Goal: Task Accomplishment & Management: Use online tool/utility

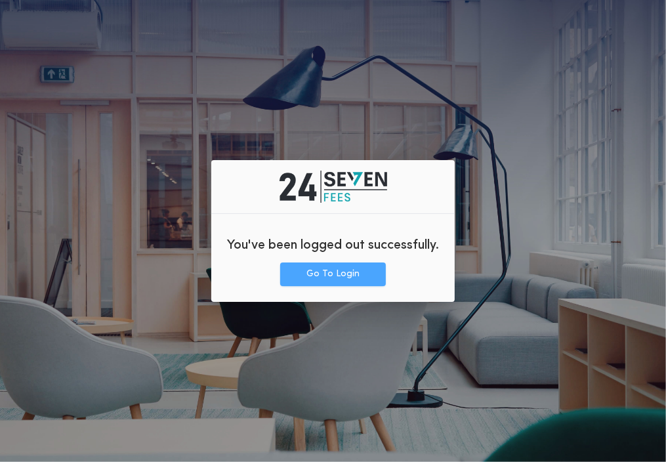
click at [304, 283] on button "Go To Login" at bounding box center [333, 274] width 106 height 24
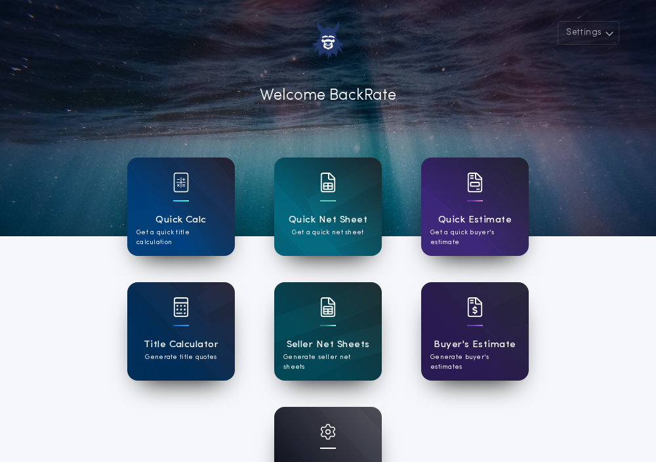
click at [289, 407] on div "Account Settings Manage your account" at bounding box center [328, 456] width 108 height 98
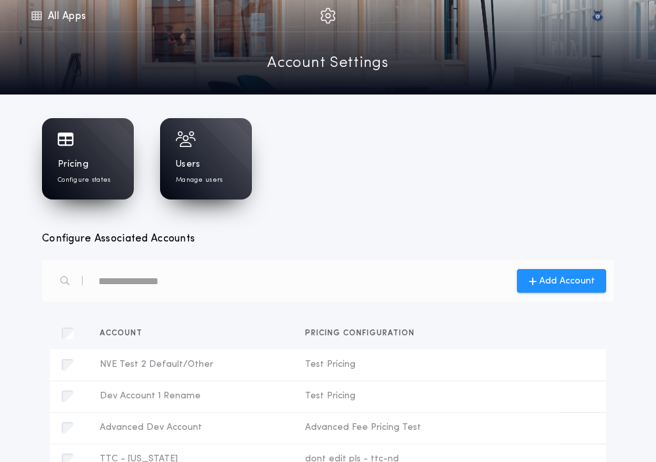
click at [89, 149] on div "Pricing Configure states" at bounding box center [88, 158] width 92 height 81
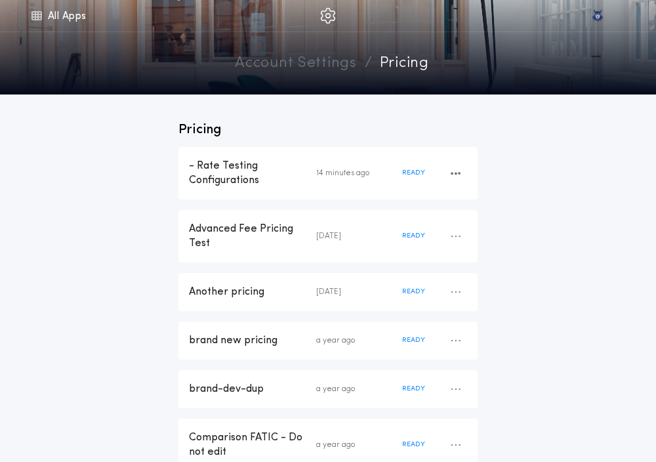
click at [239, 188] on div "- Rate Testing Configurations 14 minutes ago READY" at bounding box center [327, 173] width 299 height 52
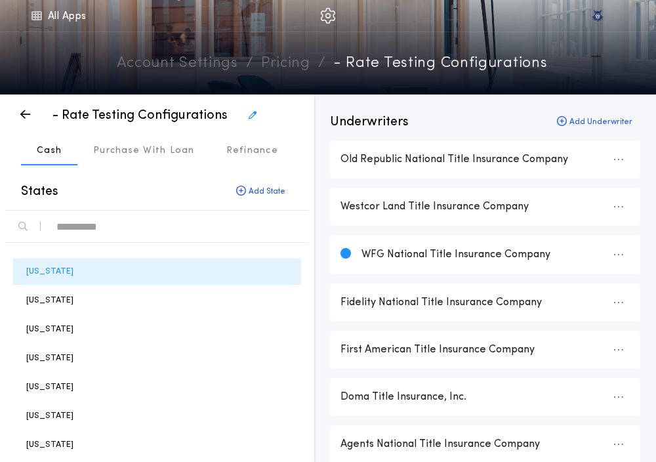
click at [157, 230] on div "text" at bounding box center [177, 226] width 242 height 21
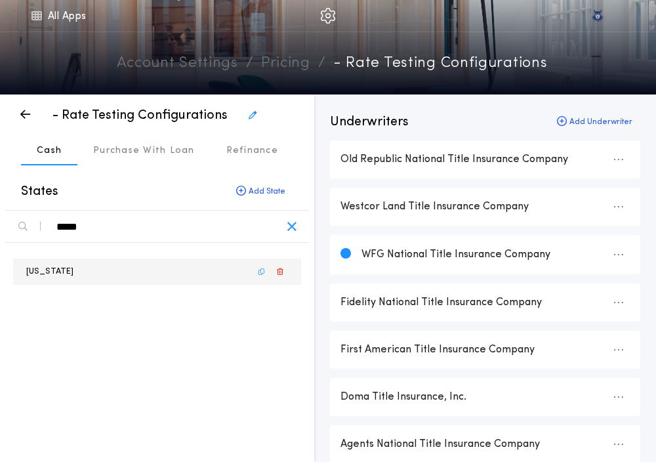
type div "*****"
click at [53, 266] on p "[US_STATE]" at bounding box center [49, 271] width 47 height 12
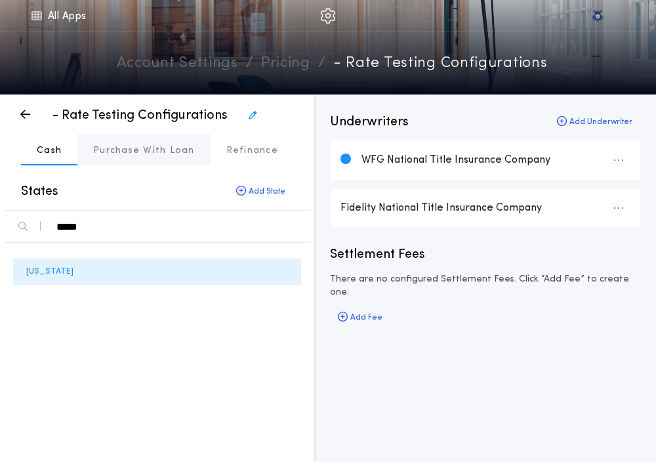
click at [120, 159] on button "Purchase With Loan" at bounding box center [143, 149] width 133 height 31
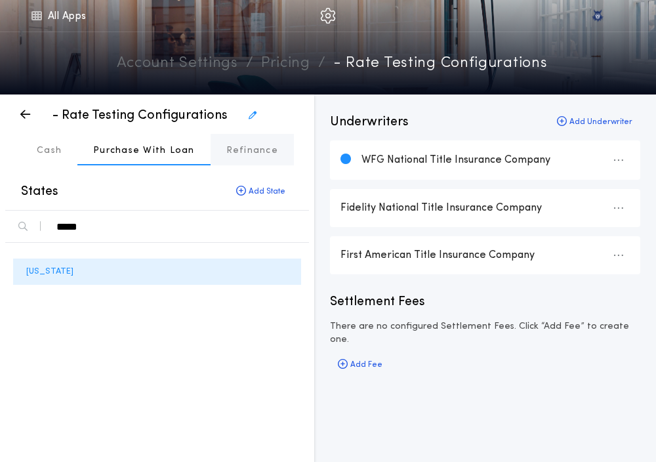
click at [235, 147] on p "Refinance" at bounding box center [252, 150] width 52 height 13
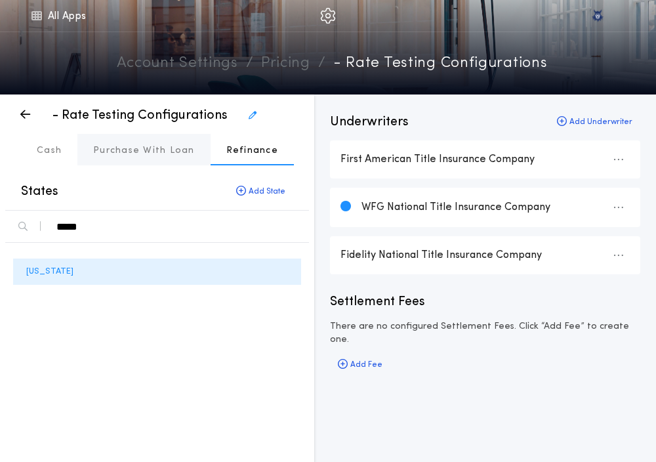
click at [147, 147] on p "Purchase With Loan" at bounding box center [144, 150] width 102 height 13
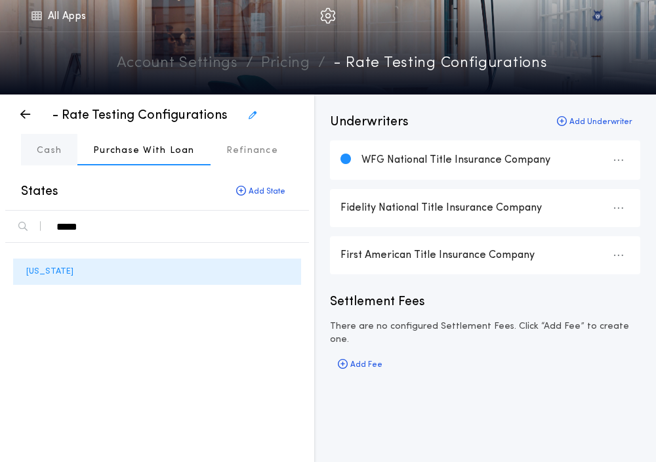
click at [58, 149] on p "Cash" at bounding box center [49, 150] width 25 height 13
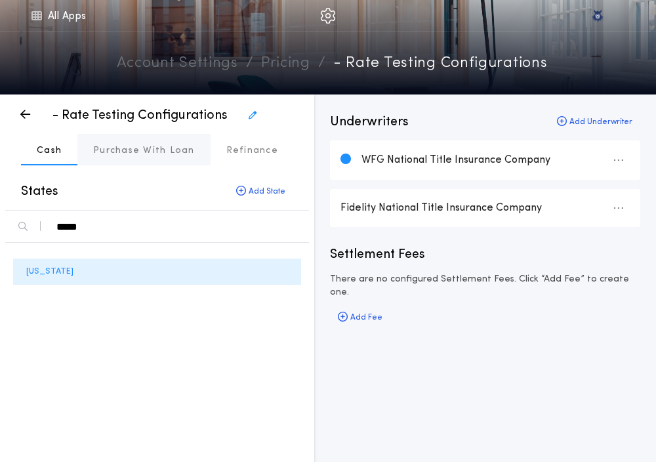
click at [120, 139] on button "Purchase With Loan" at bounding box center [143, 149] width 133 height 31
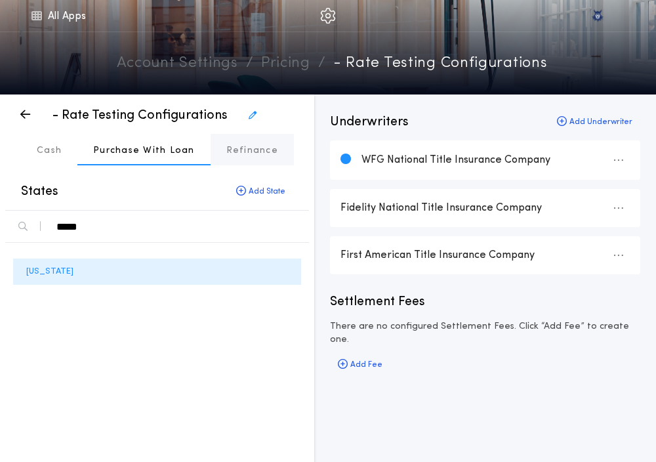
click at [228, 152] on p "Refinance" at bounding box center [252, 150] width 52 height 13
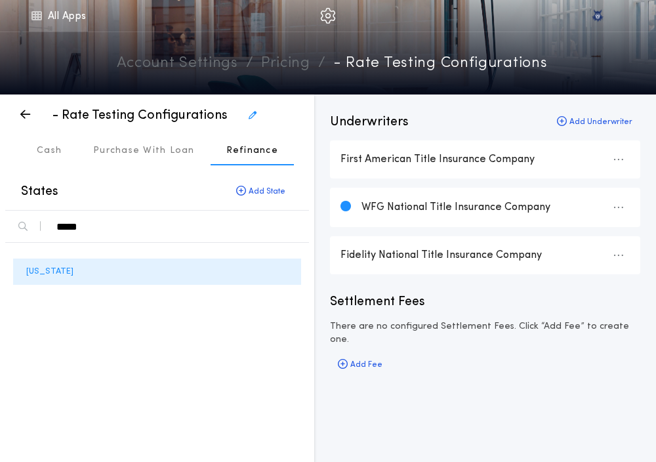
click at [47, 10] on link "All Apps" at bounding box center [58, 15] width 59 height 31
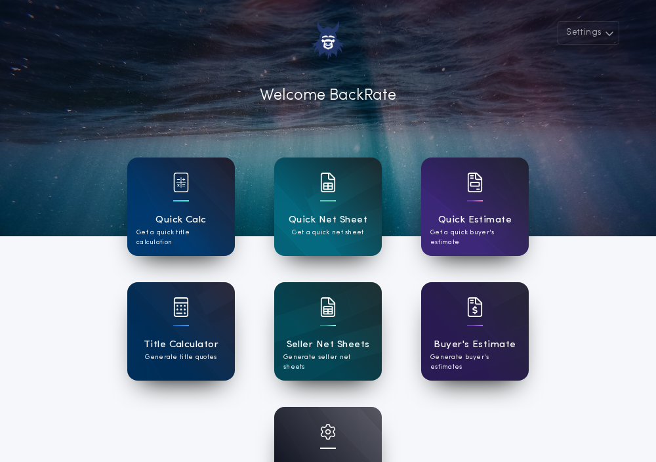
click at [170, 215] on h1 "Quick Calc" at bounding box center [180, 219] width 51 height 15
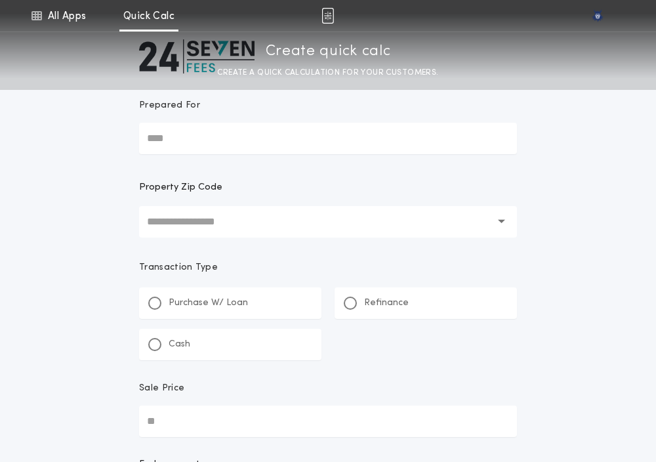
scroll to position [81, 0]
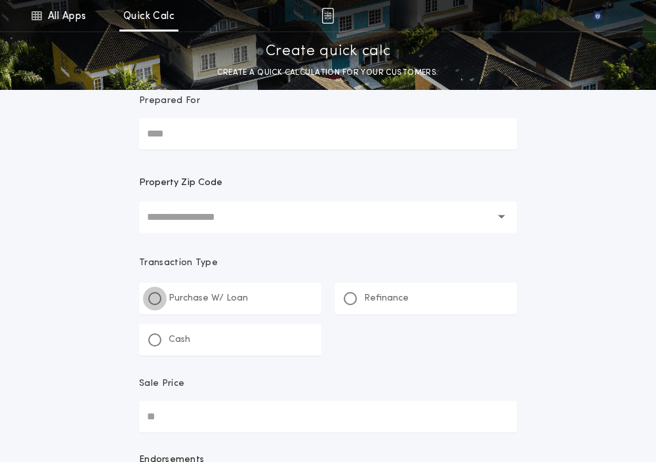
click at [149, 298] on div at bounding box center [154, 298] width 13 height 13
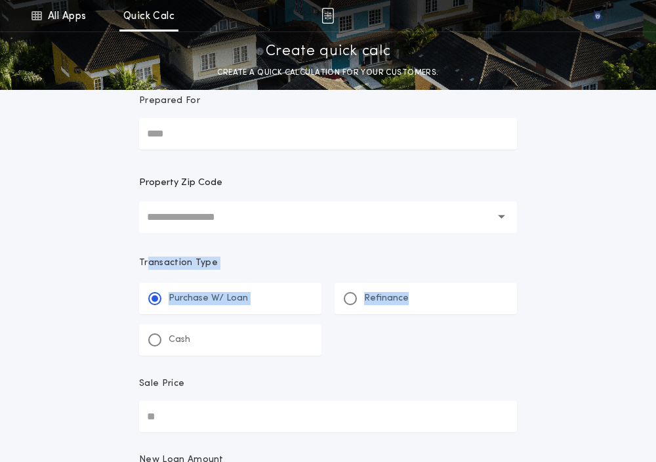
drag, startPoint x: 124, startPoint y: 340, endPoint x: 146, endPoint y: 252, distance: 91.3
click at [146, 252] on div "**********" at bounding box center [328, 288] width 656 height 738
click at [108, 294] on div "**********" at bounding box center [328, 288] width 656 height 738
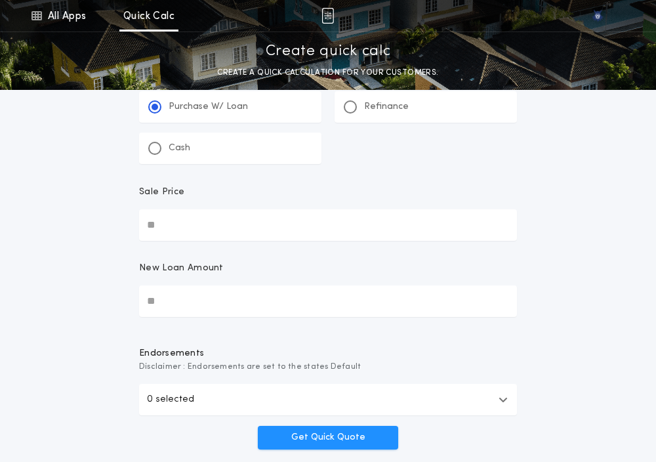
scroll to position [274, 0]
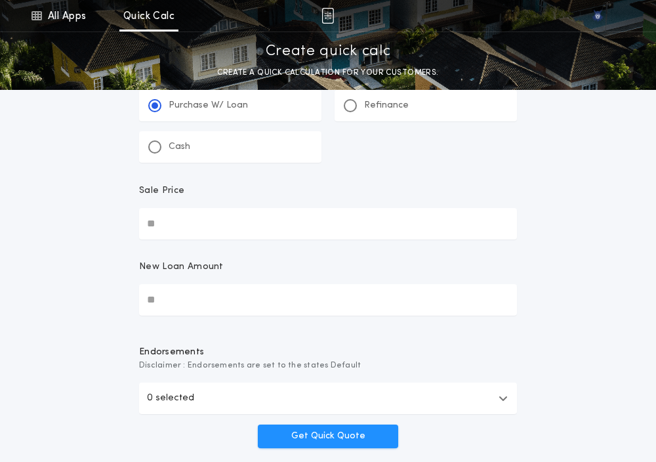
click at [160, 225] on input "Sale Price" at bounding box center [328, 223] width 378 height 31
paste input "text"
type input "*******"
click at [194, 293] on input "New Loan Amount" at bounding box center [328, 299] width 378 height 31
paste input "text"
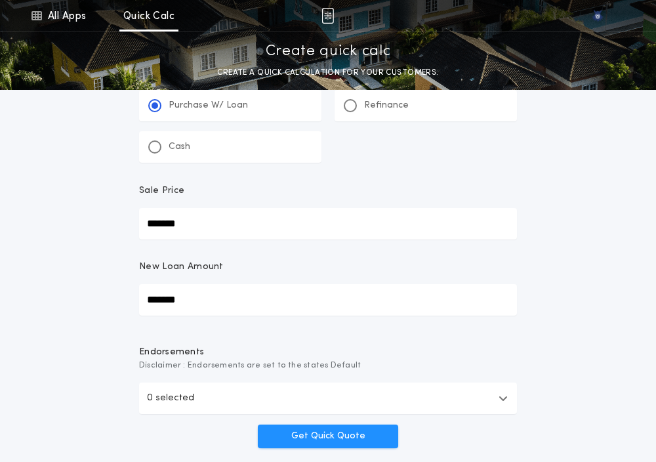
type input "*******"
click at [53, 322] on div "**********" at bounding box center [328, 95] width 656 height 738
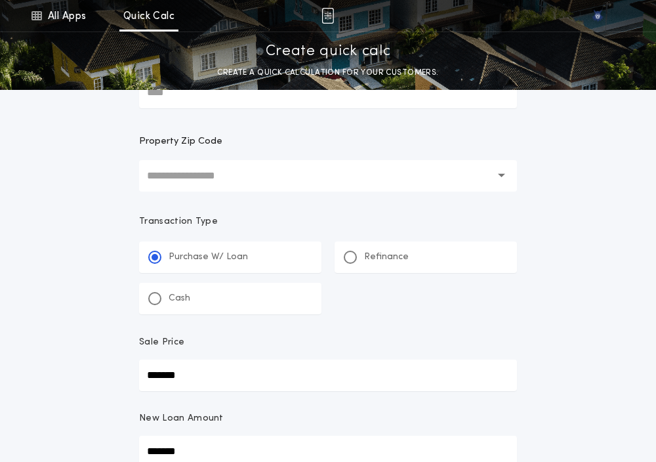
scroll to position [413, 0]
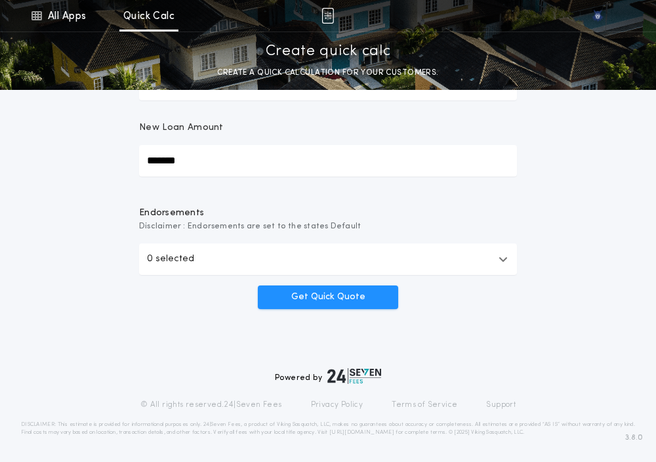
click at [151, 279] on div "Get Quick Quote" at bounding box center [327, 292] width 393 height 31
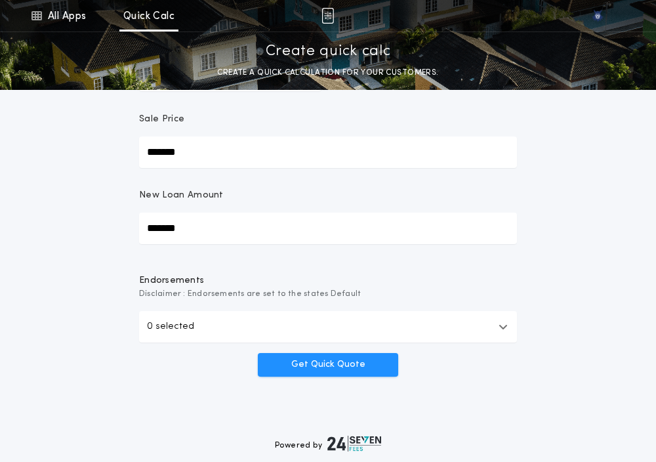
scroll to position [348, 0]
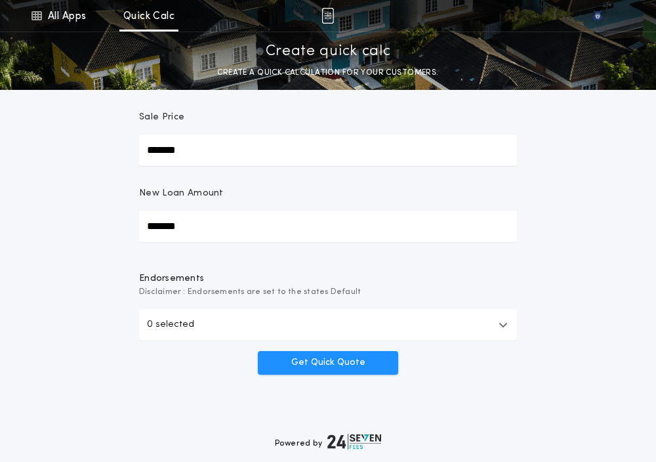
click at [144, 351] on div "Get Quick Quote" at bounding box center [327, 358] width 393 height 31
click at [150, 347] on div "Get Quick Quote" at bounding box center [327, 358] width 393 height 31
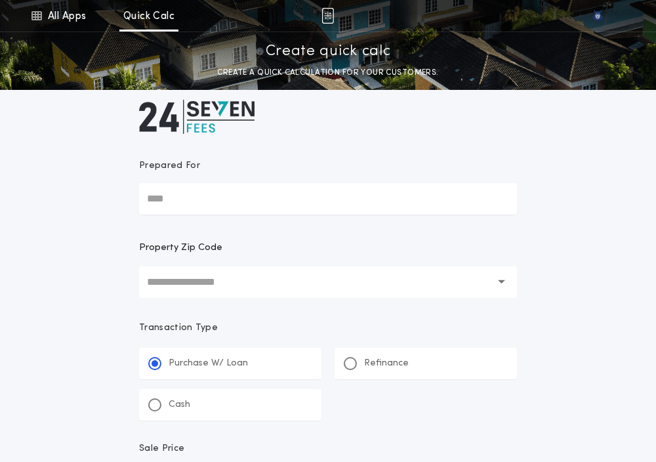
scroll to position [0, 0]
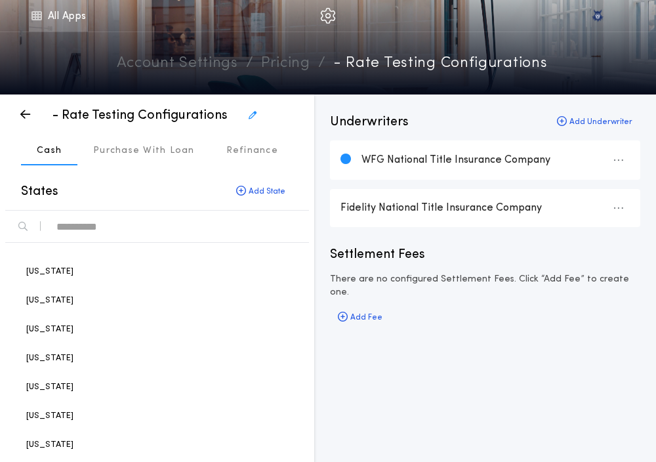
click at [45, 9] on link "All Apps" at bounding box center [58, 15] width 59 height 31
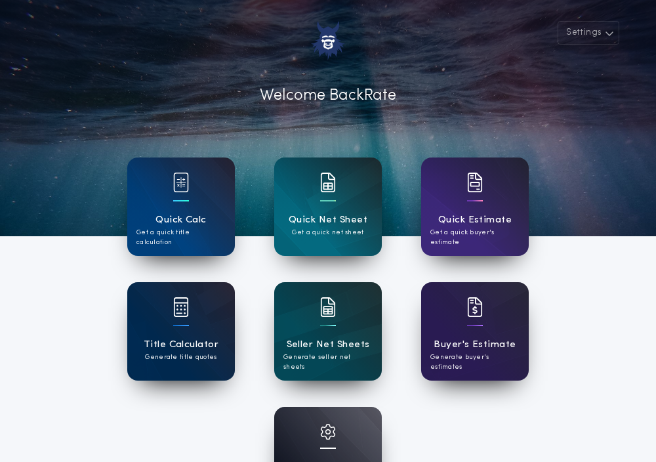
click at [140, 323] on div "Title Calculator Generate title quotes" at bounding box center [181, 331] width 108 height 98
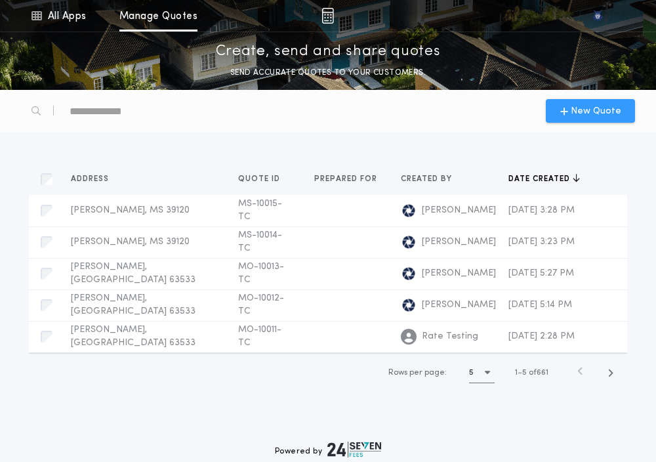
click at [574, 99] on div "New Quote" at bounding box center [590, 111] width 89 height 24
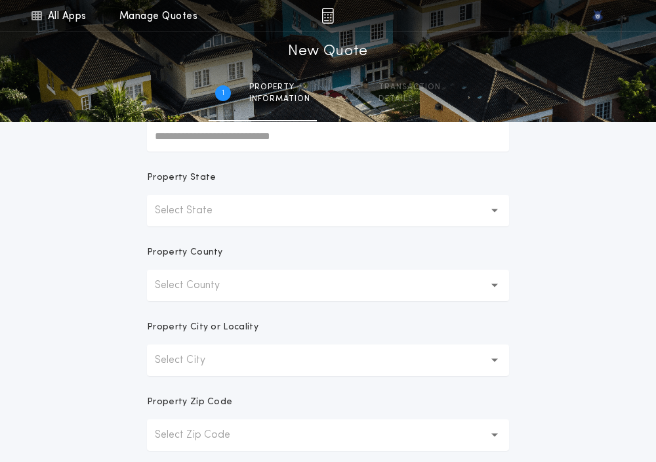
scroll to position [201, 0]
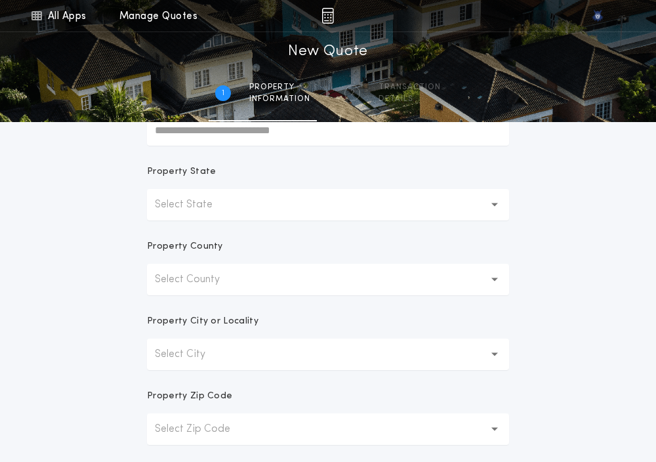
click at [206, 214] on button "Select State" at bounding box center [328, 204] width 362 height 31
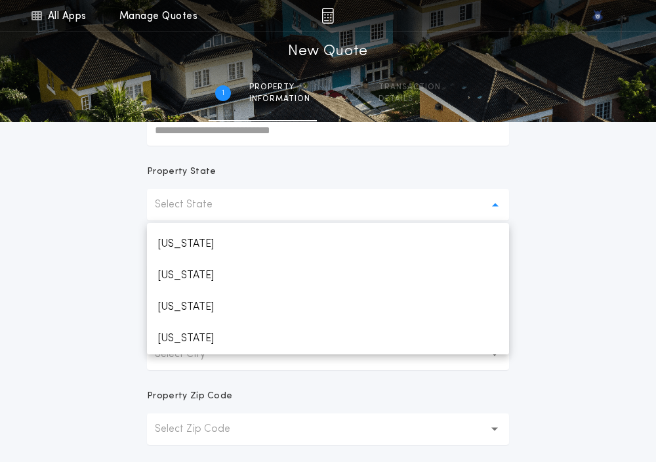
scroll to position [656, 0]
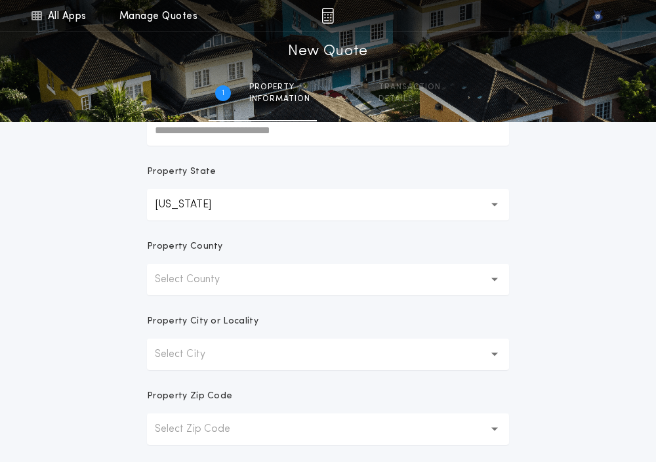
click at [186, 289] on button "Select County" at bounding box center [328, 279] width 362 height 31
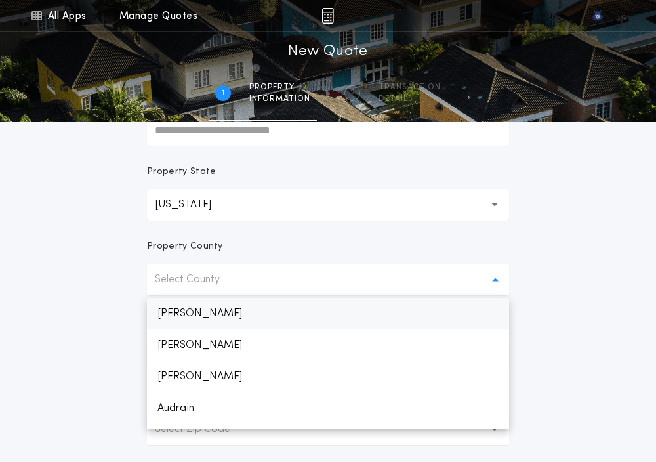
click at [178, 315] on p "[PERSON_NAME]" at bounding box center [328, 313] width 362 height 31
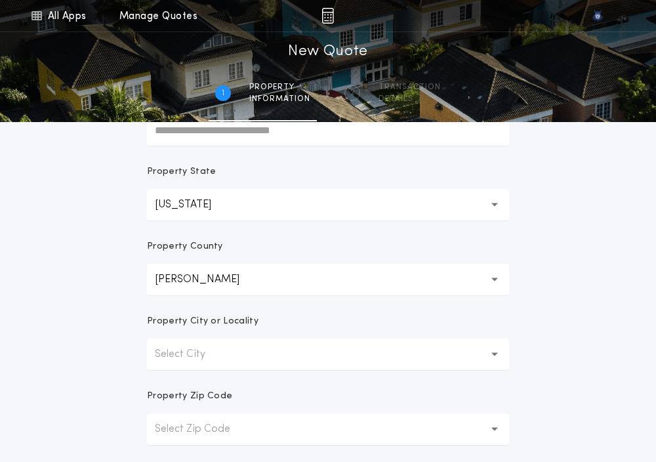
click at [171, 354] on p "Select City" at bounding box center [190, 354] width 71 height 16
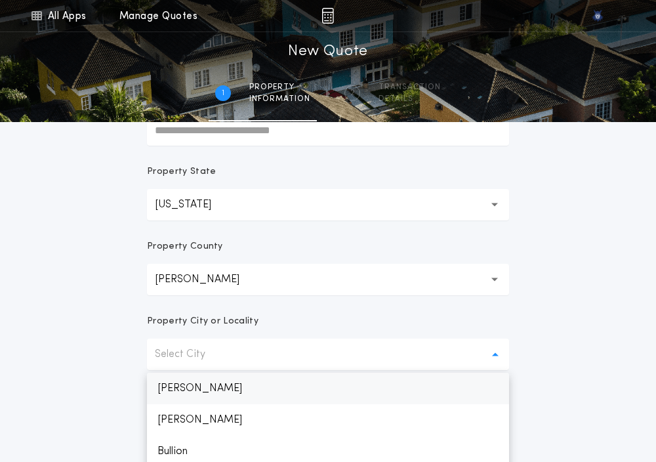
click at [167, 381] on p "[PERSON_NAME]" at bounding box center [328, 387] width 362 height 31
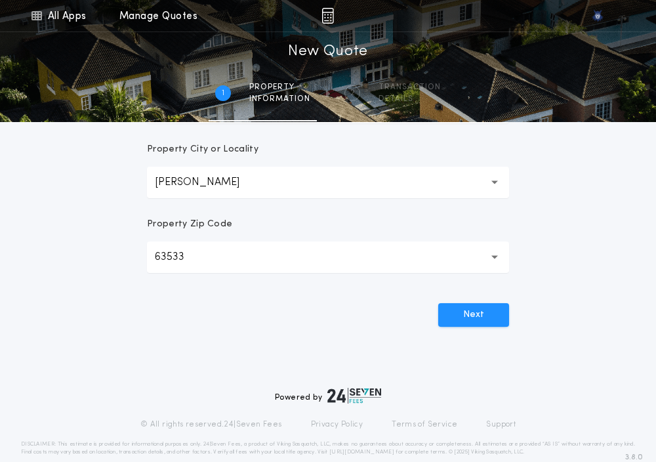
scroll to position [393, 0]
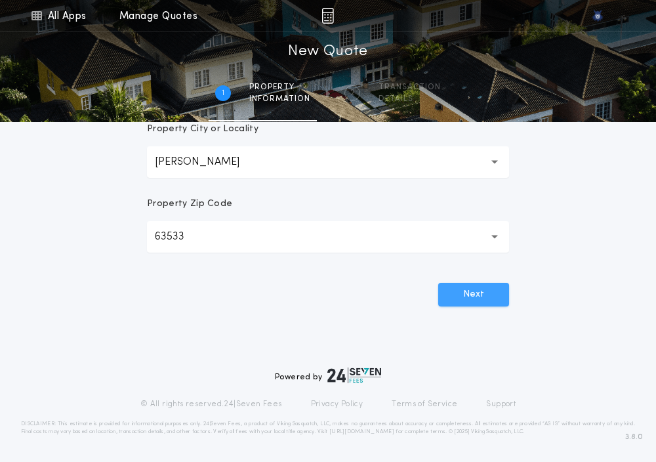
click at [487, 298] on button "Next" at bounding box center [473, 295] width 71 height 24
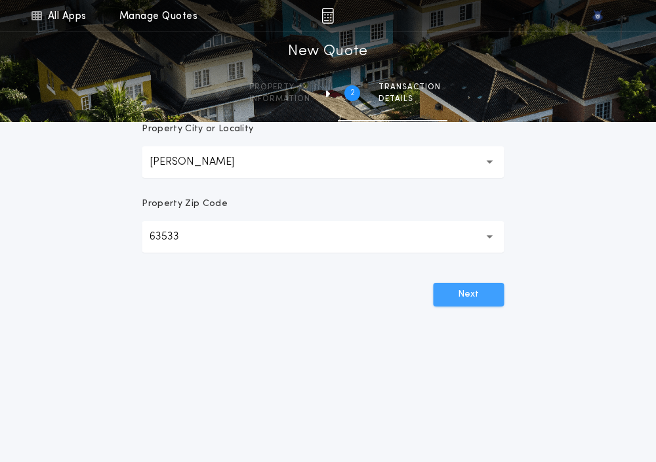
scroll to position [0, 0]
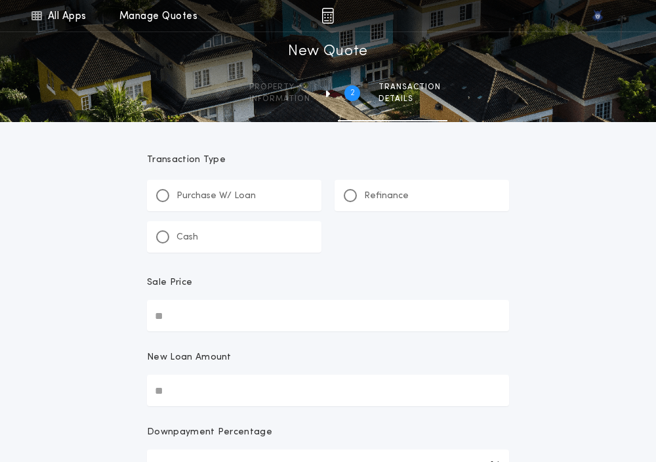
click at [166, 204] on div "Purchase W/ Loan" at bounding box center [234, 195] width 174 height 31
click at [94, 329] on div "**********" at bounding box center [328, 464] width 656 height 929
click at [170, 317] on input "Sale Price" at bounding box center [328, 315] width 362 height 31
paste input "text"
type input "*******"
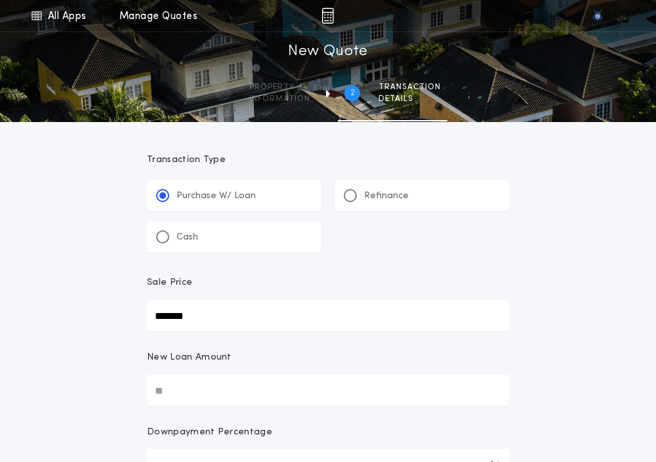
type input "*******"
click at [184, 386] on input "New Loan Amount" at bounding box center [328, 389] width 362 height 31
paste input "text"
type input "*******"
type input "***"
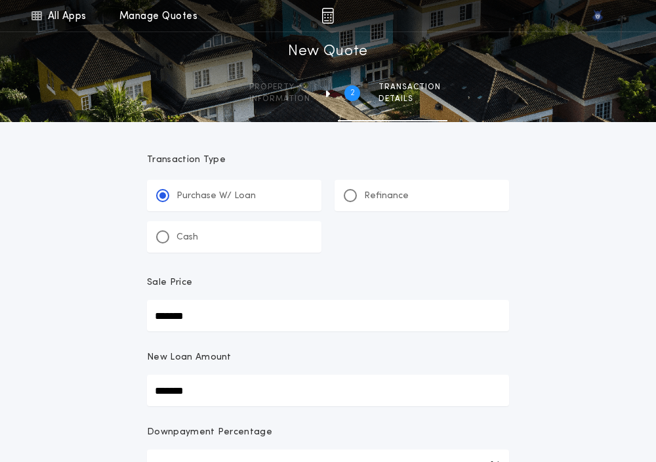
type input "*******"
click at [89, 385] on div "**********" at bounding box center [328, 464] width 656 height 929
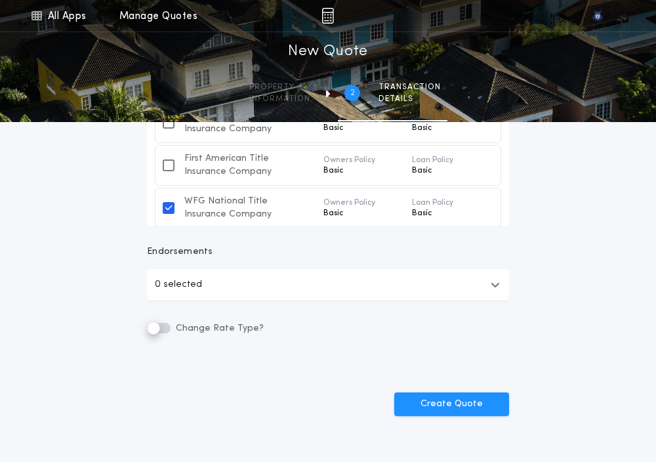
scroll to position [572, 0]
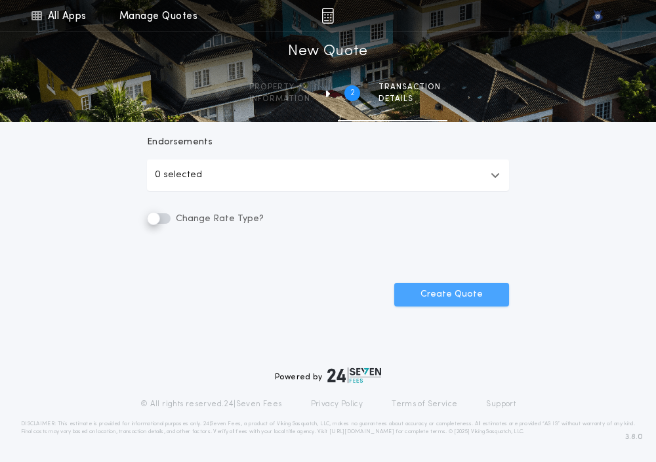
click at [485, 296] on button "Create Quote" at bounding box center [451, 295] width 115 height 24
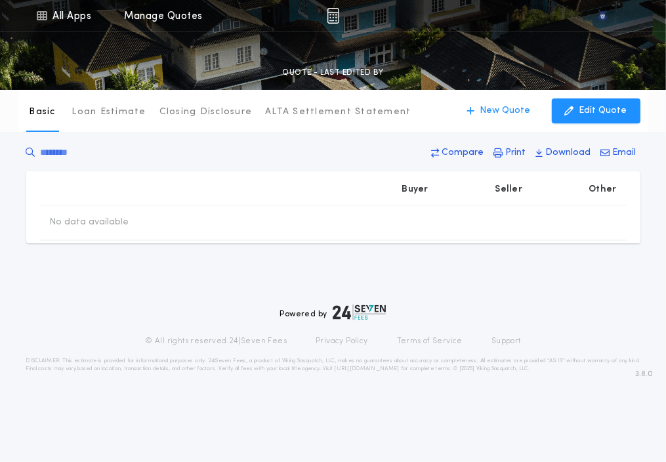
type input "*******"
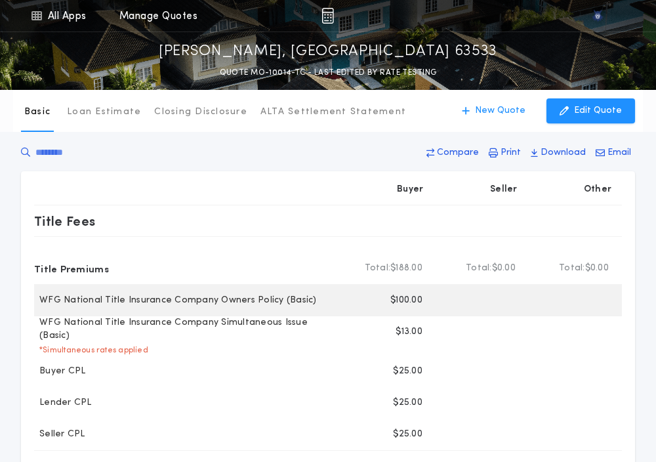
click at [401, 301] on p "$100.00" at bounding box center [406, 300] width 32 height 13
copy p "100.00"
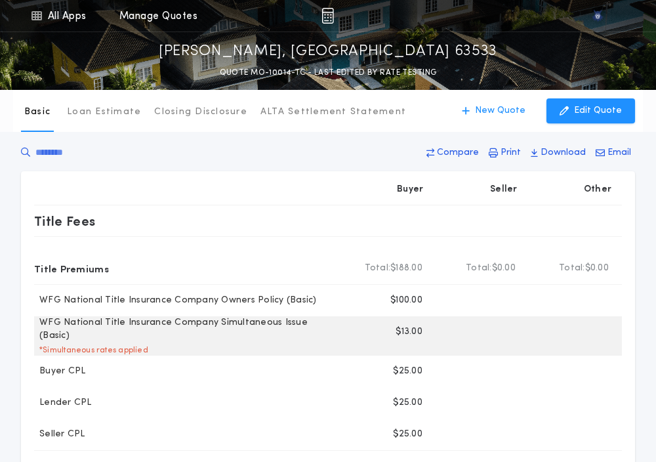
click at [404, 329] on p "$13.00" at bounding box center [408, 331] width 27 height 13
copy p "13.00"
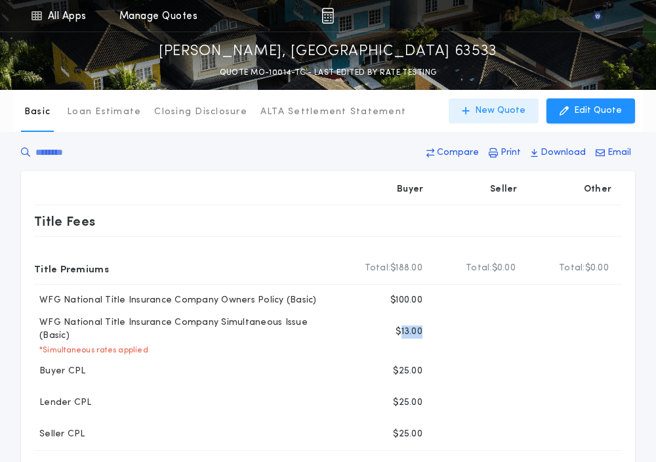
click at [493, 106] on p "New Quote" at bounding box center [500, 110] width 50 height 13
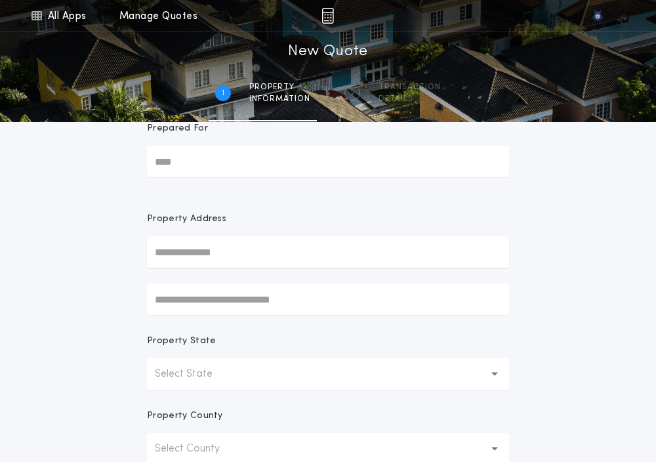
click at [202, 374] on p "Select State" at bounding box center [194, 374] width 79 height 16
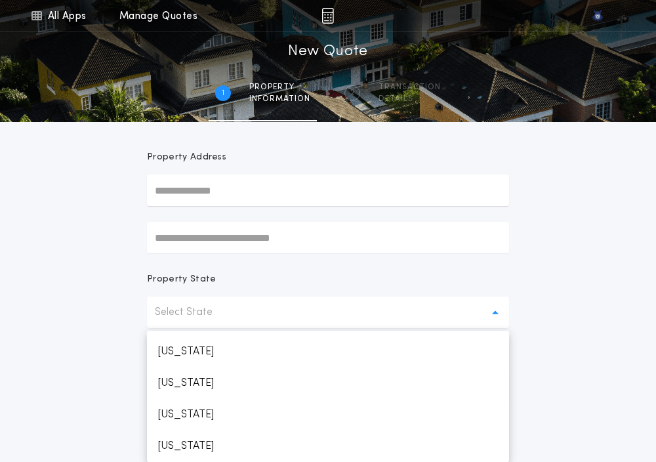
scroll to position [656, 0]
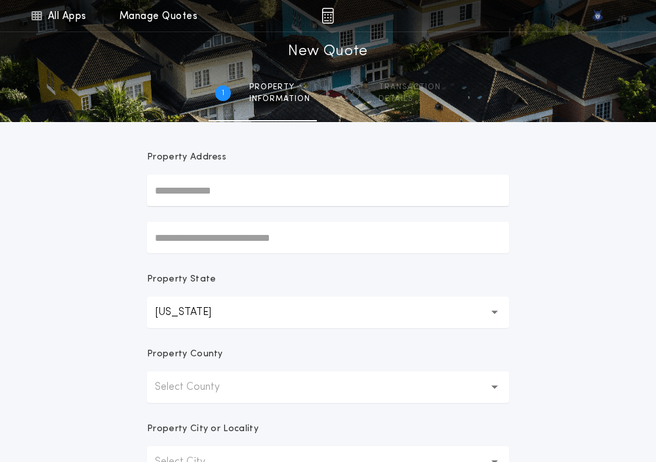
click at [196, 382] on p "Select County" at bounding box center [198, 387] width 86 height 16
click at [187, 412] on p "[PERSON_NAME]" at bounding box center [328, 420] width 362 height 31
drag, startPoint x: 113, startPoint y: 412, endPoint x: 122, endPoint y: 366, distance: 46.8
click at [122, 366] on div "All Apps Quick Calc Quick Net Sheet Quick Estimate Title Calculator Seller Net …" at bounding box center [328, 282] width 656 height 750
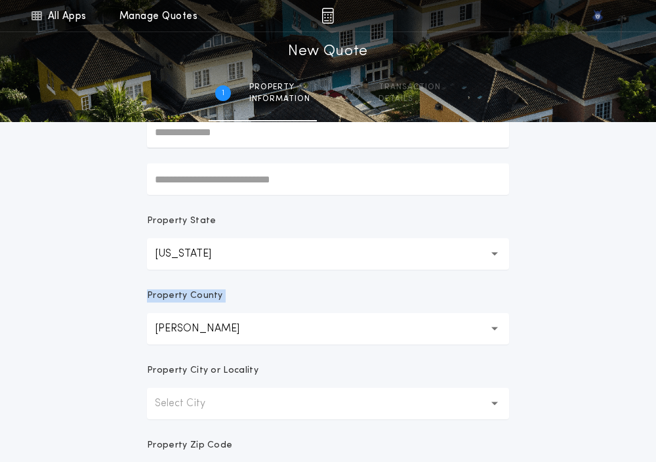
scroll to position [167, 0]
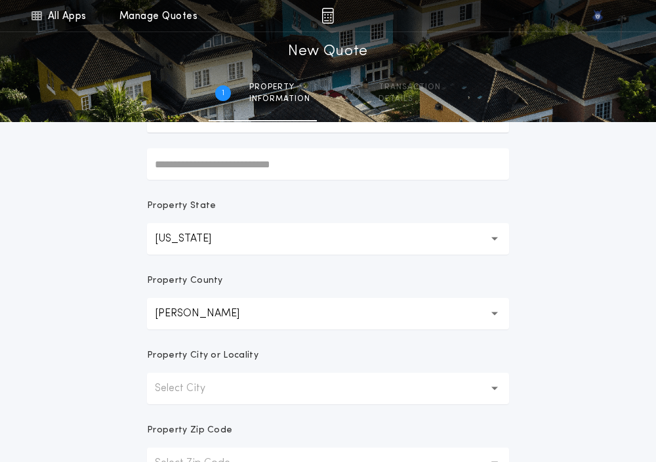
click at [122, 366] on div "All Apps Quick Calc Quick Net Sheet Quick Estimate Title Calculator Seller Net …" at bounding box center [328, 208] width 656 height 750
click at [168, 380] on p "Select City" at bounding box center [190, 388] width 71 height 16
click at [172, 419] on p "[PERSON_NAME]" at bounding box center [328, 422] width 362 height 31
click at [103, 410] on div "All Apps Quick Calc Quick Net Sheet Quick Estimate Title Calculator Seller Net …" at bounding box center [328, 208] width 656 height 750
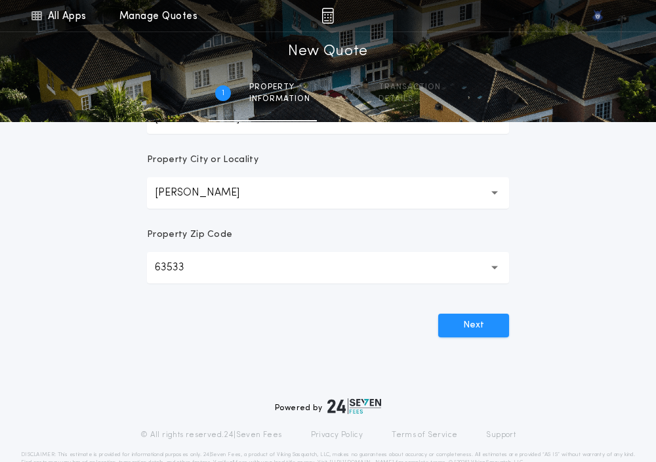
scroll to position [393, 0]
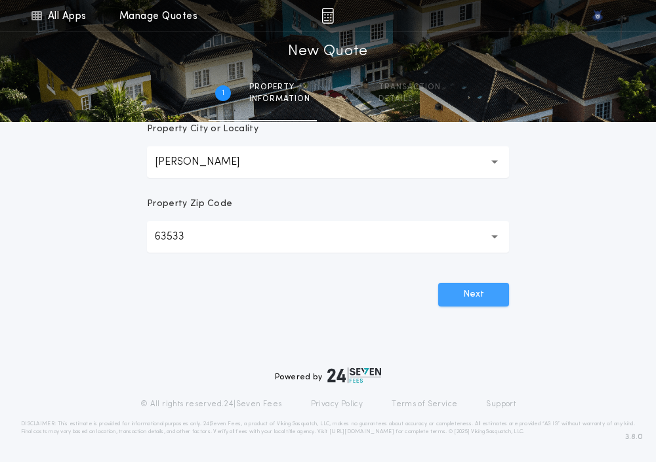
click at [460, 287] on button "Next" at bounding box center [473, 295] width 71 height 24
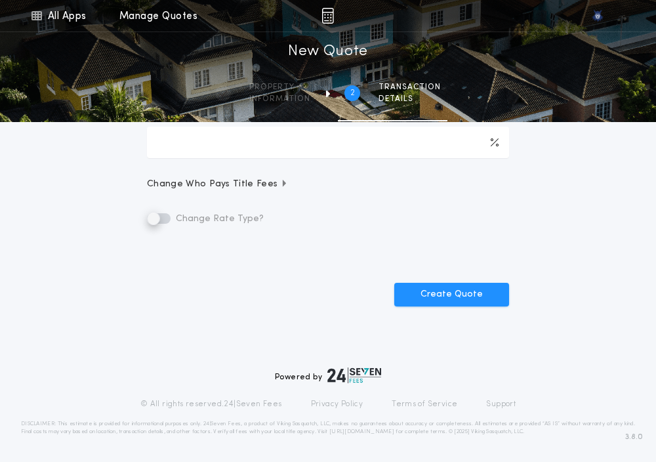
scroll to position [0, 0]
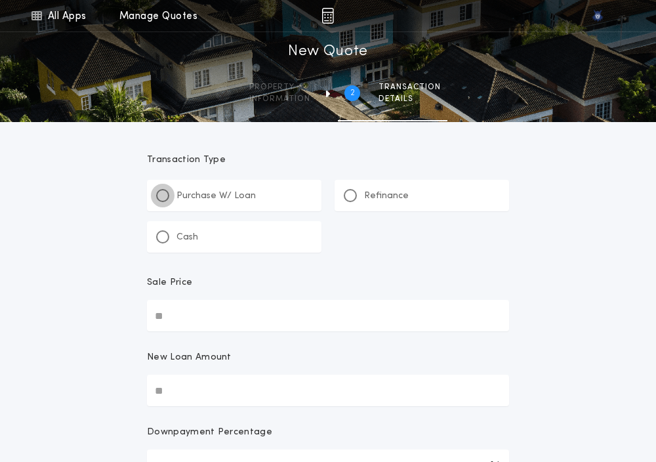
click at [168, 195] on div at bounding box center [162, 195] width 13 height 13
click at [184, 310] on input "Sale Price" at bounding box center [328, 315] width 362 height 31
paste input "text"
type input "*******"
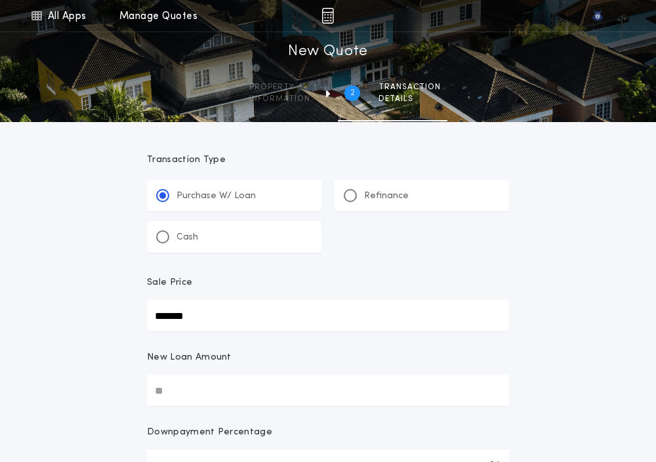
click at [174, 377] on input "New Loan Amount" at bounding box center [328, 389] width 362 height 31
paste input "text"
type input "*******"
type input "***"
type input "*******"
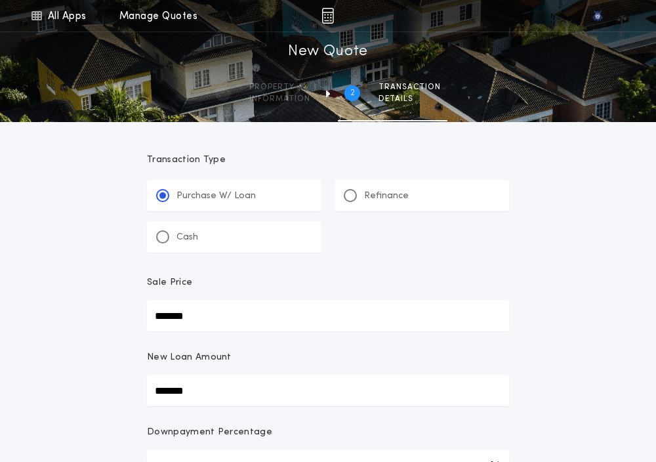
click at [85, 402] on div "**********" at bounding box center [328, 464] width 656 height 929
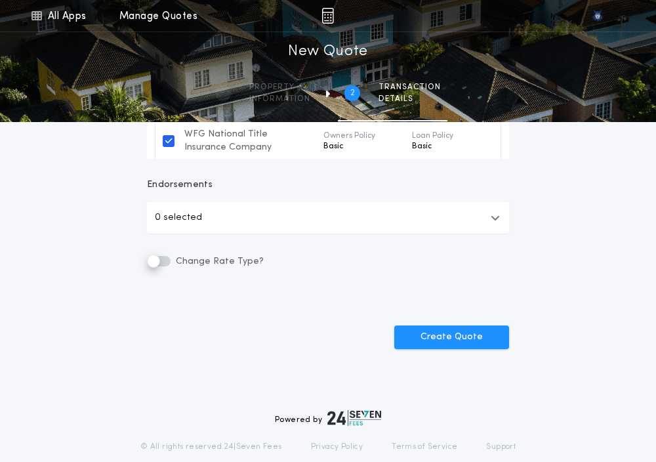
scroll to position [533, 0]
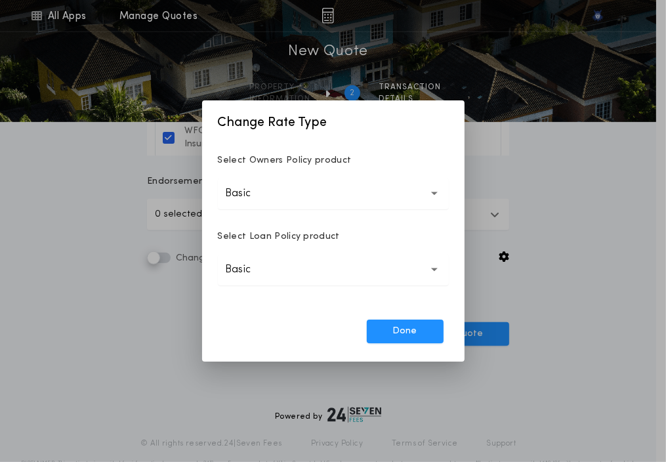
click at [296, 193] on button "Basic *****" at bounding box center [333, 193] width 231 height 31
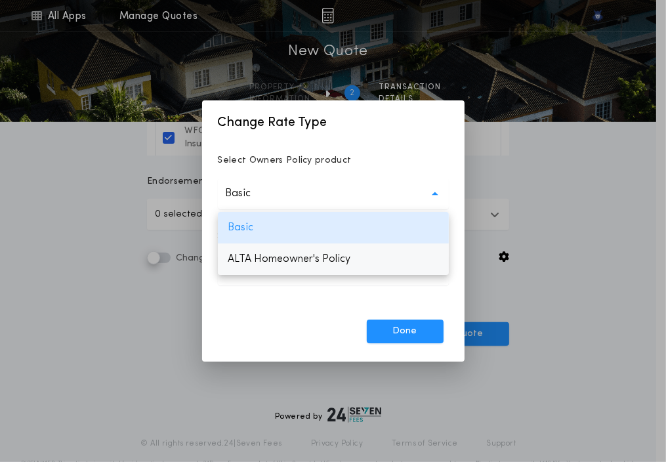
click at [268, 262] on p "ALTA Homeowner's Policy" at bounding box center [333, 258] width 231 height 31
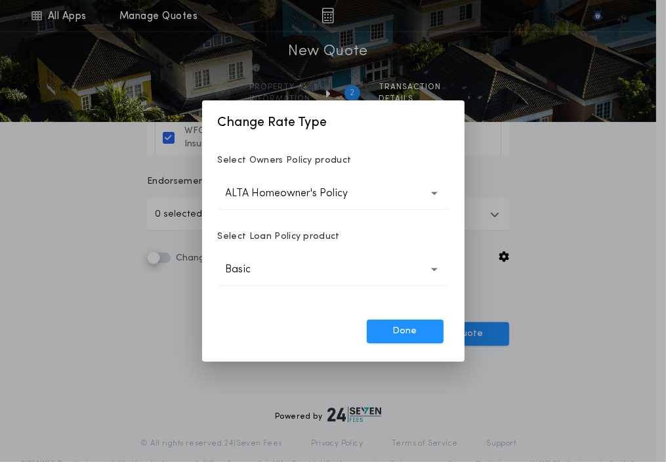
click at [257, 270] on p "Basic" at bounding box center [249, 270] width 47 height 16
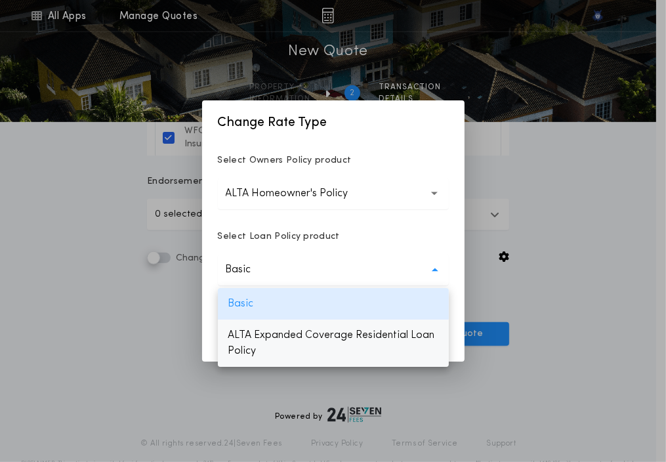
click at [251, 347] on p "ALTA Expanded Coverage Residential Loan Policy" at bounding box center [333, 342] width 231 height 47
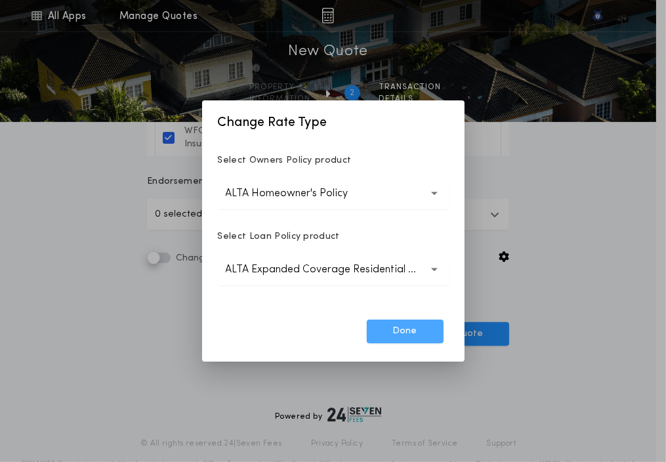
click at [412, 323] on button "Done" at bounding box center [405, 331] width 77 height 24
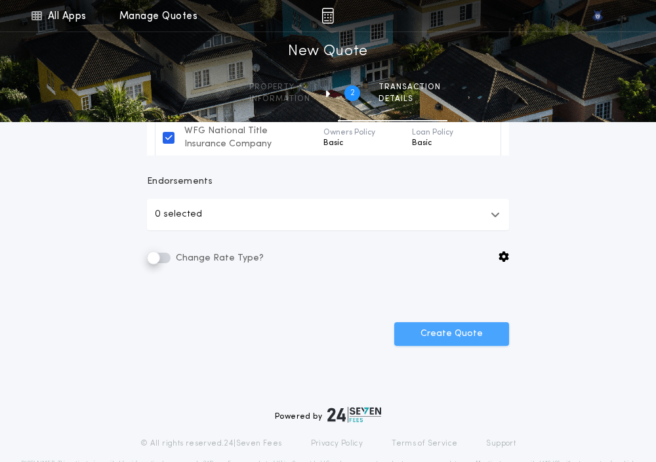
click at [433, 338] on button "Create Quote" at bounding box center [451, 334] width 115 height 24
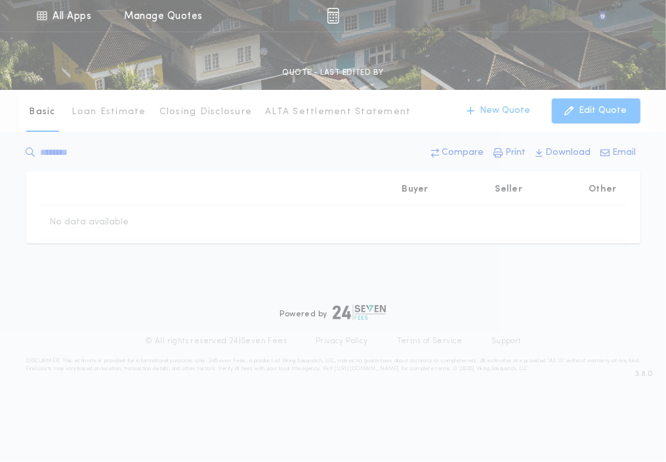
type input "*******"
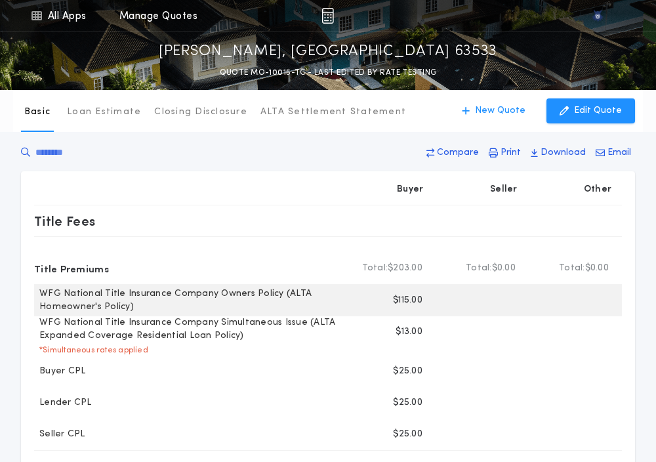
click at [404, 300] on p "$115.00" at bounding box center [408, 300] width 30 height 13
copy p "115.00"
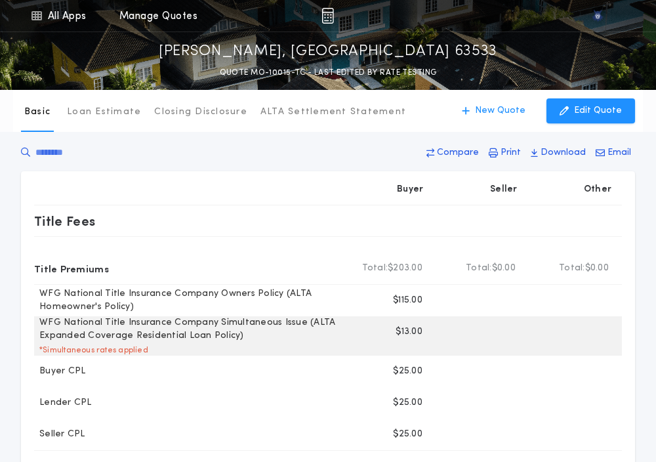
click at [401, 332] on p "$13.00" at bounding box center [408, 331] width 27 height 13
copy p "13.00"
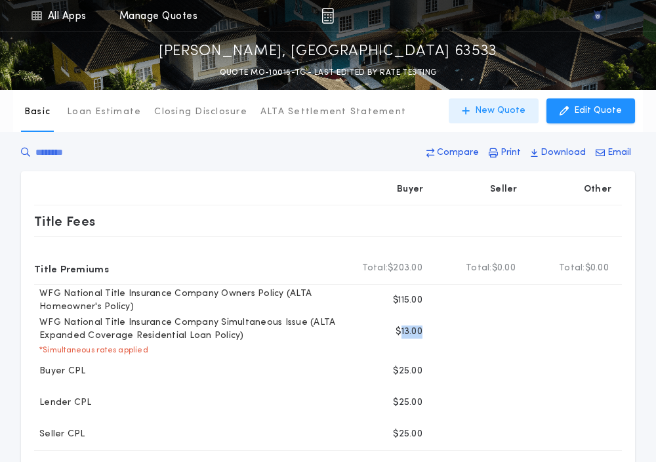
click at [493, 113] on p "New Quote" at bounding box center [500, 110] width 50 height 13
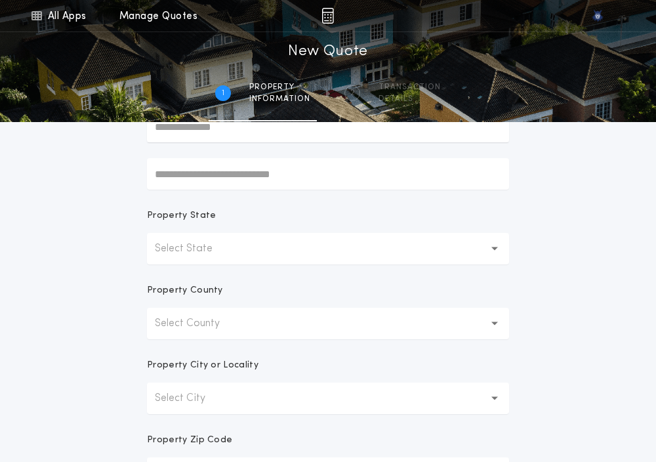
scroll to position [171, 0]
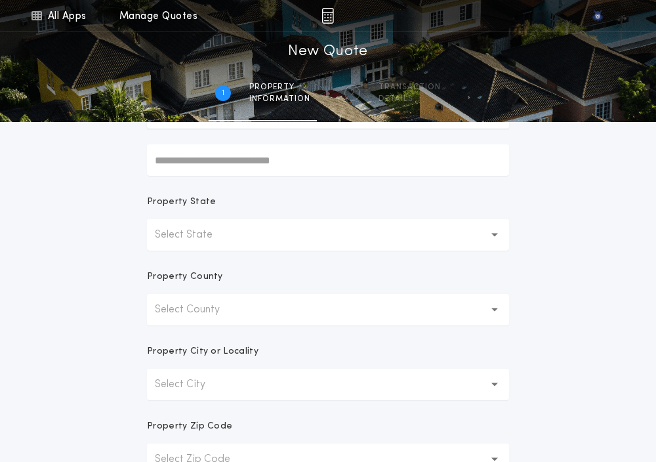
click at [176, 241] on p "Select State" at bounding box center [194, 235] width 79 height 16
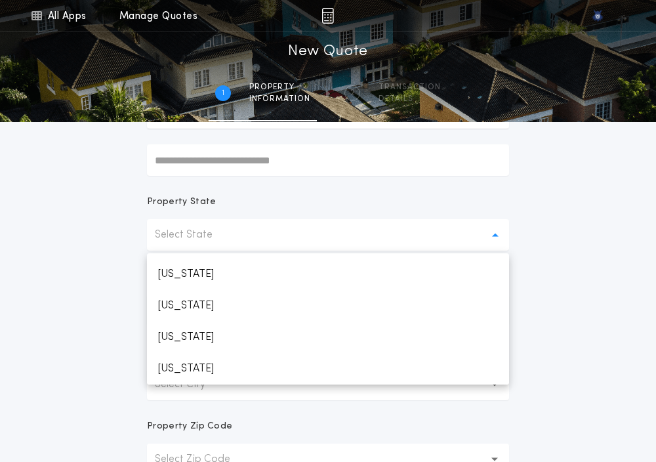
scroll to position [656, 0]
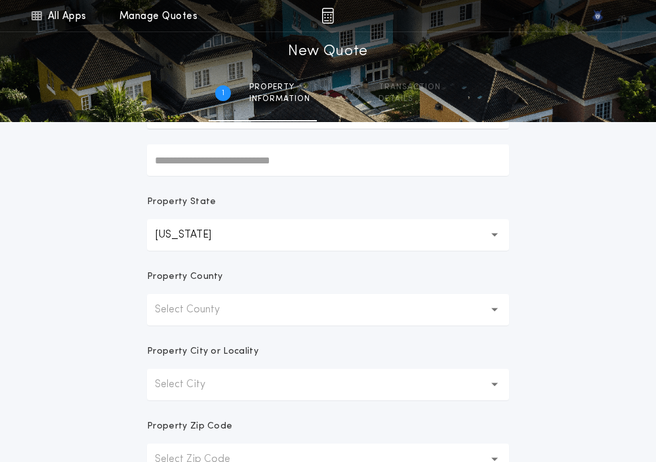
click at [184, 307] on p "Select County" at bounding box center [198, 310] width 86 height 16
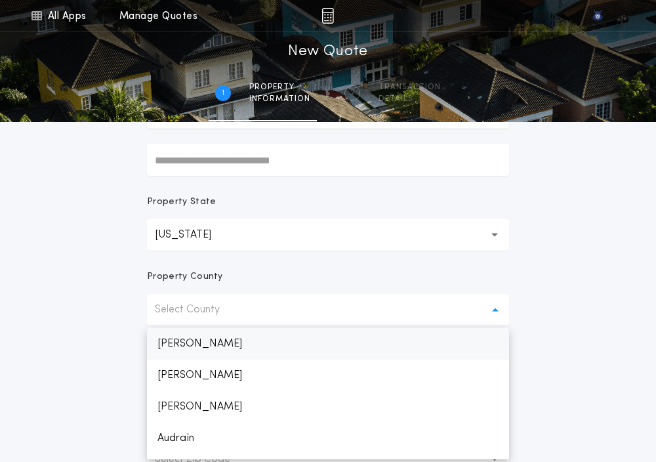
click at [176, 338] on p "[PERSON_NAME]" at bounding box center [328, 343] width 362 height 31
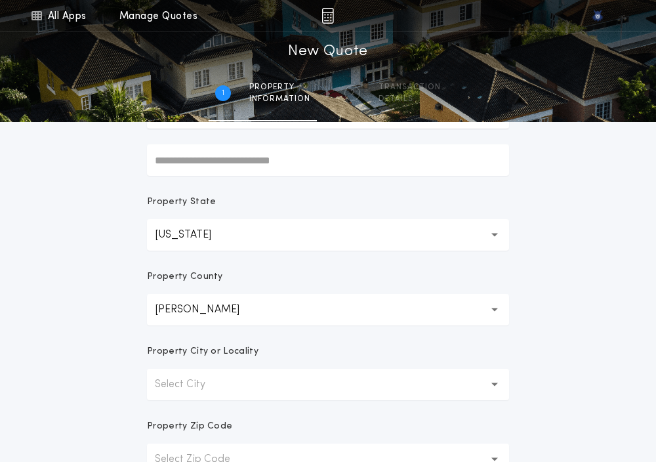
click at [172, 374] on button "Select City" at bounding box center [328, 384] width 362 height 31
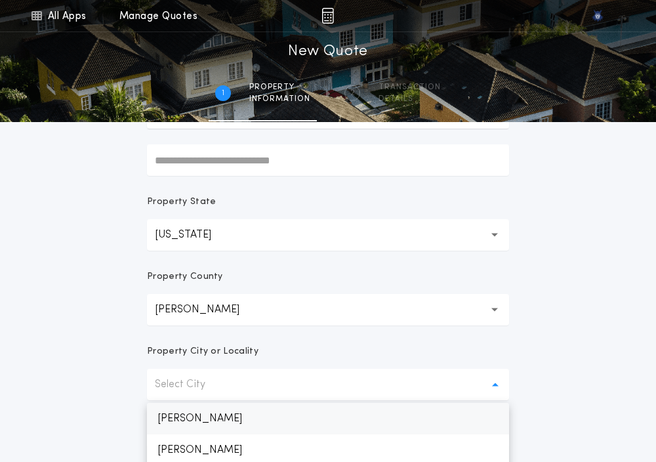
click at [168, 407] on p "[PERSON_NAME]" at bounding box center [328, 418] width 362 height 31
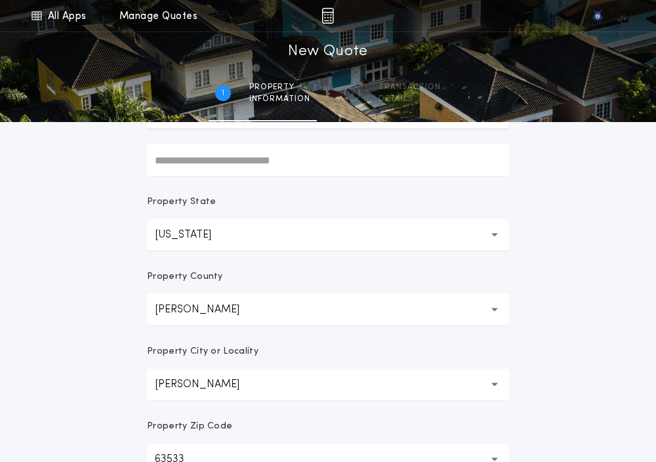
click at [129, 365] on div "All Apps Quick Calc Quick Net Sheet Quick Estimate Title Calculator Seller Net …" at bounding box center [328, 204] width 656 height 750
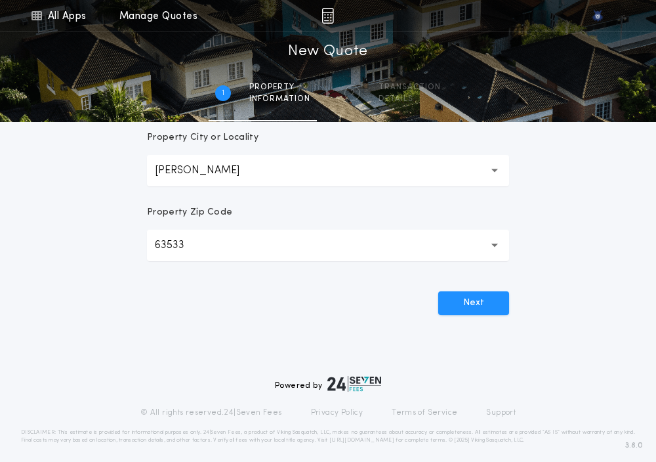
scroll to position [393, 0]
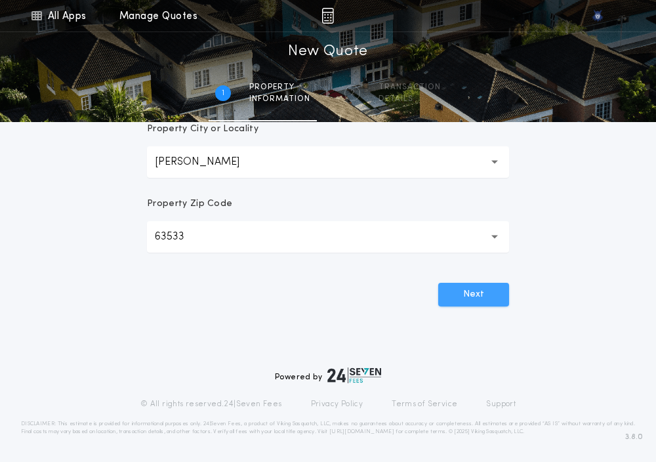
click at [451, 297] on button "Next" at bounding box center [473, 295] width 71 height 24
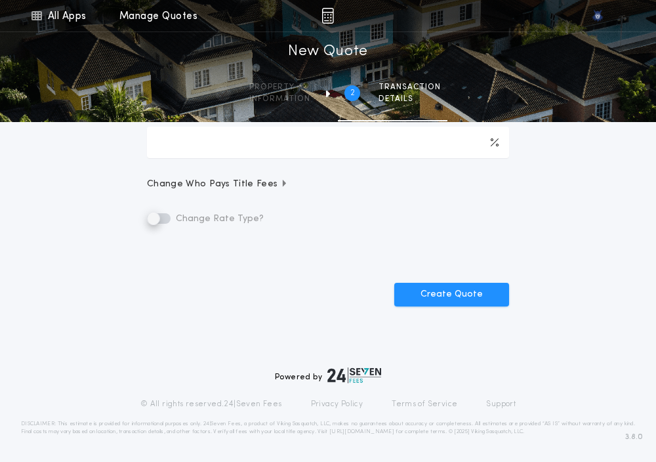
scroll to position [0, 0]
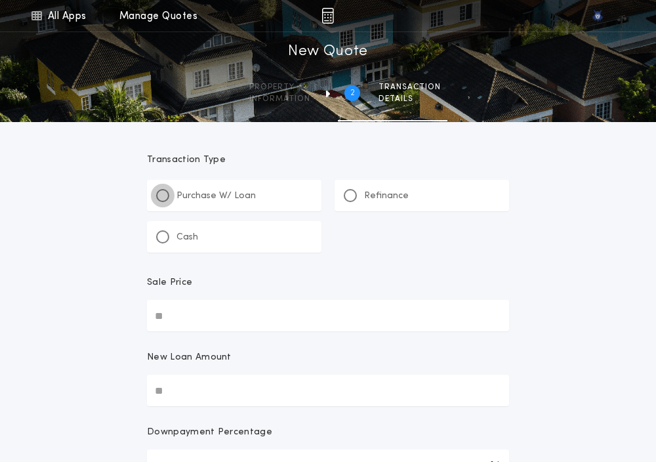
click at [163, 193] on div at bounding box center [162, 195] width 7 height 7
click at [169, 316] on input "Sale Price" at bounding box center [328, 315] width 362 height 31
paste input "text"
type input "**********"
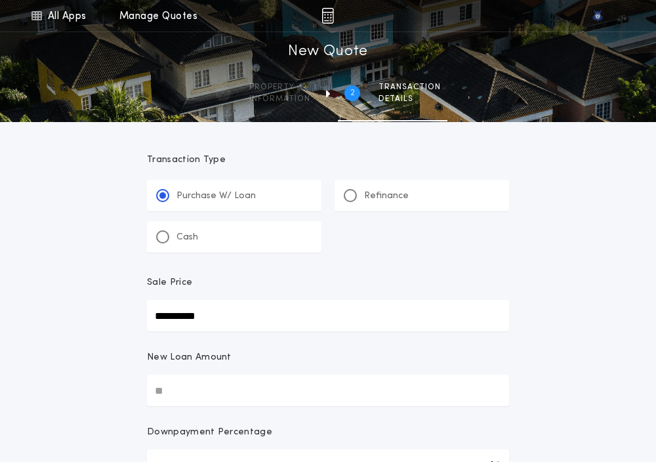
click at [172, 383] on input "New Loan Amount" at bounding box center [328, 389] width 362 height 31
paste input "text"
type input "**********"
type input "****"
type input "**********"
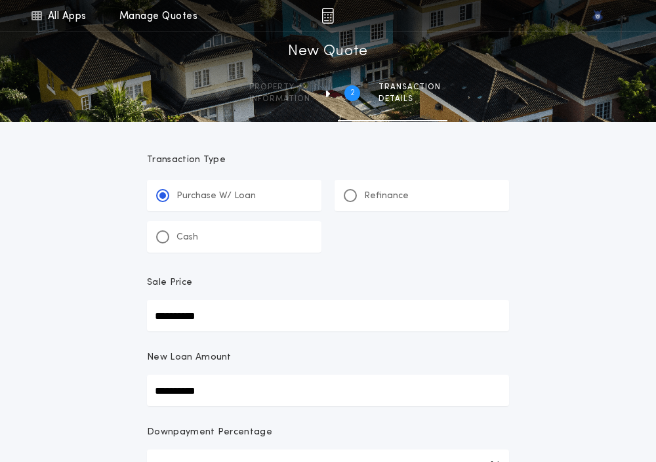
click at [74, 383] on div "**********" at bounding box center [328, 464] width 656 height 929
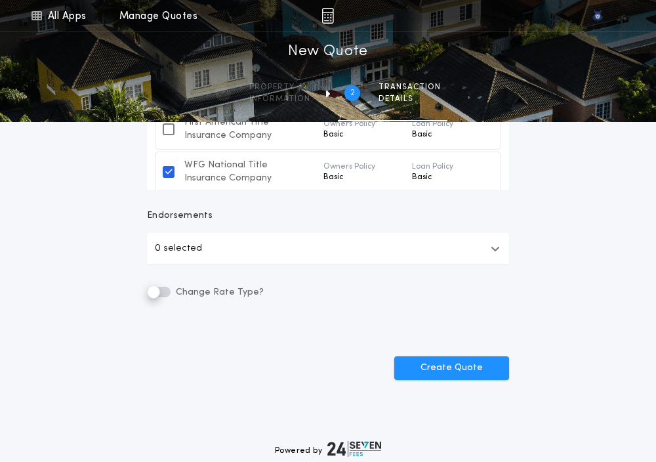
scroll to position [509, 0]
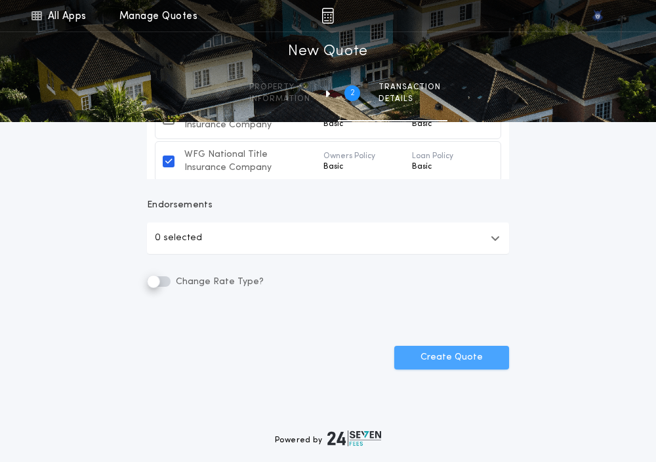
click at [440, 365] on button "Create Quote" at bounding box center [451, 358] width 115 height 24
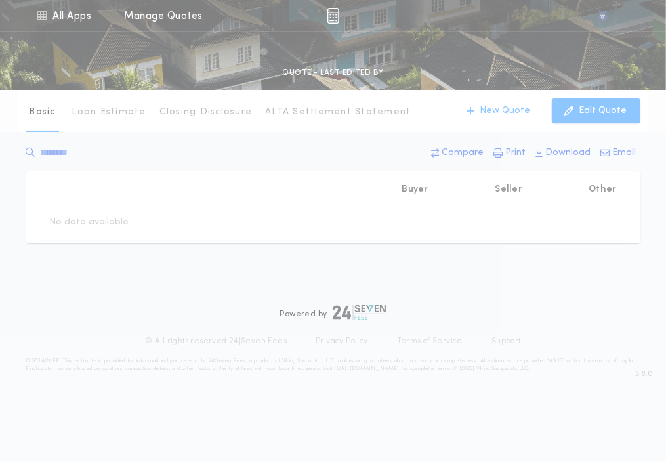
type input "**********"
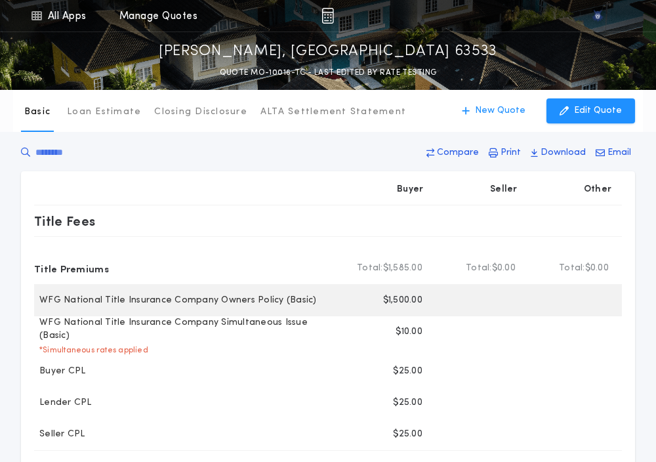
click at [399, 305] on p "$1,500.00" at bounding box center [402, 300] width 39 height 13
click at [393, 301] on p "$1,500.00" at bounding box center [402, 300] width 39 height 13
copy p "1,500.00"
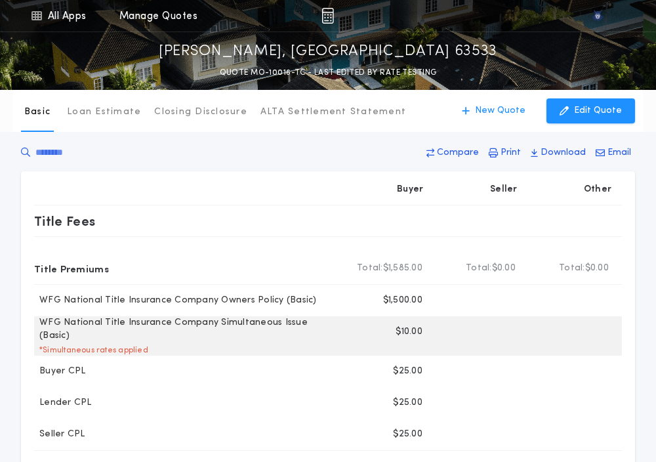
click at [406, 332] on p "$10.00" at bounding box center [408, 331] width 27 height 13
copy p "10.00"
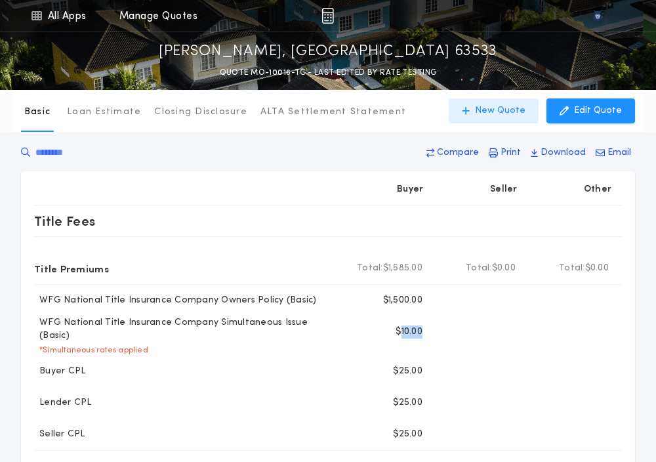
click at [480, 115] on button "New Quote" at bounding box center [494, 110] width 90 height 25
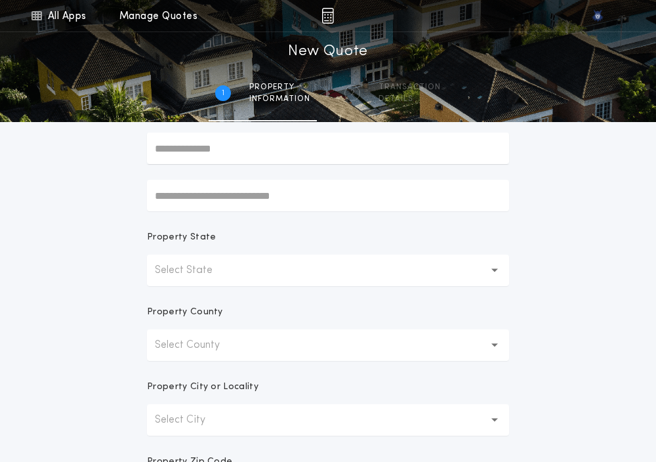
scroll to position [156, 0]
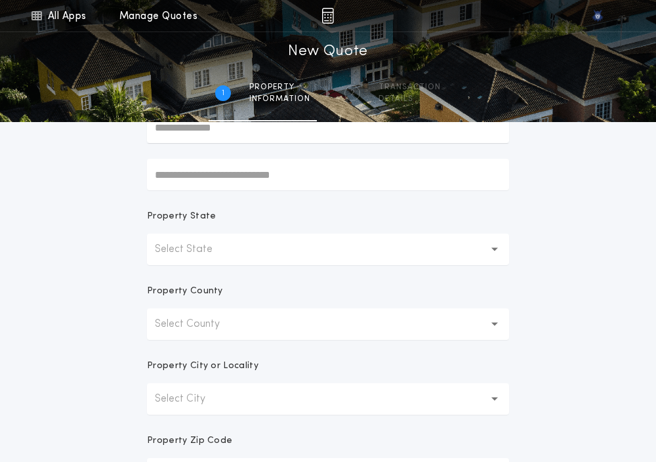
click at [165, 251] on p "Select State" at bounding box center [194, 249] width 79 height 16
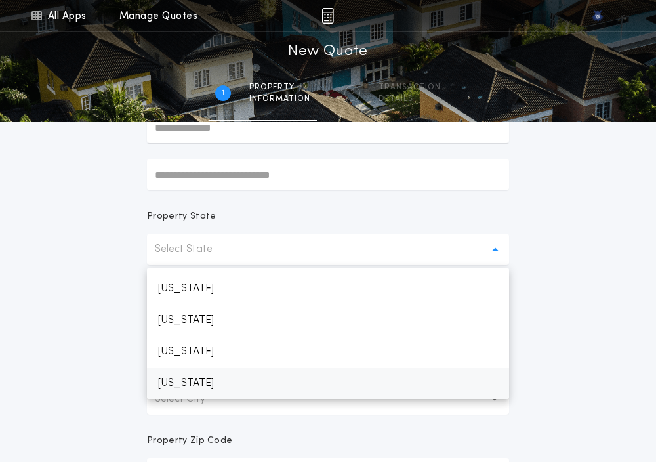
scroll to position [656, 0]
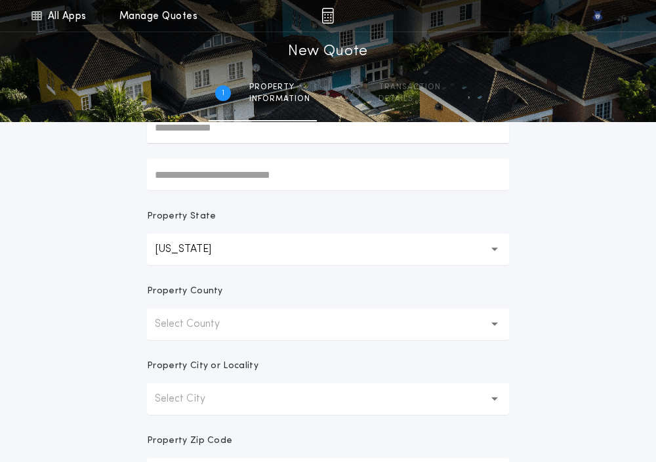
click at [164, 325] on p "Select County" at bounding box center [198, 324] width 86 height 16
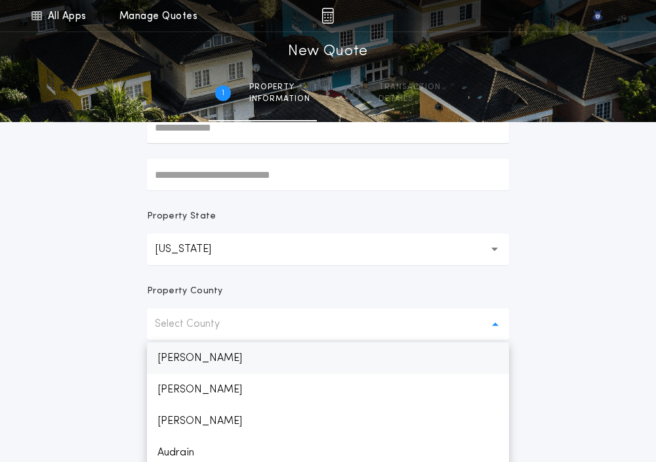
click at [165, 350] on p "[PERSON_NAME]" at bounding box center [328, 357] width 362 height 31
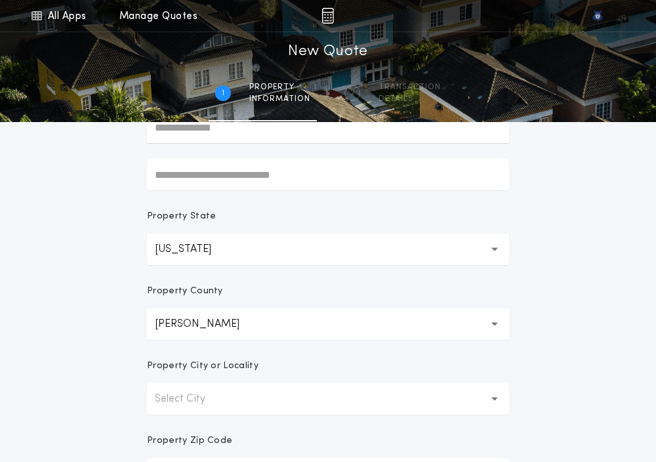
click at [169, 407] on button "Select City" at bounding box center [328, 398] width 362 height 31
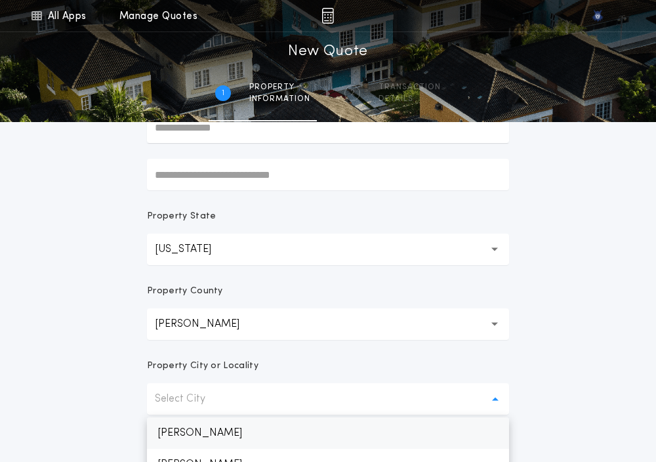
click at [168, 424] on p "[PERSON_NAME]" at bounding box center [328, 432] width 362 height 31
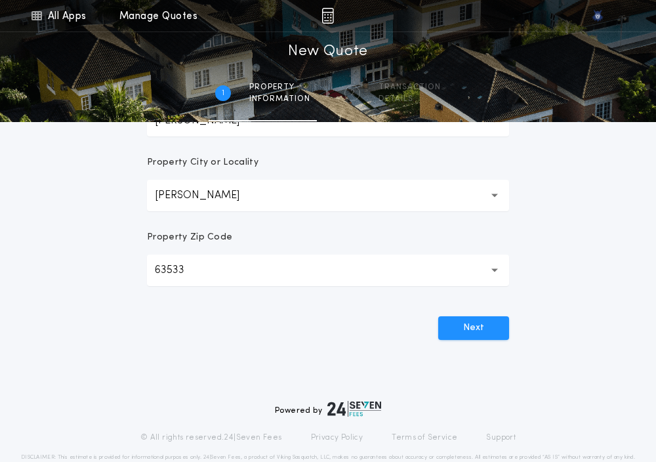
scroll to position [365, 0]
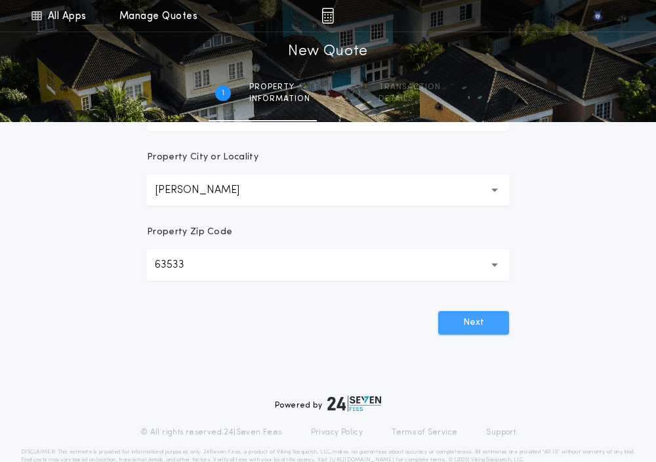
click at [469, 317] on button "Next" at bounding box center [473, 323] width 71 height 24
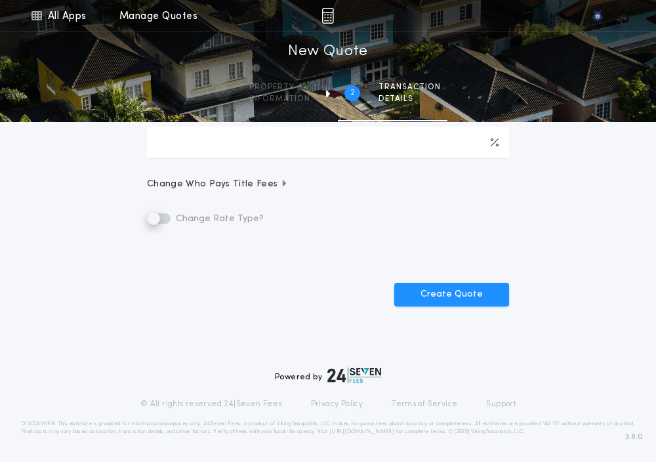
scroll to position [0, 0]
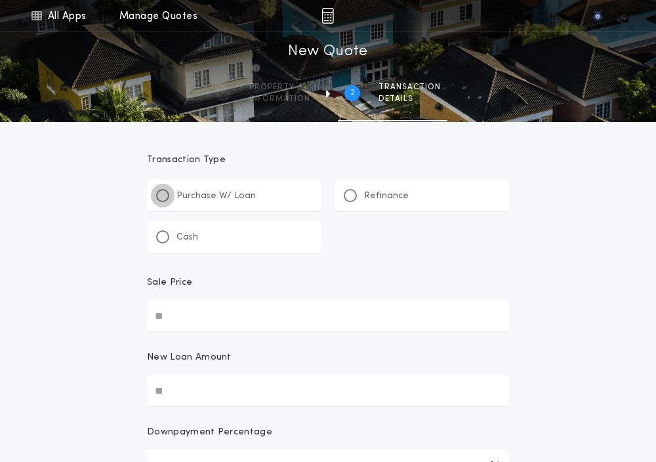
click at [160, 191] on div at bounding box center [162, 195] width 13 height 13
click at [171, 321] on input "Sale Price" at bounding box center [328, 315] width 362 height 31
paste input "text"
type input "**********"
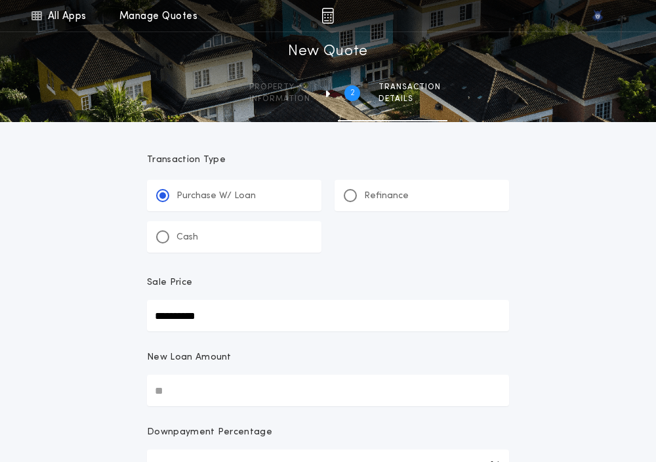
click at [205, 385] on input "New Loan Amount" at bounding box center [328, 389] width 362 height 31
paste input "text"
type input "**********"
type input "****"
type input "**********"
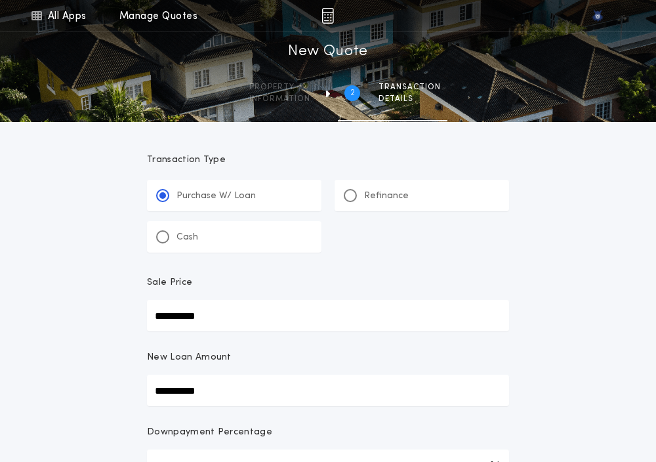
click at [546, 359] on div "**********" at bounding box center [328, 464] width 656 height 929
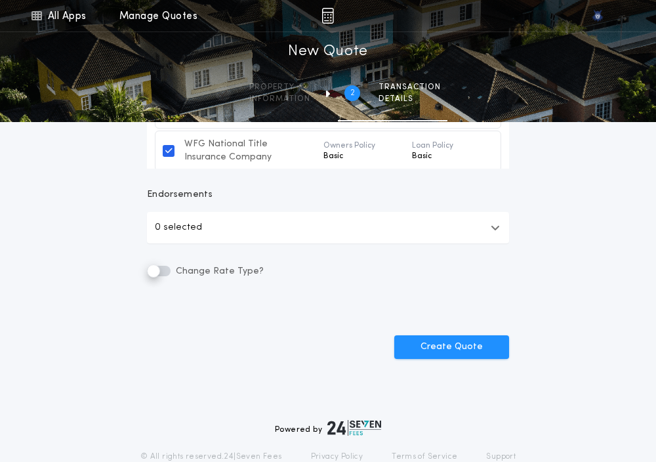
scroll to position [527, 0]
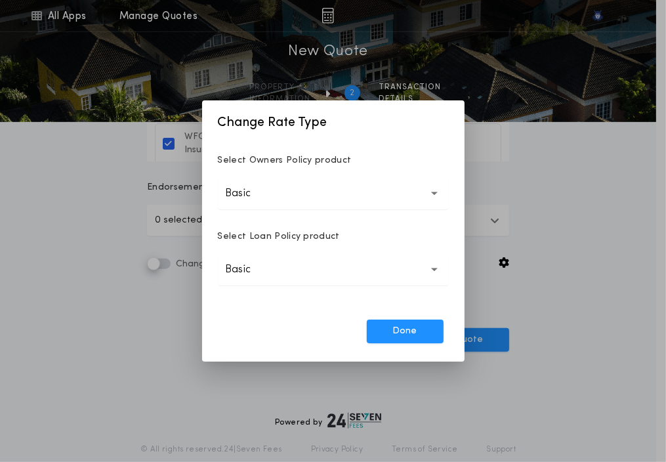
click at [269, 207] on button "Basic *****" at bounding box center [333, 193] width 231 height 31
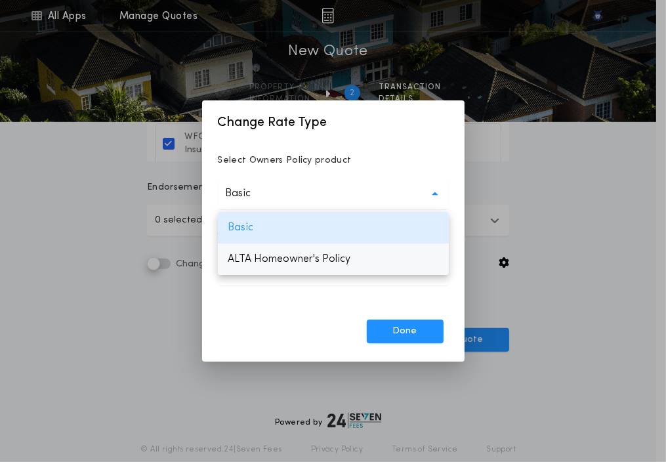
click at [258, 256] on p "ALTA Homeowner's Policy" at bounding box center [333, 258] width 231 height 31
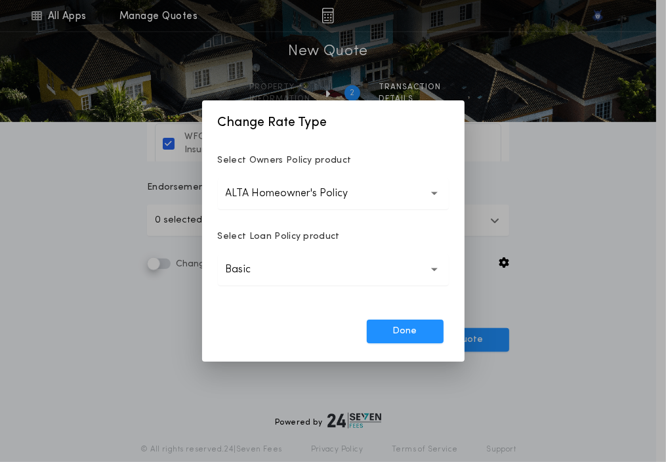
click at [254, 273] on p "Basic" at bounding box center [249, 270] width 47 height 16
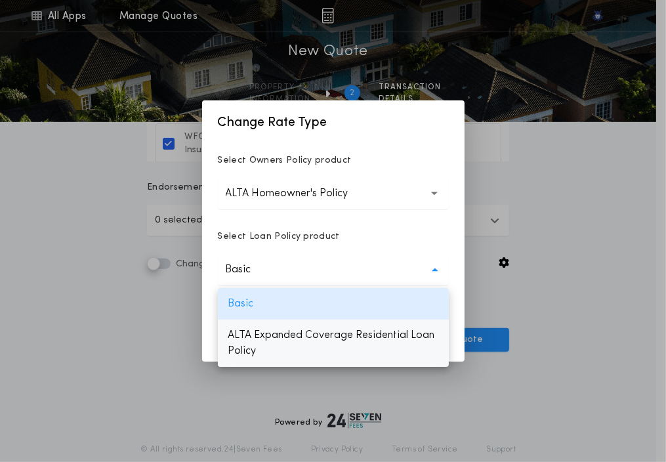
click at [251, 346] on p "ALTA Expanded Coverage Residential Loan Policy" at bounding box center [333, 342] width 231 height 47
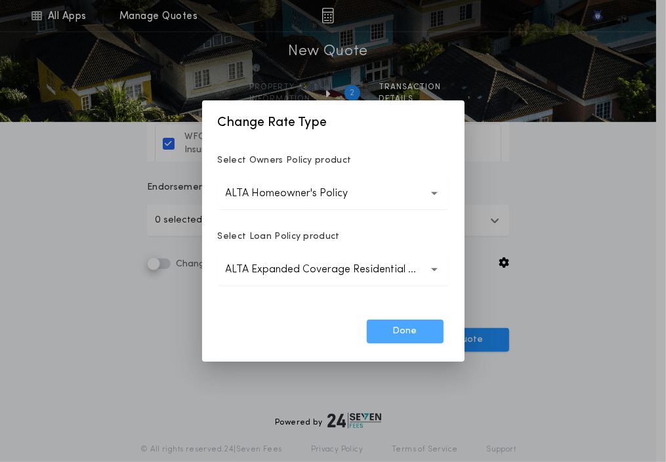
click at [386, 334] on button "Done" at bounding box center [405, 331] width 77 height 24
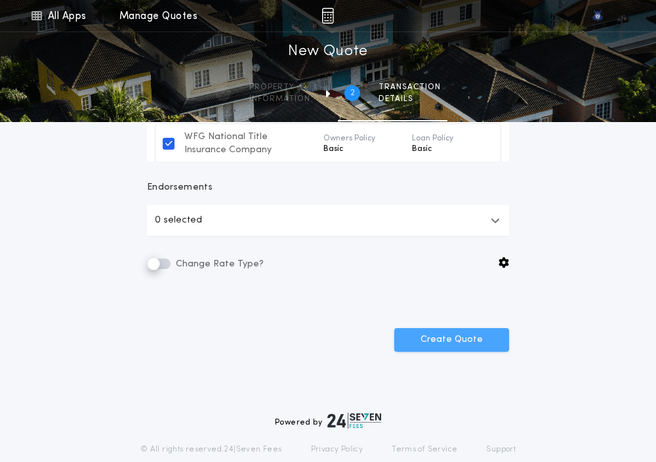
click at [441, 344] on button "Create Quote" at bounding box center [451, 340] width 115 height 24
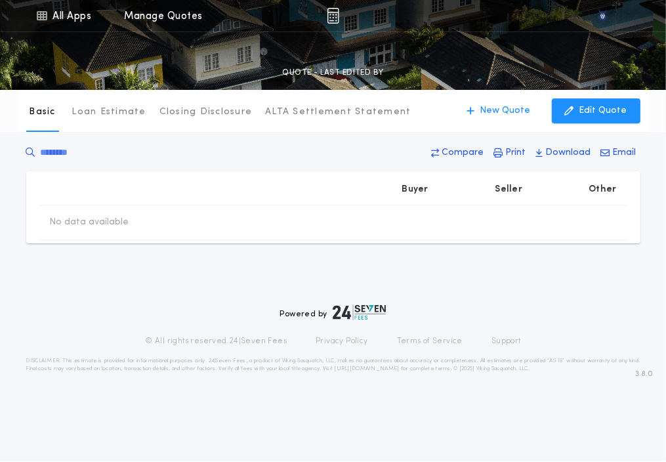
type input "**********"
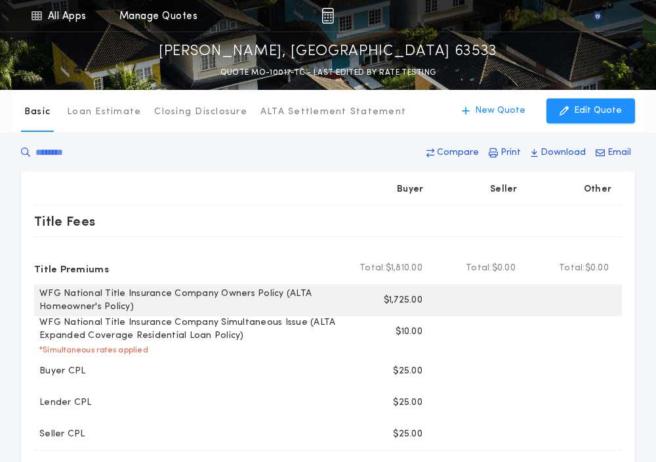
click at [407, 301] on p "$1,725.00" at bounding box center [403, 300] width 39 height 13
copy p "1,725.00"
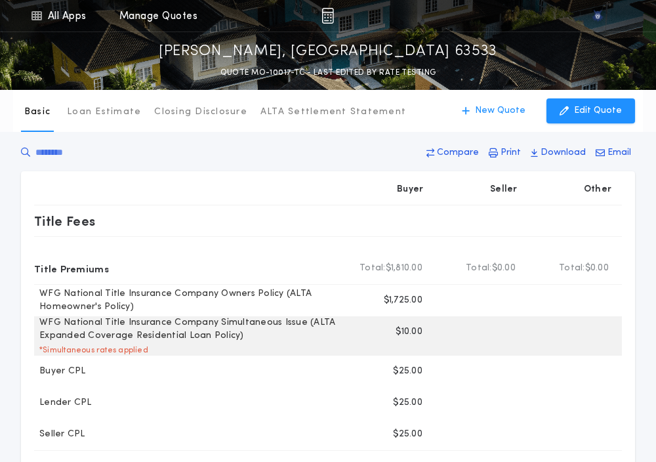
click at [404, 332] on p "$10.00" at bounding box center [408, 331] width 27 height 13
copy p "10.00"
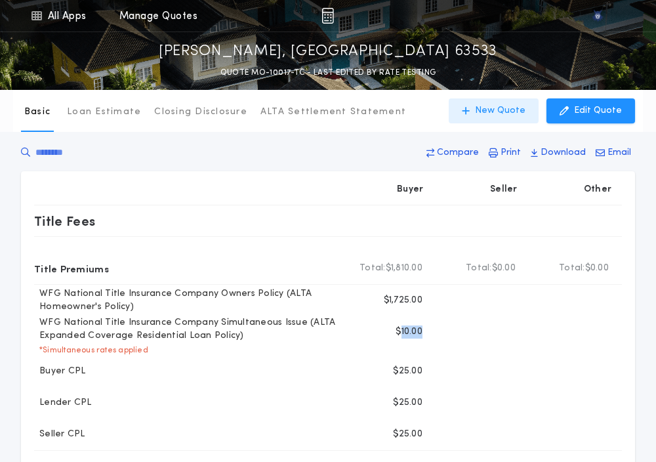
click at [493, 108] on p "New Quote" at bounding box center [500, 110] width 50 height 13
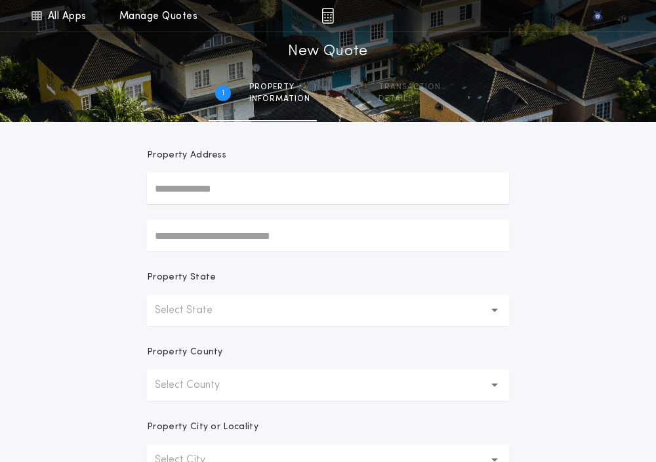
scroll to position [108, 0]
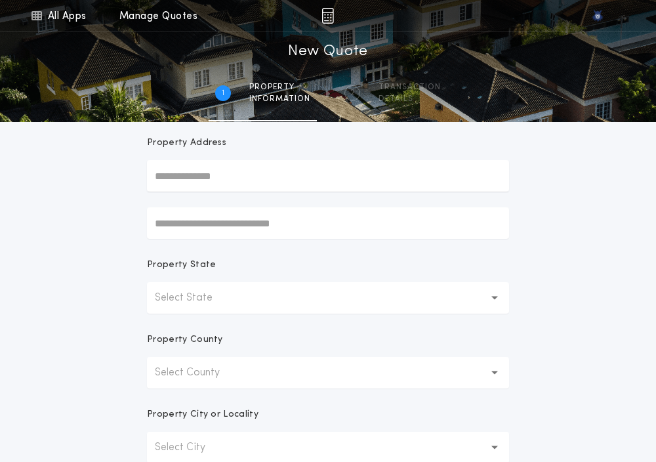
click at [178, 303] on p "Select State" at bounding box center [194, 298] width 79 height 16
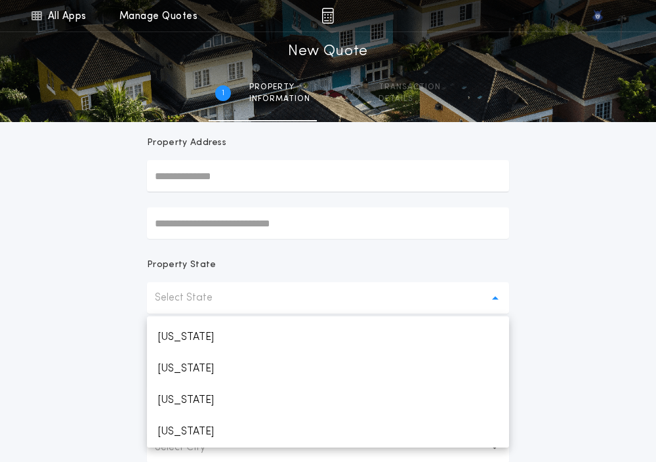
scroll to position [656, 0]
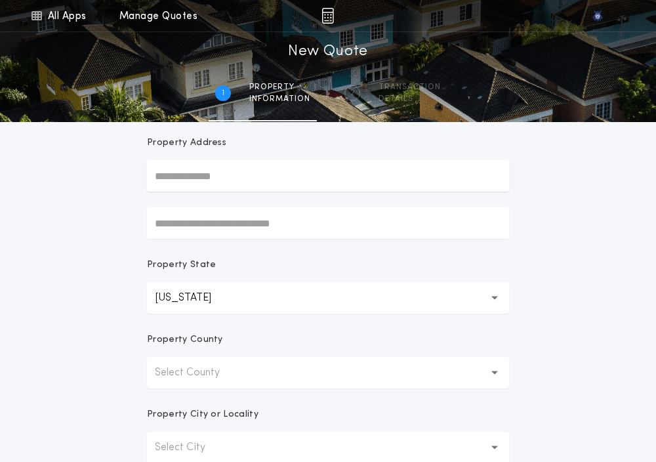
click at [161, 372] on p "Select County" at bounding box center [198, 373] width 86 height 16
click at [161, 394] on p "[PERSON_NAME]" at bounding box center [328, 406] width 362 height 31
click at [162, 416] on p "Property City or Locality" at bounding box center [202, 414] width 111 height 13
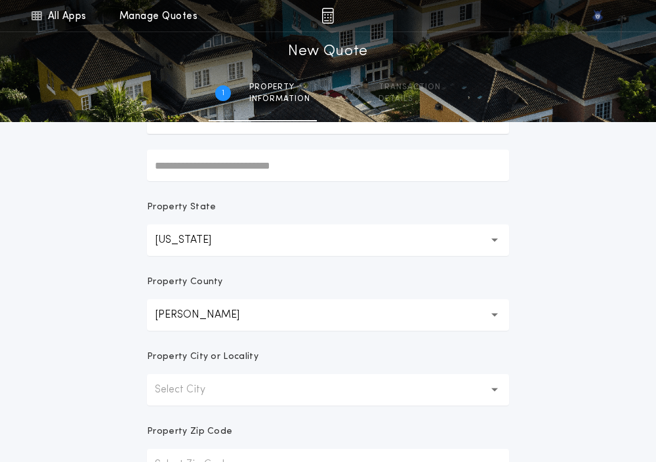
scroll to position [166, 0]
click at [163, 398] on button "Select City" at bounding box center [328, 388] width 362 height 31
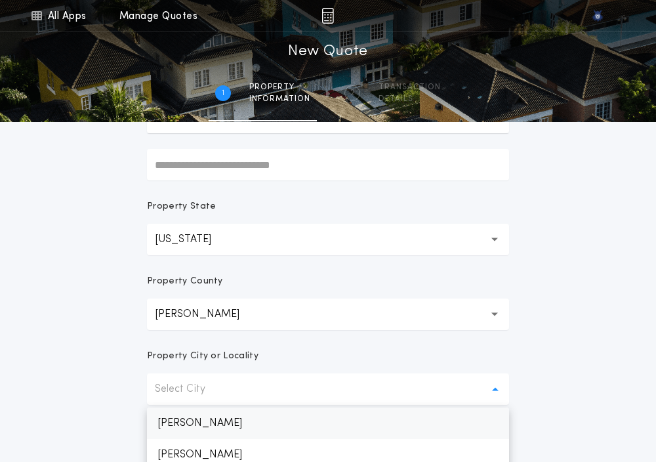
click at [164, 416] on p "[PERSON_NAME]" at bounding box center [328, 422] width 362 height 31
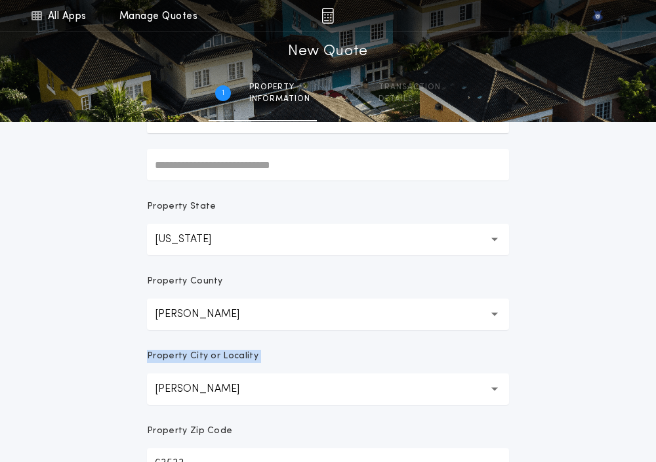
drag, startPoint x: 123, startPoint y: 406, endPoint x: 140, endPoint y: 340, distance: 67.6
click at [140, 340] on div "All Apps Quick Calc Quick Net Sheet Quick Estimate Title Calculator Seller Net …" at bounding box center [328, 209] width 656 height 750
click at [119, 360] on div "All Apps Quick Calc Quick Net Sheet Quick Estimate Title Calculator Seller Net …" at bounding box center [328, 209] width 656 height 750
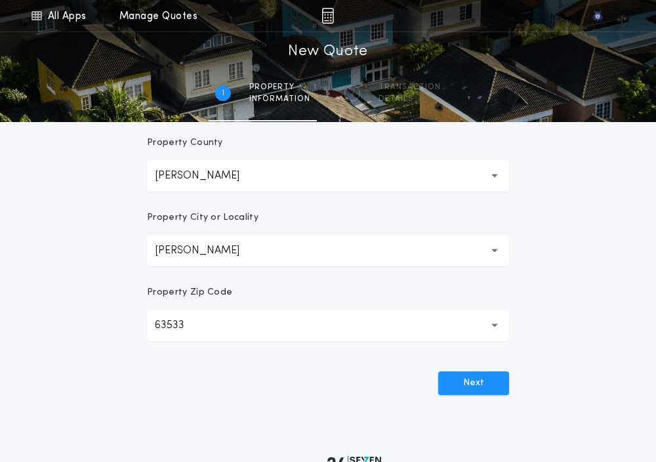
scroll to position [310, 0]
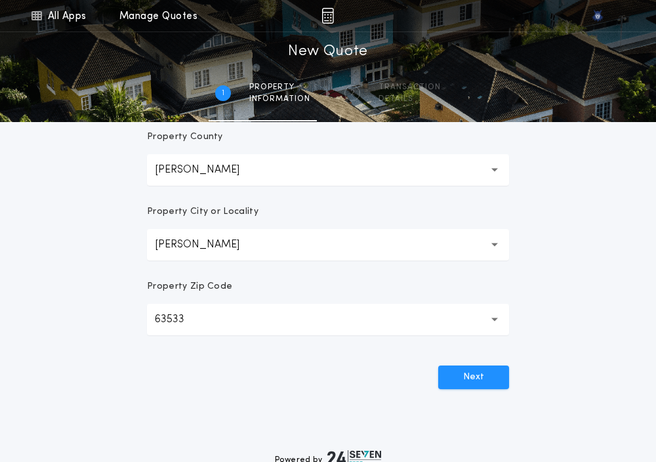
drag, startPoint x: 119, startPoint y: 360, endPoint x: 436, endPoint y: 393, distance: 319.2
click at [436, 393] on div "Prepared For Property Address Property State [US_STATE] ** Property County Adai…" at bounding box center [327, 126] width 393 height 628
click at [464, 371] on button "Next" at bounding box center [473, 377] width 71 height 24
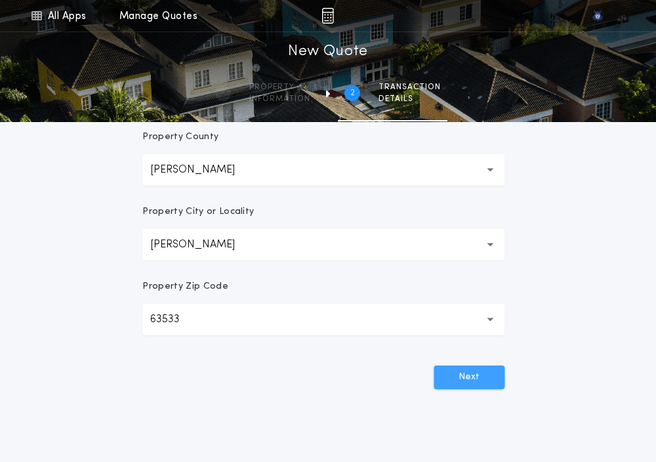
scroll to position [0, 0]
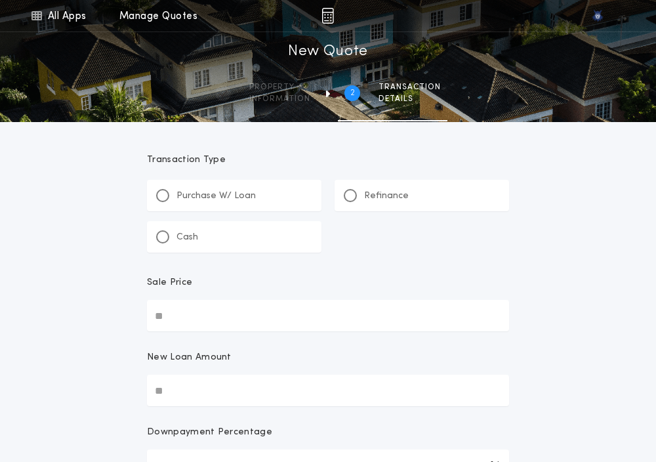
click at [163, 312] on input "Sale Price" at bounding box center [328, 315] width 362 height 31
paste input "text"
type input "********"
click at [357, 191] on div "Refinance" at bounding box center [376, 196] width 65 height 14
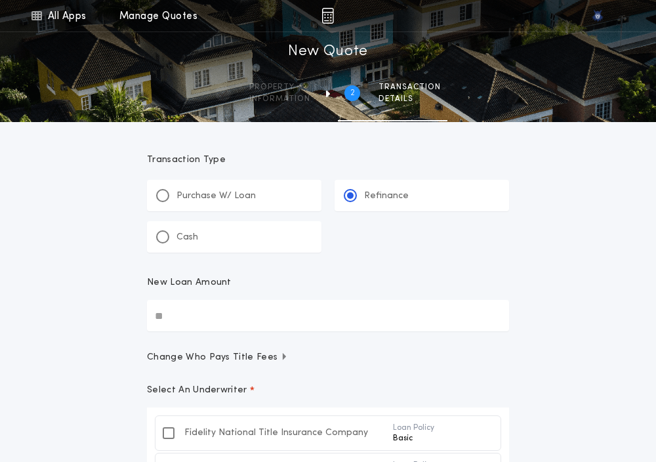
click at [181, 309] on input "New Loan Amount" at bounding box center [328, 315] width 362 height 31
paste input "text"
type input "********"
click at [84, 351] on div "All Apps Quick Calc Quick Net Sheet Quick Estimate Title Calculator Seller Net …" at bounding box center [328, 388] width 656 height 776
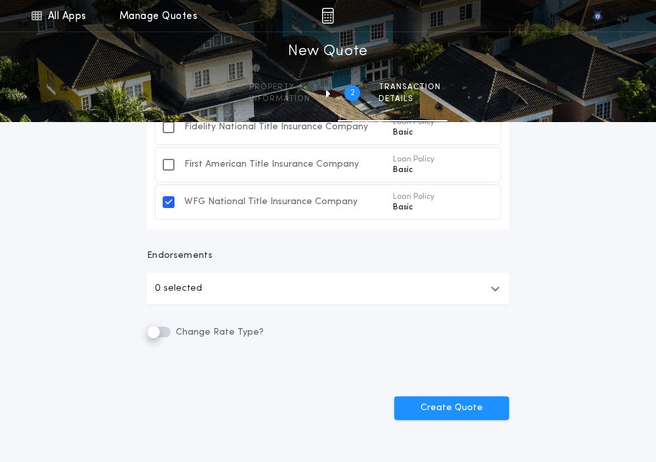
scroll to position [325, 0]
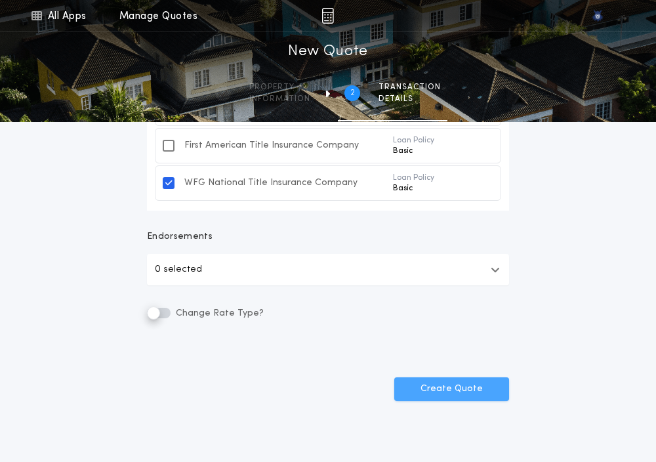
drag, startPoint x: 499, startPoint y: 336, endPoint x: 460, endPoint y: 388, distance: 65.1
click at [460, 388] on button "Create Quote" at bounding box center [451, 389] width 115 height 24
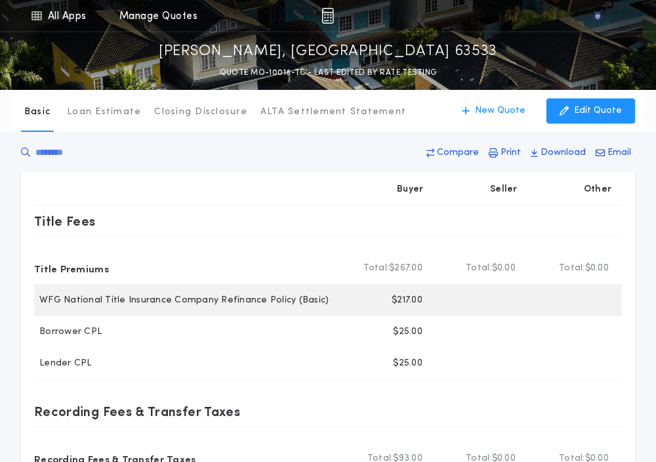
click at [407, 304] on p "$217.00" at bounding box center [407, 300] width 31 height 13
copy p "217.00"
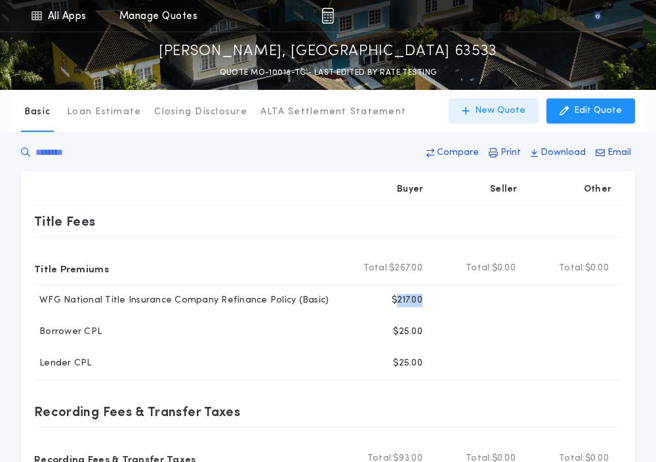
click at [470, 115] on icon "button" at bounding box center [466, 110] width 8 height 9
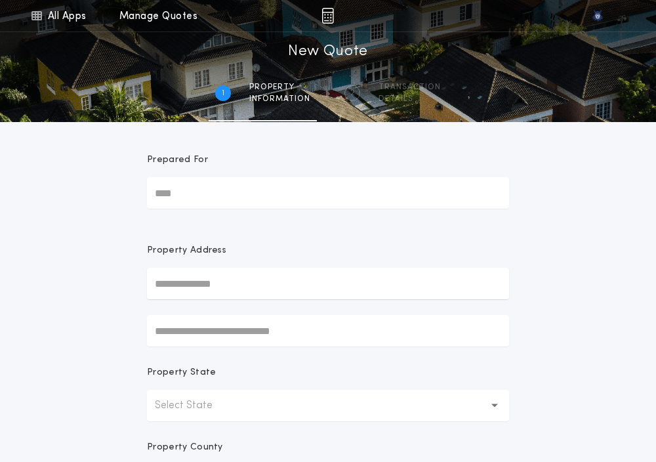
click at [211, 401] on p "Select State" at bounding box center [194, 405] width 79 height 16
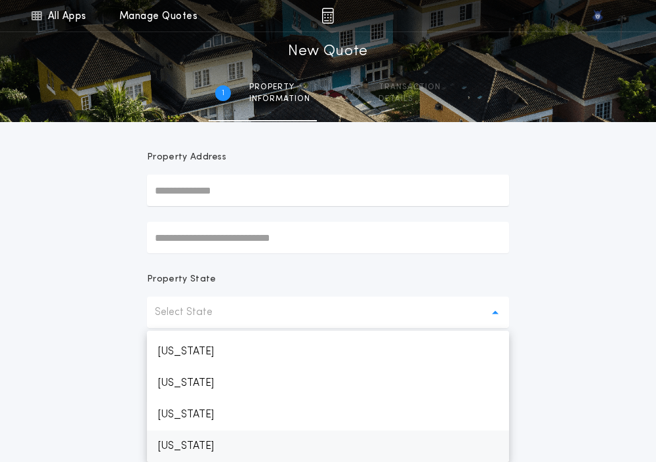
scroll to position [656, 0]
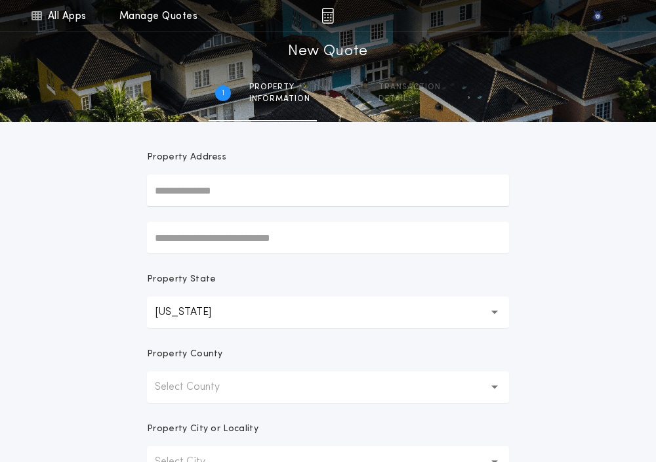
click at [207, 374] on button "Select County" at bounding box center [328, 386] width 362 height 31
click at [199, 422] on p "[PERSON_NAME]" at bounding box center [328, 420] width 362 height 31
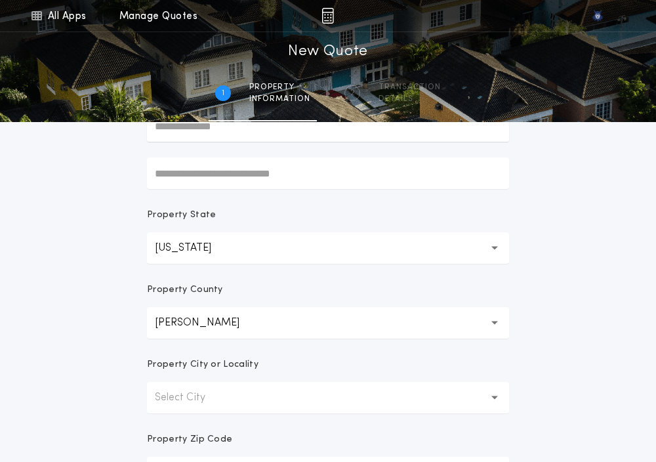
scroll to position [197, 0]
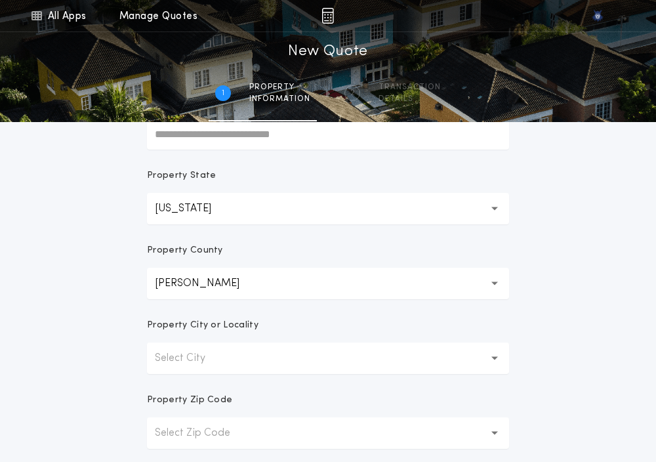
click at [176, 358] on p "Select City" at bounding box center [190, 358] width 71 height 16
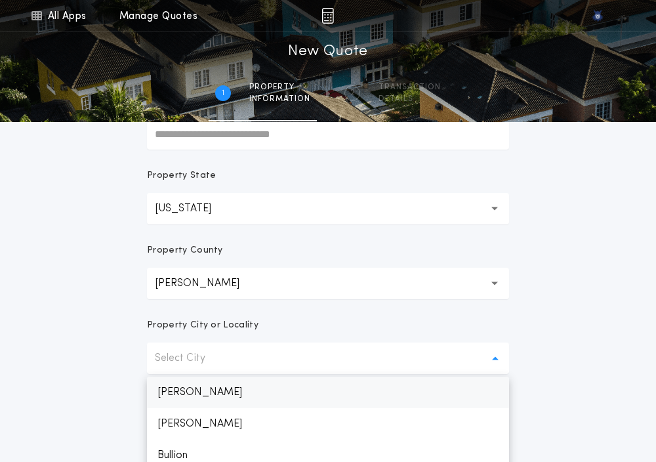
click at [177, 388] on p "[PERSON_NAME]" at bounding box center [328, 391] width 362 height 31
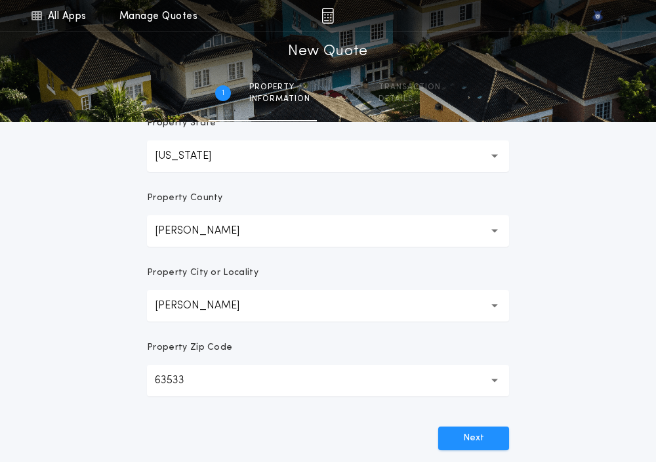
scroll to position [258, 0]
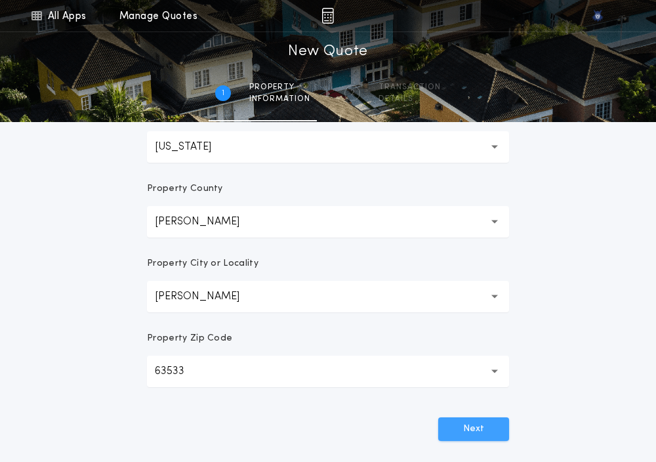
click at [449, 421] on button "Next" at bounding box center [473, 429] width 71 height 24
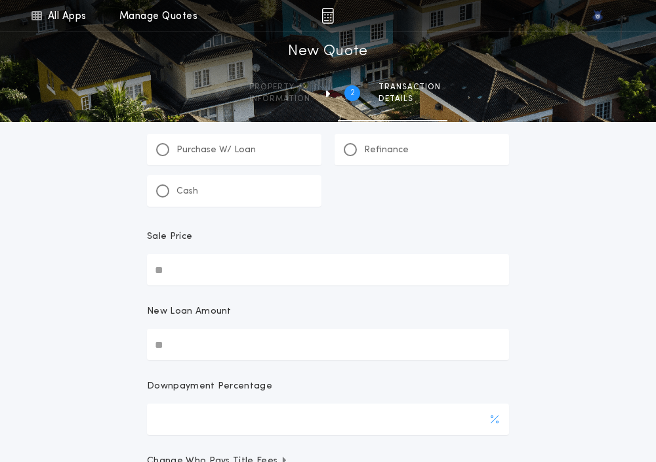
scroll to position [0, 0]
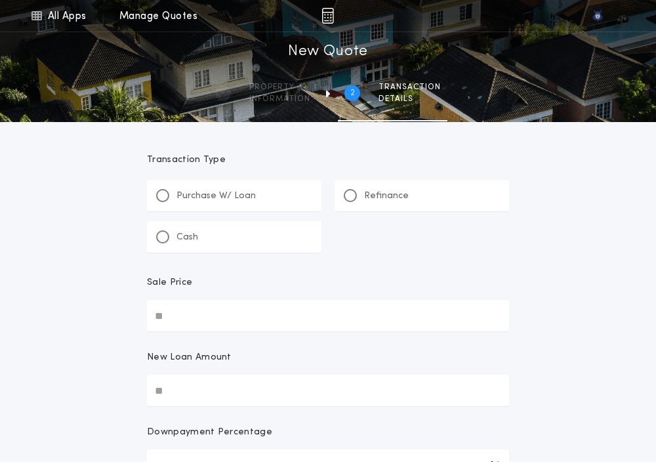
click at [366, 207] on div "Refinance" at bounding box center [421, 195] width 174 height 31
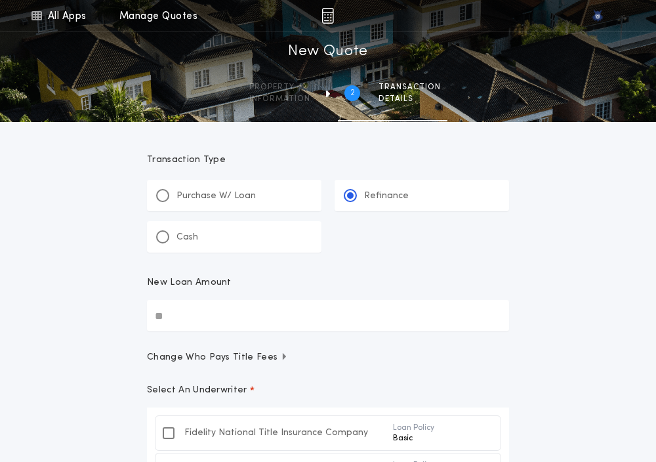
click at [161, 317] on input "New Loan Amount" at bounding box center [328, 315] width 362 height 31
paste input "text"
click at [171, 315] on input "*******" at bounding box center [328, 315] width 362 height 31
paste input "text"
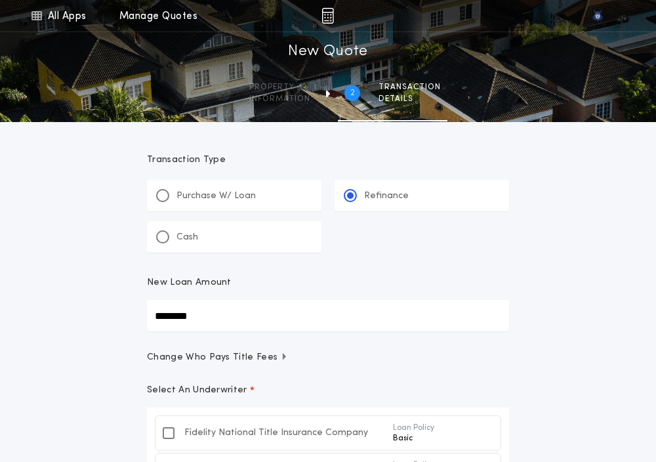
type input "********"
click at [110, 329] on div "All Apps Quick Calc Quick Net Sheet Quick Estimate Title Calculator Seller Net …" at bounding box center [328, 388] width 656 height 776
click at [414, 357] on button "Change Who Pays Title Fees" at bounding box center [328, 357] width 362 height 13
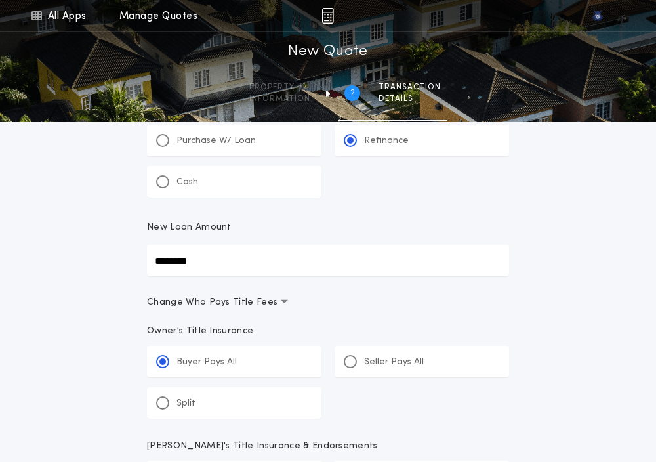
scroll to position [96, 0]
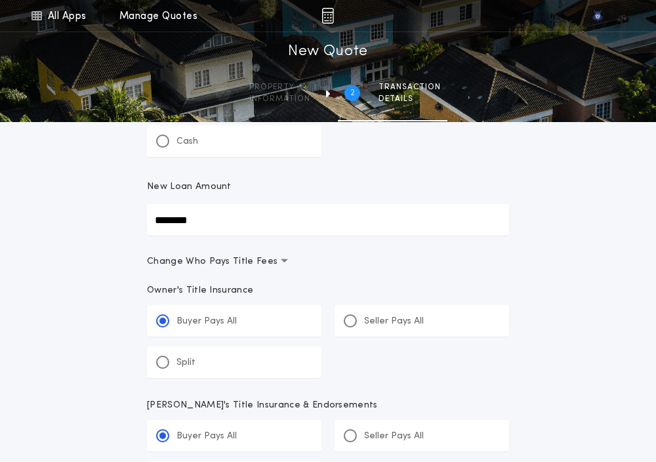
click at [281, 262] on icon "button" at bounding box center [284, 260] width 7 height 3
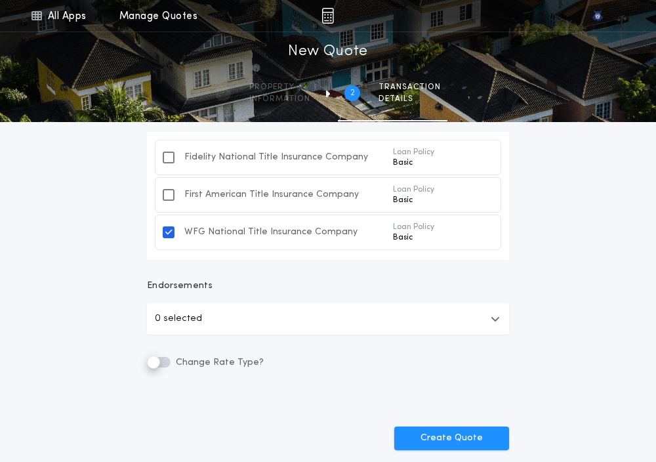
scroll to position [294, 0]
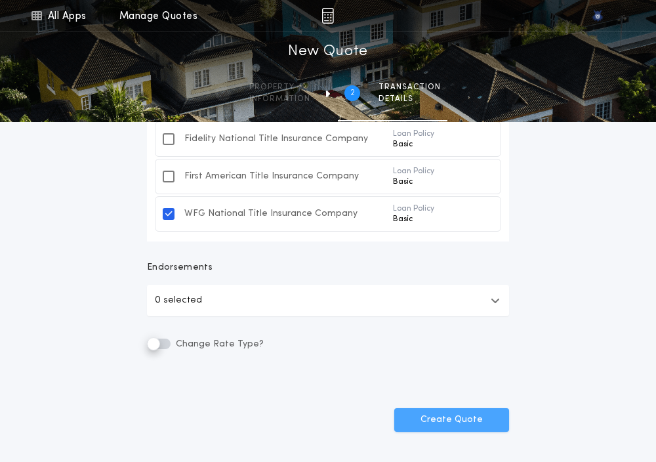
click at [451, 422] on button "Create Quote" at bounding box center [451, 420] width 115 height 24
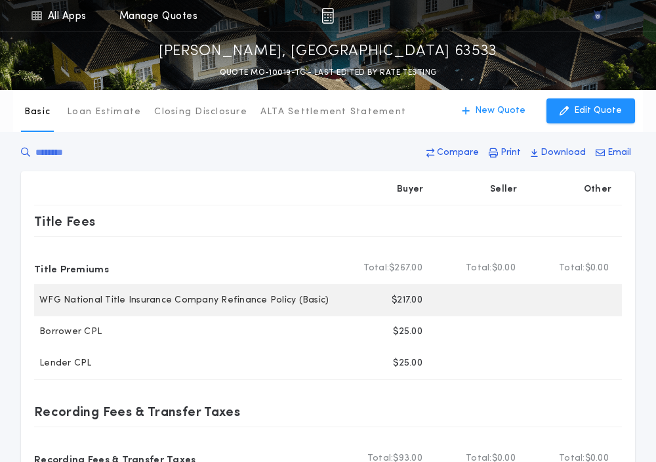
click at [405, 296] on p "$217.00" at bounding box center [407, 300] width 31 height 13
copy p "217.00"
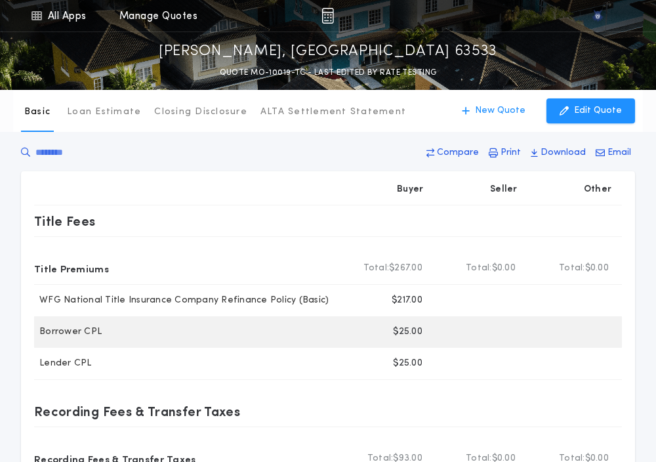
click at [407, 330] on p "$25.00" at bounding box center [408, 331] width 30 height 13
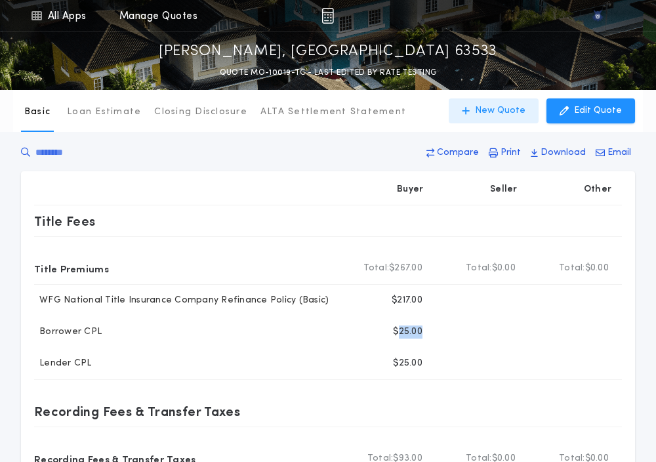
click at [496, 107] on p "New Quote" at bounding box center [500, 110] width 50 height 13
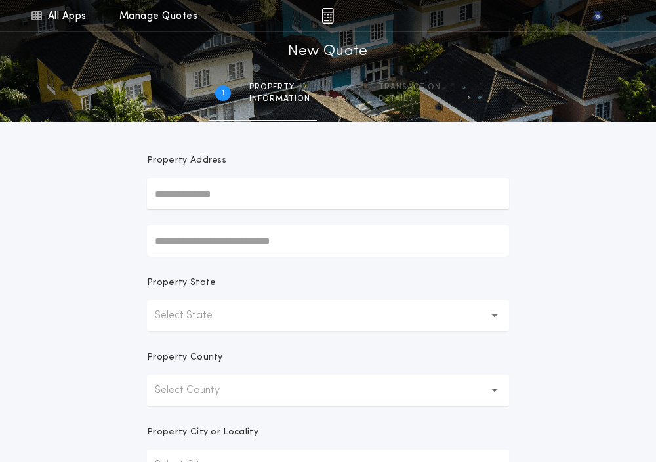
scroll to position [91, 0]
click at [211, 300] on button "Select State" at bounding box center [328, 314] width 362 height 31
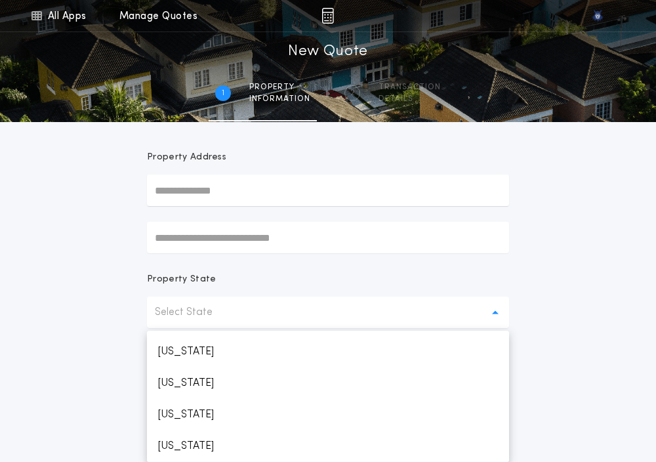
scroll to position [656, 0]
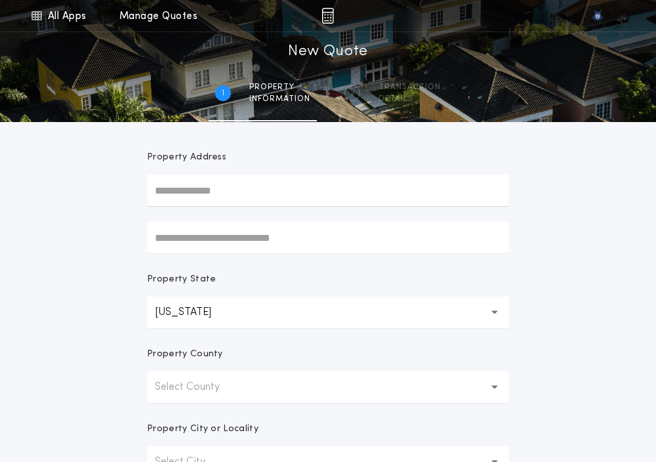
click at [160, 380] on p "Select County" at bounding box center [198, 387] width 86 height 16
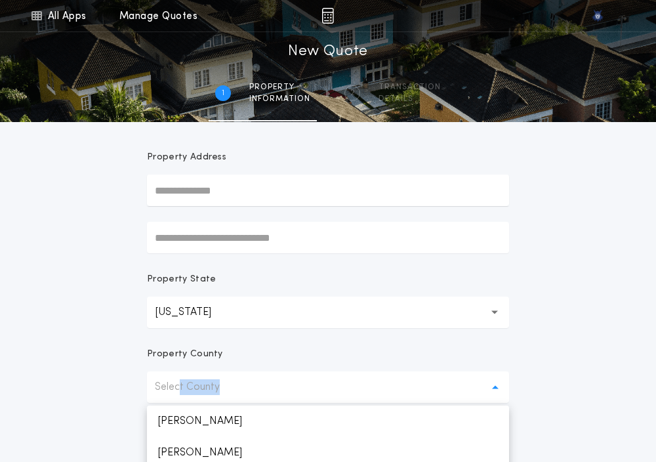
drag, startPoint x: 181, startPoint y: 403, endPoint x: 179, endPoint y: 414, distance: 10.7
click at [179, 414] on form "Prepared For Property Address Property State [US_STATE] ** Property County Sele…" at bounding box center [327, 317] width 393 height 577
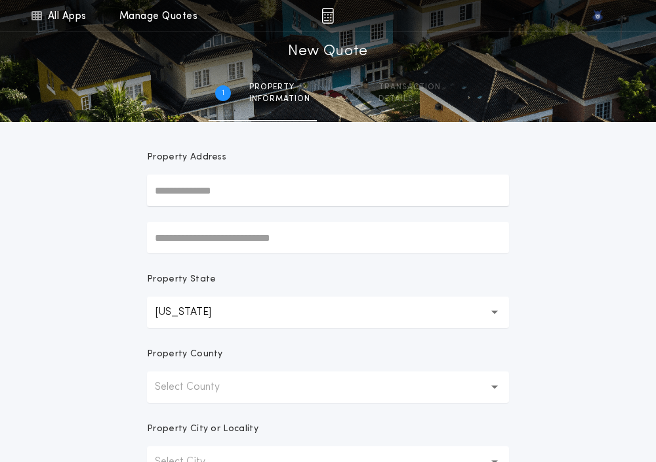
click at [179, 414] on form "Prepared For Property Address Property State [US_STATE] ** Property County Sele…" at bounding box center [327, 317] width 393 height 577
click at [171, 393] on p "Select County" at bounding box center [198, 387] width 86 height 16
click at [171, 411] on p "[PERSON_NAME]" at bounding box center [328, 420] width 362 height 31
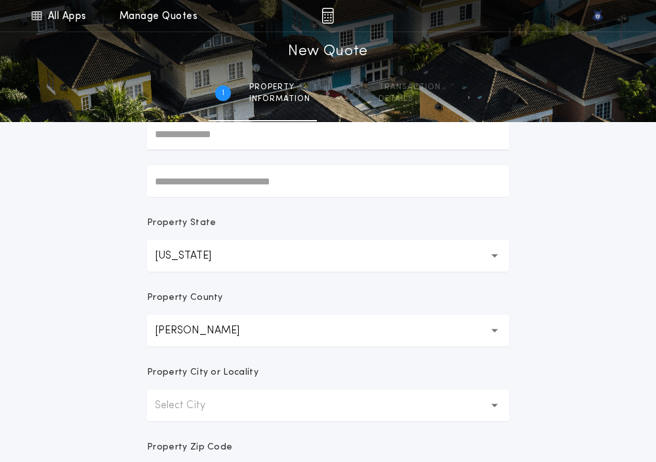
scroll to position [151, 0]
click at [171, 411] on p "Select City" at bounding box center [190, 404] width 71 height 16
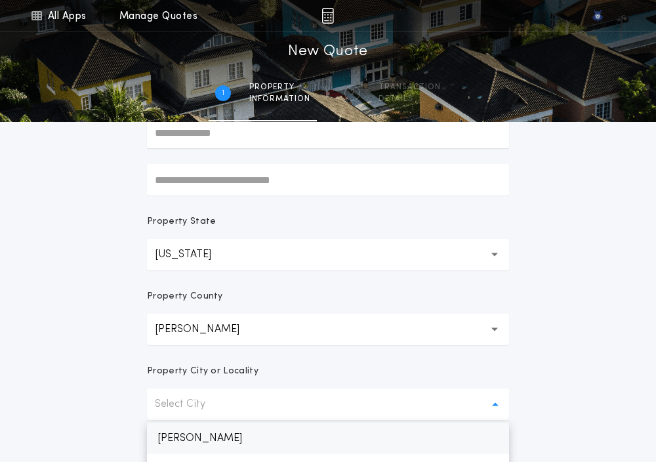
click at [169, 432] on p "[PERSON_NAME]" at bounding box center [328, 437] width 362 height 31
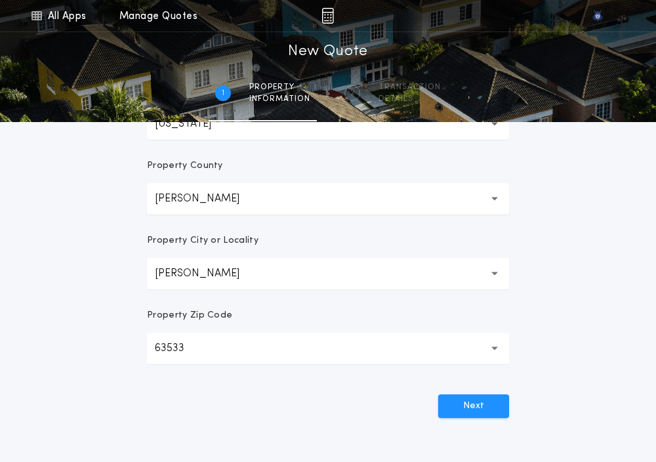
scroll to position [393, 0]
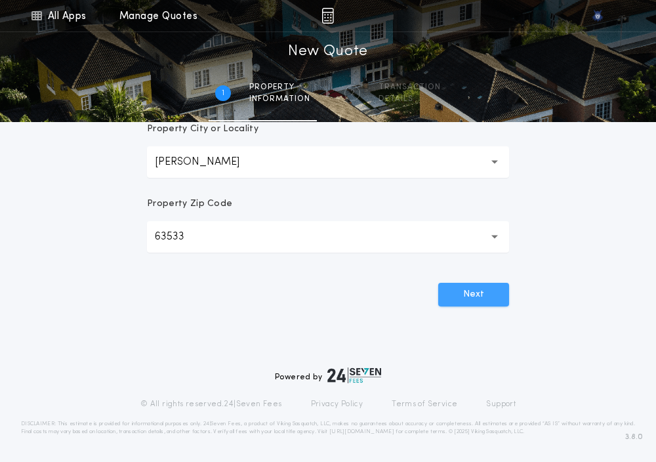
click at [470, 302] on button "Next" at bounding box center [473, 295] width 71 height 24
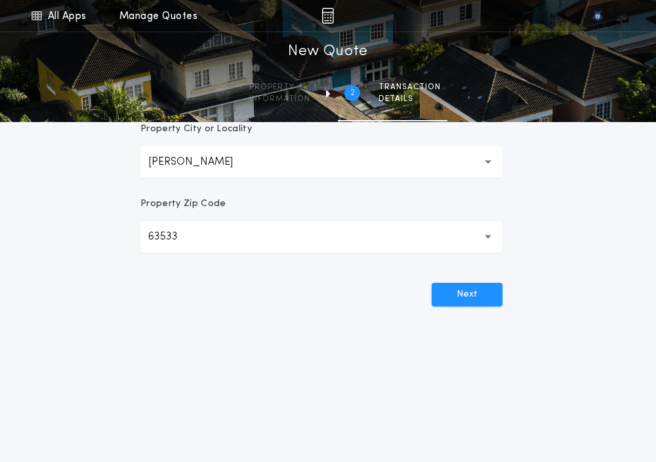
scroll to position [0, 0]
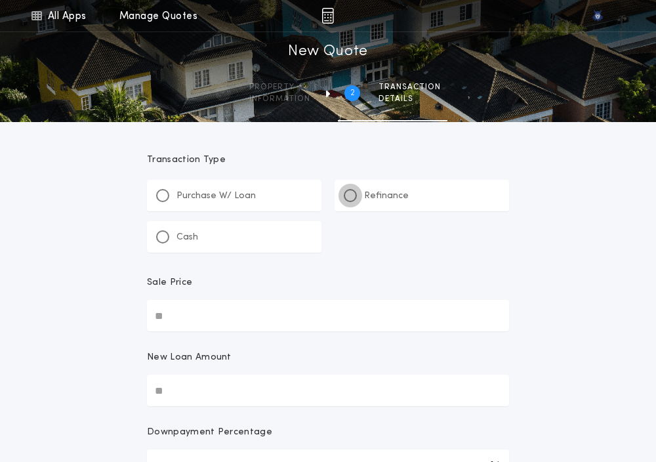
click at [351, 194] on div at bounding box center [350, 195] width 7 height 7
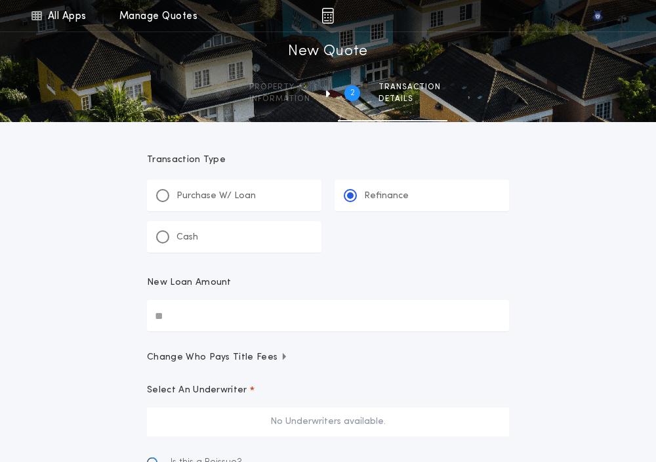
click at [156, 327] on input "New Loan Amount" at bounding box center [328, 315] width 362 height 31
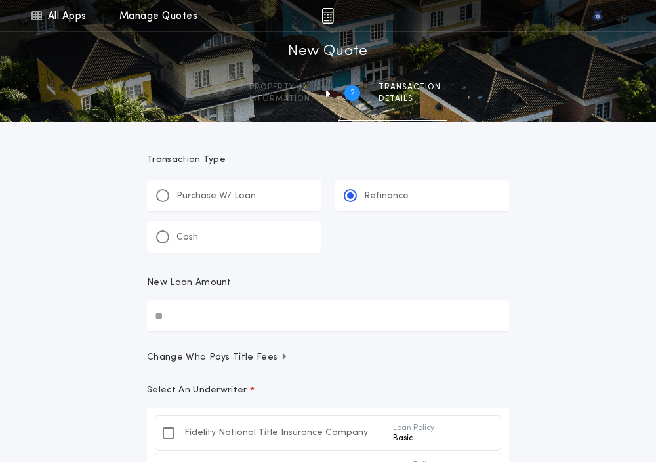
paste input "text"
type input "********"
click at [105, 357] on div "All Apps Quick Calc Quick Net Sheet Quick Estimate Title Calculator Seller Net …" at bounding box center [328, 388] width 656 height 776
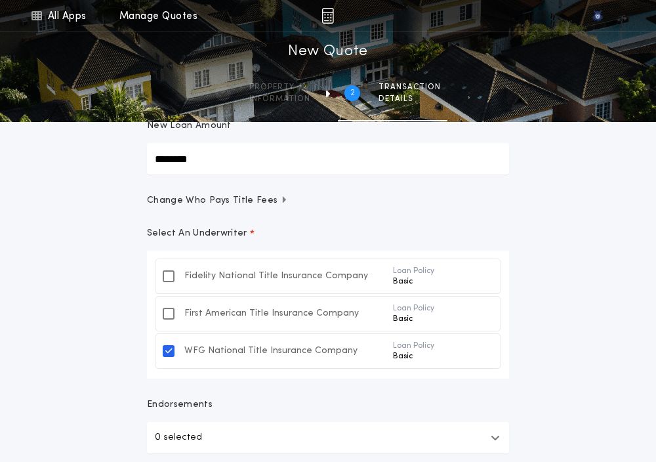
scroll to position [205, 0]
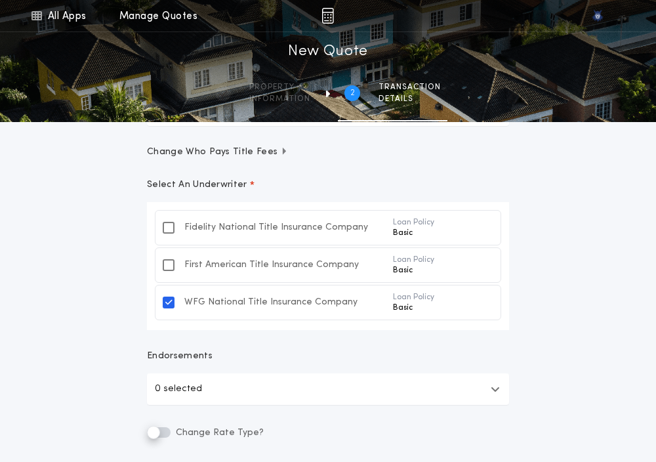
click at [105, 357] on div "All Apps Quick Calc Quick Net Sheet Quick Estimate Title Calculator Seller Net …" at bounding box center [328, 183] width 656 height 776
click at [155, 430] on form "Transaction Type ********* Purchase W/ Loan Refinance Cash New Loan Amount ****…" at bounding box center [327, 218] width 393 height 603
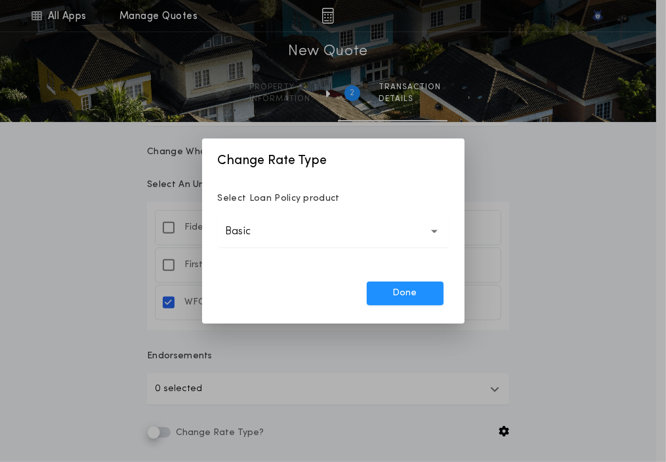
click at [310, 226] on button "Basic *****" at bounding box center [333, 231] width 231 height 31
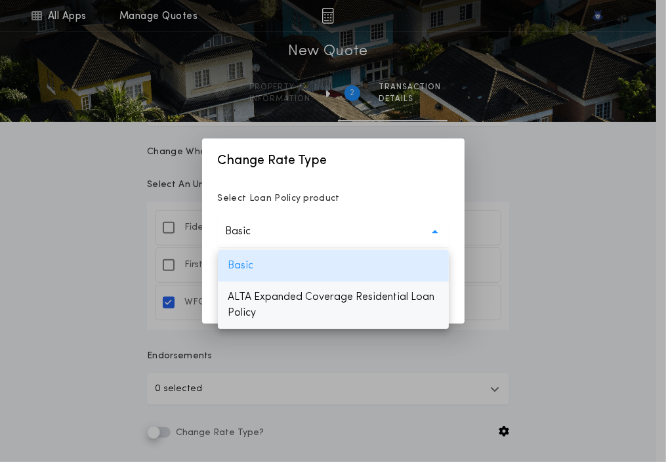
click at [288, 291] on p "ALTA Expanded Coverage Residential Loan Policy" at bounding box center [333, 304] width 231 height 47
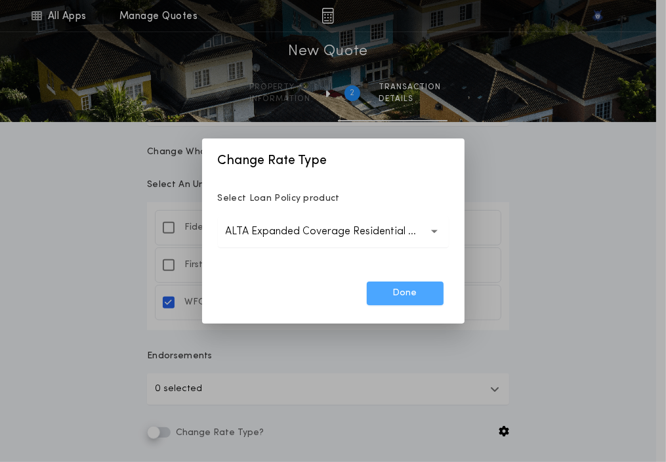
click at [405, 287] on button "Done" at bounding box center [405, 293] width 77 height 24
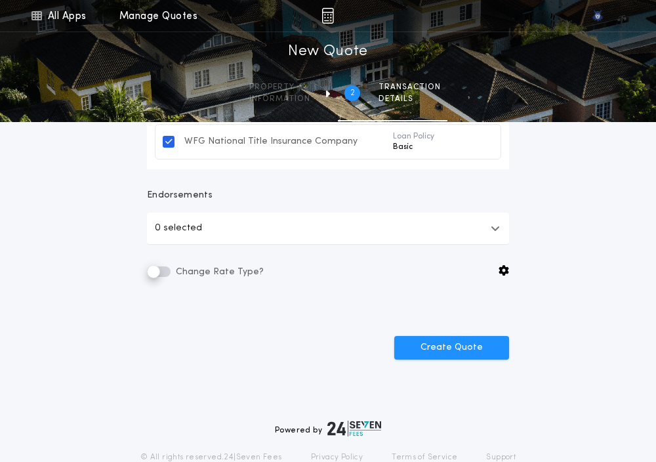
scroll to position [369, 0]
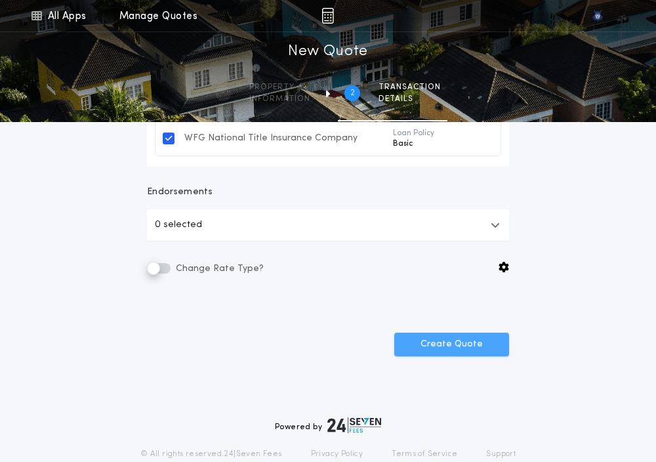
click at [430, 338] on button "Create Quote" at bounding box center [451, 344] width 115 height 24
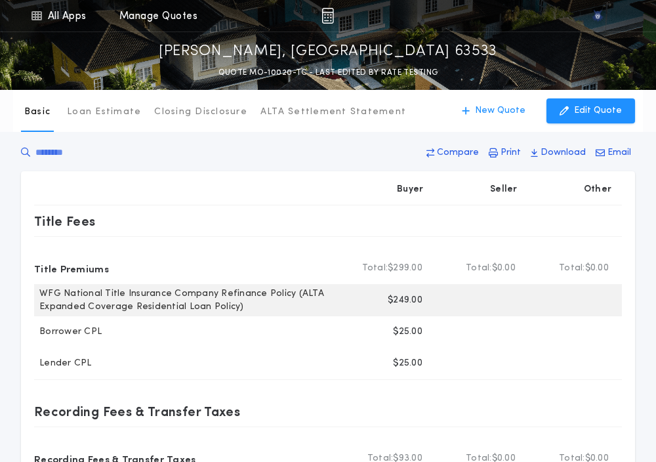
click at [398, 298] on p "$249.00" at bounding box center [405, 300] width 35 height 13
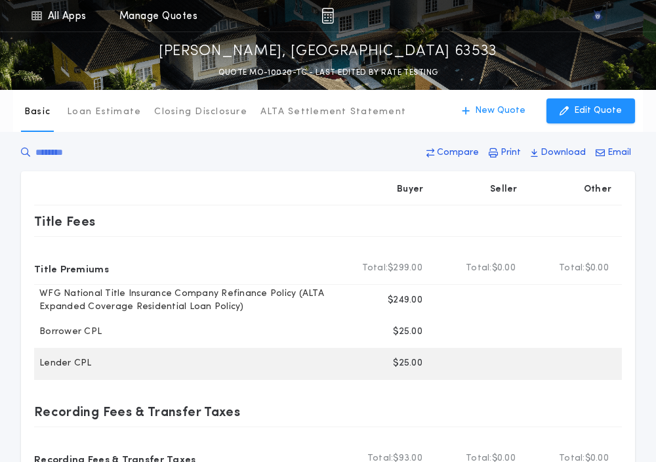
click at [420, 355] on div "Buyer $25.00" at bounding box center [386, 363] width 93 height 31
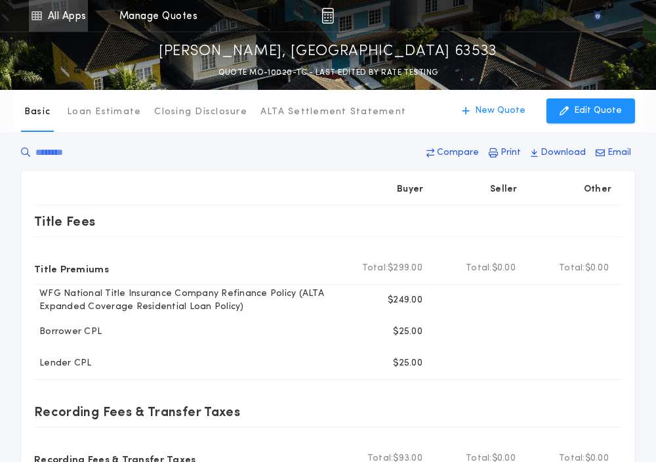
click at [44, 18] on link "All Apps" at bounding box center [58, 15] width 59 height 31
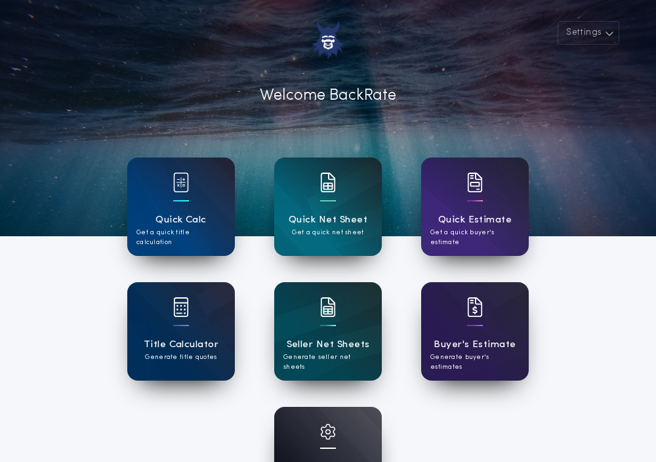
click at [330, 446] on div at bounding box center [328, 440] width 16 height 33
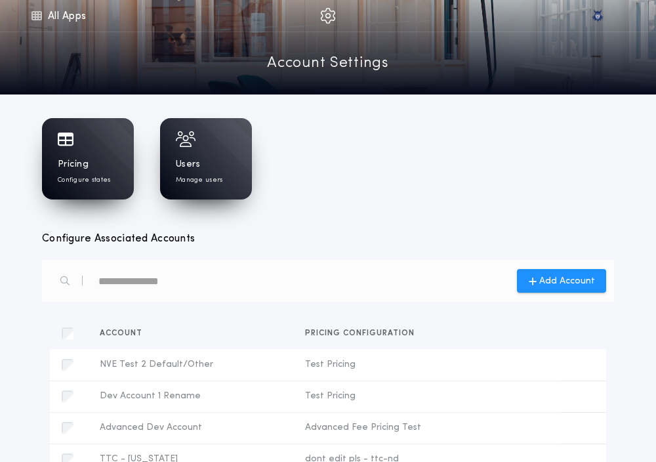
click at [54, 144] on div "Pricing Configure states" at bounding box center [88, 158] width 92 height 81
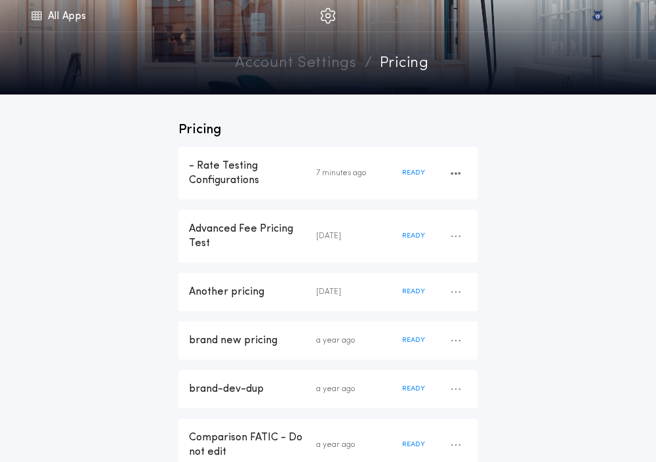
click at [260, 184] on div "- Rate Testing Configurations" at bounding box center [252, 173] width 127 height 29
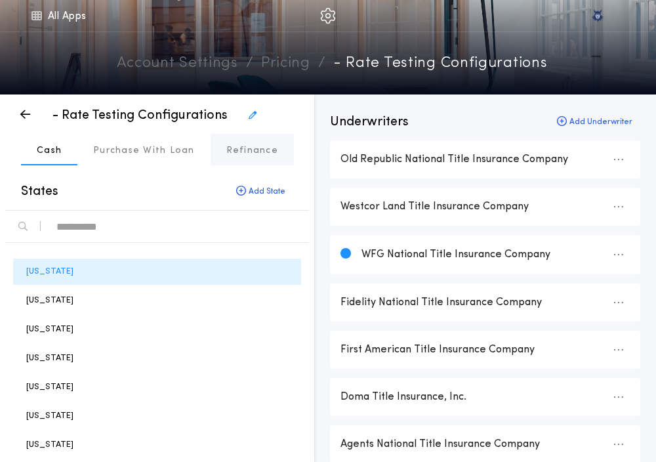
click at [231, 157] on p "Refinance" at bounding box center [252, 150] width 52 height 13
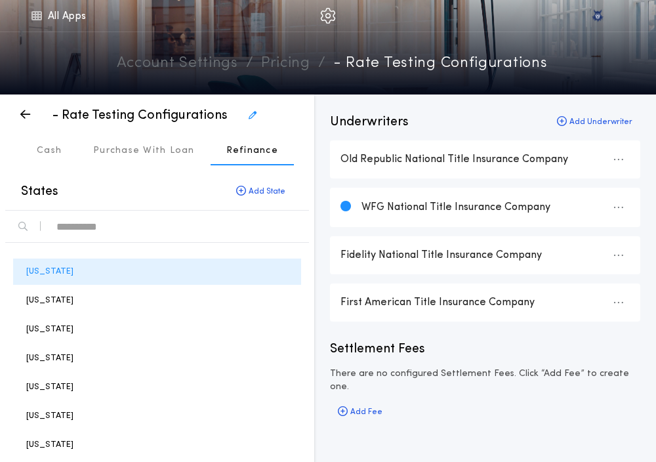
click at [87, 231] on div "text" at bounding box center [177, 226] width 242 height 21
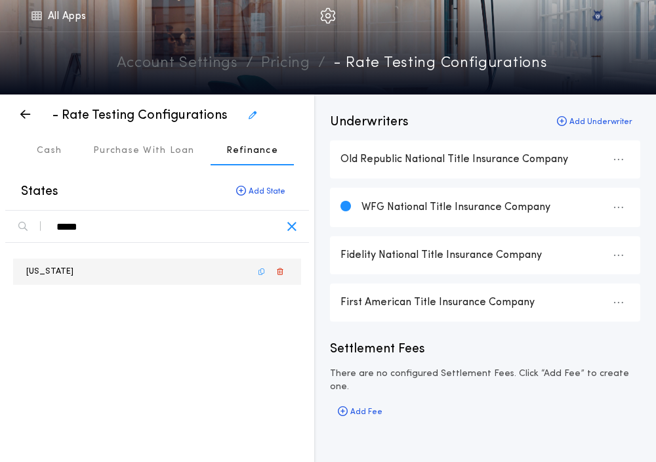
type div "*****"
click at [47, 263] on div "[US_STATE]" at bounding box center [157, 271] width 288 height 26
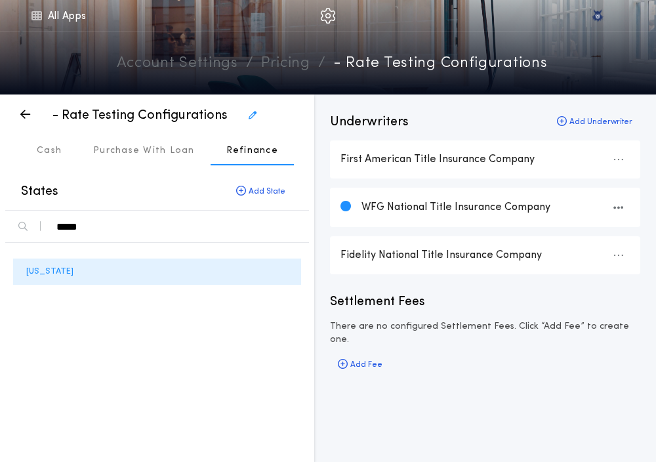
click at [403, 197] on div "WFG National Title Insurance Company" at bounding box center [485, 207] width 310 height 39
click at [132, 146] on p "Purchase With Loan" at bounding box center [144, 150] width 102 height 13
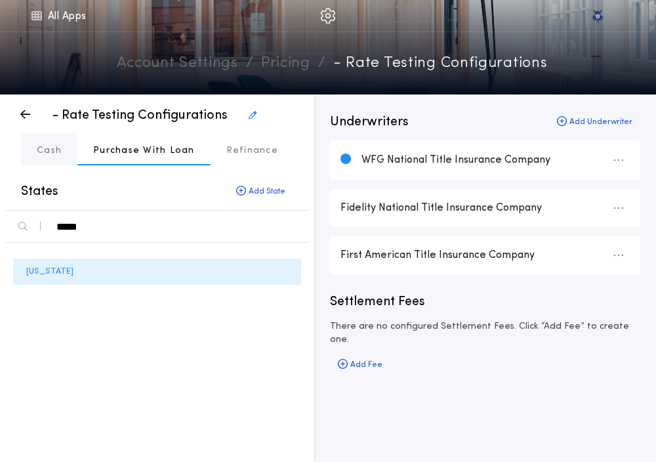
click at [42, 150] on p "Cash" at bounding box center [49, 150] width 25 height 13
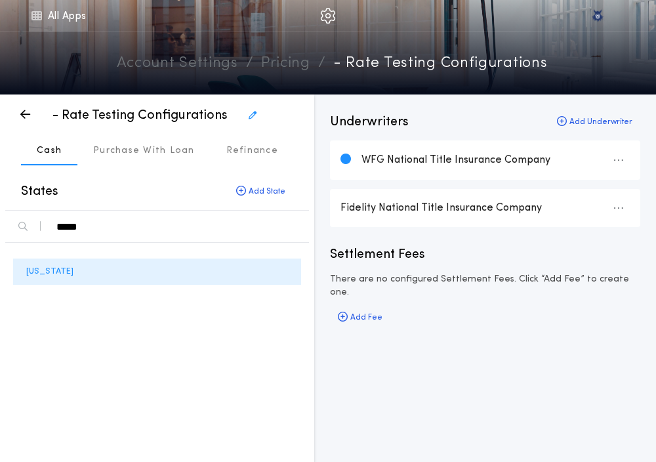
click at [52, 23] on link "All Apps" at bounding box center [58, 15] width 59 height 31
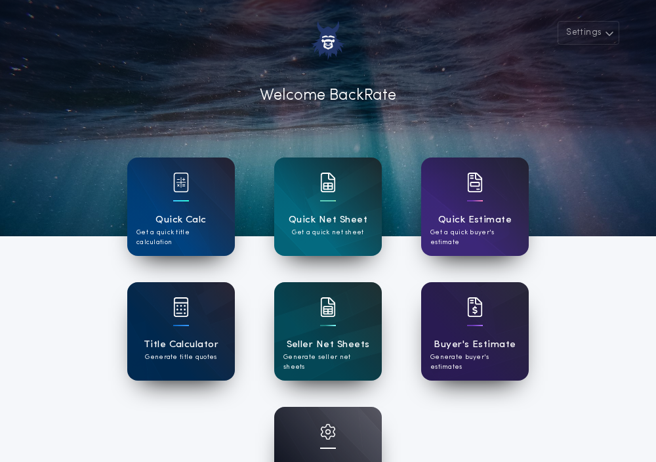
click at [186, 353] on p "Generate title quotes" at bounding box center [180, 357] width 71 height 10
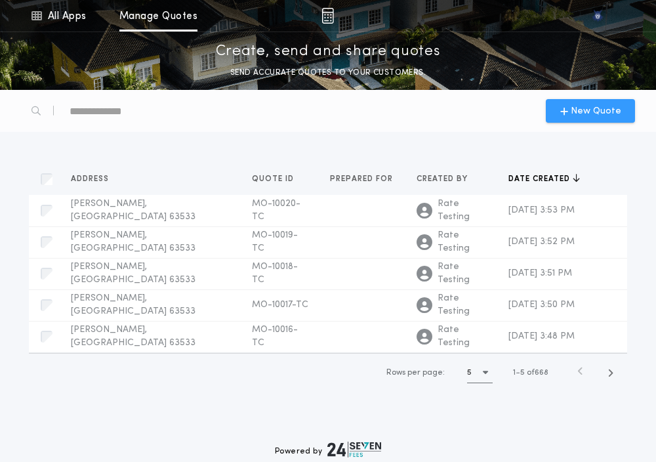
click at [551, 110] on div "New Quote" at bounding box center [590, 111] width 89 height 24
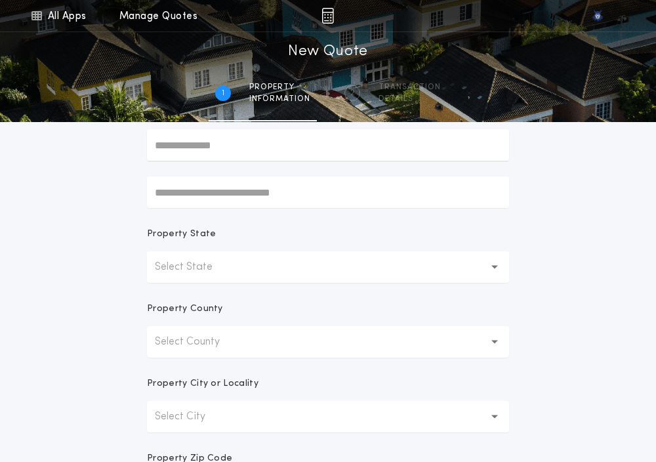
scroll to position [141, 0]
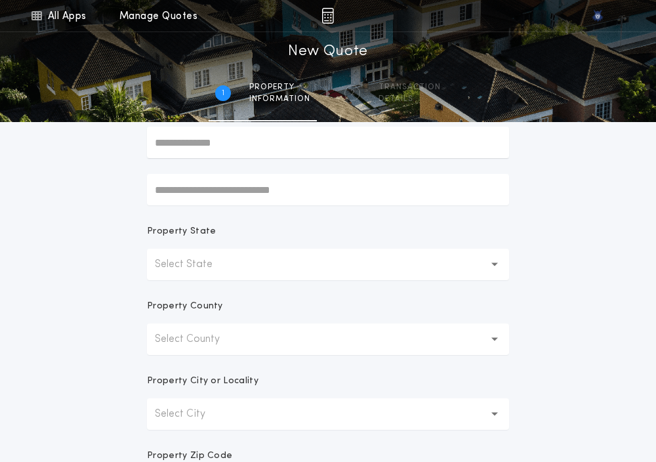
click at [190, 275] on button "Select State" at bounding box center [328, 264] width 362 height 31
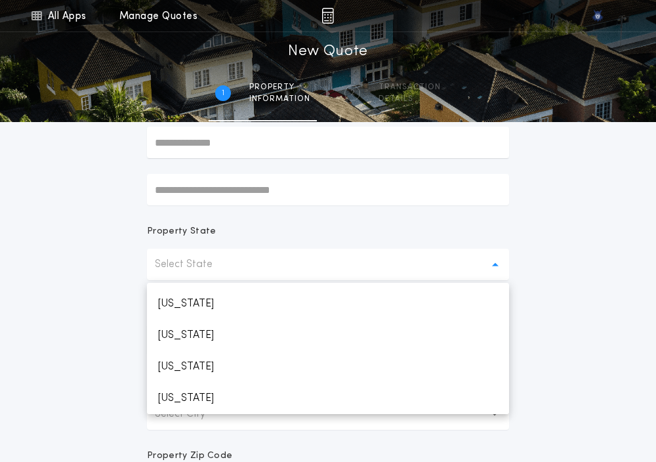
scroll to position [656, 0]
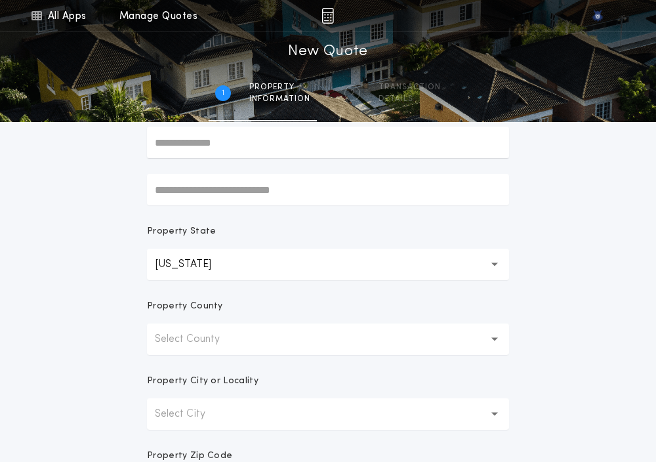
click at [171, 336] on p "Select County" at bounding box center [198, 339] width 86 height 16
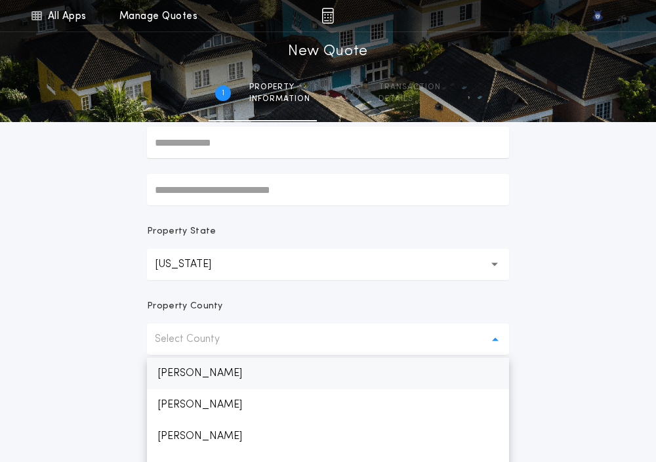
click at [171, 367] on p "[PERSON_NAME]" at bounding box center [328, 372] width 362 height 31
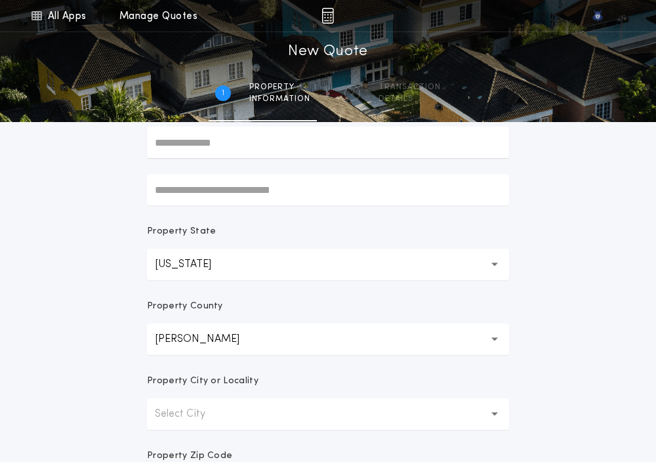
click at [165, 408] on p "Select City" at bounding box center [190, 414] width 71 height 16
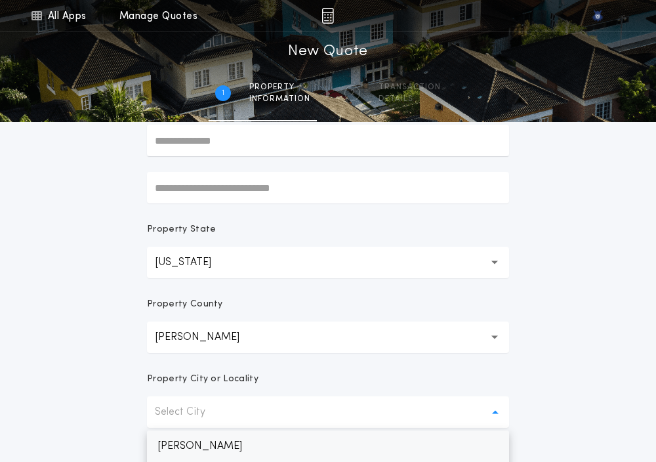
click at [161, 438] on p "[PERSON_NAME]" at bounding box center [328, 445] width 362 height 31
click at [144, 419] on form "Prepared For Property Address Property State [US_STATE] ** Property County Adai…" at bounding box center [327, 267] width 393 height 577
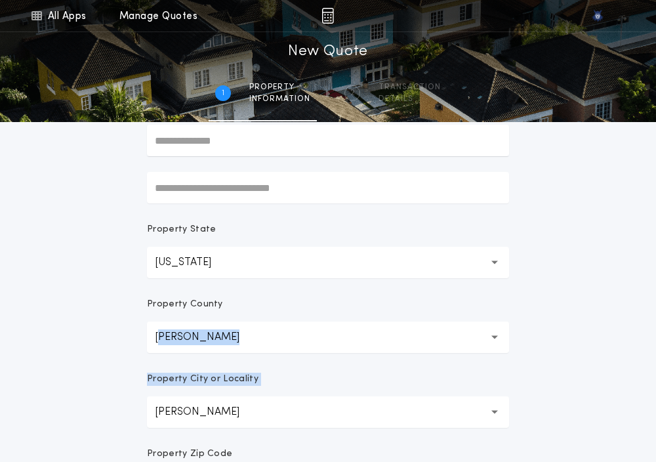
drag, startPoint x: 134, startPoint y: 415, endPoint x: 164, endPoint y: 340, distance: 80.4
click at [164, 340] on form "Prepared For Property Address Property State [US_STATE] ** Property County Adai…" at bounding box center [327, 267] width 393 height 577
click at [121, 380] on div "All Apps Quick Calc Quick Net Sheet Quick Estimate Title Calculator Seller Net …" at bounding box center [328, 232] width 656 height 750
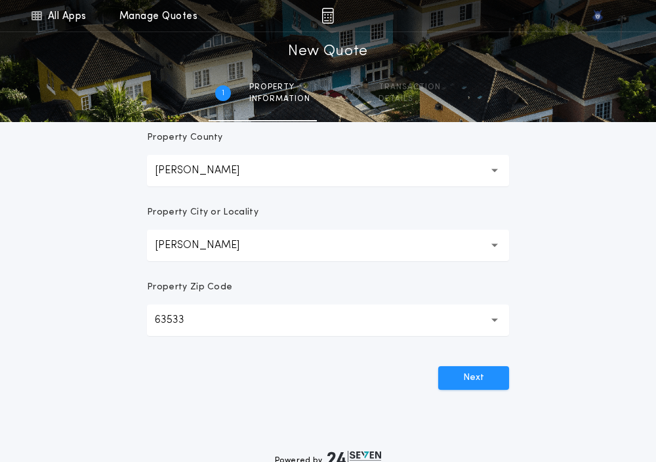
scroll to position [317, 0]
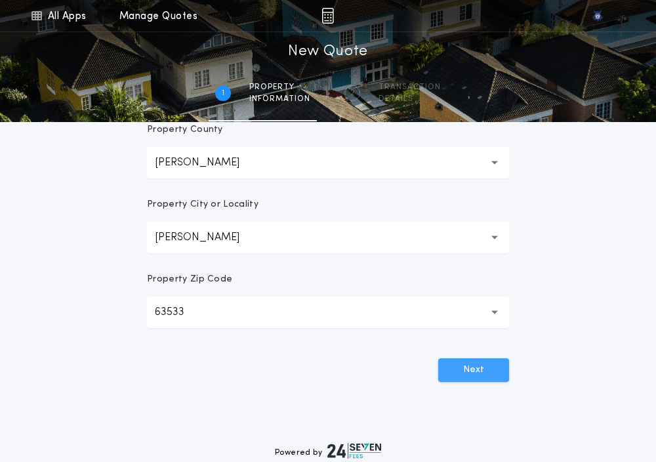
click at [458, 374] on button "Next" at bounding box center [473, 370] width 71 height 24
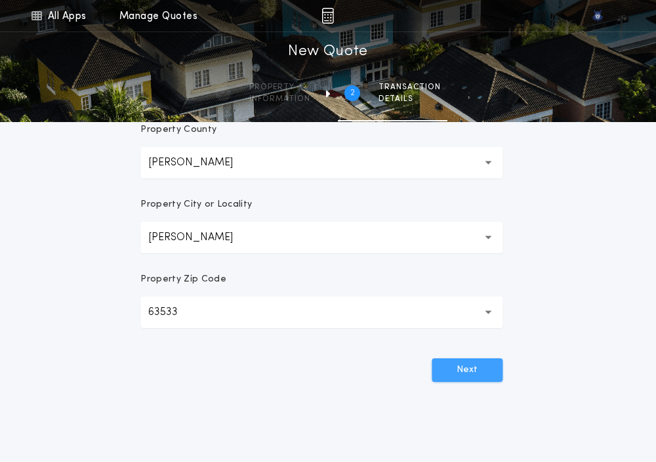
scroll to position [0, 0]
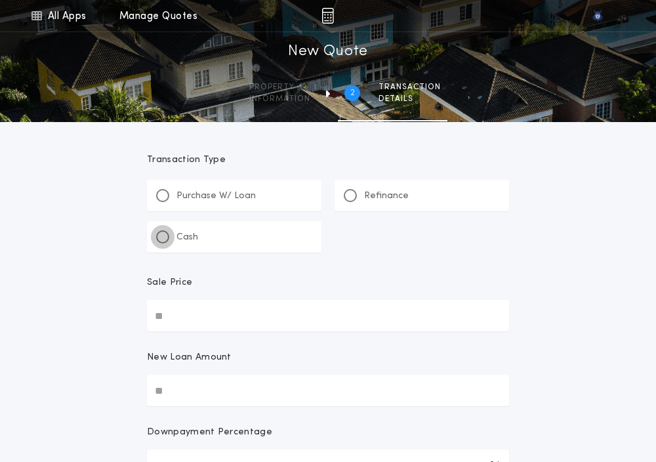
click at [164, 238] on div at bounding box center [162, 236] width 7 height 7
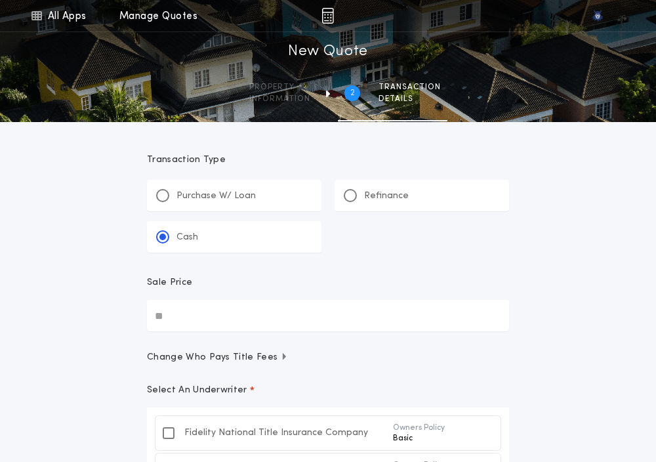
click at [201, 322] on input "Sale Price" at bounding box center [328, 315] width 362 height 31
paste input "text"
type input "********"
click at [102, 358] on div "All Apps Quick Calc Quick Net Sheet Quick Estimate Title Calculator Seller Net …" at bounding box center [328, 348] width 656 height 696
click at [164, 249] on div "Cash" at bounding box center [234, 236] width 174 height 31
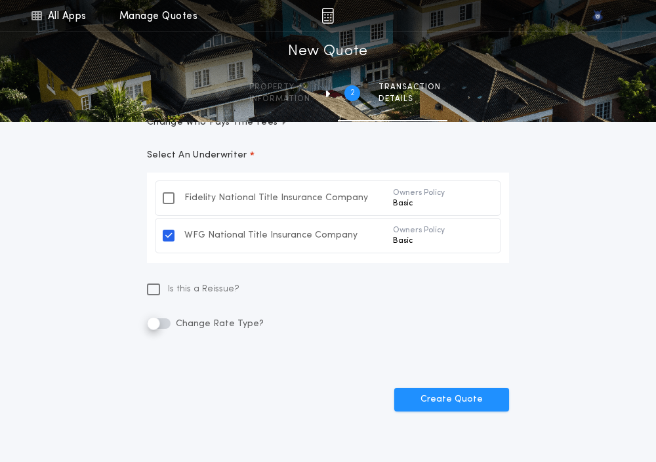
scroll to position [224, 0]
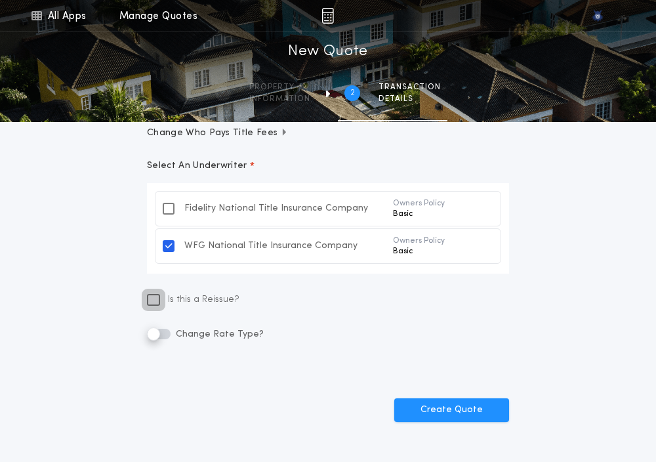
click at [153, 301] on icon at bounding box center [153, 299] width 9 height 10
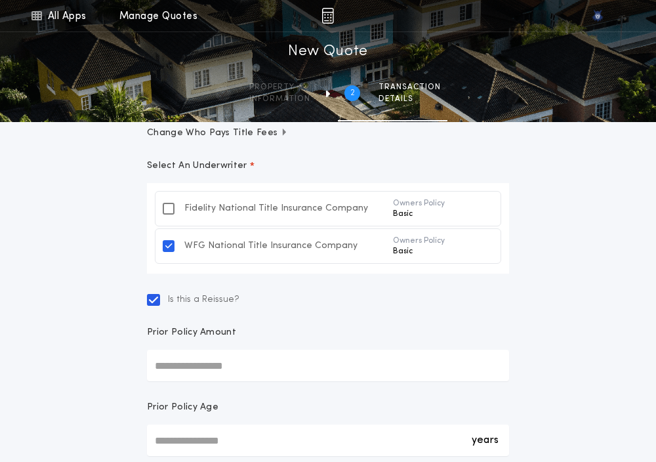
click at [169, 370] on input "Prior Policy Amount" at bounding box center [328, 365] width 362 height 31
paste input "text"
type input "********"
drag, startPoint x: 173, startPoint y: 436, endPoint x: 157, endPoint y: 440, distance: 16.9
click at [157, 440] on div "years *" at bounding box center [328, 439] width 362 height 31
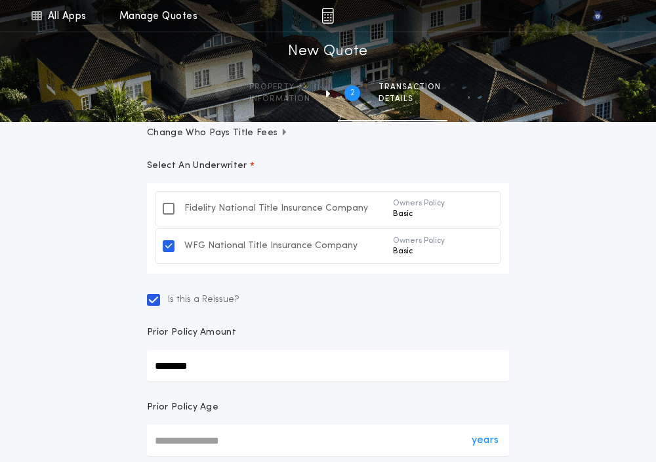
click at [157, 440] on input "*" at bounding box center [328, 439] width 362 height 31
click at [157, 440] on div "years *" at bounding box center [328, 439] width 362 height 31
click at [157, 440] on input "*" at bounding box center [328, 439] width 362 height 31
type input "*"
click at [63, 393] on div "All Apps Quick Calc Quick Net Sheet Quick Estimate Title Calculator Seller Net …" at bounding box center [328, 199] width 656 height 846
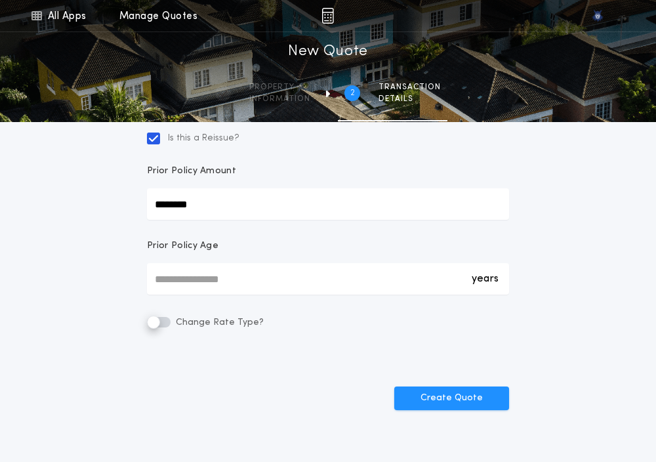
scroll to position [414, 0]
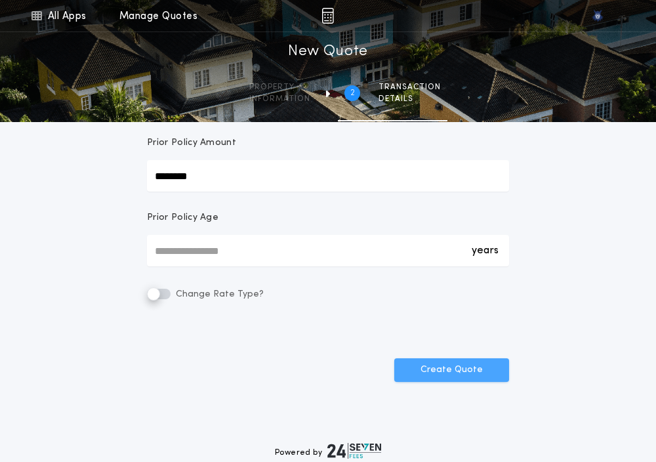
click at [441, 371] on button "Create Quote" at bounding box center [451, 370] width 115 height 24
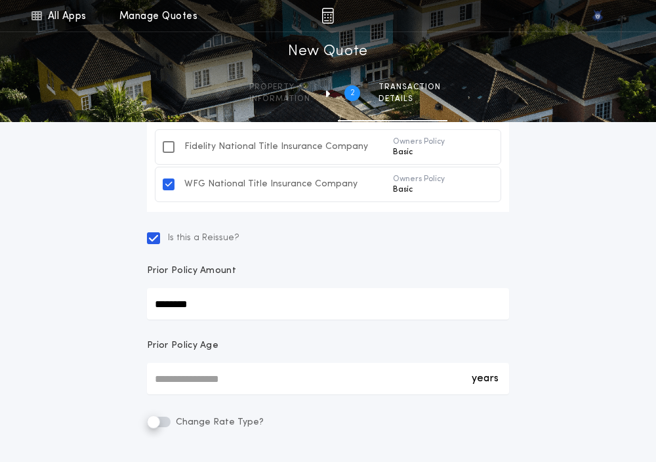
scroll to position [286, 0]
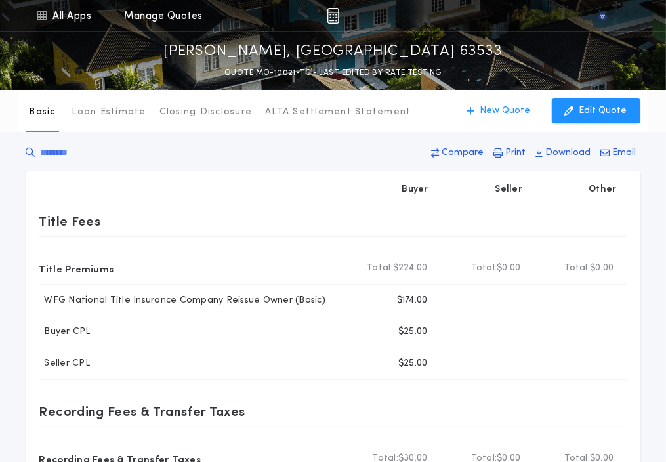
type input "********"
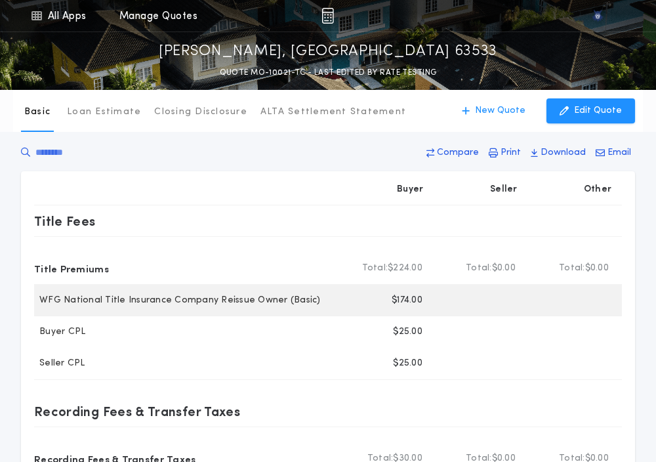
click at [401, 299] on p "$174.00" at bounding box center [407, 300] width 31 height 13
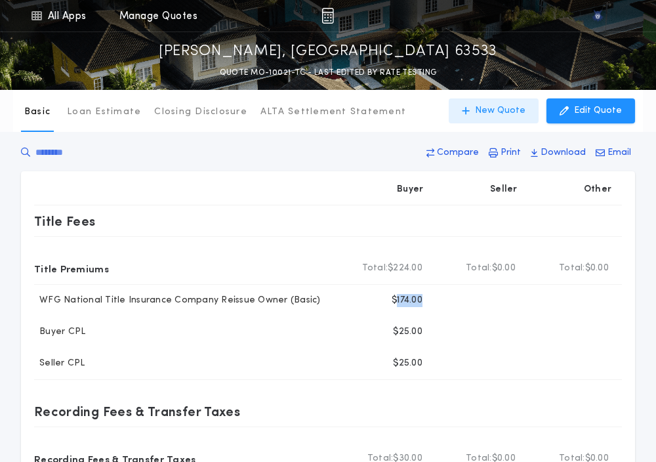
click at [490, 109] on p "New Quote" at bounding box center [500, 110] width 50 height 13
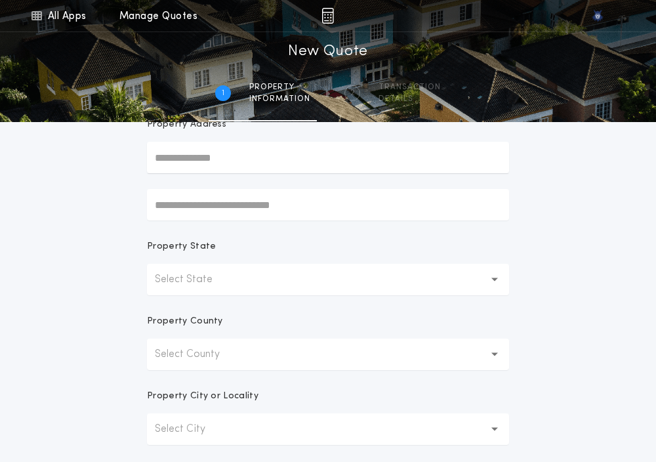
scroll to position [128, 0]
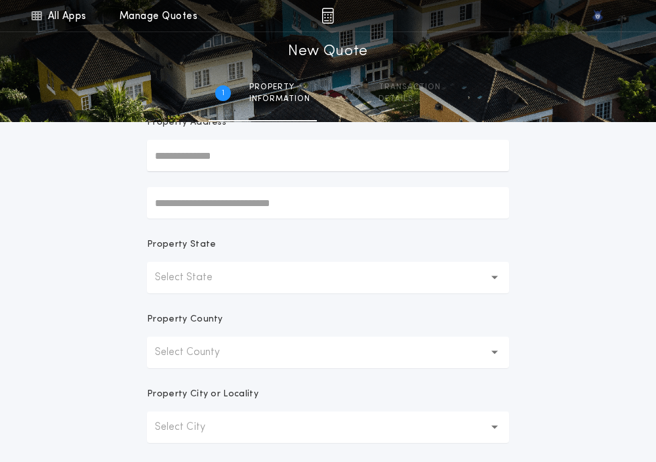
click at [171, 275] on p "Select State" at bounding box center [194, 278] width 79 height 16
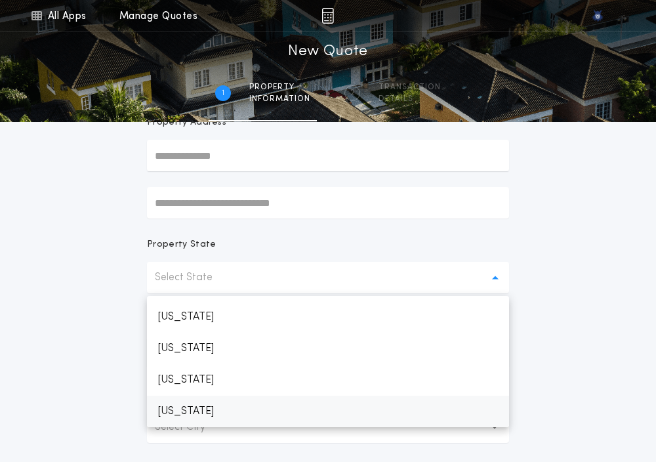
scroll to position [656, 0]
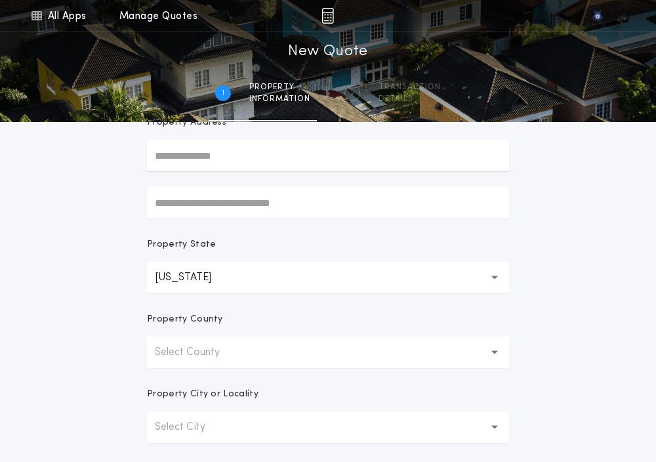
click at [176, 351] on p "Select County" at bounding box center [198, 352] width 86 height 16
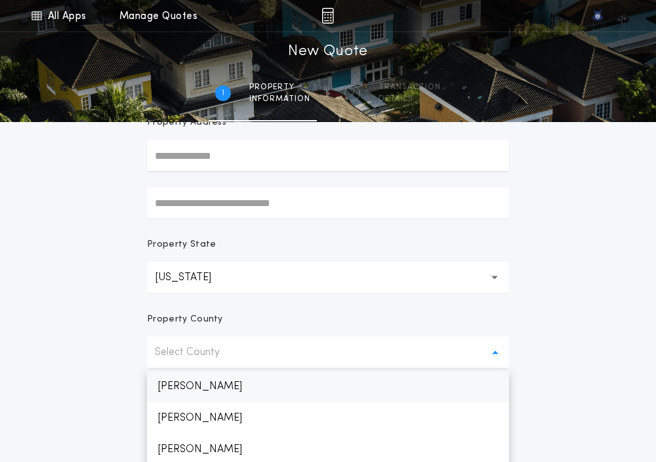
click at [166, 386] on p "[PERSON_NAME]" at bounding box center [328, 386] width 362 height 31
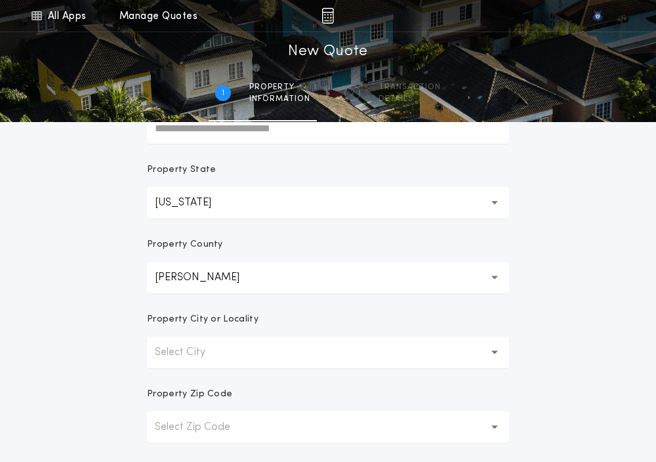
scroll to position [214, 0]
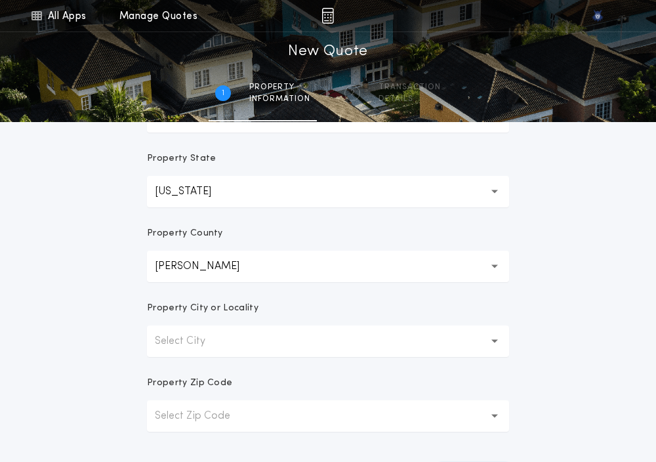
click at [171, 334] on p "Select City" at bounding box center [190, 341] width 71 height 16
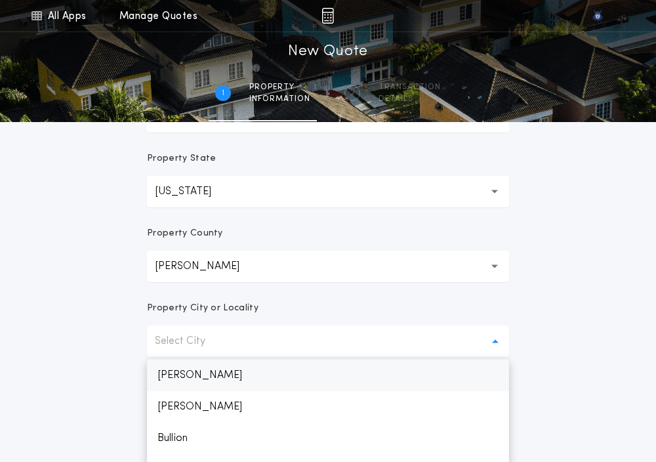
click at [182, 374] on p "[PERSON_NAME]" at bounding box center [328, 374] width 362 height 31
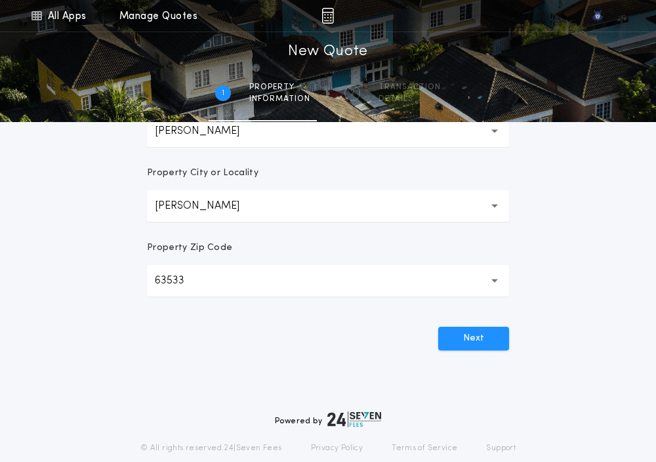
scroll to position [353, 0]
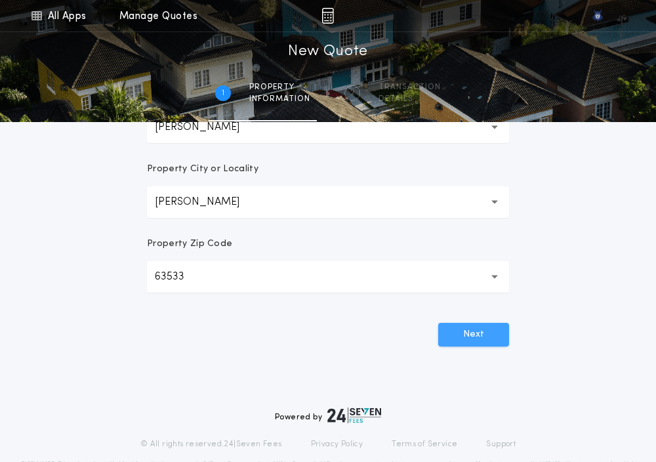
click at [444, 329] on button "Next" at bounding box center [473, 335] width 71 height 24
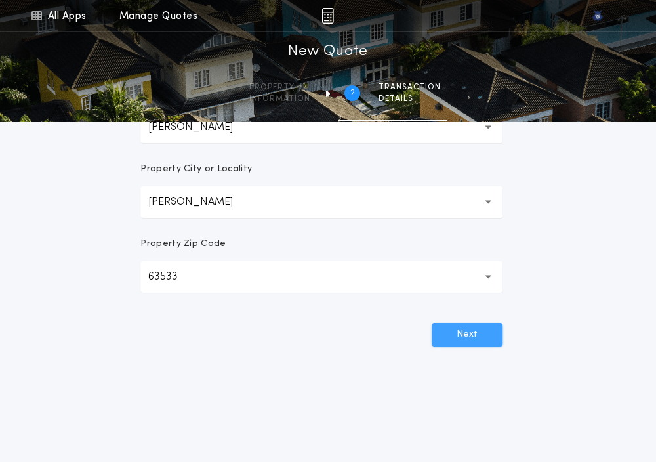
scroll to position [0, 0]
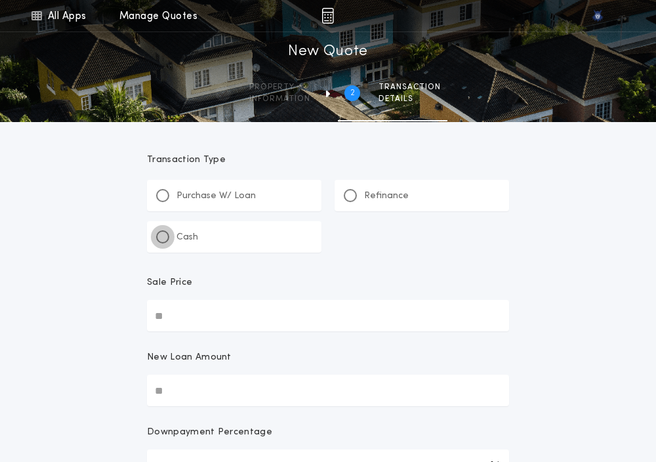
click at [161, 236] on div at bounding box center [162, 236] width 7 height 7
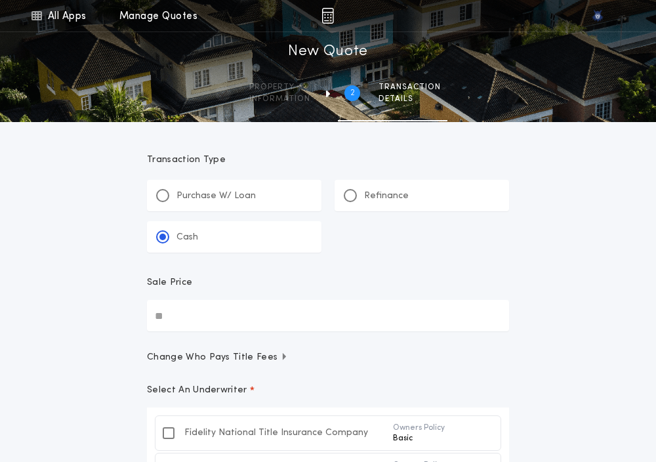
click at [174, 325] on input "Sale Price" at bounding box center [328, 315] width 362 height 31
paste input "text"
type input "********"
click at [104, 376] on div "All Apps Quick Calc Quick Net Sheet Quick Estimate Title Calculator Seller Net …" at bounding box center [328, 348] width 656 height 696
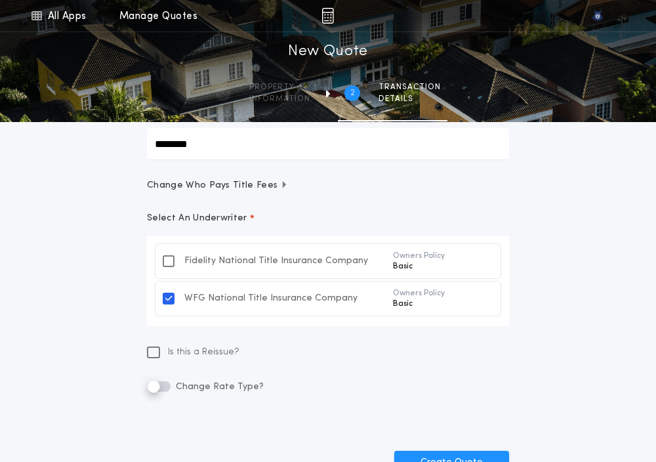
scroll to position [172, 0]
click at [150, 353] on icon at bounding box center [153, 351] width 9 height 10
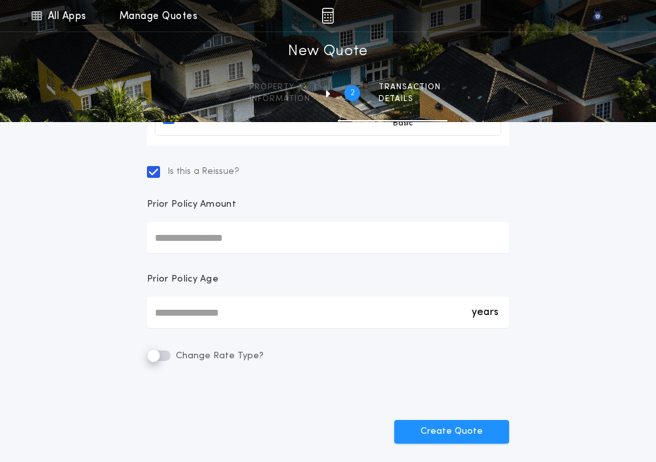
scroll to position [383, 0]
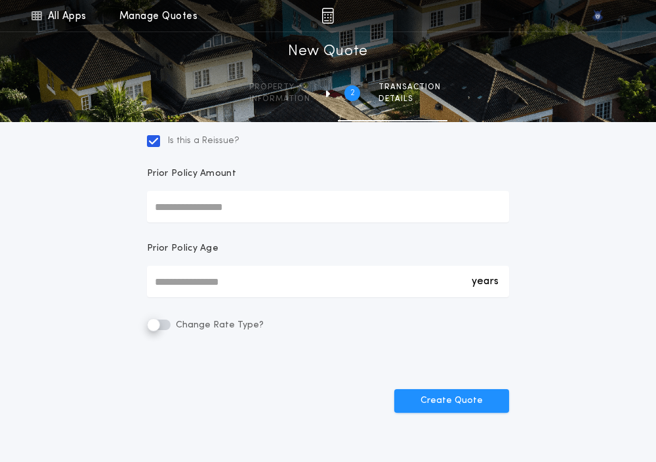
click at [173, 207] on input "Prior Policy Amount" at bounding box center [328, 206] width 362 height 31
paste input "text"
type input "********"
drag, startPoint x: 172, startPoint y: 279, endPoint x: 157, endPoint y: 281, distance: 15.3
click at [157, 281] on div "years *" at bounding box center [328, 281] width 362 height 31
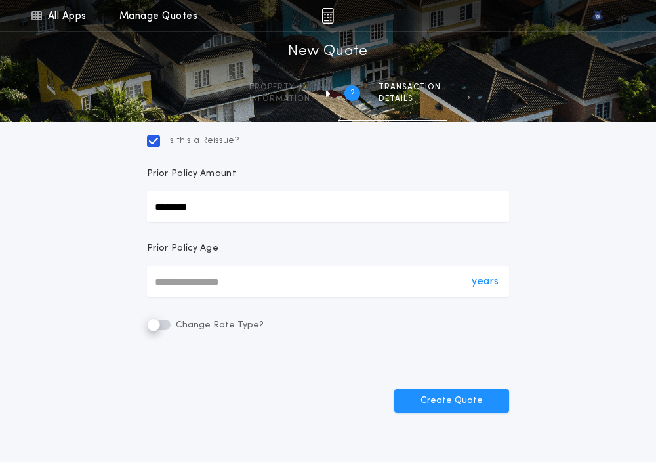
click at [157, 281] on input "*" at bounding box center [328, 281] width 362 height 31
click at [157, 281] on div "years *" at bounding box center [328, 281] width 362 height 31
click at [157, 281] on input "*" at bounding box center [328, 281] width 362 height 31
click at [157, 281] on div "years *" at bounding box center [328, 281] width 362 height 31
click at [157, 281] on input "*" at bounding box center [328, 281] width 362 height 31
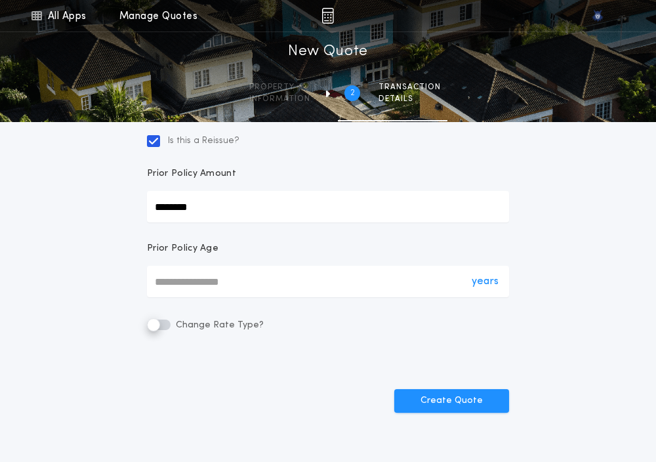
click at [157, 281] on div "years *" at bounding box center [328, 281] width 362 height 31
click at [157, 281] on input "*" at bounding box center [328, 281] width 362 height 31
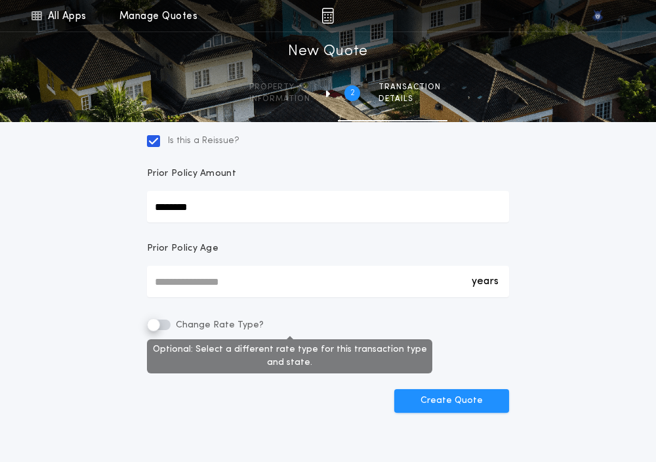
type input "*"
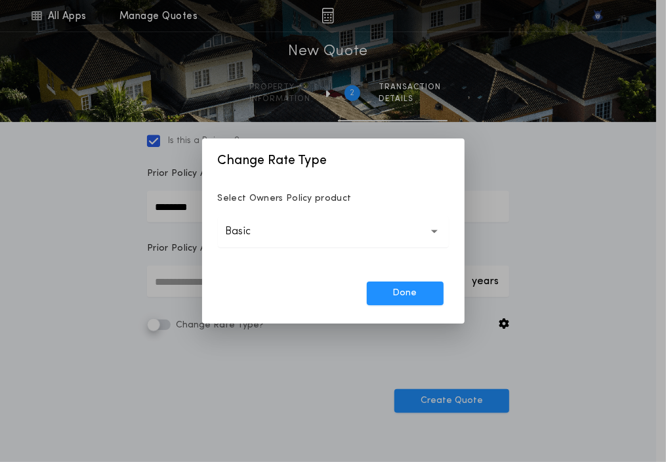
click at [318, 239] on button "Basic *****" at bounding box center [333, 231] width 231 height 31
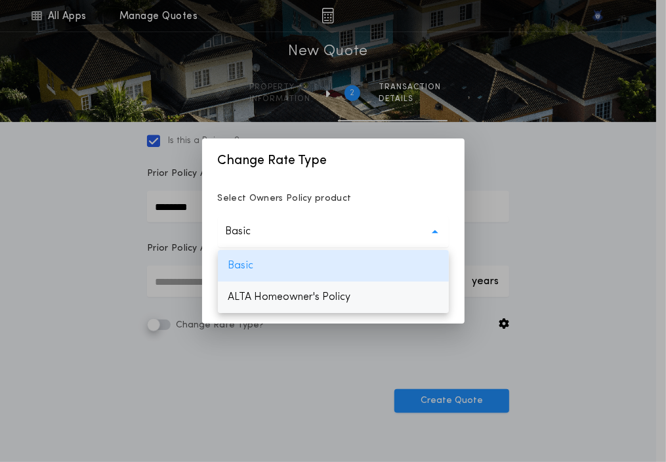
click at [309, 291] on p "ALTA Homeowner's Policy" at bounding box center [333, 296] width 231 height 31
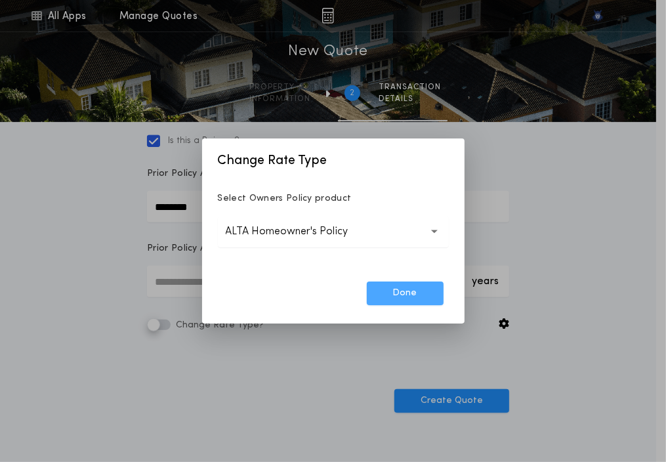
click at [376, 289] on button "Done" at bounding box center [405, 293] width 77 height 24
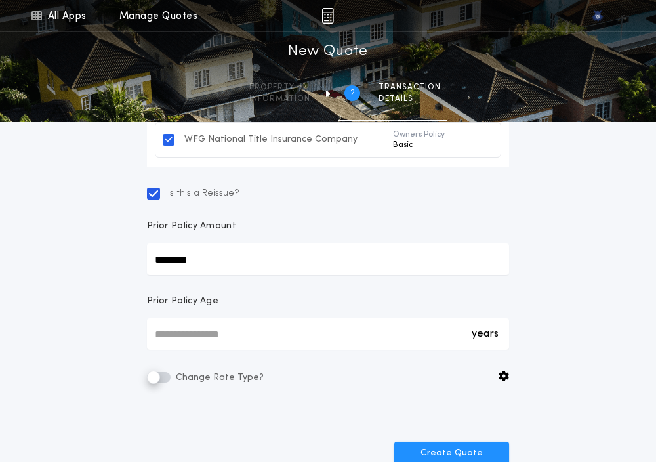
scroll to position [399, 0]
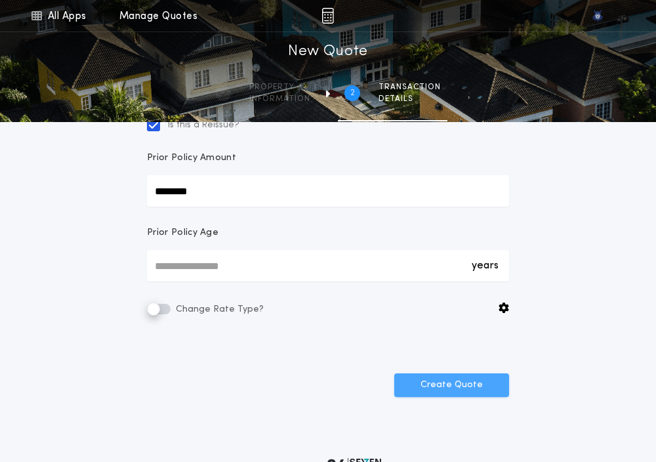
click at [438, 387] on button "Create Quote" at bounding box center [451, 385] width 115 height 24
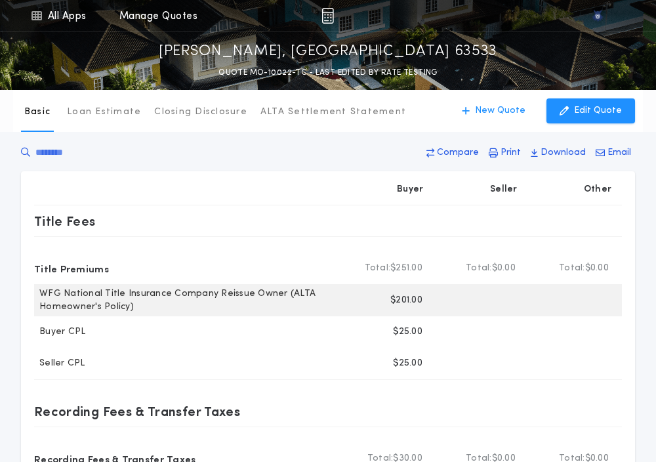
click at [403, 303] on p "$201.00" at bounding box center [406, 300] width 32 height 13
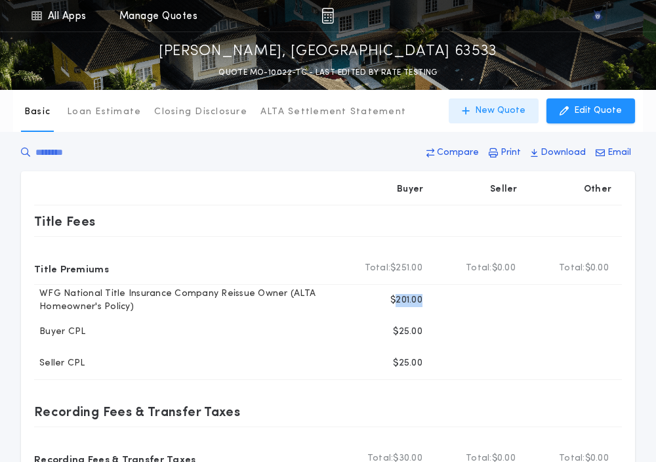
click at [491, 107] on p "New Quote" at bounding box center [500, 110] width 50 height 13
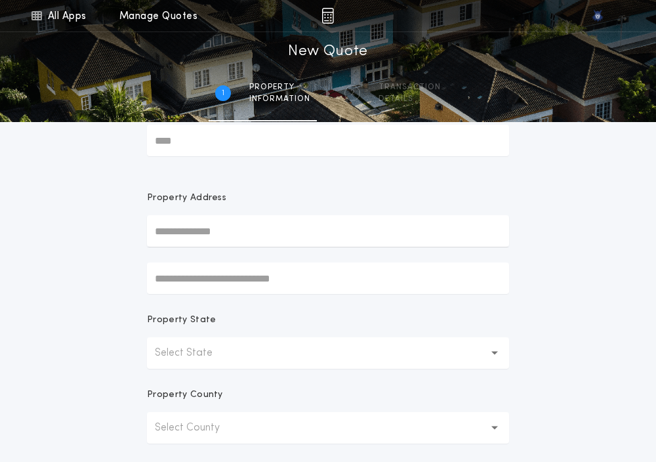
scroll to position [58, 0]
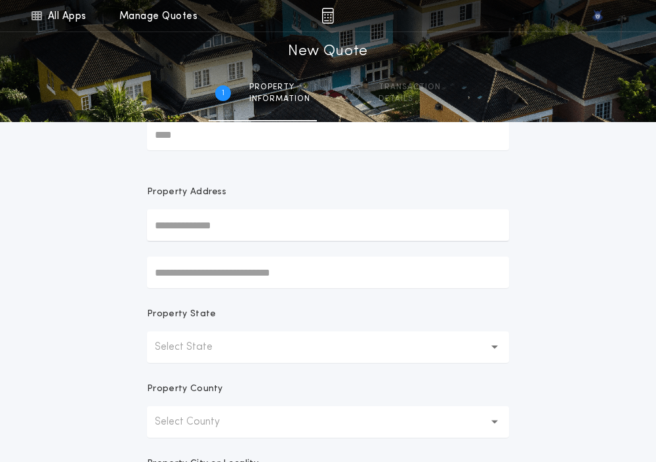
click at [181, 340] on p "Select State" at bounding box center [194, 347] width 79 height 16
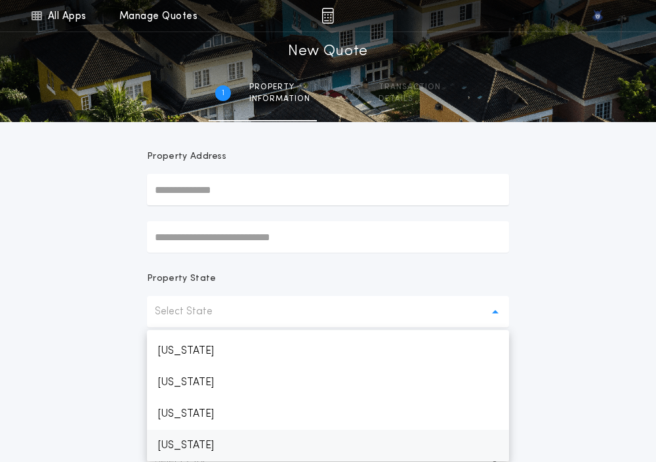
scroll to position [656, 0]
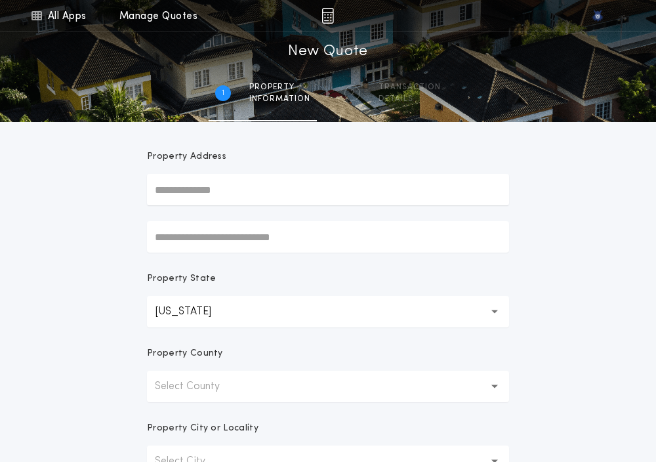
click at [172, 396] on button "Select County" at bounding box center [328, 386] width 362 height 31
click at [169, 409] on p "[PERSON_NAME]" at bounding box center [328, 420] width 362 height 31
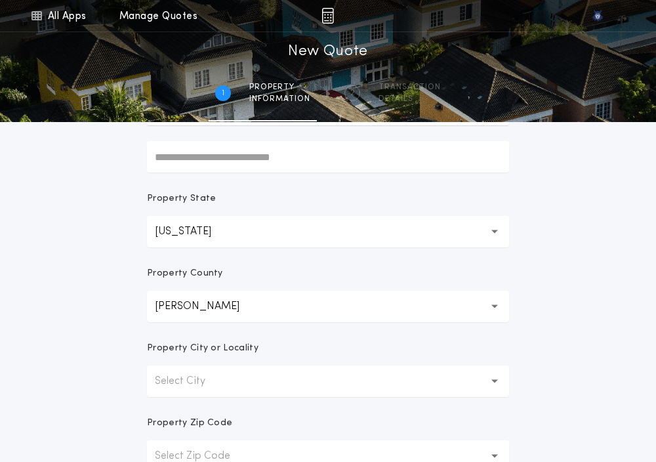
scroll to position [175, 0]
click at [226, 369] on button "Select City" at bounding box center [328, 379] width 362 height 31
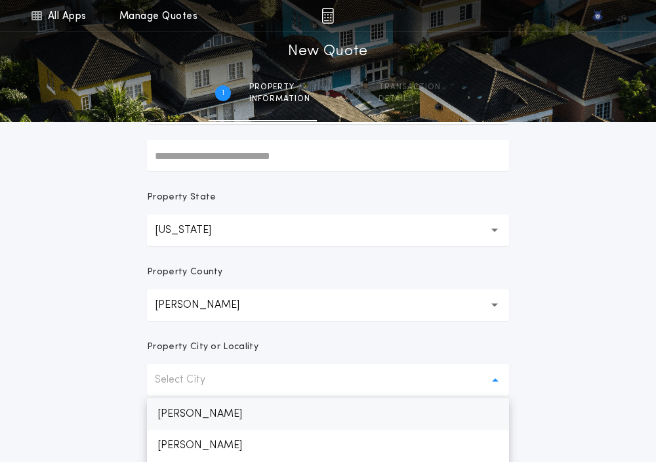
click at [176, 412] on p "[PERSON_NAME]" at bounding box center [328, 413] width 362 height 31
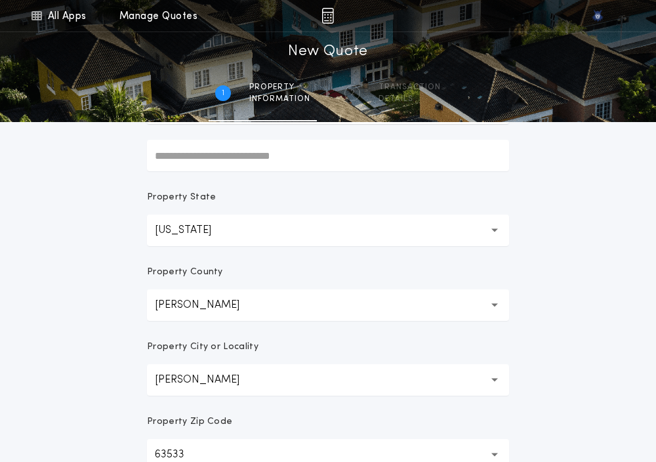
click at [104, 395] on div "All Apps Quick Calc Quick Net Sheet Quick Estimate Title Calculator Seller Net …" at bounding box center [328, 200] width 656 height 750
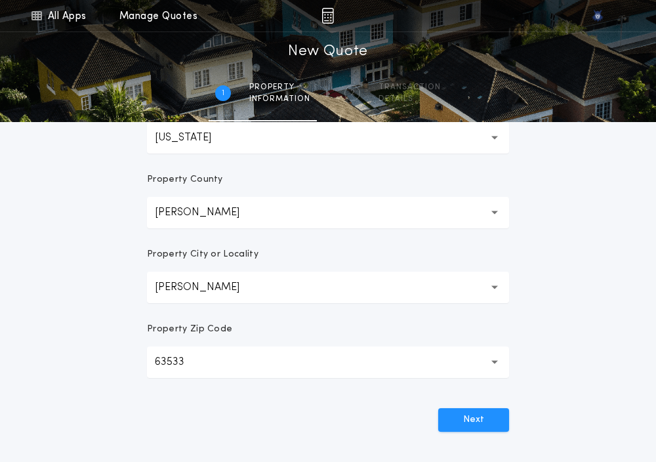
scroll to position [269, 0]
click at [458, 416] on button "Next" at bounding box center [473, 419] width 71 height 24
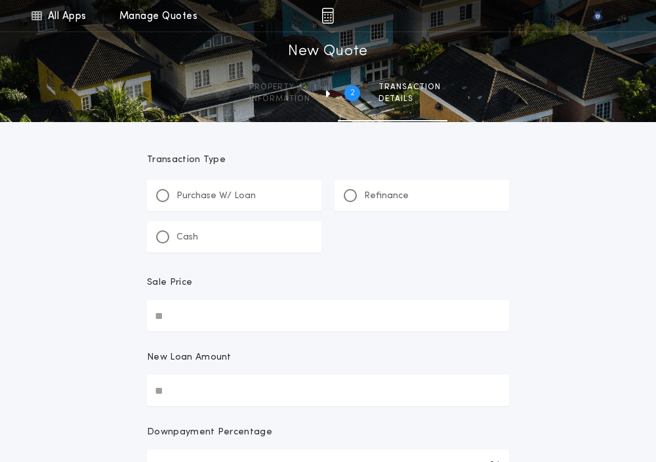
scroll to position [0, 0]
click at [350, 199] on div at bounding box center [350, 195] width 13 height 13
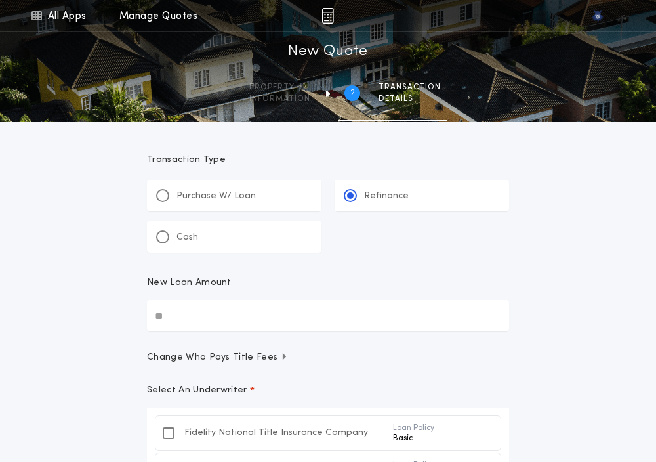
click at [212, 312] on input "New Loan Amount" at bounding box center [328, 315] width 362 height 31
paste input "text"
type input "********"
click at [95, 359] on div "All Apps Quick Calc Quick Net Sheet Quick Estimate Title Calculator Seller Net …" at bounding box center [328, 388] width 656 height 776
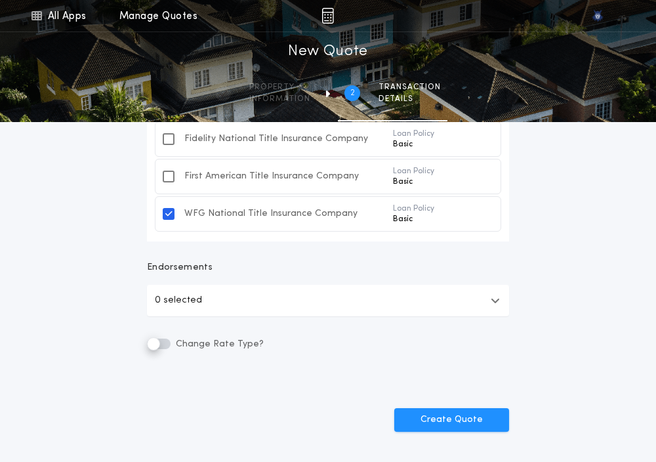
scroll to position [294, 0]
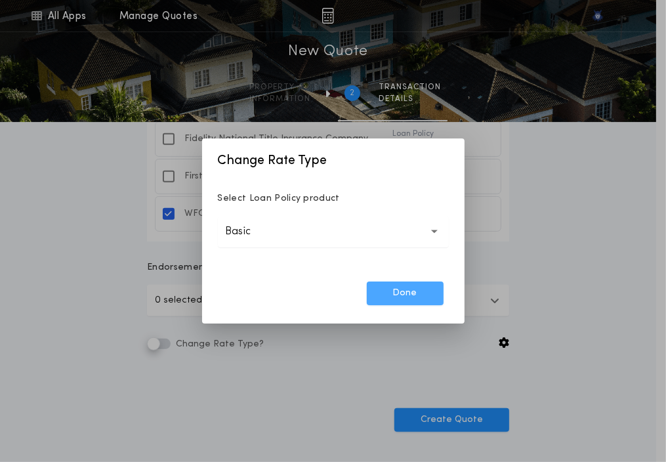
click at [383, 287] on button "Done" at bounding box center [405, 293] width 77 height 24
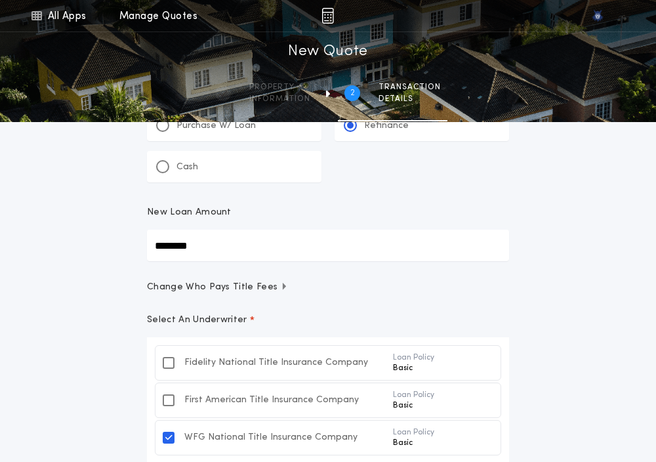
scroll to position [0, 0]
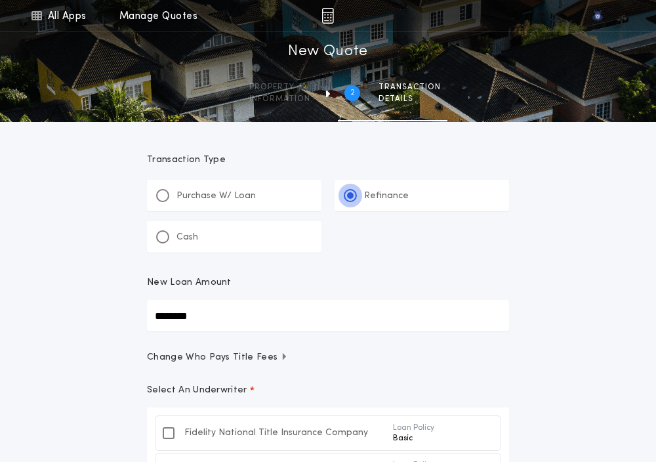
click at [353, 197] on div at bounding box center [350, 195] width 13 height 13
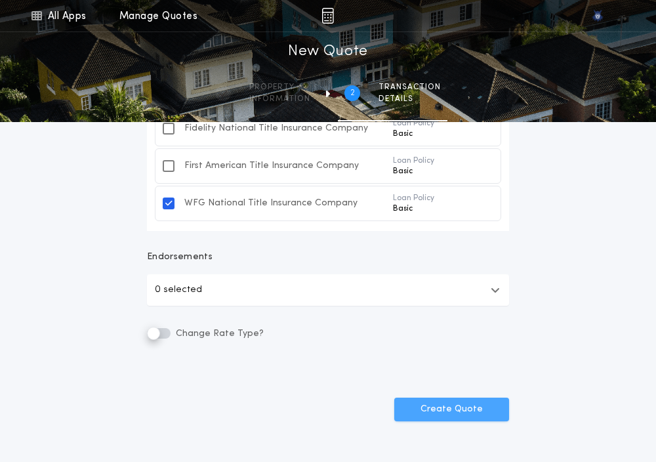
scroll to position [313, 0]
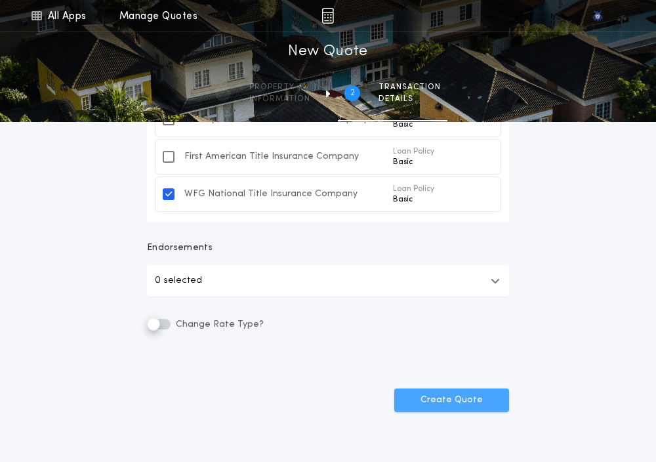
click at [420, 409] on button "Create Quote" at bounding box center [451, 400] width 115 height 24
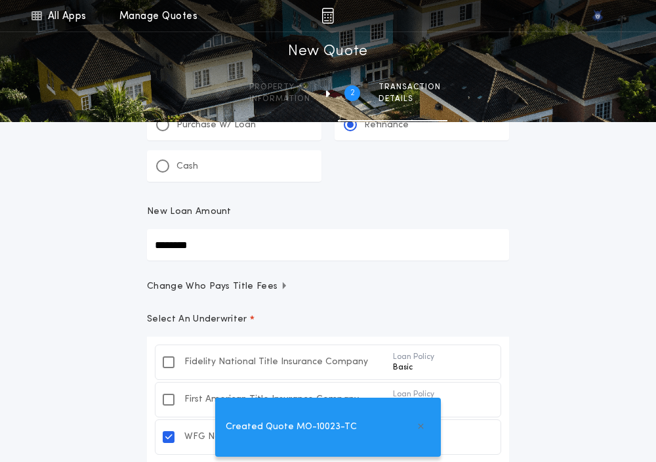
scroll to position [79, 0]
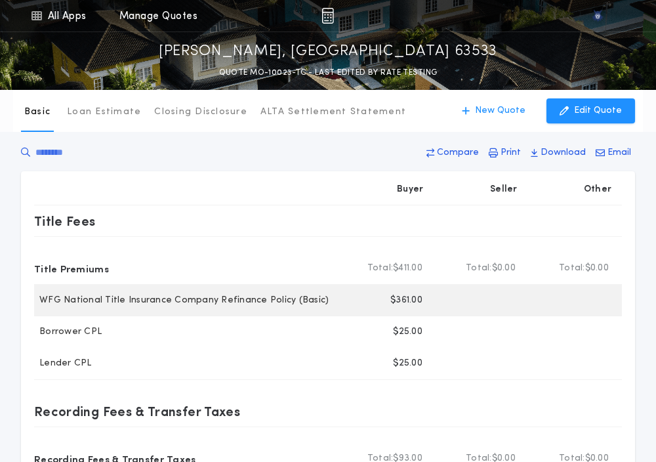
click at [401, 297] on p "$361.00" at bounding box center [406, 300] width 32 height 13
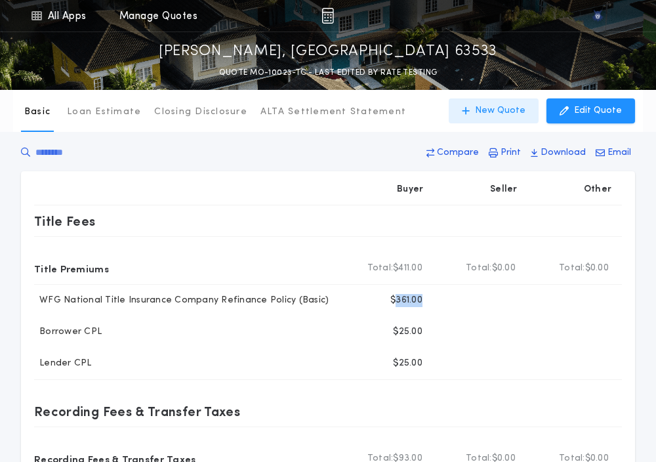
click at [487, 107] on p "New Quote" at bounding box center [500, 110] width 50 height 13
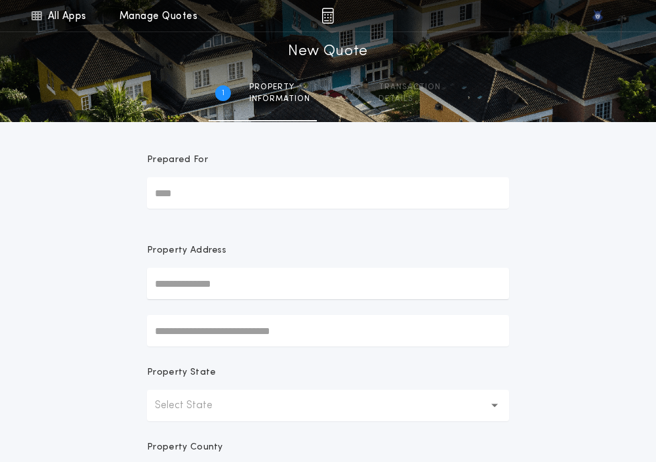
click at [207, 406] on p "Select State" at bounding box center [194, 405] width 79 height 16
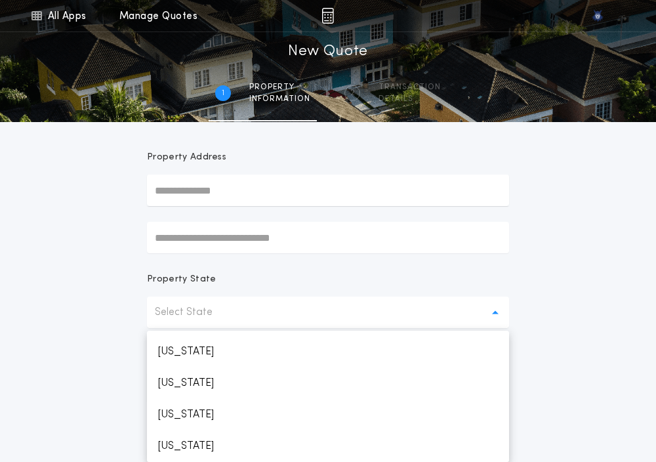
scroll to position [656, 0]
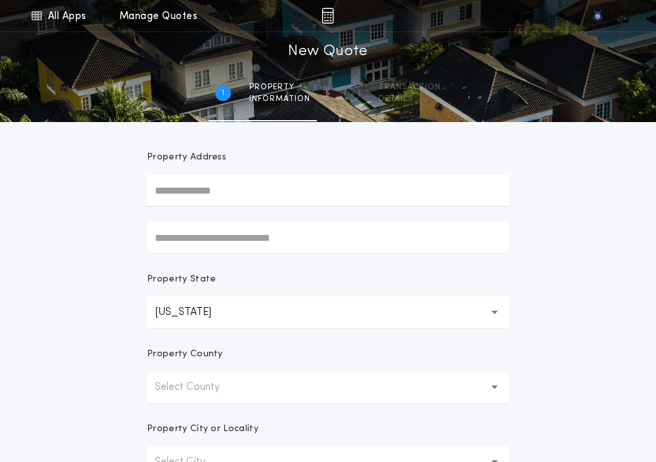
click at [181, 381] on p "Select County" at bounding box center [198, 387] width 86 height 16
click at [171, 424] on p "[PERSON_NAME]" at bounding box center [328, 420] width 362 height 31
click at [133, 416] on form "Prepared For Property Address Property State [US_STATE] ** Property County Adai…" at bounding box center [327, 317] width 393 height 577
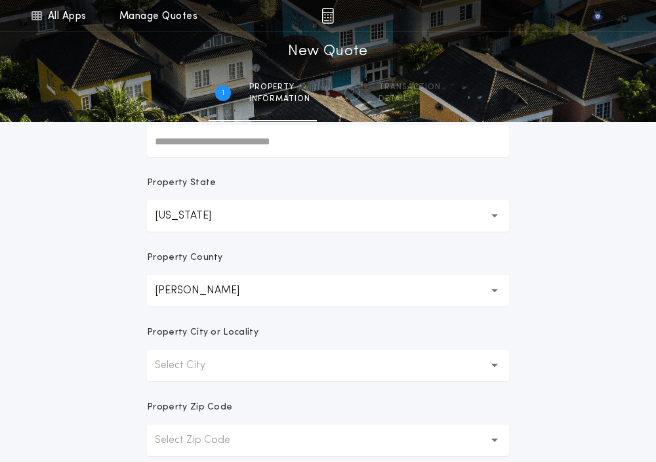
scroll to position [196, 0]
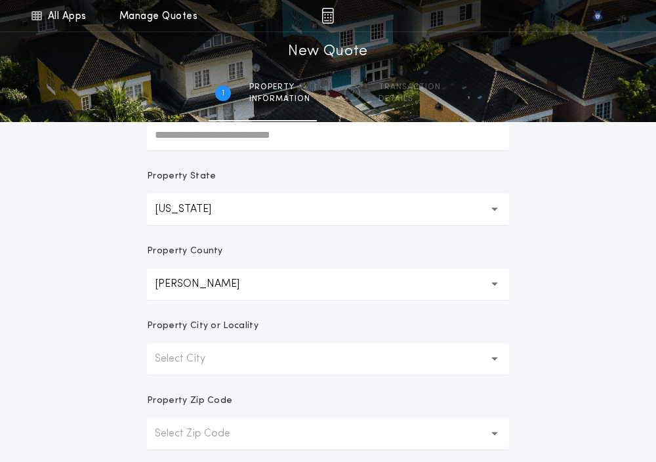
click at [207, 361] on p "Select City" at bounding box center [190, 359] width 71 height 16
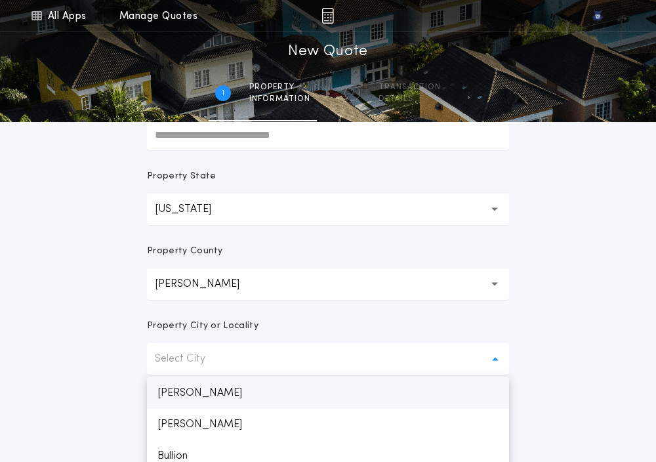
click at [198, 388] on p "[PERSON_NAME]" at bounding box center [328, 392] width 362 height 31
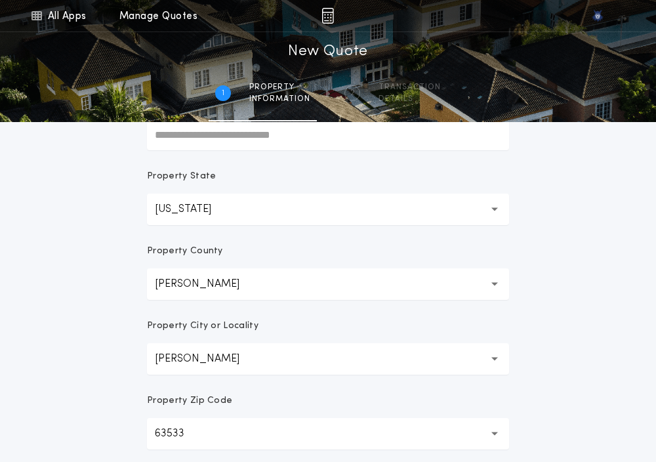
click at [198, 388] on form "Prepared For Property Address Property State [US_STATE] ** Property County Adai…" at bounding box center [327, 214] width 393 height 577
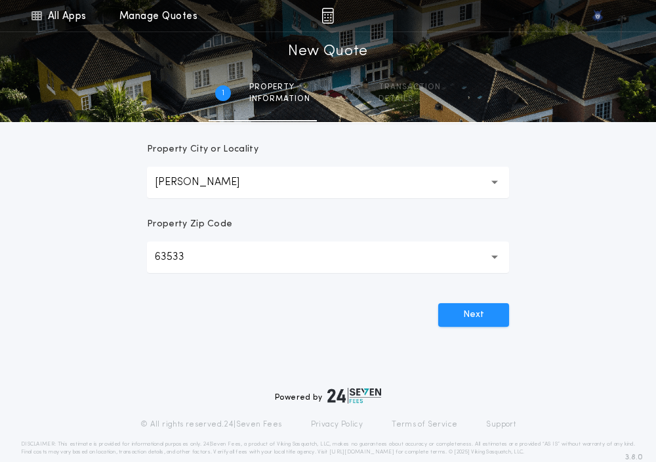
scroll to position [373, 0]
click at [438, 313] on button "Next" at bounding box center [473, 314] width 71 height 24
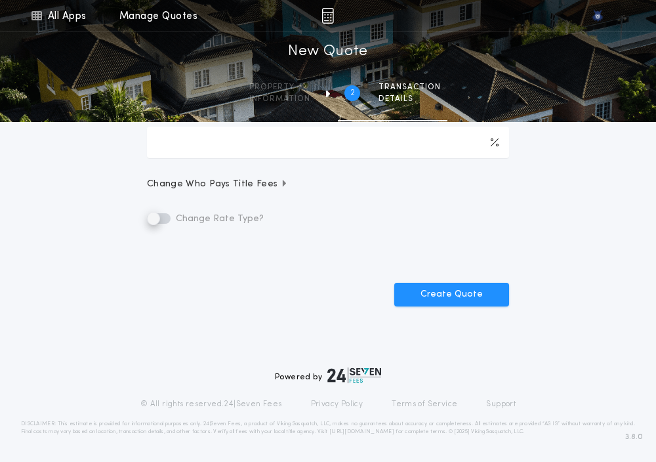
scroll to position [0, 0]
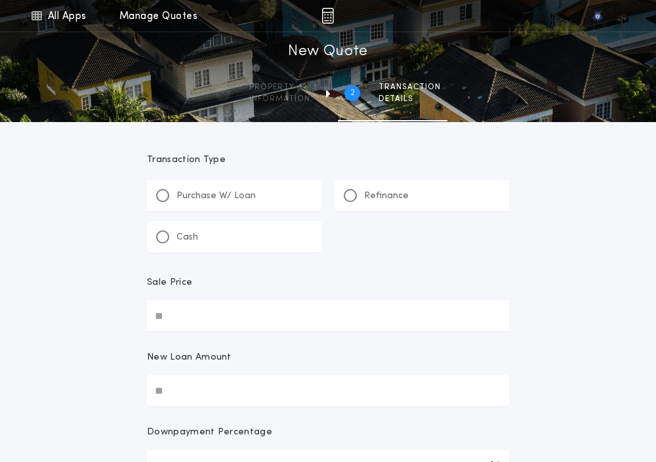
click at [367, 205] on div "Refinance" at bounding box center [421, 195] width 174 height 31
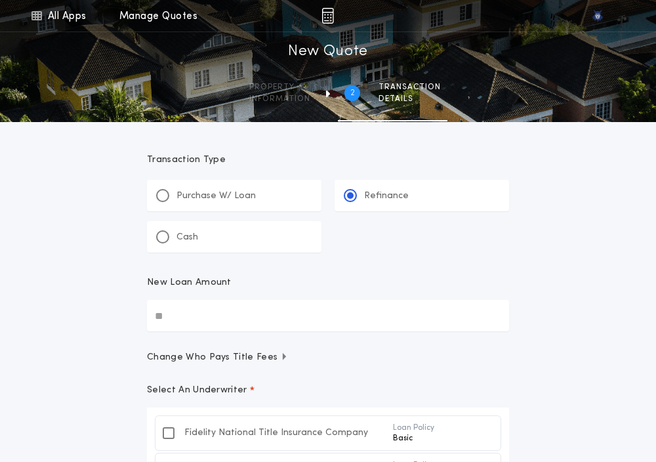
click at [185, 325] on input "New Loan Amount" at bounding box center [328, 315] width 362 height 31
paste input "text"
type input "********"
click at [126, 375] on div "All Apps Quick Calc Quick Net Sheet Quick Estimate Title Calculator Seller Net …" at bounding box center [328, 388] width 656 height 776
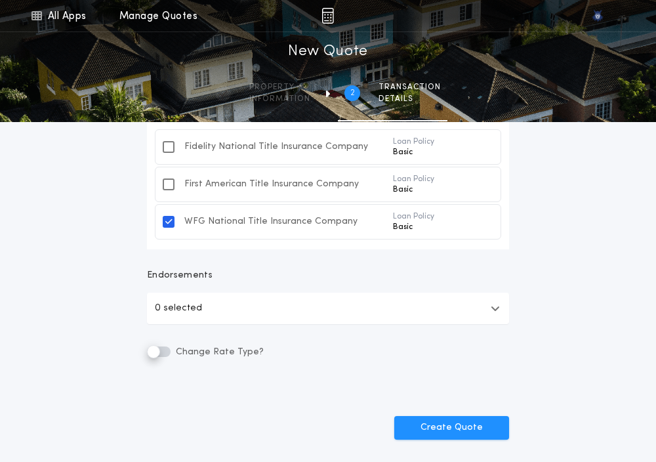
scroll to position [296, 0]
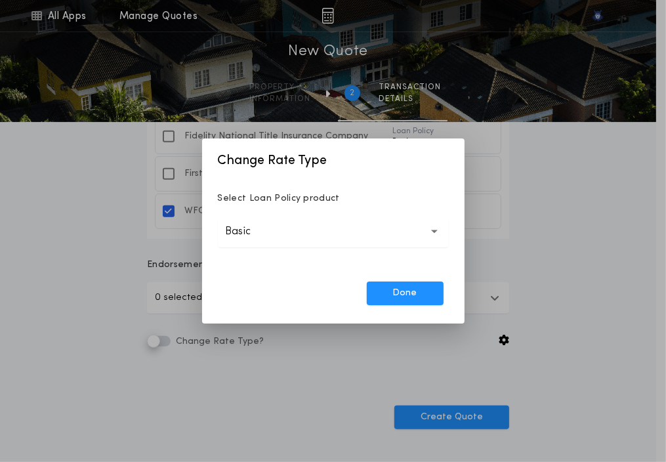
click at [291, 237] on button "Basic *****" at bounding box center [333, 231] width 231 height 31
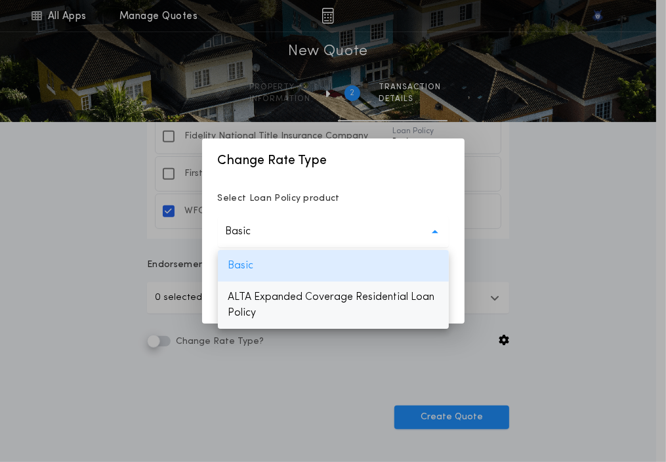
click at [291, 303] on p "ALTA Expanded Coverage Residential Loan Policy" at bounding box center [333, 304] width 231 height 47
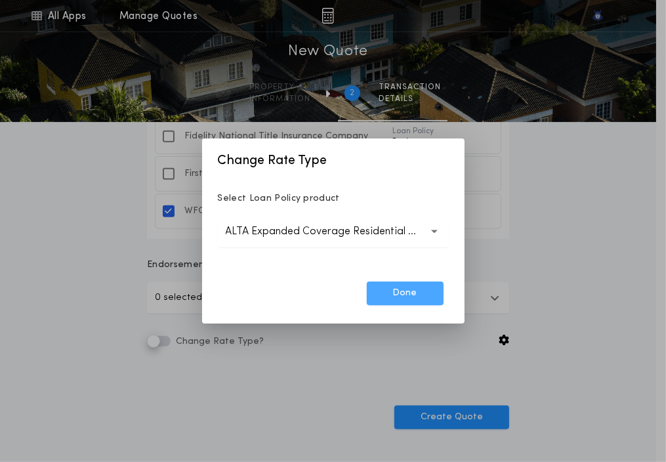
click at [395, 282] on button "Done" at bounding box center [405, 293] width 77 height 24
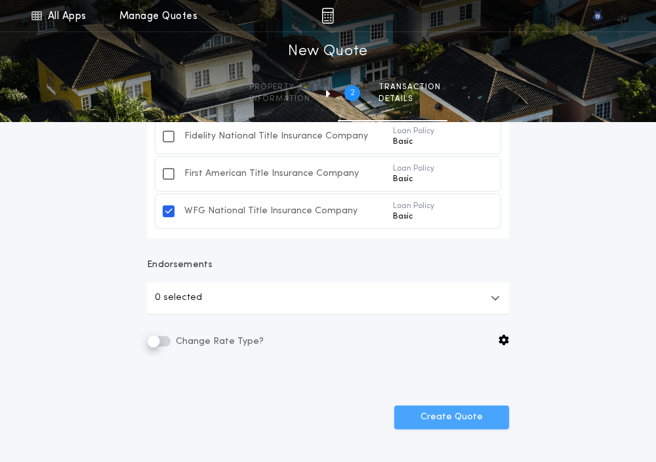
click at [462, 414] on button "Create Quote" at bounding box center [451, 417] width 115 height 24
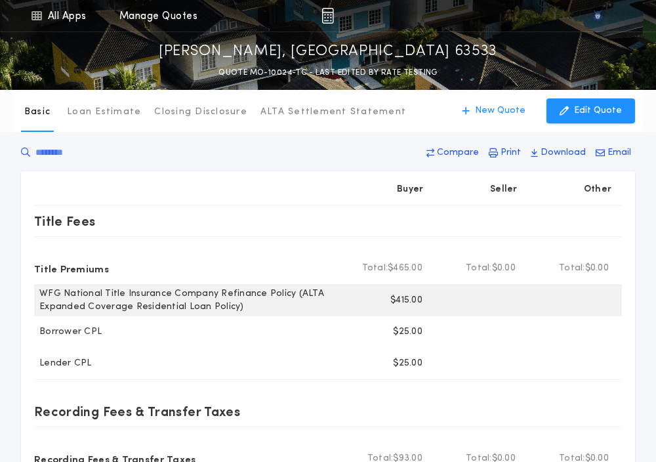
click at [409, 300] on p "$415.00" at bounding box center [406, 300] width 32 height 13
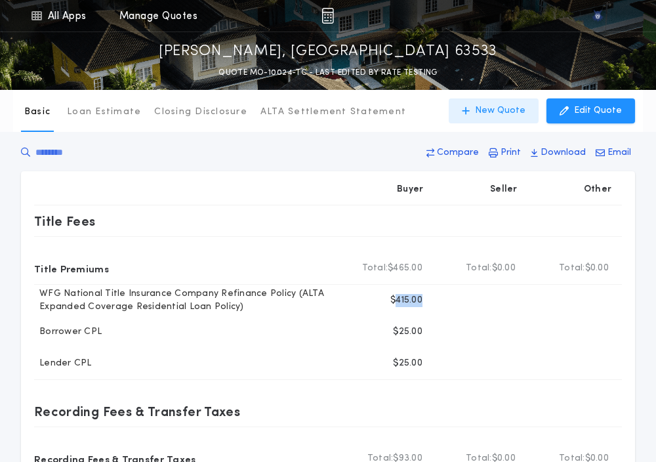
click at [494, 112] on p "New Quote" at bounding box center [500, 110] width 50 height 13
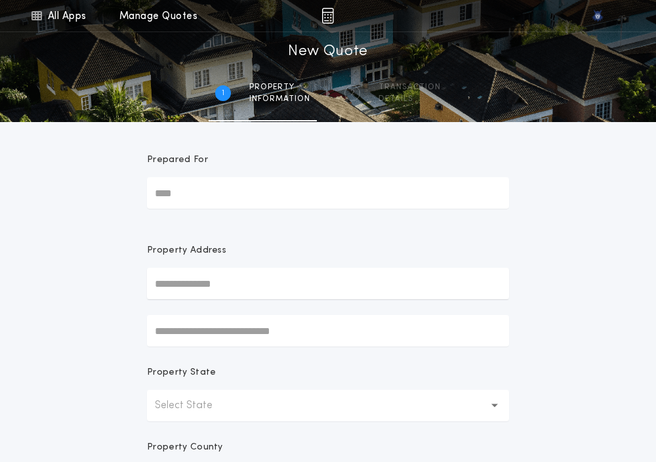
click at [192, 414] on button "Select State" at bounding box center [328, 405] width 362 height 31
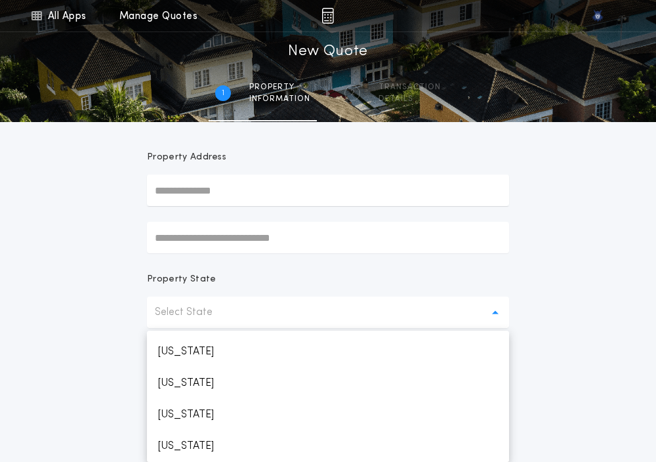
scroll to position [656, 0]
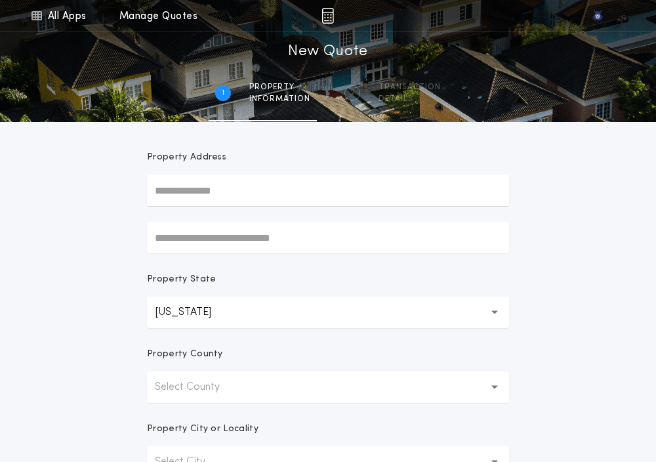
click at [197, 399] on button "Select County" at bounding box center [328, 386] width 362 height 31
click at [187, 420] on p "[PERSON_NAME]" at bounding box center [328, 420] width 362 height 31
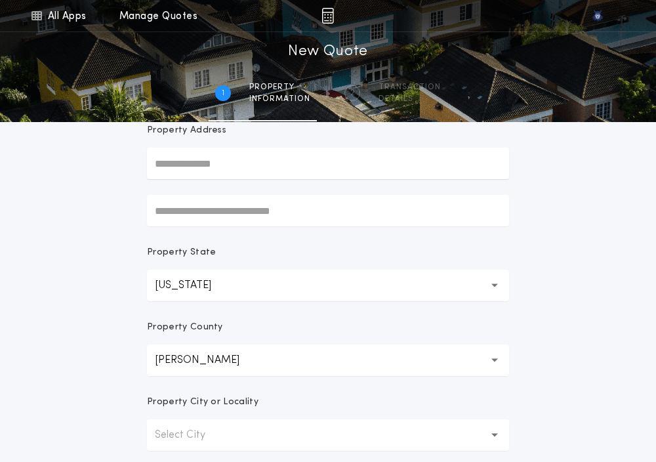
scroll to position [134, 0]
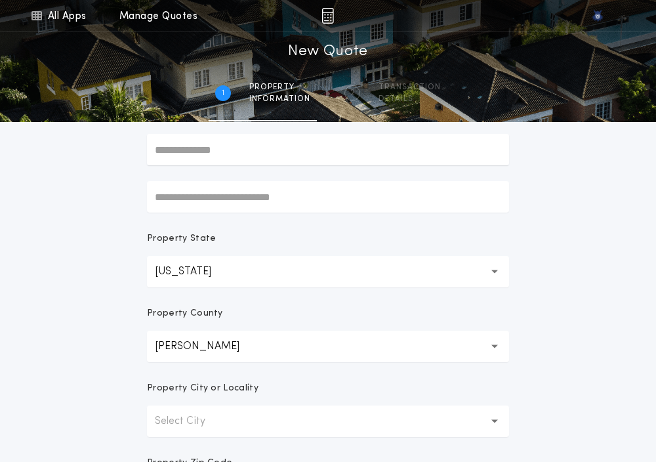
click at [187, 420] on p "Select City" at bounding box center [190, 421] width 71 height 16
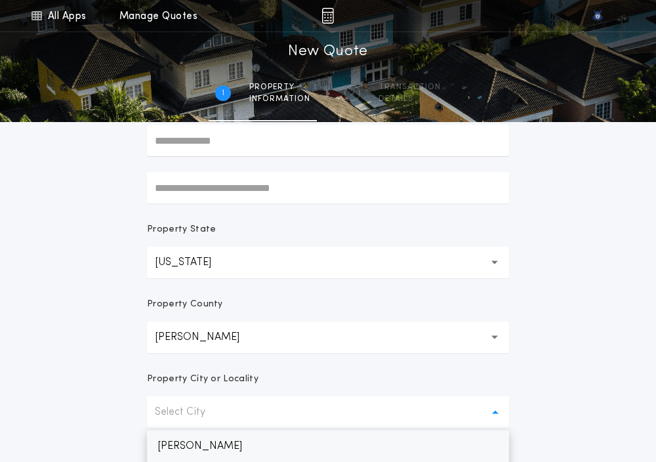
click at [181, 447] on p "[PERSON_NAME]" at bounding box center [328, 445] width 362 height 31
click at [119, 397] on div "All Apps Quick Calc Quick Net Sheet Quick Estimate Title Calculator Seller Net …" at bounding box center [328, 232] width 656 height 750
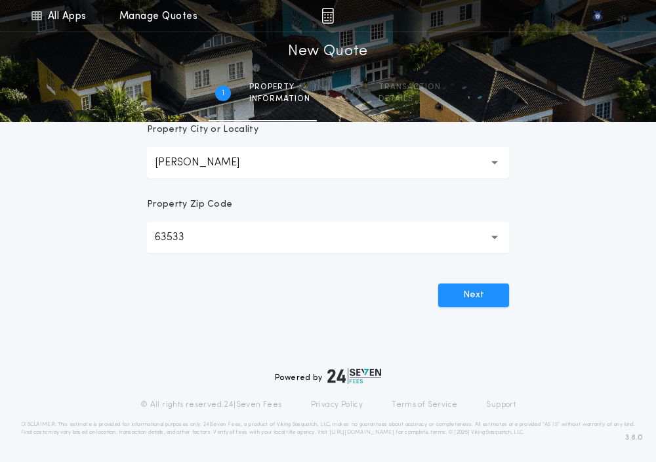
scroll to position [393, 0]
click at [466, 310] on div "Prepared For Property Address Property State [US_STATE] ** Property County Adai…" at bounding box center [327, 43] width 393 height 628
click at [454, 302] on button "Next" at bounding box center [473, 295] width 71 height 24
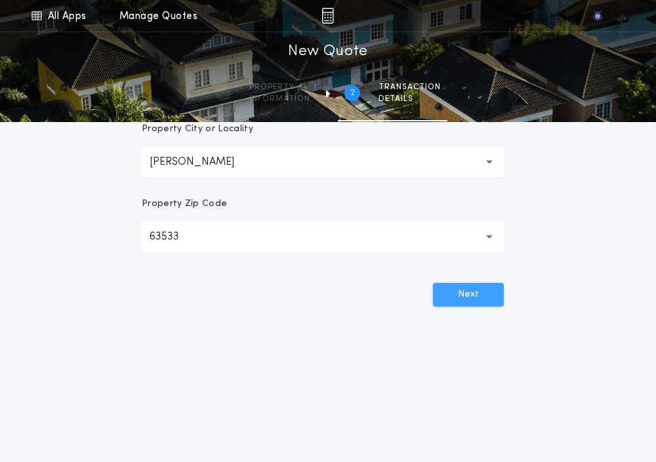
scroll to position [0, 0]
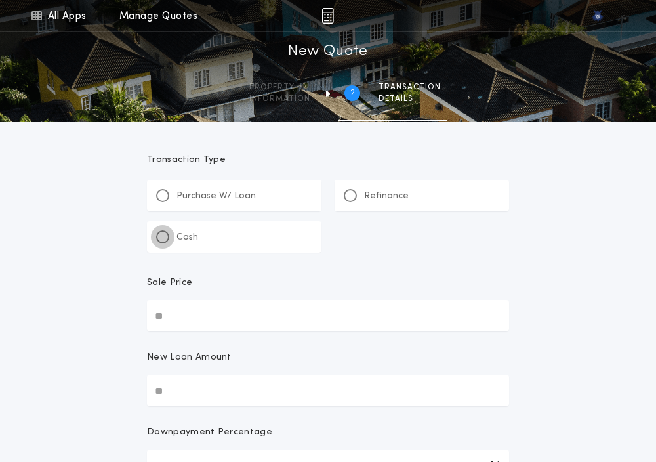
click at [165, 232] on div at bounding box center [162, 236] width 13 height 13
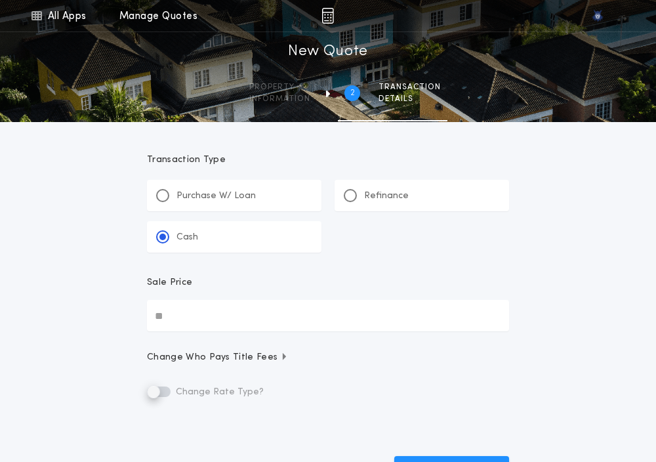
click at [176, 303] on input "Sale Price" at bounding box center [328, 315] width 362 height 31
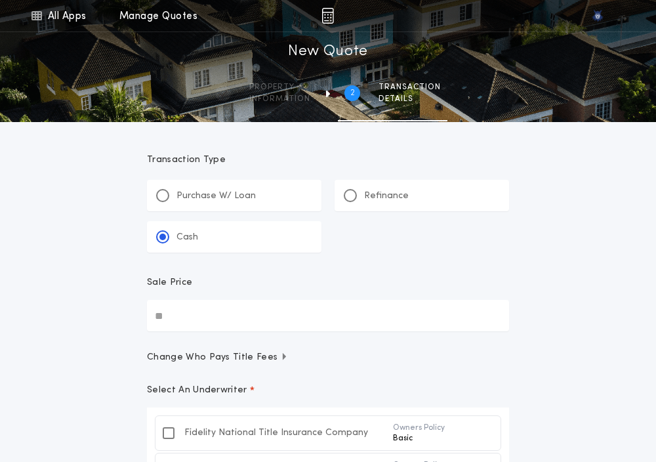
paste input "text"
type input "********"
click at [124, 351] on div "All Apps Quick Calc Quick Net Sheet Quick Estimate Title Calculator Seller Net …" at bounding box center [328, 348] width 656 height 696
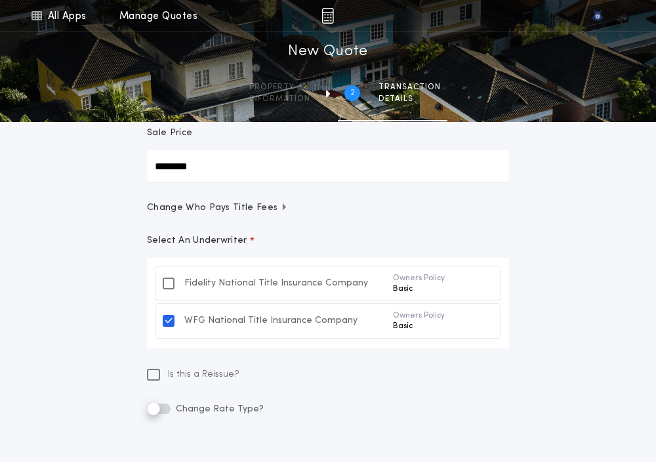
scroll to position [154, 0]
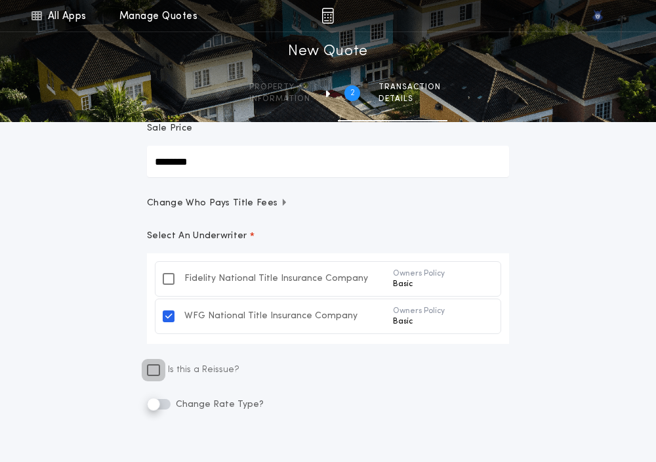
click at [148, 370] on div at bounding box center [153, 370] width 10 height 12
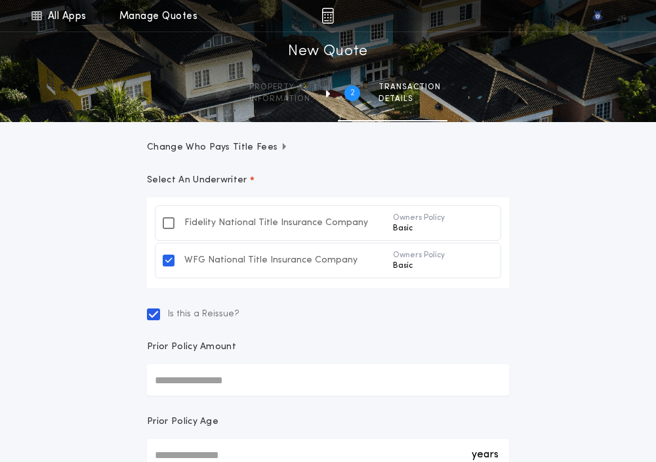
scroll to position [215, 0]
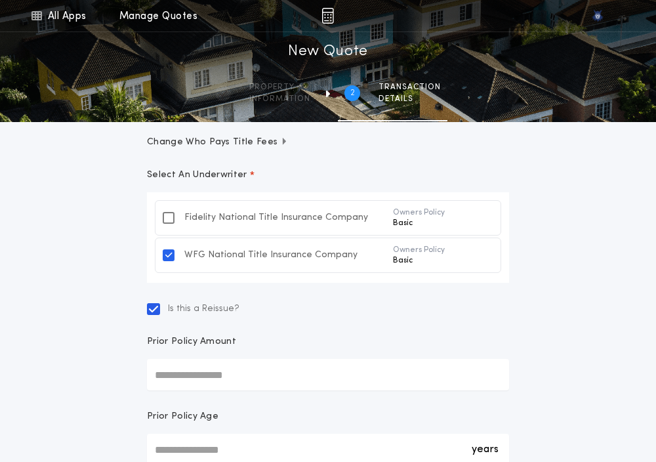
click at [199, 361] on input "Prior Policy Amount" at bounding box center [328, 374] width 362 height 31
paste input "text"
type input "********"
click at [39, 387] on div "All Apps Quick Calc Quick Net Sheet Quick Estimate Title Calculator Seller Net …" at bounding box center [328, 208] width 656 height 846
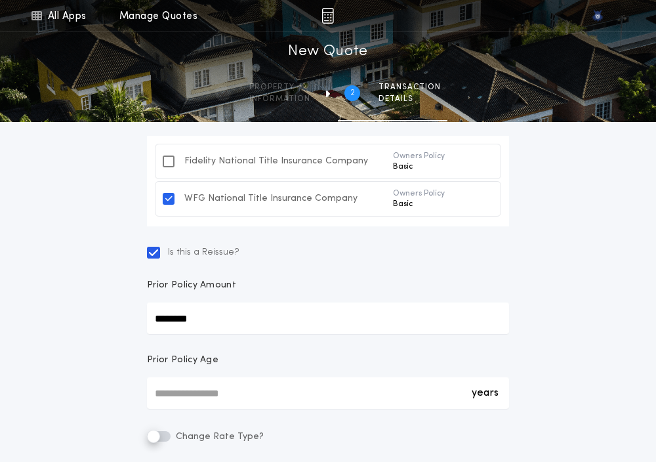
scroll to position [293, 0]
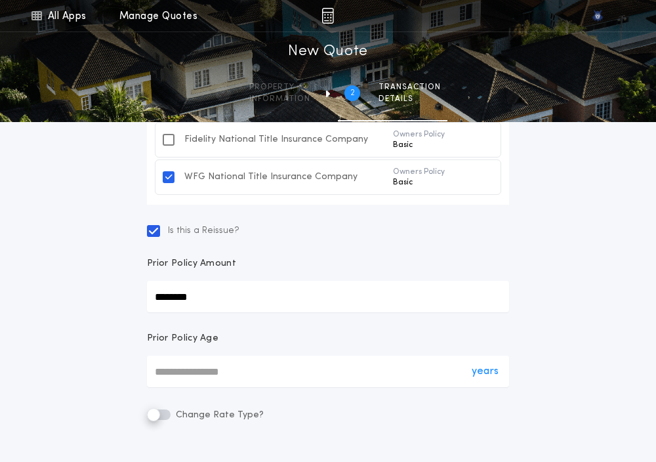
click at [156, 374] on div "years *" at bounding box center [328, 370] width 362 height 31
click at [156, 374] on input "*" at bounding box center [328, 370] width 362 height 31
type input "*"
click at [355, 403] on form "Transaction Type **** Purchase W/ Loan Refinance Cash Sale Price ******** Chang…" at bounding box center [327, 166] width 393 height 674
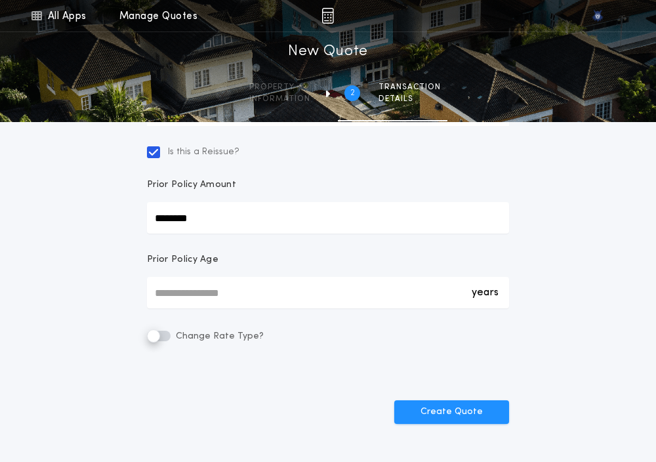
scroll to position [375, 0]
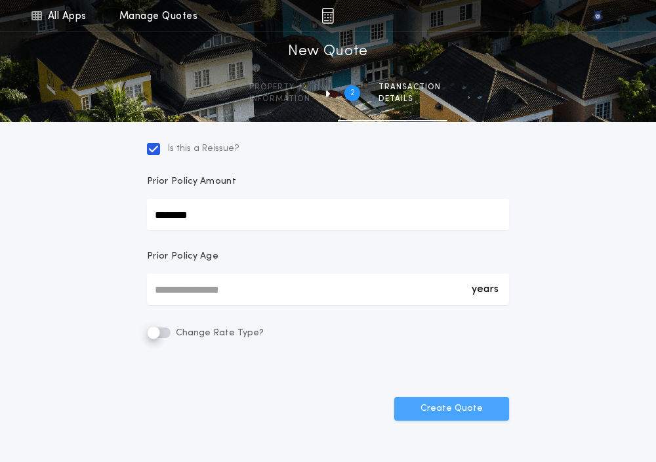
click at [448, 403] on button "Create Quote" at bounding box center [451, 409] width 115 height 24
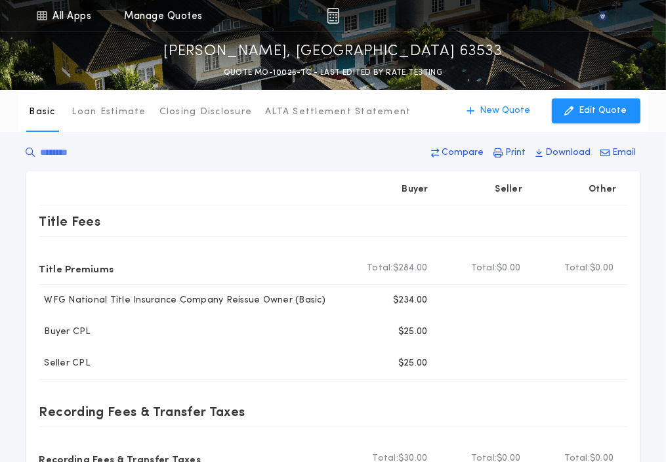
type input "********"
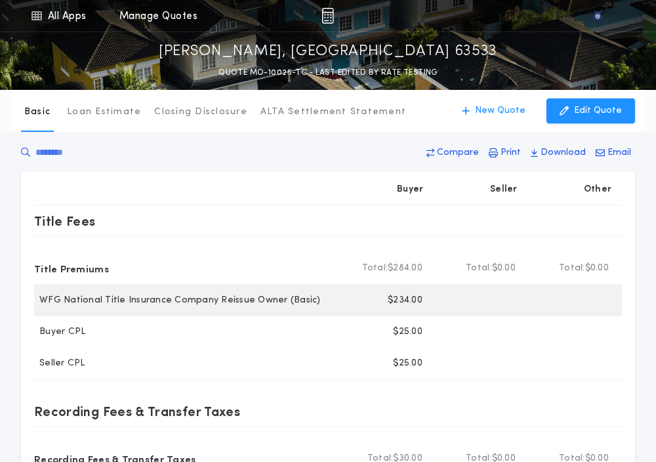
click at [407, 298] on p "$234.00" at bounding box center [405, 300] width 35 height 13
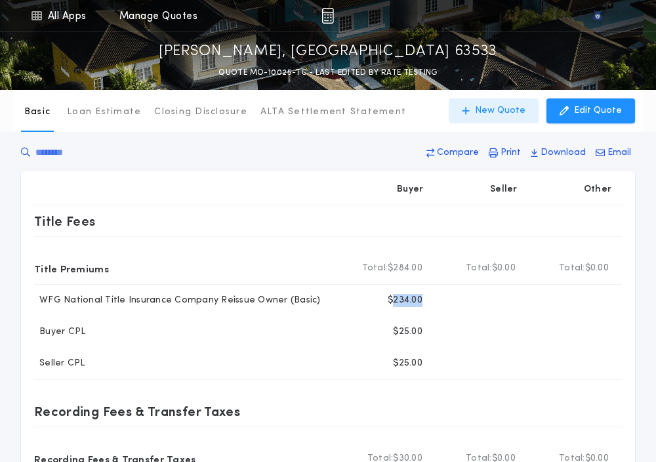
click at [501, 102] on button "New Quote" at bounding box center [494, 110] width 90 height 25
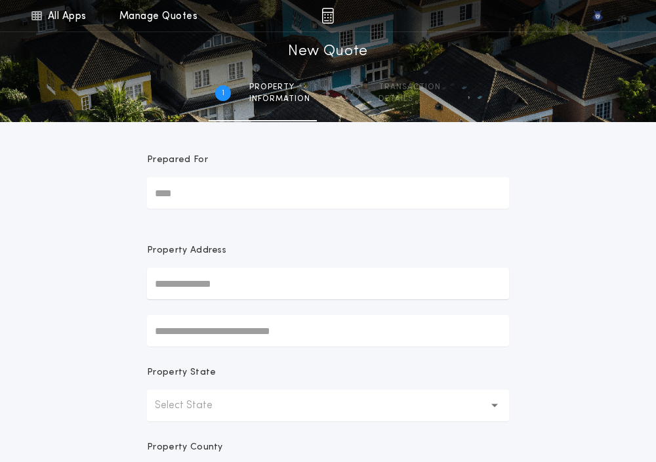
click at [199, 413] on button "Select State" at bounding box center [328, 405] width 362 height 31
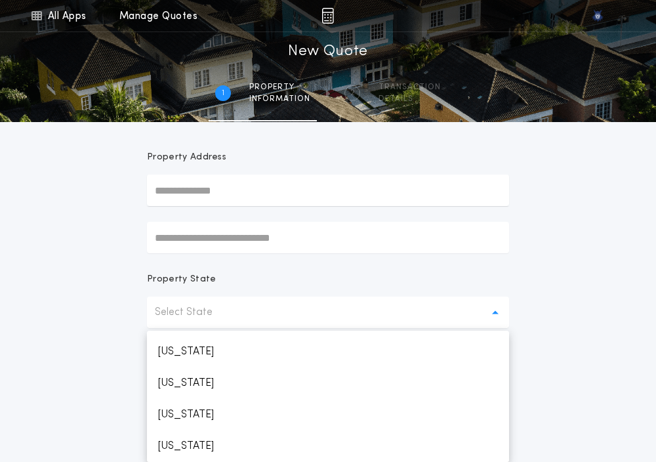
scroll to position [656, 0]
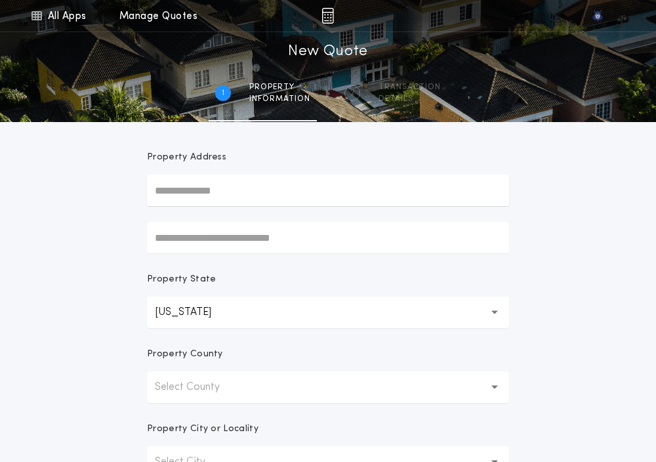
click at [192, 379] on p "Select County" at bounding box center [198, 387] width 86 height 16
click at [186, 409] on p "[PERSON_NAME]" at bounding box center [328, 420] width 362 height 31
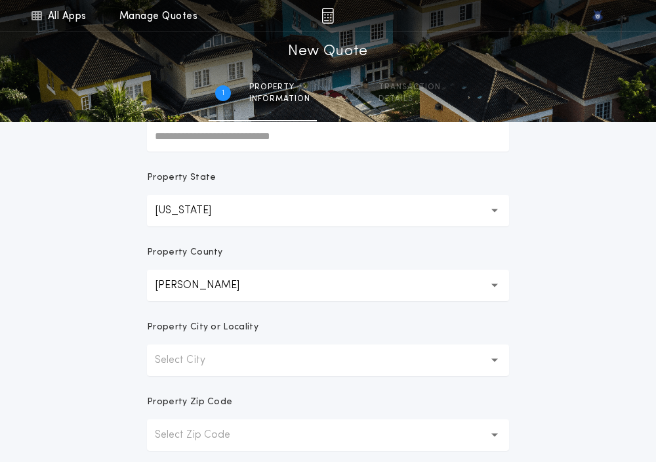
scroll to position [210, 0]
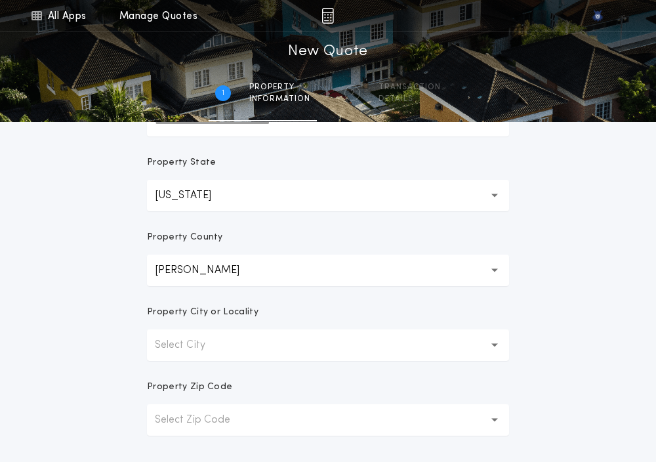
click at [174, 344] on p "Select City" at bounding box center [190, 345] width 71 height 16
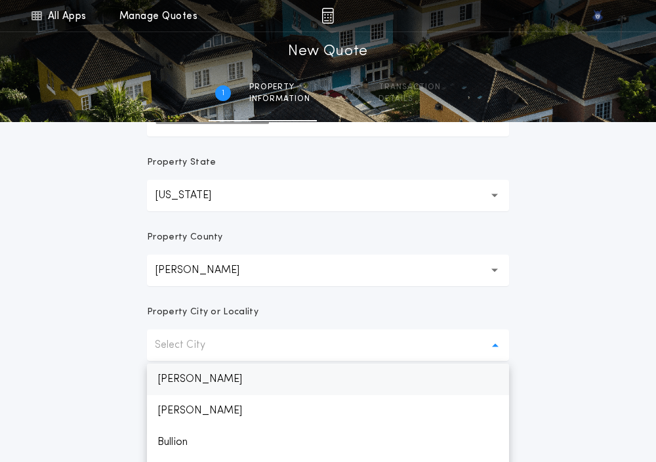
click at [174, 367] on p "[PERSON_NAME]" at bounding box center [328, 378] width 362 height 31
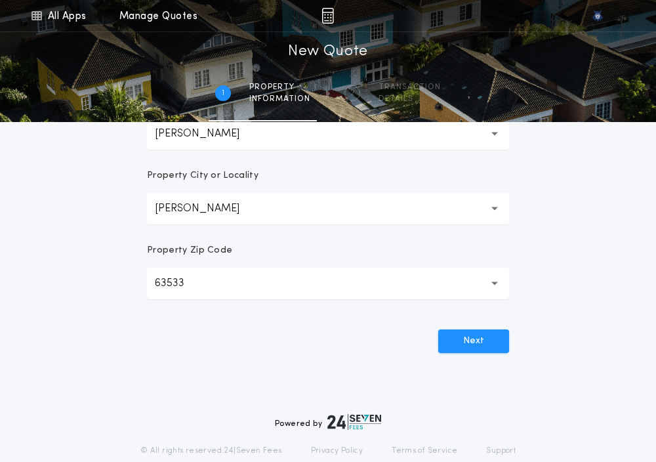
scroll to position [384, 0]
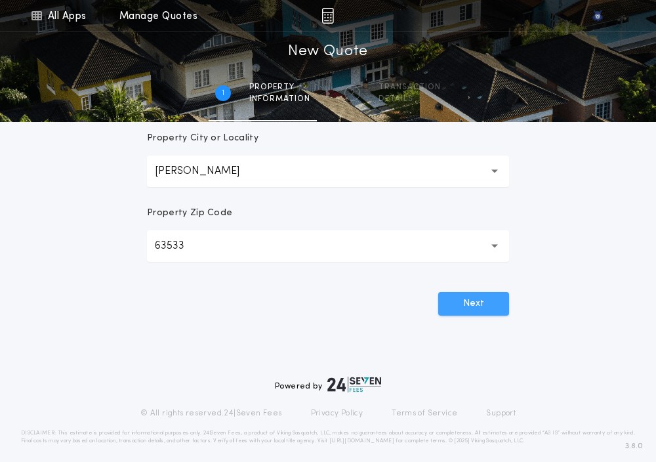
click at [460, 310] on button "Next" at bounding box center [473, 304] width 71 height 24
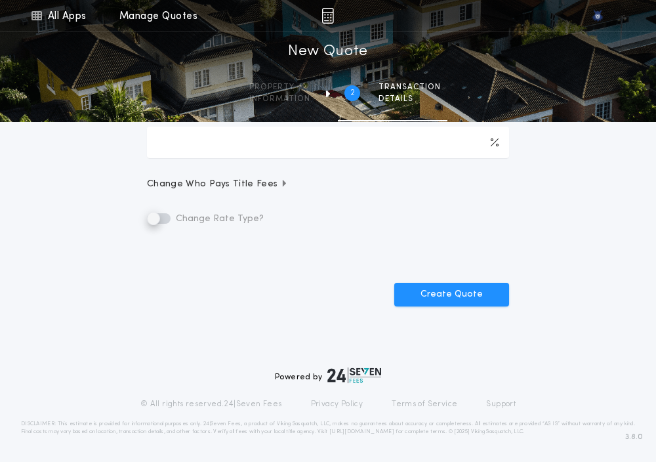
scroll to position [0, 0]
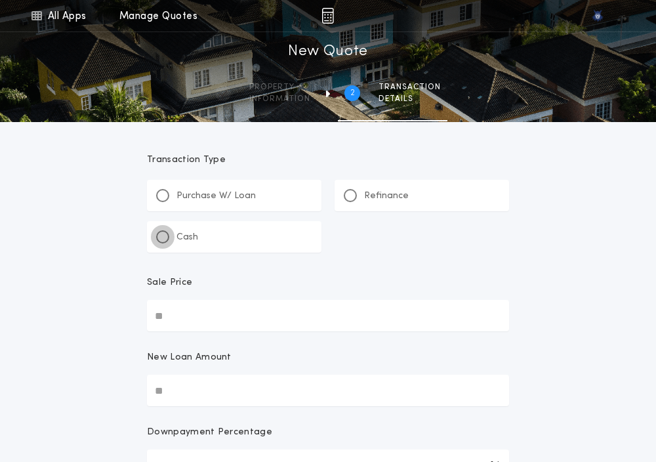
click at [160, 233] on div at bounding box center [162, 236] width 13 height 13
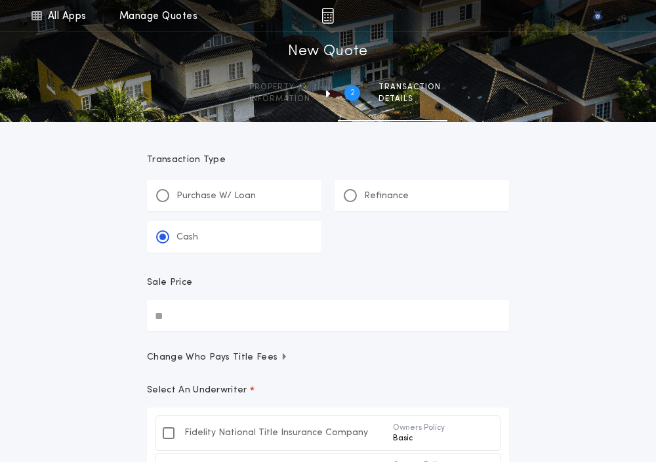
click at [188, 309] on input "Sale Price" at bounding box center [328, 315] width 362 height 31
paste input "text"
type input "********"
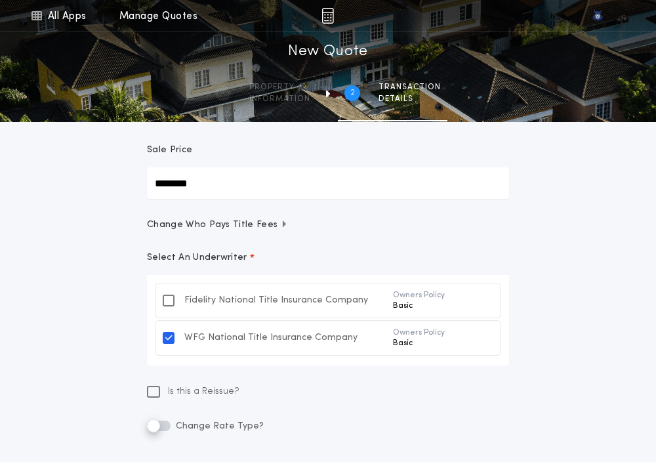
scroll to position [133, 0]
click at [157, 392] on icon at bounding box center [153, 391] width 9 height 10
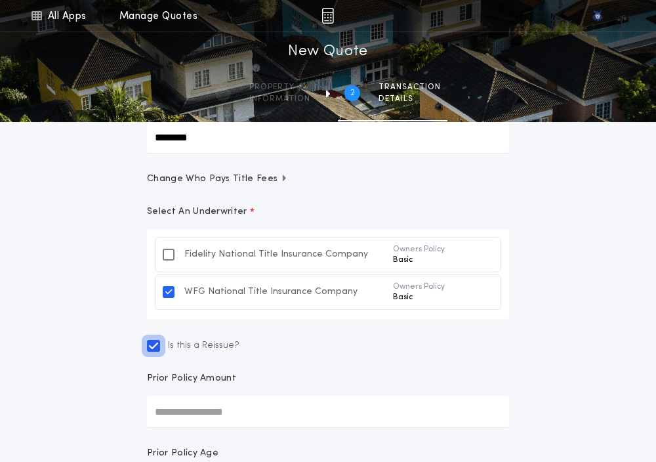
scroll to position [179, 0]
click at [165, 401] on input "Prior Policy Amount" at bounding box center [328, 410] width 362 height 31
paste input "text"
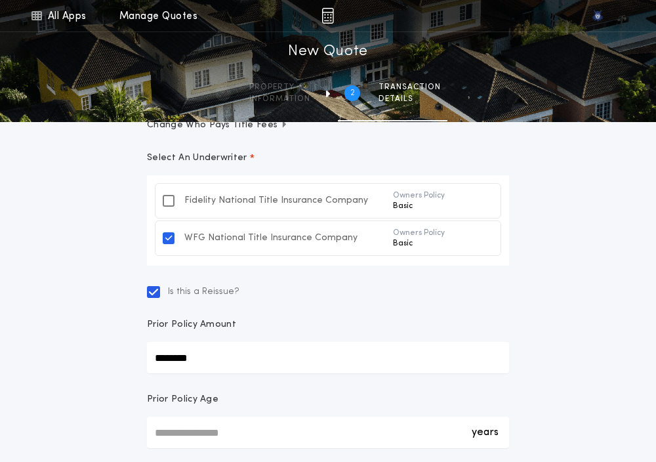
scroll to position [233, 0]
type input "********"
drag, startPoint x: 169, startPoint y: 421, endPoint x: 165, endPoint y: 430, distance: 9.4
click at [165, 430] on div "years *" at bounding box center [328, 431] width 362 height 31
click at [165, 430] on input "*" at bounding box center [328, 431] width 362 height 31
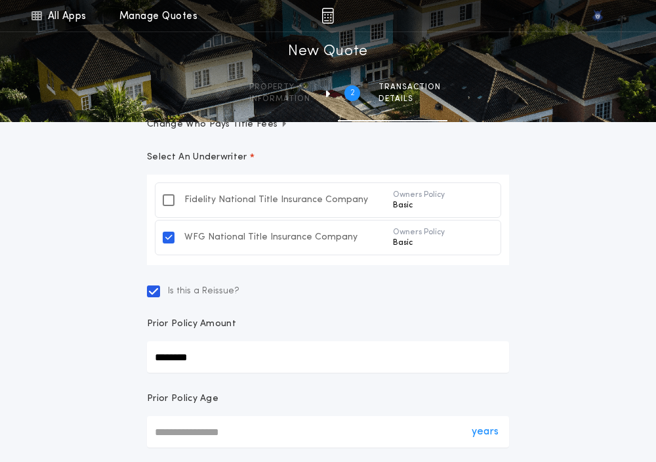
click at [165, 430] on div "years *" at bounding box center [328, 431] width 362 height 31
click at [165, 430] on input "*" at bounding box center [328, 431] width 362 height 31
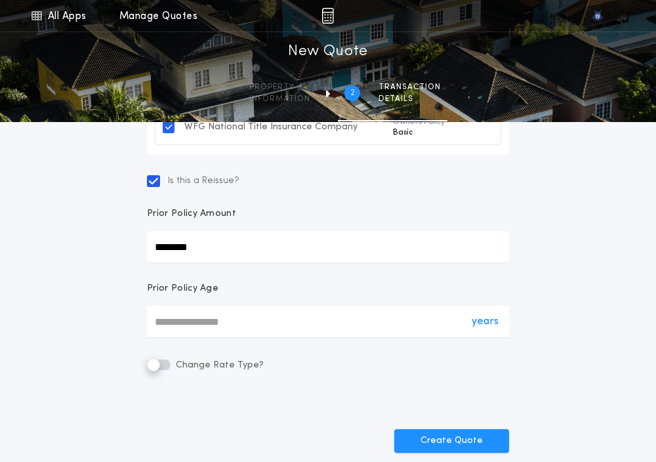
scroll to position [344, 0]
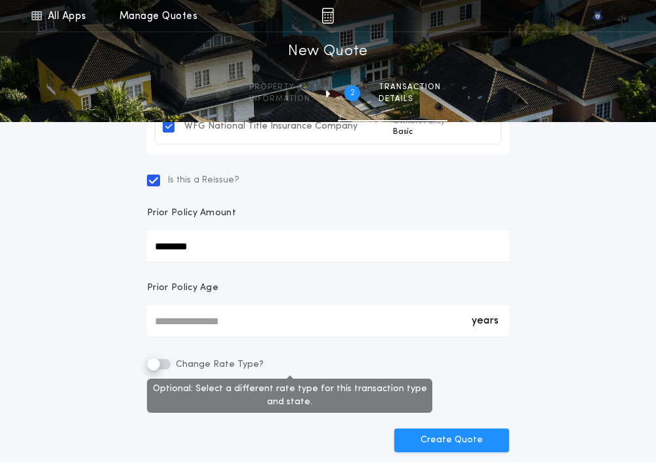
type input "*"
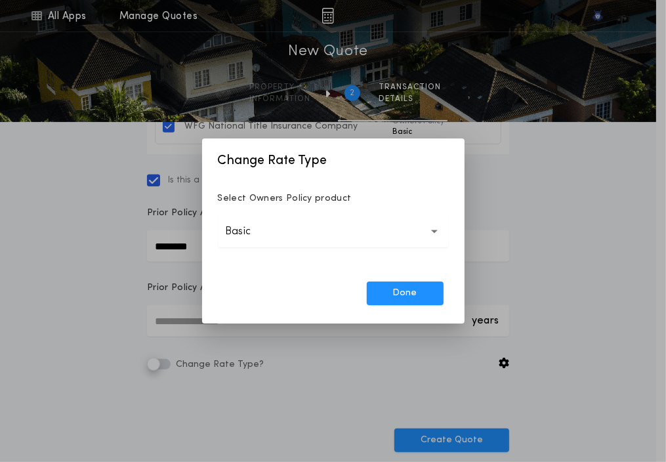
click at [283, 235] on button "Basic *****" at bounding box center [333, 231] width 231 height 31
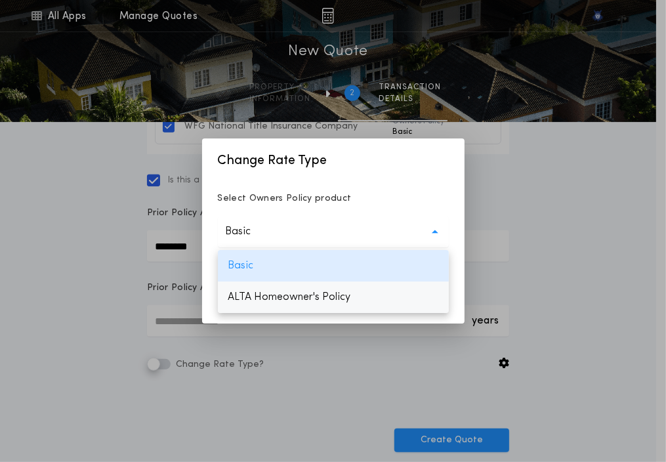
click at [273, 296] on p "ALTA Homeowner's Policy" at bounding box center [333, 296] width 231 height 31
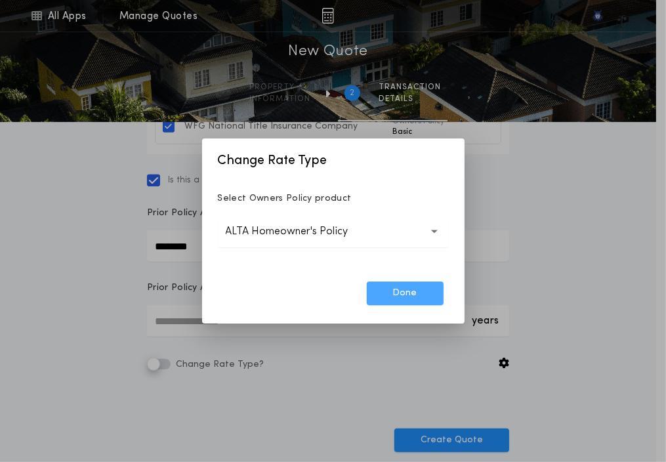
click at [391, 293] on button "Done" at bounding box center [405, 293] width 77 height 24
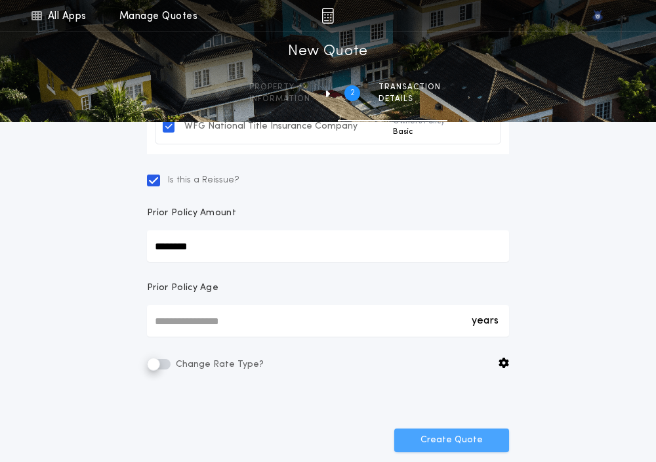
click at [439, 433] on button "Create Quote" at bounding box center [451, 440] width 115 height 24
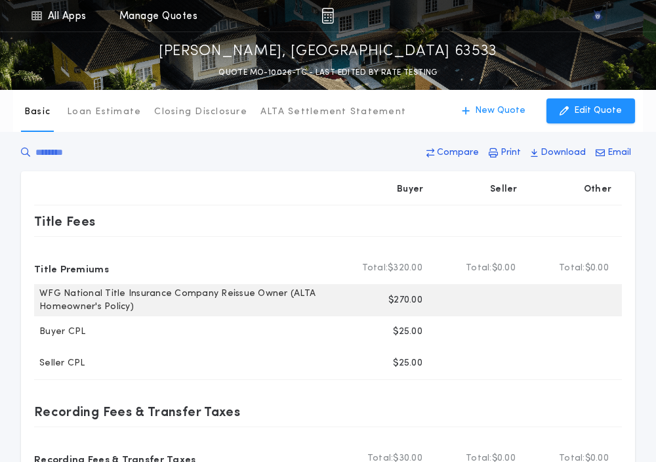
click at [399, 300] on p "$270.00" at bounding box center [405, 300] width 34 height 13
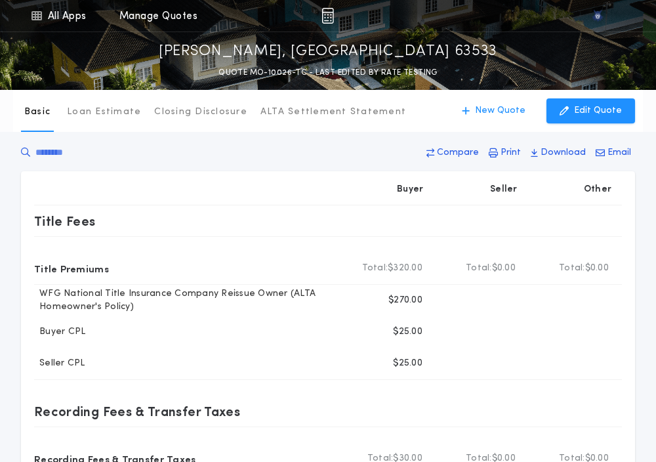
click at [253, 153] on div "Compare Print Download Email" at bounding box center [328, 155] width 614 height 31
click at [492, 122] on button "New Quote" at bounding box center [494, 110] width 90 height 25
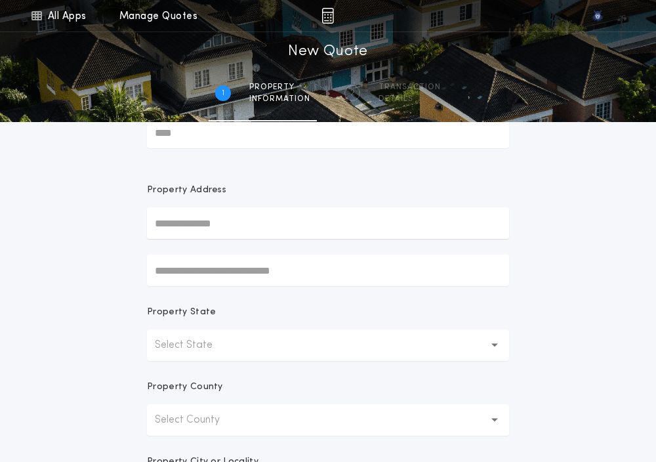
scroll to position [63, 0]
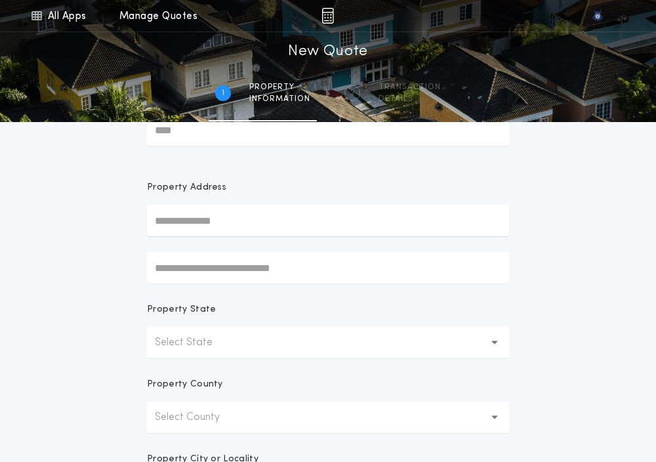
click at [188, 346] on p "Select State" at bounding box center [194, 342] width 79 height 16
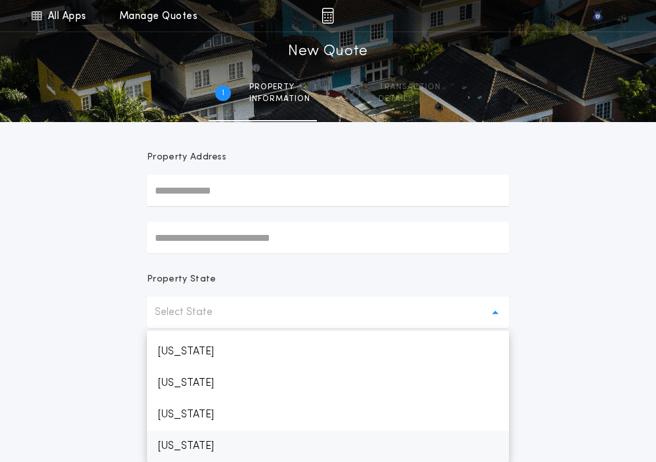
scroll to position [656, 0]
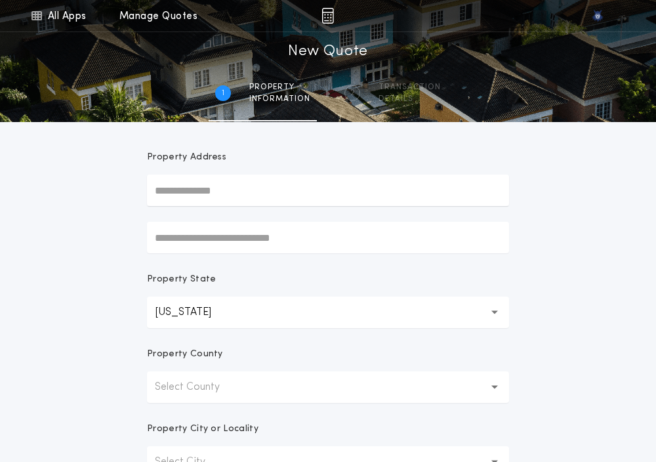
click at [166, 386] on p "Select County" at bounding box center [198, 387] width 86 height 16
click at [166, 419] on p "[PERSON_NAME]" at bounding box center [328, 420] width 362 height 31
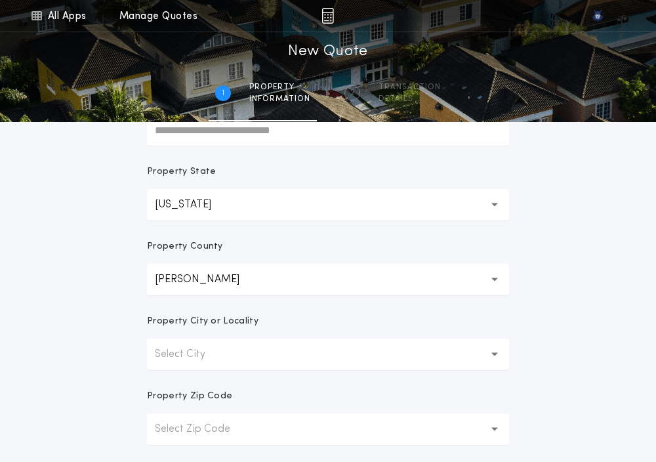
scroll to position [201, 0]
click at [173, 350] on p "Select City" at bounding box center [190, 354] width 71 height 16
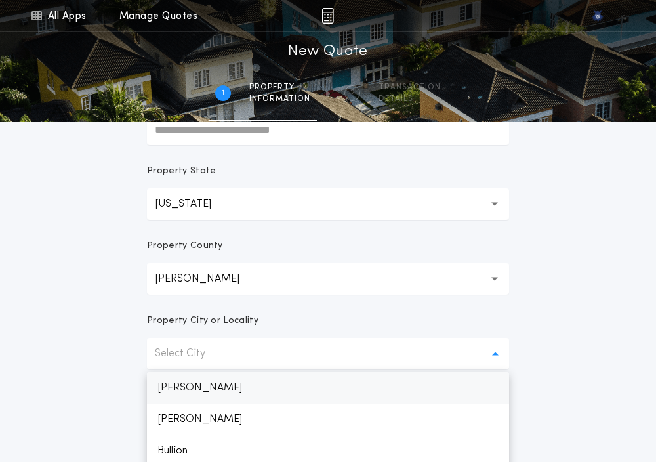
click at [176, 384] on p "[PERSON_NAME]" at bounding box center [328, 387] width 362 height 31
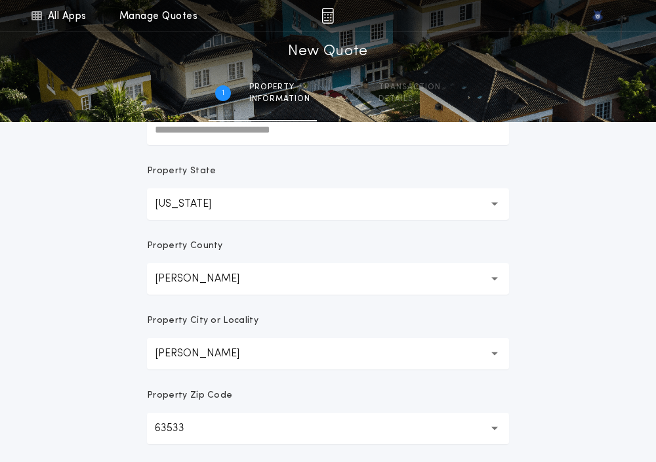
scroll to position [393, 0]
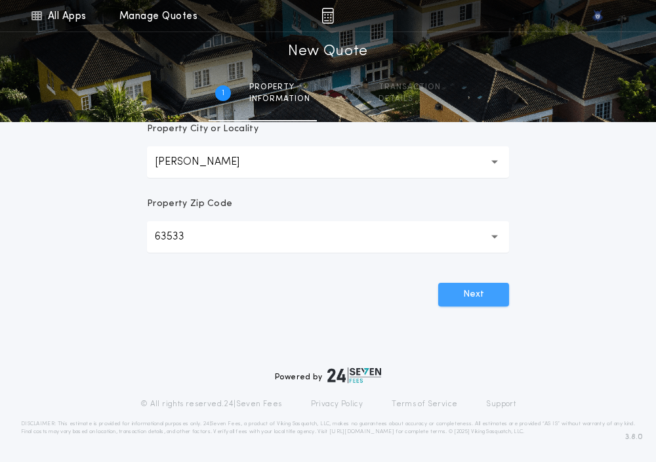
click at [456, 298] on button "Next" at bounding box center [473, 295] width 71 height 24
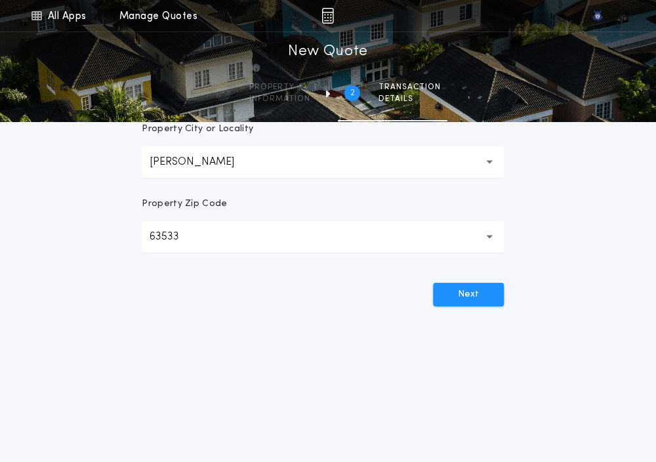
scroll to position [0, 0]
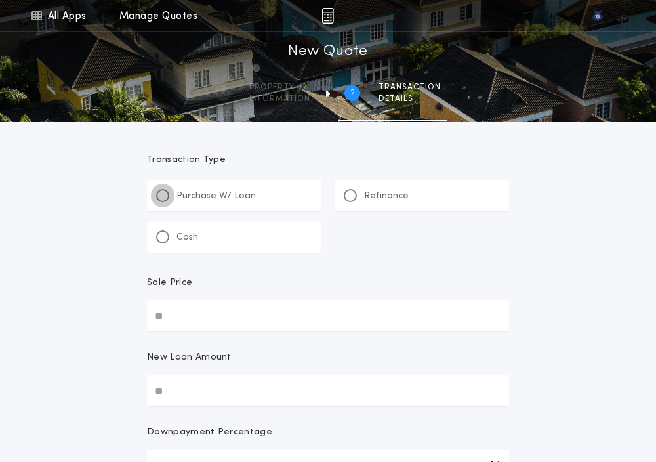
click at [163, 197] on div at bounding box center [162, 195] width 7 height 7
click at [165, 317] on input "Sale Price" at bounding box center [328, 315] width 362 height 31
paste input "text"
type input "********"
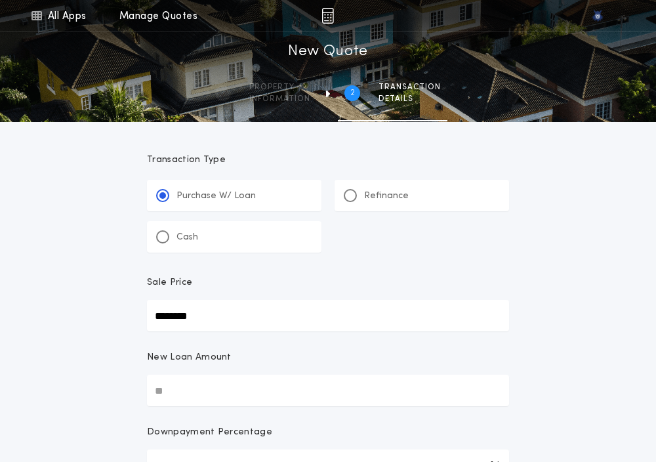
click at [194, 378] on input "New Loan Amount" at bounding box center [328, 389] width 362 height 31
paste input "text"
type input "********"
type input "****"
type input "********"
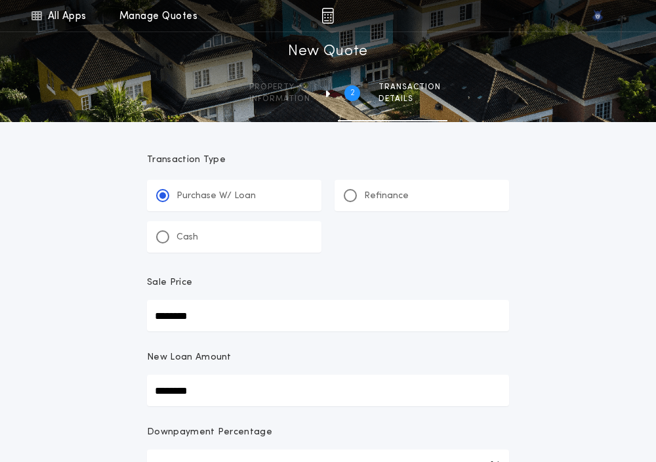
click at [24, 341] on div "**********" at bounding box center [328, 464] width 656 height 929
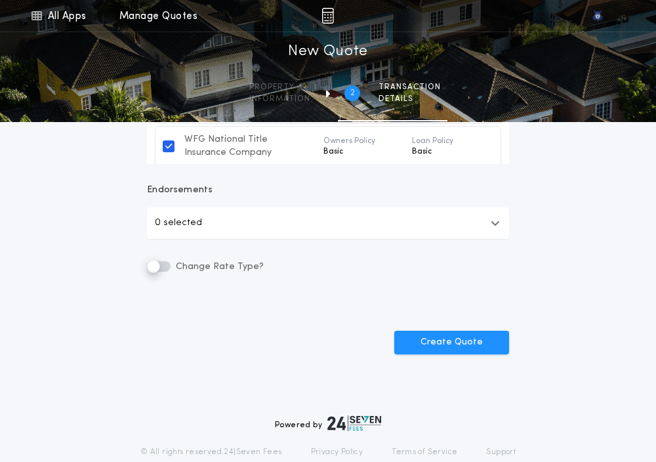
scroll to position [525, 0]
click at [429, 348] on button "Create Quote" at bounding box center [451, 342] width 115 height 24
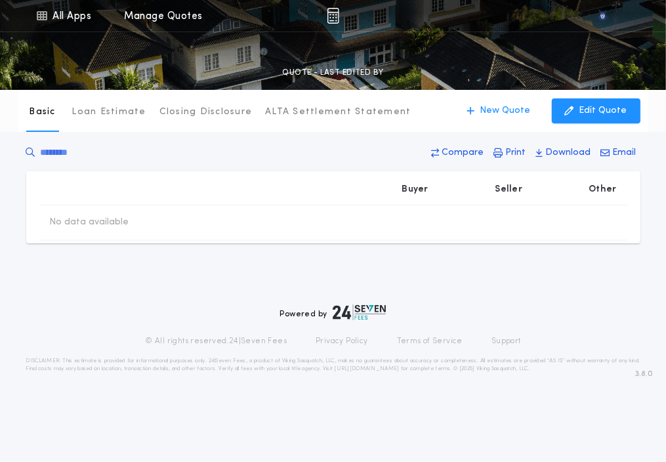
type input "********"
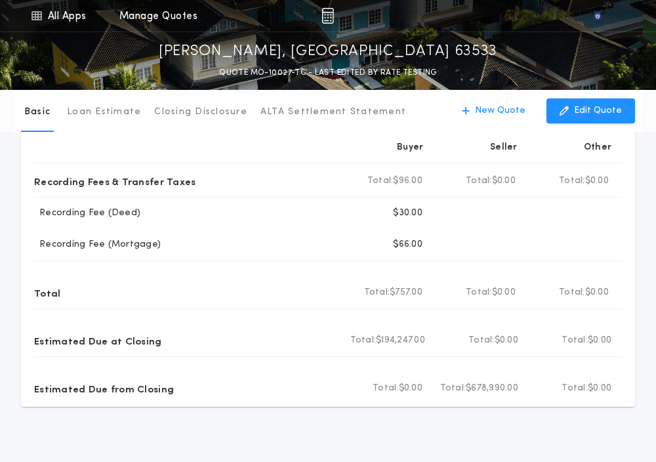
scroll to position [348, 0]
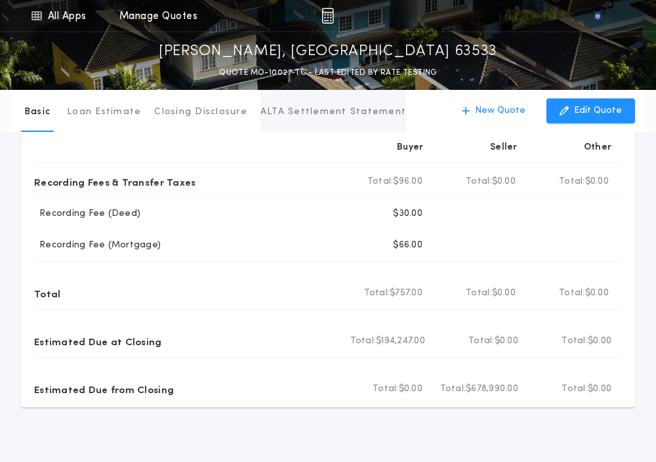
click at [289, 110] on p "ALTA Settlement Statement" at bounding box center [333, 112] width 146 height 13
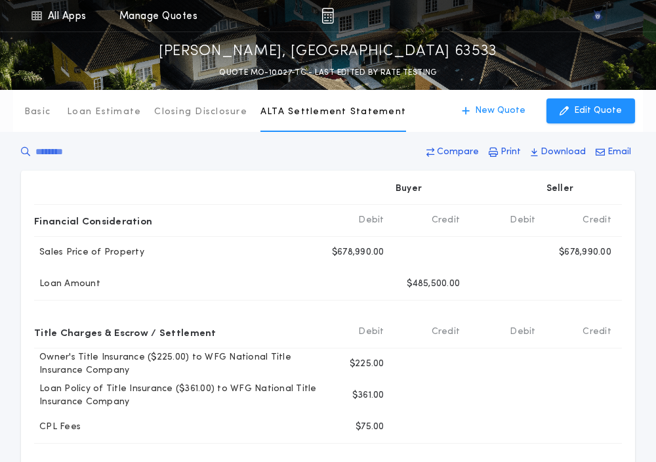
scroll to position [0, 0]
drag, startPoint x: 573, startPoint y: 123, endPoint x: 571, endPoint y: 115, distance: 8.7
click at [571, 115] on div "Basic Loan Estimate Closing Disclosure ALTA Settlement Statement ALTA Settlemen…" at bounding box center [328, 111] width 630 height 42
click at [569, 115] on icon "button" at bounding box center [563, 111] width 9 height 14
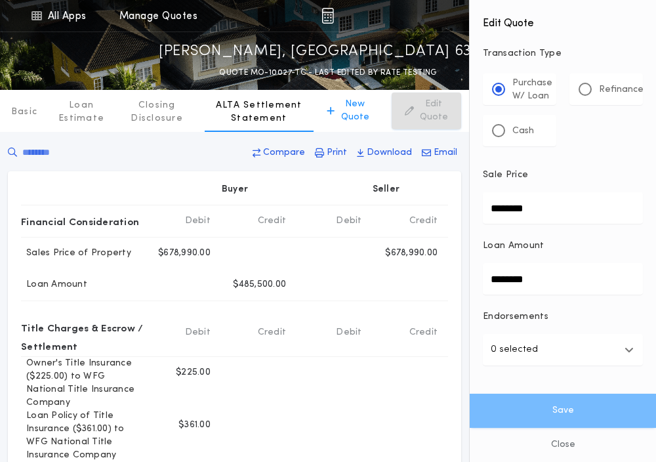
click at [539, 353] on button "0 selected" at bounding box center [563, 349] width 160 height 31
click at [50, 10] on link "All Apps" at bounding box center [58, 15] width 59 height 31
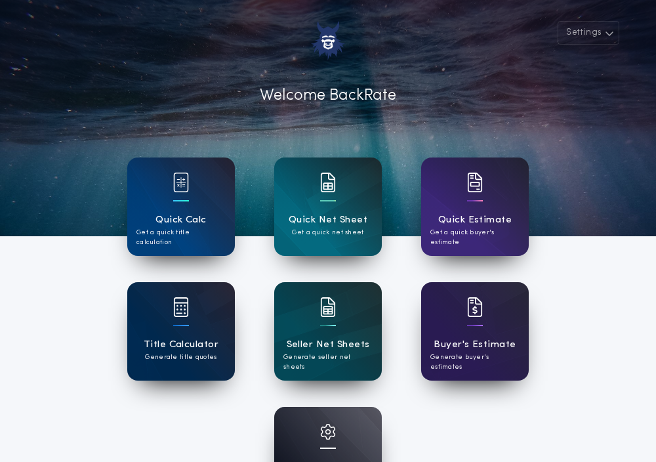
click at [222, 306] on div "Title Calculator Generate title quotes" at bounding box center [181, 331] width 108 height 98
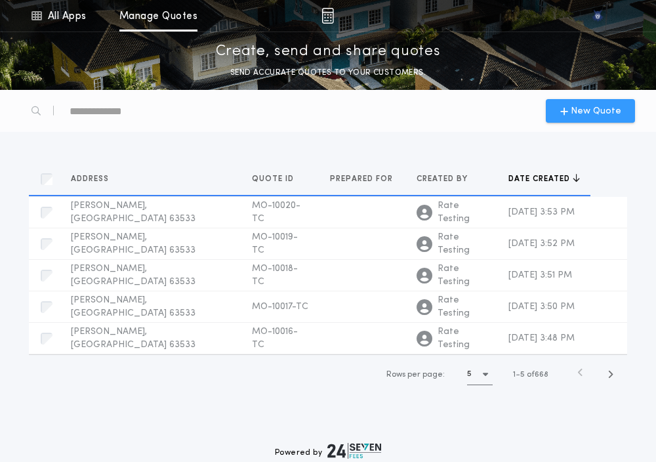
click at [572, 113] on span "New Quote" at bounding box center [596, 111] width 50 height 14
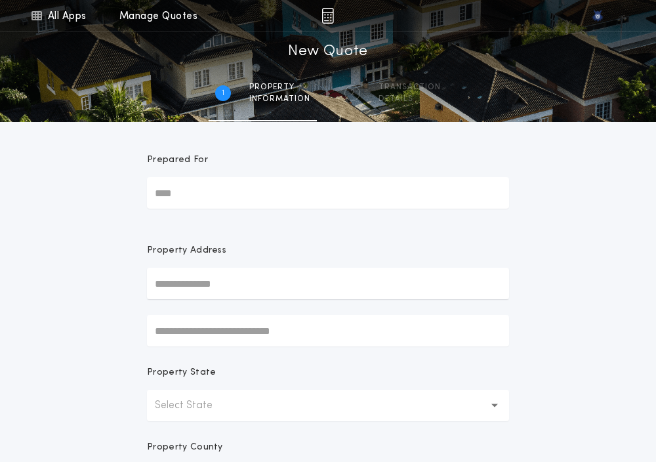
click at [178, 403] on p "Select State" at bounding box center [194, 405] width 79 height 16
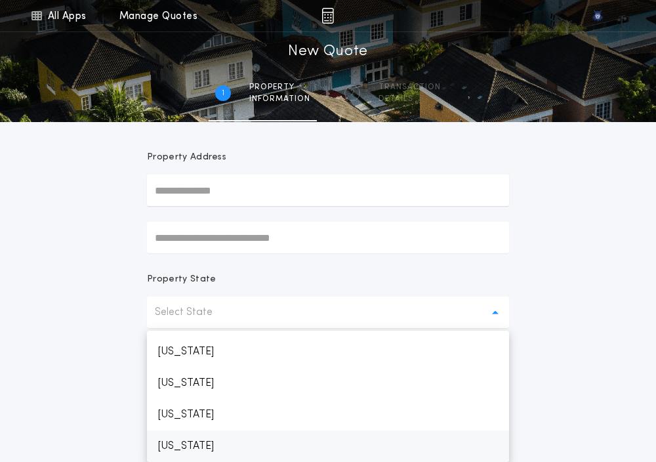
scroll to position [656, 0]
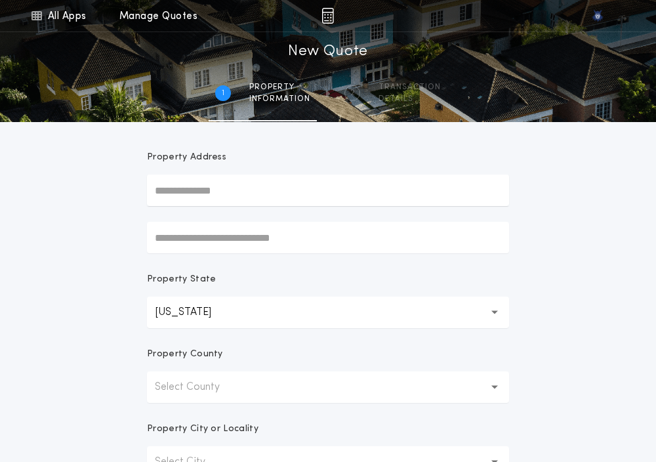
click at [171, 385] on p "Select County" at bounding box center [198, 387] width 86 height 16
click at [173, 415] on p "[PERSON_NAME]" at bounding box center [328, 420] width 362 height 31
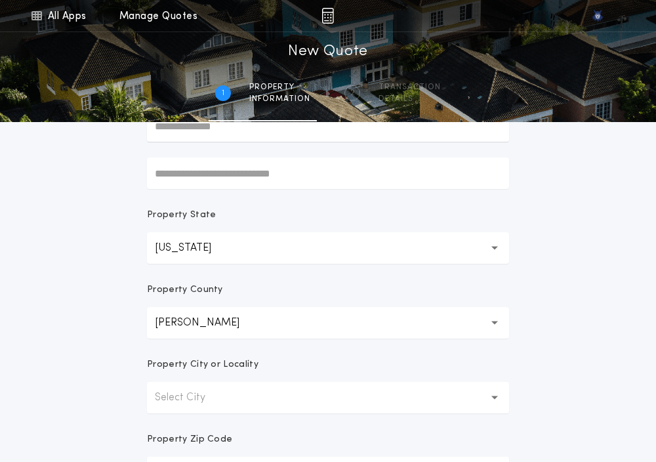
scroll to position [163, 0]
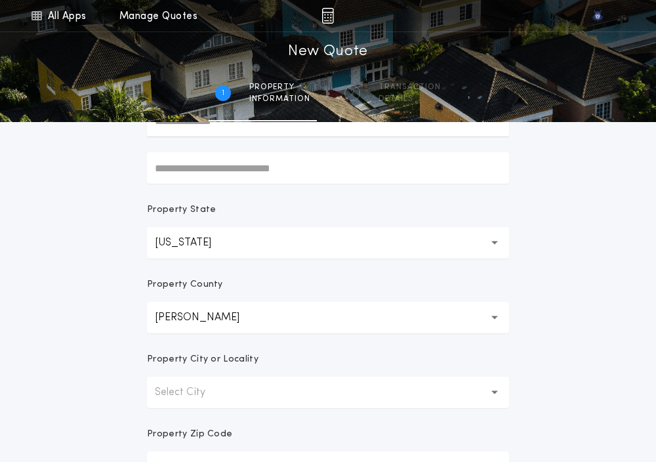
click at [173, 415] on form "Prepared For Property Address Property State [US_STATE] ** Property County Adai…" at bounding box center [327, 247] width 393 height 577
click at [163, 398] on p "Select City" at bounding box center [190, 392] width 71 height 16
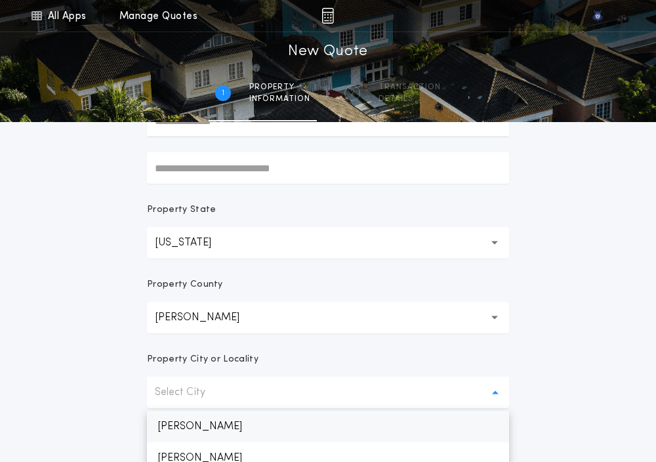
click at [171, 422] on p "[PERSON_NAME]" at bounding box center [328, 426] width 362 height 31
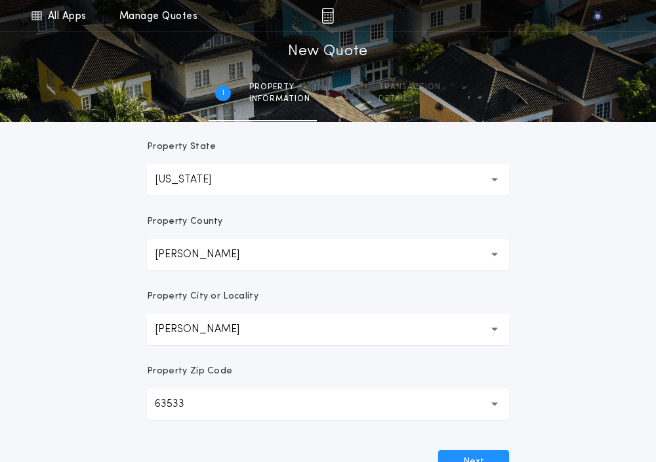
scroll to position [236, 0]
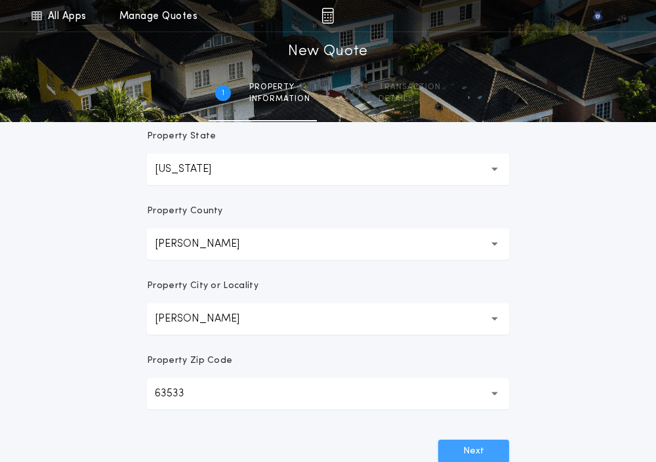
click at [456, 443] on button "Next" at bounding box center [473, 451] width 71 height 24
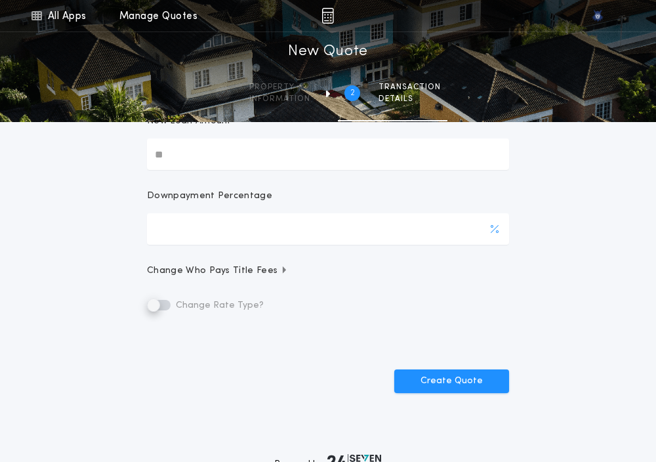
scroll to position [0, 0]
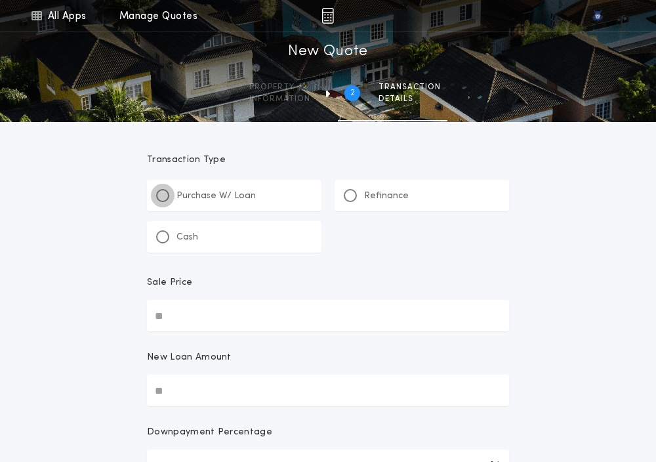
click at [161, 191] on div at bounding box center [162, 195] width 13 height 13
click at [211, 308] on input "Sale Price" at bounding box center [328, 315] width 362 height 31
type input "**"
type input "***"
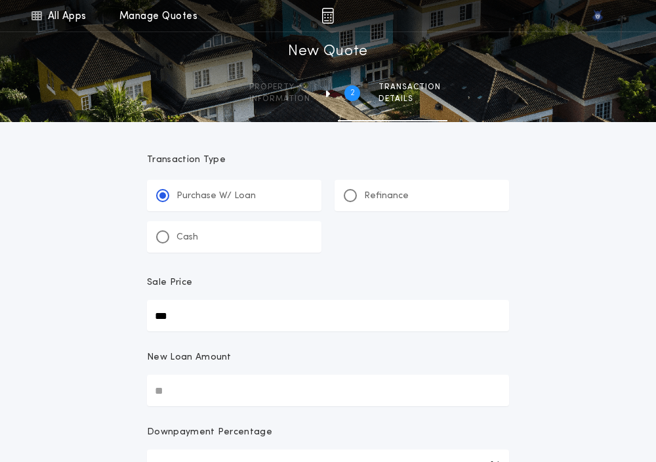
type input "***"
type input "****"
type input "******"
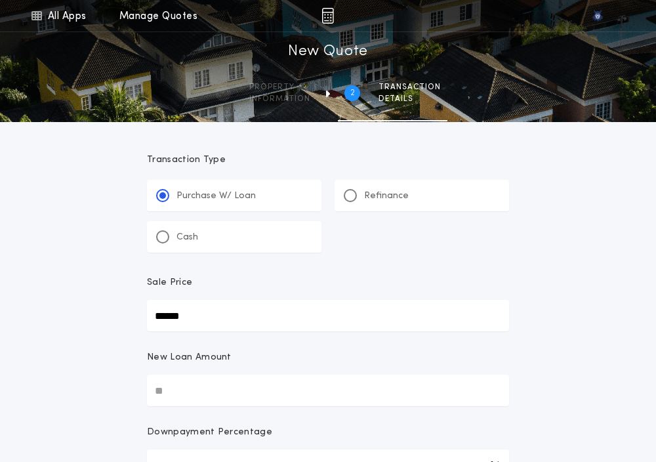
type input "*******"
type input "********"
click at [183, 390] on input "New Loan Amount" at bounding box center [328, 389] width 362 height 31
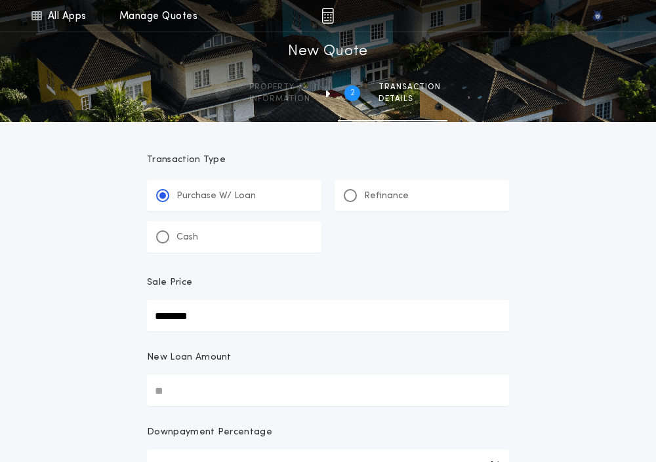
type input "**"
type input "*****"
type input "****"
type input "******"
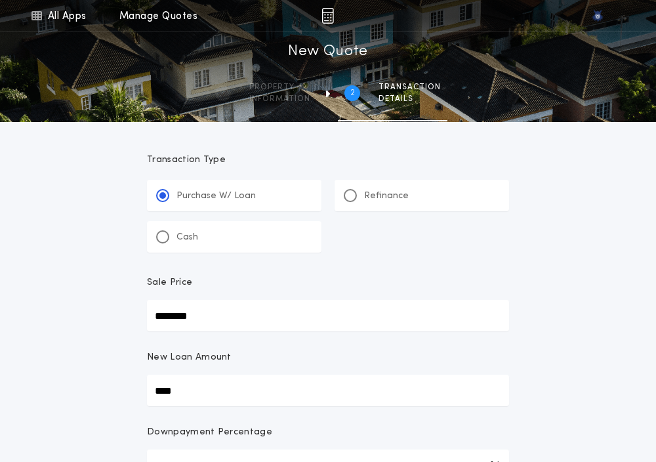
type input "****"
type input "*******"
type input "****"
type input "********"
type input "****"
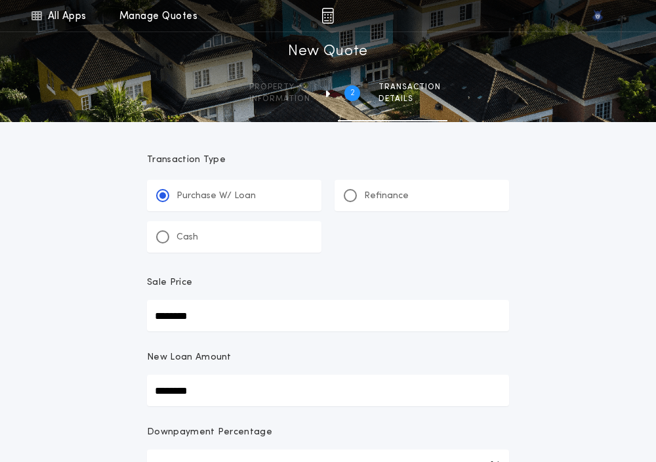
type input "********"
click at [503, 297] on div "Sale Price" at bounding box center [328, 288] width 362 height 24
click at [503, 300] on input "********" at bounding box center [328, 315] width 362 height 31
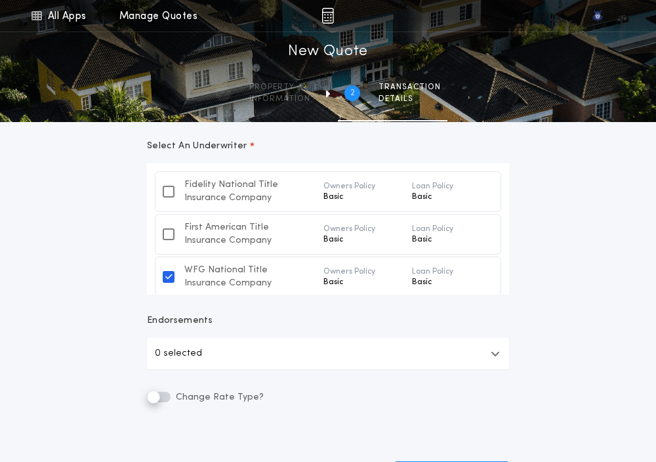
scroll to position [432, 0]
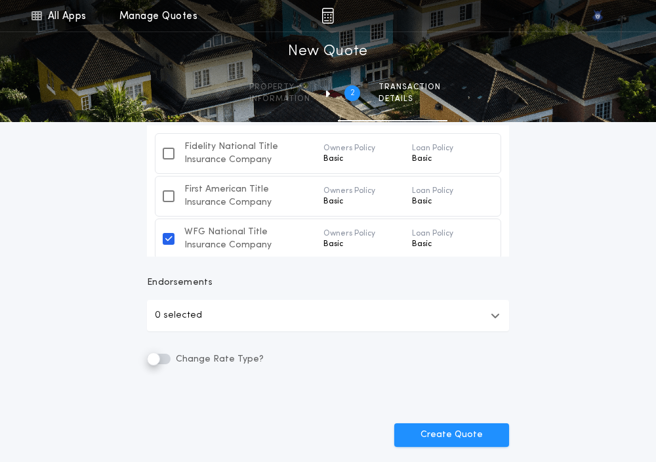
click at [195, 302] on button "0 selected" at bounding box center [328, 315] width 362 height 31
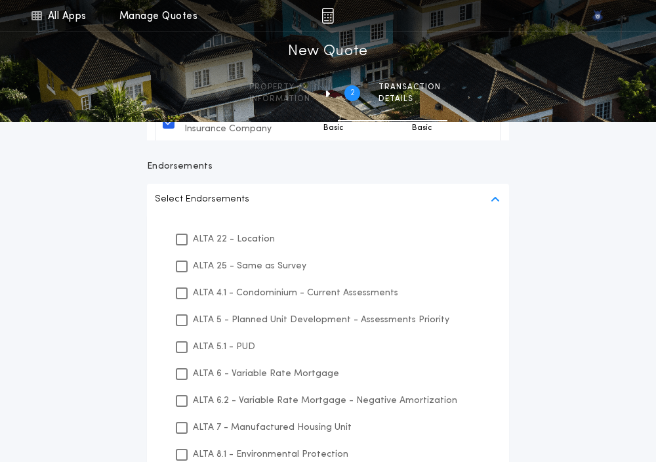
scroll to position [559, 0]
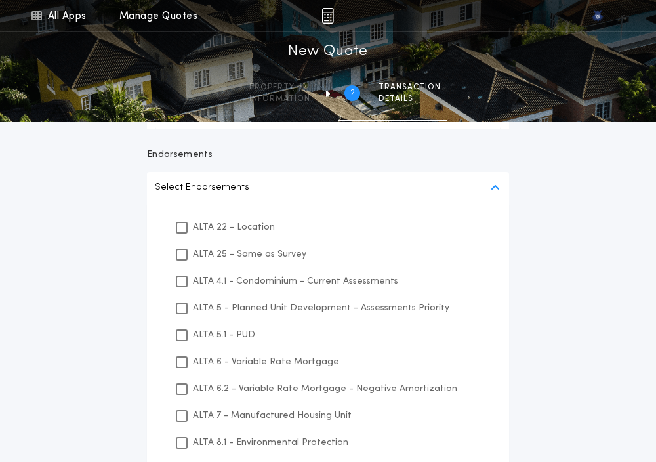
click at [188, 230] on div "ALTA 22 - Location" at bounding box center [328, 227] width 331 height 27
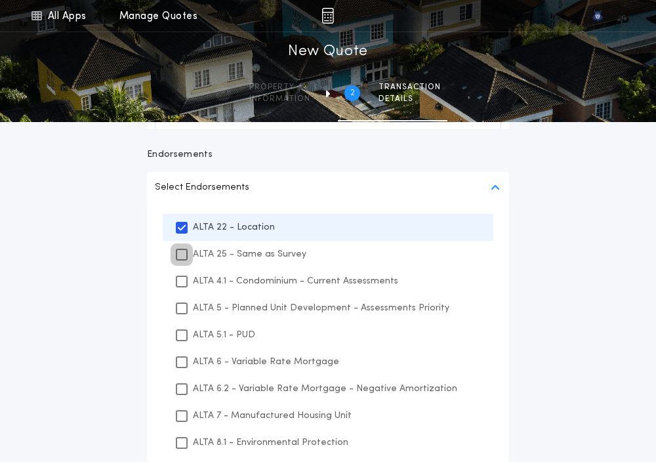
click at [182, 251] on icon at bounding box center [182, 254] width 8 height 9
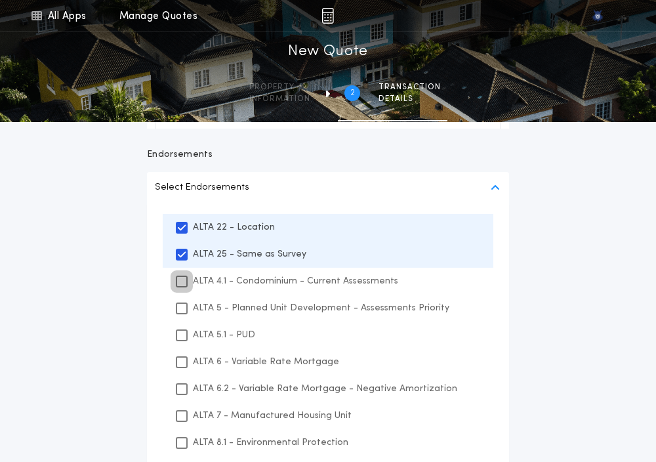
click at [182, 277] on icon at bounding box center [182, 281] width 8 height 9
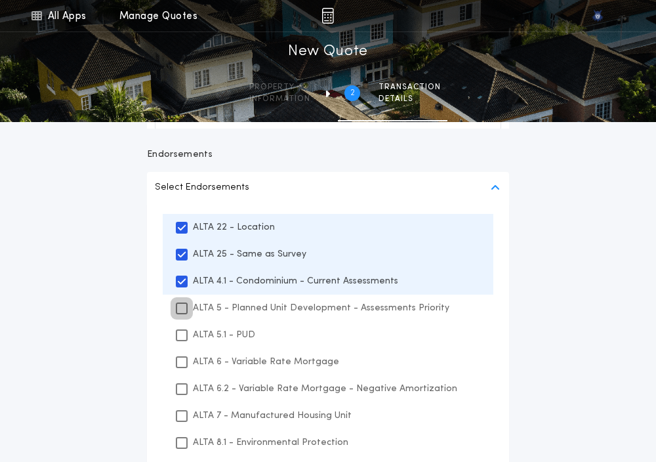
click at [181, 306] on icon at bounding box center [182, 308] width 8 height 9
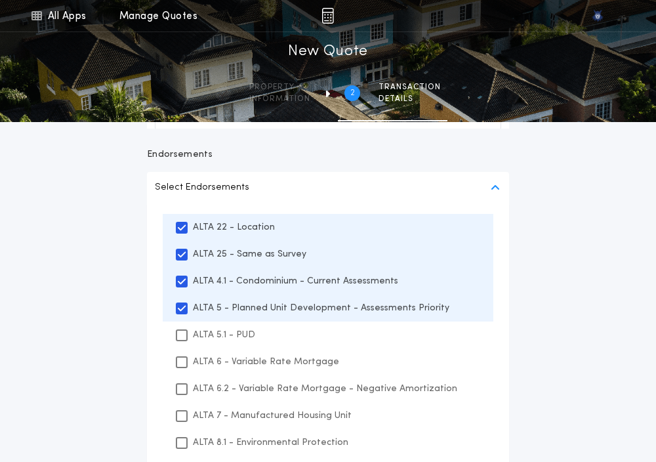
click at [180, 340] on div "ALTA 5.1 - PUD" at bounding box center [328, 334] width 331 height 27
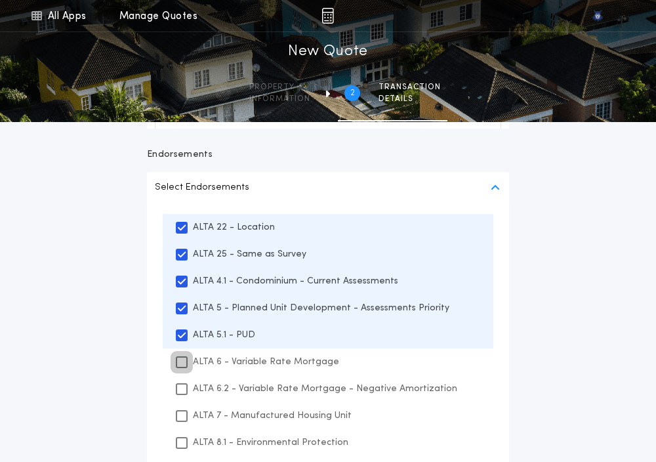
click at [180, 365] on icon at bounding box center [182, 361] width 8 height 9
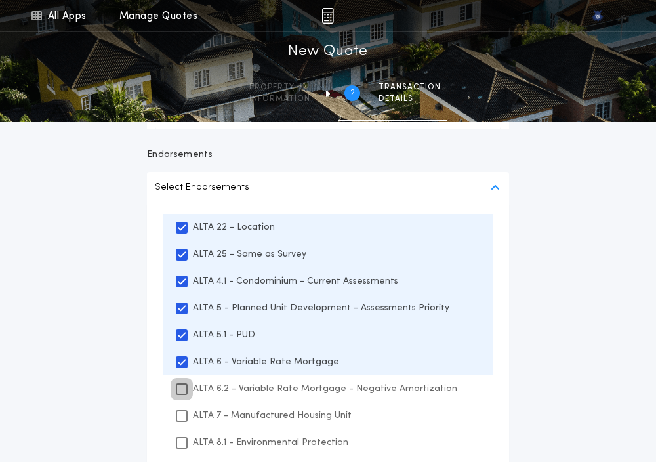
click at [180, 386] on icon at bounding box center [182, 388] width 8 height 9
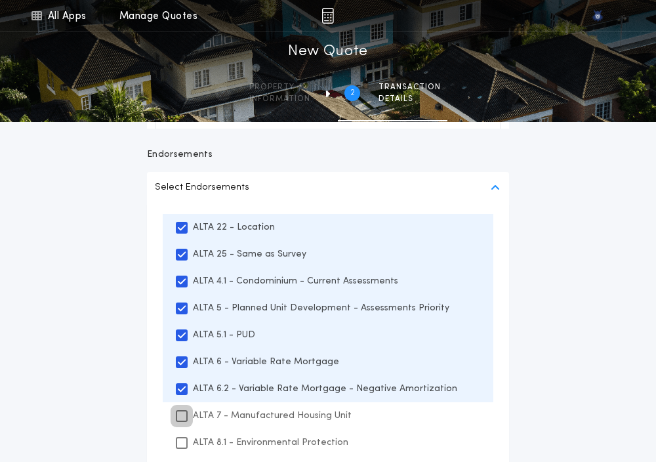
click at [180, 411] on icon at bounding box center [182, 415] width 8 height 9
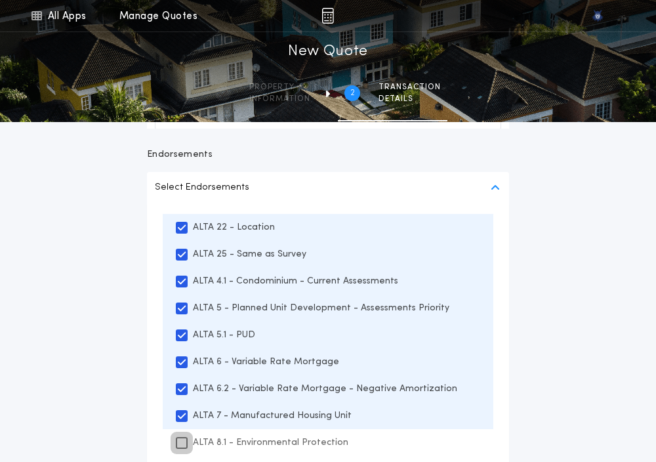
click at [180, 443] on icon at bounding box center [182, 442] width 8 height 9
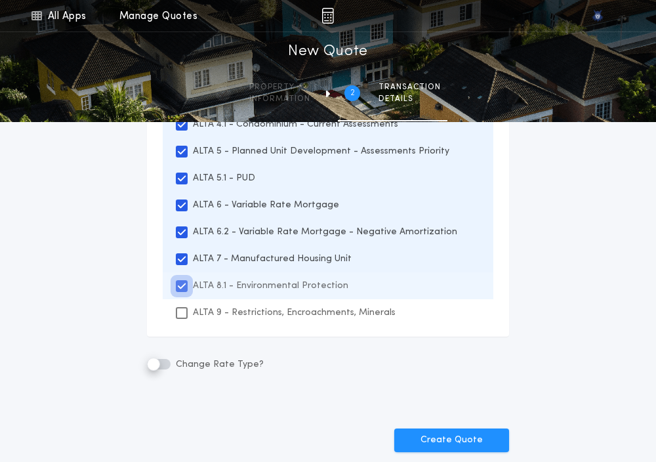
scroll to position [717, 0]
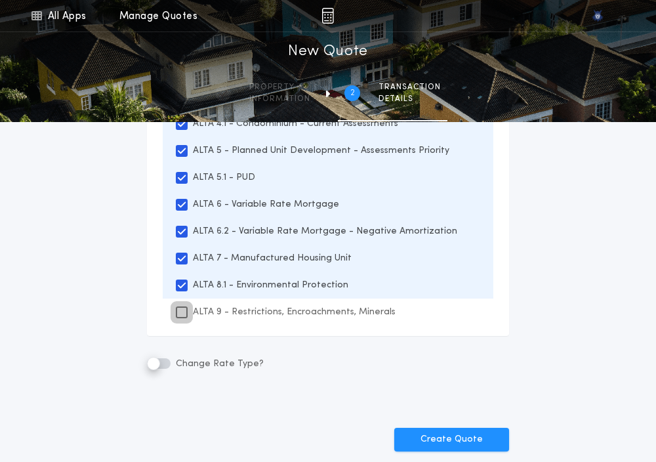
click at [177, 309] on div at bounding box center [181, 312] width 9 height 9
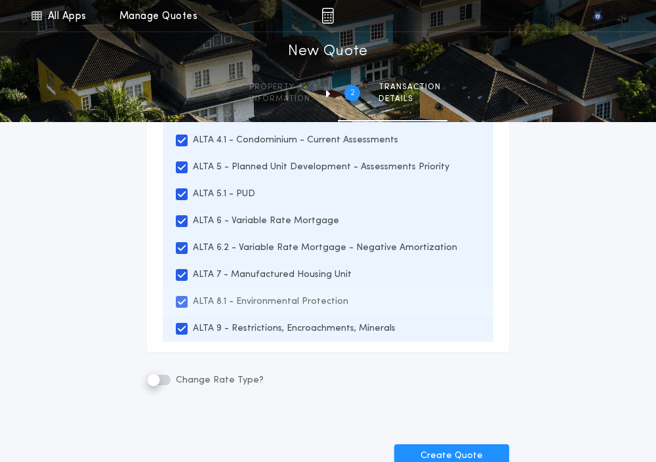
scroll to position [703, 0]
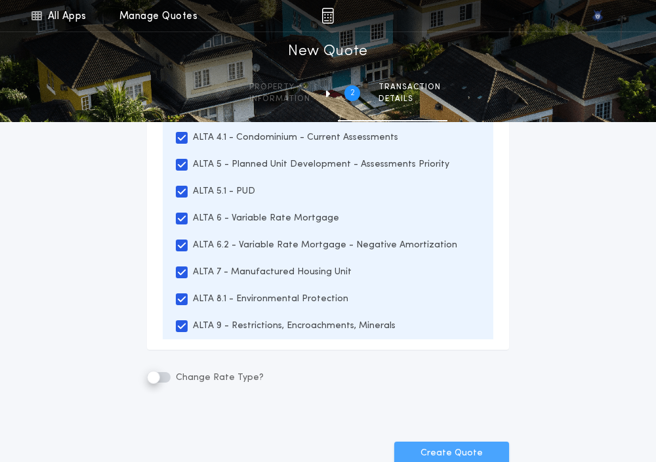
click at [437, 449] on button "Create Quote" at bounding box center [451, 453] width 115 height 24
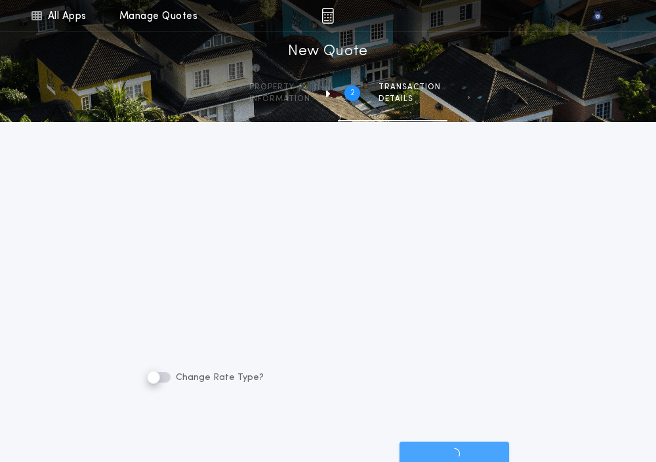
scroll to position [572, 0]
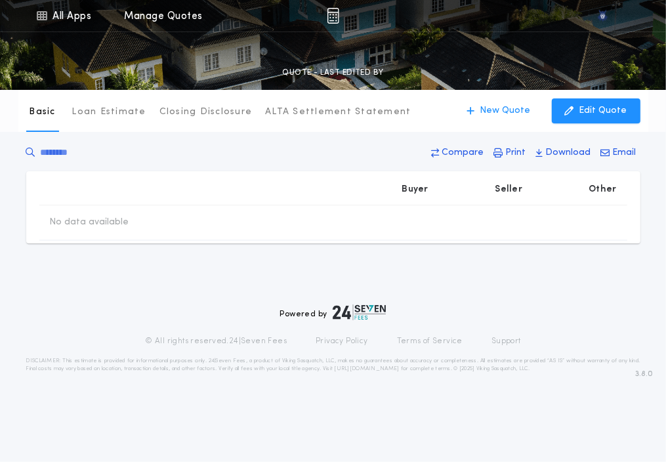
type input "********"
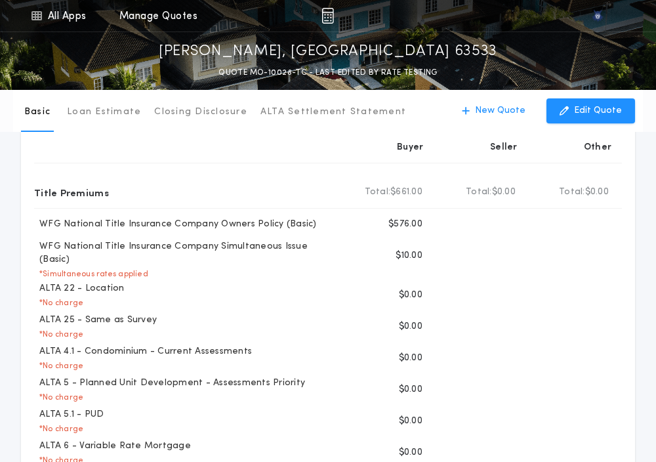
scroll to position [77, 0]
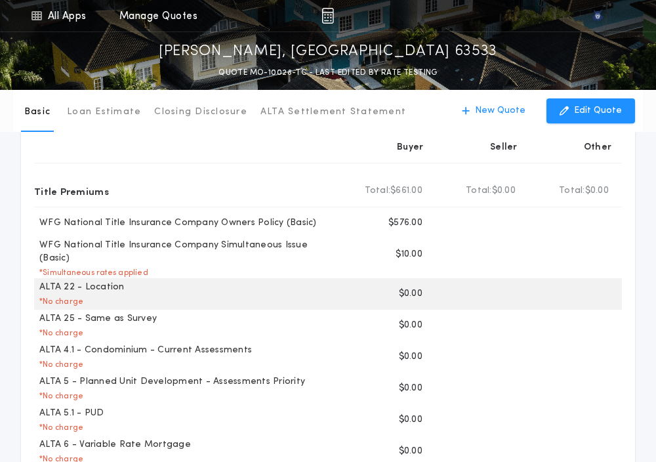
click at [406, 287] on p "$0.00" at bounding box center [411, 293] width 24 height 13
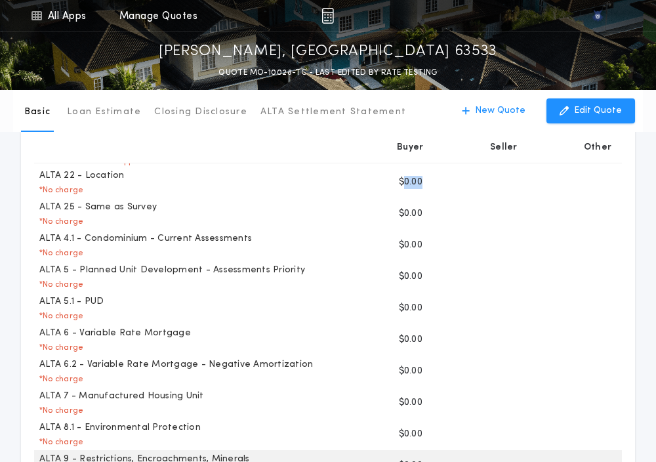
scroll to position [189, 0]
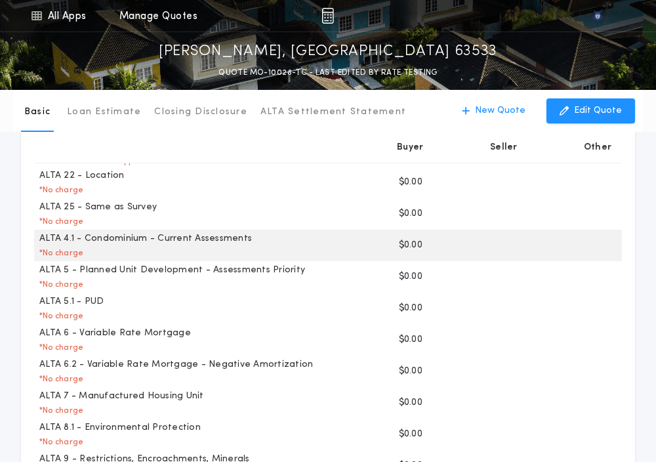
click at [407, 239] on p "$0.00" at bounding box center [411, 245] width 24 height 13
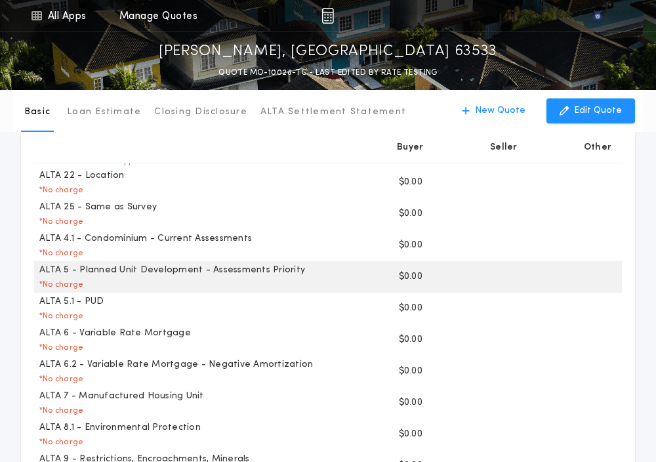
click at [401, 272] on p "$0.00" at bounding box center [411, 276] width 24 height 13
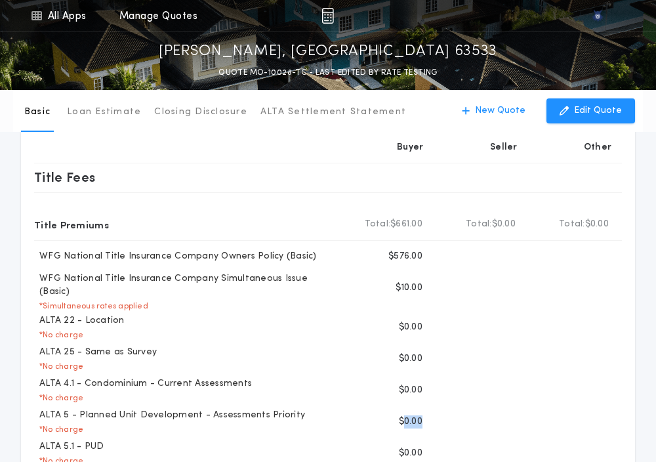
scroll to position [43, 0]
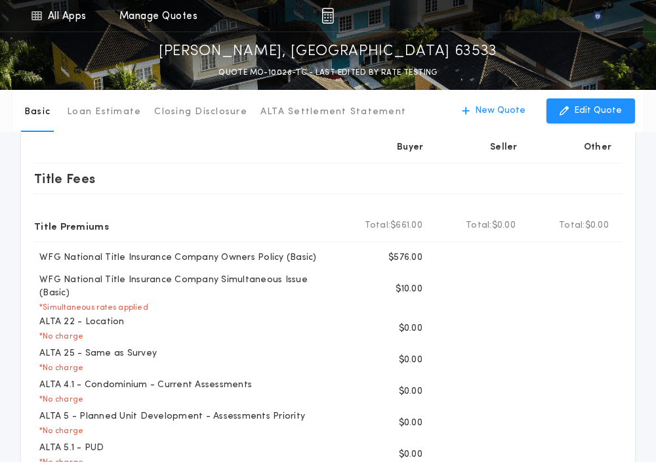
click at [382, 18] on div at bounding box center [374, 15] width 355 height 31
click at [49, 12] on link "All Apps" at bounding box center [58, 15] width 59 height 31
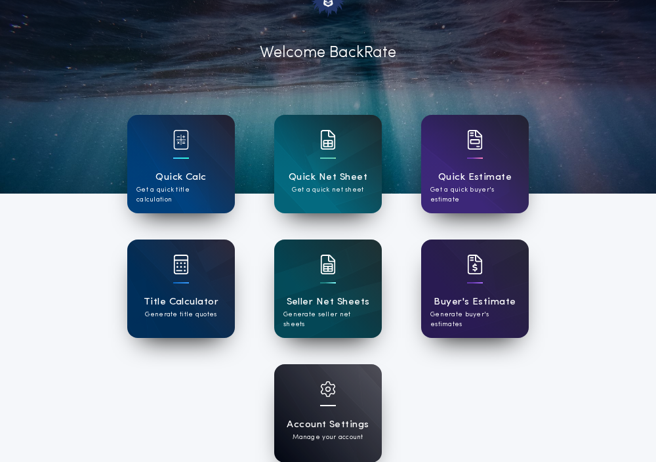
click at [320, 390] on img at bounding box center [328, 389] width 16 height 16
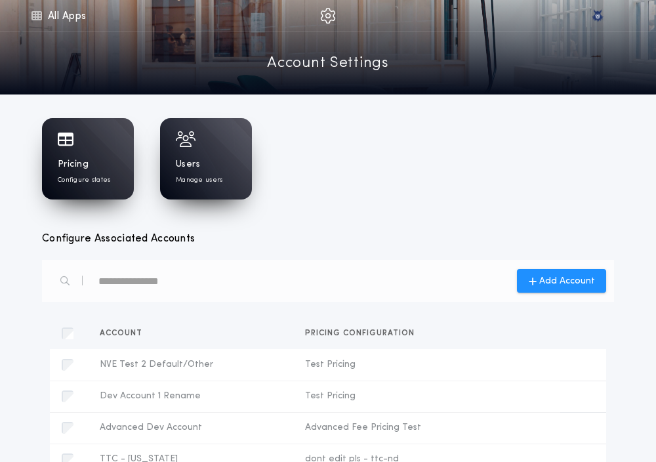
click at [115, 172] on div "Pricing Configure states" at bounding box center [88, 171] width 60 height 27
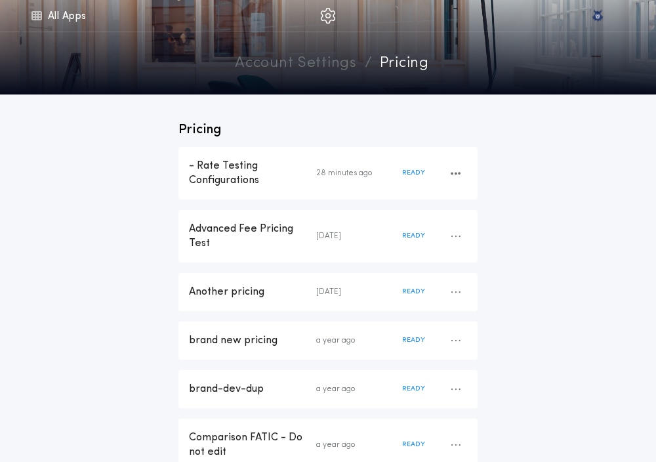
click at [242, 181] on div "- Rate Testing Configurations" at bounding box center [252, 173] width 127 height 29
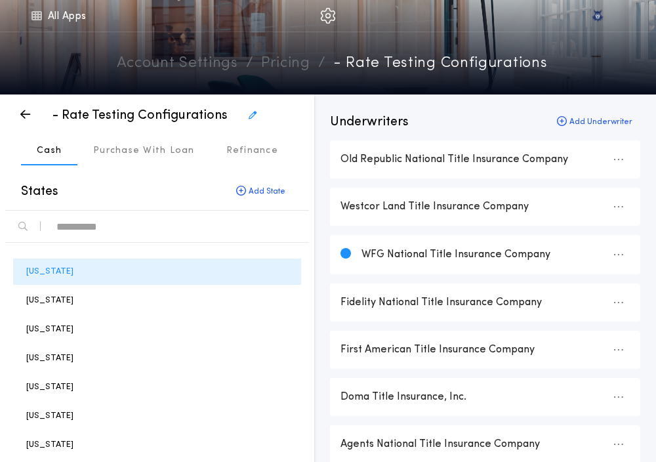
click at [134, 236] on div "text" at bounding box center [177, 226] width 242 height 21
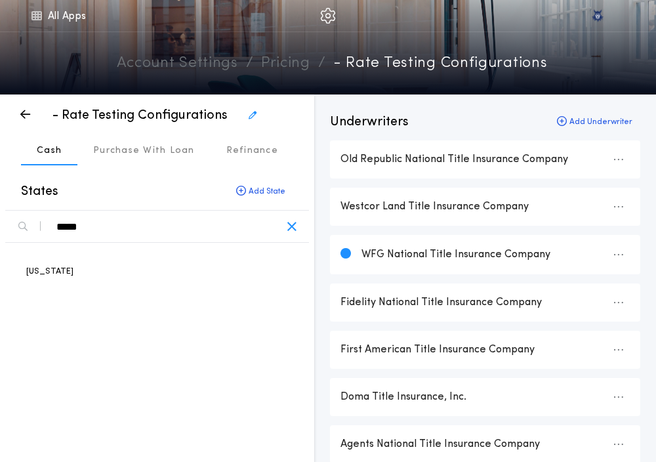
type div "*****"
click at [12, 264] on div "[US_STATE]" at bounding box center [157, 349] width 304 height 212
click at [43, 267] on p "[US_STATE]" at bounding box center [49, 271] width 47 height 12
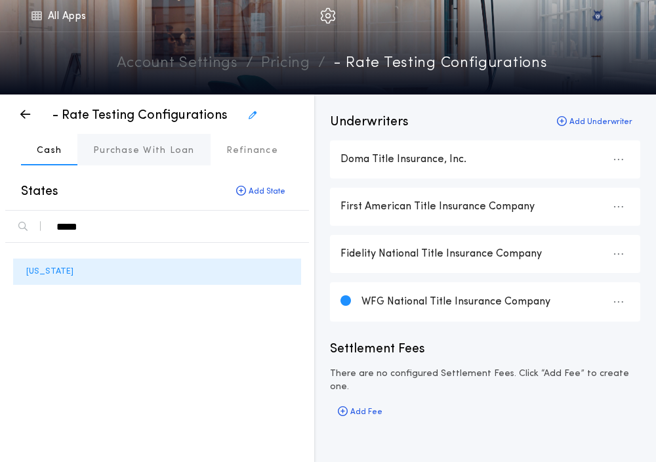
click at [134, 138] on button "Purchase With Loan" at bounding box center [143, 149] width 133 height 31
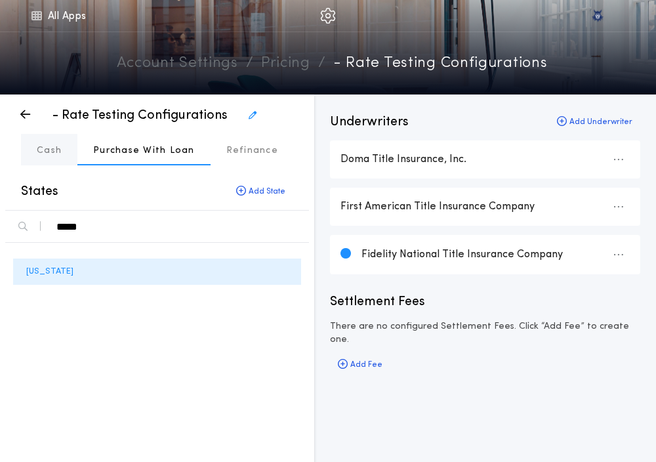
click at [57, 150] on p "Cash" at bounding box center [49, 150] width 25 height 13
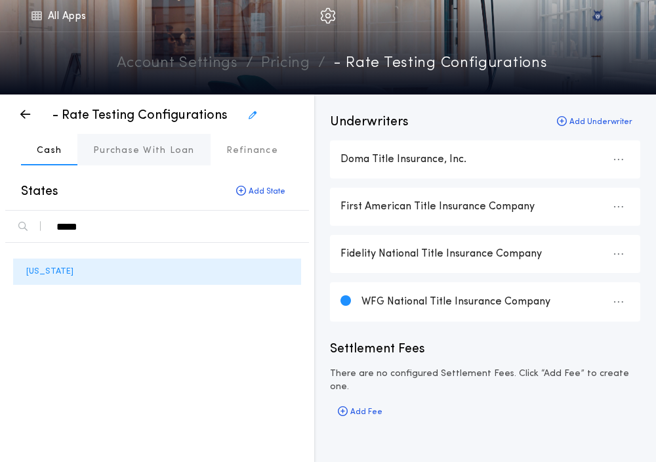
click at [120, 155] on p "Purchase With Loan" at bounding box center [144, 150] width 102 height 13
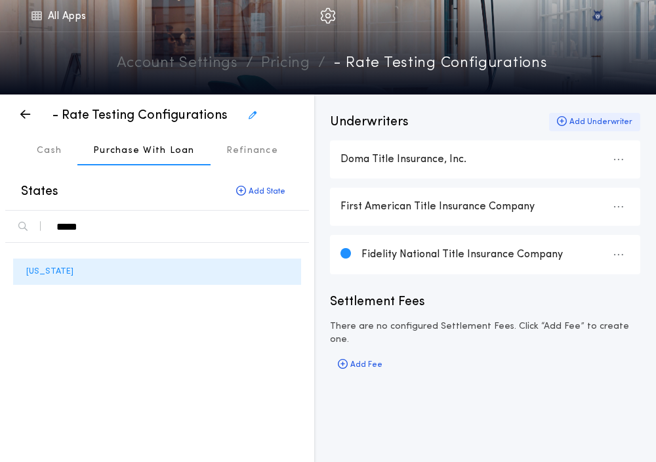
click at [563, 121] on icon "button" at bounding box center [562, 121] width 10 height 1
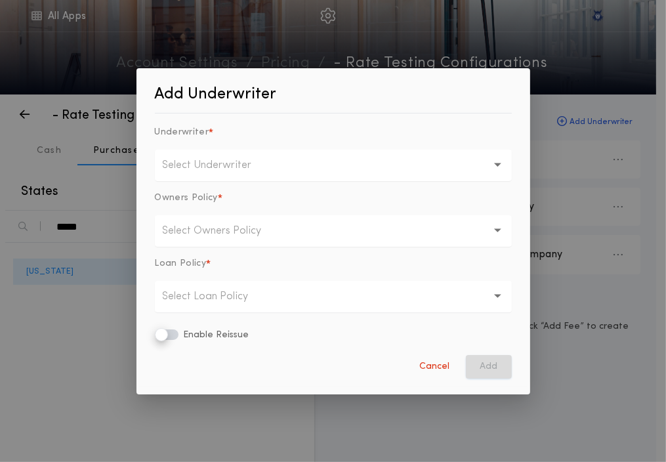
click at [310, 158] on button "Select Underwriter" at bounding box center [333, 165] width 357 height 31
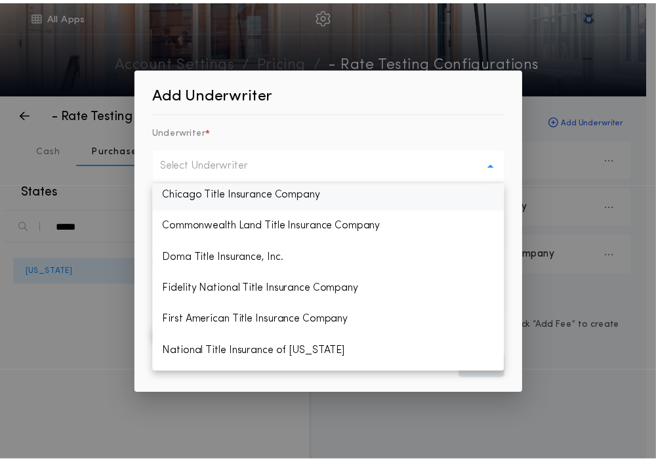
scroll to position [157, 0]
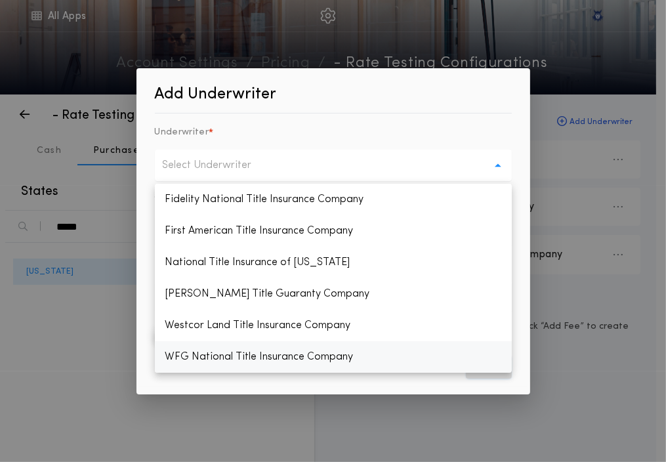
click at [192, 366] on p "WFG National Title Insurance Company" at bounding box center [333, 356] width 357 height 31
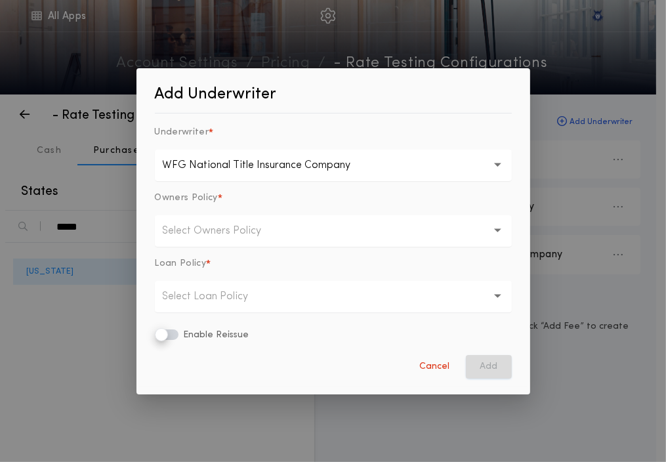
click at [252, 238] on p "Select Owners Policy" at bounding box center [223, 231] width 120 height 16
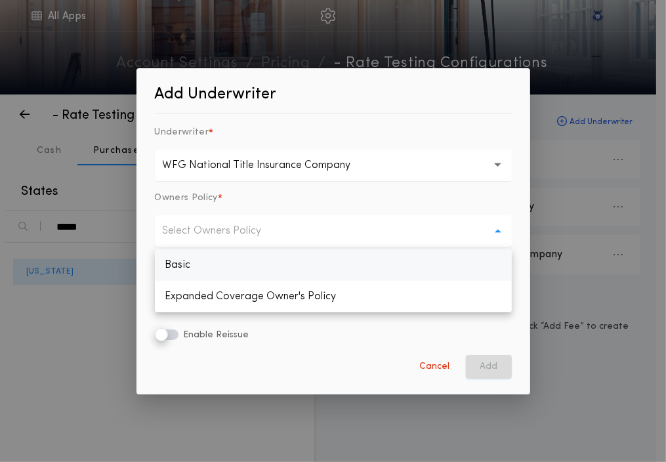
click at [239, 260] on p "Basic" at bounding box center [333, 264] width 357 height 31
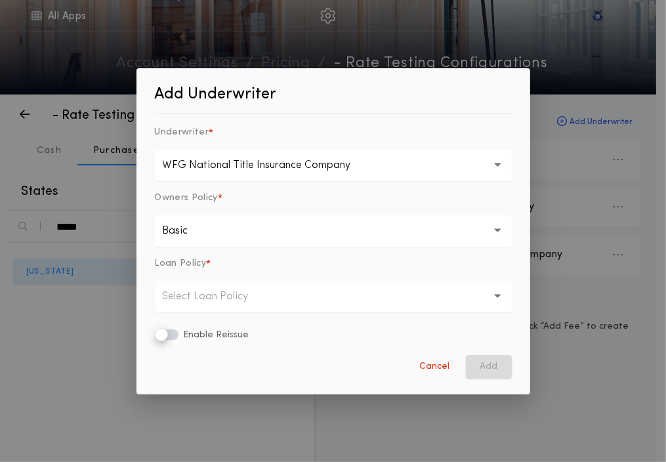
click at [222, 289] on p "Select Loan Policy" at bounding box center [216, 297] width 107 height 16
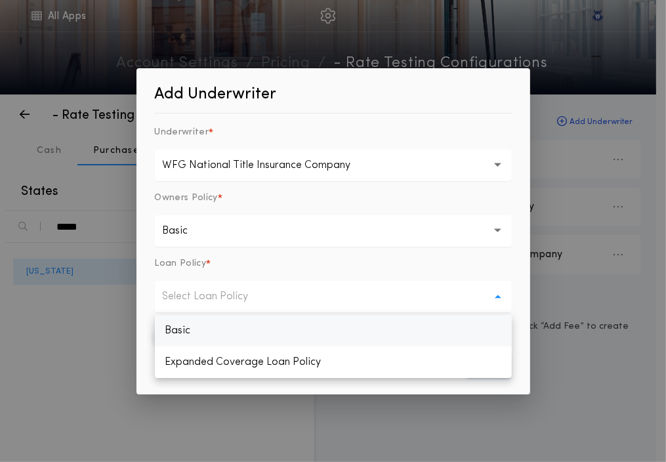
click at [203, 322] on p "Basic" at bounding box center [333, 330] width 357 height 31
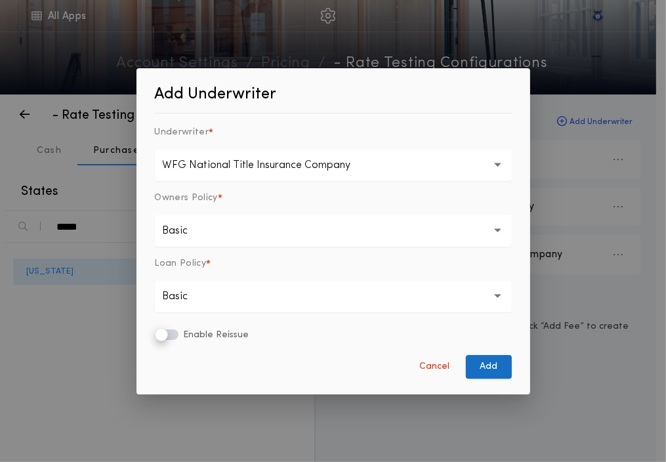
click at [485, 369] on button "Add" at bounding box center [489, 367] width 46 height 24
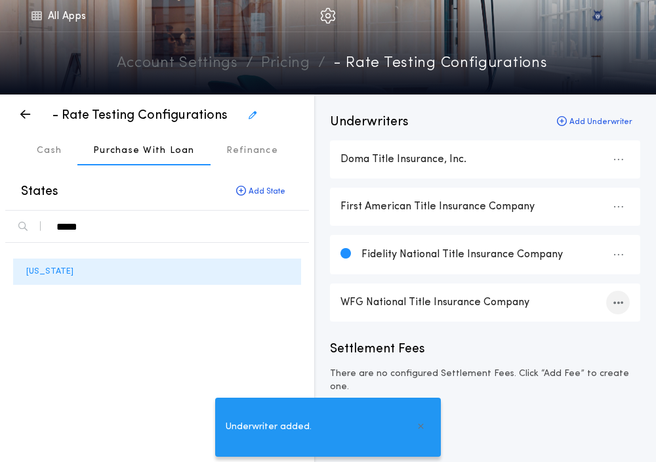
click at [619, 302] on icon "button" at bounding box center [618, 302] width 10 height 1
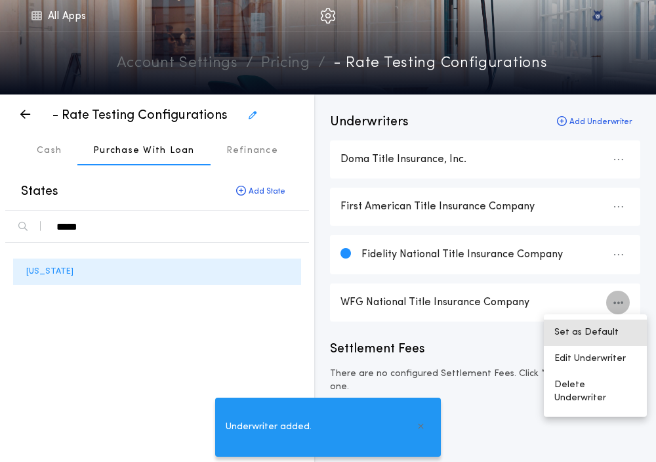
click at [593, 330] on button "Set as Default" at bounding box center [595, 332] width 103 height 26
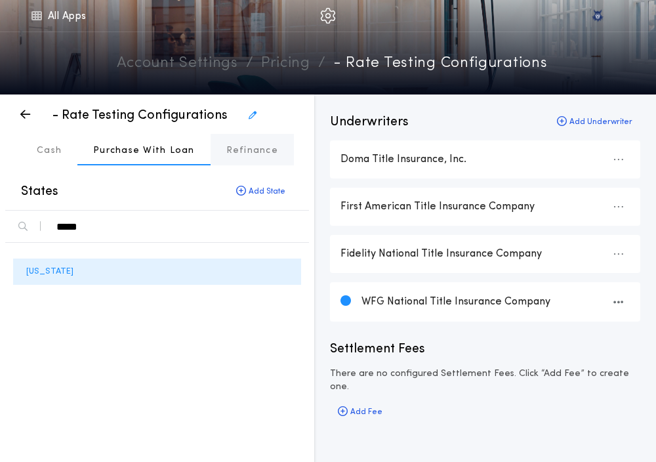
click at [226, 156] on p "Refinance" at bounding box center [252, 150] width 52 height 13
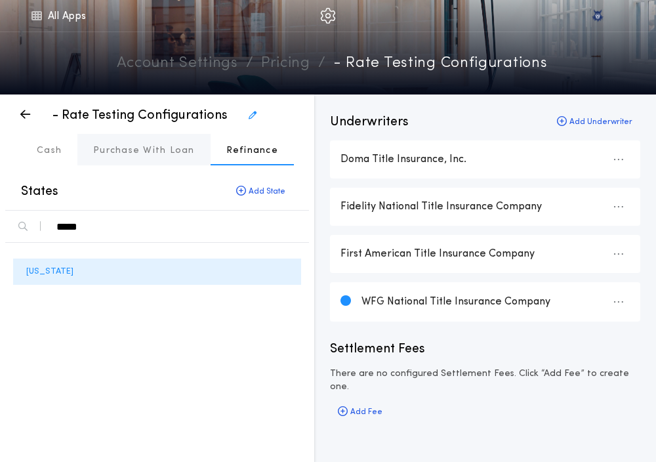
click at [161, 156] on p "Purchase With Loan" at bounding box center [144, 150] width 102 height 13
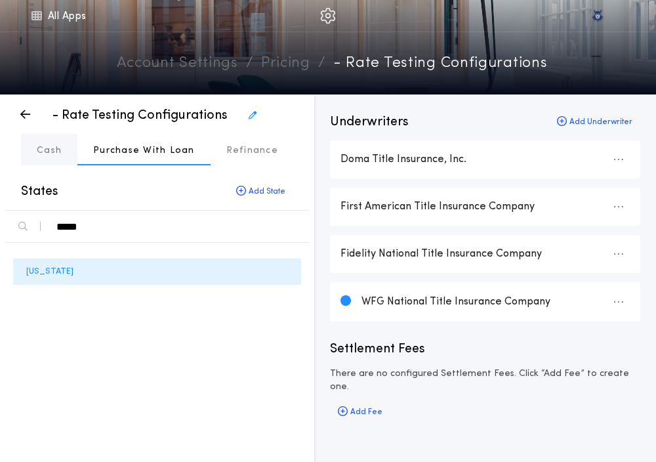
click at [45, 163] on button "Cash" at bounding box center [49, 149] width 56 height 31
click at [130, 154] on p "Purchase With Loan" at bounding box center [144, 150] width 102 height 13
click at [233, 150] on p "Refinance" at bounding box center [252, 150] width 52 height 13
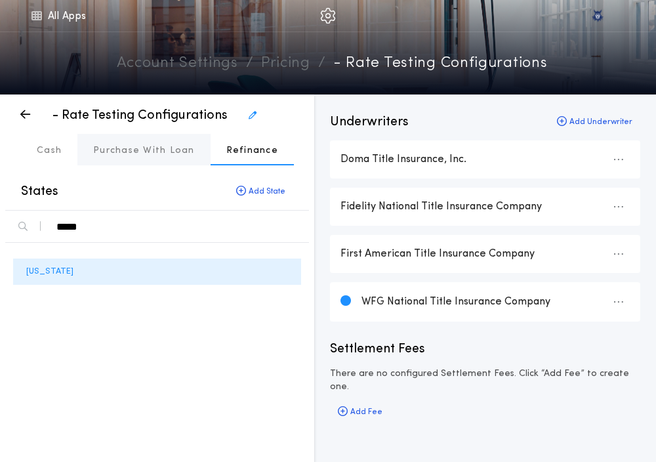
click at [177, 154] on p "Purchase With Loan" at bounding box center [144, 150] width 102 height 13
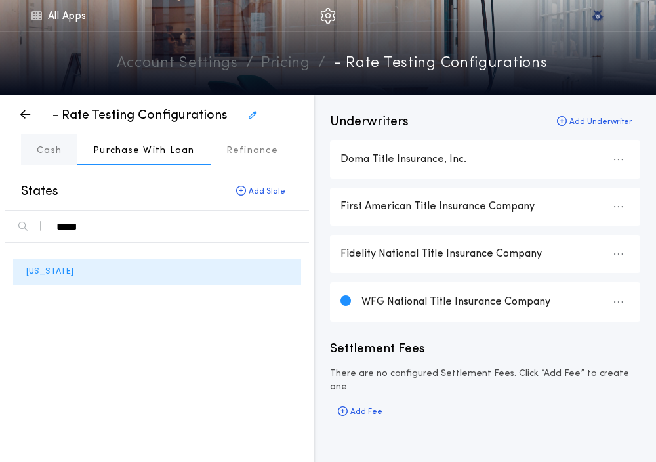
click at [50, 151] on p "Cash" at bounding box center [49, 150] width 25 height 13
click at [107, 140] on button "Purchase With Loan" at bounding box center [143, 149] width 133 height 31
click at [245, 157] on p "Refinance" at bounding box center [252, 150] width 52 height 13
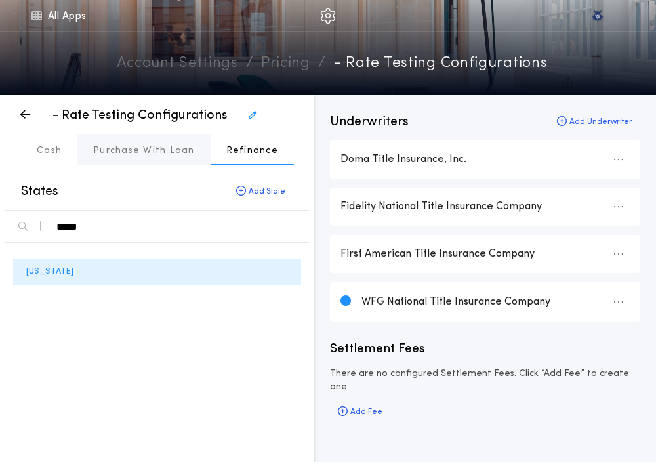
click at [179, 148] on p "Purchase With Loan" at bounding box center [144, 150] width 102 height 13
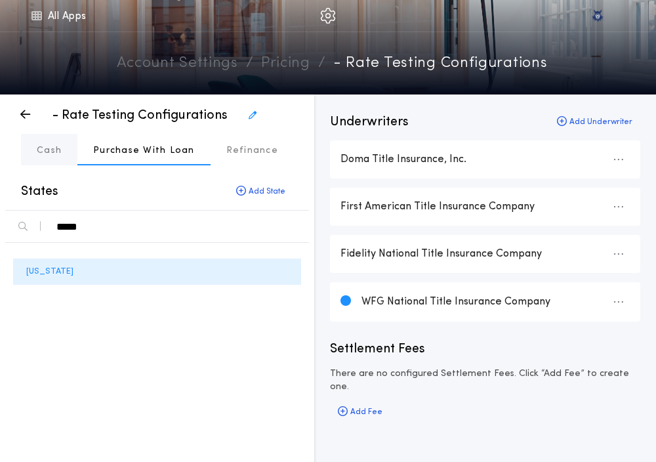
click at [30, 151] on button "Cash" at bounding box center [49, 149] width 56 height 31
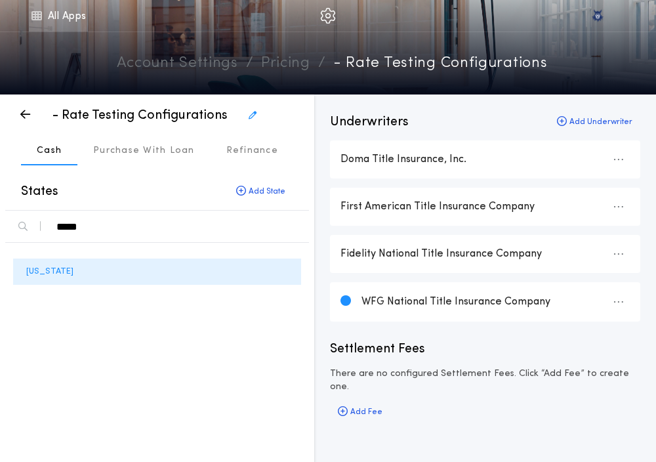
click at [33, 22] on icon at bounding box center [36, 16] width 12 height 16
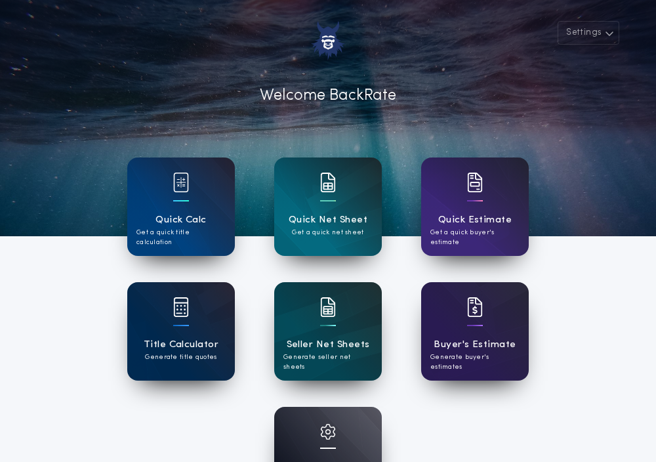
click at [178, 343] on h1 "Title Calculator" at bounding box center [181, 344] width 75 height 15
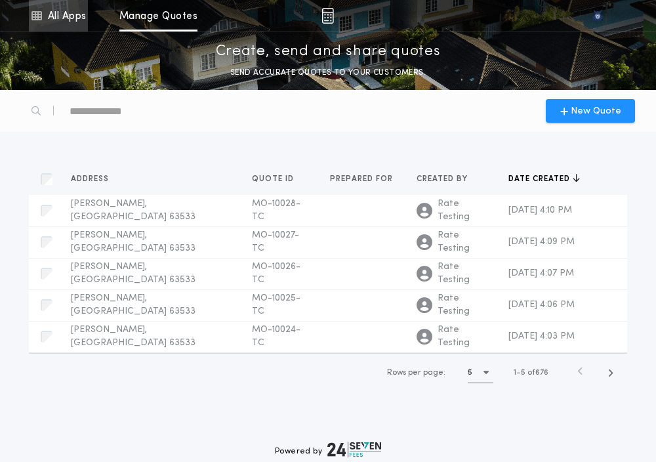
click at [50, 12] on link "All Apps" at bounding box center [58, 15] width 59 height 31
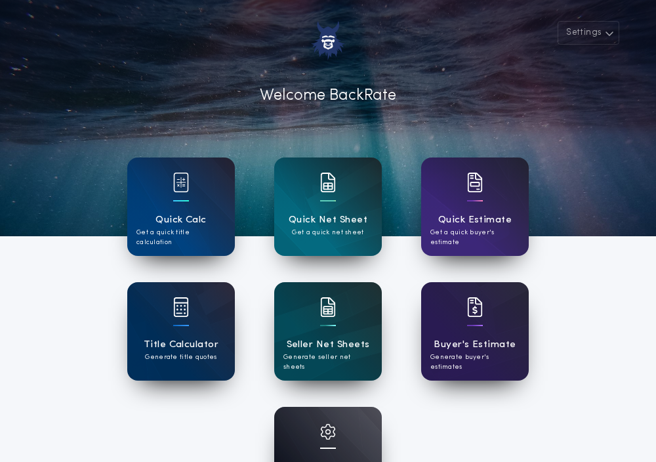
click at [358, 414] on div "Account Settings Manage your account" at bounding box center [328, 456] width 108 height 98
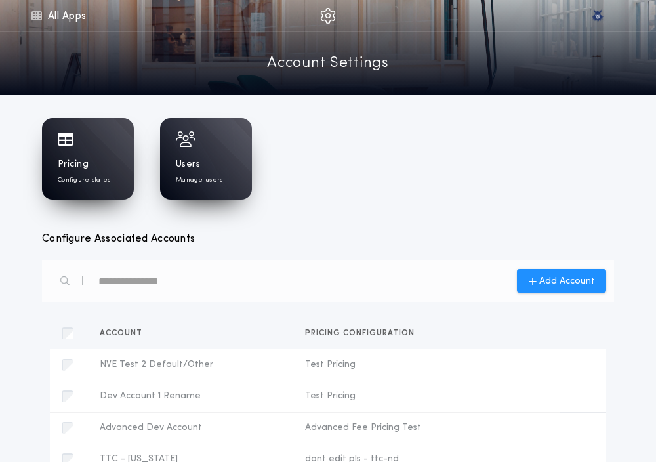
click at [115, 169] on div "Pricing Configure states" at bounding box center [88, 171] width 60 height 27
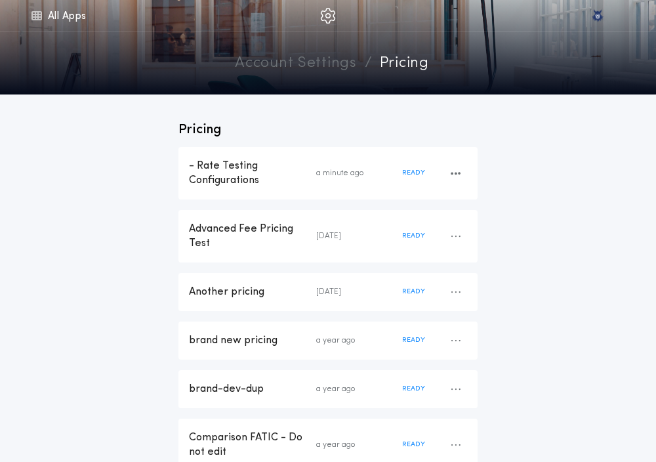
click at [226, 172] on div "- Rate Testing Configurations" at bounding box center [252, 173] width 127 height 29
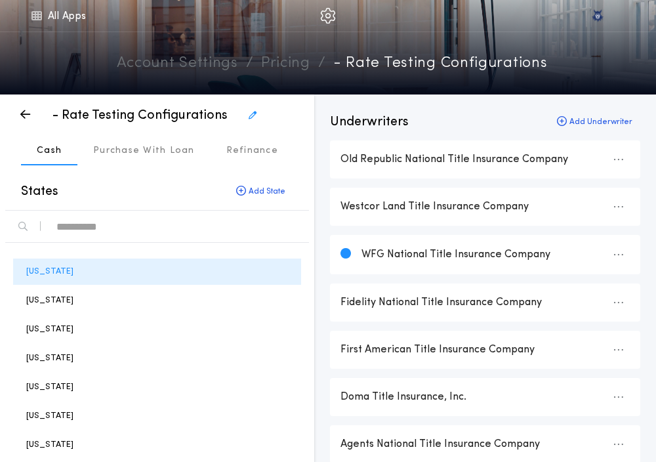
click at [87, 228] on div "text" at bounding box center [177, 226] width 242 height 21
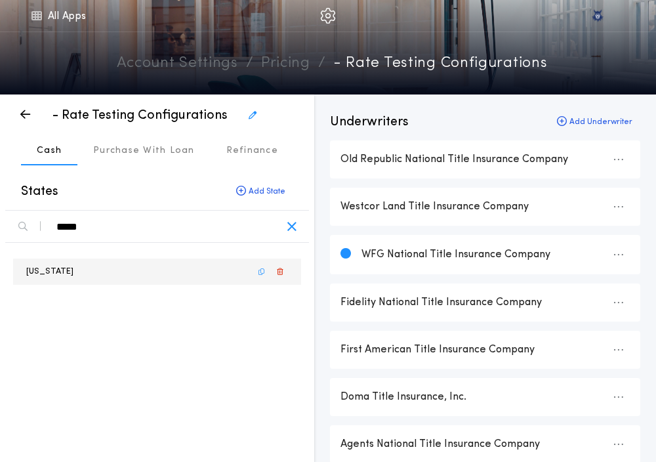
type div "*****"
click at [58, 265] on p "[US_STATE]" at bounding box center [49, 271] width 47 height 12
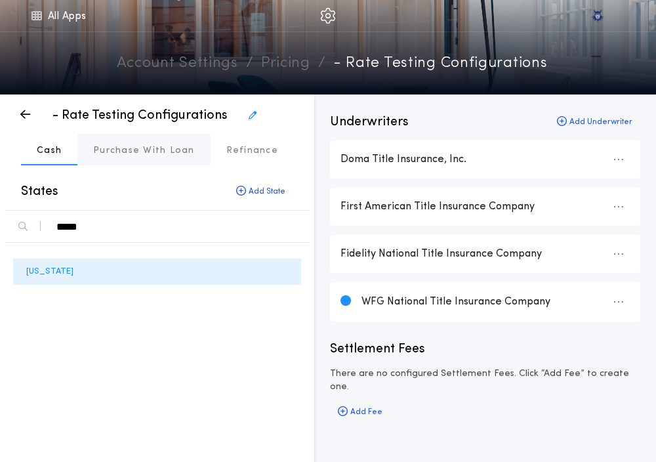
click at [131, 148] on p "Purchase With Loan" at bounding box center [144, 150] width 102 height 13
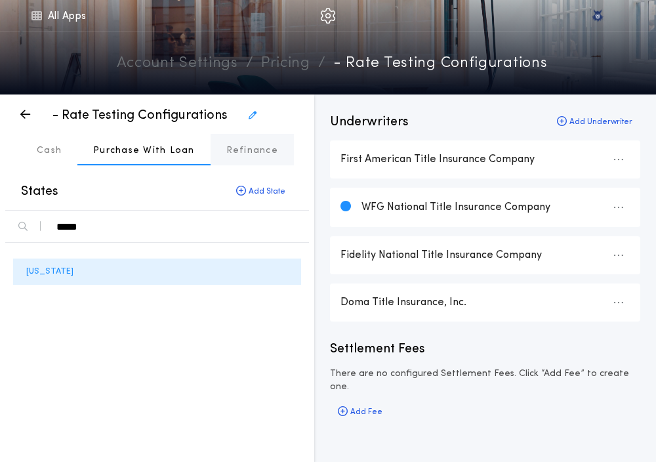
click at [237, 147] on p "Refinance" at bounding box center [252, 150] width 52 height 13
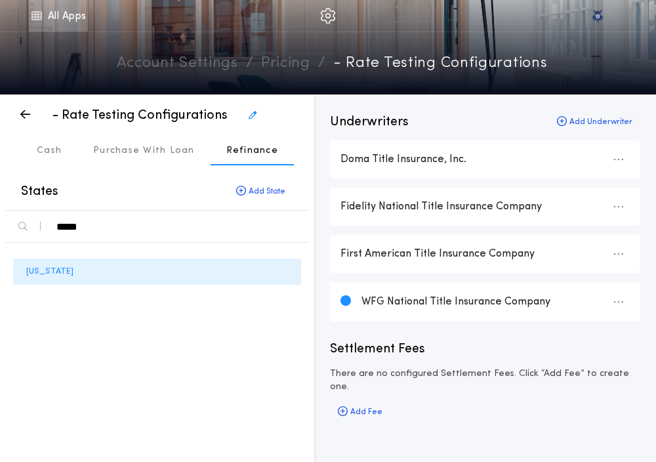
click at [47, 26] on link "All Apps" at bounding box center [58, 15] width 59 height 31
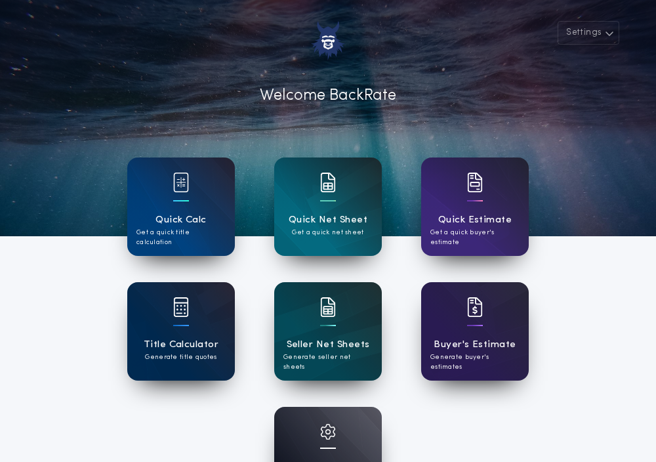
click at [186, 289] on div "Title Calculator Generate title quotes" at bounding box center [181, 331] width 108 height 98
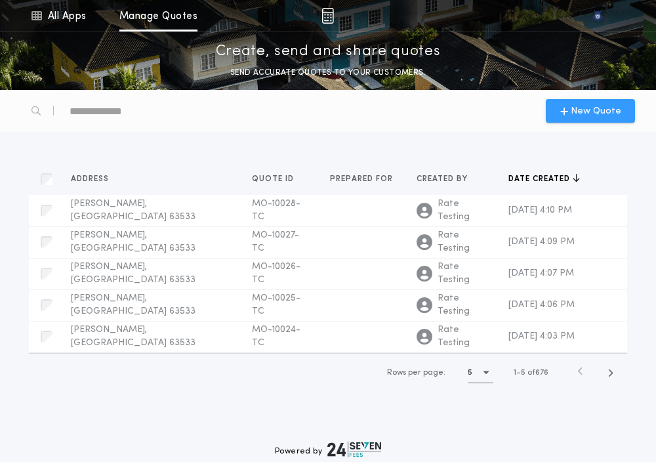
click at [590, 120] on div "New Quote" at bounding box center [590, 111] width 89 height 24
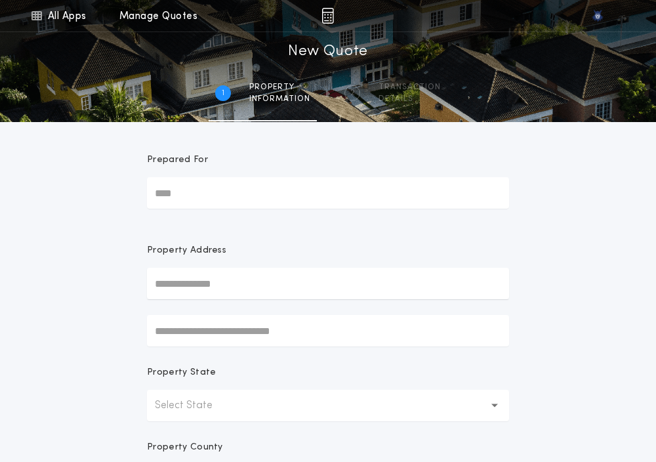
click at [169, 402] on p "Select State" at bounding box center [194, 405] width 79 height 16
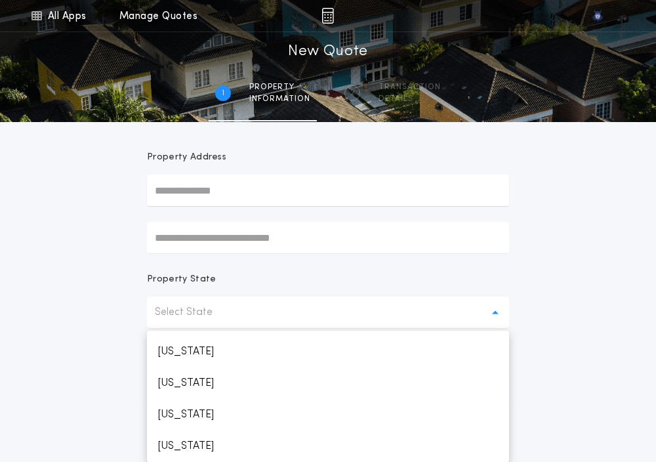
scroll to position [624, 0]
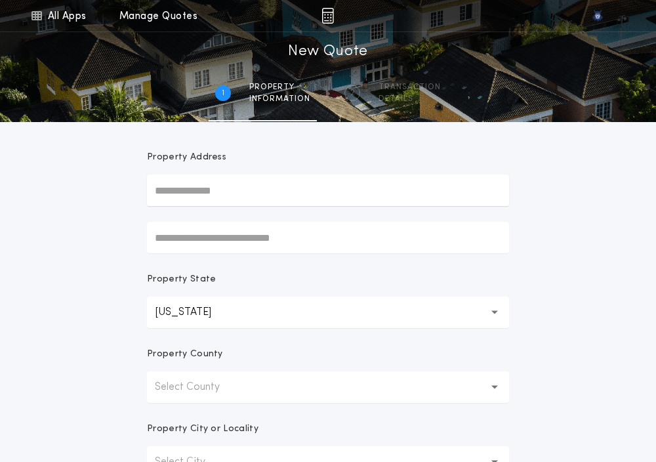
click at [172, 391] on p "Select County" at bounding box center [198, 387] width 86 height 16
click at [171, 416] on p "[PERSON_NAME]" at bounding box center [328, 420] width 362 height 31
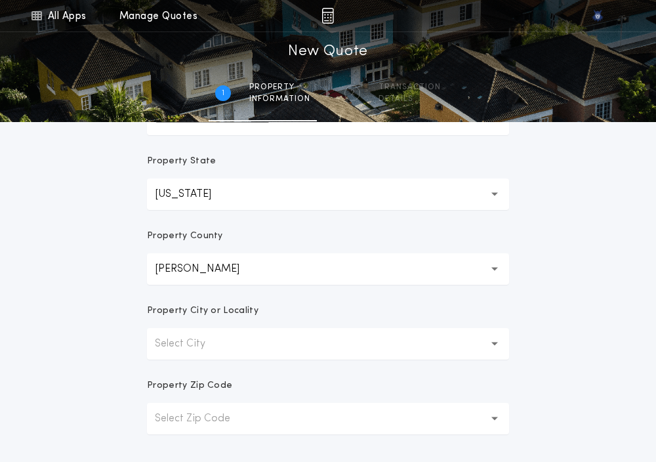
scroll to position [228, 0]
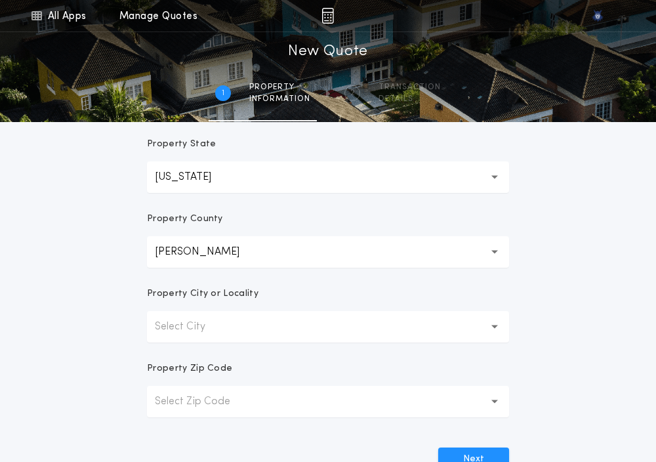
click at [168, 312] on button "Select City" at bounding box center [328, 326] width 362 height 31
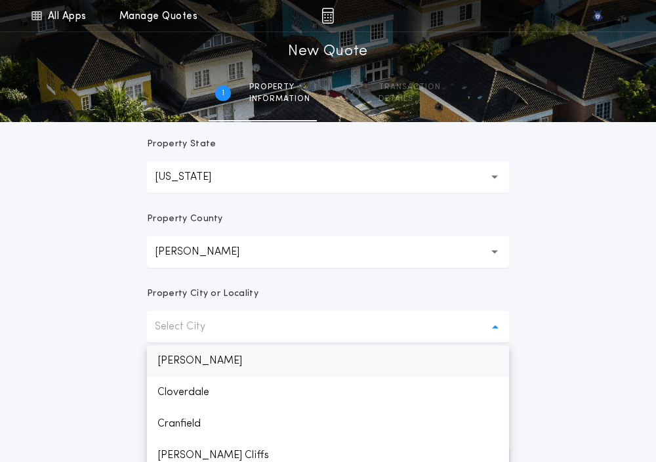
click at [169, 356] on p "[PERSON_NAME]" at bounding box center [328, 360] width 362 height 31
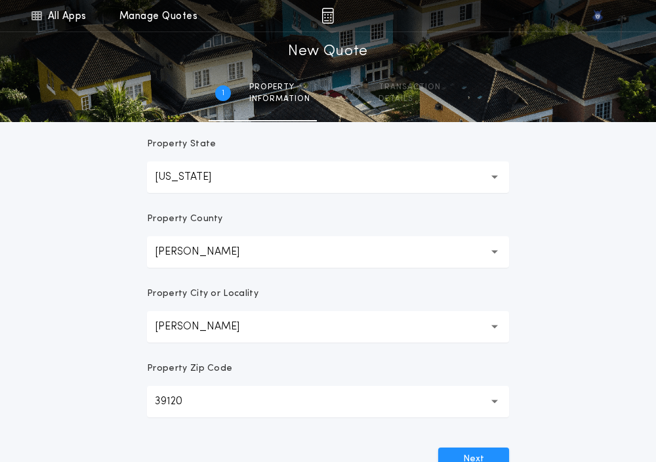
click at [166, 340] on button "[PERSON_NAME] ****" at bounding box center [328, 326] width 362 height 31
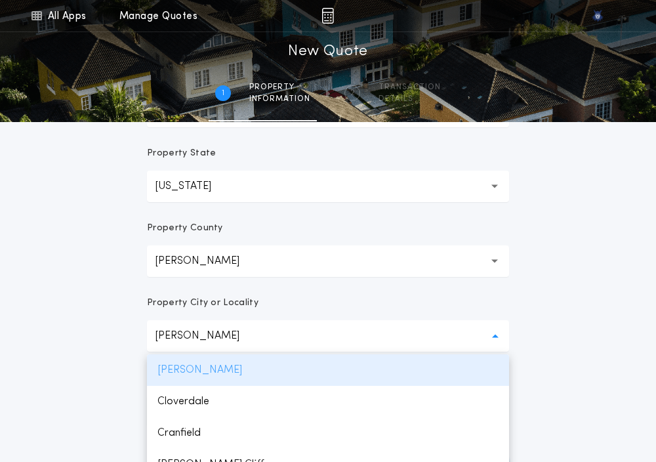
scroll to position [216, 0]
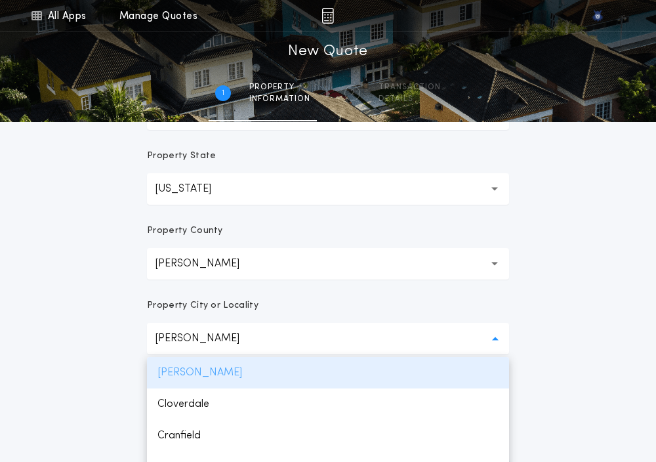
click at [171, 369] on p "[PERSON_NAME]" at bounding box center [328, 372] width 362 height 31
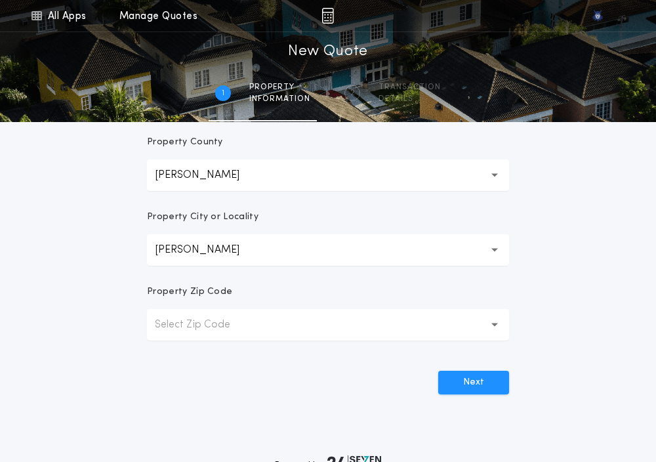
scroll to position [307, 0]
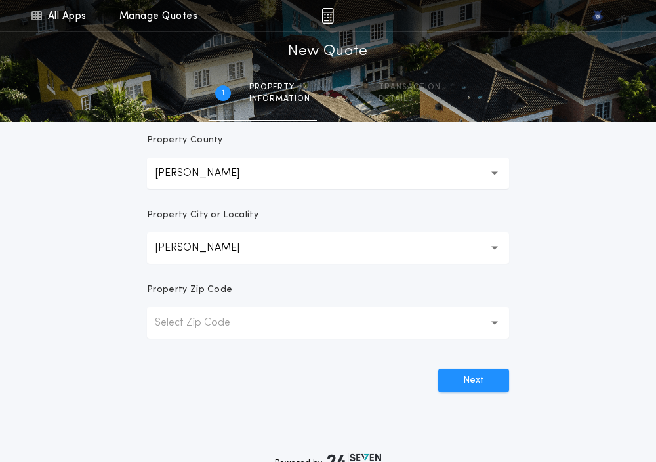
click at [198, 315] on p "Select Zip Code" at bounding box center [203, 323] width 96 height 16
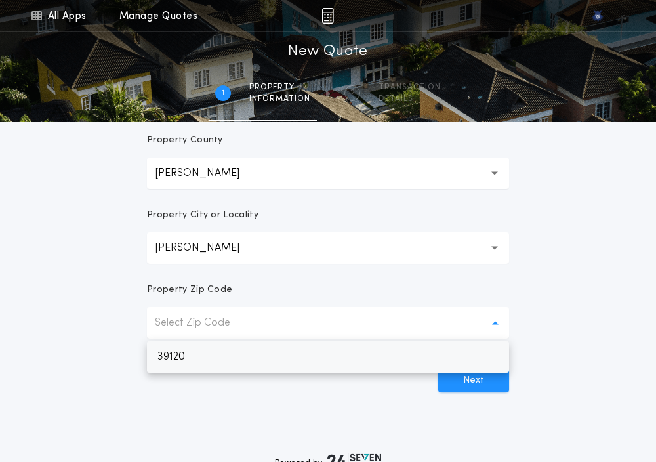
click at [196, 352] on p "39120" at bounding box center [328, 356] width 362 height 31
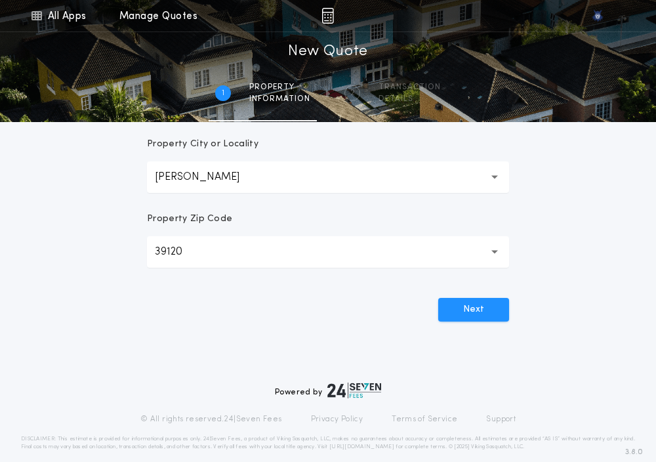
scroll to position [393, 0]
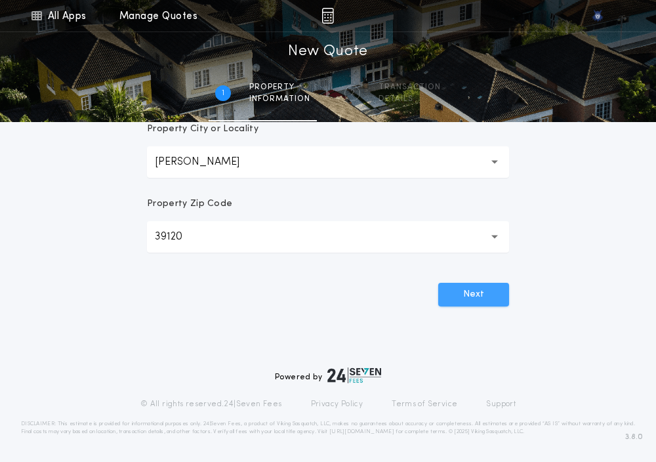
click at [479, 293] on button "Next" at bounding box center [473, 295] width 71 height 24
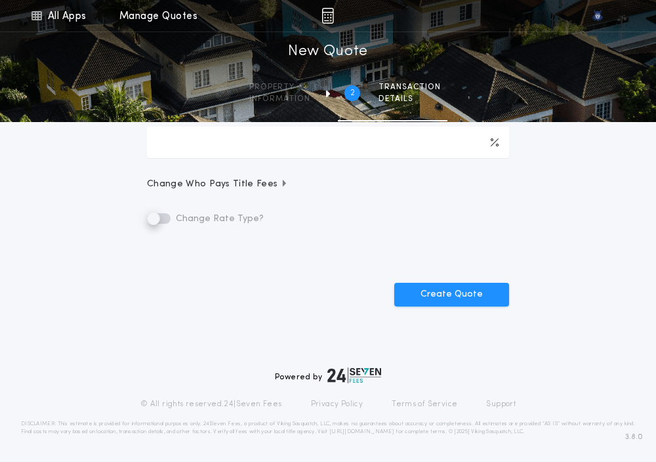
scroll to position [0, 0]
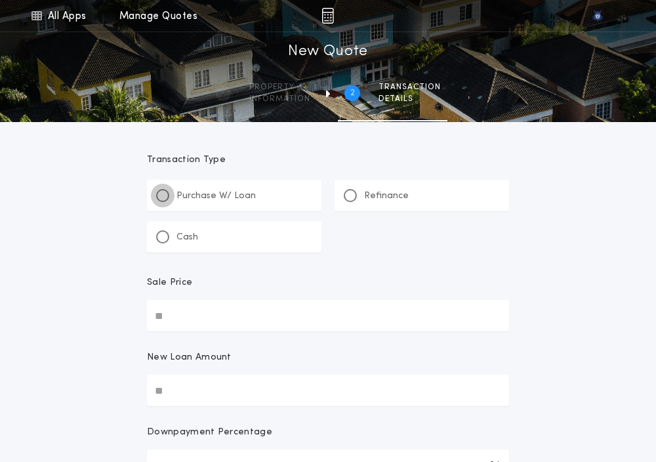
click at [161, 194] on div at bounding box center [162, 195] width 7 height 7
click at [163, 312] on input "Sale Price" at bounding box center [328, 315] width 362 height 31
paste input "text"
type input "********"
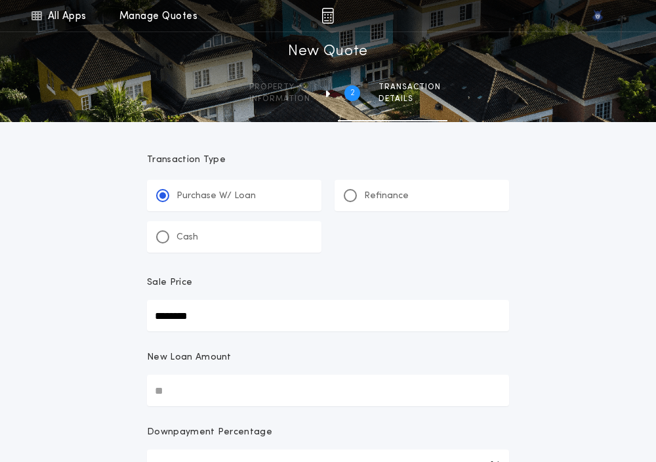
click at [196, 384] on input "New Loan Amount" at bounding box center [328, 389] width 362 height 31
paste input "text"
type input "********"
type input "****"
type input "********"
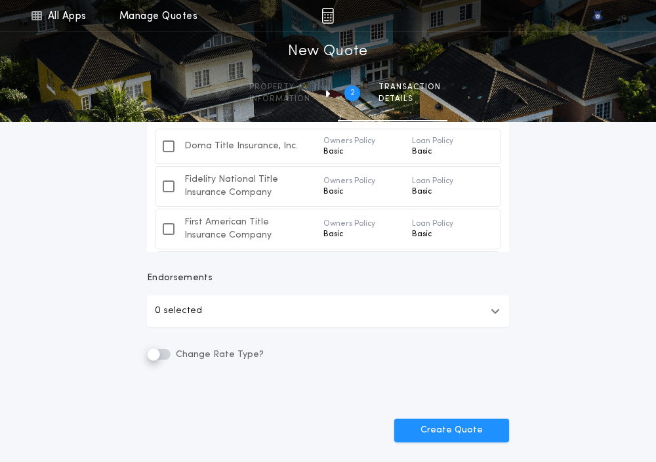
scroll to position [518, 0]
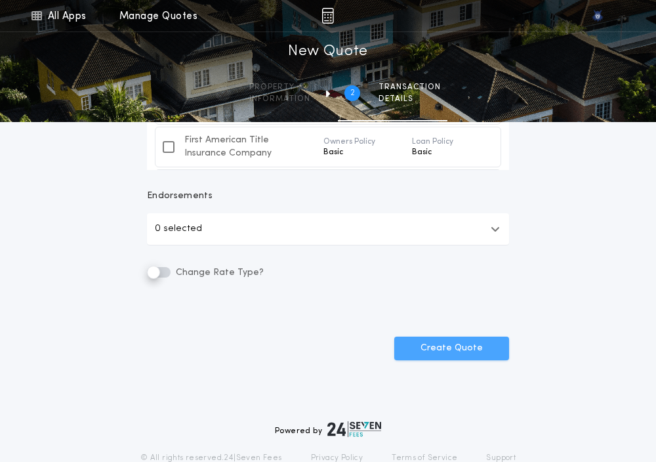
click at [446, 353] on button "Create Quote" at bounding box center [451, 348] width 115 height 24
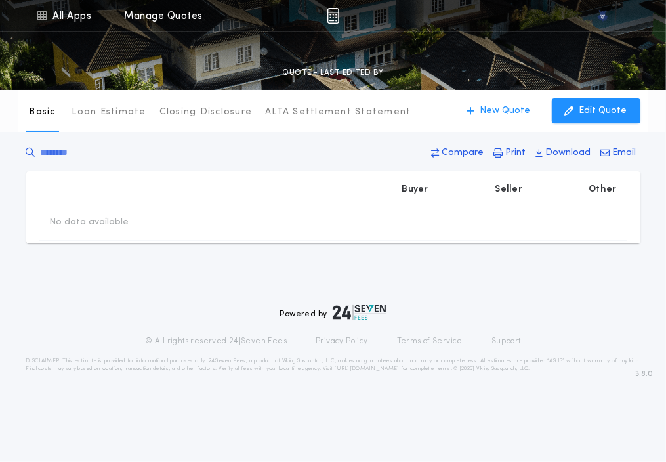
type input "********"
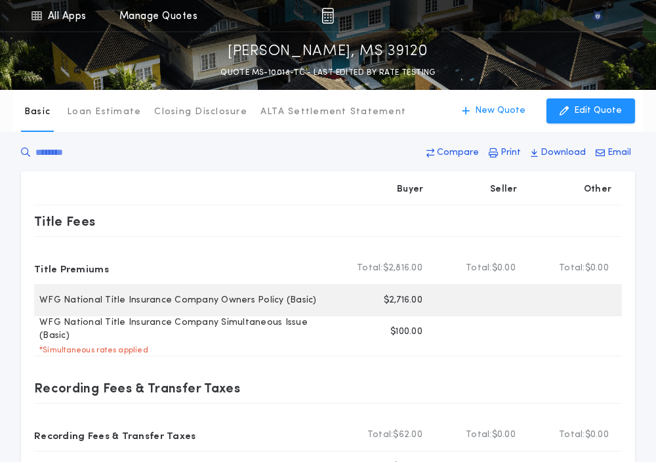
click at [393, 302] on p "$2,716.00" at bounding box center [403, 300] width 39 height 13
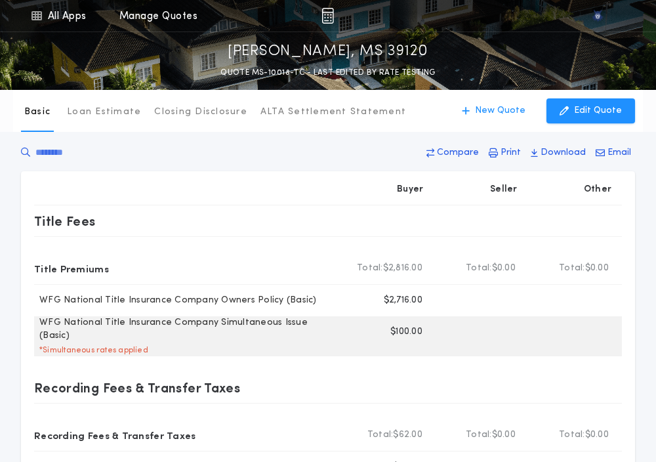
click at [411, 329] on p "$100.00" at bounding box center [406, 331] width 32 height 13
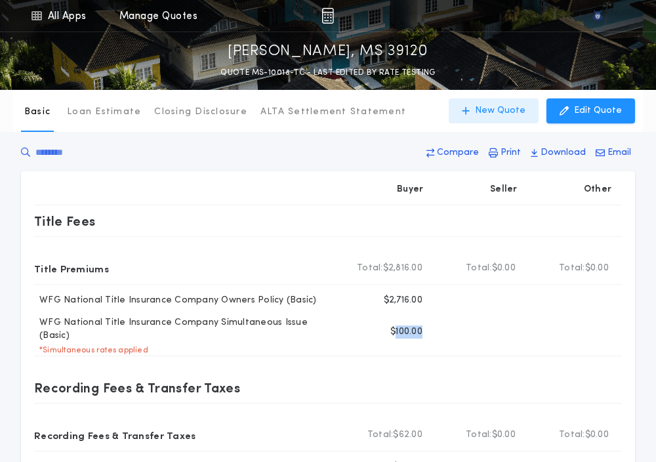
click at [499, 107] on p "New Quote" at bounding box center [500, 110] width 50 height 13
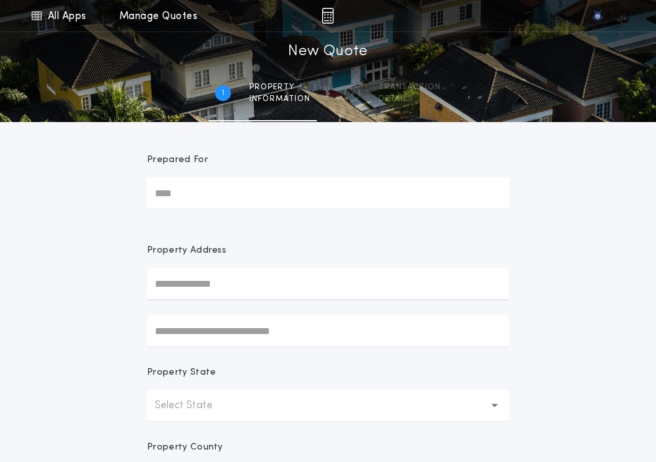
click at [184, 399] on p "Select State" at bounding box center [194, 405] width 79 height 16
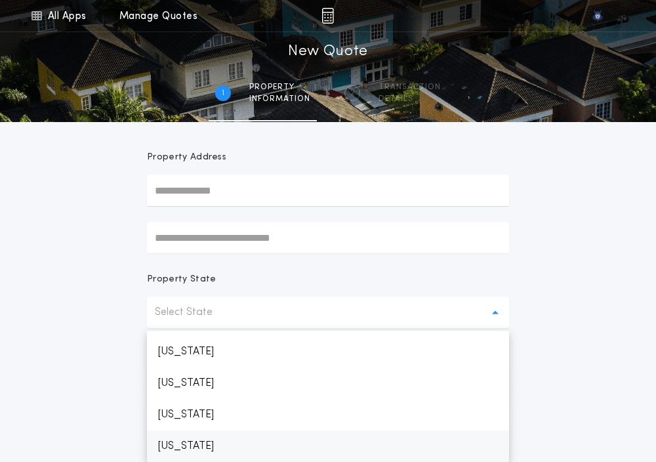
scroll to position [624, 0]
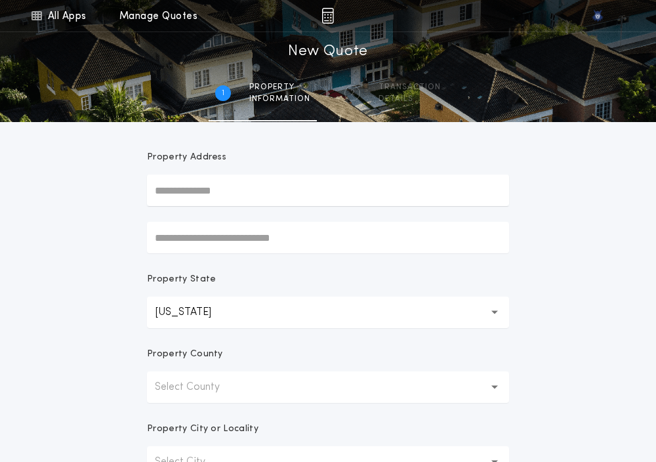
click at [203, 392] on p "Select County" at bounding box center [198, 387] width 86 height 16
click at [199, 410] on p "[PERSON_NAME]" at bounding box center [328, 420] width 362 height 31
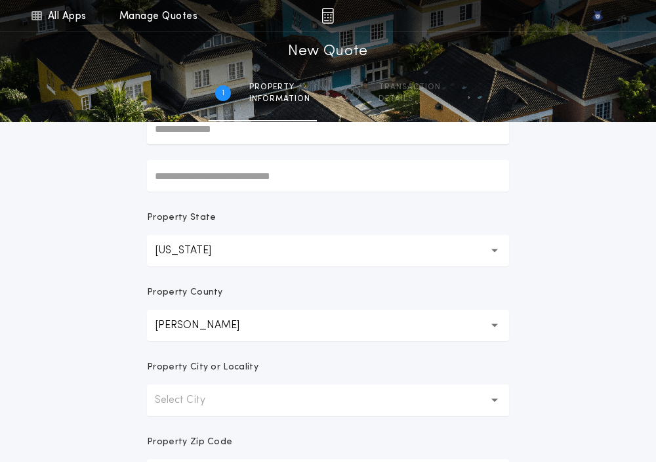
scroll to position [163, 0]
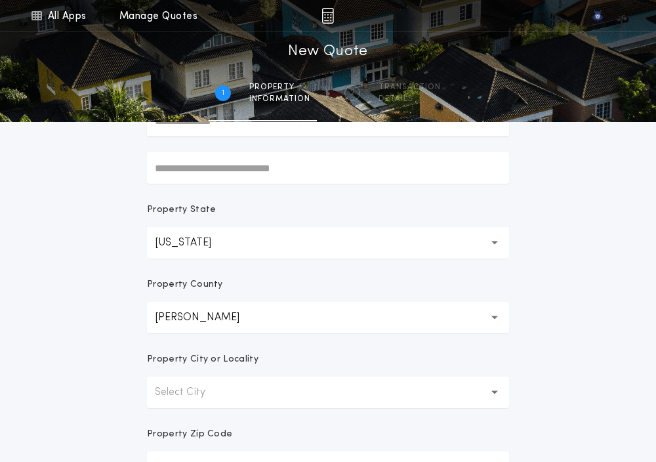
click at [177, 384] on p "Select City" at bounding box center [190, 392] width 71 height 16
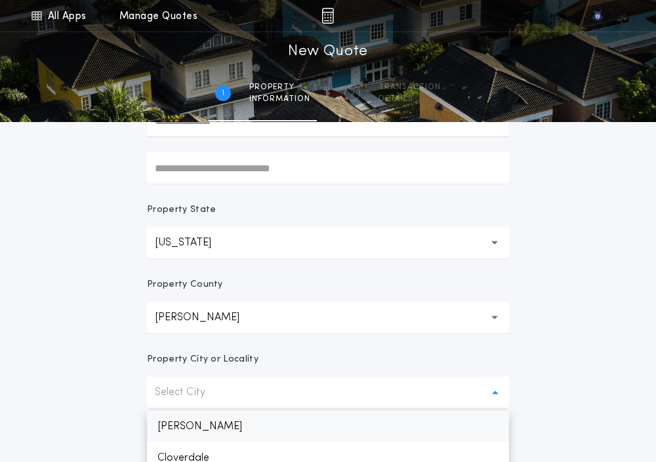
click at [176, 432] on p "[PERSON_NAME]" at bounding box center [328, 426] width 362 height 31
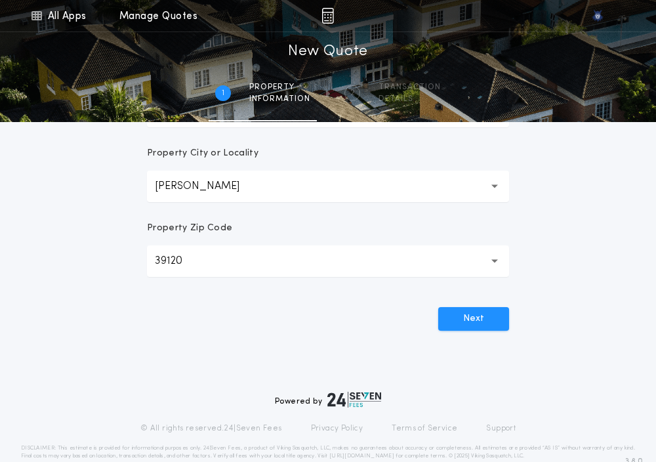
scroll to position [393, 0]
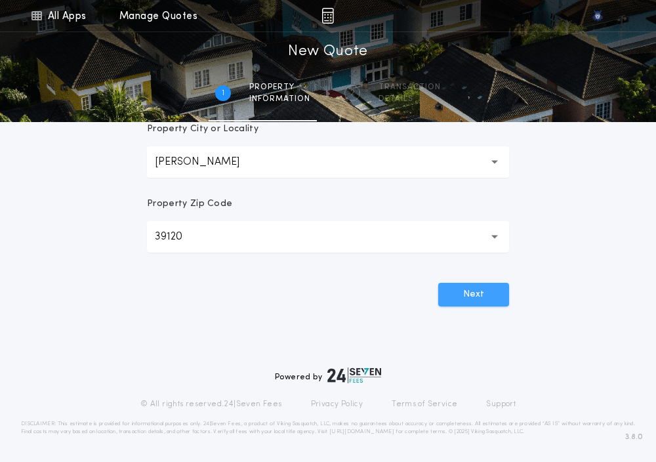
drag, startPoint x: 500, startPoint y: 279, endPoint x: 493, endPoint y: 291, distance: 13.8
click at [493, 291] on div "Next" at bounding box center [328, 289] width 362 height 34
click at [493, 291] on button "Next" at bounding box center [473, 295] width 71 height 24
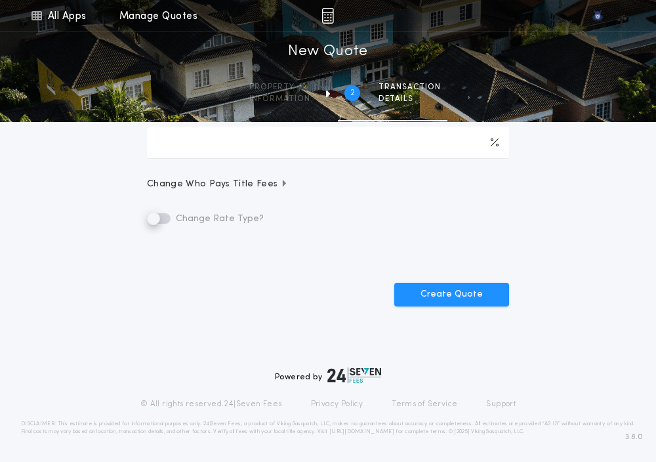
scroll to position [0, 0]
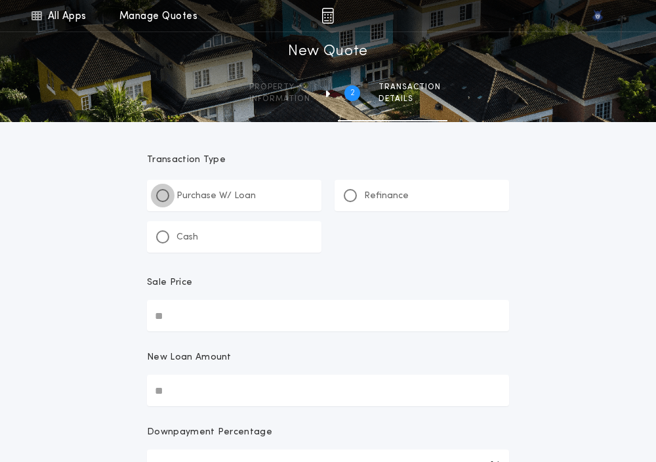
click at [159, 199] on div at bounding box center [162, 195] width 13 height 13
click at [168, 304] on input "Sale Price" at bounding box center [328, 315] width 362 height 31
paste input "text"
type input "********"
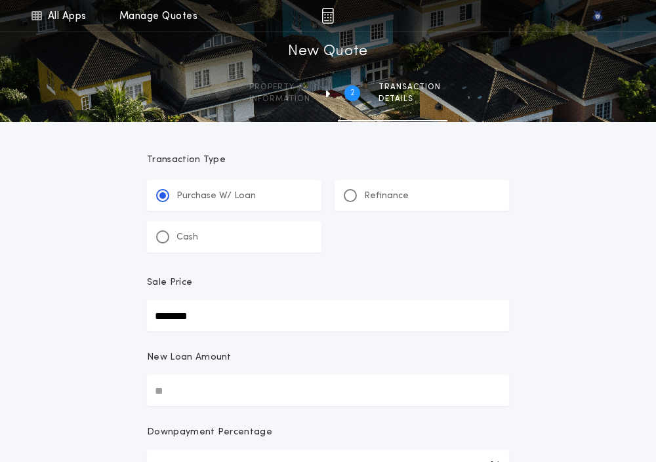
click at [184, 390] on input "New Loan Amount" at bounding box center [328, 389] width 362 height 31
paste input "text"
type input "********"
type input "****"
type input "********"
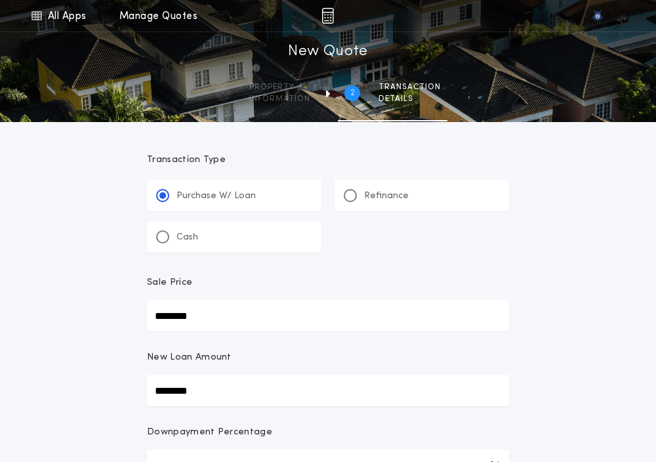
click at [109, 394] on div "**********" at bounding box center [328, 464] width 656 height 929
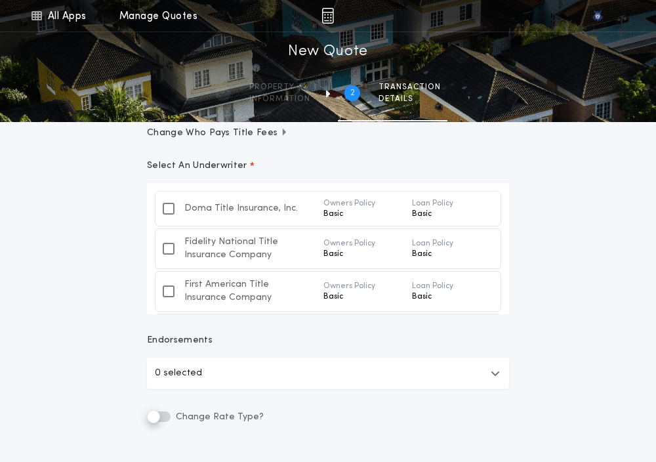
scroll to position [411, 0]
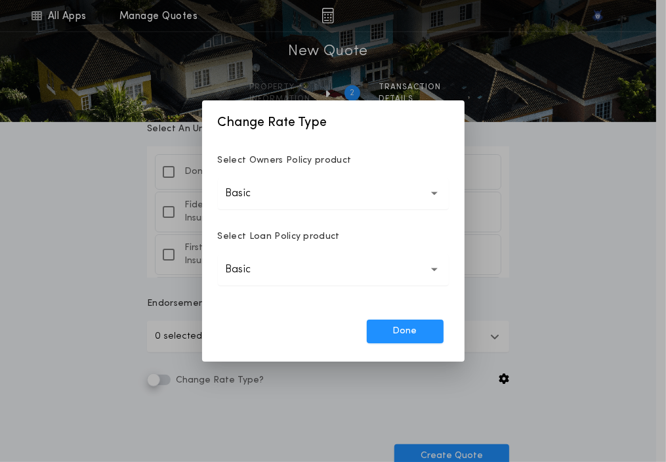
click at [313, 203] on button "Basic *****" at bounding box center [333, 193] width 231 height 31
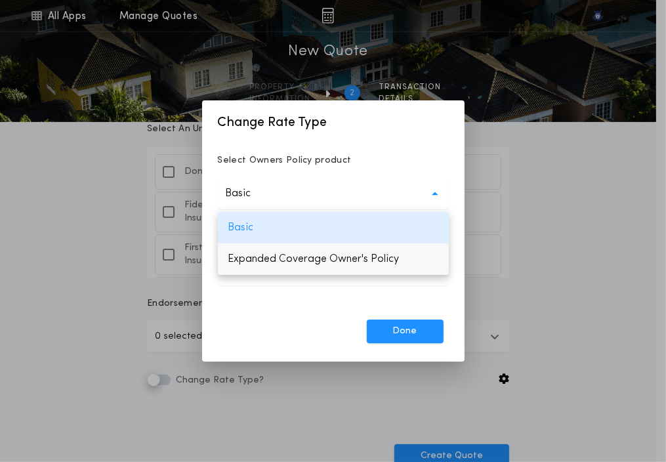
click at [303, 258] on p "Expanded Coverage Owner's Policy" at bounding box center [333, 258] width 231 height 31
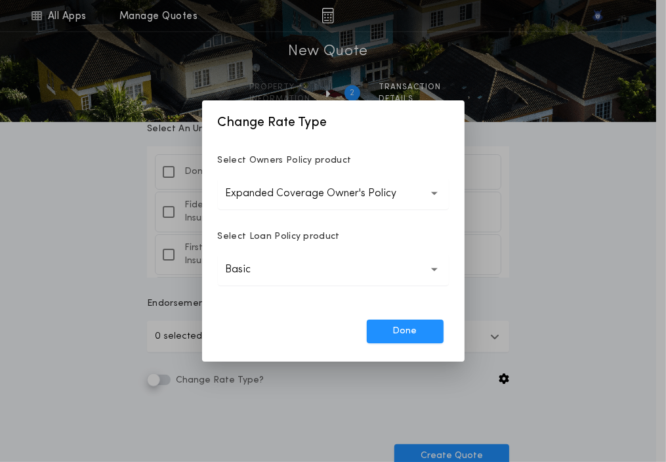
click at [302, 266] on button "Basic *****" at bounding box center [333, 269] width 231 height 31
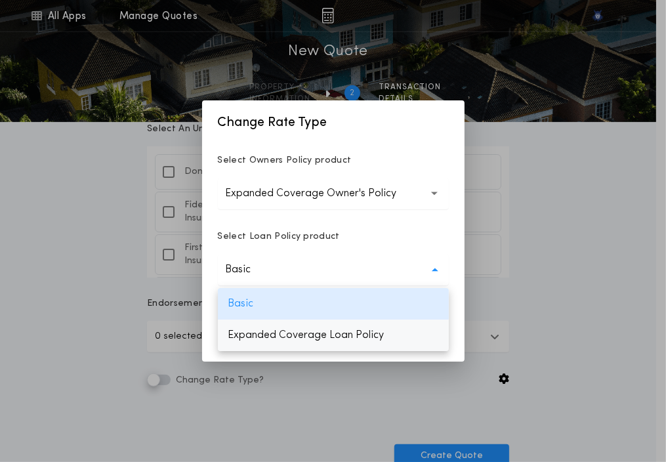
click at [273, 335] on p "Expanded Coverage Loan Policy" at bounding box center [333, 334] width 231 height 31
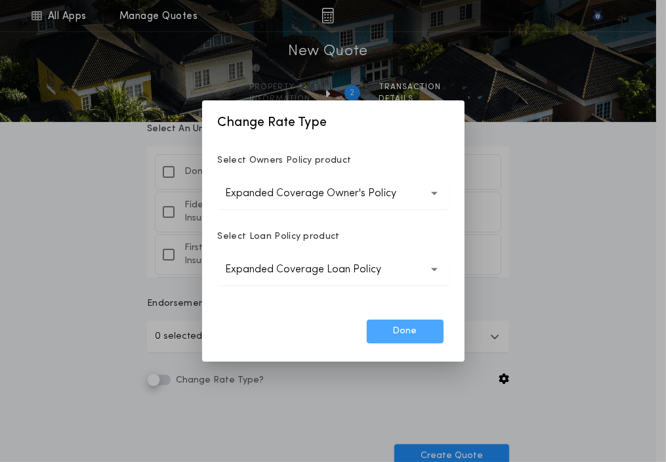
click at [389, 327] on button "Done" at bounding box center [405, 331] width 77 height 24
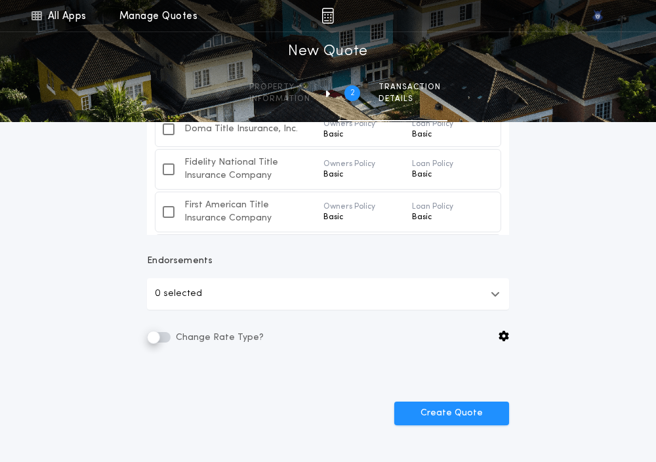
scroll to position [467, 0]
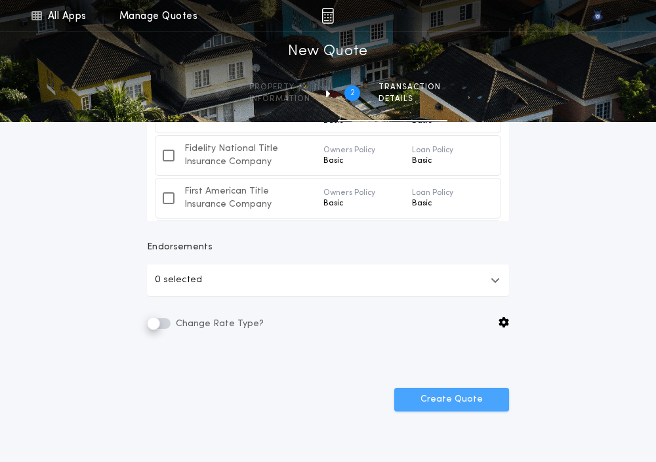
click at [452, 408] on button "Create Quote" at bounding box center [451, 400] width 115 height 24
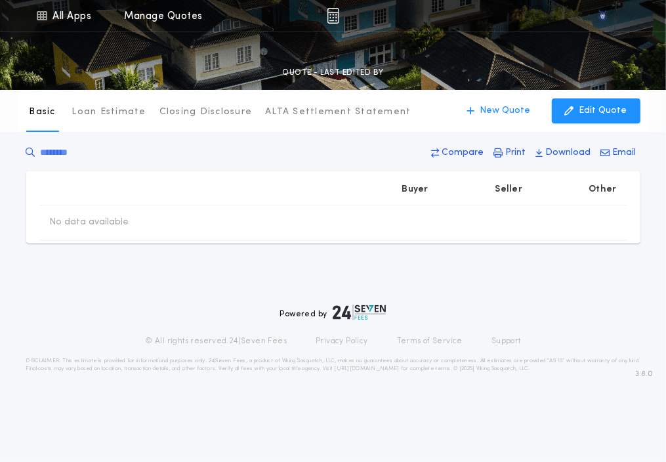
type input "********"
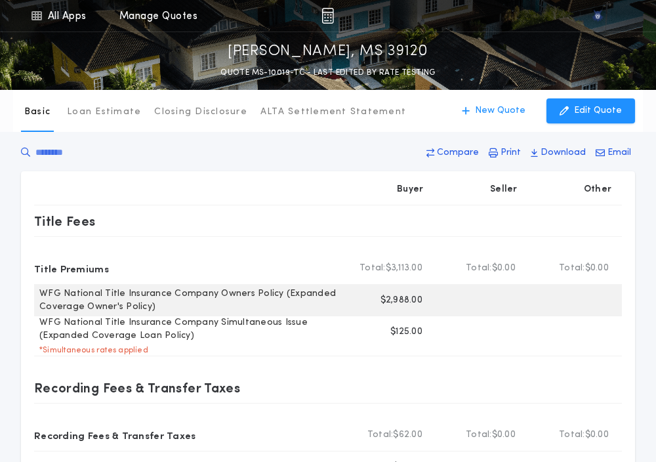
click at [392, 296] on p "$2,988.00" at bounding box center [401, 300] width 42 height 13
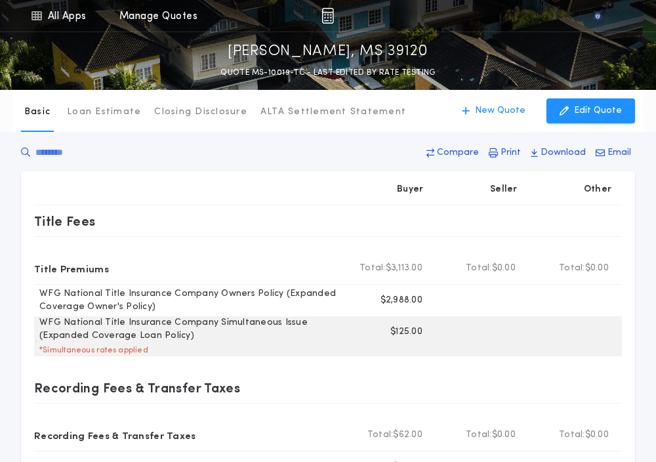
click at [398, 332] on p "$125.00" at bounding box center [406, 331] width 32 height 13
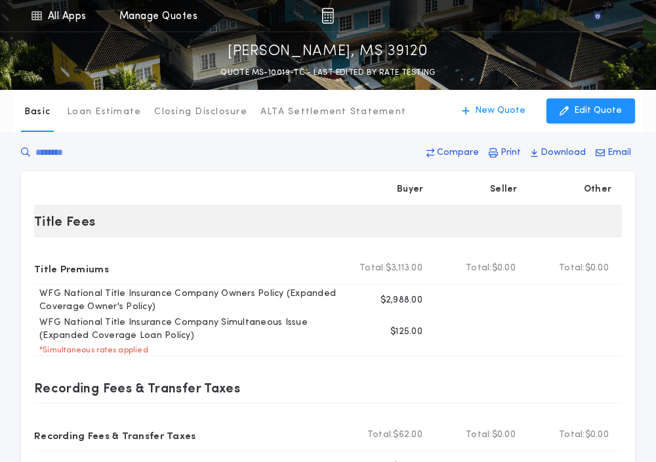
click at [235, 235] on div "Title Fees" at bounding box center [328, 220] width 588 height 31
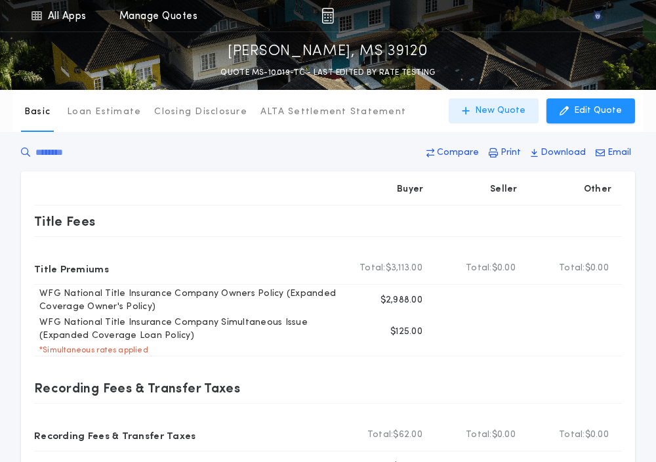
click at [485, 113] on p "New Quote" at bounding box center [500, 110] width 50 height 13
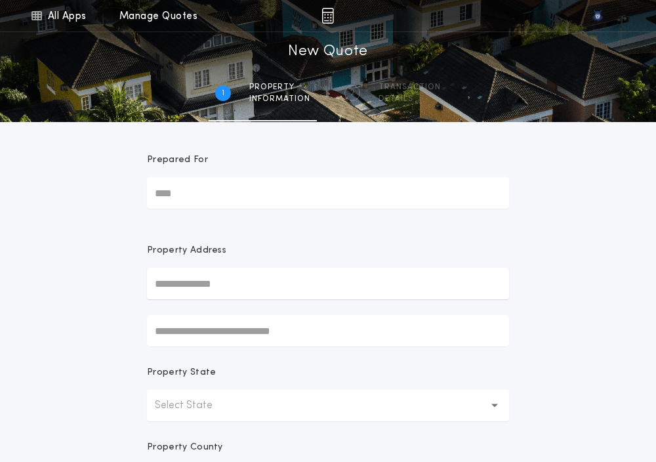
click at [198, 398] on p "Select State" at bounding box center [194, 405] width 79 height 16
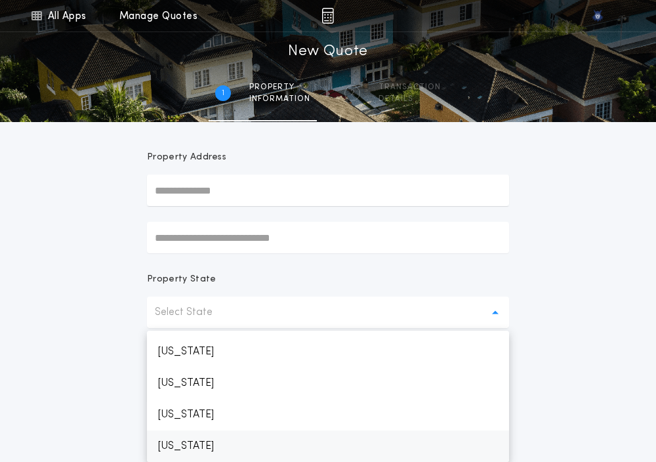
scroll to position [624, 0]
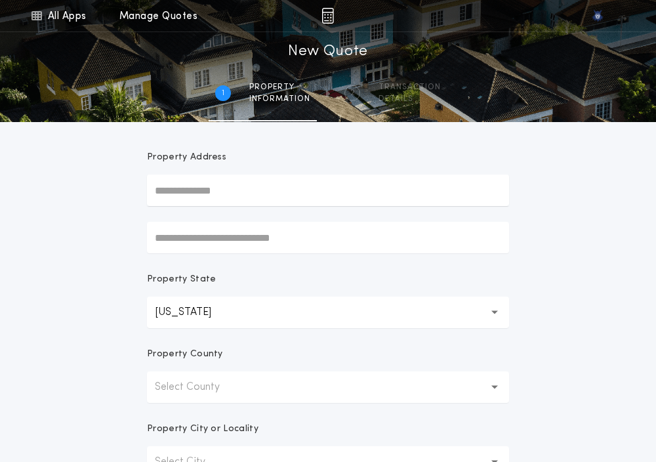
click at [198, 398] on button "Select County" at bounding box center [328, 386] width 362 height 31
click at [180, 412] on p "[PERSON_NAME]" at bounding box center [328, 420] width 362 height 31
click at [142, 430] on form "Prepared For Property Address Property State [US_STATE] ** Property County Adam…" at bounding box center [327, 317] width 393 height 577
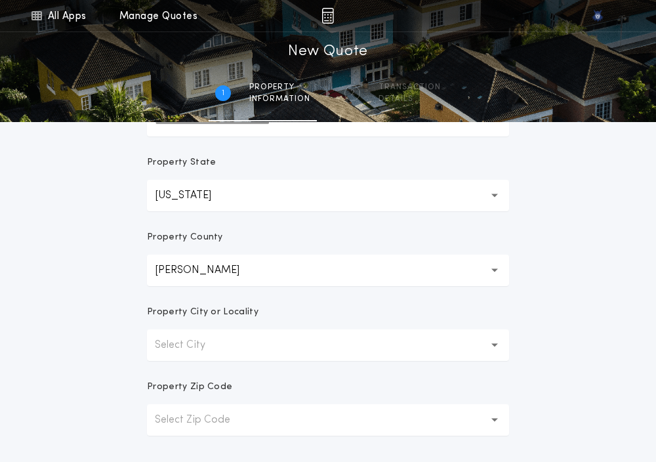
scroll to position [216, 0]
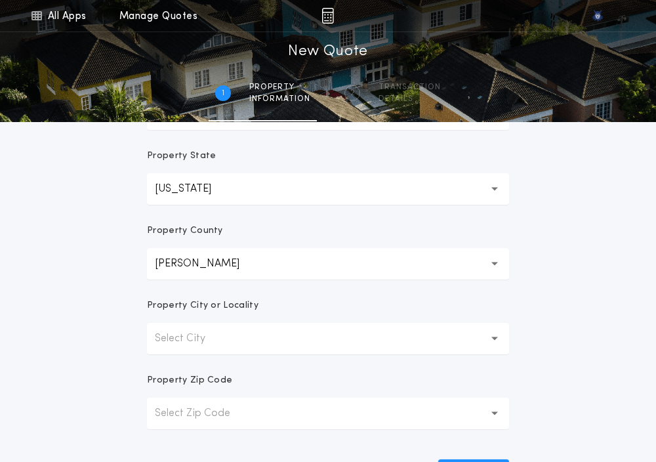
click at [193, 331] on p "Select City" at bounding box center [190, 339] width 71 height 16
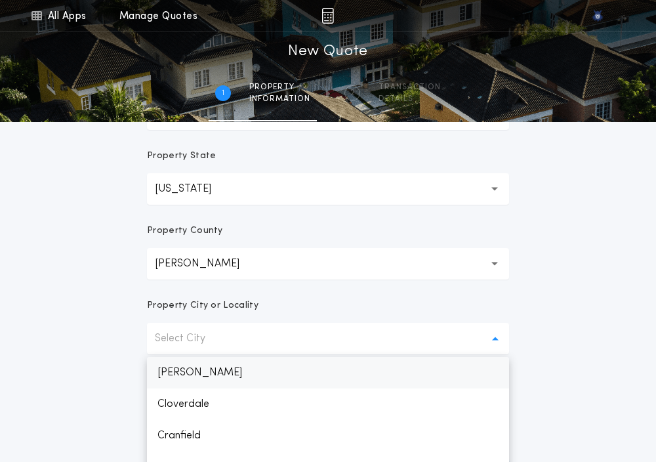
click at [186, 369] on p "[PERSON_NAME]" at bounding box center [328, 372] width 362 height 31
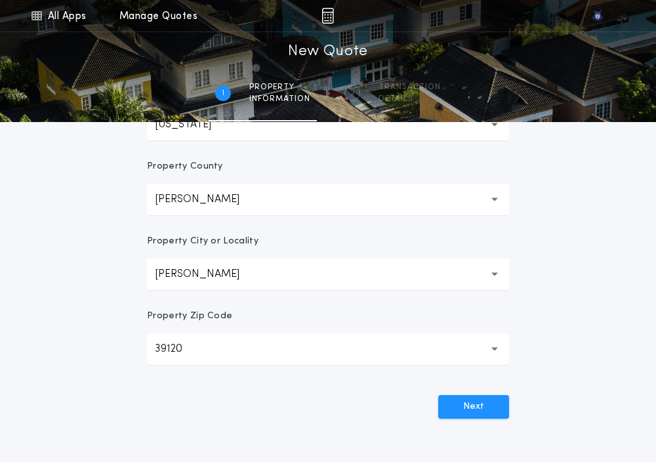
scroll to position [367, 0]
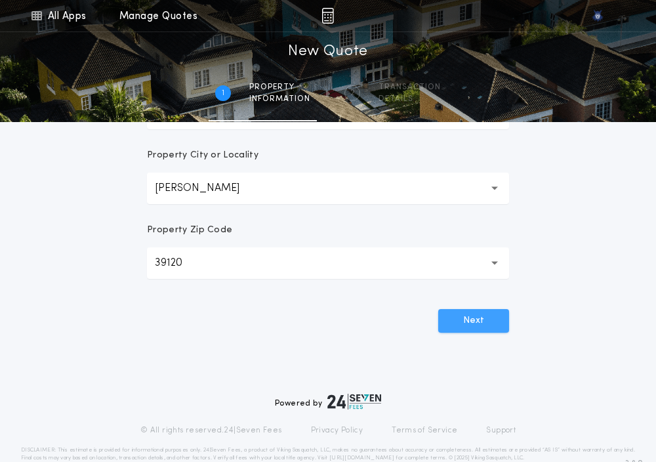
click at [453, 330] on button "Next" at bounding box center [473, 321] width 71 height 24
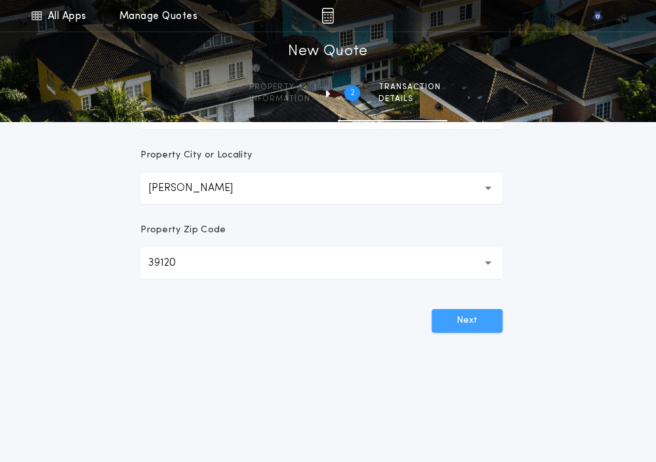
scroll to position [0, 0]
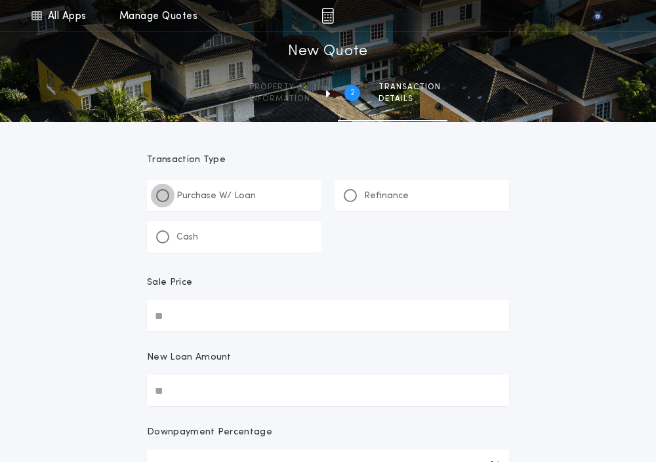
click at [161, 199] on div at bounding box center [162, 195] width 13 height 13
click at [181, 310] on input "Sale Price" at bounding box center [328, 315] width 362 height 31
paste input "text"
type input "*******"
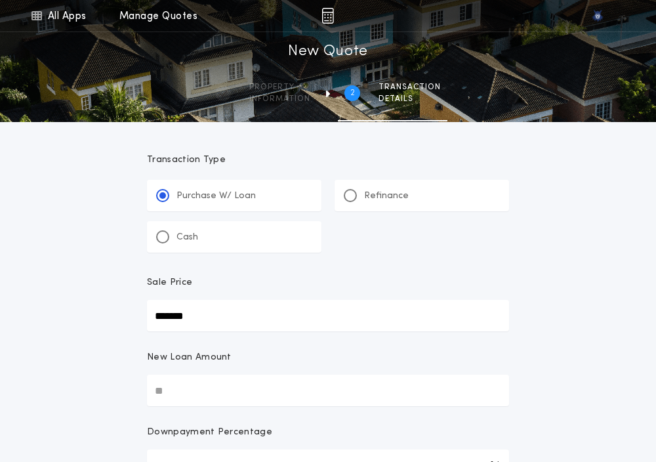
click at [168, 394] on input "New Loan Amount" at bounding box center [328, 389] width 362 height 31
paste input "text"
type input "*******"
type input "***"
type input "*******"
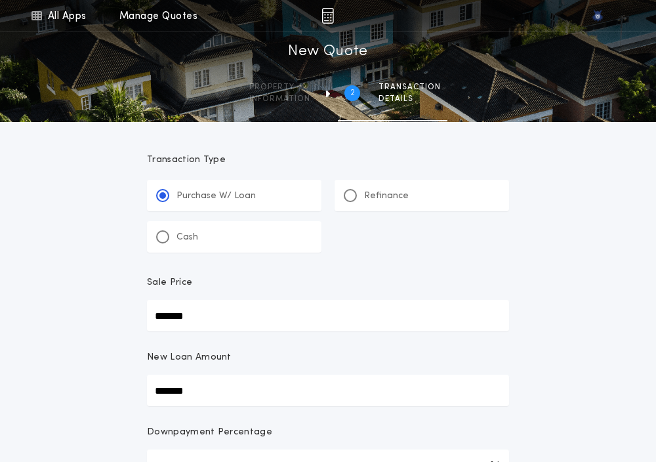
click at [116, 385] on div "**********" at bounding box center [328, 464] width 656 height 929
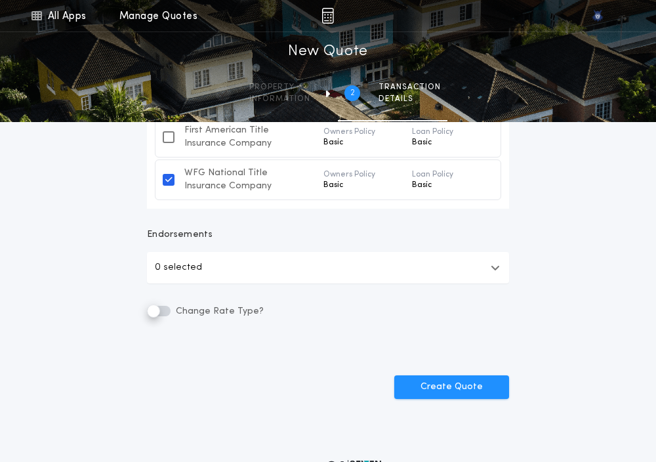
scroll to position [564, 0]
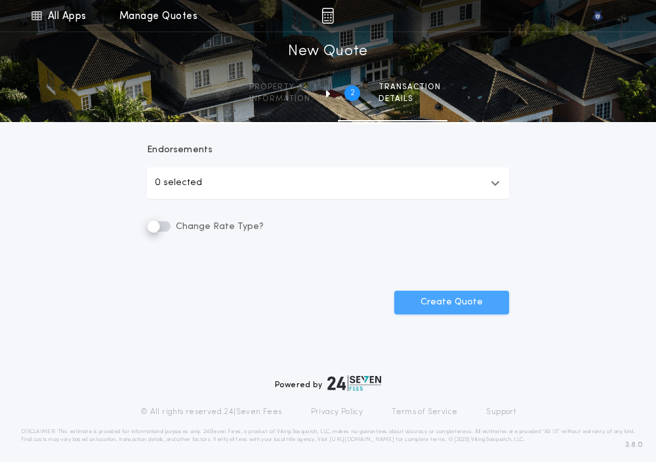
click at [462, 310] on button "Create Quote" at bounding box center [451, 303] width 115 height 24
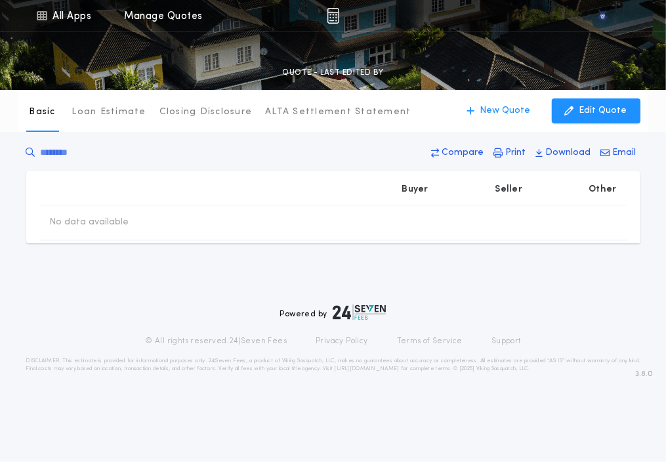
type input "*******"
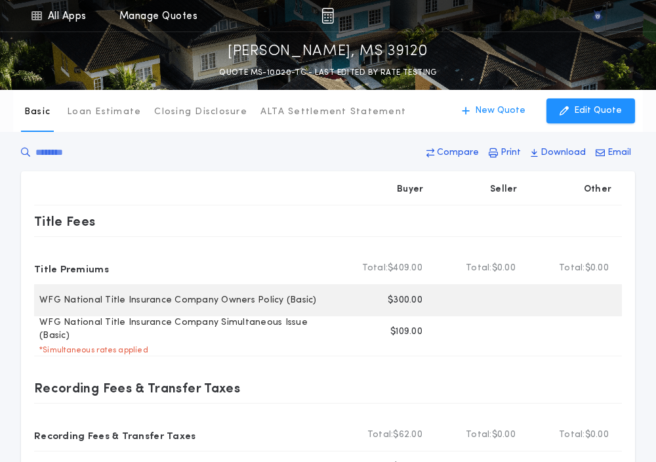
click at [397, 301] on p "$300.00" at bounding box center [405, 300] width 35 height 13
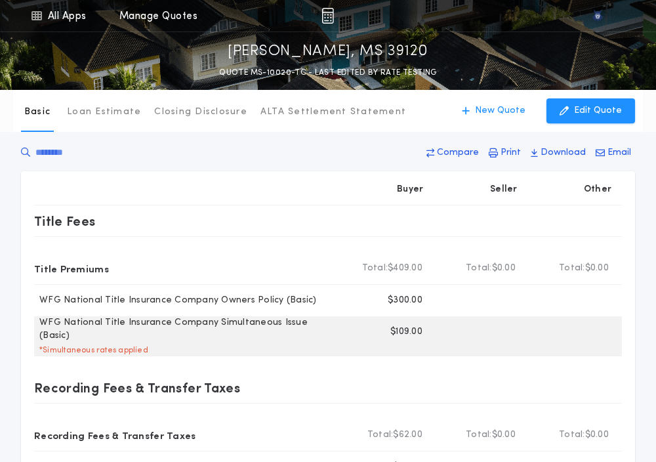
click at [401, 332] on p "$109.00" at bounding box center [406, 331] width 32 height 13
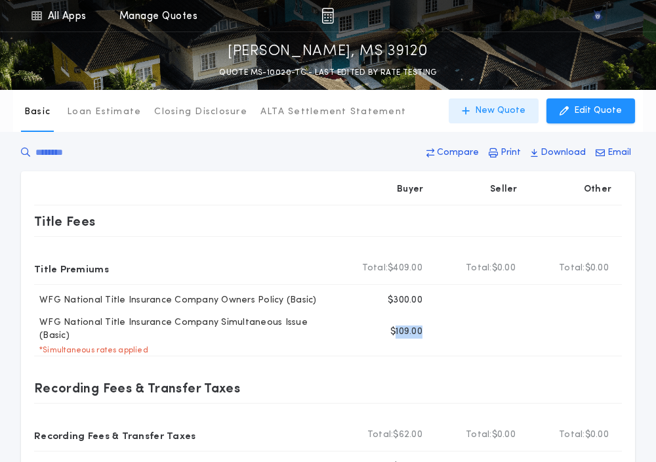
click at [514, 99] on button "New Quote" at bounding box center [494, 110] width 90 height 25
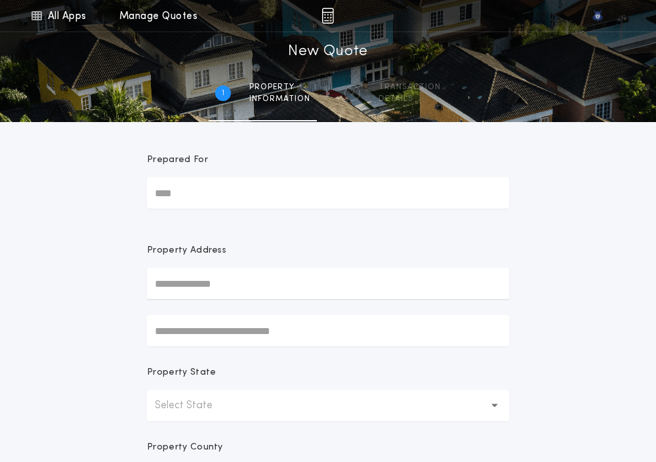
click at [176, 407] on p "Select State" at bounding box center [194, 405] width 79 height 16
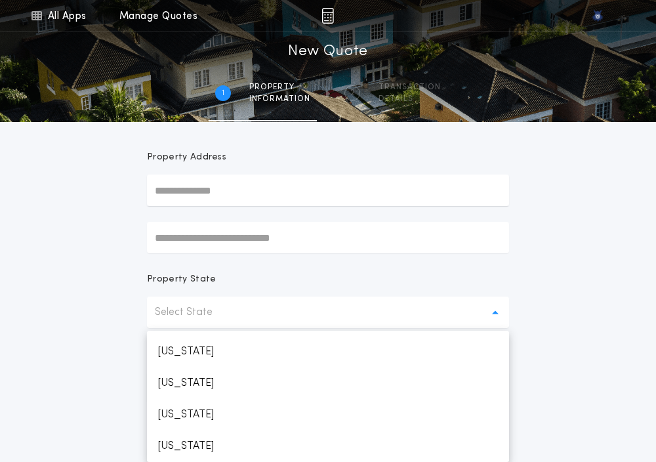
scroll to position [624, 0]
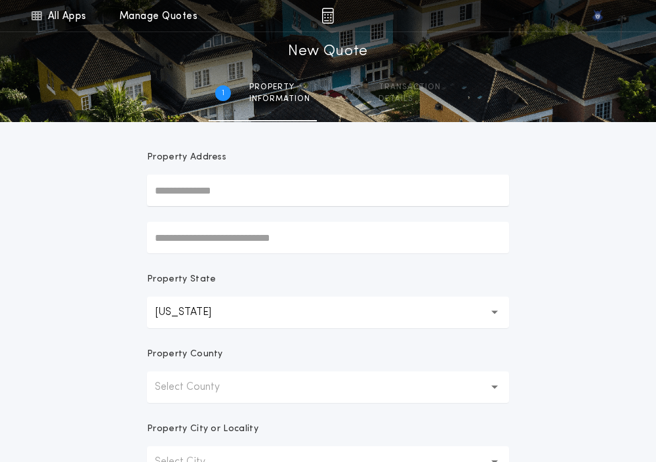
click at [170, 388] on p "Select County" at bounding box center [198, 387] width 86 height 16
click at [162, 409] on p "[PERSON_NAME]" at bounding box center [328, 420] width 362 height 31
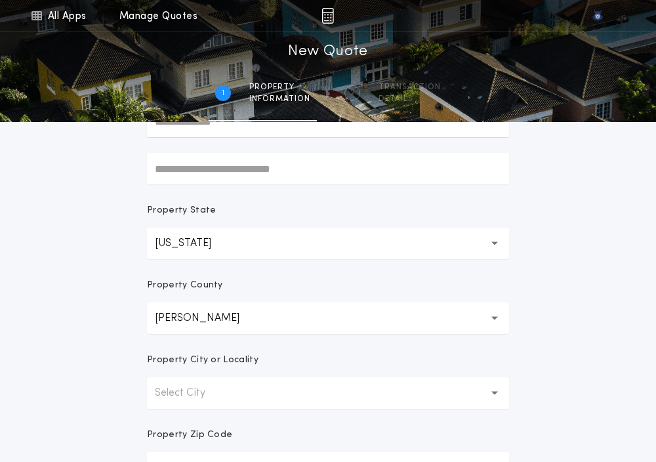
scroll to position [237, 0]
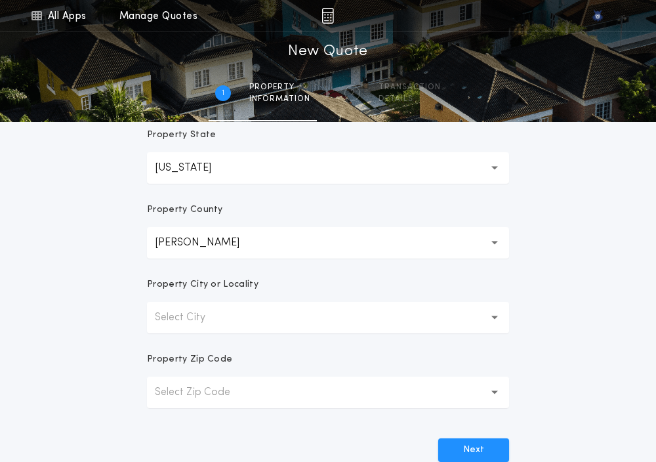
click at [171, 323] on p "Select City" at bounding box center [190, 318] width 71 height 16
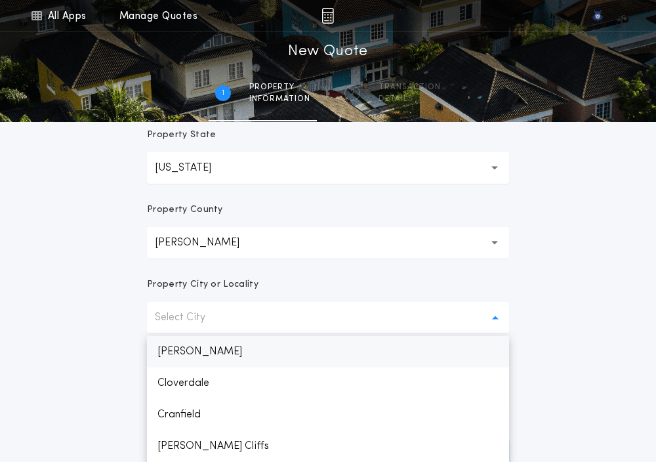
click at [170, 351] on p "[PERSON_NAME]" at bounding box center [328, 351] width 362 height 31
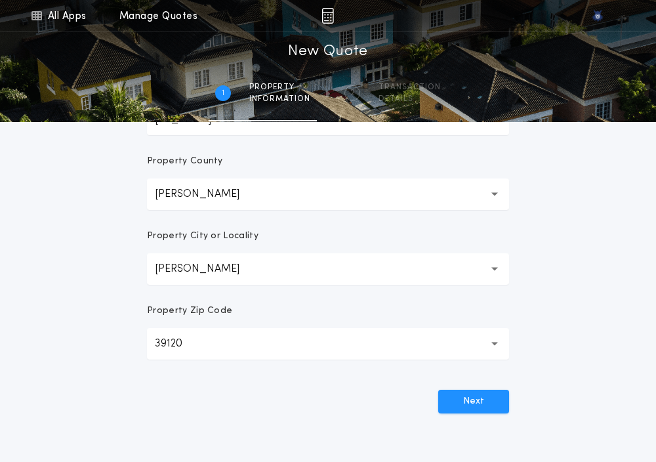
scroll to position [304, 0]
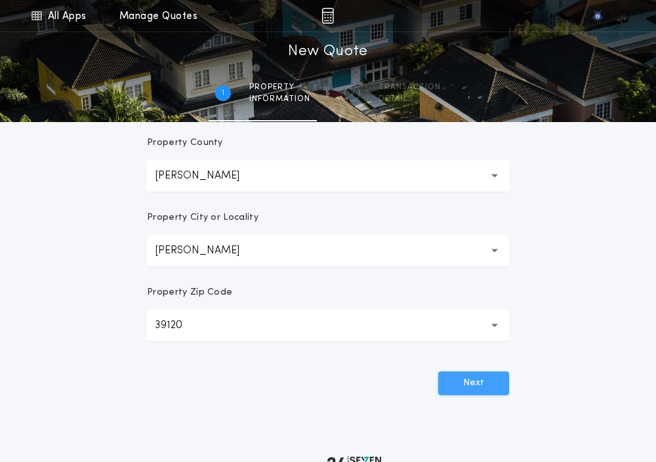
click at [460, 380] on button "Next" at bounding box center [473, 383] width 71 height 24
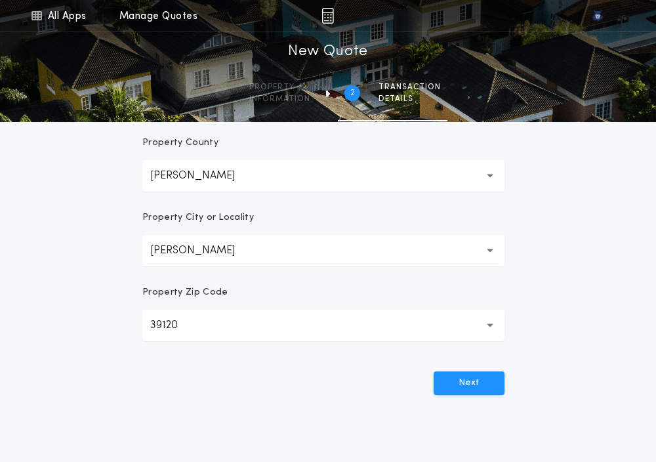
scroll to position [0, 0]
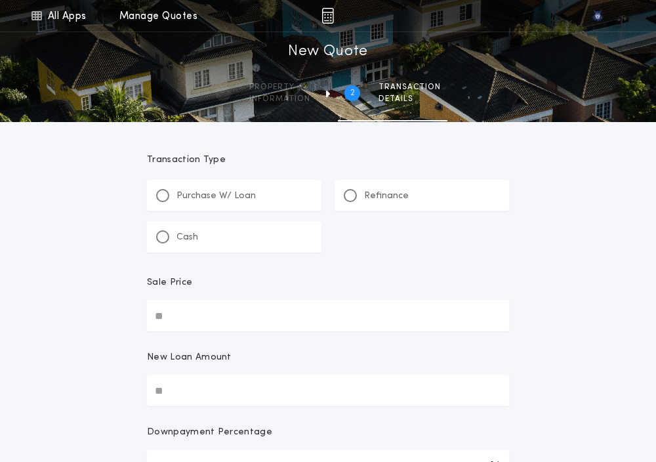
click at [84, 264] on div "All Apps Quick Calc Quick Net Sheet Quick Estimate Title Calculator Seller Net …" at bounding box center [328, 339] width 656 height 679
click at [166, 195] on div at bounding box center [162, 195] width 13 height 13
click at [160, 301] on input "Sale Price" at bounding box center [328, 315] width 362 height 31
paste input "text"
type input "*******"
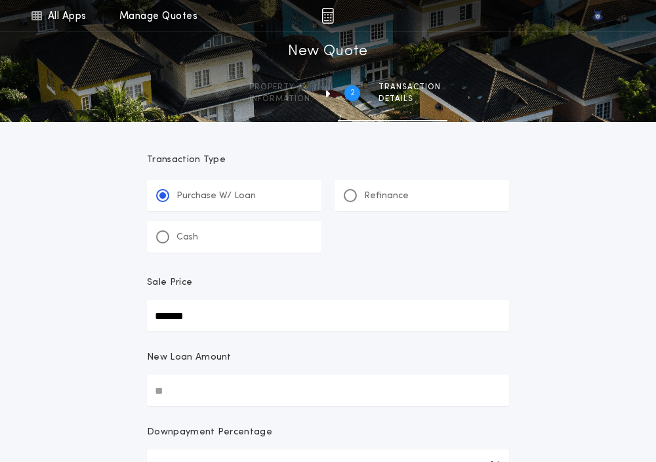
type input "*******"
click at [200, 388] on input "New Loan Amount" at bounding box center [328, 389] width 362 height 31
paste input "text"
type input "*******"
type input "***"
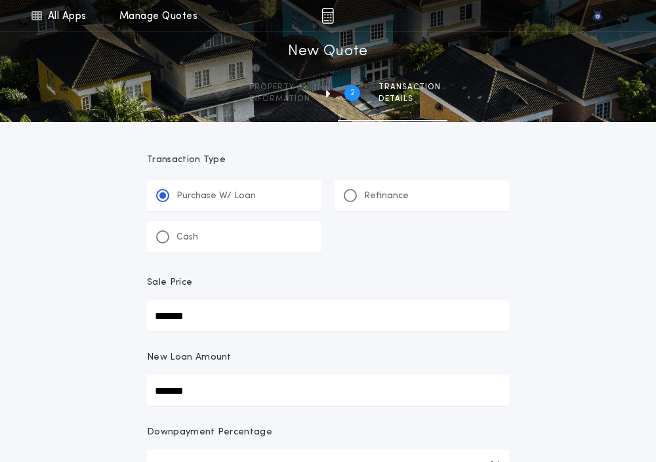
type input "*******"
click at [105, 392] on div "**********" at bounding box center [328, 464] width 656 height 929
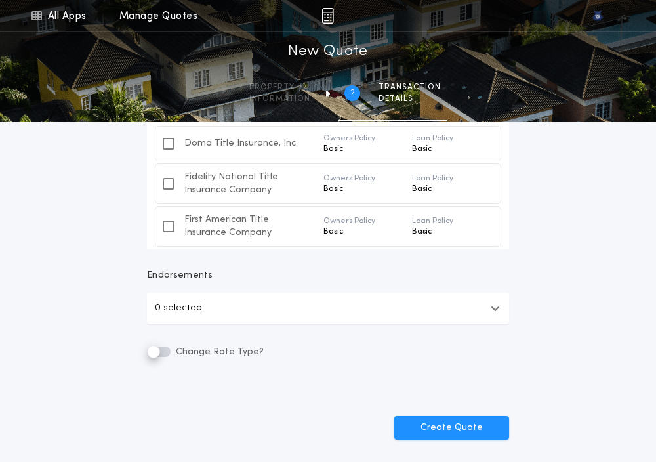
scroll to position [441, 0]
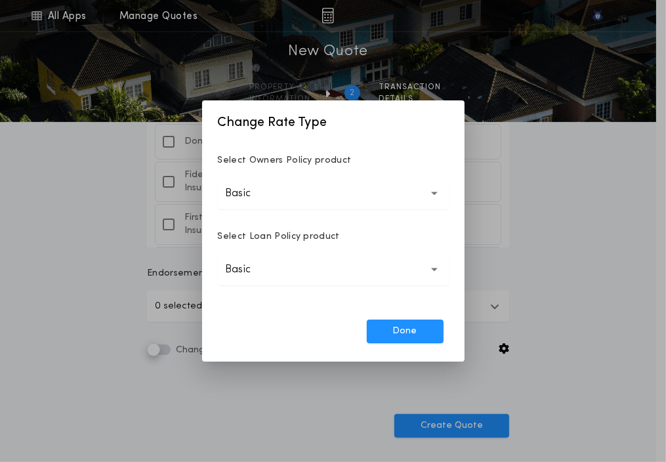
click at [285, 207] on button "Basic *****" at bounding box center [333, 193] width 231 height 31
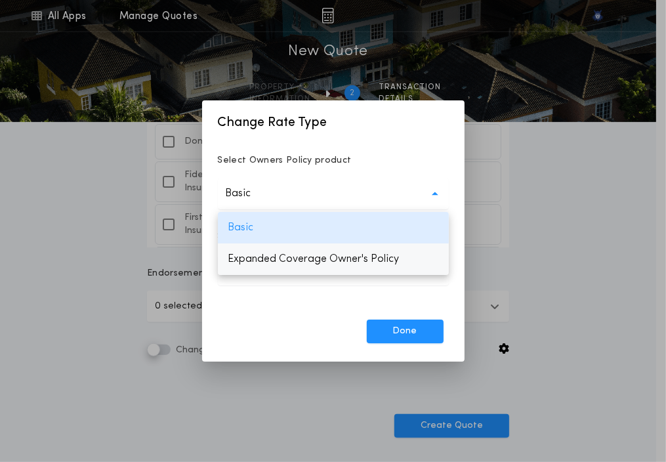
click at [266, 259] on p "Expanded Coverage Owner's Policy" at bounding box center [333, 258] width 231 height 31
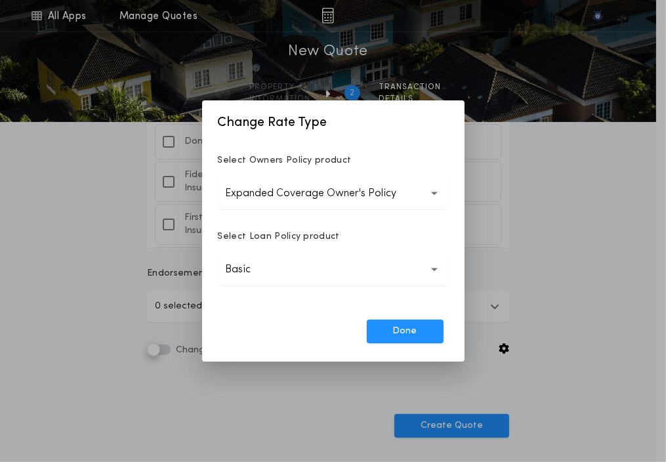
click at [243, 272] on p "Basic" at bounding box center [249, 270] width 47 height 16
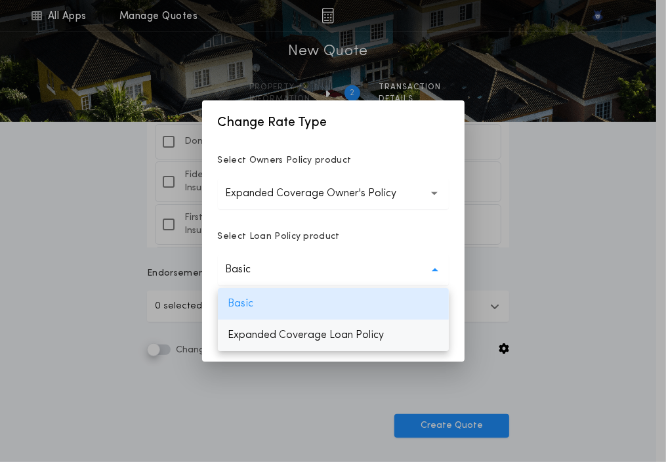
click at [240, 331] on p "Expanded Coverage Loan Policy" at bounding box center [333, 334] width 231 height 31
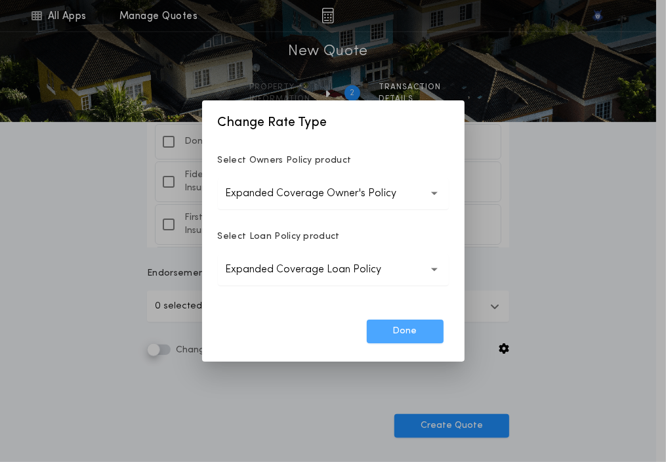
click at [388, 332] on button "Done" at bounding box center [405, 331] width 77 height 24
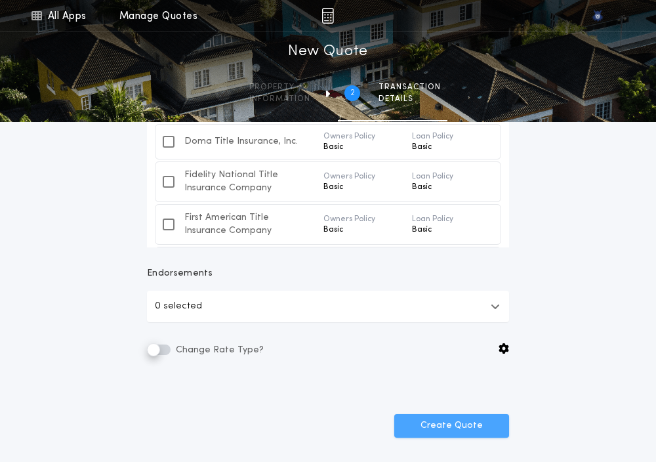
click at [436, 430] on button "Create Quote" at bounding box center [451, 426] width 115 height 24
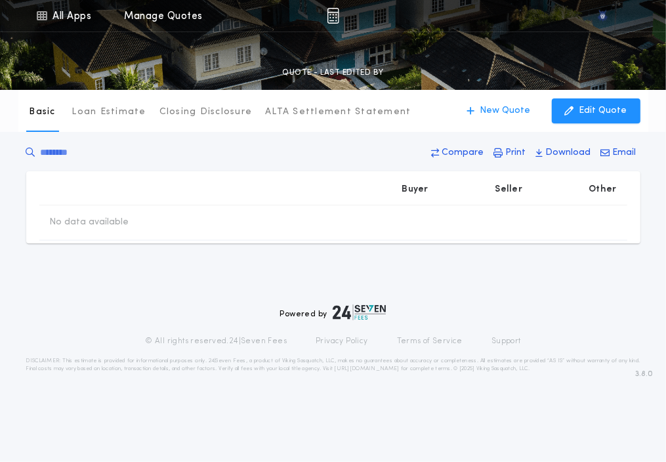
type input "*******"
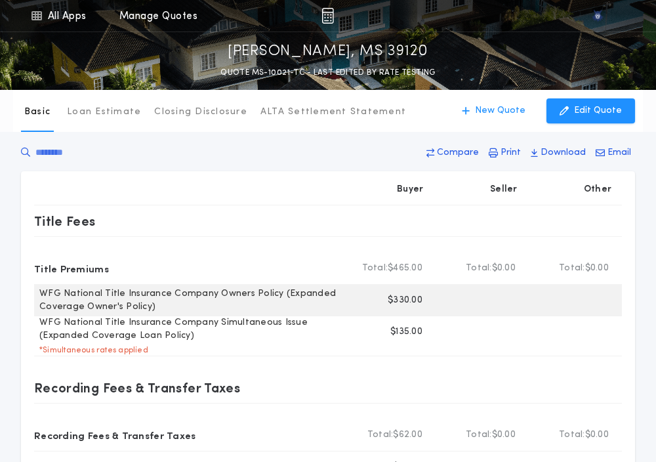
click at [398, 303] on p "$330.00" at bounding box center [405, 300] width 35 height 13
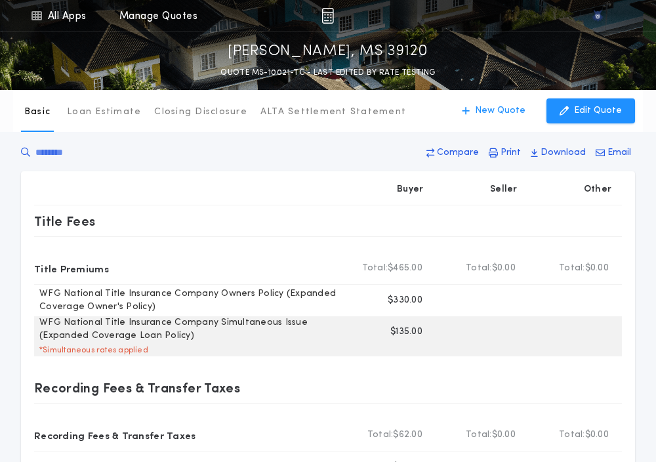
click at [408, 332] on p "$135.00" at bounding box center [406, 331] width 32 height 13
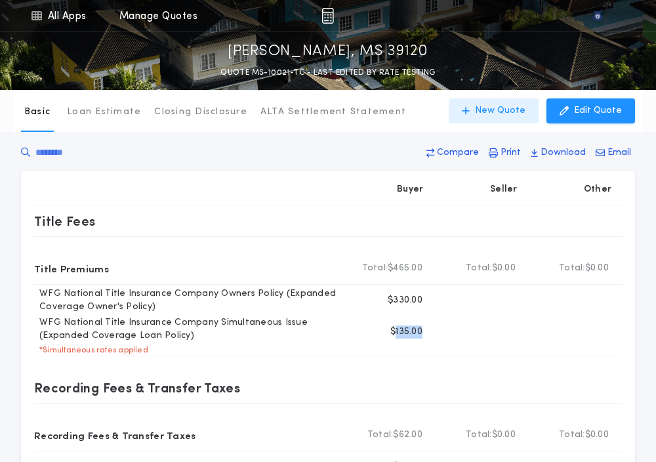
click at [491, 107] on p "New Quote" at bounding box center [500, 110] width 50 height 13
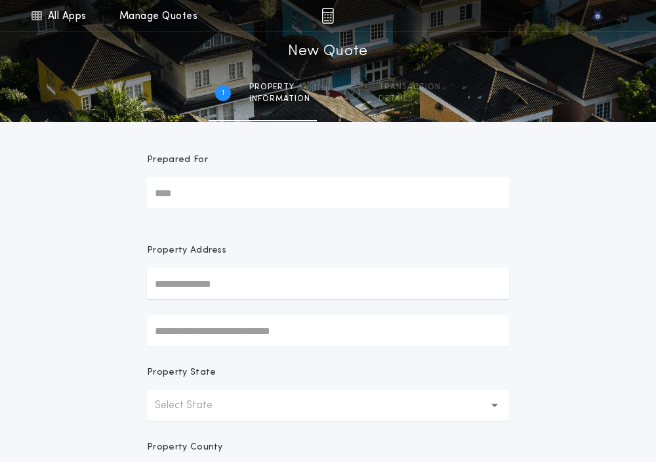
click at [172, 414] on button "Select State" at bounding box center [328, 405] width 362 height 31
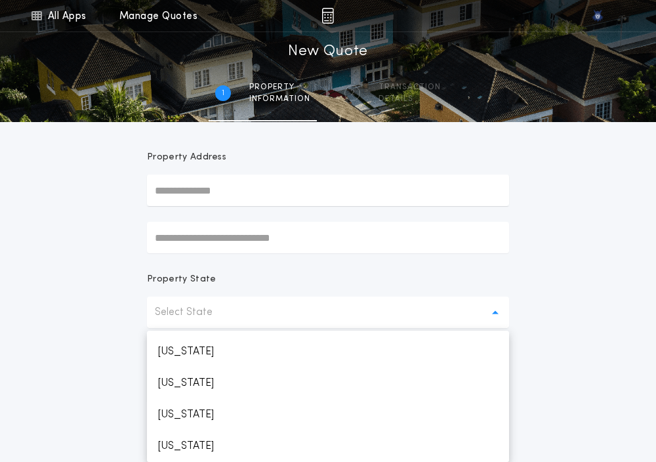
scroll to position [624, 0]
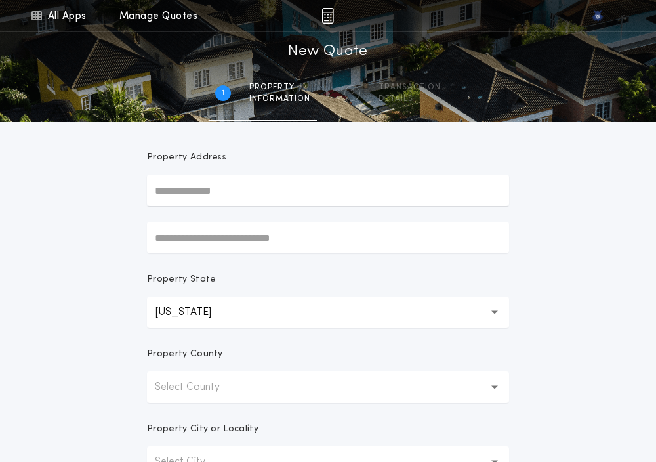
click at [185, 386] on p "Select County" at bounding box center [198, 387] width 86 height 16
click at [174, 416] on p "[PERSON_NAME]" at bounding box center [328, 420] width 362 height 31
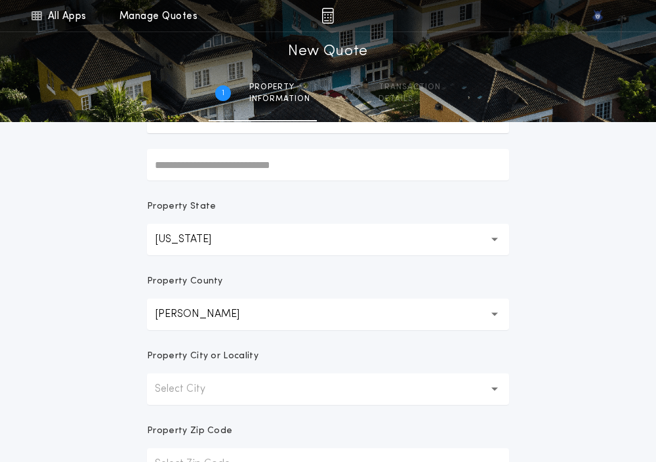
scroll to position [167, 0]
click at [188, 382] on p "Select City" at bounding box center [190, 388] width 71 height 16
click at [178, 414] on p "[PERSON_NAME]" at bounding box center [328, 422] width 362 height 31
click at [129, 414] on div "All Apps Quick Calc Quick Net Sheet Quick Estimate Title Calculator Seller Net …" at bounding box center [328, 208] width 656 height 750
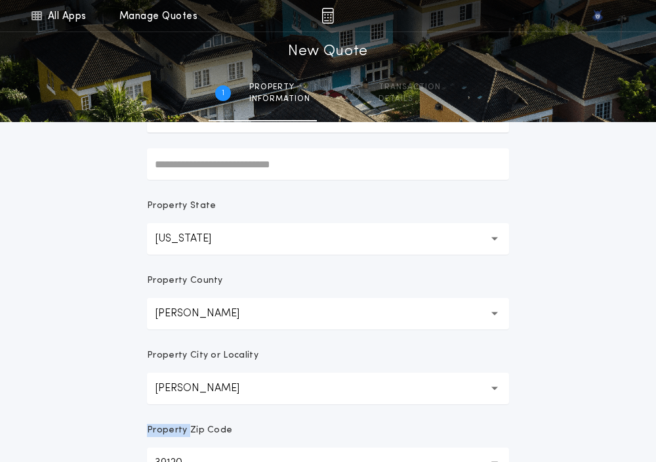
click at [129, 414] on div "All Apps Quick Calc Quick Net Sheet Quick Estimate Title Calculator Seller Net …" at bounding box center [328, 208] width 656 height 750
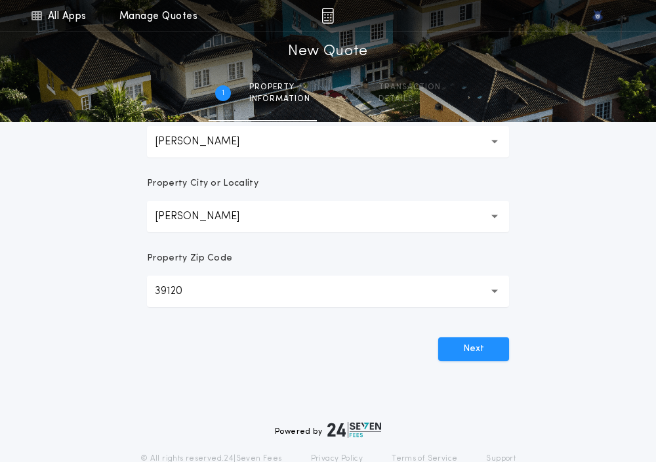
scroll to position [348, 0]
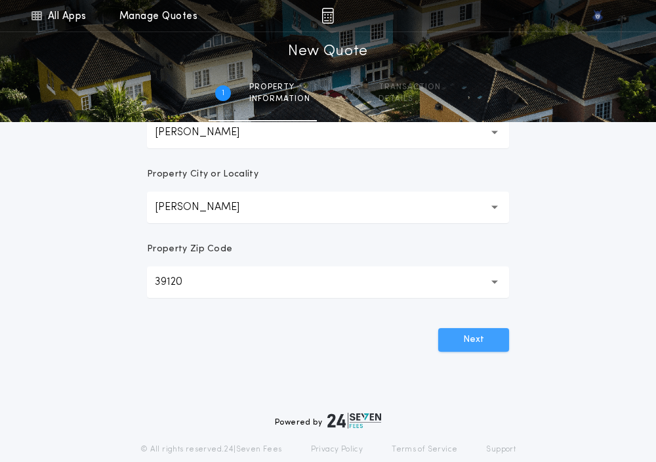
click at [475, 338] on button "Next" at bounding box center [473, 340] width 71 height 24
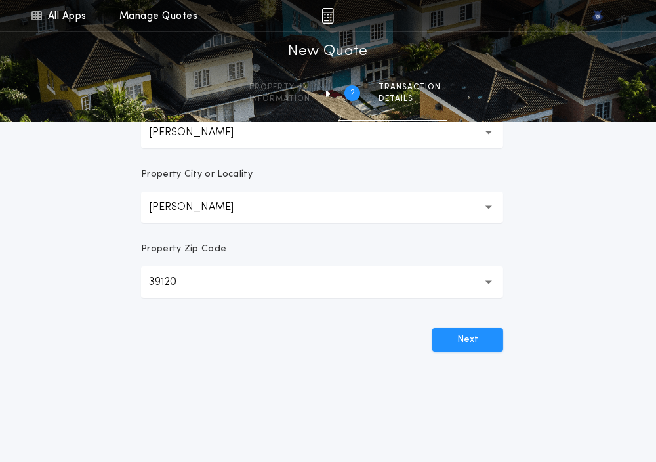
scroll to position [0, 0]
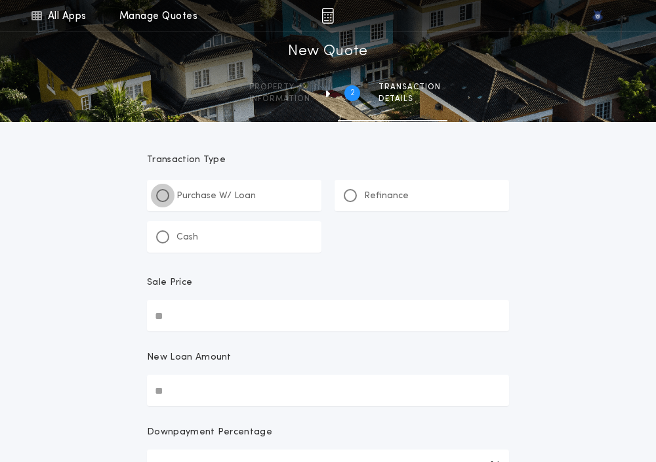
click at [160, 190] on div at bounding box center [162, 195] width 13 height 13
click at [171, 303] on input "Sale Price" at bounding box center [328, 315] width 362 height 31
paste input "text"
type input "**********"
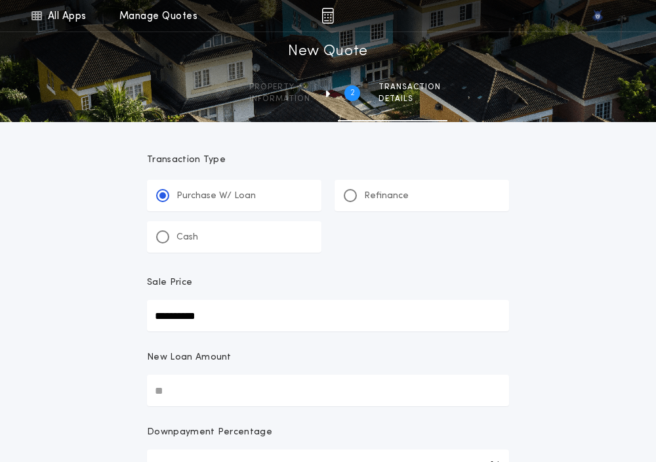
click at [197, 401] on input "New Loan Amount" at bounding box center [328, 389] width 362 height 31
paste input "text"
type input "**********"
type input "****"
type input "**********"
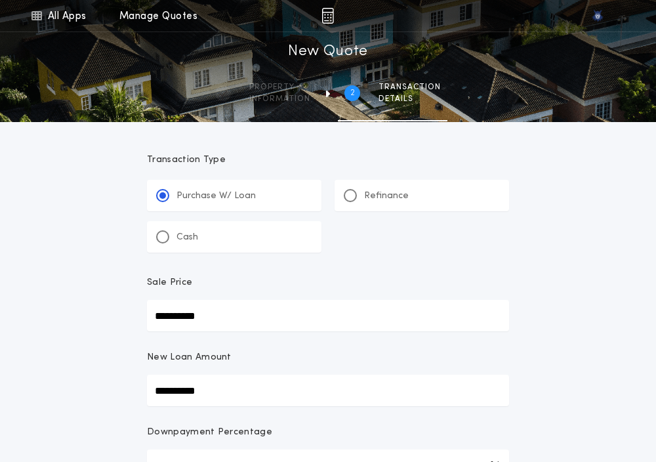
click at [98, 393] on div "**********" at bounding box center [328, 464] width 656 height 929
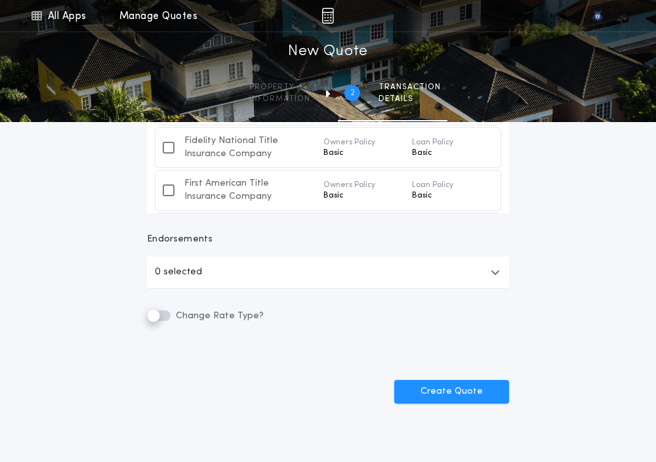
scroll to position [482, 0]
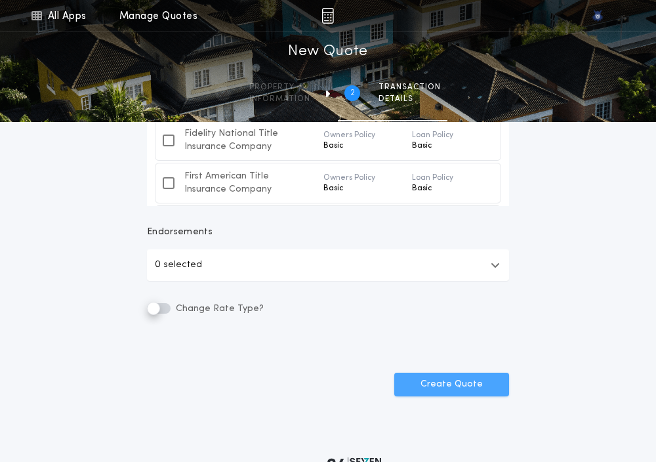
click at [467, 388] on button "Create Quote" at bounding box center [451, 384] width 115 height 24
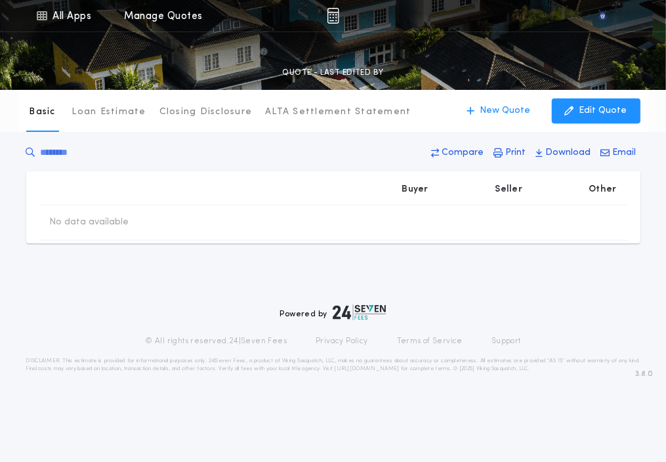
type input "**********"
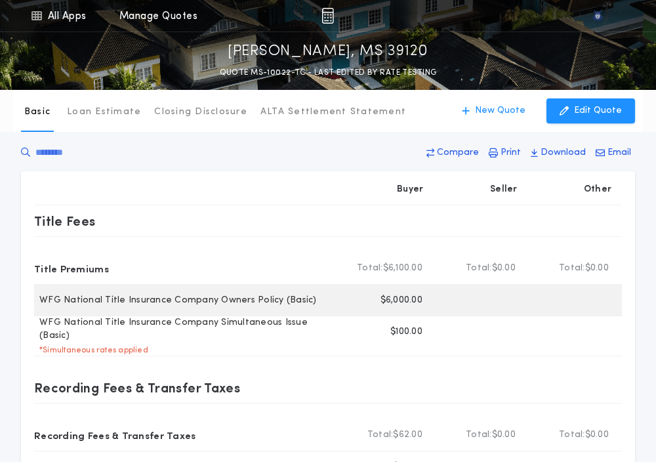
click at [395, 302] on p "$6,000.00" at bounding box center [401, 300] width 42 height 13
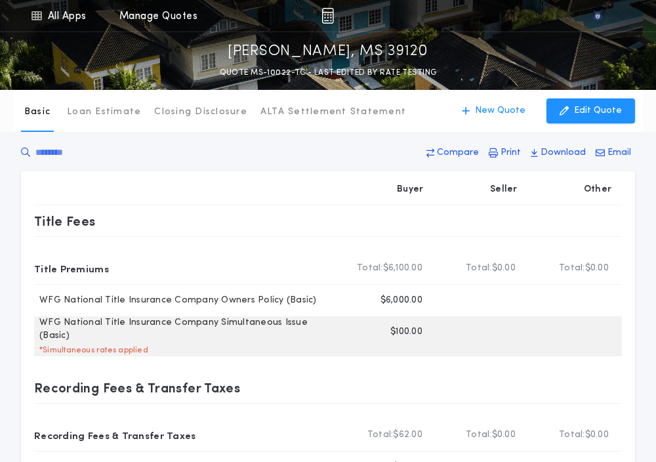
click at [398, 330] on p "$100.00" at bounding box center [406, 331] width 32 height 13
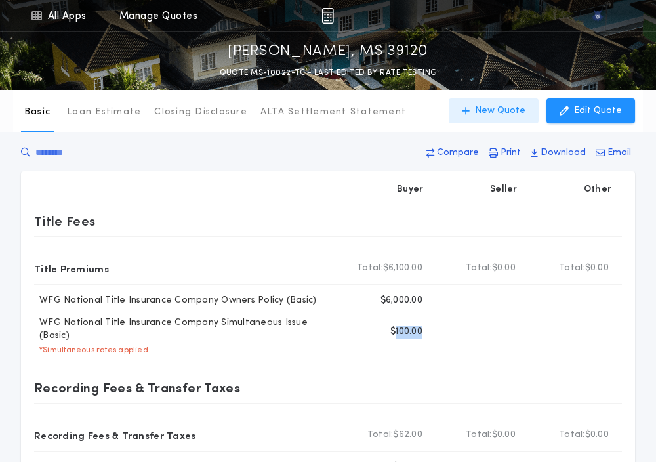
click at [479, 117] on button "New Quote" at bounding box center [494, 110] width 90 height 25
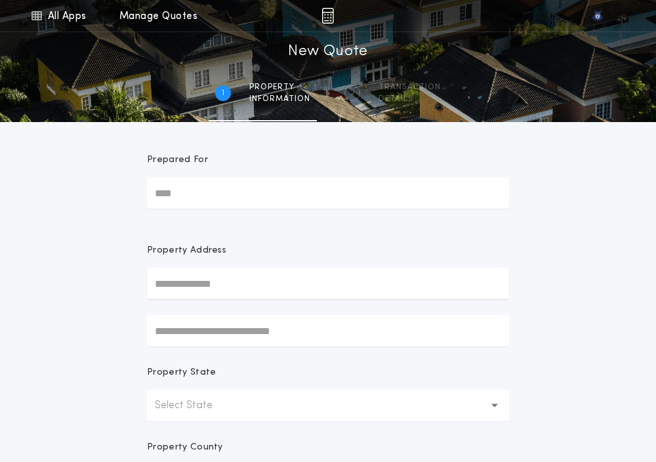
click at [196, 403] on p "Select State" at bounding box center [194, 405] width 79 height 16
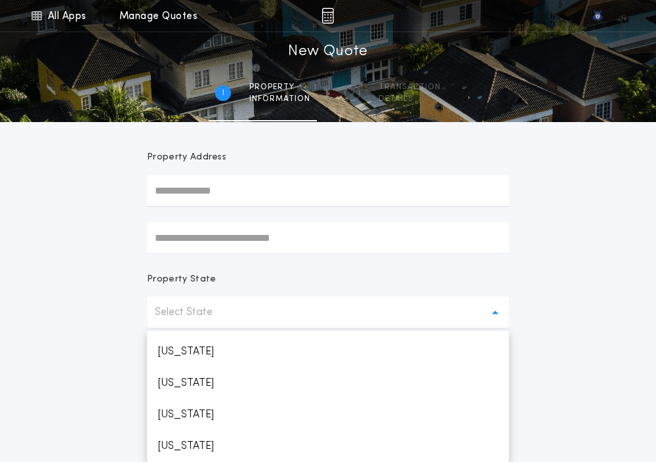
scroll to position [624, 0]
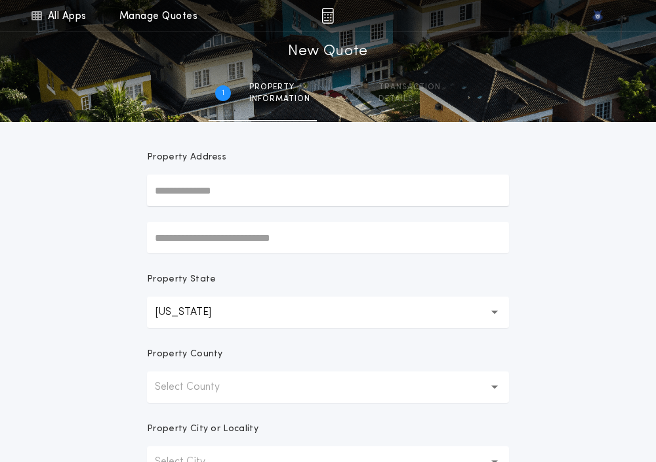
click at [182, 387] on p "Select County" at bounding box center [198, 387] width 86 height 16
click at [176, 411] on p "[PERSON_NAME]" at bounding box center [328, 420] width 362 height 31
click at [176, 411] on form "Prepared For Property Address Property State [US_STATE] ** Property County Adam…" at bounding box center [327, 317] width 393 height 577
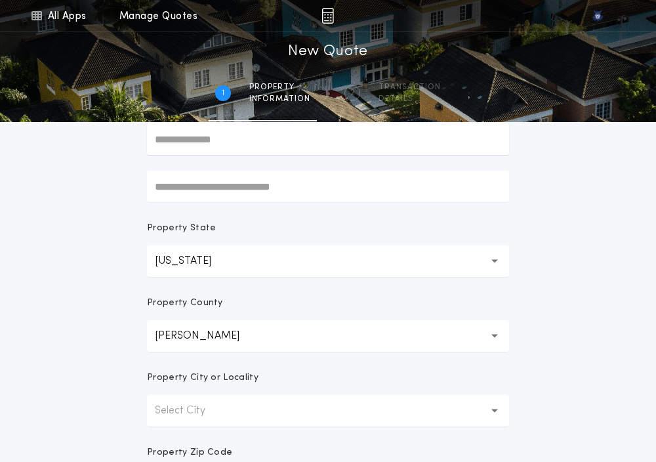
scroll to position [168, 0]
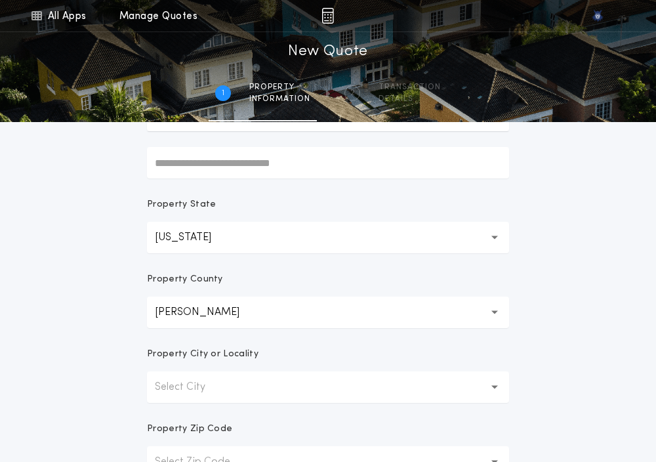
click at [179, 388] on p "Select City" at bounding box center [190, 387] width 71 height 16
click at [179, 420] on p "[PERSON_NAME]" at bounding box center [328, 420] width 362 height 31
click at [127, 393] on div "All Apps Quick Calc Quick Net Sheet Quick Estimate Title Calculator Seller Net …" at bounding box center [328, 207] width 656 height 750
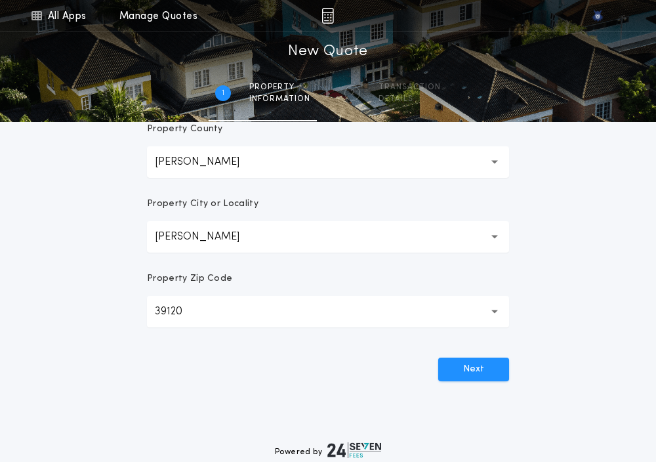
scroll to position [319, 0]
click at [475, 377] on button "Next" at bounding box center [473, 368] width 71 height 24
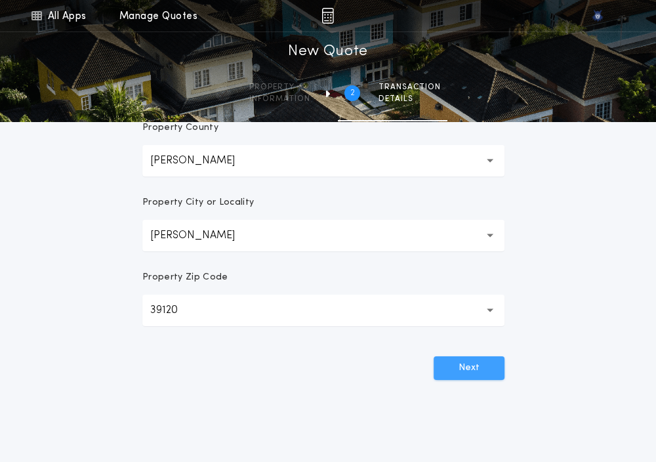
scroll to position [0, 0]
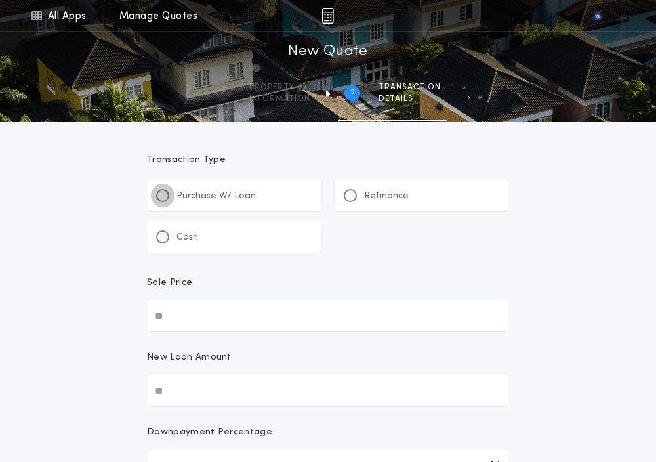
click at [157, 199] on div "Purchase W/ Loan" at bounding box center [206, 196] width 100 height 14
click at [167, 310] on input "Sale Price" at bounding box center [328, 315] width 362 height 31
paste input "text"
type input "**********"
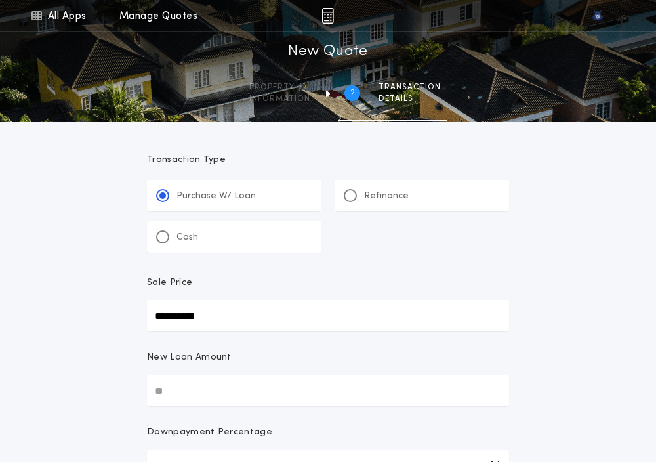
click at [163, 387] on input "New Loan Amount" at bounding box center [328, 389] width 362 height 31
paste input "text"
type input "**********"
type input "****"
type input "**********"
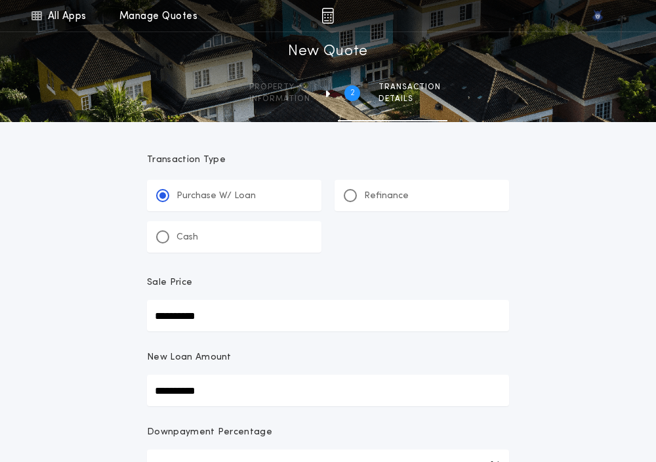
click at [92, 329] on div "**********" at bounding box center [328, 464] width 656 height 929
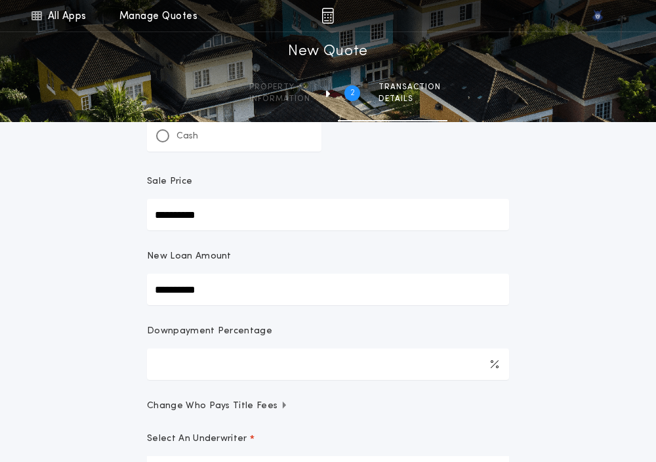
scroll to position [118, 0]
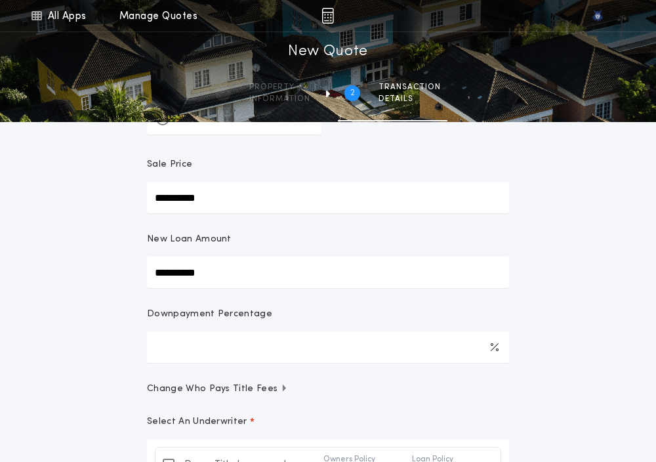
click at [66, 353] on div "**********" at bounding box center [328, 346] width 656 height 929
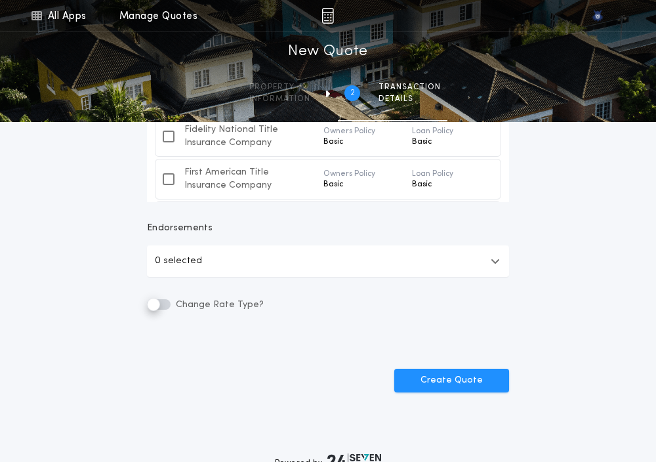
scroll to position [493, 0]
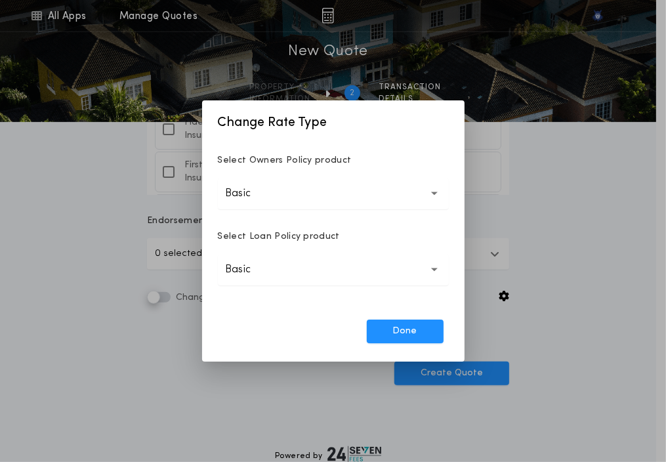
click at [258, 207] on button "Basic *****" at bounding box center [333, 193] width 231 height 31
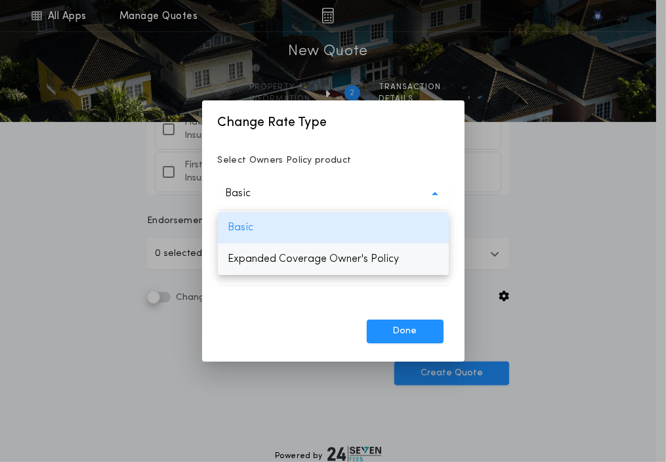
click at [254, 252] on p "Expanded Coverage Owner's Policy" at bounding box center [333, 258] width 231 height 31
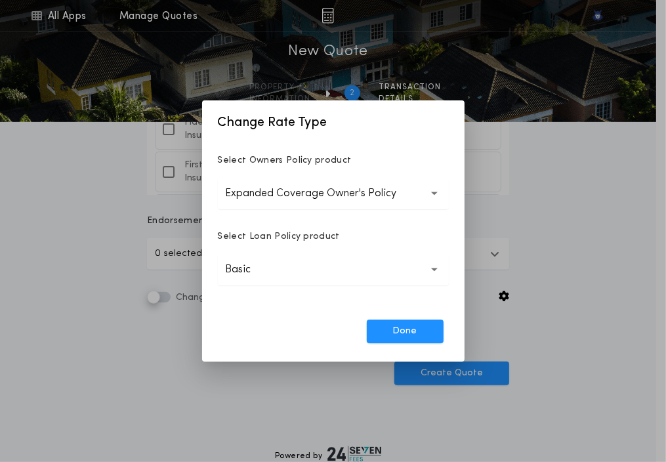
click at [247, 273] on p "Basic" at bounding box center [249, 270] width 47 height 16
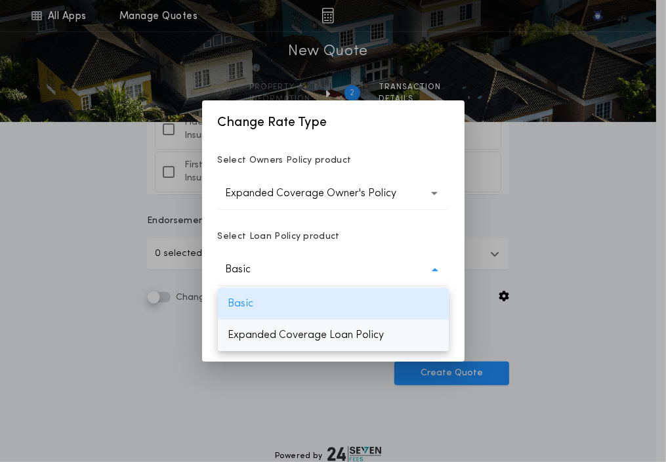
click at [241, 331] on p "Expanded Coverage Loan Policy" at bounding box center [333, 334] width 231 height 31
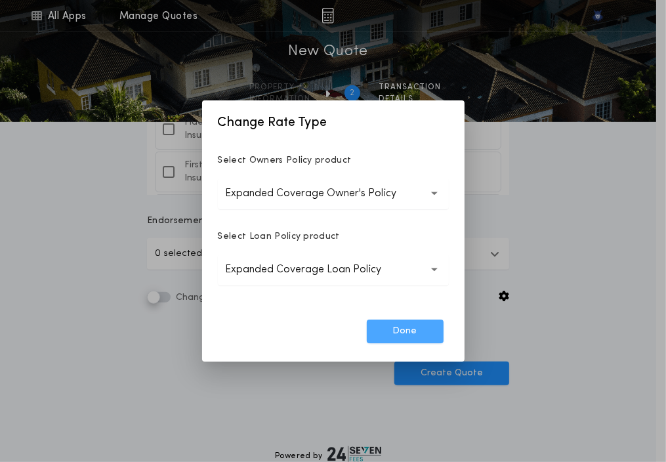
click at [375, 337] on button "Done" at bounding box center [405, 331] width 77 height 24
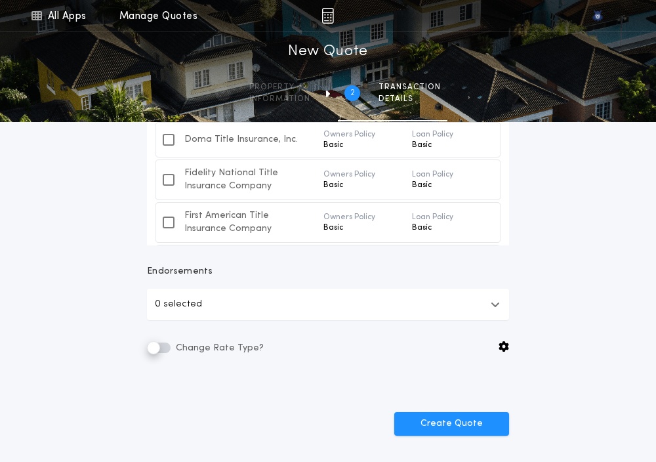
scroll to position [445, 0]
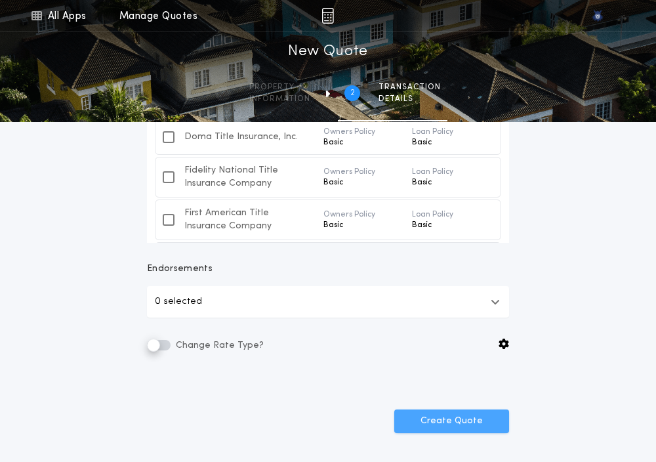
click at [424, 419] on button "Create Quote" at bounding box center [451, 421] width 115 height 24
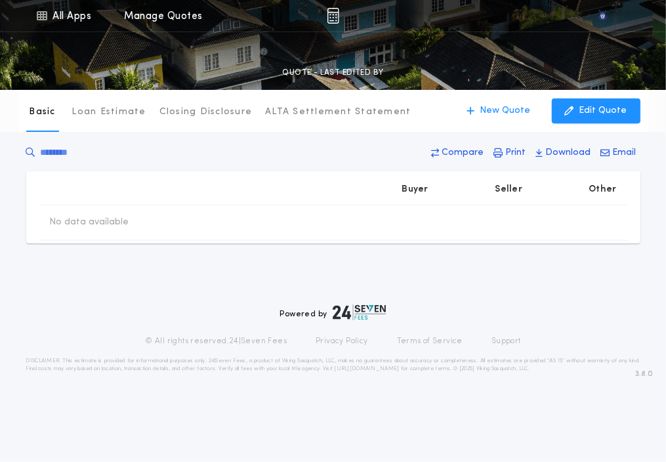
type input "**********"
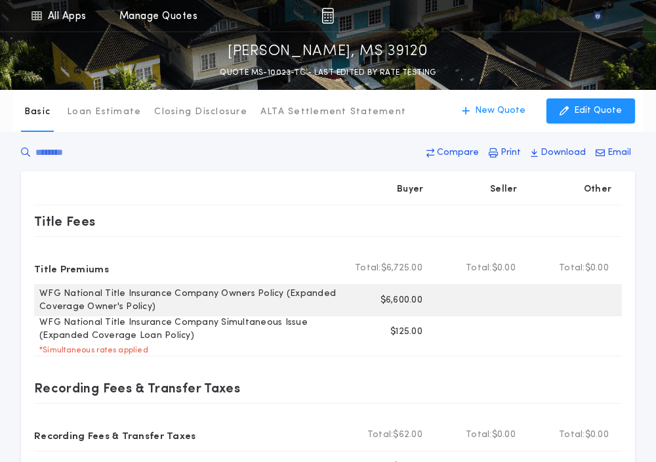
click at [391, 296] on p "$6,600.00" at bounding box center [401, 300] width 42 height 13
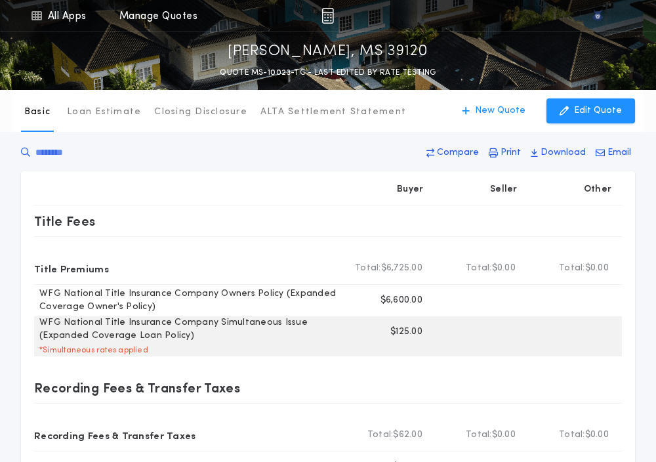
click at [395, 328] on p "$125.00" at bounding box center [406, 331] width 32 height 13
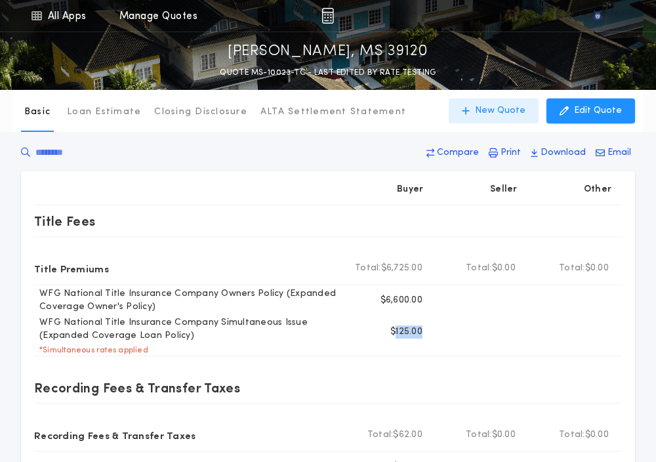
click at [472, 100] on button "New Quote" at bounding box center [494, 110] width 90 height 25
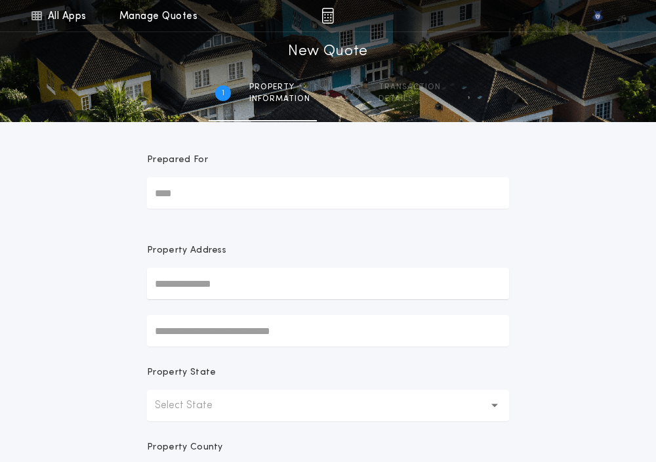
click at [197, 401] on p "Select State" at bounding box center [194, 405] width 79 height 16
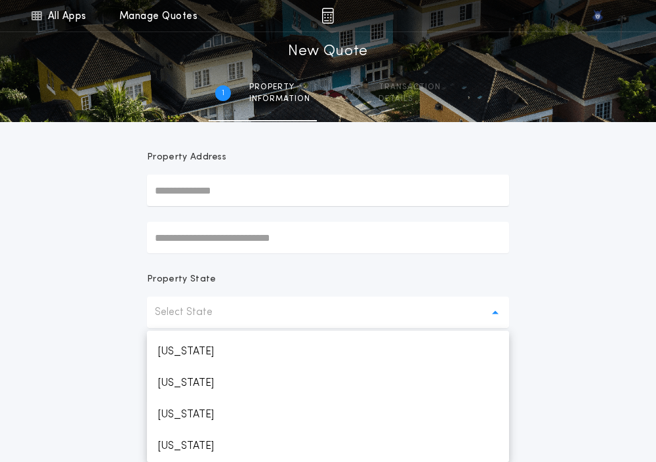
scroll to position [624, 0]
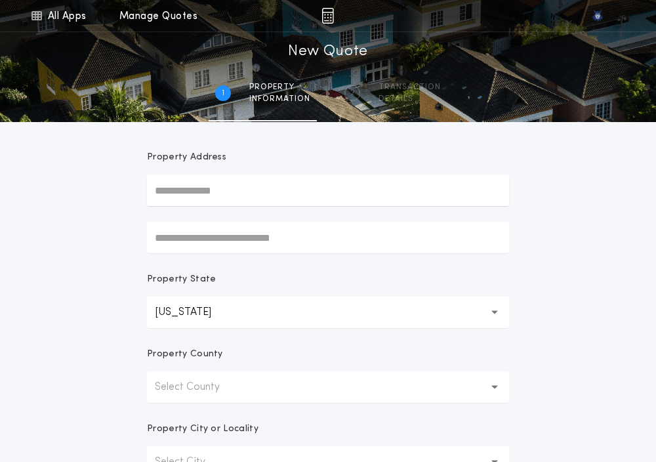
click at [197, 401] on button "Select County" at bounding box center [328, 386] width 362 height 31
click at [187, 416] on p "[PERSON_NAME]" at bounding box center [328, 420] width 362 height 31
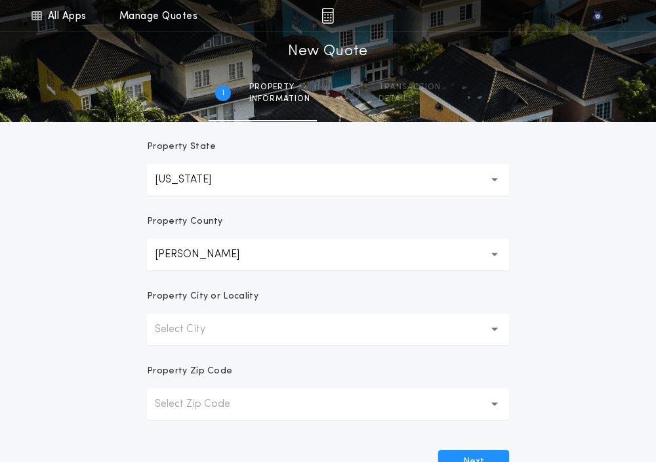
scroll to position [230, 0]
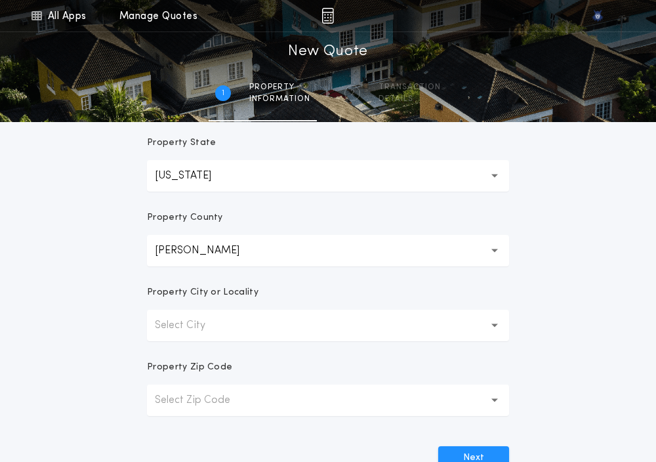
click at [176, 324] on p "Select City" at bounding box center [190, 325] width 71 height 16
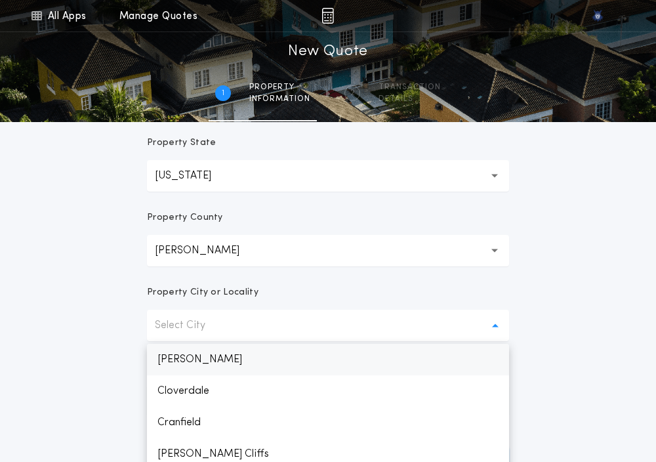
click at [173, 351] on p "[PERSON_NAME]" at bounding box center [328, 359] width 362 height 31
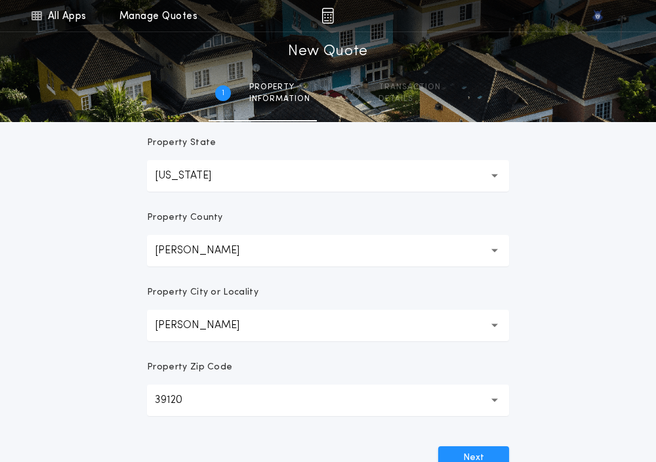
click at [173, 357] on form "Prepared For Property Address Property State [US_STATE] ** Property County Adam…" at bounding box center [327, 180] width 393 height 577
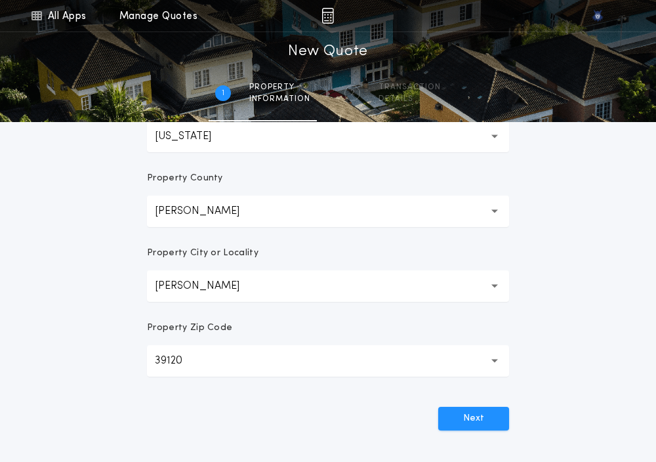
scroll to position [289, 0]
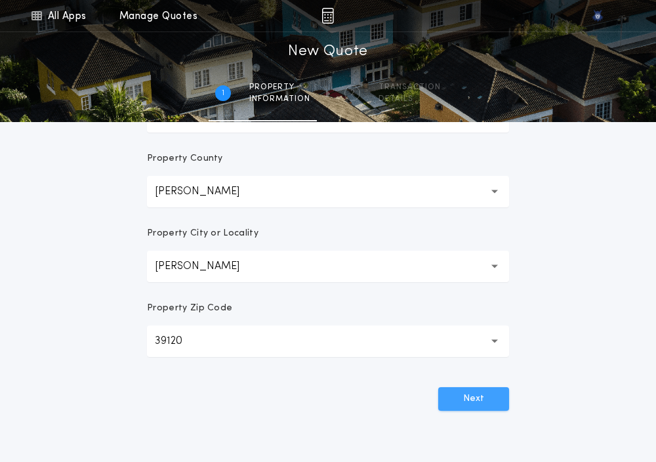
click at [446, 399] on button "Next" at bounding box center [473, 399] width 71 height 24
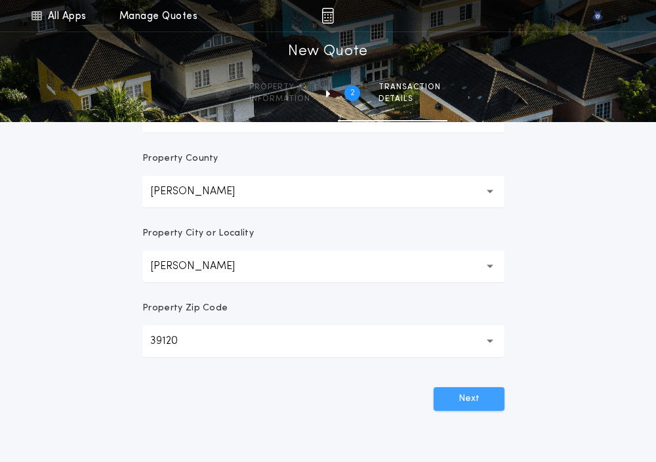
scroll to position [0, 0]
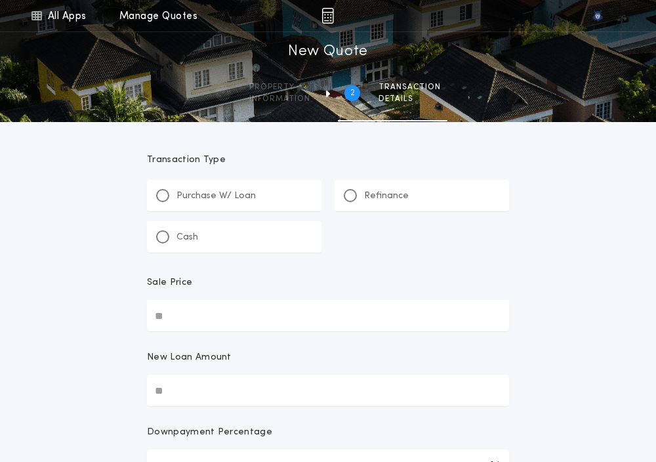
click at [367, 193] on p "Refinance" at bounding box center [386, 196] width 45 height 13
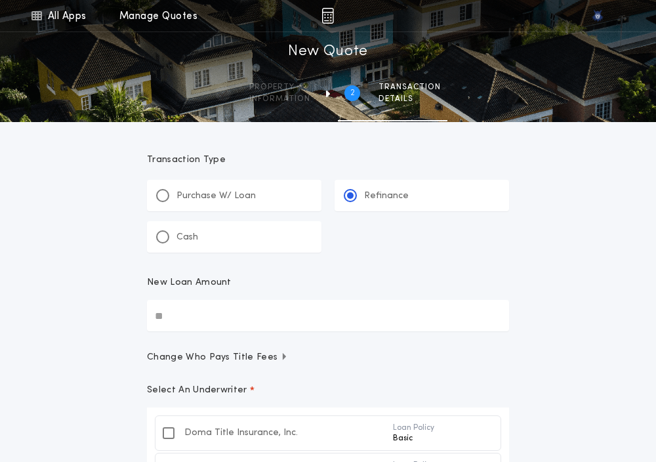
click at [205, 308] on input "New Loan Amount" at bounding box center [328, 315] width 362 height 31
paste input "text"
click at [210, 350] on form "Transaction Type ********* Purchase W/ Loan Refinance Cash New Loan Amount ****…" at bounding box center [327, 425] width 393 height 607
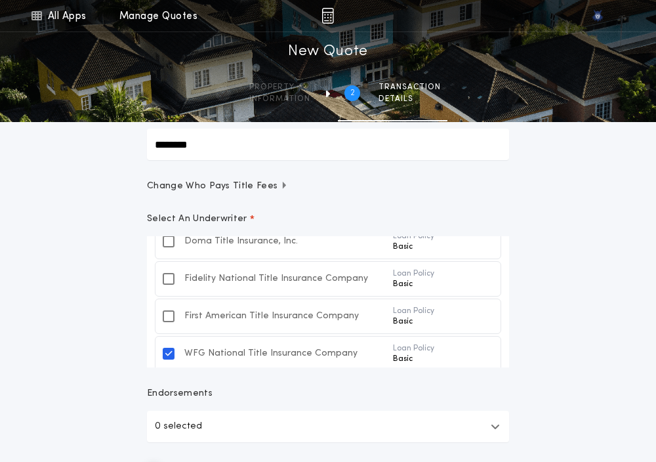
scroll to position [33, 0]
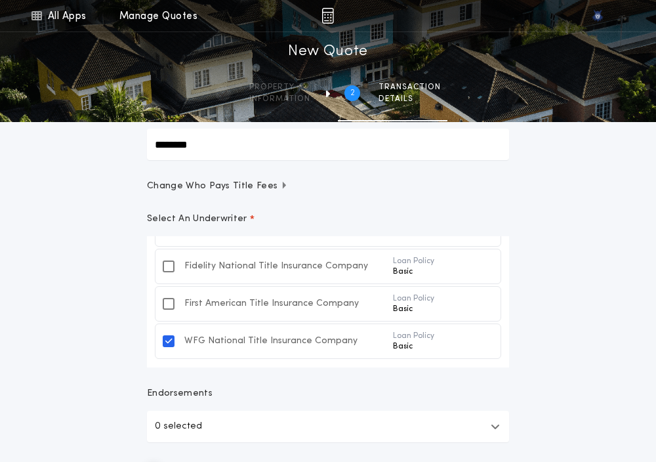
click at [120, 369] on div "All Apps Quick Calc Quick Net Sheet Quick Estimate Title Calculator Seller Net …" at bounding box center [328, 218] width 656 height 779
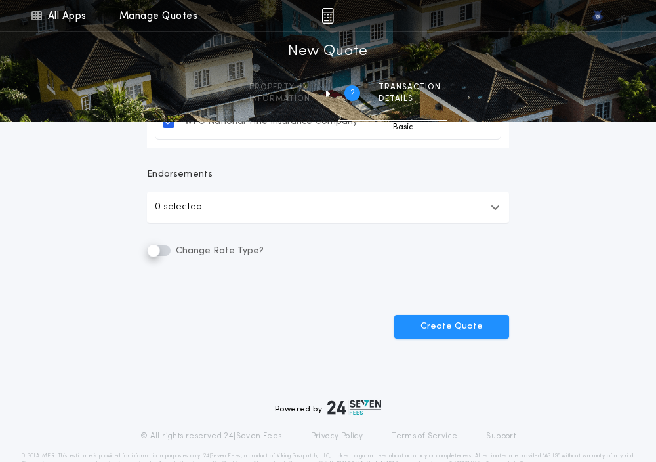
scroll to position [391, 0]
click at [441, 329] on button "Create Quote" at bounding box center [451, 326] width 115 height 24
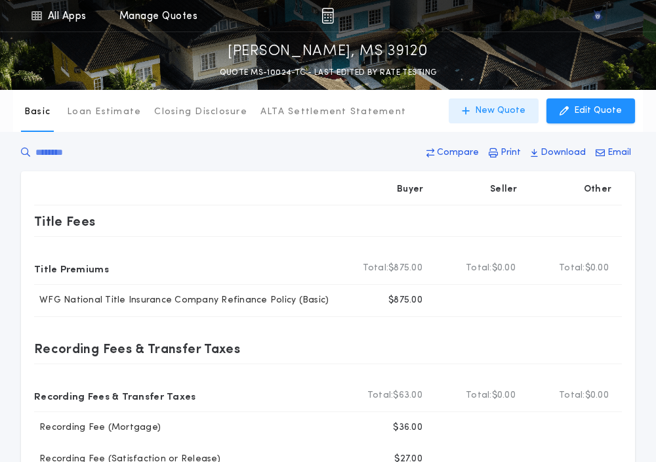
click at [496, 115] on p "New Quote" at bounding box center [500, 110] width 50 height 13
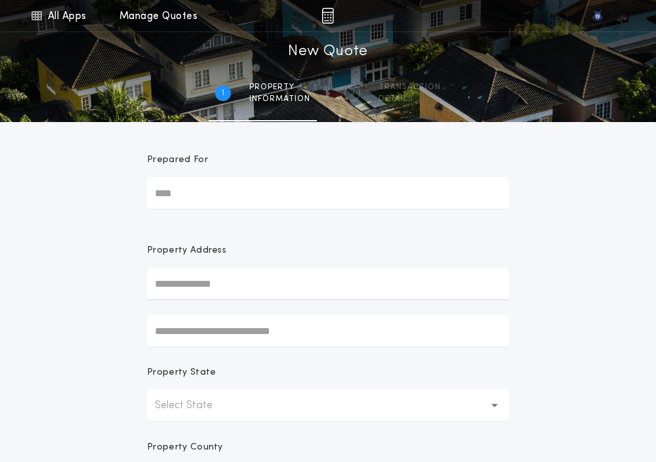
click at [163, 411] on p "Select State" at bounding box center [194, 405] width 79 height 16
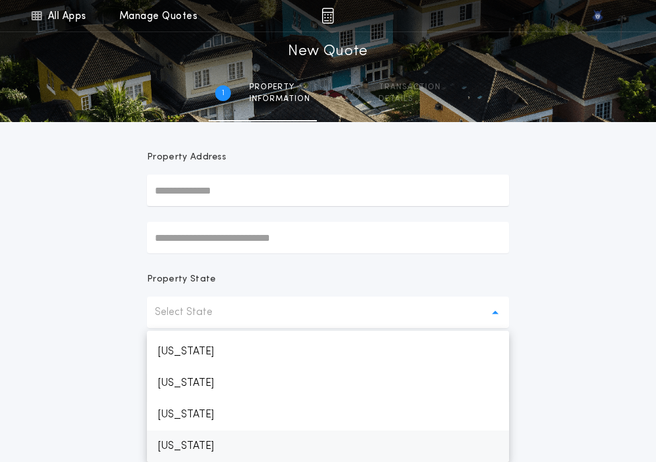
scroll to position [624, 0]
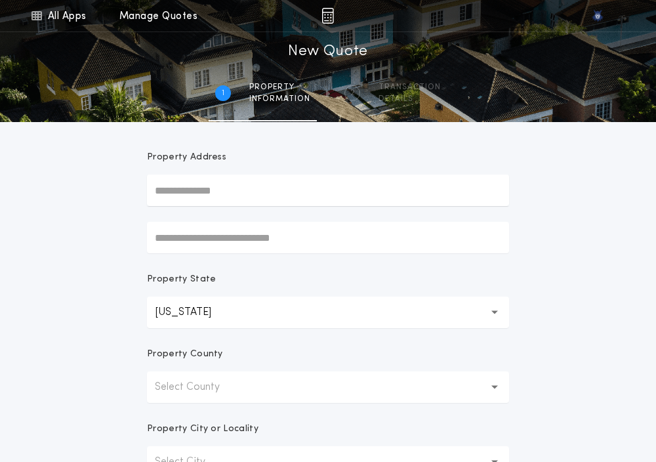
click at [174, 392] on p "Select County" at bounding box center [198, 387] width 86 height 16
click at [169, 411] on p "[PERSON_NAME]" at bounding box center [328, 420] width 362 height 31
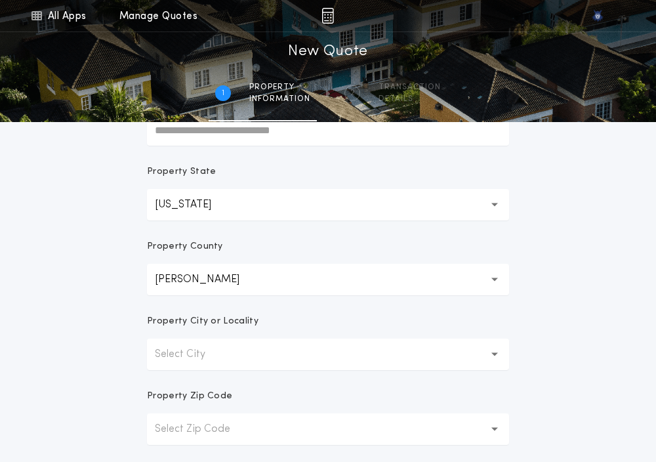
scroll to position [223, 0]
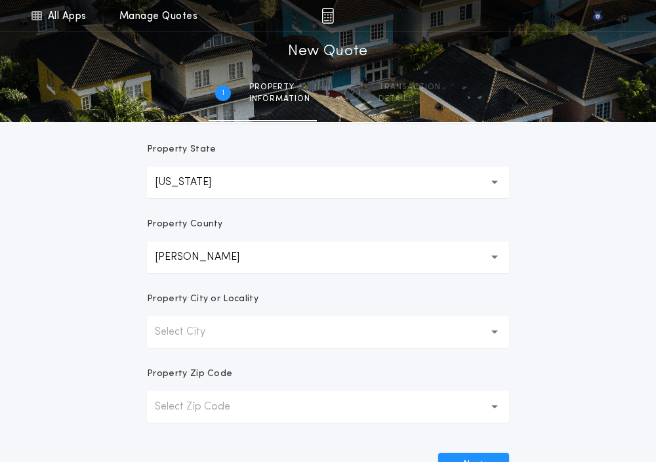
click at [188, 339] on button "Select City" at bounding box center [328, 331] width 362 height 31
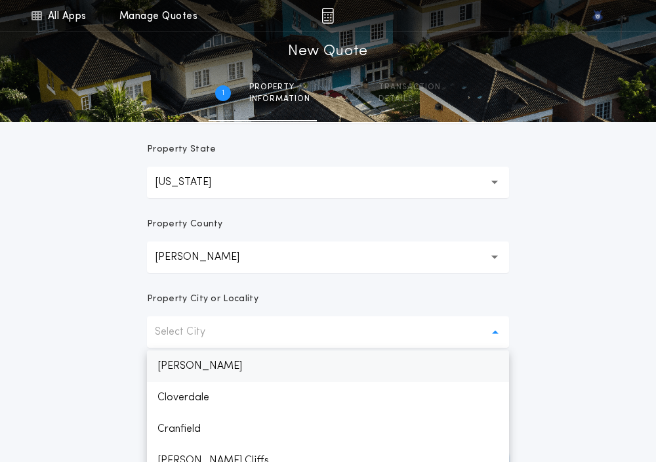
click at [188, 357] on p "[PERSON_NAME]" at bounding box center [328, 365] width 362 height 31
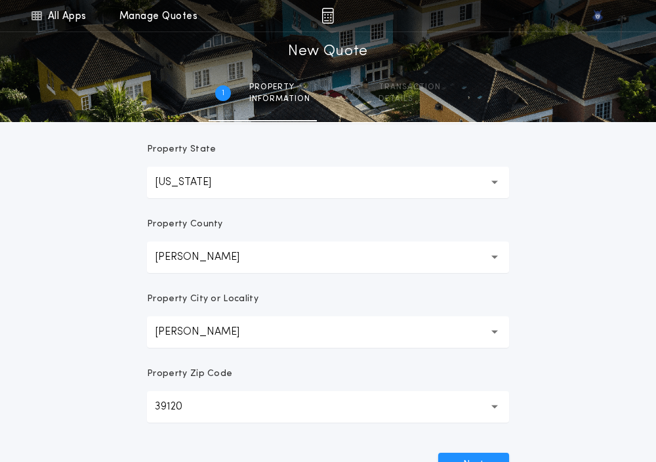
click at [191, 365] on form "Prepared For Property Address Property State [US_STATE] ** Property County Adam…" at bounding box center [327, 187] width 393 height 577
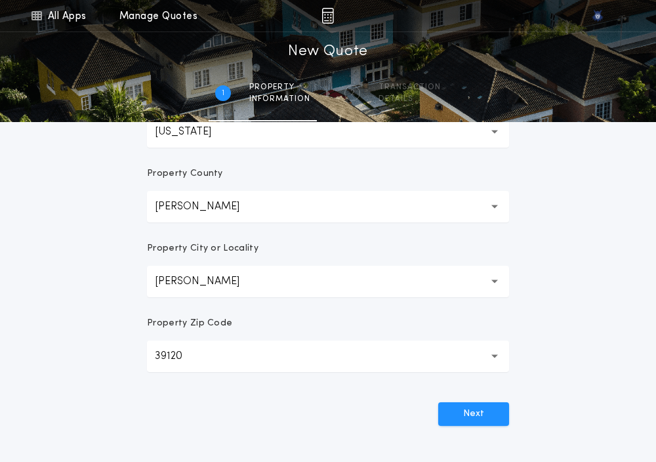
scroll to position [313, 0]
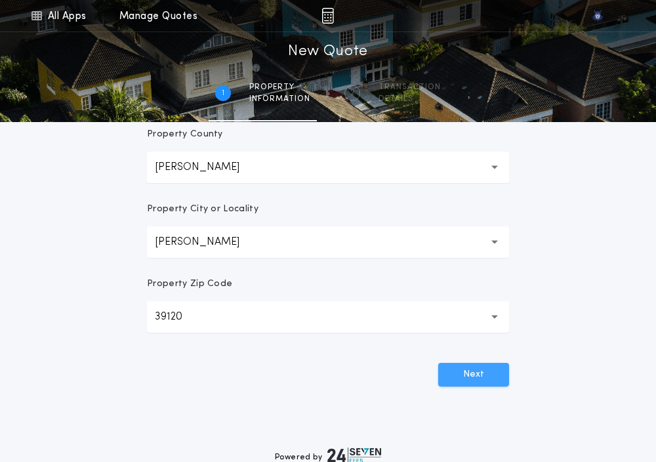
click at [456, 378] on button "Next" at bounding box center [473, 375] width 71 height 24
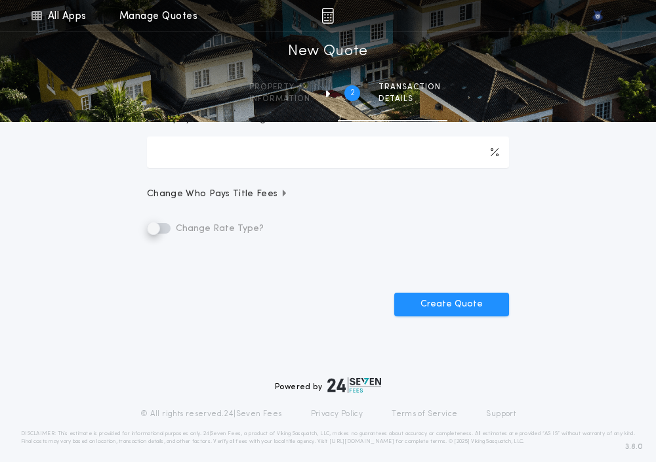
scroll to position [0, 0]
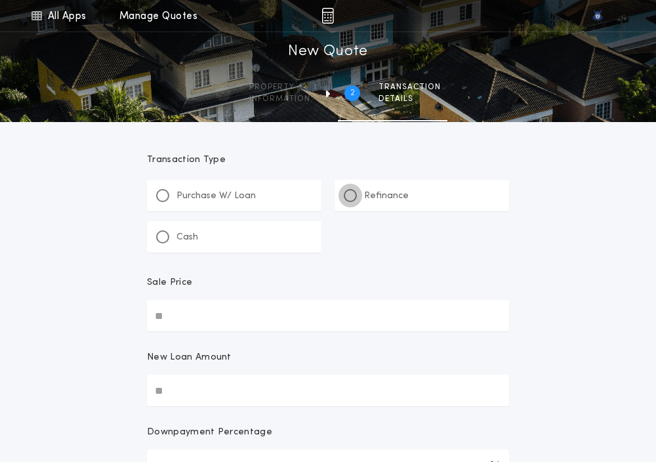
click at [349, 196] on div at bounding box center [350, 195] width 7 height 7
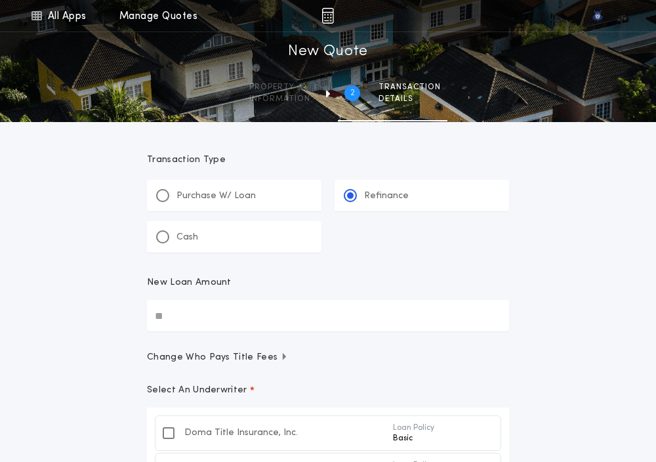
click at [183, 309] on input "New Loan Amount" at bounding box center [328, 315] width 362 height 31
paste input "text"
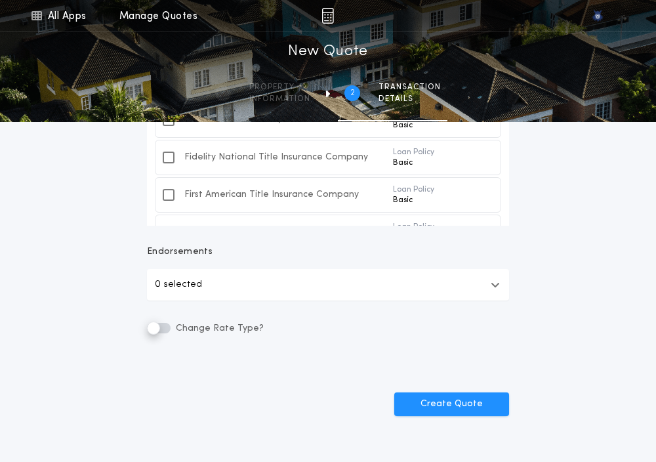
scroll to position [313, 0]
click at [411, 395] on button "Create Quote" at bounding box center [451, 404] width 115 height 24
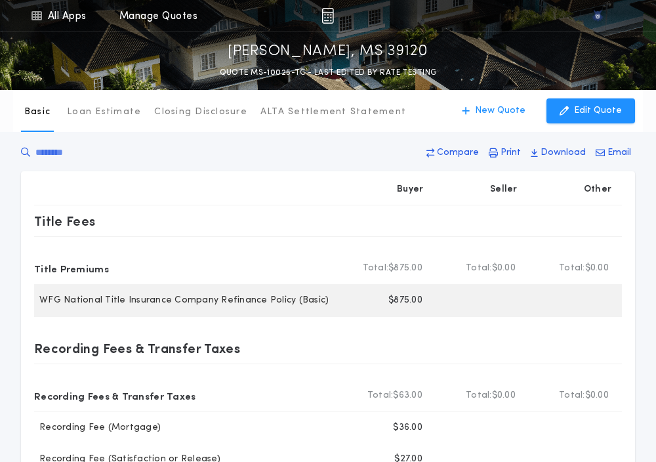
click at [402, 297] on p "$875.00" at bounding box center [405, 300] width 34 height 13
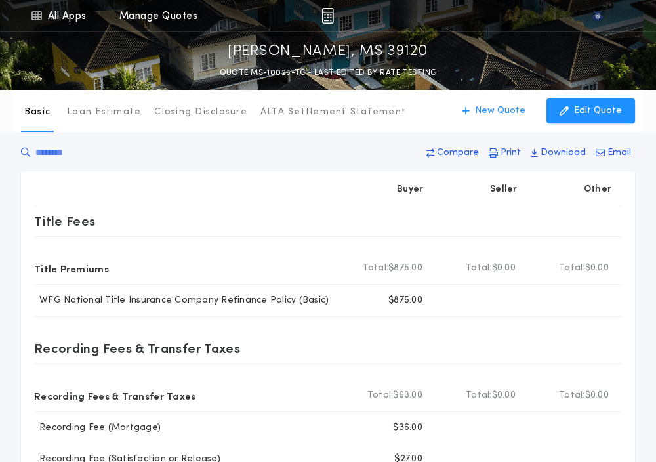
click at [329, 320] on div "Recording Fees & Transfer Taxes Recording Fees & Transfer Taxes Total Buyer Tot…" at bounding box center [328, 396] width 588 height 159
click at [483, 109] on p "New Quote" at bounding box center [500, 110] width 50 height 13
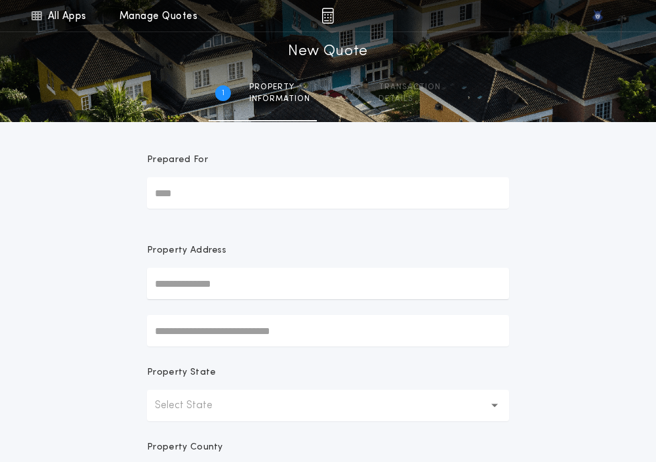
click at [172, 397] on p "Select State" at bounding box center [194, 405] width 79 height 16
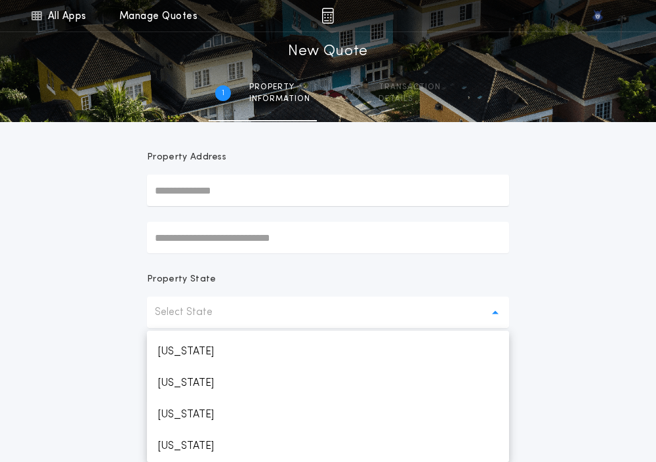
scroll to position [624, 0]
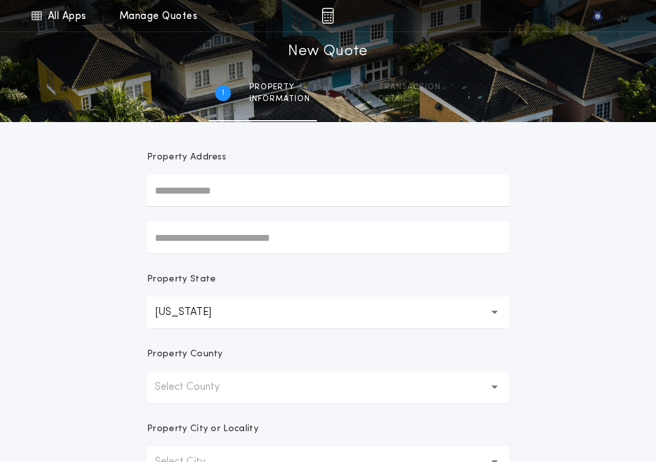
click at [172, 397] on button "Select County" at bounding box center [328, 386] width 362 height 31
click at [172, 416] on p "[PERSON_NAME]" at bounding box center [328, 420] width 362 height 31
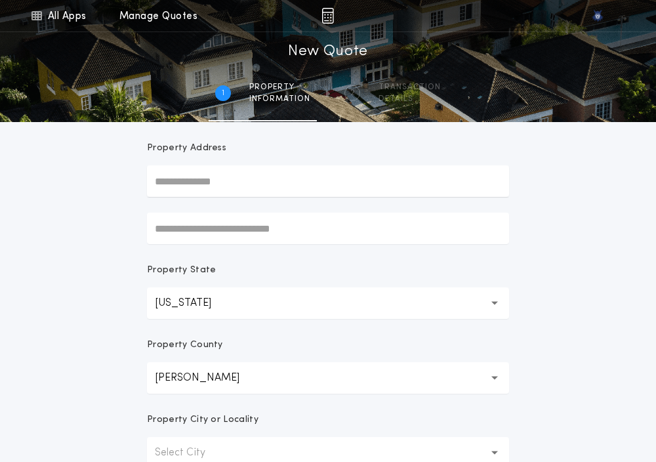
scroll to position [136, 0]
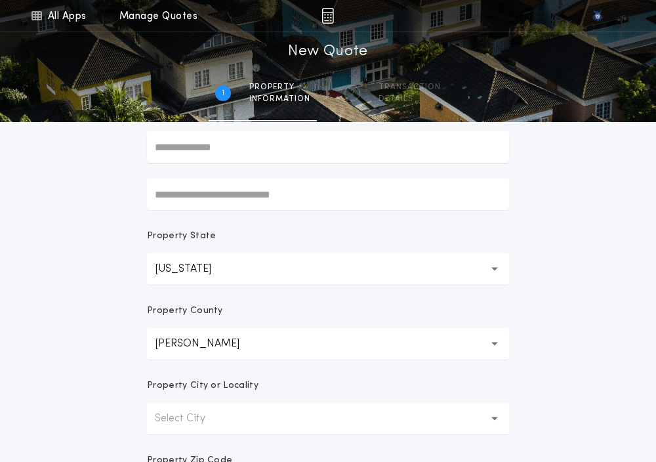
click at [172, 416] on p "Select City" at bounding box center [190, 419] width 71 height 16
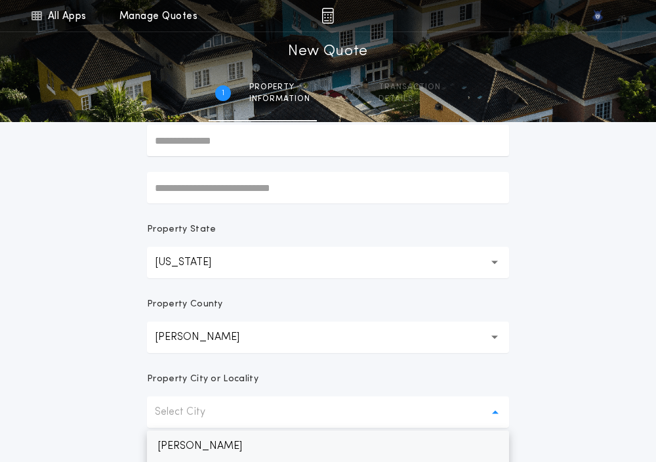
click at [167, 442] on p "[PERSON_NAME]" at bounding box center [328, 445] width 362 height 31
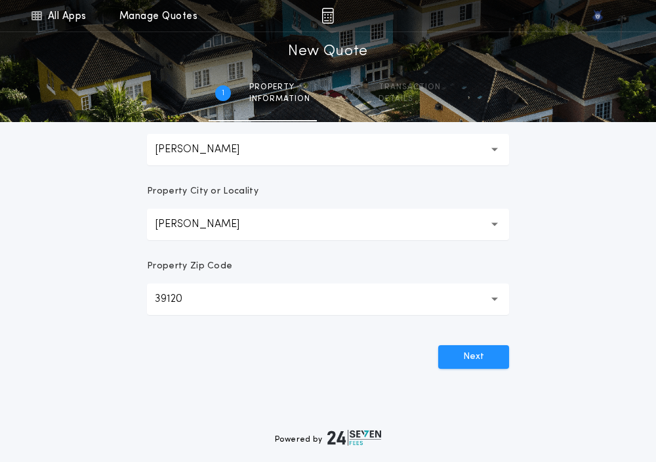
scroll to position [393, 0]
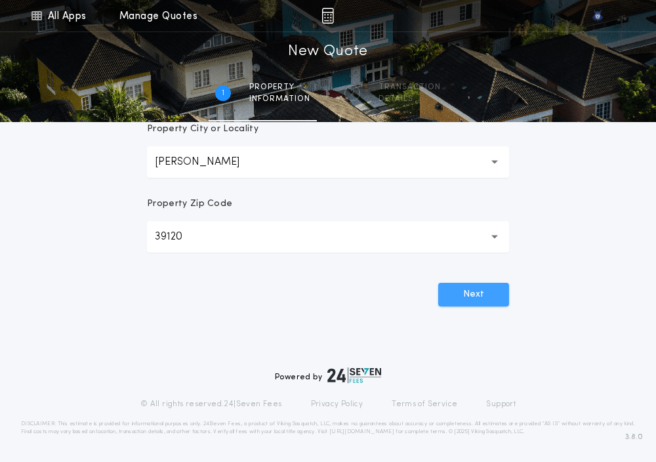
click at [482, 291] on button "Next" at bounding box center [473, 295] width 71 height 24
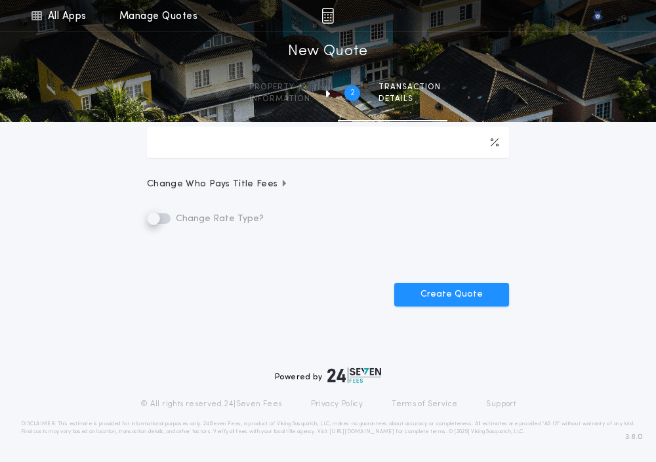
scroll to position [0, 0]
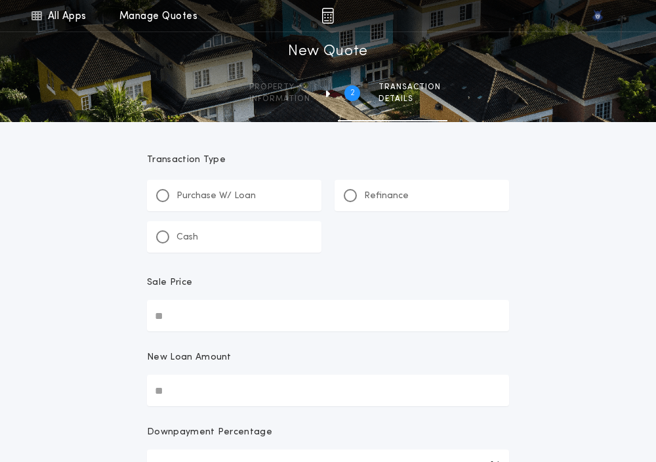
click at [355, 207] on div "Refinance" at bounding box center [421, 195] width 174 height 31
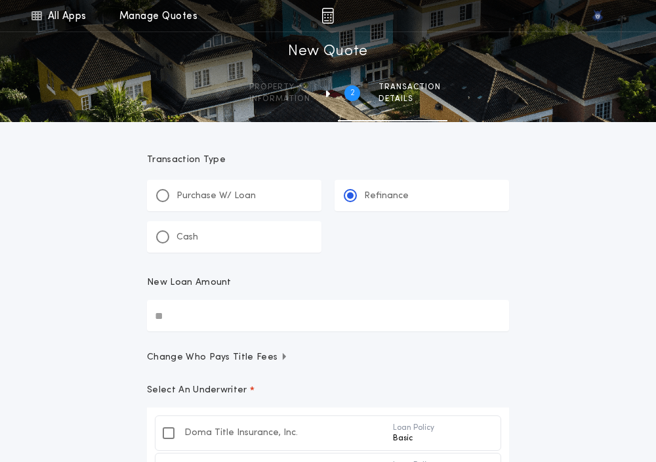
click at [169, 319] on input "New Loan Amount" at bounding box center [328, 315] width 362 height 31
paste input "text"
click at [323, 287] on div "New Loan Amount" at bounding box center [328, 288] width 362 height 24
click at [323, 300] on input "********" at bounding box center [328, 315] width 362 height 31
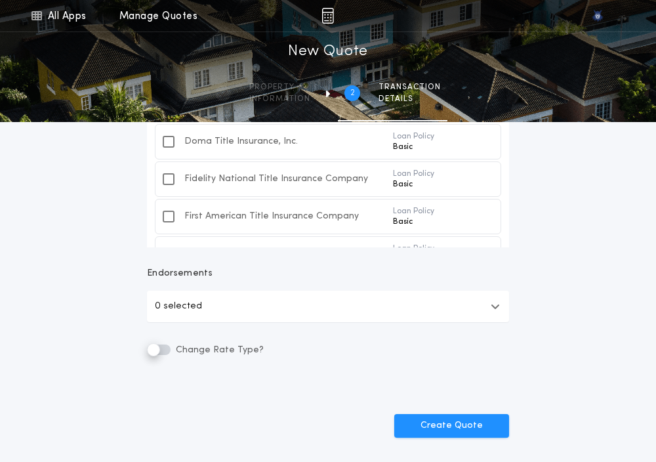
scroll to position [331, 0]
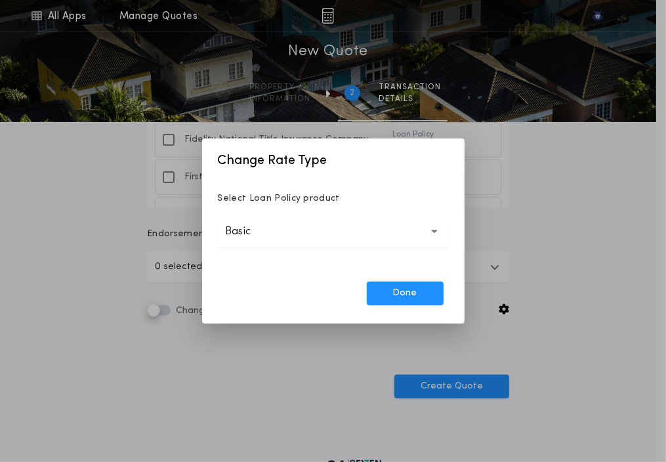
click at [320, 231] on button "Basic *****" at bounding box center [333, 231] width 231 height 31
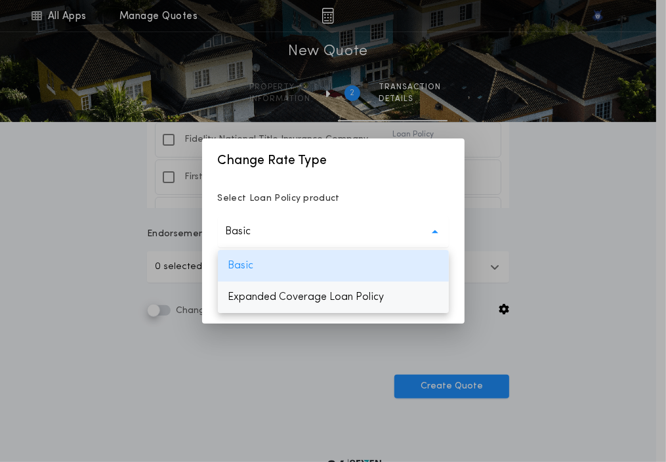
click at [296, 291] on p "Expanded Coverage Loan Policy" at bounding box center [333, 296] width 231 height 31
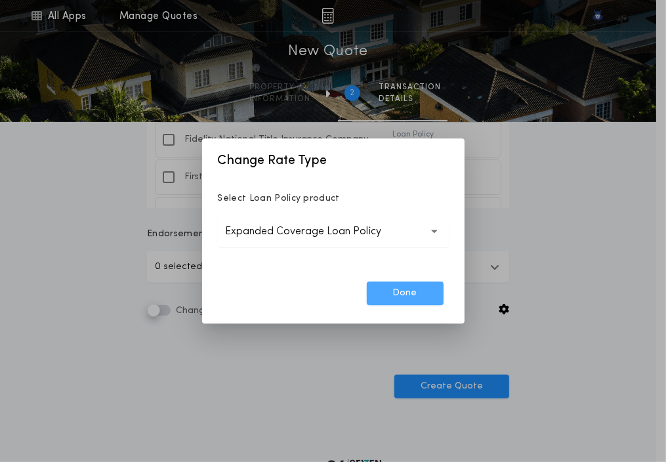
click at [399, 294] on button "Done" at bounding box center [405, 293] width 77 height 24
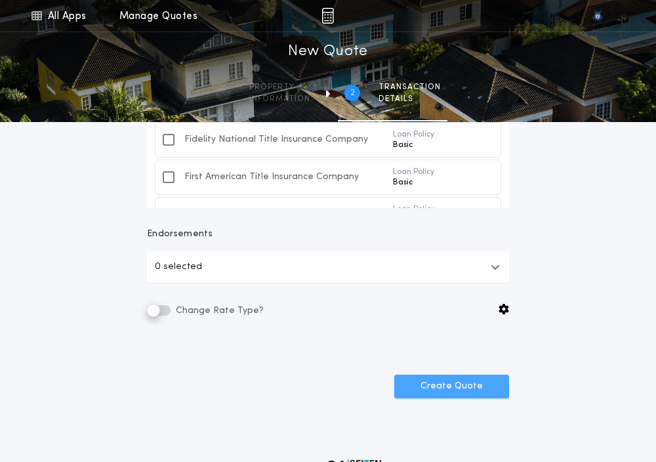
click at [435, 393] on button "Create Quote" at bounding box center [451, 386] width 115 height 24
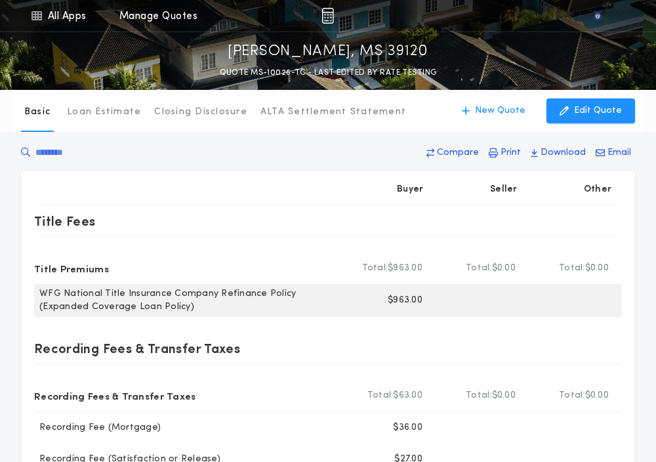
click at [398, 298] on p "$963.00" at bounding box center [405, 300] width 35 height 13
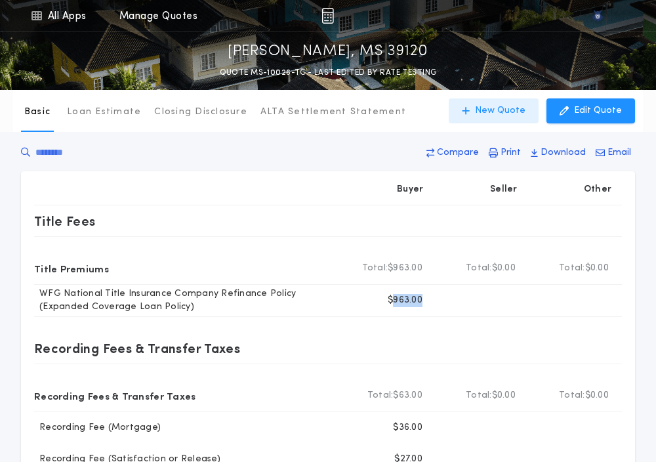
click at [487, 106] on p "New Quote" at bounding box center [500, 110] width 50 height 13
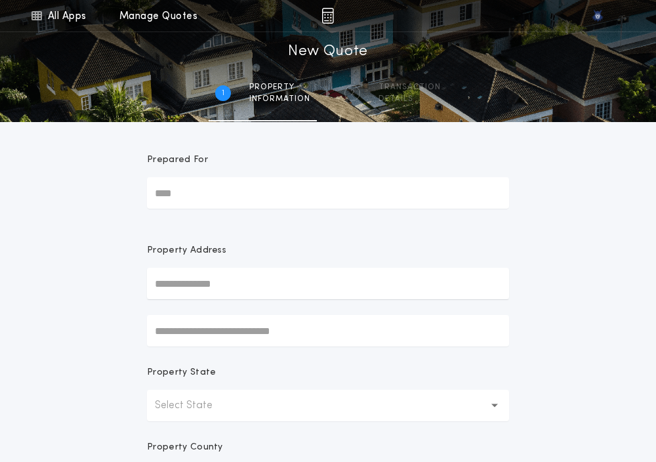
click at [166, 403] on p "Select State" at bounding box center [194, 405] width 79 height 16
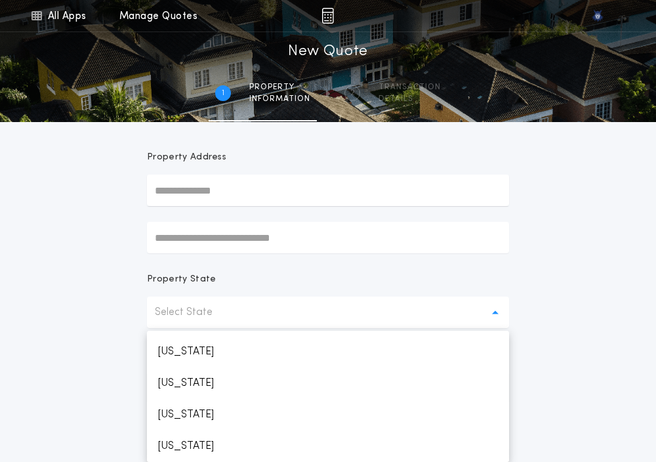
scroll to position [624, 0]
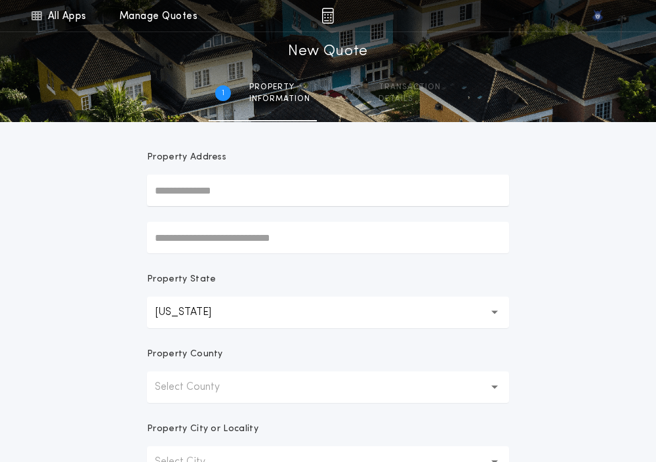
click at [165, 391] on p "Select County" at bounding box center [198, 387] width 86 height 16
click at [165, 405] on p "[PERSON_NAME]" at bounding box center [328, 420] width 362 height 31
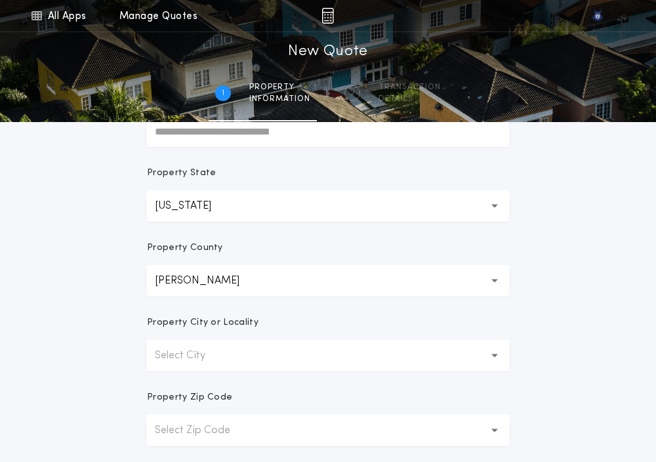
scroll to position [210, 0]
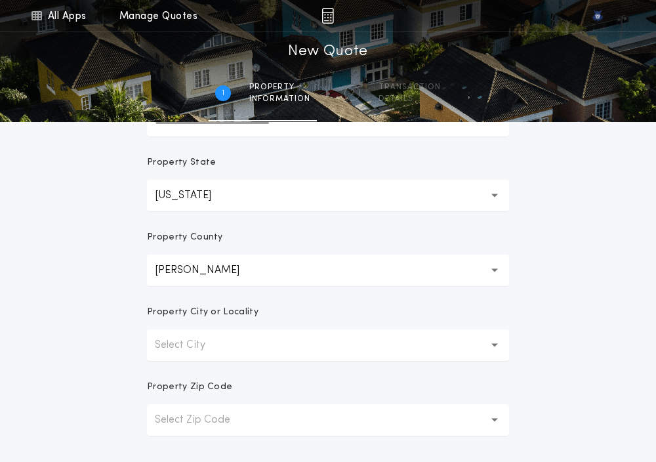
click at [157, 338] on p "Select City" at bounding box center [190, 345] width 71 height 16
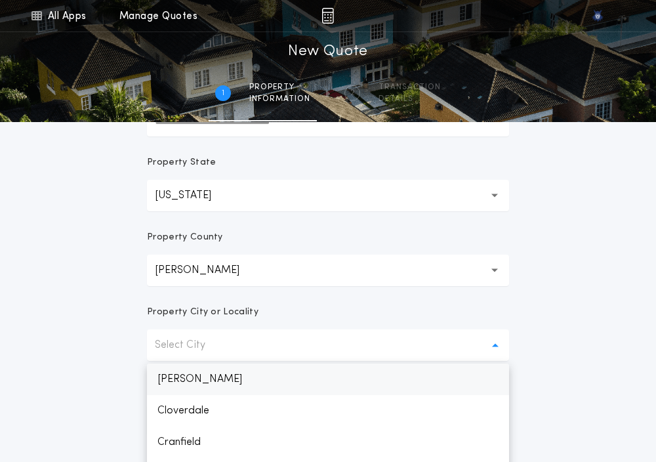
click at [163, 367] on p "[PERSON_NAME]" at bounding box center [328, 378] width 362 height 31
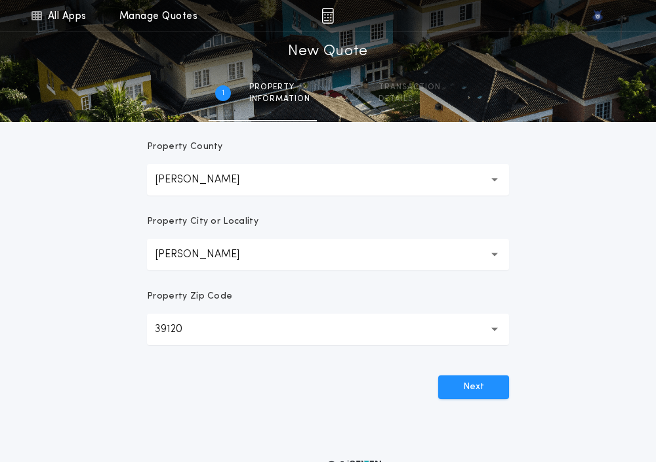
scroll to position [301, 0]
click at [447, 375] on button "Next" at bounding box center [473, 386] width 71 height 24
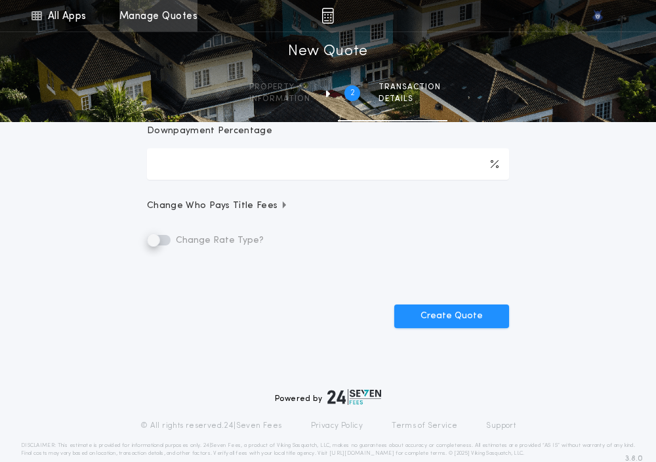
scroll to position [0, 0]
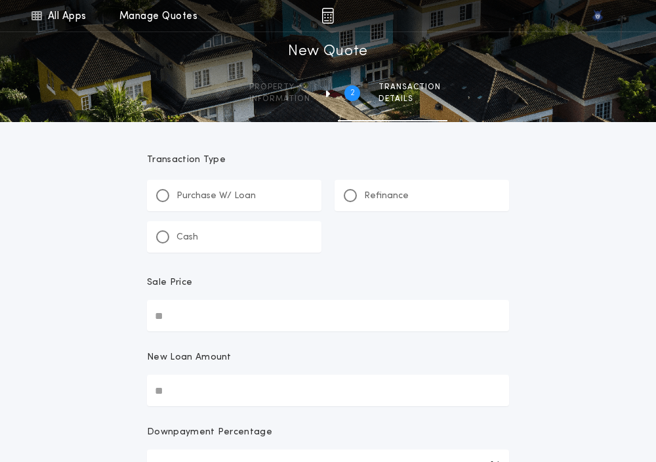
click at [357, 192] on div "Refinance" at bounding box center [376, 196] width 65 height 14
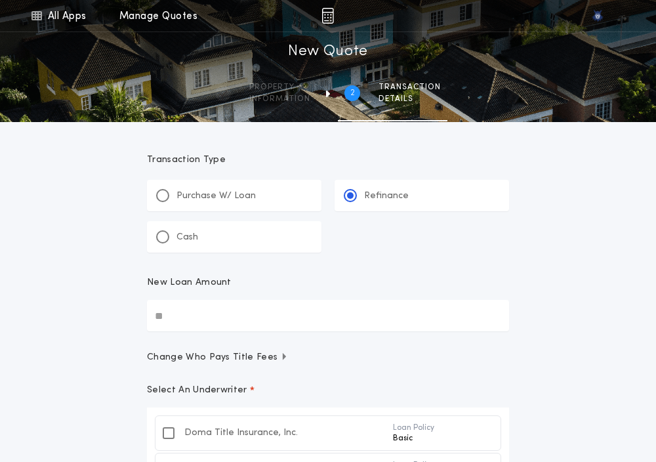
click at [171, 330] on input "New Loan Amount" at bounding box center [328, 315] width 362 height 31
paste input "text"
click at [85, 378] on div "All Apps Quick Calc Quick Net Sheet Quick Estimate Title Calculator Seller Net …" at bounding box center [328, 389] width 656 height 779
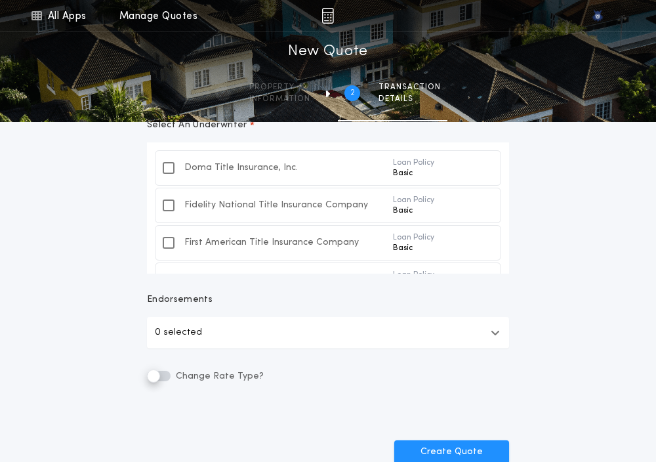
scroll to position [269, 0]
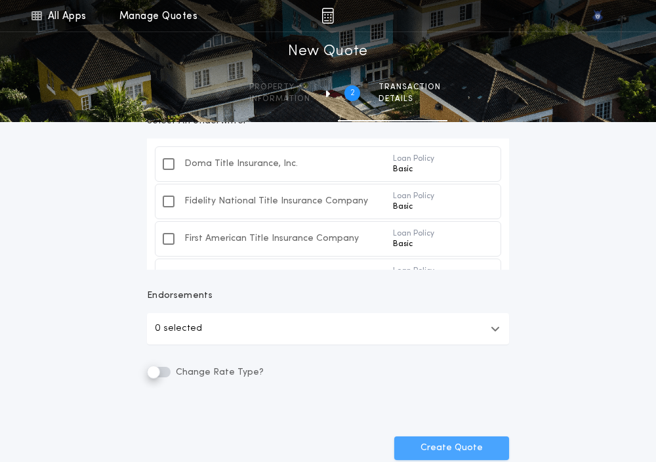
click at [454, 445] on button "Create Quote" at bounding box center [451, 448] width 115 height 24
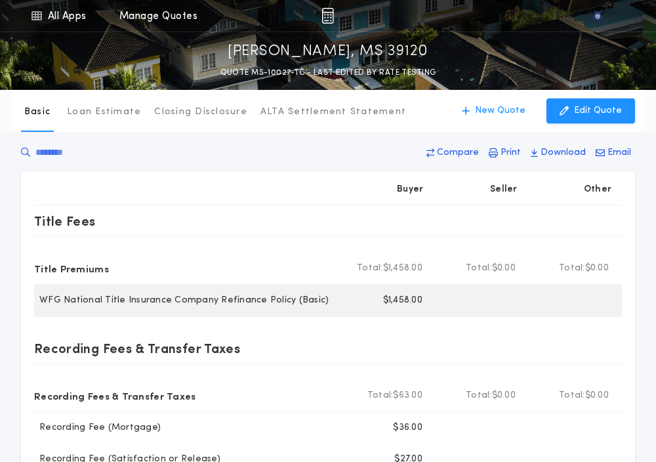
click at [397, 297] on p "$1,458.00" at bounding box center [402, 300] width 39 height 13
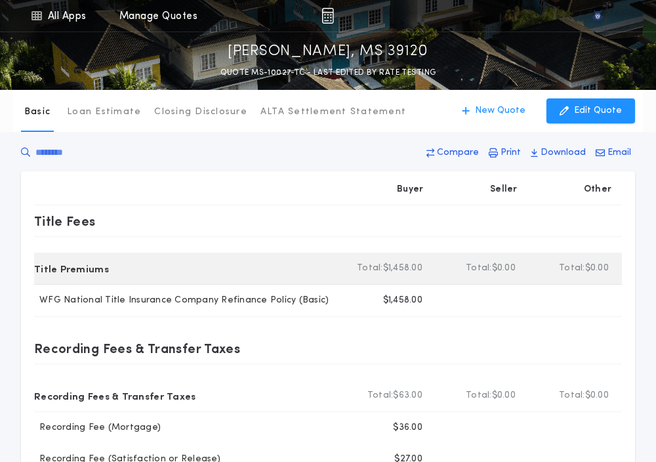
click at [320, 254] on div "Title Premiums Total Buyer Total: $1,458.00 Total Seller Total: $0.00 Total Oth…" at bounding box center [328, 268] width 588 height 32
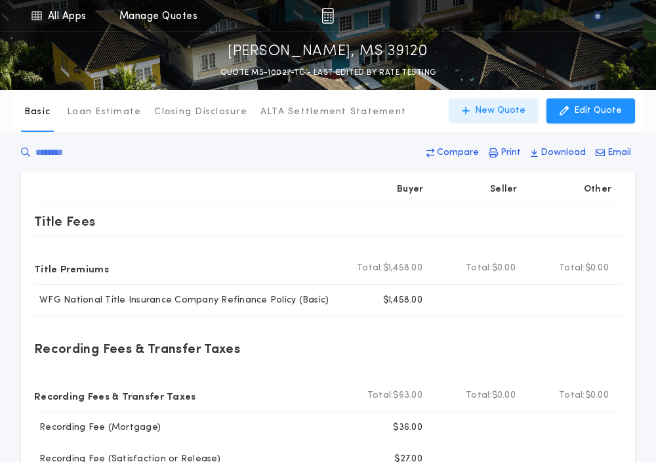
click at [470, 113] on icon "button" at bounding box center [466, 110] width 8 height 9
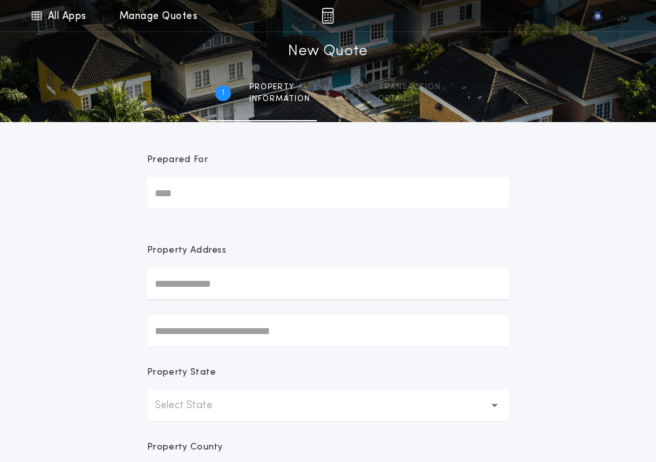
click at [199, 409] on p "Select State" at bounding box center [194, 405] width 79 height 16
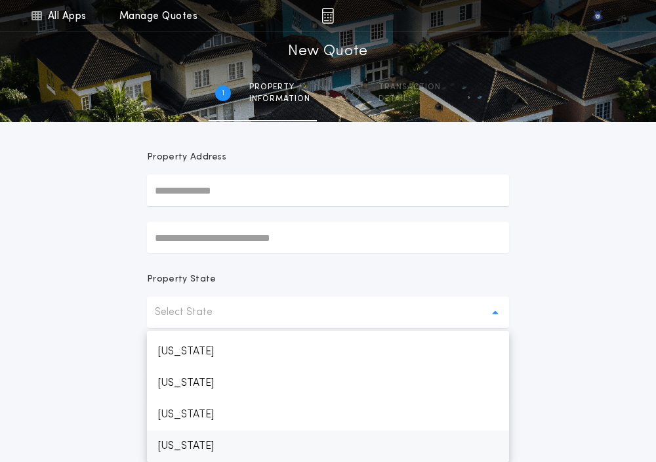
scroll to position [624, 0]
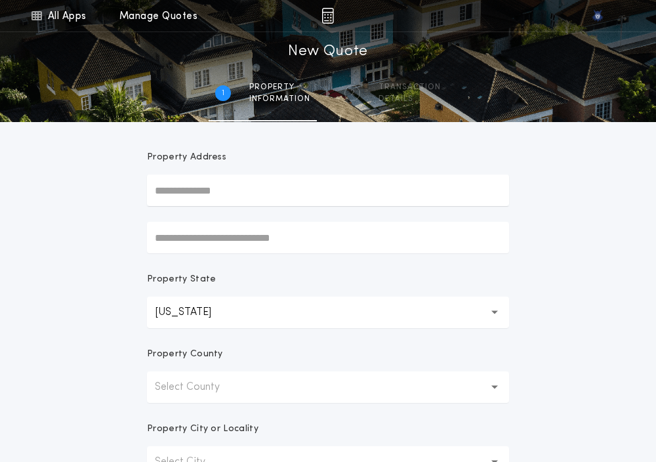
click at [176, 393] on p "Select County" at bounding box center [198, 387] width 86 height 16
click at [176, 420] on p "[PERSON_NAME]" at bounding box center [328, 420] width 362 height 31
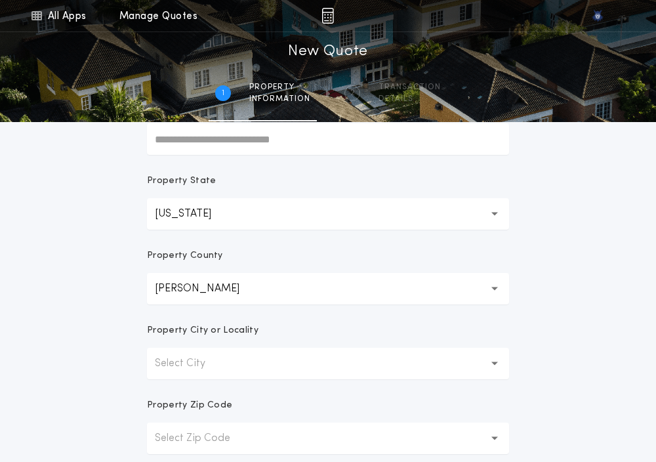
scroll to position [191, 0]
click at [184, 358] on p "Select City" at bounding box center [190, 363] width 71 height 16
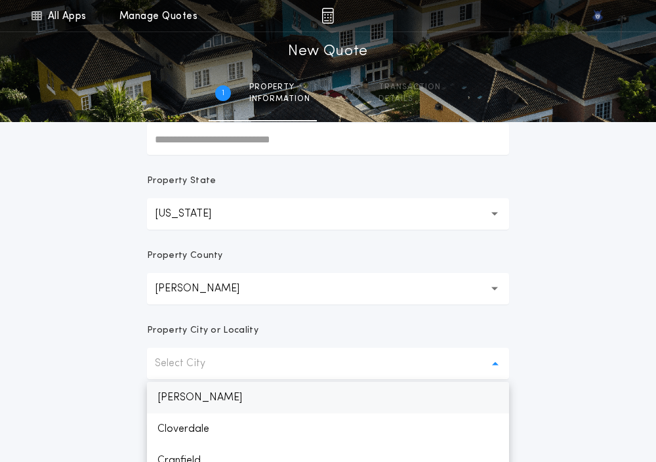
click at [182, 390] on p "[PERSON_NAME]" at bounding box center [328, 397] width 362 height 31
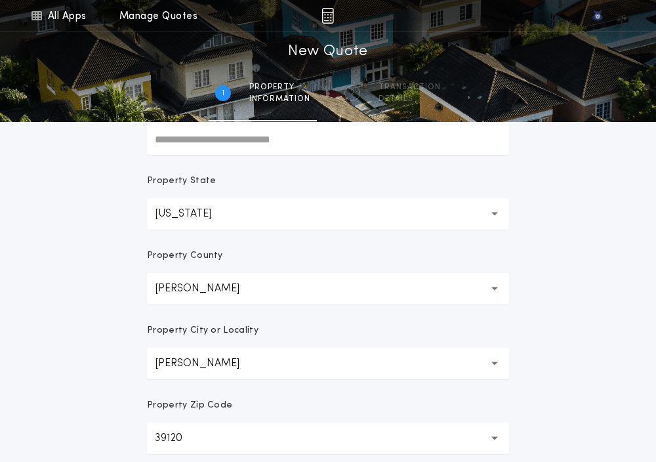
scroll to position [393, 0]
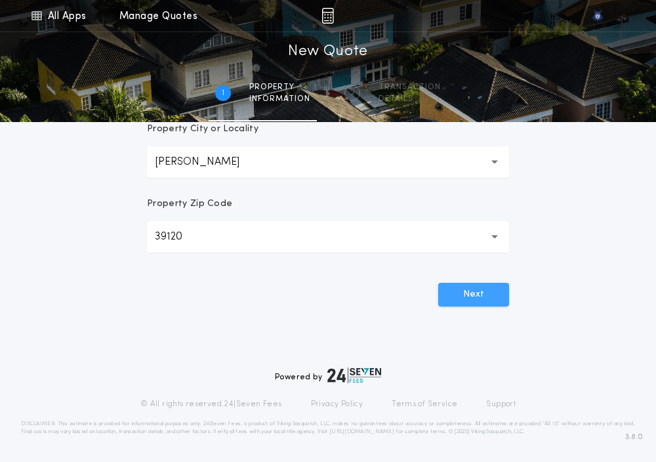
click at [455, 288] on button "Next" at bounding box center [473, 295] width 71 height 24
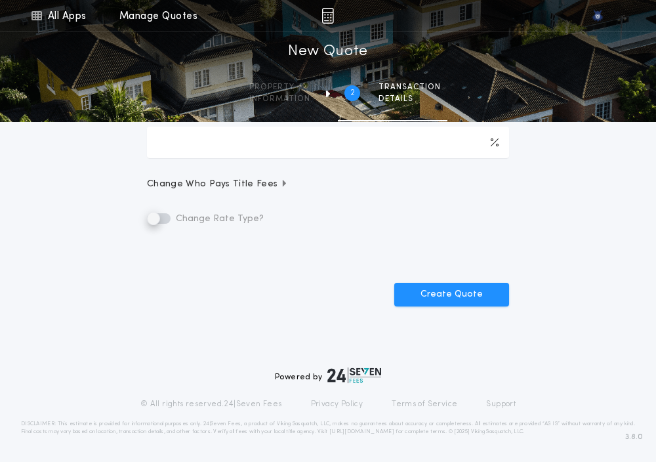
scroll to position [0, 0]
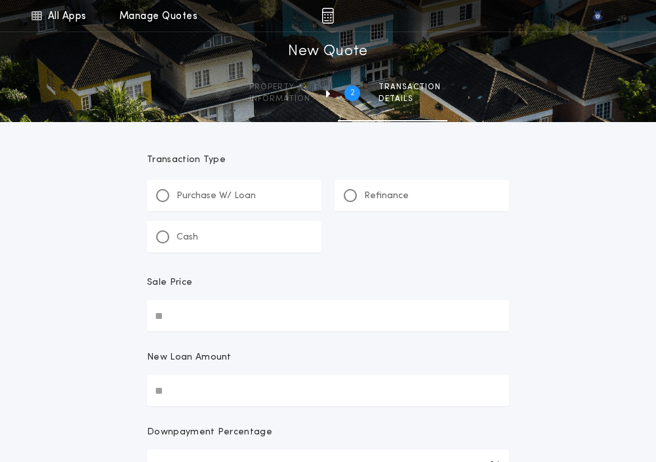
click at [364, 201] on p "Refinance" at bounding box center [386, 196] width 45 height 13
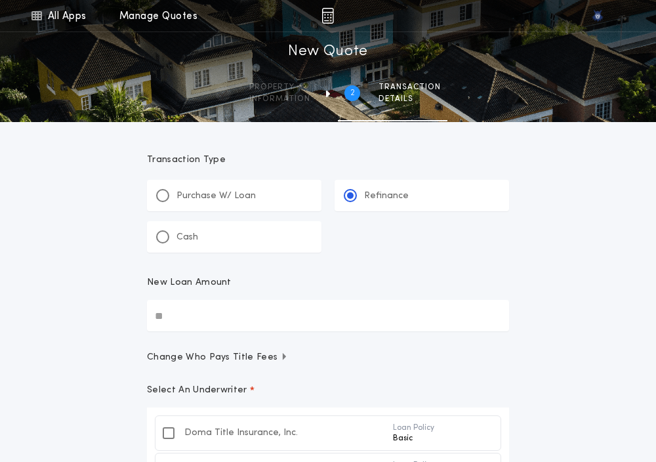
click at [205, 308] on input "New Loan Amount" at bounding box center [328, 315] width 362 height 31
paste input "text"
drag, startPoint x: 129, startPoint y: 364, endPoint x: 163, endPoint y: 233, distance: 135.5
click at [163, 233] on div "All Apps Quick Calc Quick Net Sheet Quick Estimate Title Calculator Seller Net …" at bounding box center [328, 389] width 656 height 779
click at [121, 357] on div "All Apps Quick Calc Quick Net Sheet Quick Estimate Title Calculator Seller Net …" at bounding box center [328, 389] width 656 height 779
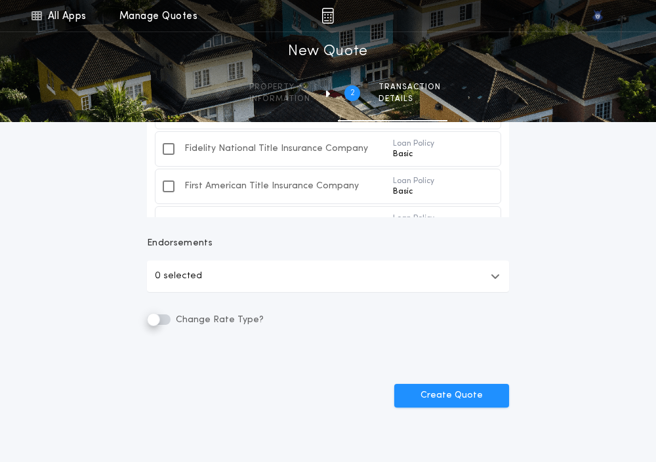
scroll to position [336, 0]
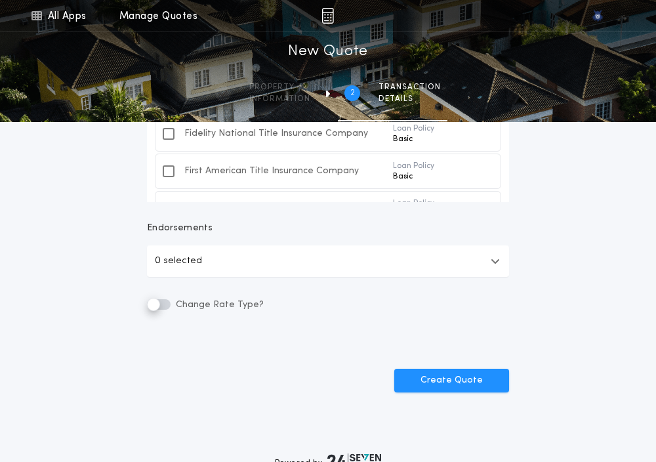
click at [144, 308] on form "Transaction Type ********* Purchase W/ Loan Refinance Cash New Loan Amount ****…" at bounding box center [327, 89] width 393 height 607
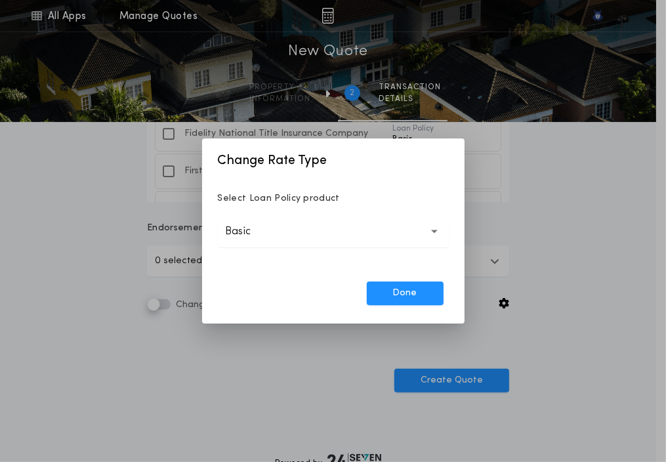
click at [315, 235] on button "Basic *****" at bounding box center [333, 231] width 231 height 31
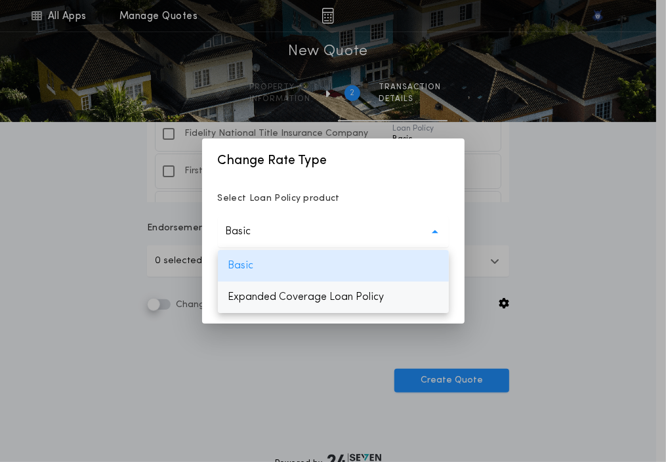
click at [315, 291] on p "Expanded Coverage Loan Policy" at bounding box center [333, 296] width 231 height 31
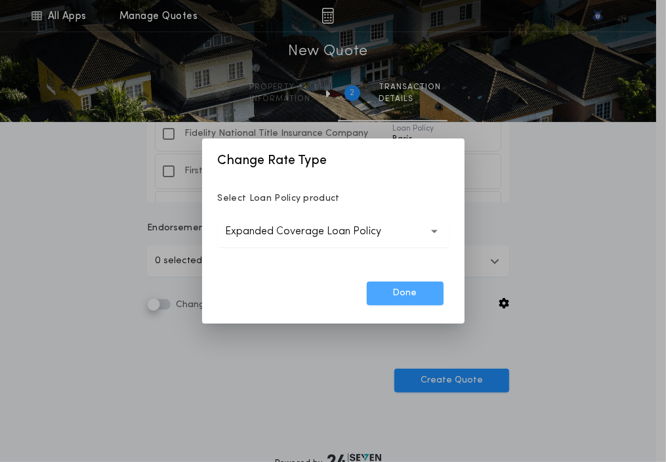
click at [411, 294] on button "Done" at bounding box center [405, 293] width 77 height 24
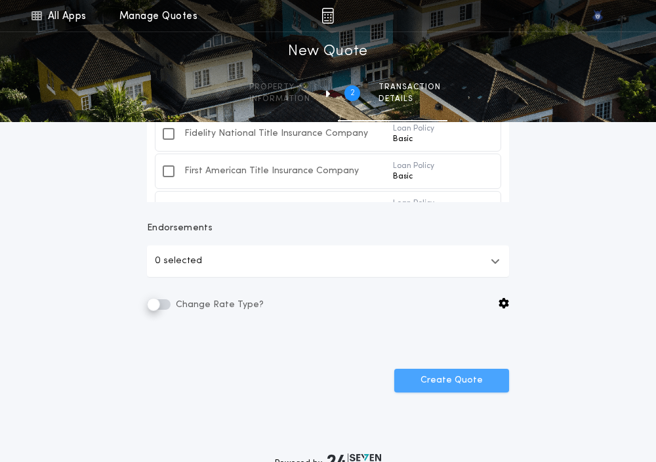
click at [430, 387] on button "Create Quote" at bounding box center [451, 381] width 115 height 24
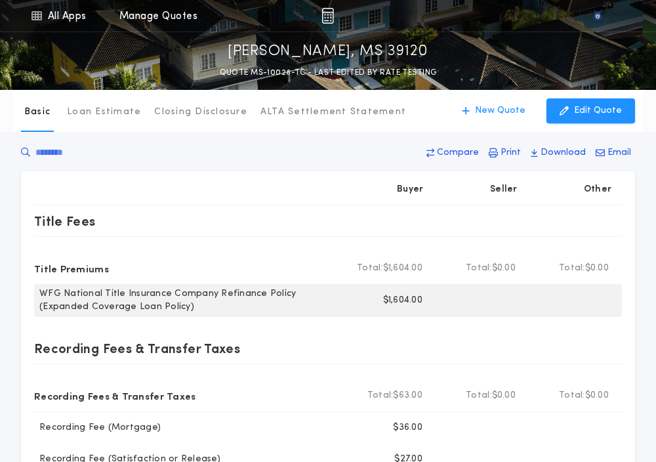
click at [403, 301] on p "$1,604.00" at bounding box center [402, 300] width 39 height 13
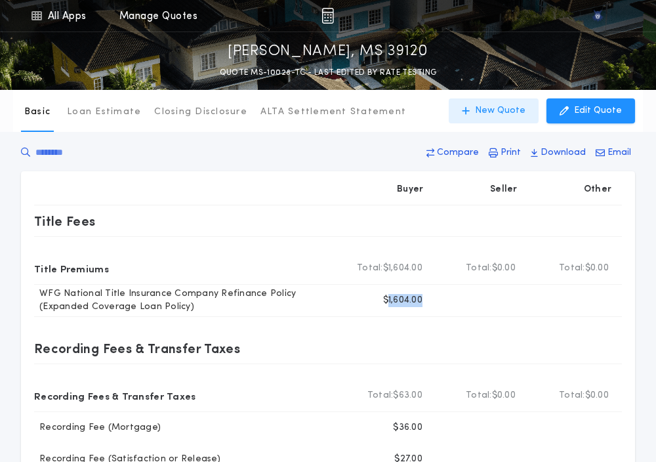
click at [483, 107] on p "New Quote" at bounding box center [500, 110] width 50 height 13
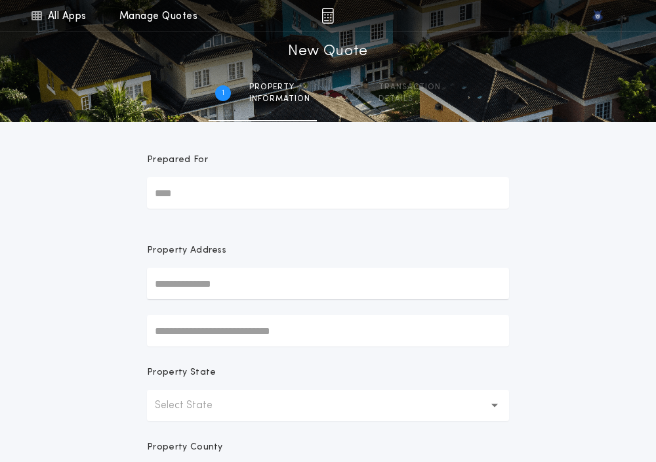
click at [338, 222] on form "Prepared For Property Address Property State Select State Property County Selec…" at bounding box center [327, 410] width 393 height 577
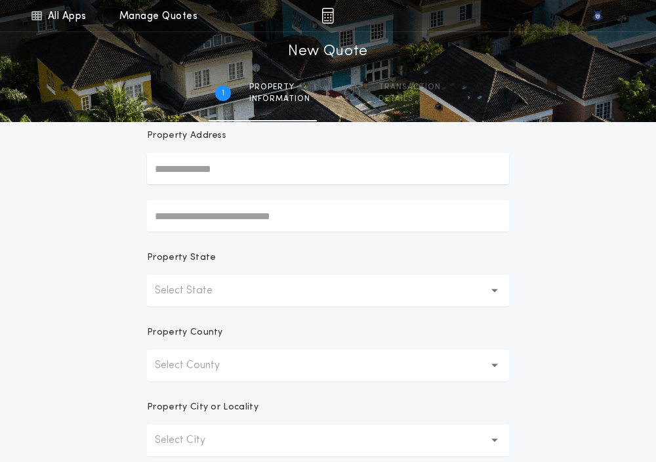
scroll to position [118, 0]
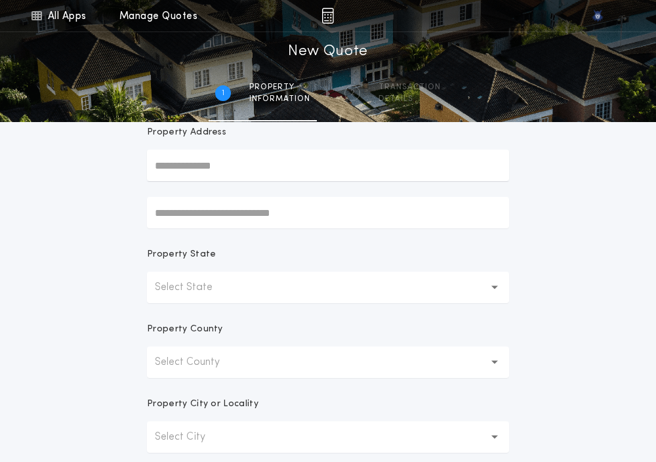
click at [247, 283] on button "Select State" at bounding box center [328, 287] width 362 height 31
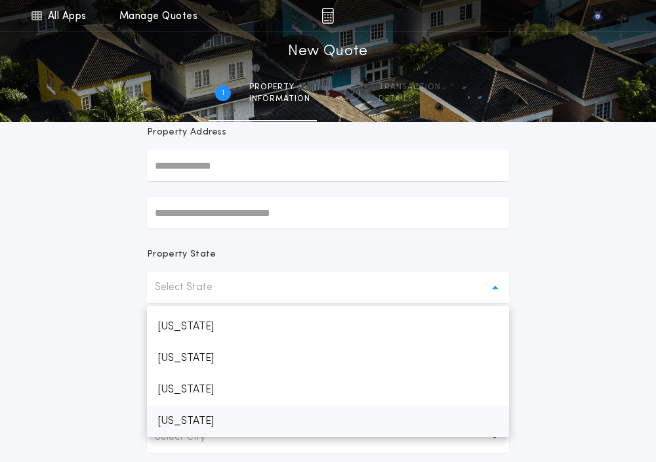
scroll to position [624, 0]
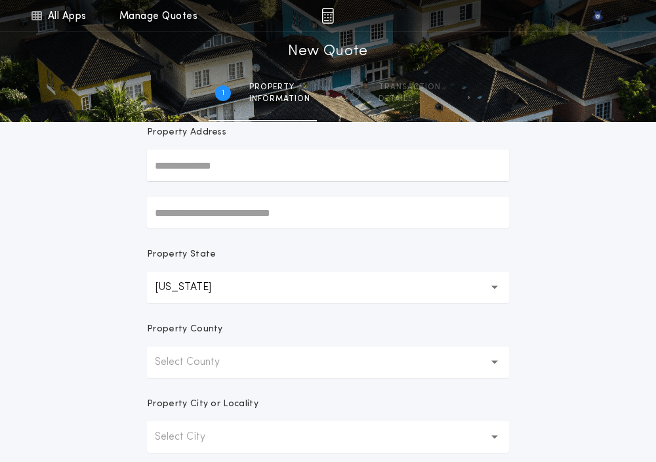
click at [207, 363] on p "Select County" at bounding box center [198, 362] width 86 height 16
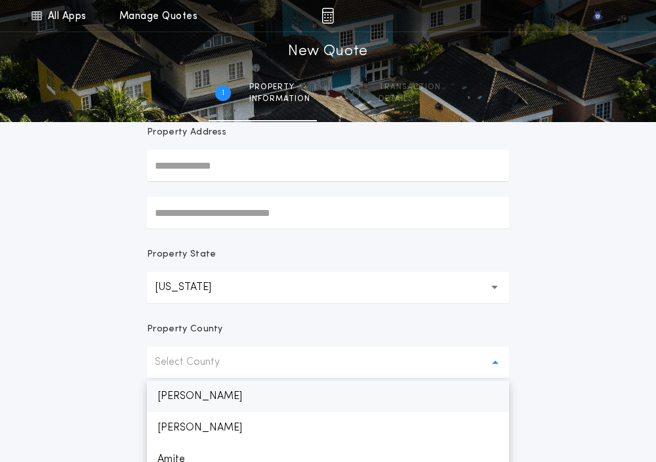
click at [187, 392] on p "[PERSON_NAME]" at bounding box center [328, 395] width 362 height 31
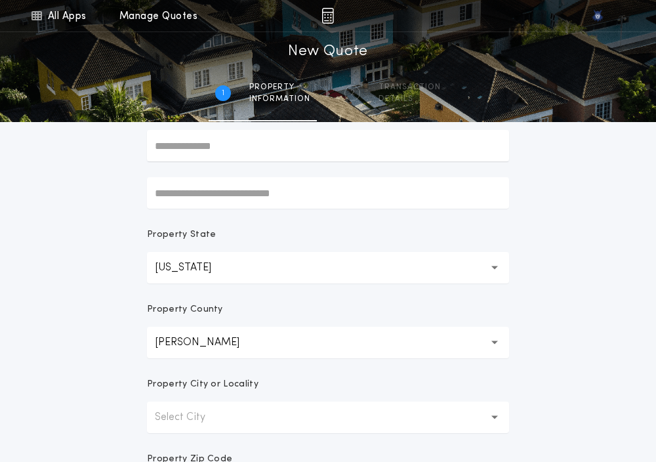
scroll to position [152, 0]
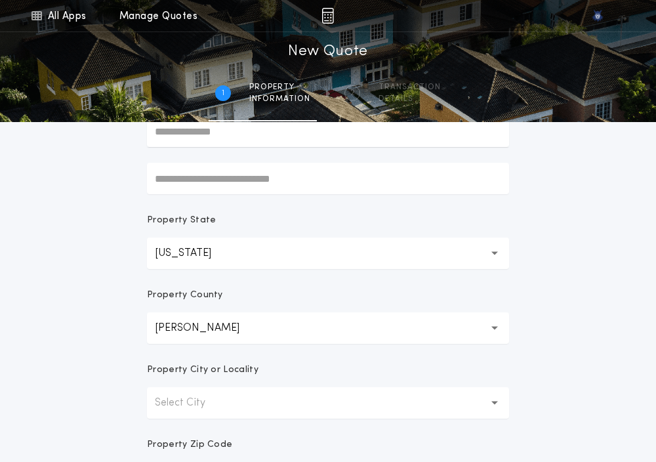
click at [174, 405] on p "Select City" at bounding box center [190, 403] width 71 height 16
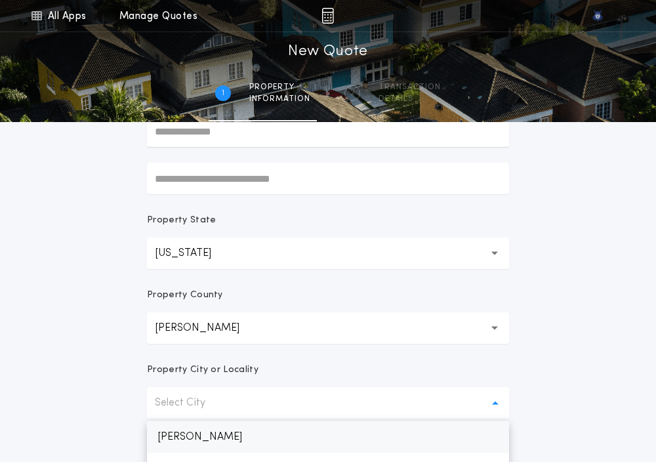
click at [161, 438] on p "[PERSON_NAME]" at bounding box center [328, 436] width 362 height 31
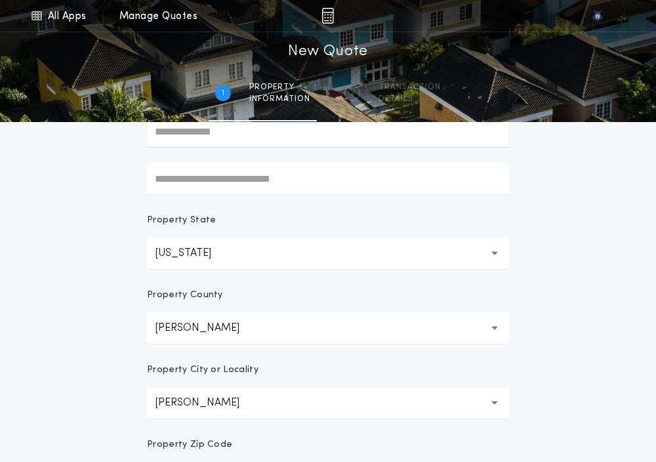
click at [73, 395] on div "All Apps Quick Calc Quick Net Sheet Quick Estimate Title Calculator Seller Net …" at bounding box center [328, 223] width 656 height 750
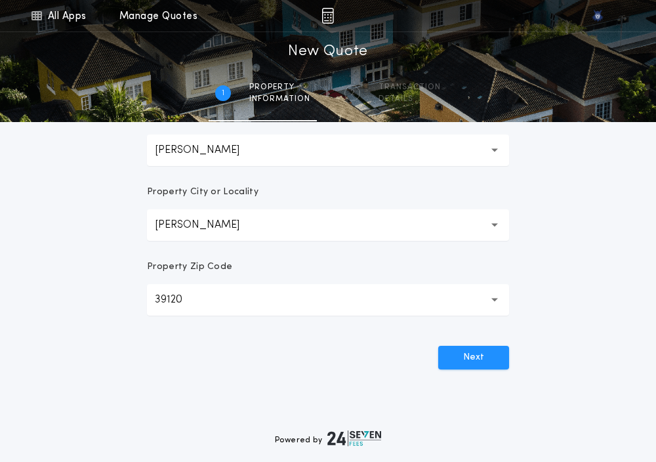
scroll to position [340, 0]
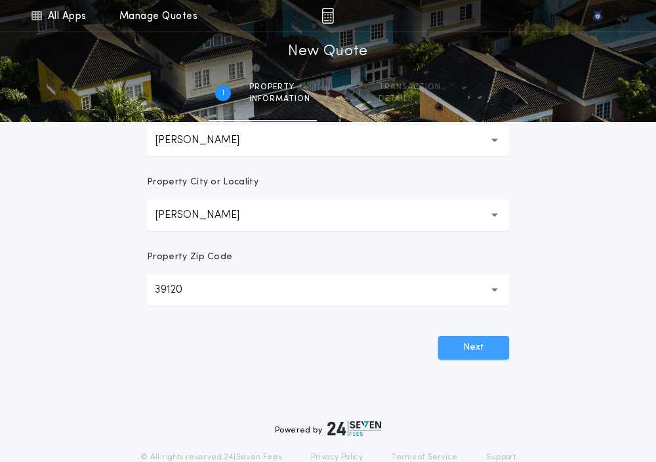
click at [475, 343] on button "Next" at bounding box center [473, 348] width 71 height 24
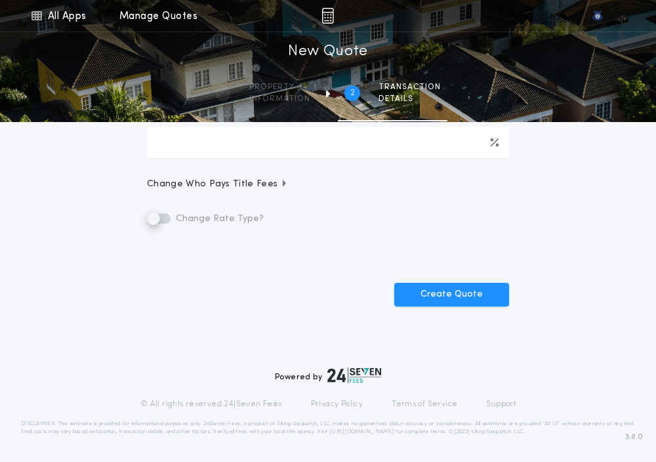
scroll to position [0, 0]
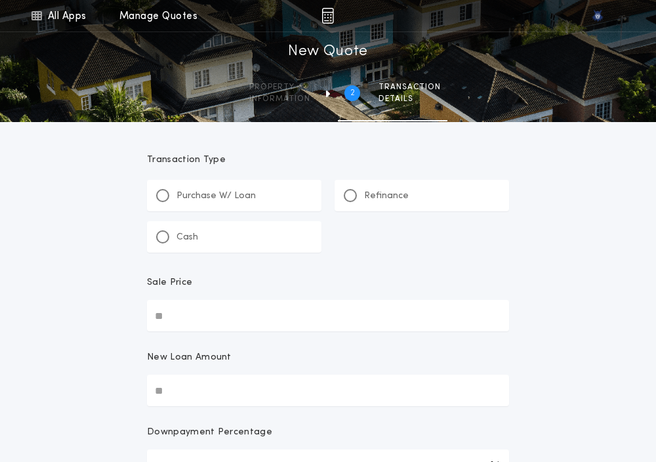
click at [170, 231] on div "Cash" at bounding box center [177, 237] width 42 height 14
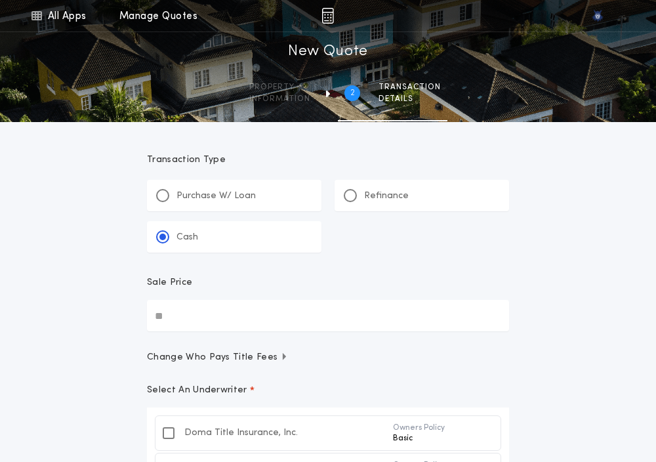
click at [169, 319] on input "Sale Price" at bounding box center [328, 315] width 362 height 31
paste input "text"
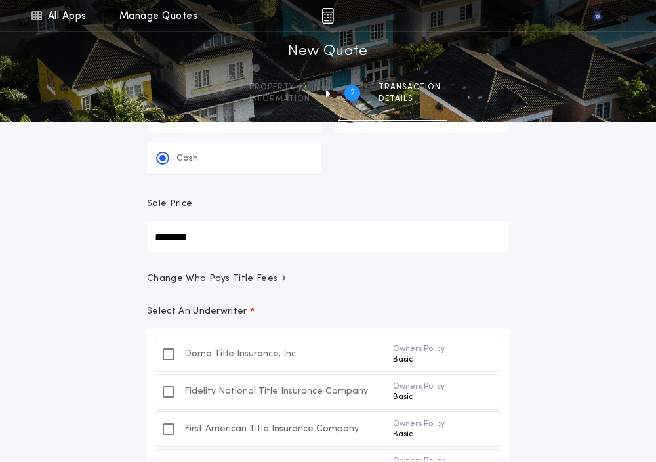
scroll to position [89, 0]
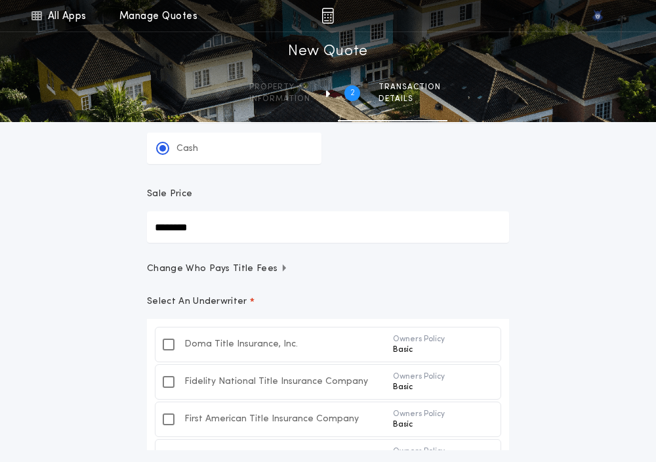
click at [108, 351] on div "All Apps Quick Calc Quick Net Sheet Quick Estimate Title Calculator Seller Net …" at bounding box center [328, 279] width 656 height 737
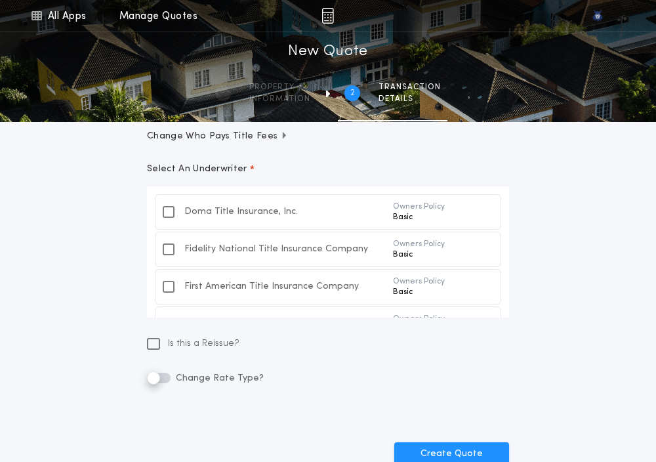
scroll to position [222, 0]
click at [157, 341] on icon at bounding box center [153, 343] width 9 height 10
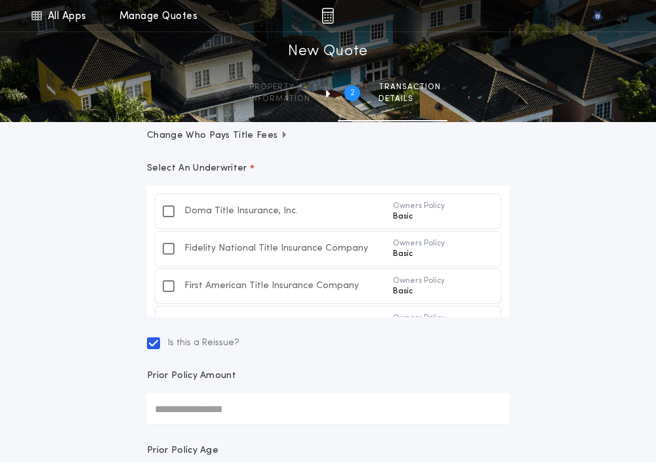
click at [176, 398] on input "Prior Policy Amount" at bounding box center [328, 408] width 362 height 31
paste input "text"
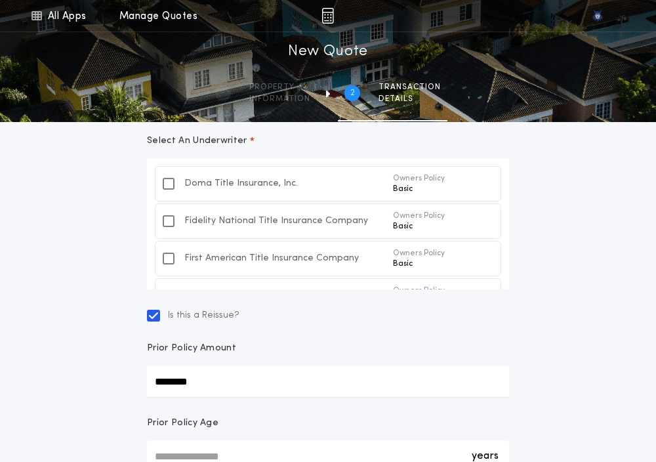
scroll to position [297, 0]
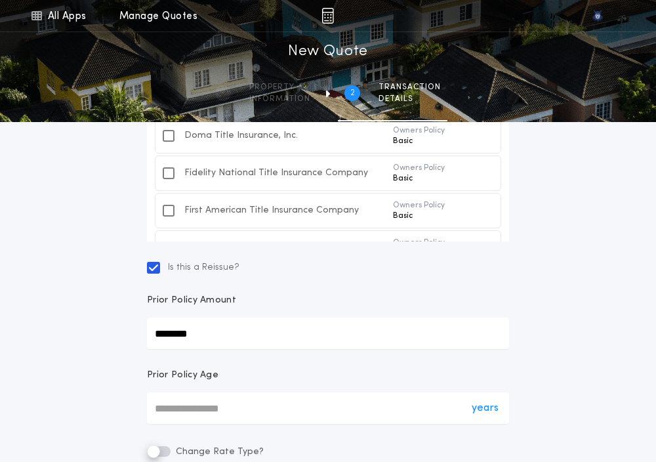
click at [157, 407] on div "years *" at bounding box center [328, 407] width 362 height 31
click at [157, 407] on input "*" at bounding box center [328, 407] width 362 height 31
click at [97, 399] on div "All Apps Quick Calc Quick Net Sheet Quick Estimate Title Calculator Seller Net …" at bounding box center [328, 146] width 656 height 887
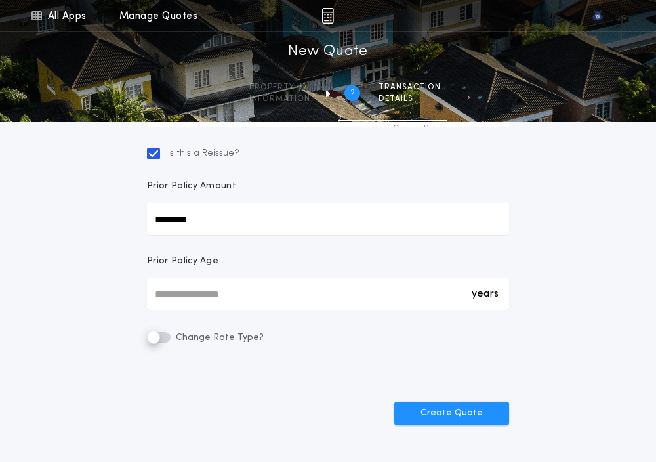
scroll to position [412, 0]
click at [414, 408] on button "Create Quote" at bounding box center [451, 413] width 115 height 24
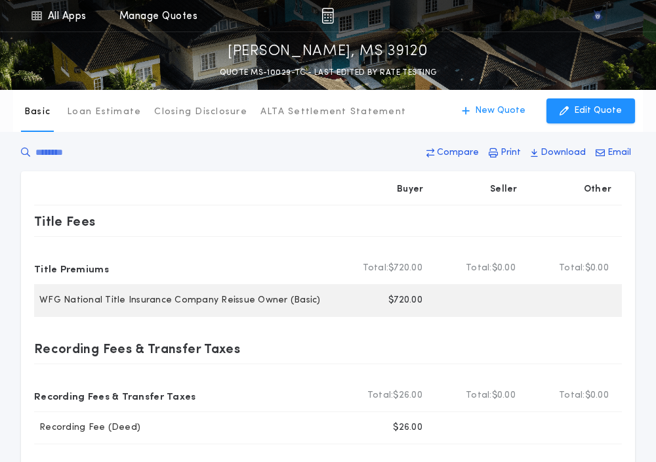
click at [399, 298] on p "$720.00" at bounding box center [405, 300] width 34 height 13
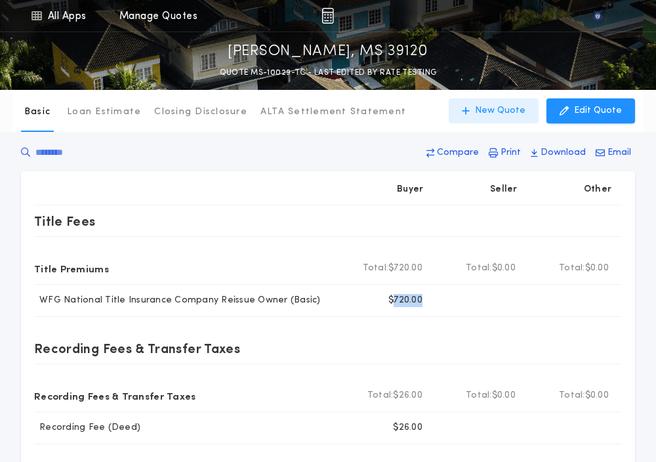
click at [483, 105] on p "New Quote" at bounding box center [500, 110] width 50 height 13
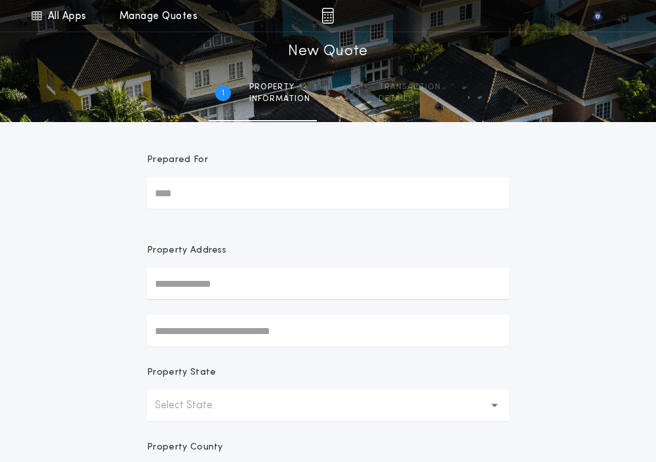
click at [159, 403] on p "Select State" at bounding box center [194, 405] width 79 height 16
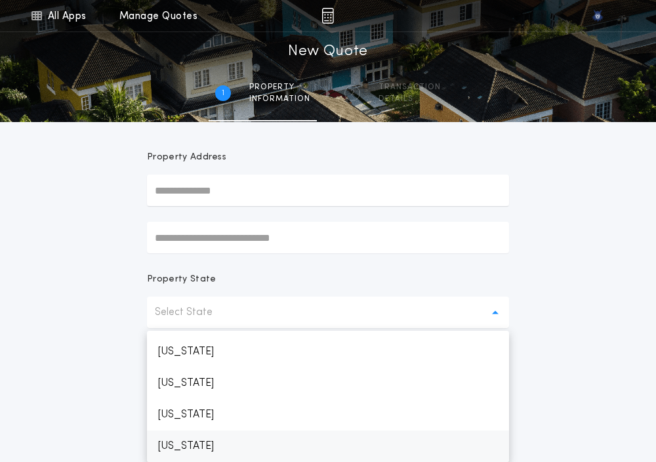
scroll to position [624, 0]
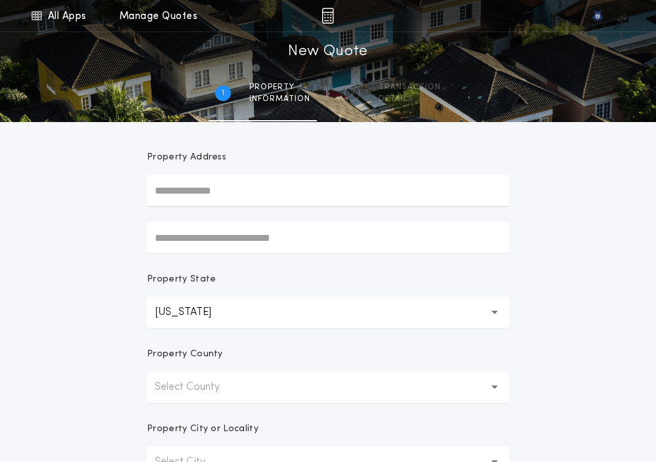
click at [191, 382] on p "Select County" at bounding box center [198, 387] width 86 height 16
click at [169, 419] on p "[PERSON_NAME]" at bounding box center [328, 420] width 362 height 31
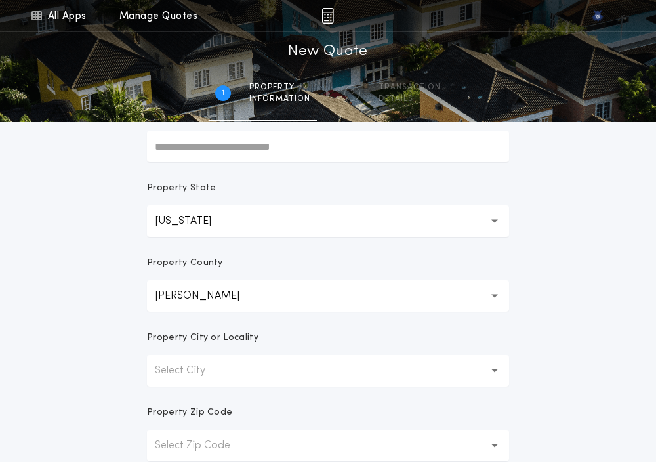
scroll to position [193, 0]
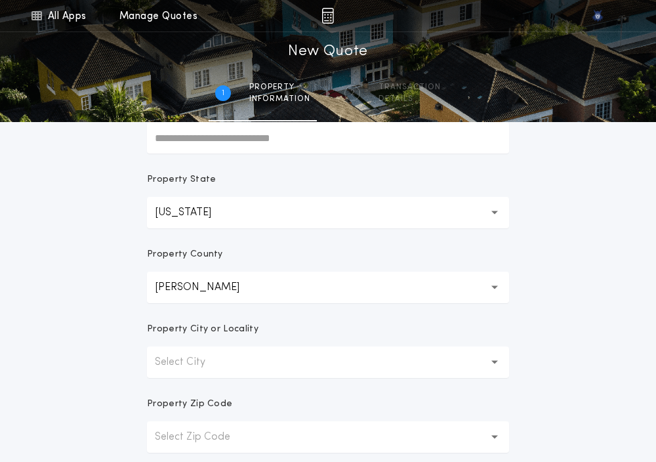
click at [168, 364] on p "Select City" at bounding box center [190, 362] width 71 height 16
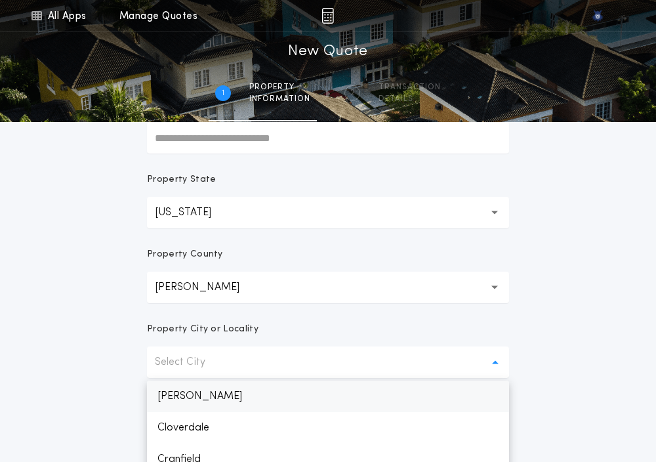
click at [169, 392] on p "[PERSON_NAME]" at bounding box center [328, 395] width 362 height 31
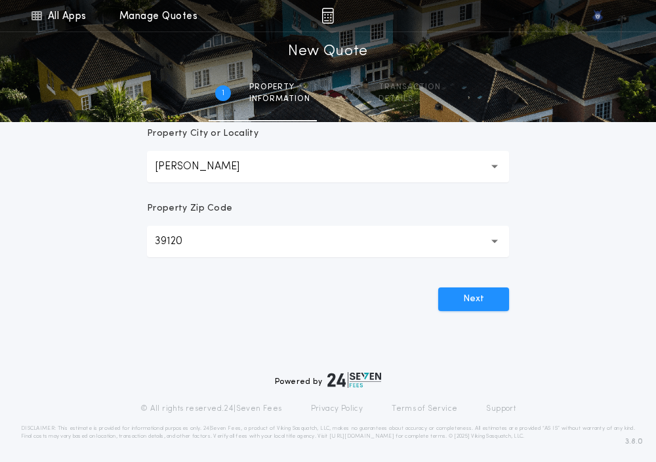
scroll to position [393, 0]
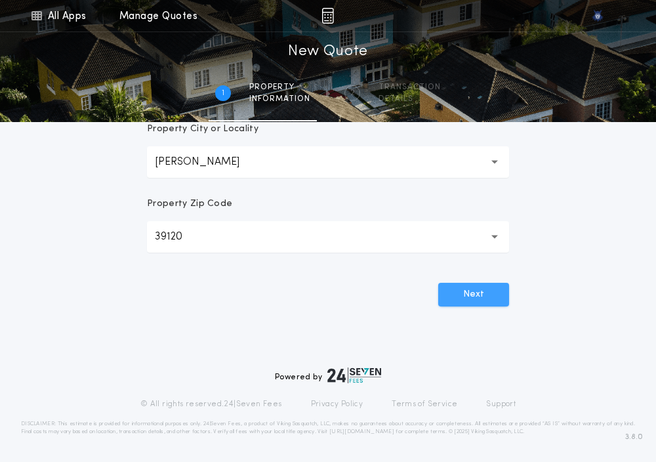
click at [470, 292] on button "Next" at bounding box center [473, 295] width 71 height 24
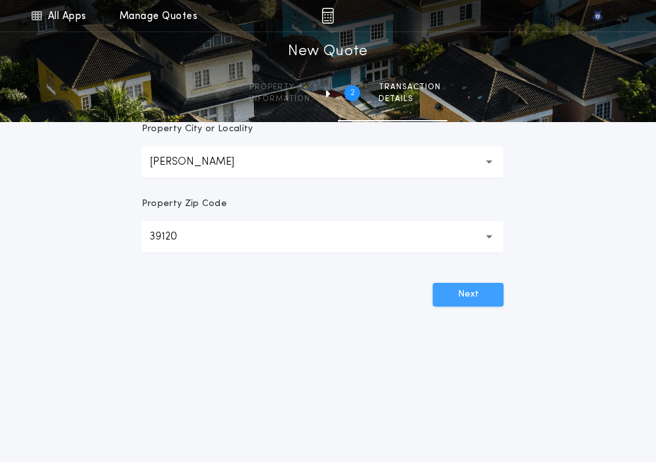
scroll to position [0, 0]
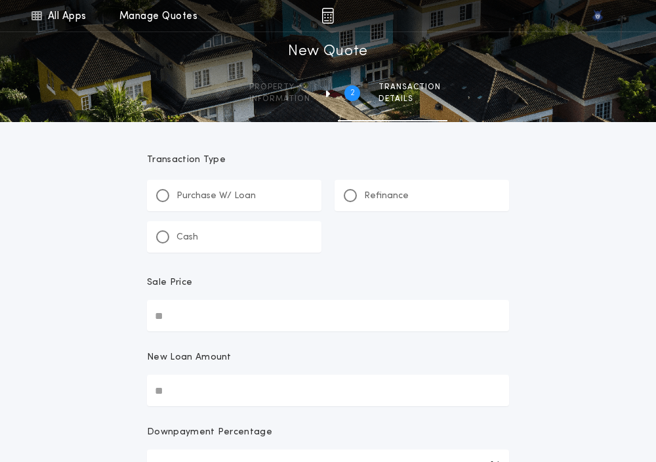
click at [168, 241] on div "Cash" at bounding box center [177, 237] width 42 height 14
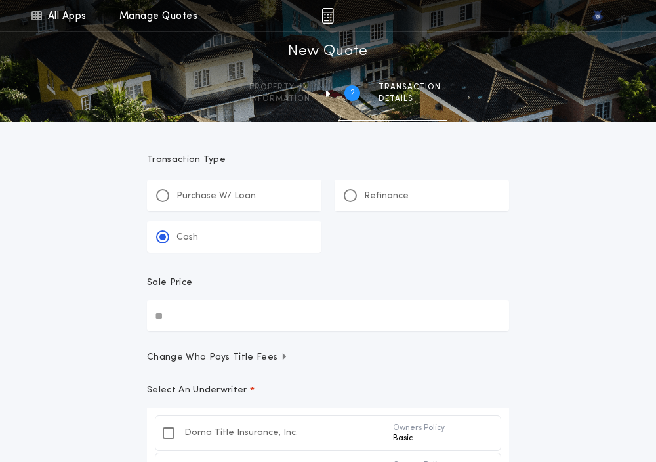
click at [186, 319] on input "Sale Price" at bounding box center [328, 315] width 362 height 31
paste input "text"
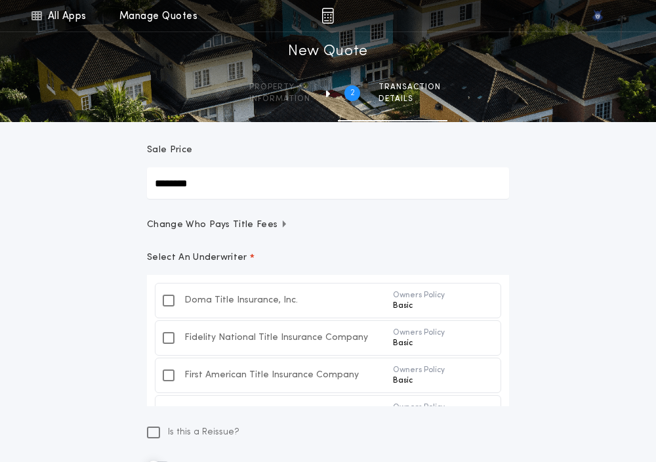
scroll to position [150, 0]
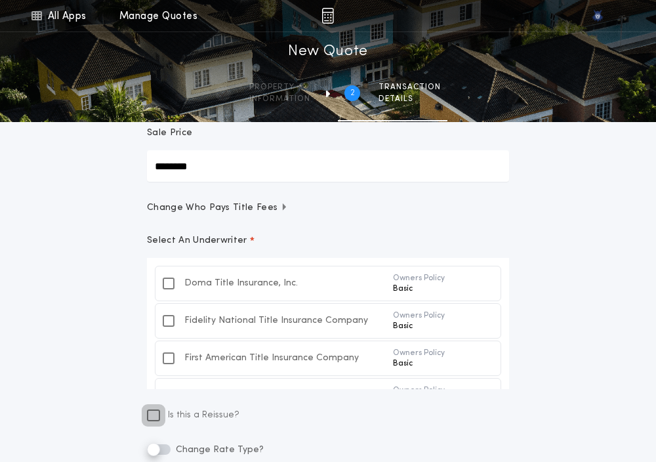
click at [151, 414] on icon at bounding box center [153, 415] width 9 height 10
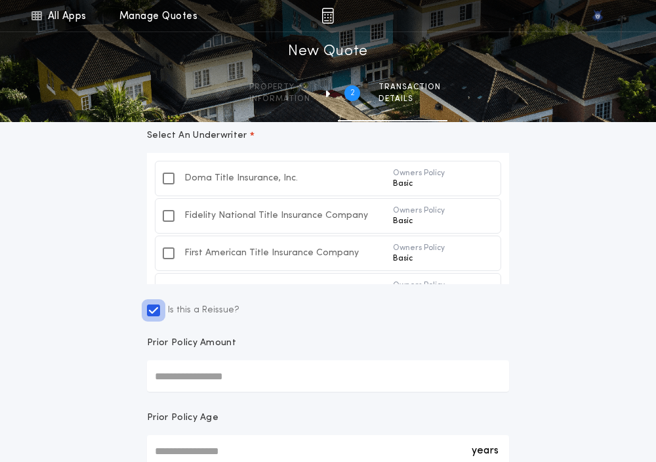
scroll to position [272, 0]
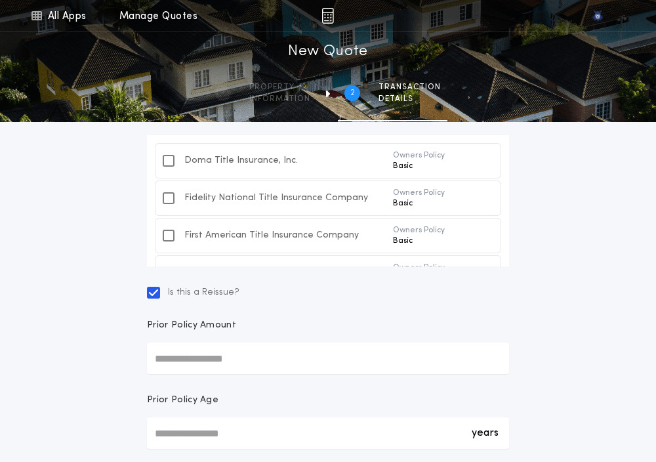
click at [193, 359] on input "Prior Policy Amount" at bounding box center [328, 357] width 362 height 31
paste input "text"
click at [98, 386] on div "All Apps Quick Calc Quick Net Sheet Quick Estimate Title Calculator Seller Net …" at bounding box center [328, 171] width 656 height 887
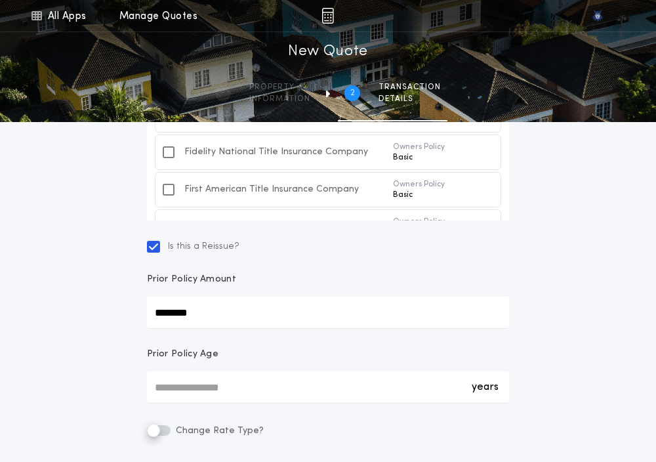
scroll to position [341, 0]
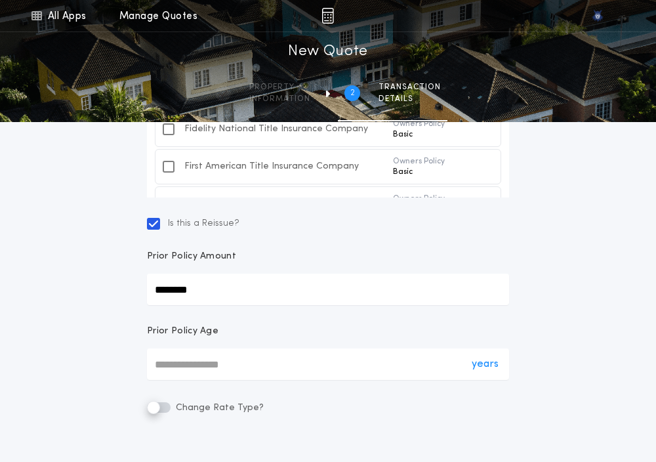
click at [171, 365] on div "years *" at bounding box center [328, 363] width 362 height 31
click at [171, 365] on input "*" at bounding box center [328, 363] width 362 height 31
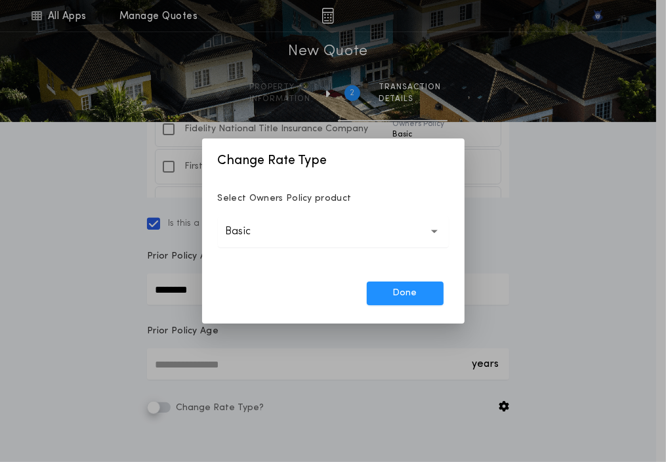
click at [291, 238] on button "Basic *****" at bounding box center [333, 231] width 231 height 31
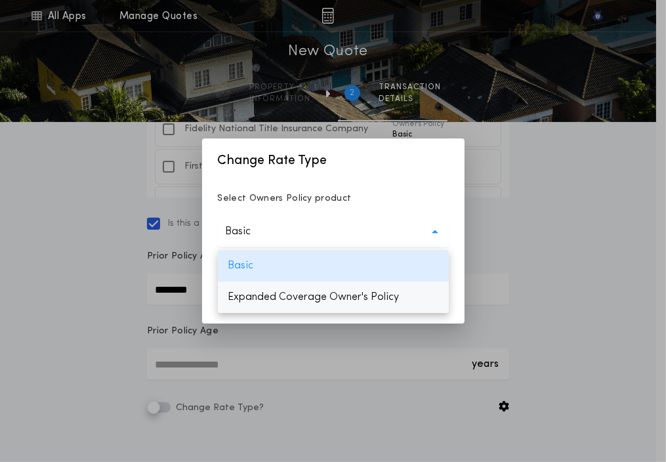
click at [281, 293] on p "Expanded Coverage Owner's Policy" at bounding box center [333, 296] width 231 height 31
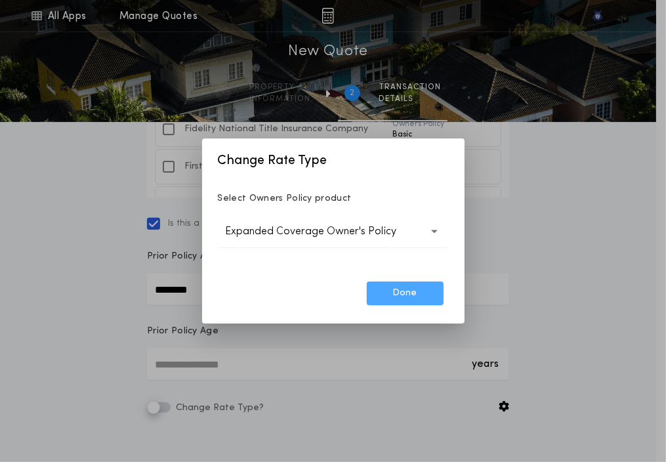
click at [391, 291] on button "Done" at bounding box center [405, 293] width 77 height 24
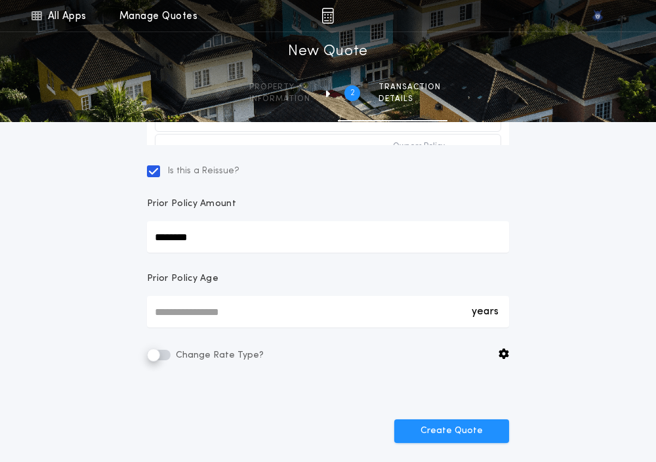
scroll to position [402, 0]
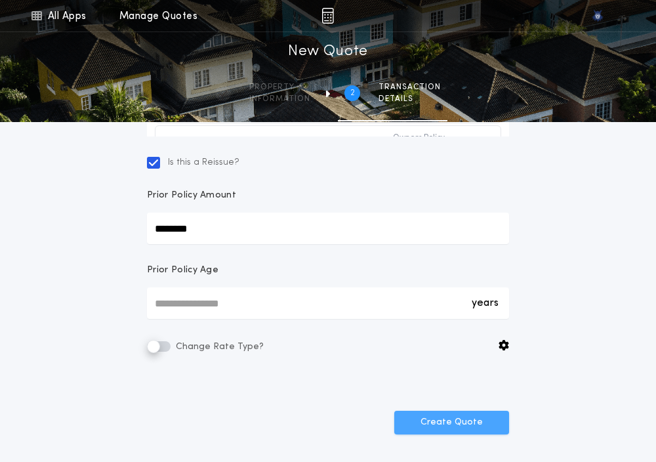
click at [415, 411] on button "Create Quote" at bounding box center [451, 423] width 115 height 24
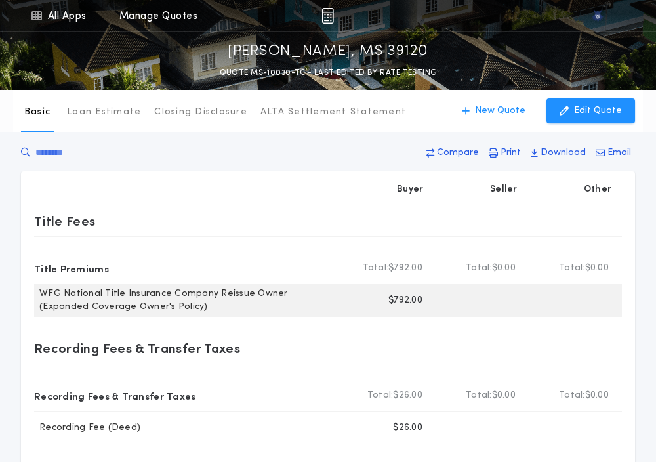
click at [406, 304] on p "$792.00" at bounding box center [405, 300] width 34 height 13
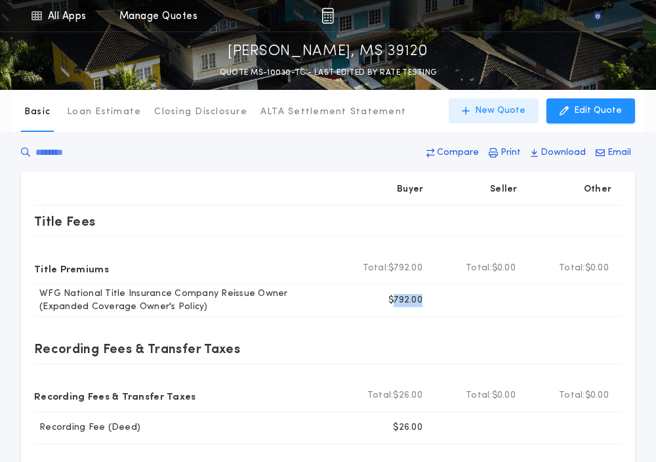
click at [508, 115] on p "New Quote" at bounding box center [500, 110] width 50 height 13
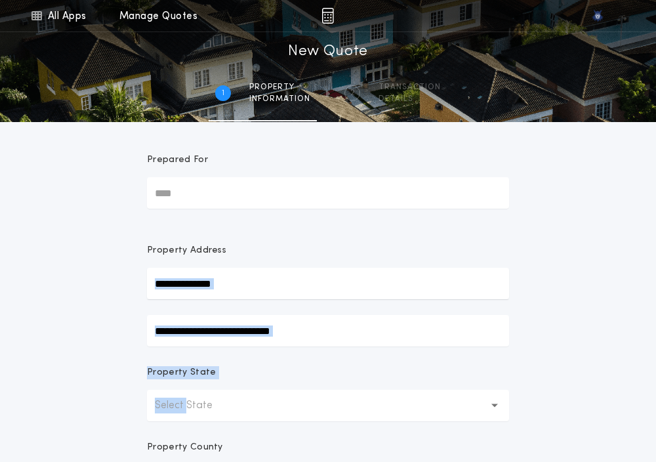
drag, startPoint x: 130, startPoint y: 278, endPoint x: 184, endPoint y: 409, distance: 141.4
click at [184, 409] on div "All Apps Quick Calc Quick Net Sheet Quick Estimate Title Calculator Seller Net …" at bounding box center [328, 375] width 656 height 750
click at [184, 409] on p "Select State" at bounding box center [194, 405] width 79 height 16
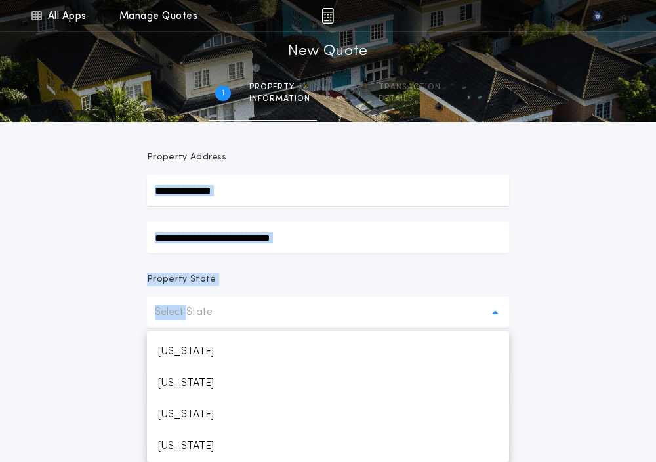
scroll to position [624, 0]
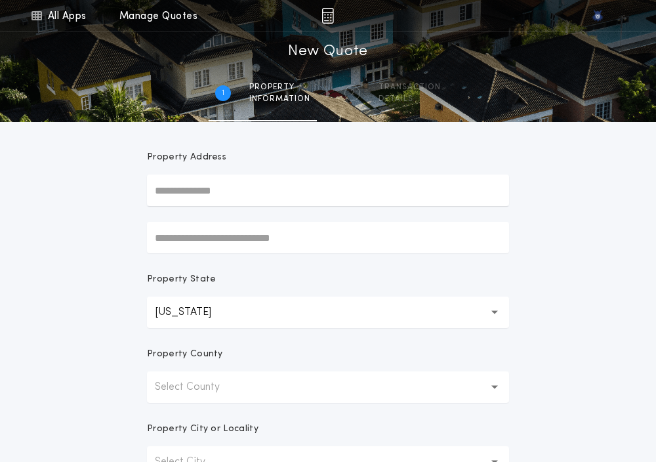
click at [108, 346] on div "All Apps Quick Calc Quick Net Sheet Quick Estimate Title Calculator Seller Net …" at bounding box center [328, 282] width 656 height 750
click at [168, 383] on p "Select County" at bounding box center [198, 387] width 86 height 16
click at [161, 419] on p "[PERSON_NAME]" at bounding box center [328, 420] width 362 height 31
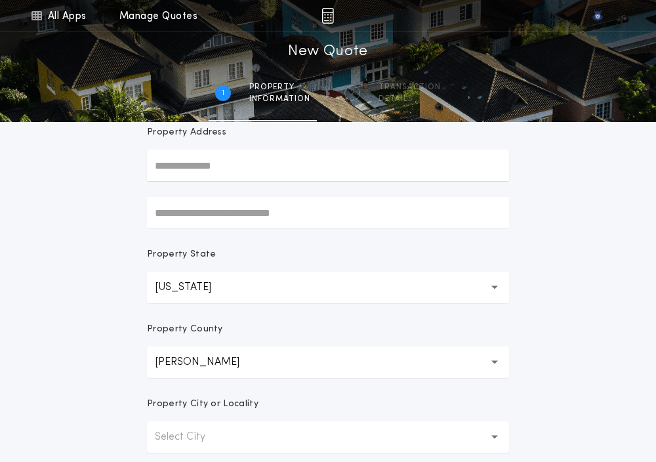
scroll to position [140, 0]
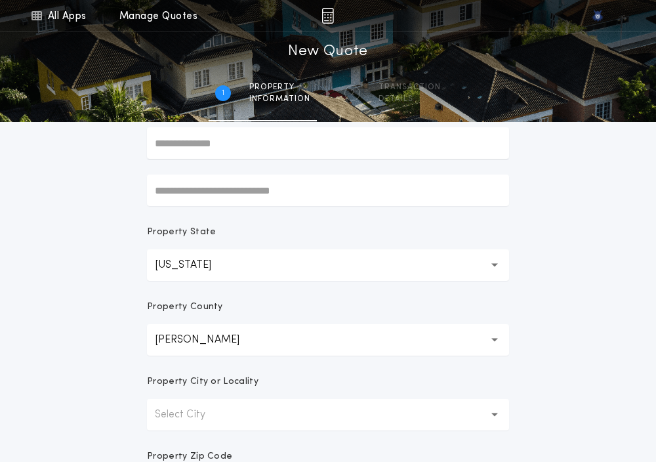
click at [161, 419] on p "Select City" at bounding box center [190, 415] width 71 height 16
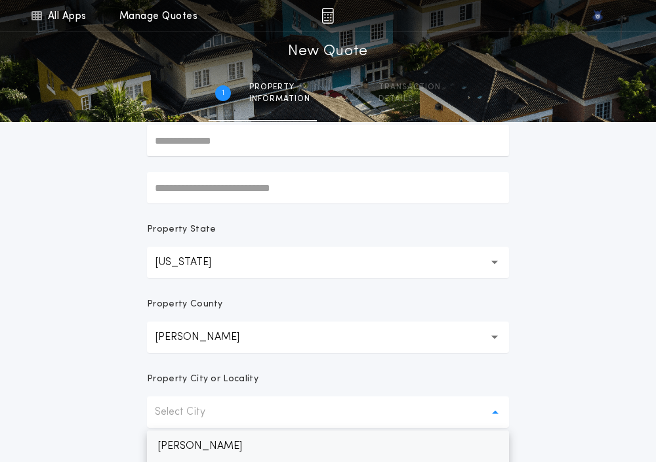
click at [155, 443] on p "[PERSON_NAME]" at bounding box center [328, 445] width 362 height 31
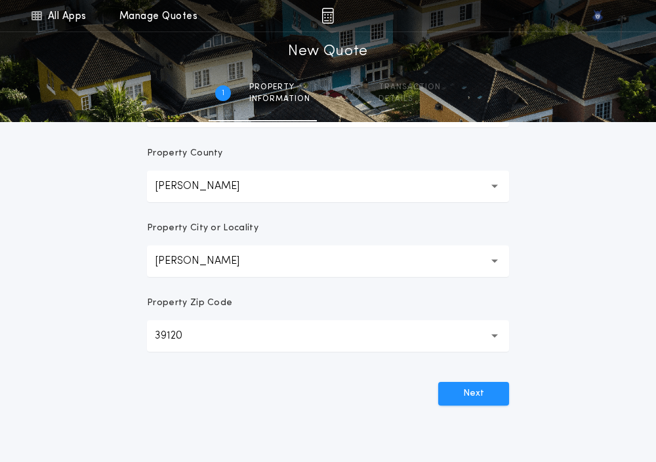
scroll to position [304, 0]
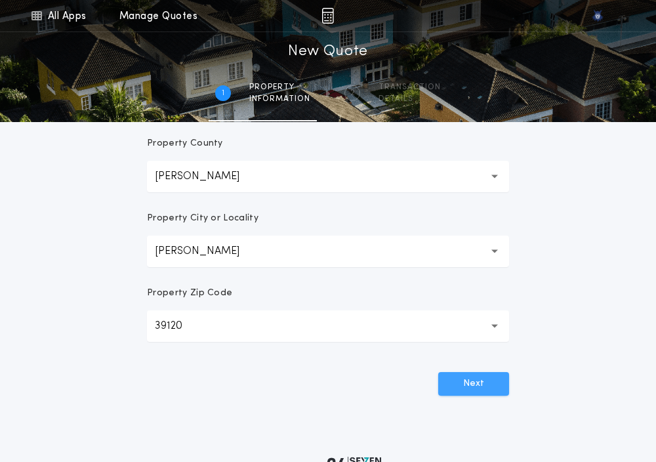
click at [471, 382] on button "Next" at bounding box center [473, 384] width 71 height 24
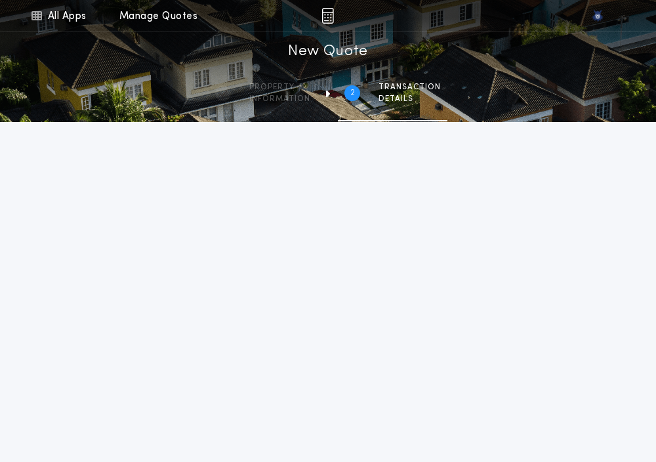
scroll to position [0, 0]
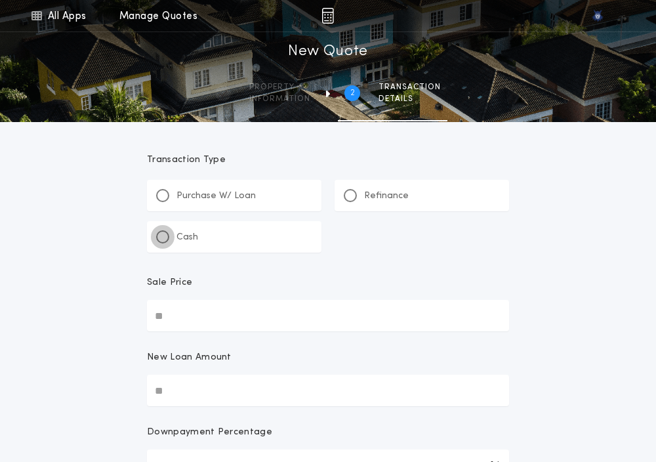
click at [163, 241] on div at bounding box center [162, 236] width 13 height 13
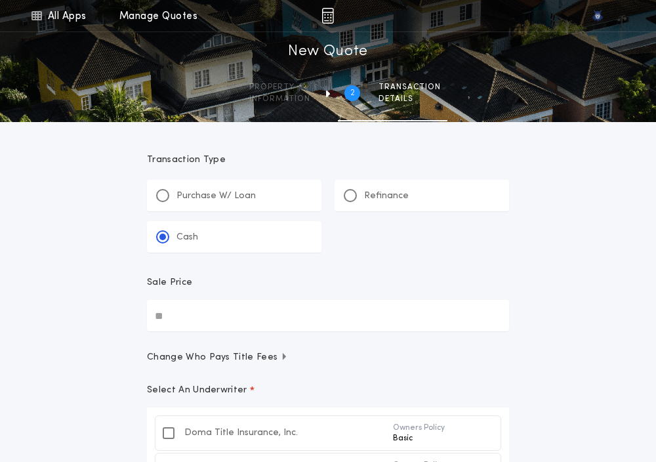
click at [186, 312] on input "Sale Price" at bounding box center [328, 315] width 362 height 31
paste input "text"
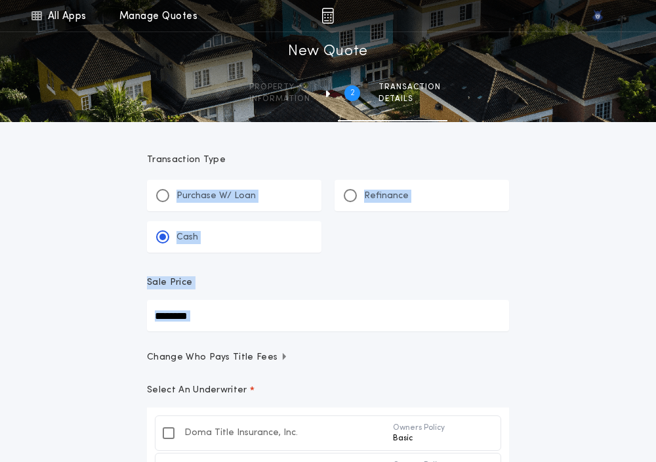
drag, startPoint x: 97, startPoint y: 363, endPoint x: 144, endPoint y: 203, distance: 166.7
click at [144, 203] on div "All Apps Quick Calc Quick Net Sheet Quick Estimate Title Calculator Seller Net …" at bounding box center [328, 368] width 656 height 737
click at [86, 317] on div "All Apps Quick Calc Quick Net Sheet Quick Estimate Title Calculator Seller Net …" at bounding box center [328, 368] width 656 height 737
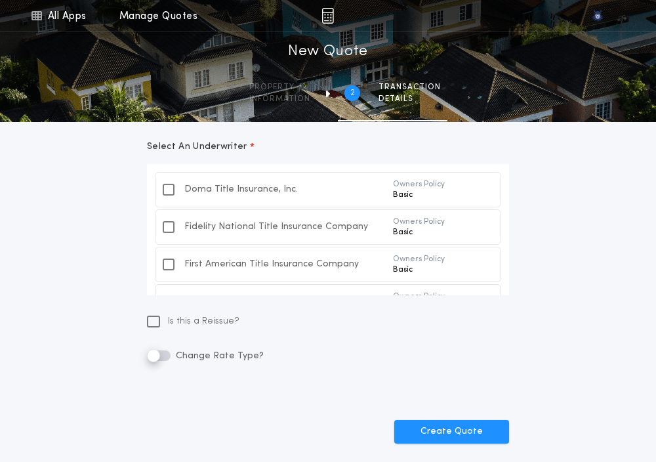
scroll to position [244, 0]
click at [147, 318] on div at bounding box center [153, 321] width 13 height 12
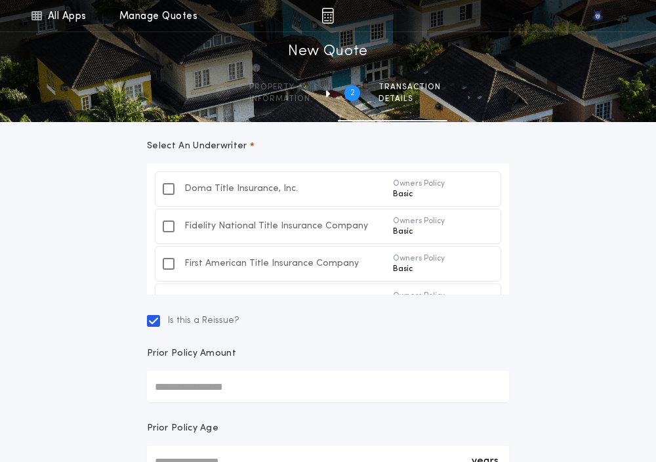
paste input "text"
click at [191, 396] on input "Prior Policy Amount" at bounding box center [328, 386] width 362 height 31
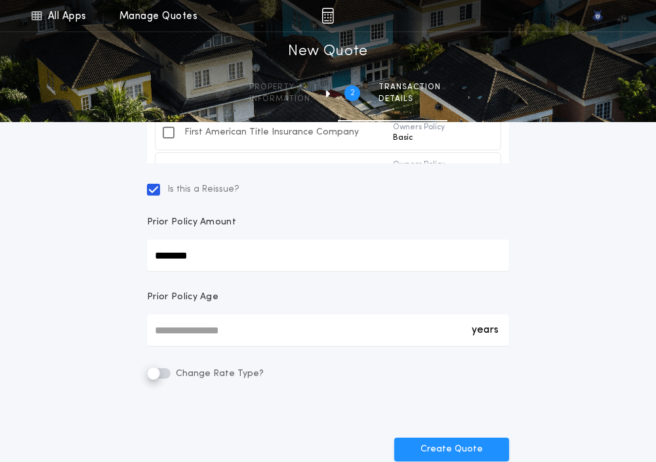
scroll to position [396, 0]
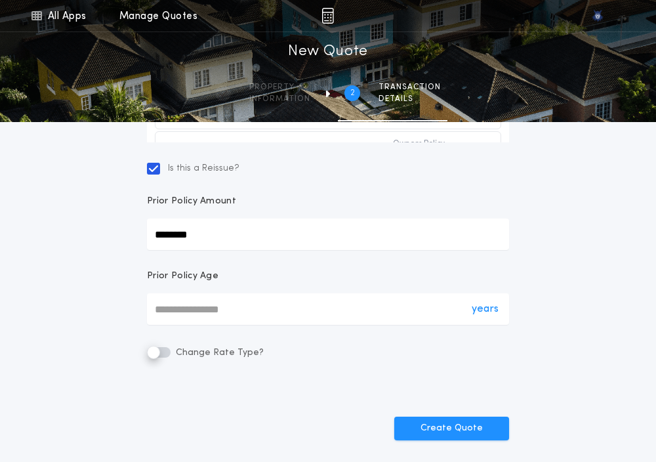
drag, startPoint x: 169, startPoint y: 302, endPoint x: 163, endPoint y: 313, distance: 12.4
click at [163, 313] on div "years *" at bounding box center [328, 308] width 362 height 31
click at [163, 313] on input "*" at bounding box center [328, 308] width 362 height 31
click at [163, 313] on div "years *" at bounding box center [328, 308] width 362 height 31
click at [163, 313] on input "*" at bounding box center [328, 308] width 362 height 31
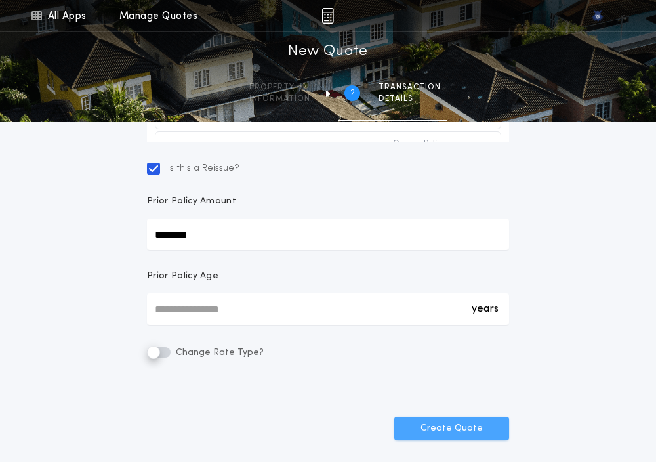
click at [462, 426] on button "Create Quote" at bounding box center [451, 428] width 115 height 24
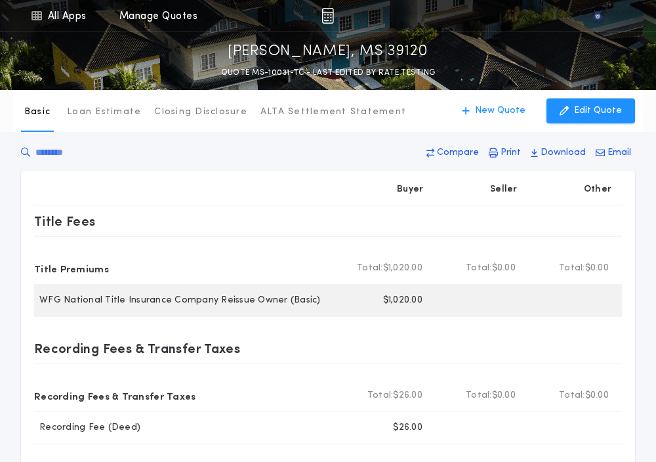
click at [395, 298] on p "$1,020.00" at bounding box center [402, 300] width 39 height 13
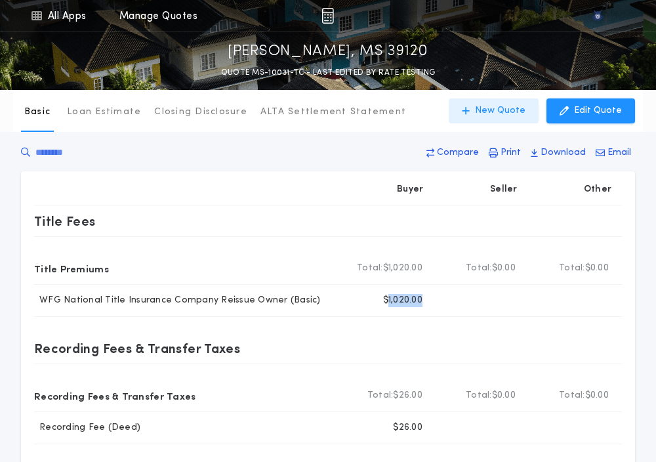
click at [485, 117] on button "New Quote" at bounding box center [494, 110] width 90 height 25
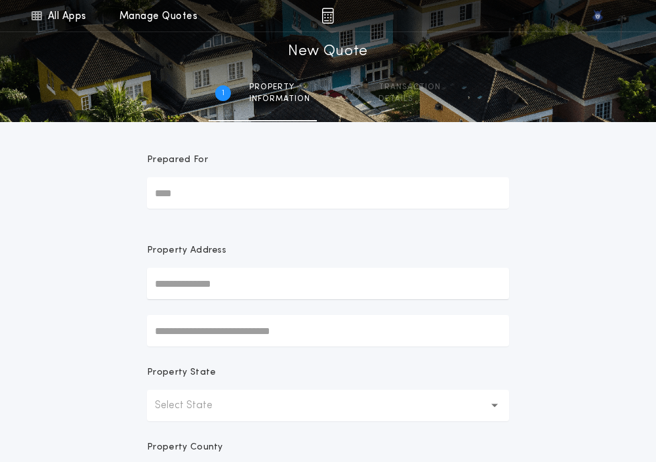
click at [176, 405] on p "Select State" at bounding box center [194, 405] width 79 height 16
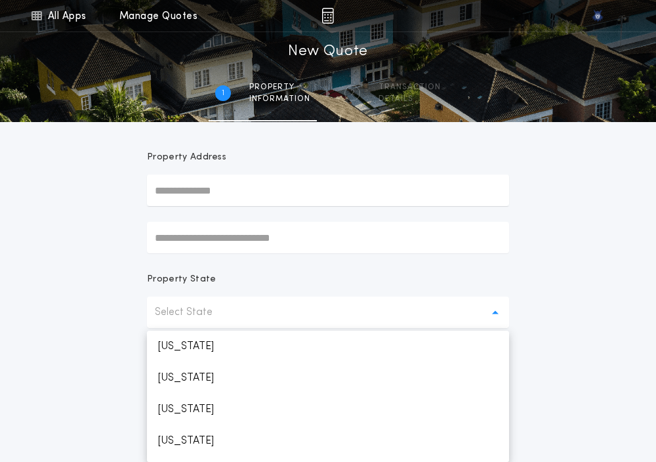
scroll to position [624, 0]
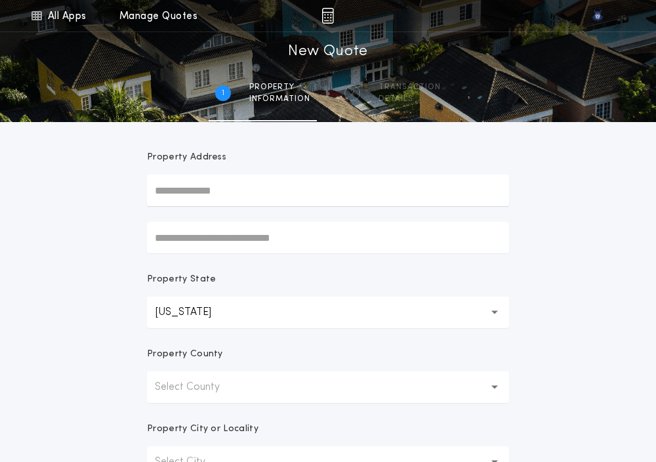
click at [164, 390] on p "Select County" at bounding box center [198, 387] width 86 height 16
click at [163, 405] on p "[PERSON_NAME]" at bounding box center [328, 420] width 362 height 31
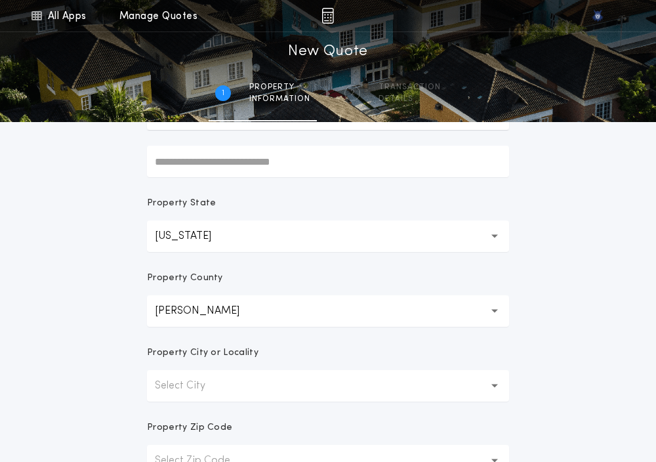
scroll to position [171, 0]
click at [169, 371] on button "Select City" at bounding box center [328, 384] width 362 height 31
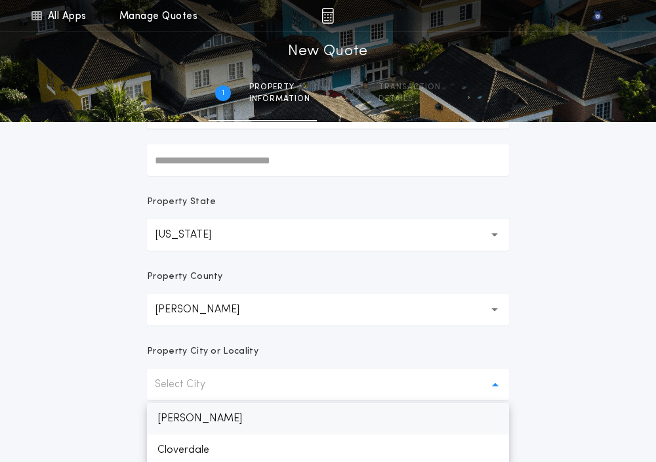
click at [169, 411] on p "[PERSON_NAME]" at bounding box center [328, 418] width 362 height 31
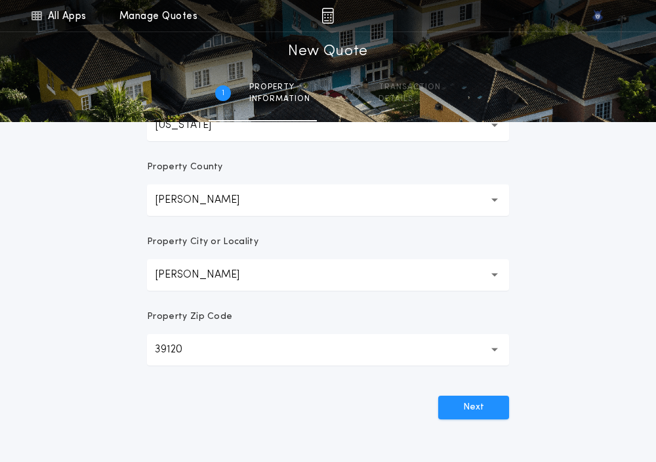
scroll to position [290, 0]
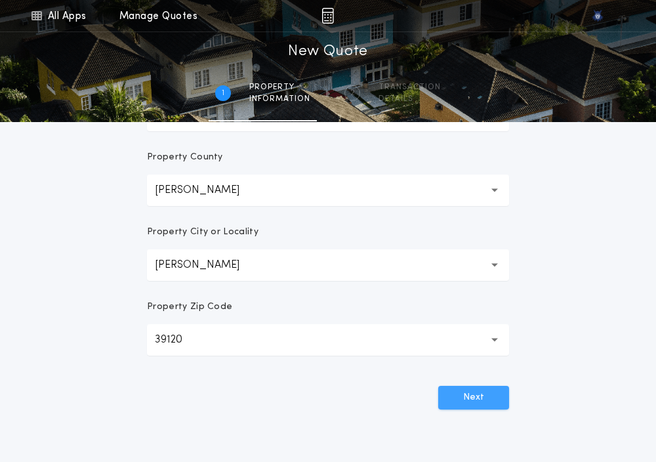
click at [472, 386] on button "Next" at bounding box center [473, 398] width 71 height 24
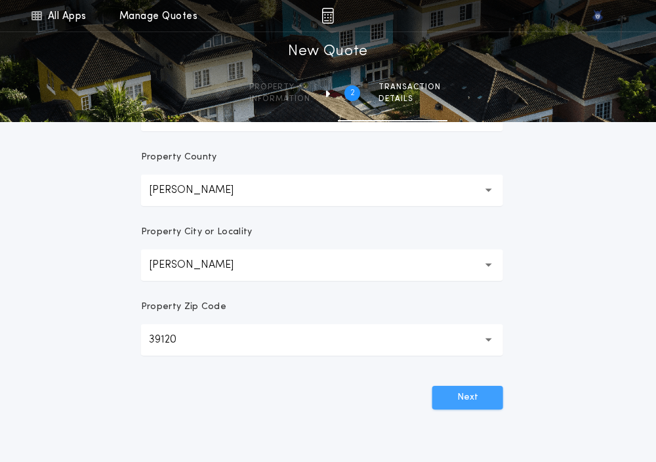
scroll to position [0, 0]
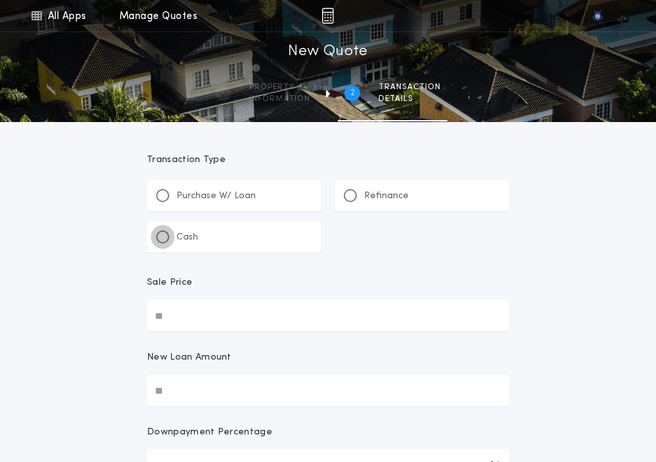
click at [162, 235] on div at bounding box center [162, 236] width 7 height 7
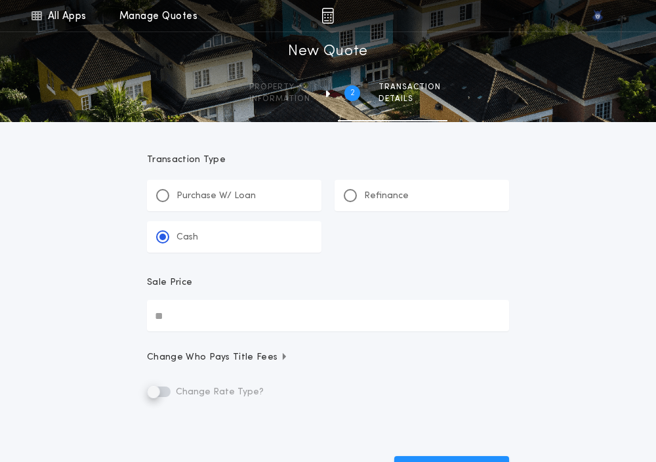
click at [166, 306] on input "Sale Price" at bounding box center [328, 315] width 362 height 31
paste input "********"
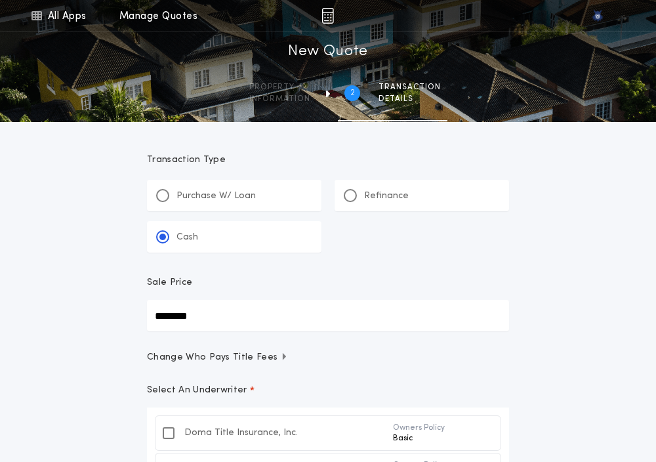
click at [89, 361] on div "All Apps Quick Calc Quick Net Sheet Quick Estimate Title Calculator Seller Net …" at bounding box center [328, 367] width 656 height 734
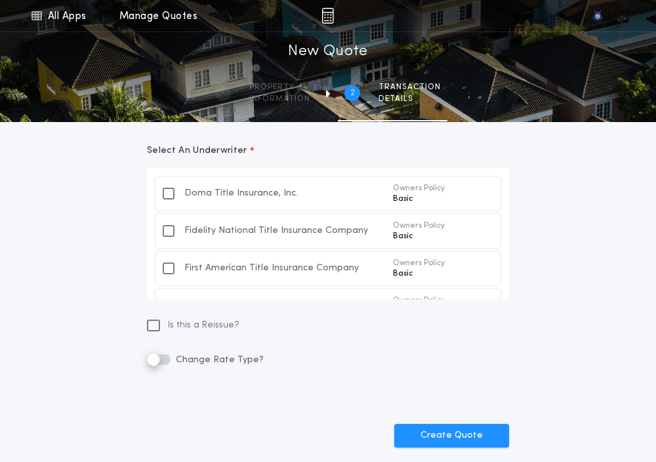
scroll to position [254, 0]
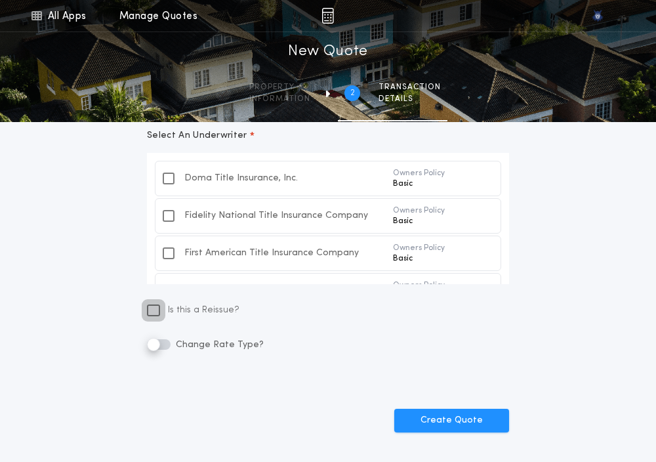
click at [155, 313] on icon at bounding box center [153, 310] width 9 height 10
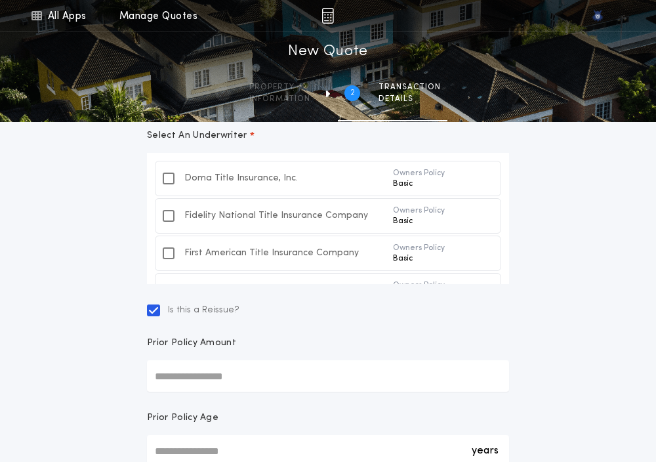
click at [201, 386] on input "Prior Policy Amount" at bounding box center [328, 375] width 362 height 31
paste input "text"
click at [89, 393] on div "All Apps Quick Calc Quick Net Sheet Quick Estimate Title Calculator Seller Net …" at bounding box center [328, 189] width 656 height 887
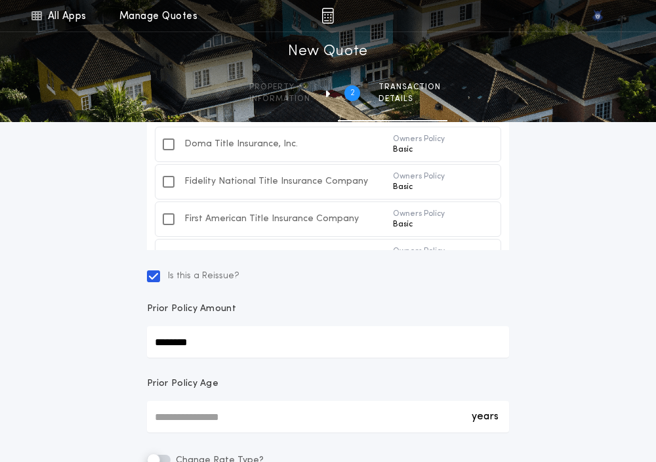
scroll to position [313, 0]
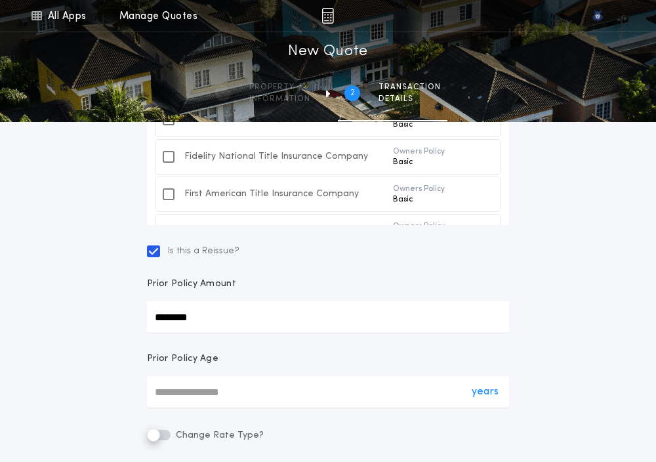
click at [165, 391] on div "years *" at bounding box center [328, 391] width 362 height 31
click at [165, 391] on input "*" at bounding box center [328, 391] width 362 height 31
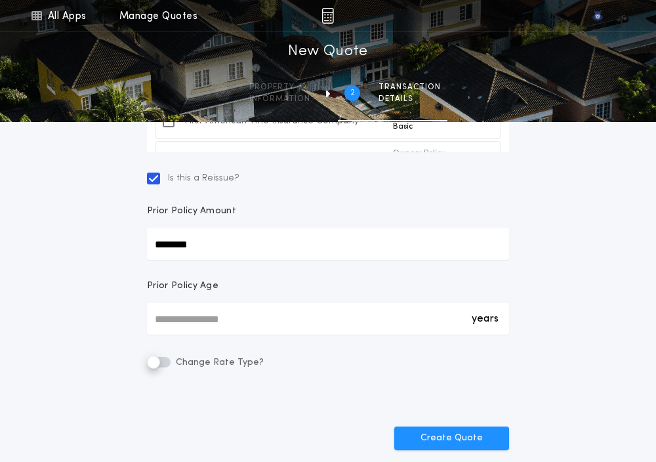
scroll to position [390, 0]
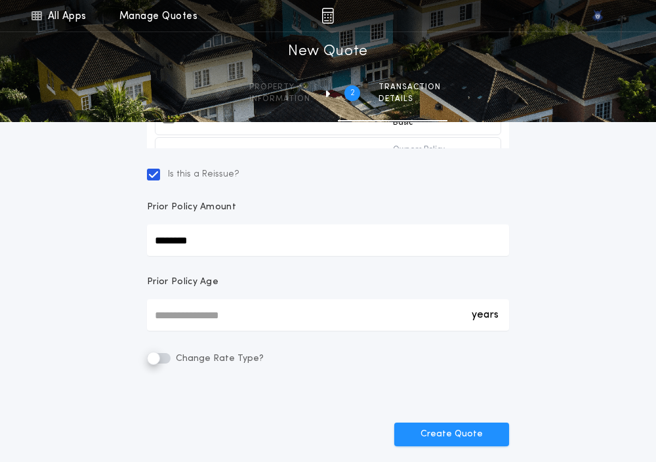
click at [386, 348] on form "Transaction Type **** Purchase W/ Loan Refinance Cash Sale Price ******** Chang…" at bounding box center [327, 89] width 393 height 714
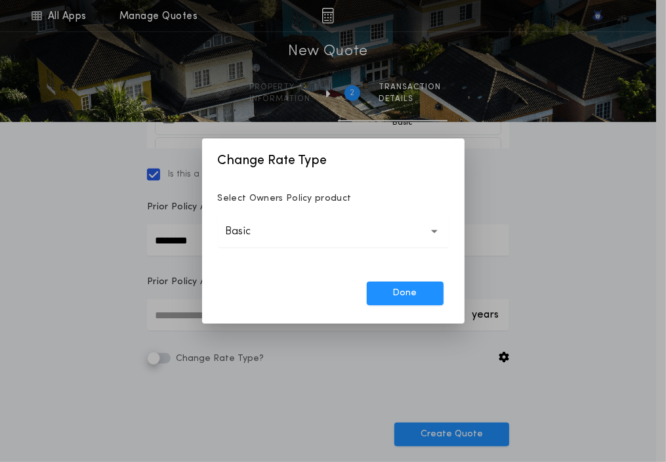
click at [302, 235] on button "Basic *****" at bounding box center [333, 231] width 231 height 31
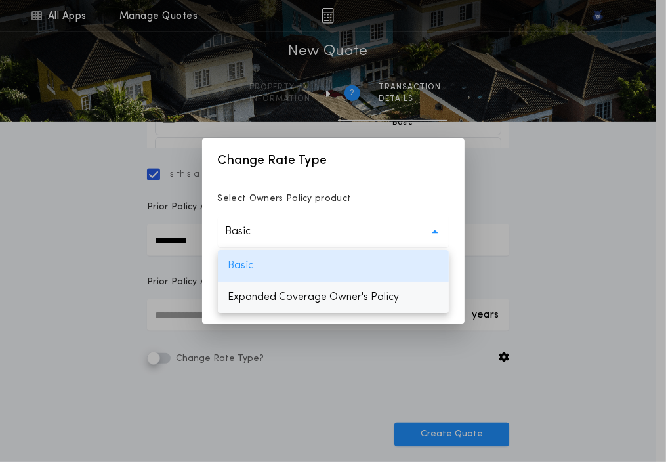
click at [291, 297] on p "Expanded Coverage Owner's Policy" at bounding box center [333, 296] width 231 height 31
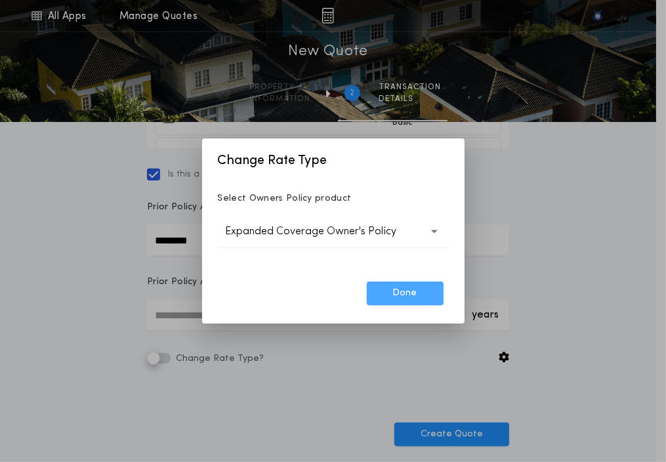
click at [378, 295] on button "Done" at bounding box center [405, 293] width 77 height 24
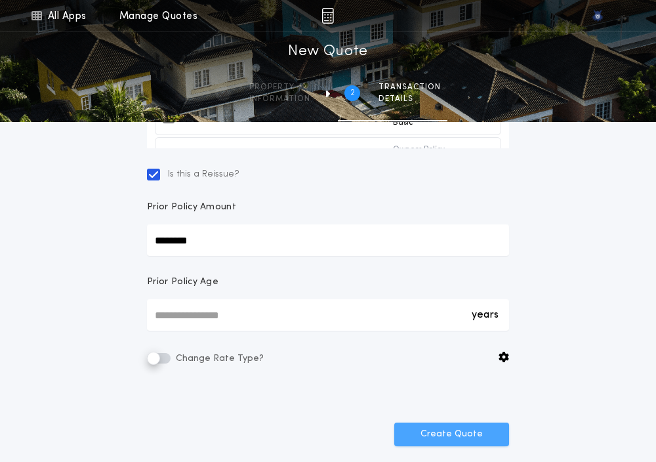
click at [424, 435] on button "Create Quote" at bounding box center [451, 434] width 115 height 24
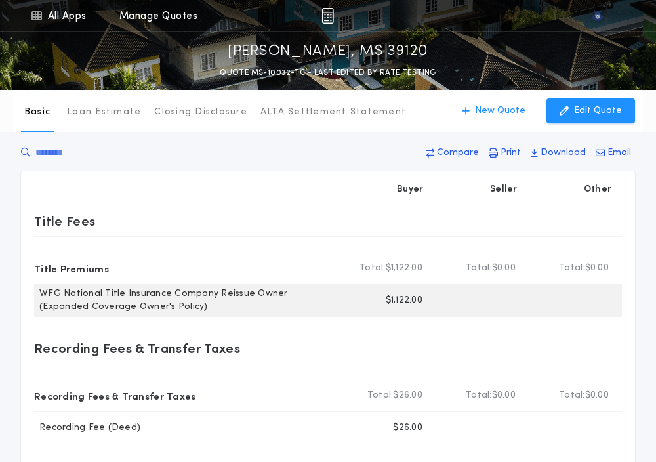
click at [401, 298] on p "$1,122.00" at bounding box center [404, 300] width 37 height 13
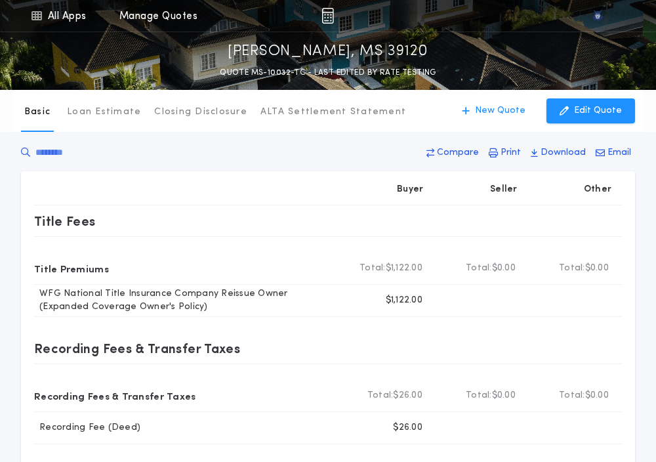
click at [372, 159] on div "Compare Print Download Email" at bounding box center [328, 155] width 614 height 31
click at [496, 113] on p "New Quote" at bounding box center [500, 110] width 50 height 13
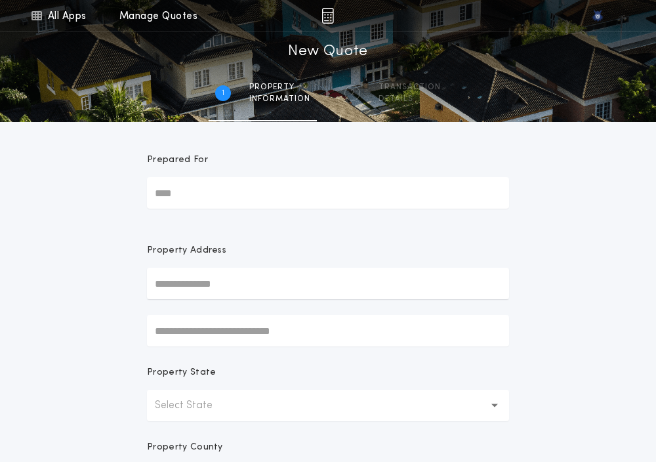
click at [169, 401] on p "Select State" at bounding box center [194, 405] width 79 height 16
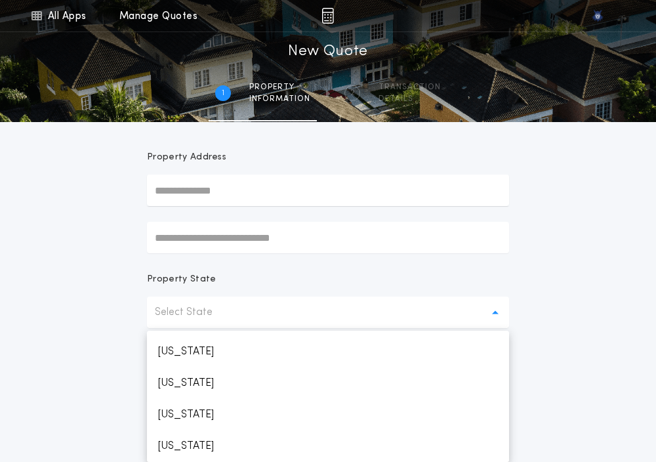
scroll to position [624, 0]
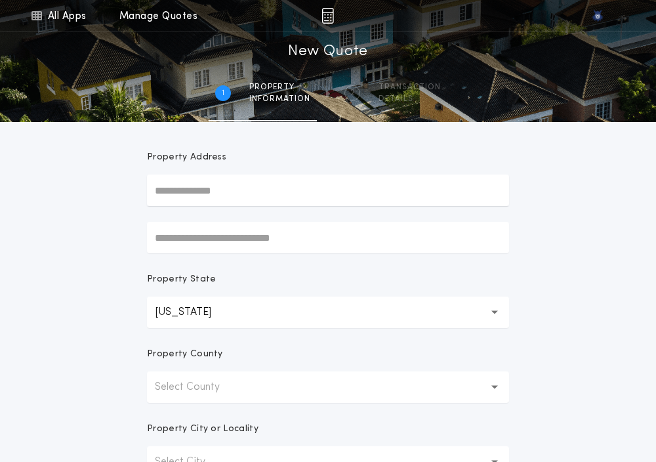
click at [169, 401] on button "Select County" at bounding box center [328, 386] width 362 height 31
click at [167, 414] on p "[PERSON_NAME]" at bounding box center [328, 420] width 362 height 31
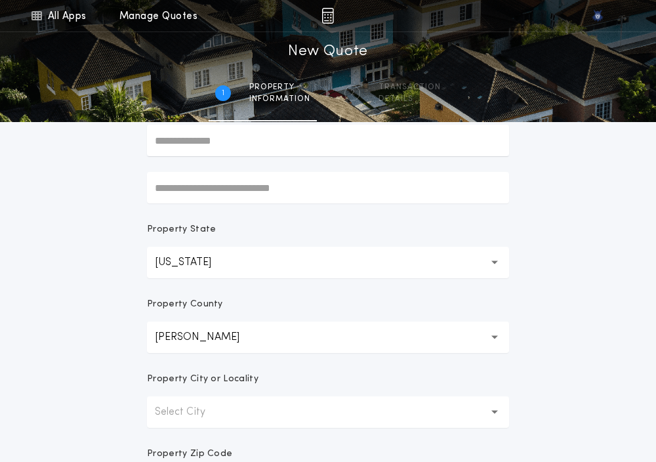
scroll to position [144, 0]
click at [168, 419] on button "Select City" at bounding box center [328, 410] width 362 height 31
click at [167, 441] on p "[PERSON_NAME]" at bounding box center [328, 445] width 362 height 31
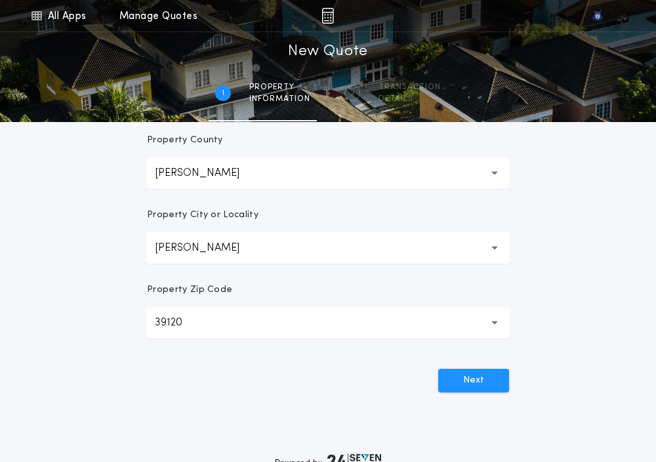
scroll to position [308, 0]
click at [490, 386] on button "Next" at bounding box center [473, 379] width 71 height 24
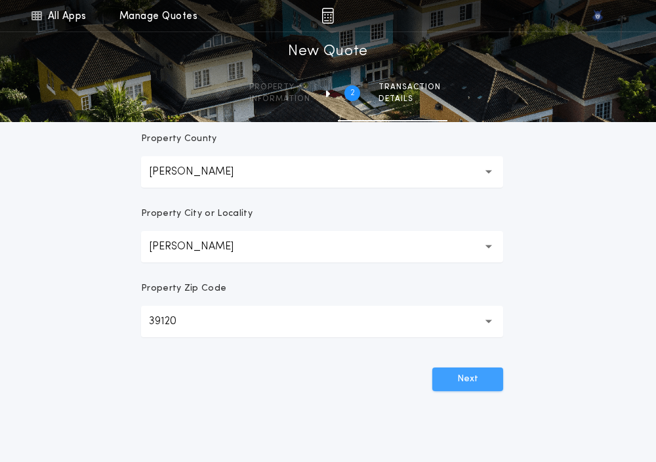
scroll to position [0, 0]
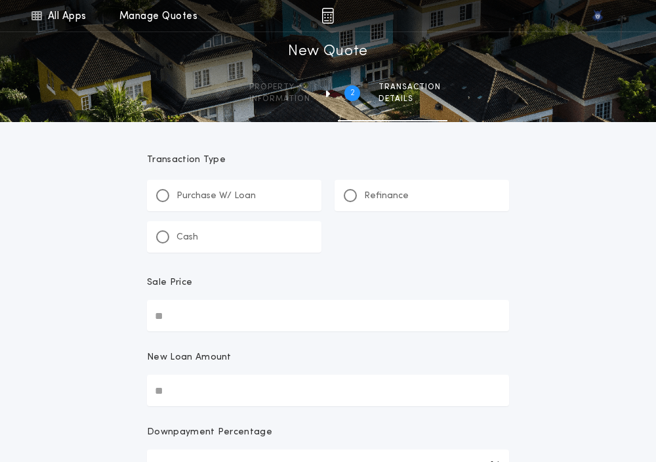
click at [155, 198] on div "Purchase W/ Loan" at bounding box center [234, 195] width 174 height 31
click at [167, 327] on input "Sale Price" at bounding box center [328, 315] width 362 height 31
paste input "text"
click at [176, 392] on input "New Loan Amount" at bounding box center [328, 389] width 362 height 31
paste input "text"
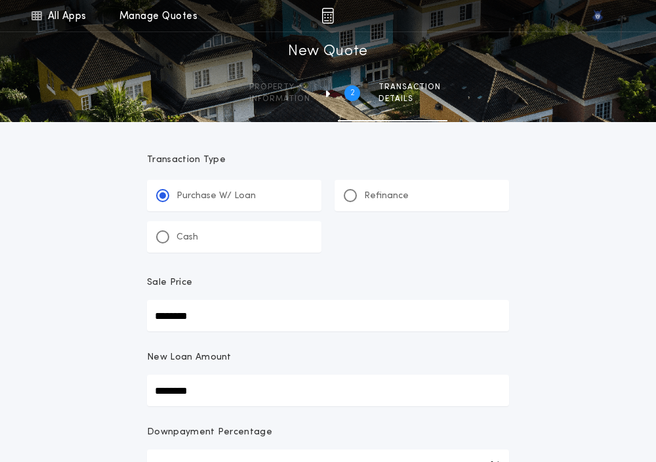
click at [97, 393] on div "**********" at bounding box center [328, 464] width 656 height 929
click at [116, 342] on div "**********" at bounding box center [328, 464] width 656 height 929
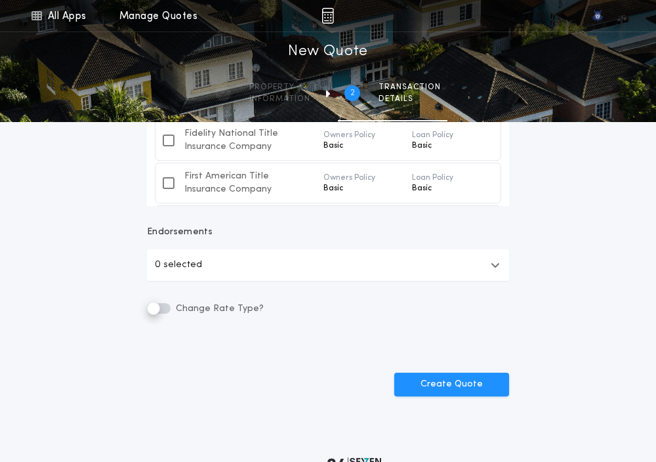
scroll to position [485, 0]
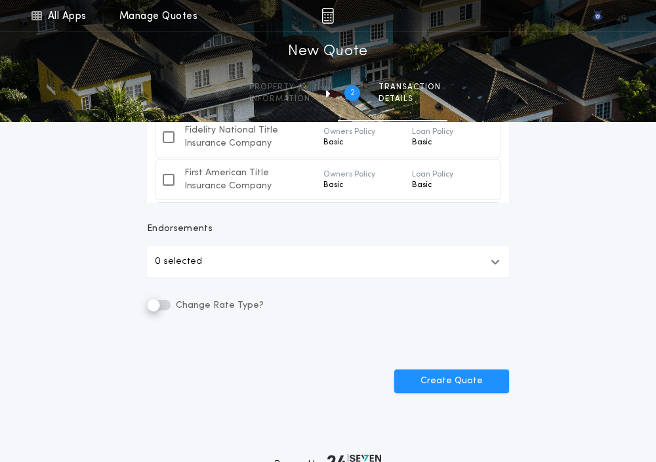
click at [269, 265] on button "0 selected" at bounding box center [328, 261] width 362 height 31
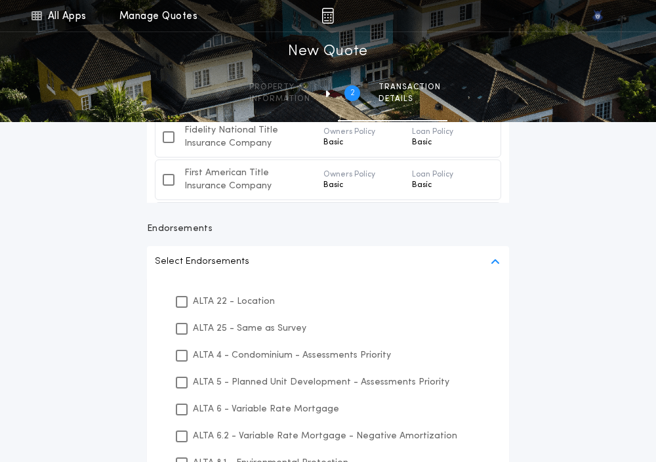
click at [193, 300] on p "ALTA 22 - Location" at bounding box center [234, 301] width 82 height 14
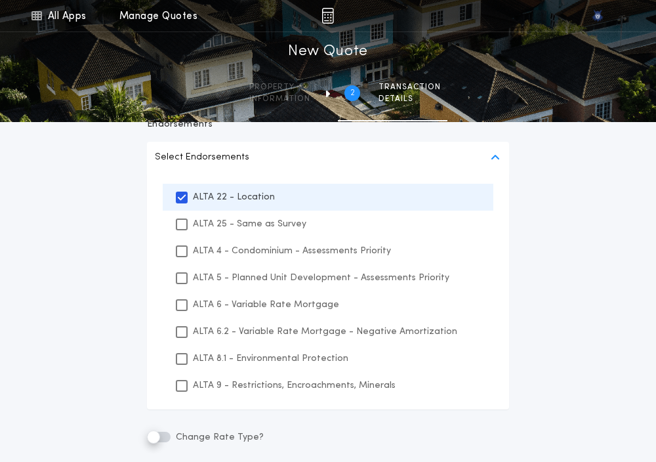
scroll to position [590, 0]
click at [181, 222] on icon at bounding box center [182, 223] width 8 height 9
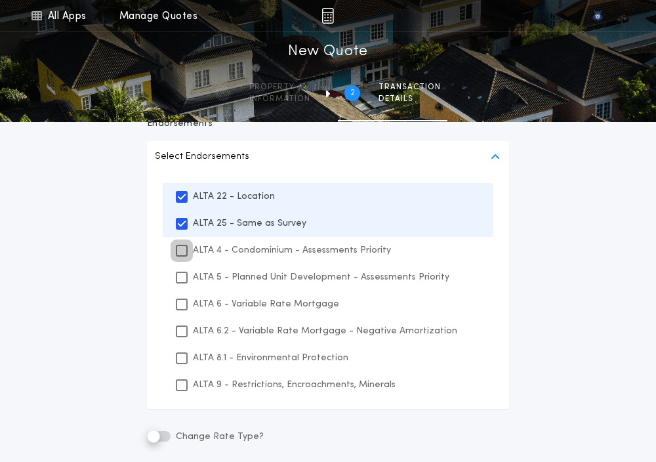
click at [181, 252] on icon at bounding box center [182, 250] width 8 height 9
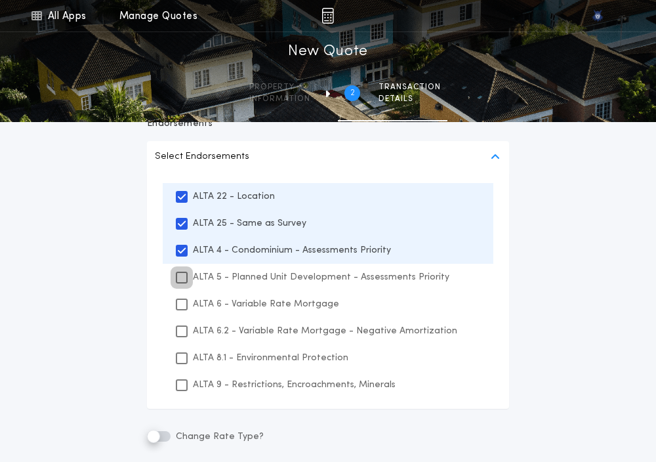
click at [178, 281] on icon at bounding box center [182, 277] width 8 height 9
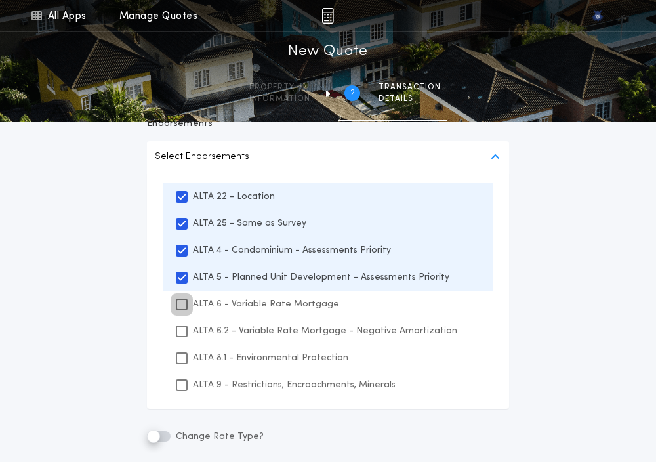
click at [179, 306] on icon at bounding box center [182, 304] width 8 height 9
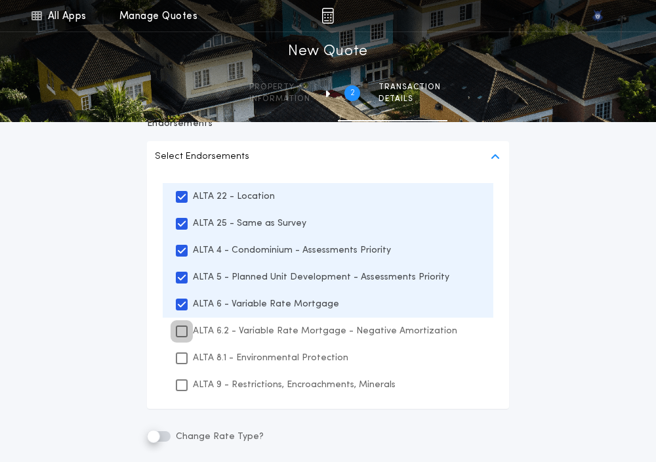
click at [180, 329] on icon at bounding box center [182, 331] width 8 height 9
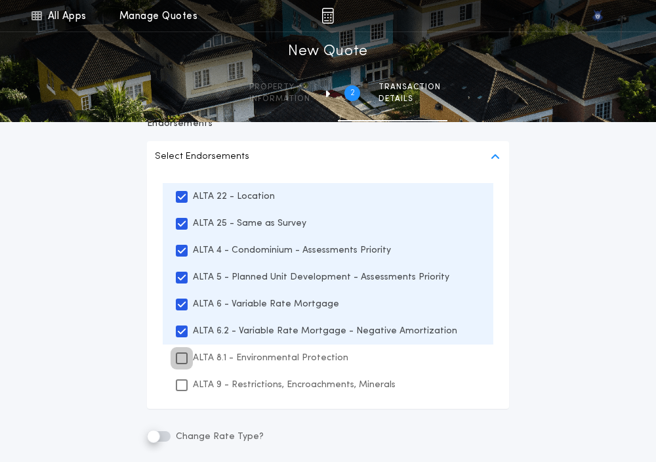
click at [181, 352] on div at bounding box center [182, 358] width 12 height 12
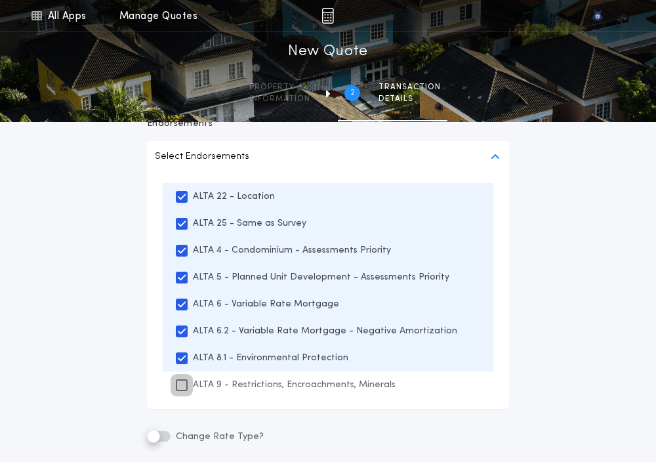
click at [183, 382] on icon at bounding box center [182, 384] width 8 height 9
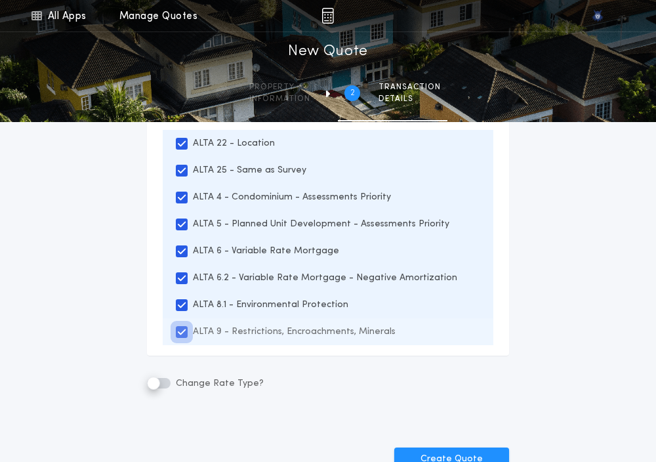
scroll to position [703, 0]
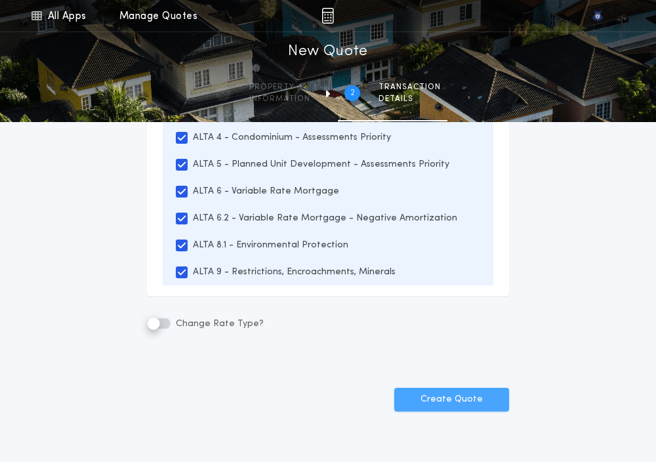
click at [447, 400] on button "Create Quote" at bounding box center [451, 400] width 115 height 24
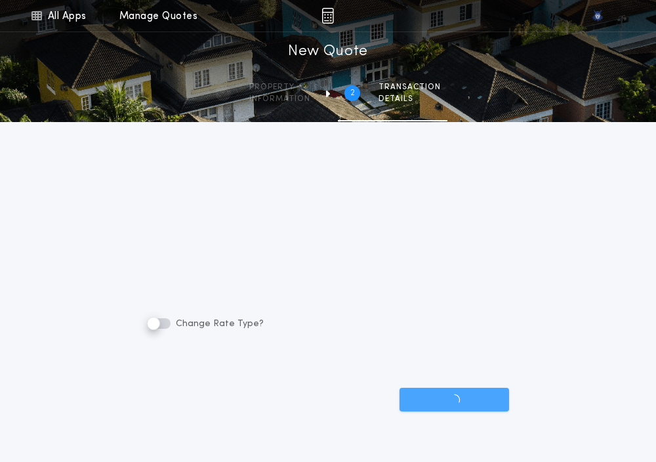
scroll to position [572, 0]
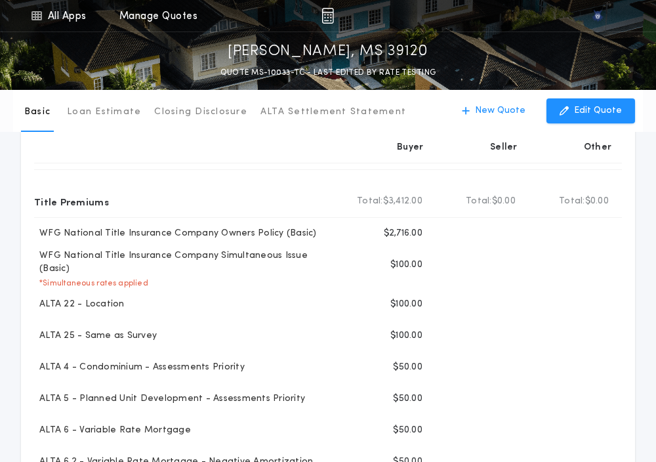
scroll to position [68, 0]
click at [47, 26] on link "All Apps" at bounding box center [58, 15] width 59 height 31
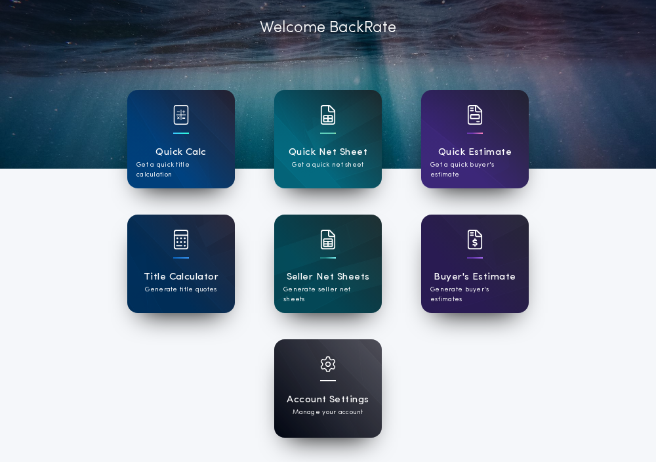
click at [345, 399] on h1 "Account Settings" at bounding box center [328, 399] width 82 height 15
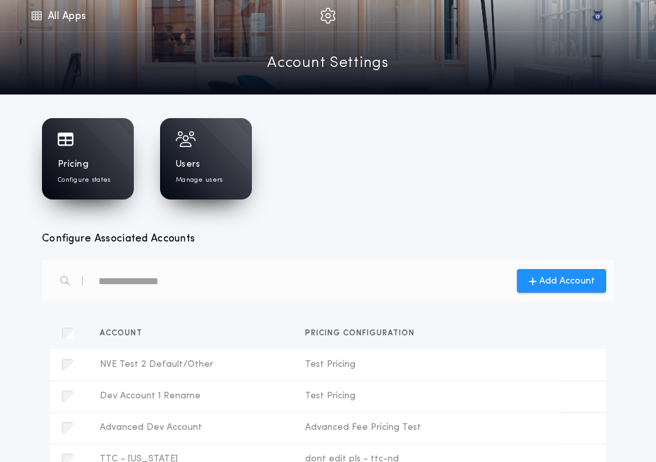
click at [108, 172] on div "Pricing Configure states" at bounding box center [88, 171] width 60 height 27
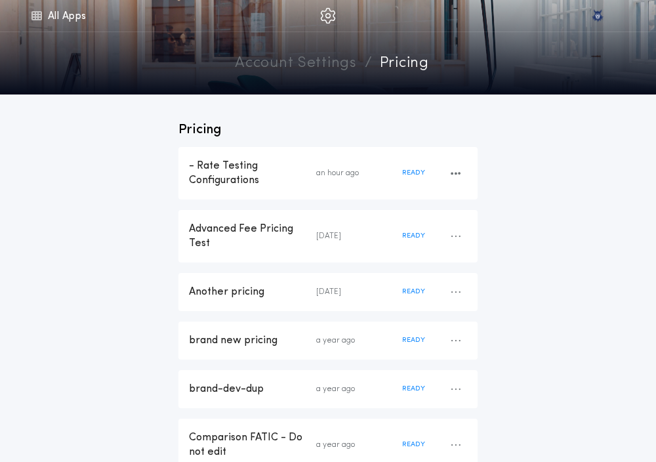
click at [226, 181] on div "- Rate Testing Configurations" at bounding box center [252, 173] width 127 height 29
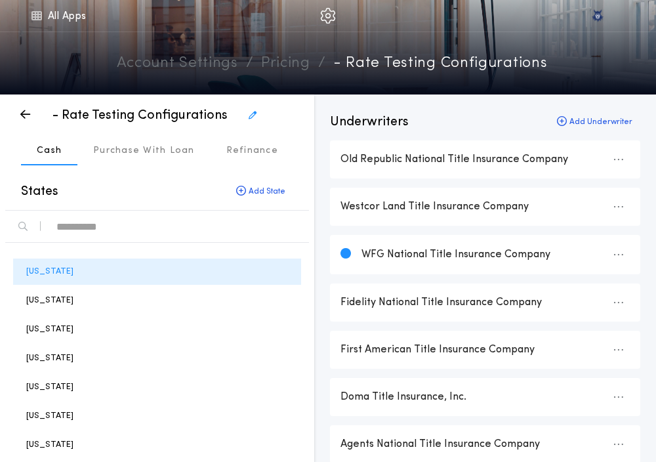
click at [73, 236] on div "text" at bounding box center [177, 226] width 242 height 21
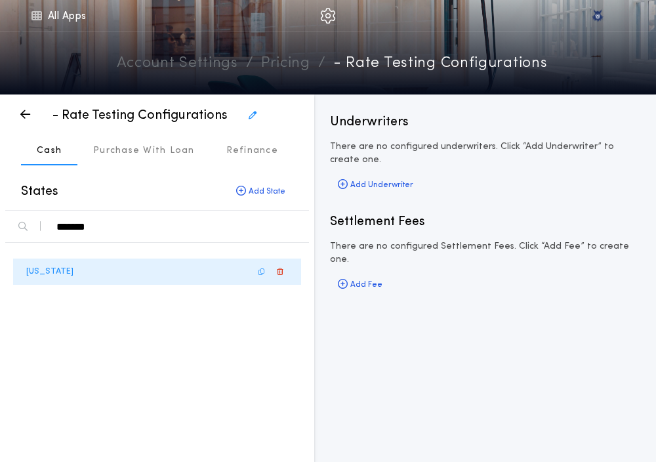
click at [63, 266] on div "[US_STATE]" at bounding box center [157, 271] width 288 height 26
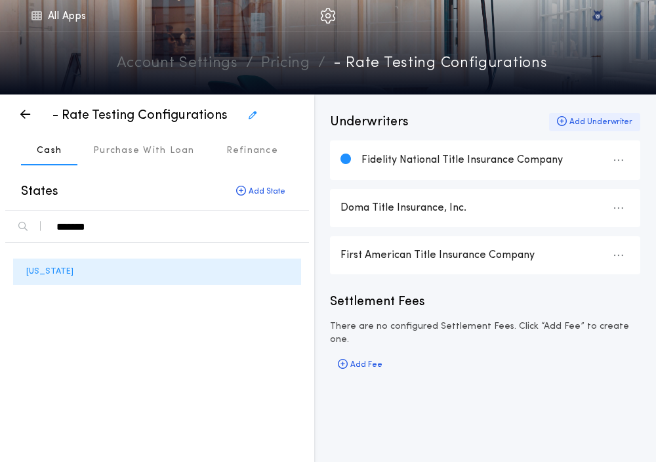
click at [564, 128] on div "Add Underwriter" at bounding box center [594, 122] width 91 height 18
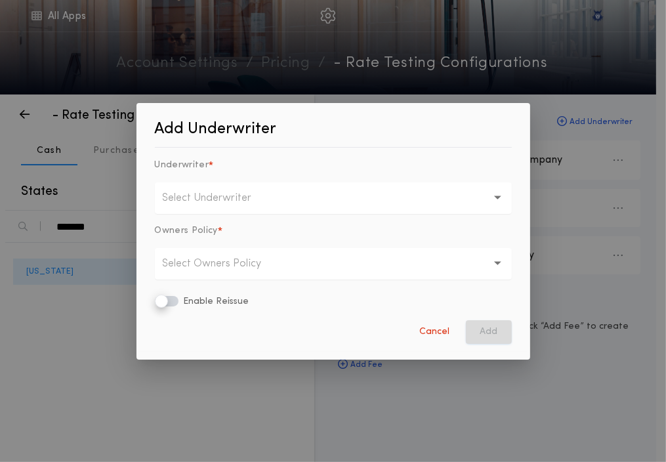
click at [251, 192] on p "Select Underwriter" at bounding box center [218, 198] width 110 height 16
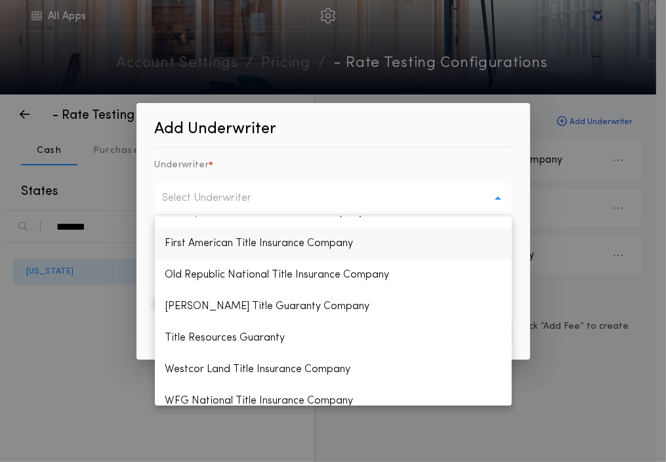
scroll to position [94, 0]
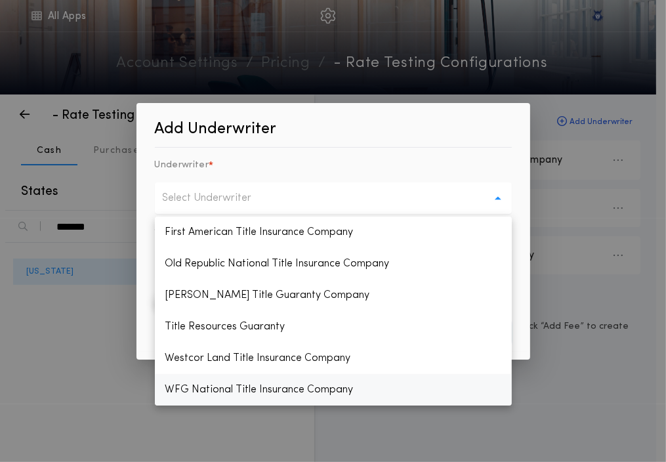
click at [189, 390] on p "WFG National Title Insurance Company" at bounding box center [333, 389] width 357 height 31
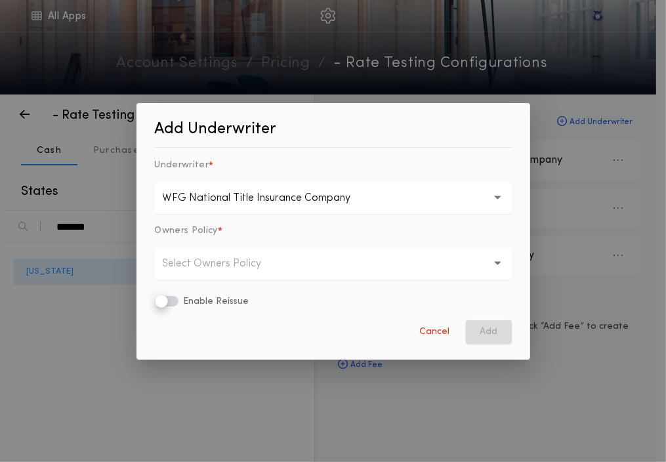
click at [304, 269] on button "Select Owners Policy" at bounding box center [333, 263] width 357 height 31
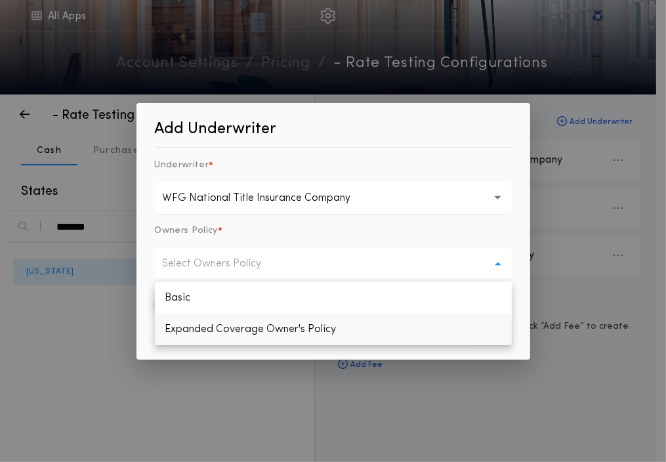
click at [287, 337] on p "Expanded Coverage Owner's Policy" at bounding box center [333, 328] width 357 height 31
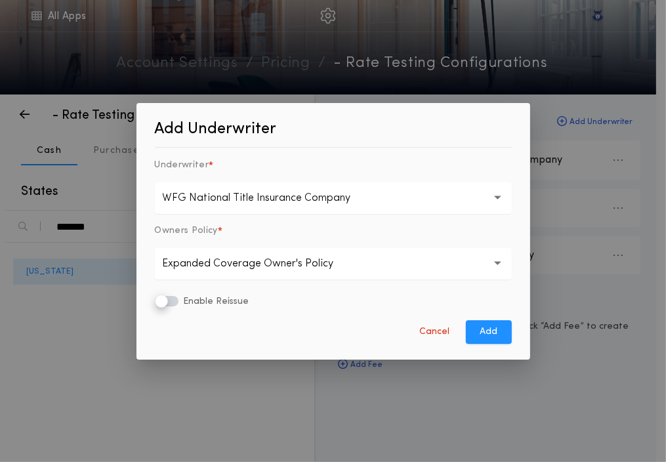
click at [253, 251] on button "Expanded Coverage Owner's Policy **" at bounding box center [333, 263] width 357 height 31
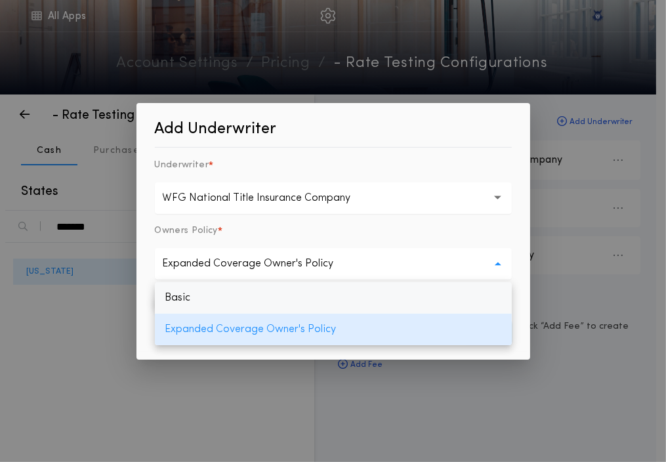
click at [220, 295] on p "Basic" at bounding box center [333, 297] width 357 height 31
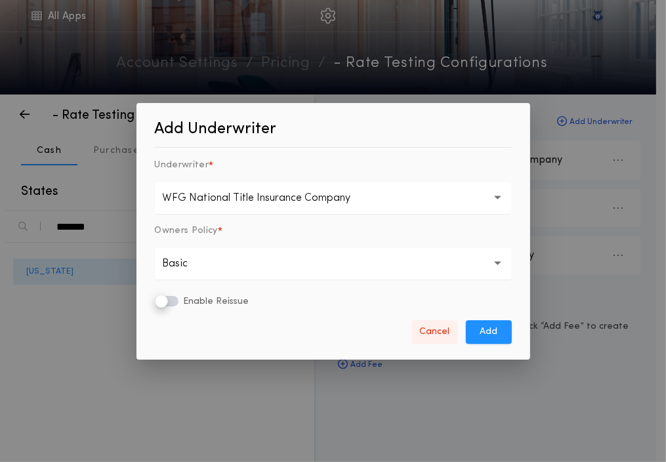
click at [428, 335] on button "Cancel" at bounding box center [435, 332] width 46 height 24
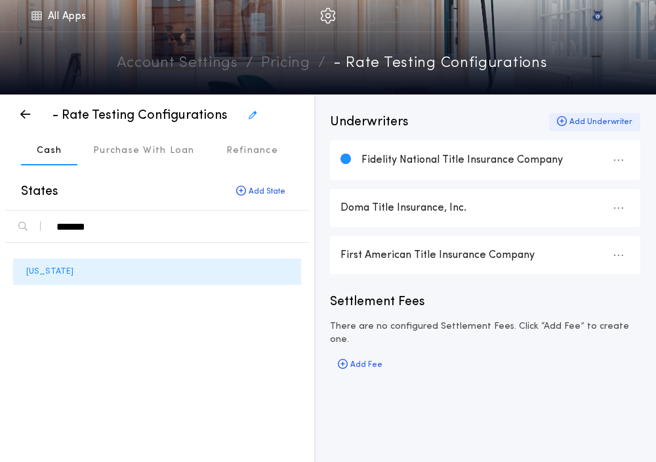
click at [565, 131] on div "Add Underwriter" at bounding box center [594, 122] width 91 height 18
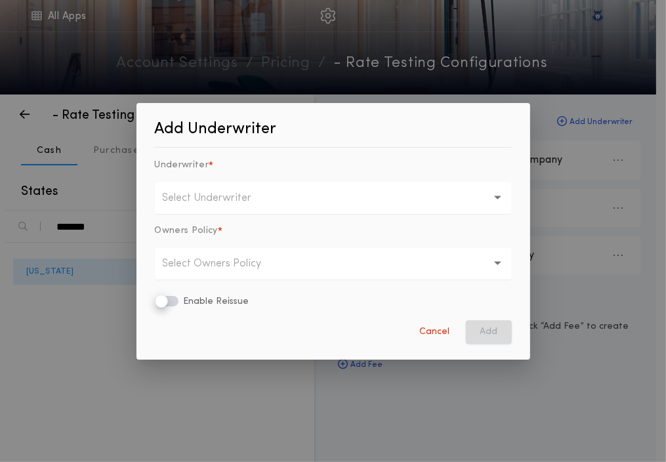
click at [274, 186] on button "Select Underwriter" at bounding box center [333, 197] width 357 height 31
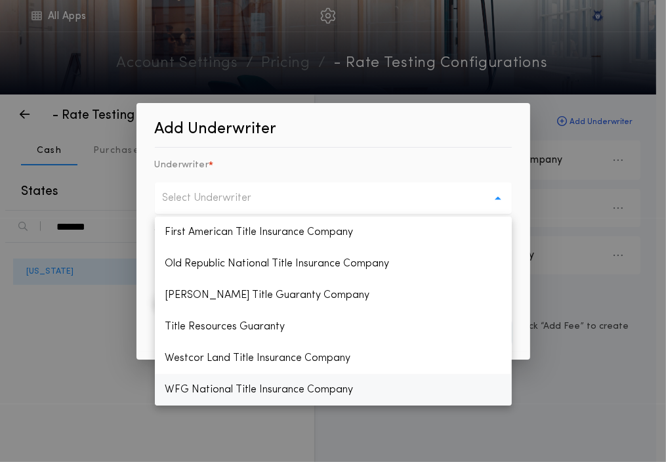
click at [171, 388] on p "WFG National Title Insurance Company" at bounding box center [333, 389] width 357 height 31
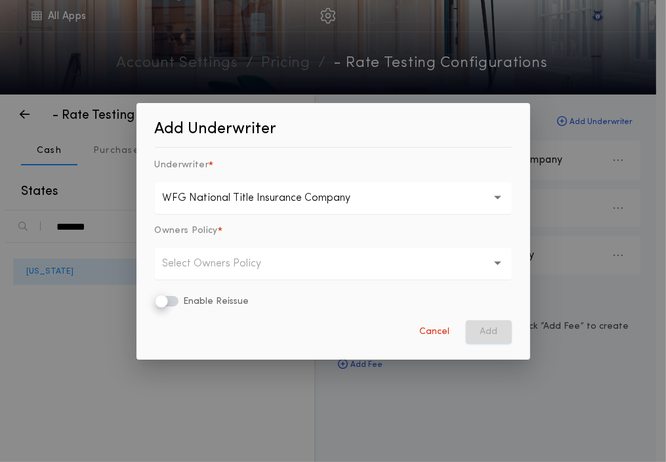
click at [230, 265] on p "Select Owners Policy" at bounding box center [223, 264] width 120 height 16
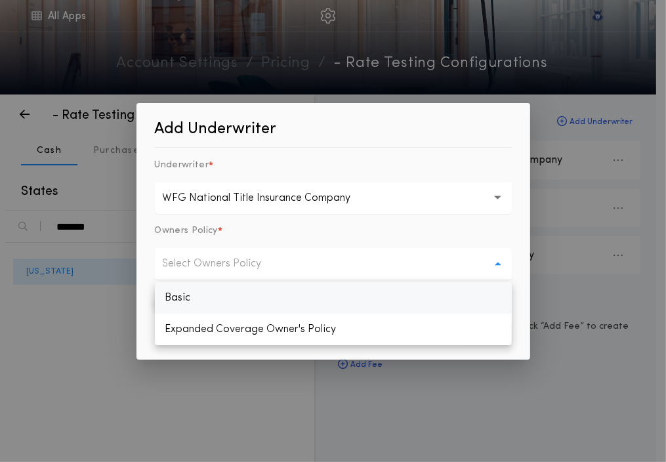
click at [176, 299] on p "Basic" at bounding box center [333, 297] width 357 height 31
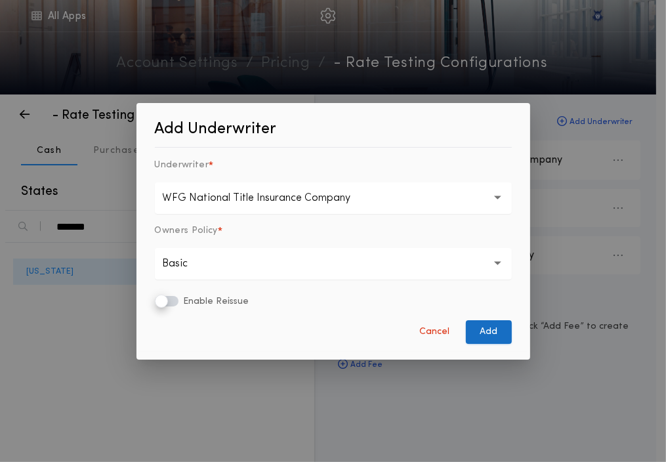
click at [492, 331] on button "Add" at bounding box center [489, 332] width 46 height 24
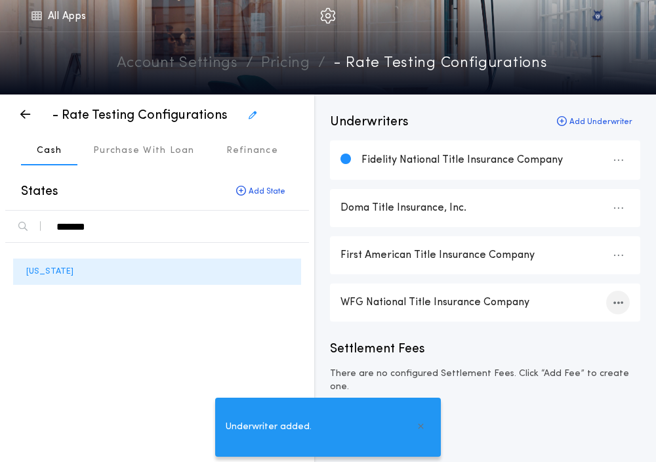
click at [614, 303] on icon "button" at bounding box center [618, 302] width 10 height 1
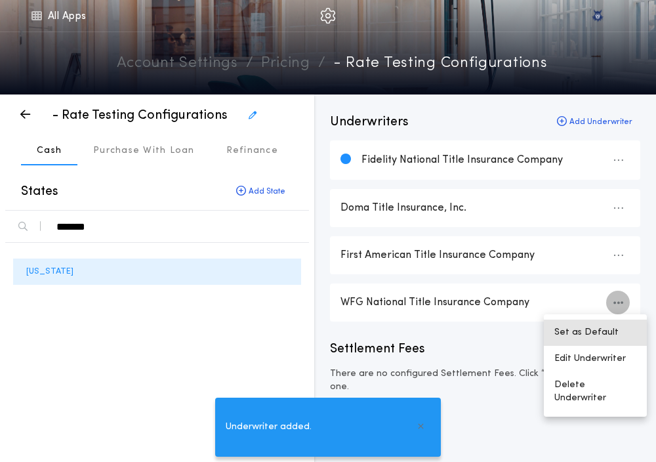
click at [577, 332] on button "Set as Default" at bounding box center [595, 332] width 103 height 26
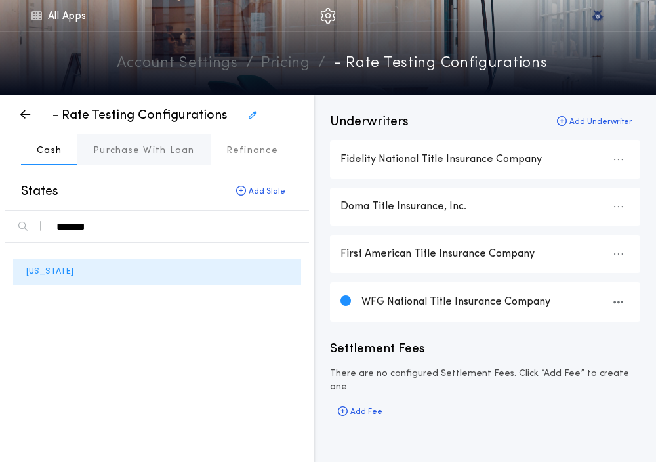
click at [129, 152] on p "Purchase With Loan" at bounding box center [144, 150] width 102 height 13
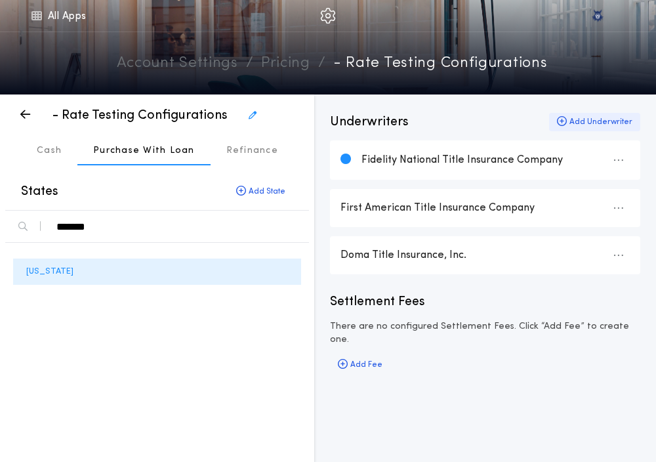
click at [569, 127] on div "Add Underwriter" at bounding box center [594, 122] width 91 height 18
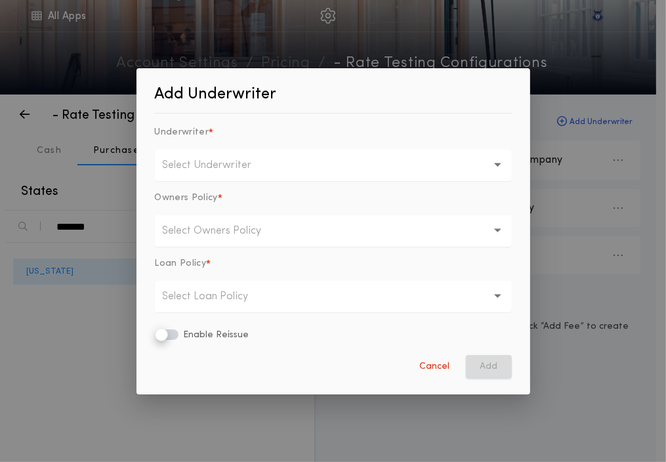
click at [223, 165] on p "Select Underwriter" at bounding box center [218, 165] width 110 height 16
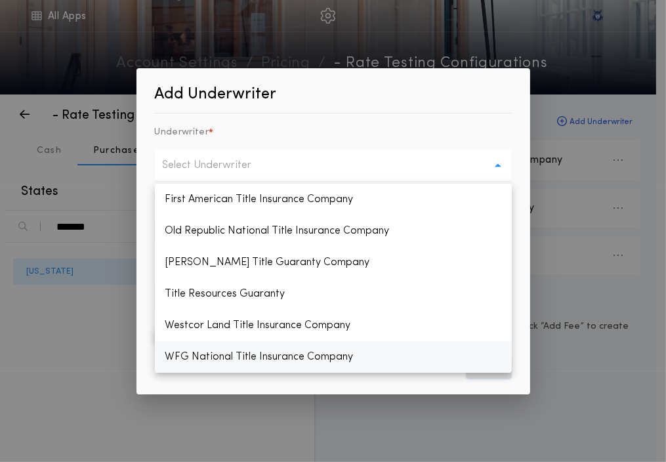
click at [188, 353] on p "WFG National Title Insurance Company" at bounding box center [333, 356] width 357 height 31
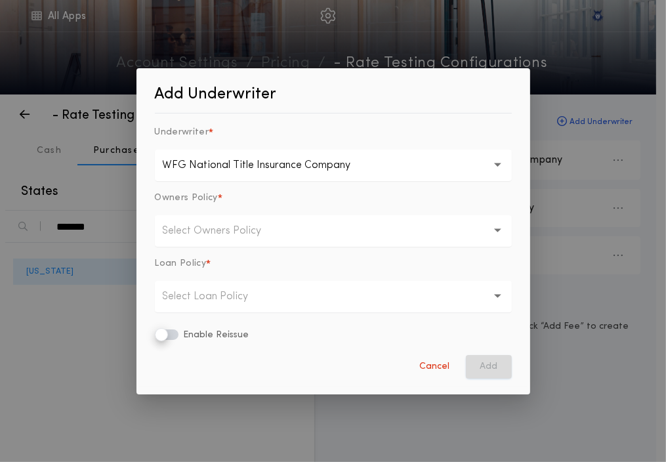
click at [226, 241] on button "Select Owners Policy" at bounding box center [333, 230] width 357 height 31
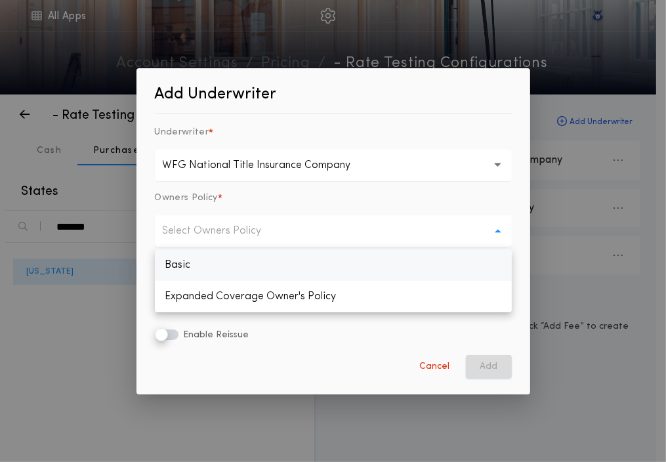
click at [212, 270] on p "Basic" at bounding box center [333, 264] width 357 height 31
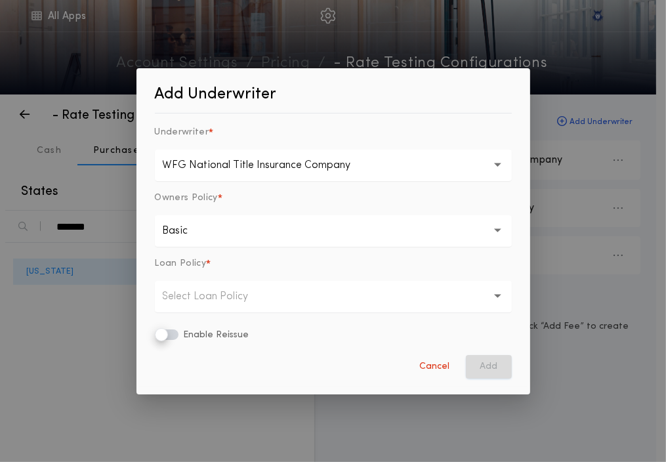
click at [196, 300] on p "Select Loan Policy" at bounding box center [216, 297] width 107 height 16
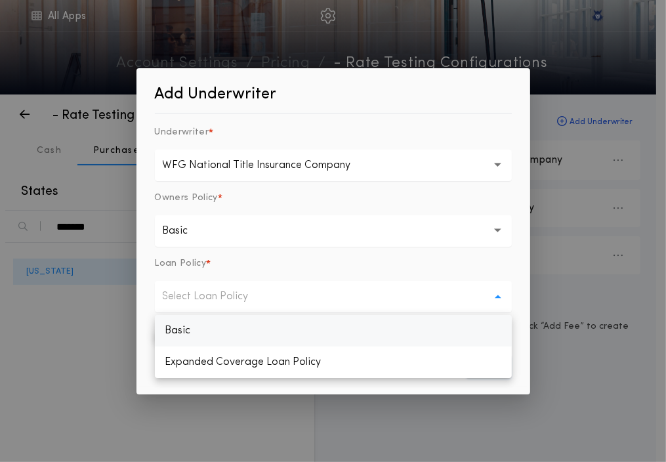
click at [191, 317] on p "Basic" at bounding box center [333, 330] width 357 height 31
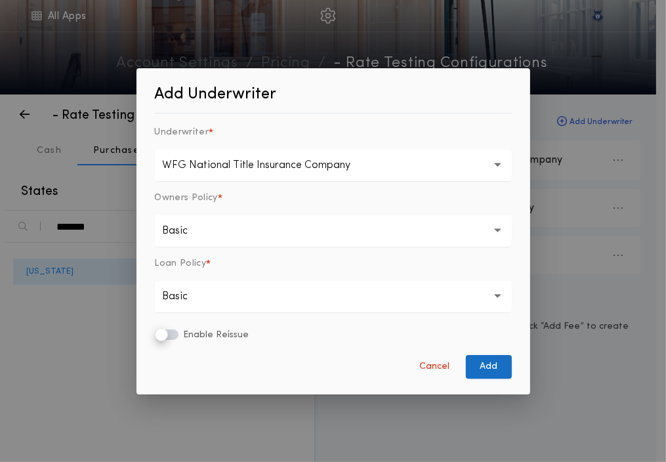
click at [482, 369] on button "Add" at bounding box center [489, 367] width 46 height 24
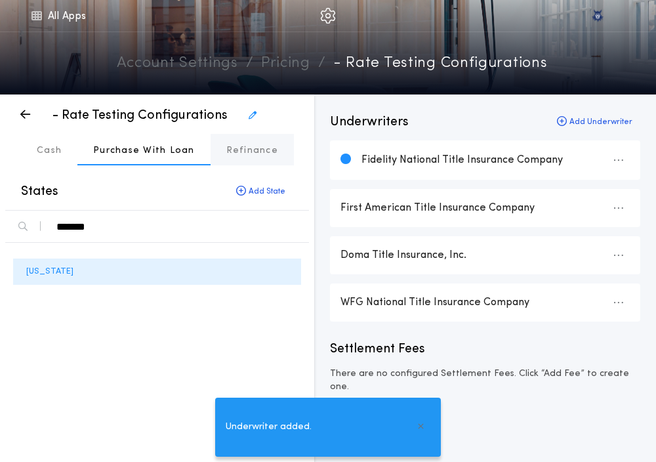
click at [242, 150] on p "Refinance" at bounding box center [252, 150] width 52 height 13
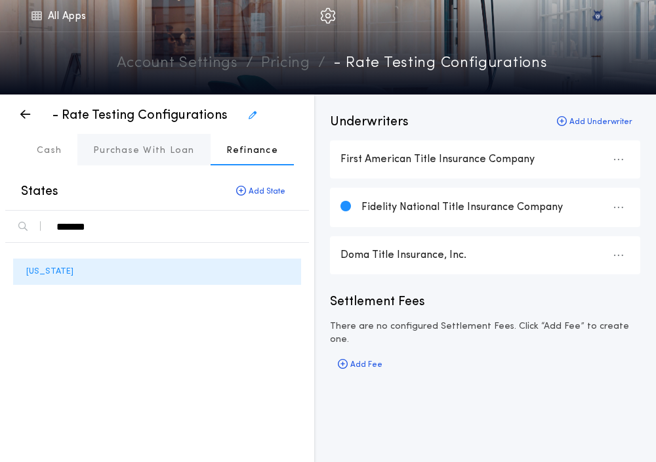
click at [153, 155] on p "Purchase With Loan" at bounding box center [144, 150] width 102 height 13
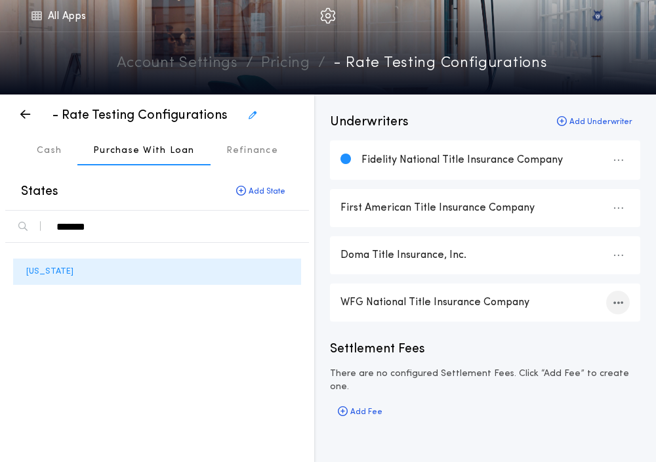
click at [618, 302] on icon "button" at bounding box center [618, 302] width 10 height 1
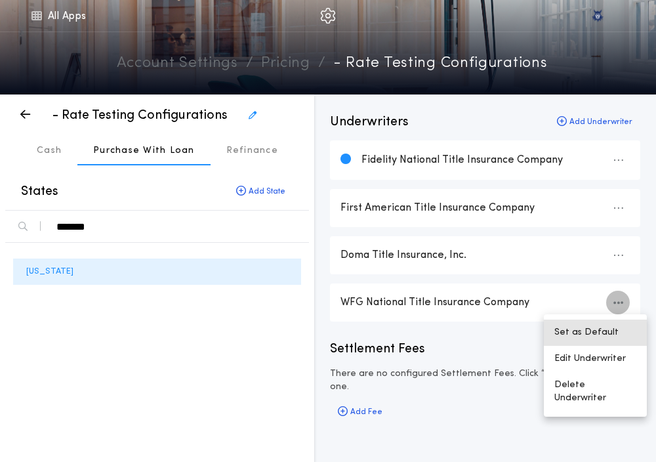
click at [592, 324] on button "Set as Default" at bounding box center [595, 332] width 103 height 26
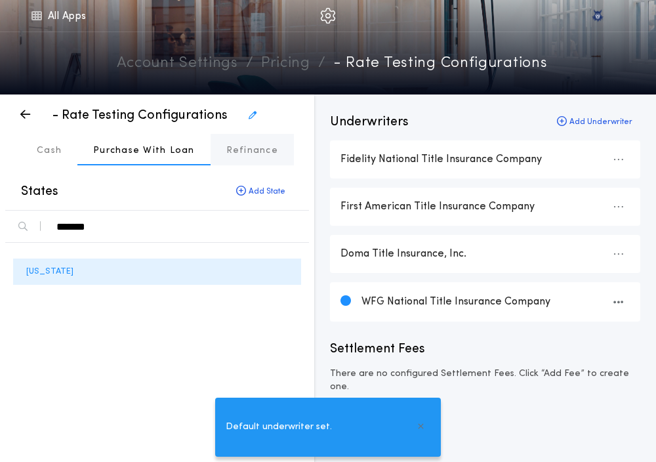
click at [239, 159] on button "Refinance" at bounding box center [252, 149] width 83 height 31
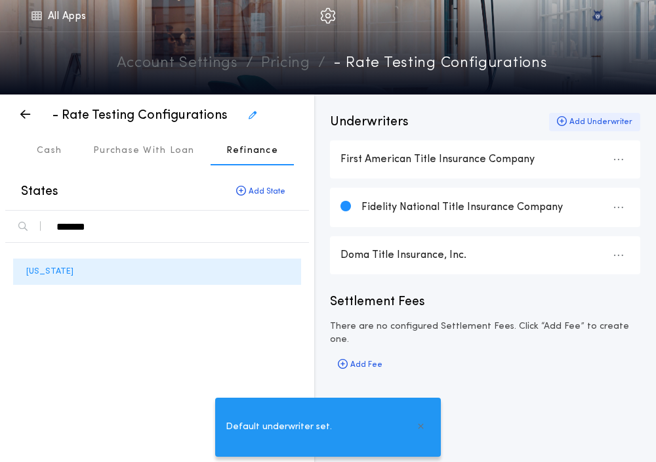
click at [571, 120] on div "Add Underwriter" at bounding box center [594, 122] width 91 height 18
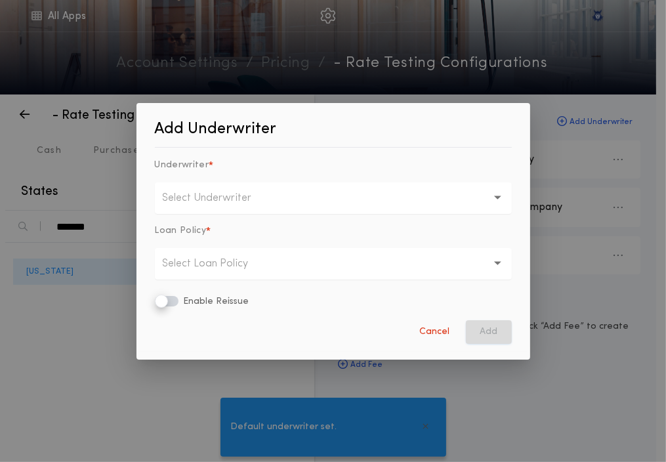
click at [321, 202] on button "Select Underwriter" at bounding box center [333, 197] width 357 height 31
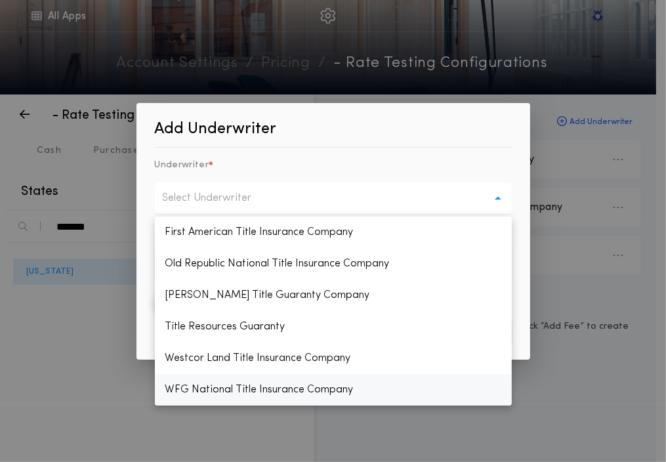
click at [200, 385] on p "WFG National Title Insurance Company" at bounding box center [333, 389] width 357 height 31
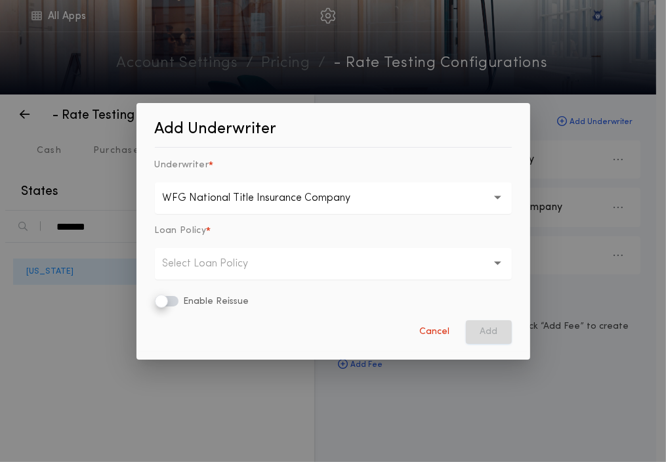
click at [247, 254] on button "Select Loan Policy" at bounding box center [333, 263] width 357 height 31
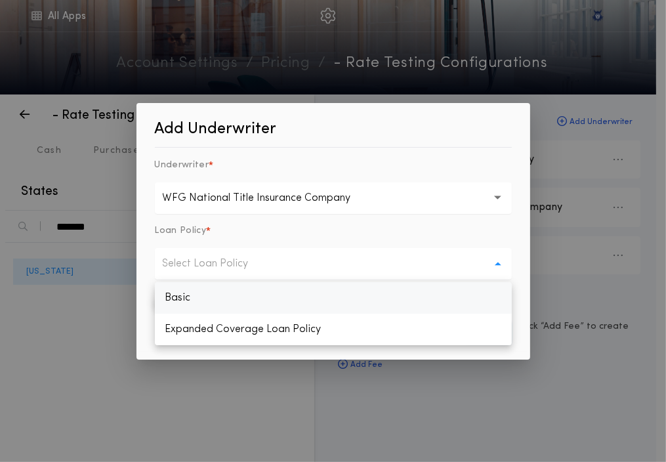
click at [176, 288] on p "Basic" at bounding box center [333, 297] width 357 height 31
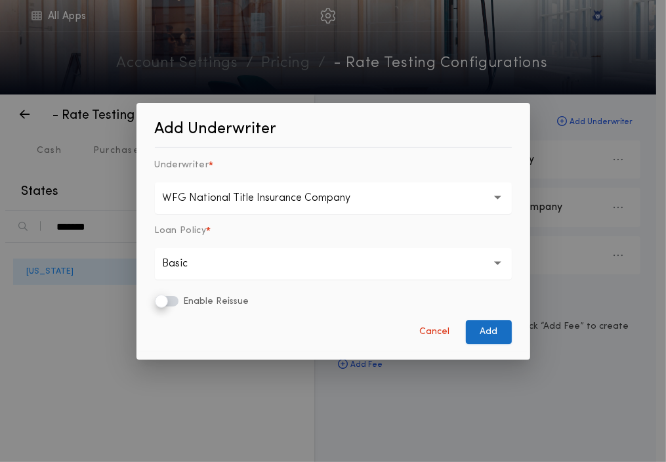
click at [488, 329] on button "Add" at bounding box center [489, 332] width 46 height 24
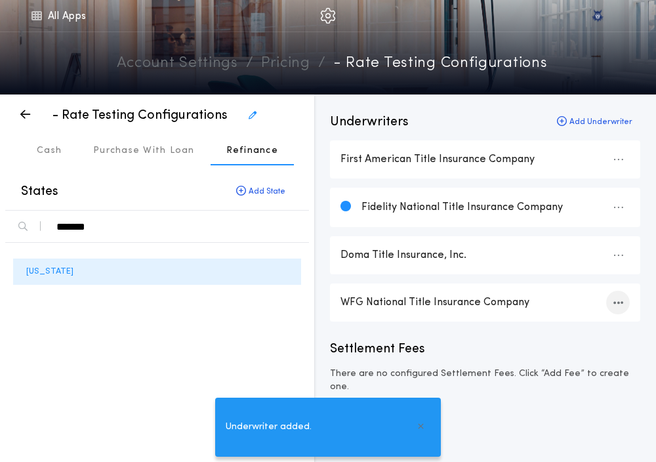
click at [608, 296] on div "button" at bounding box center [618, 303] width 24 height 24
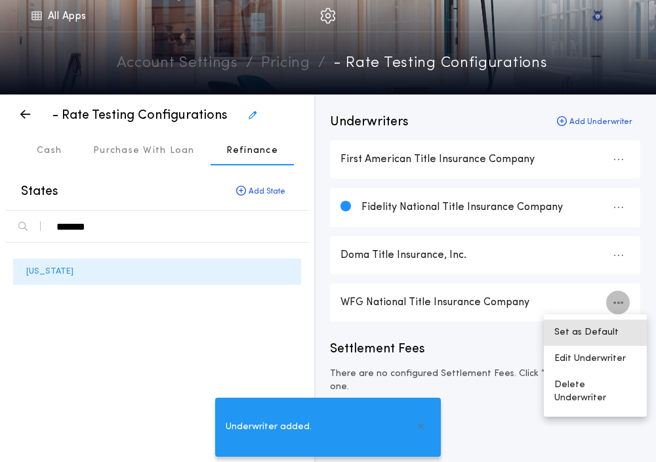
click at [574, 327] on button "Set as Default" at bounding box center [595, 332] width 103 height 26
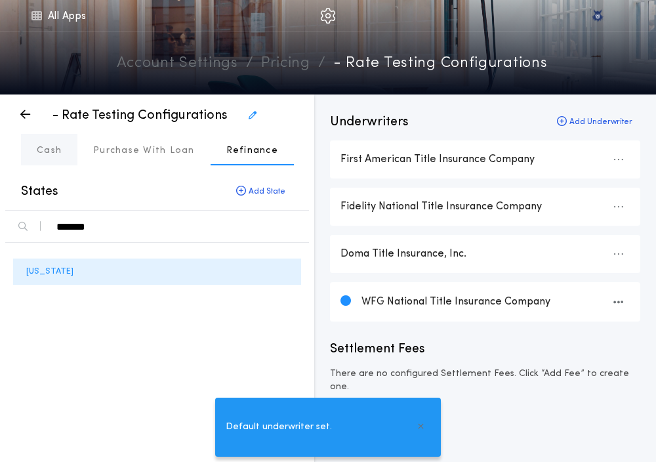
click at [59, 144] on p "Cash" at bounding box center [49, 150] width 25 height 13
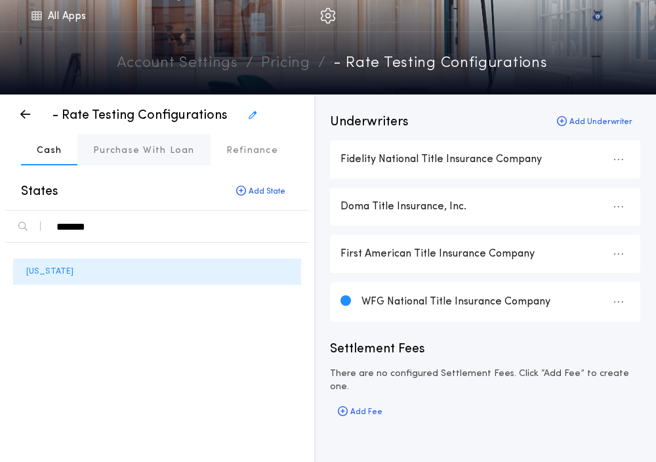
click at [87, 146] on button "Purchase With Loan" at bounding box center [143, 149] width 133 height 31
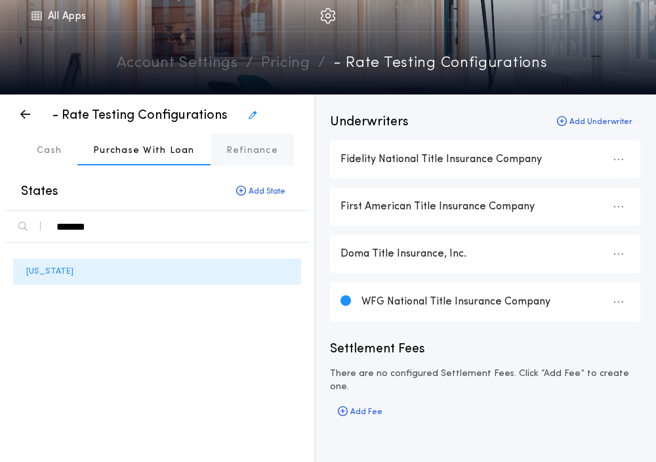
click at [230, 159] on button "Refinance" at bounding box center [252, 149] width 83 height 31
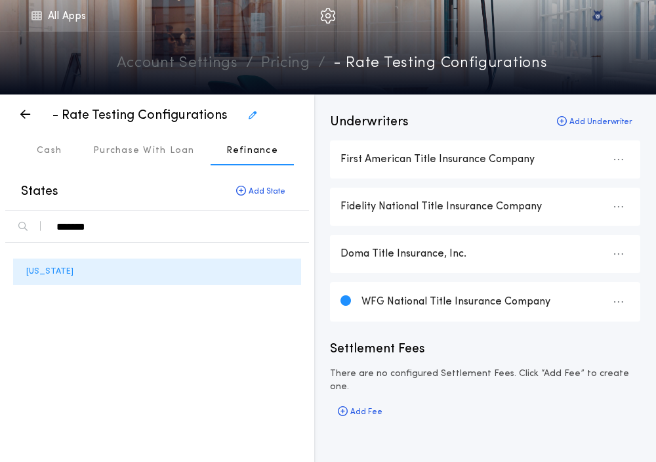
click at [42, 28] on link "All Apps" at bounding box center [58, 15] width 59 height 31
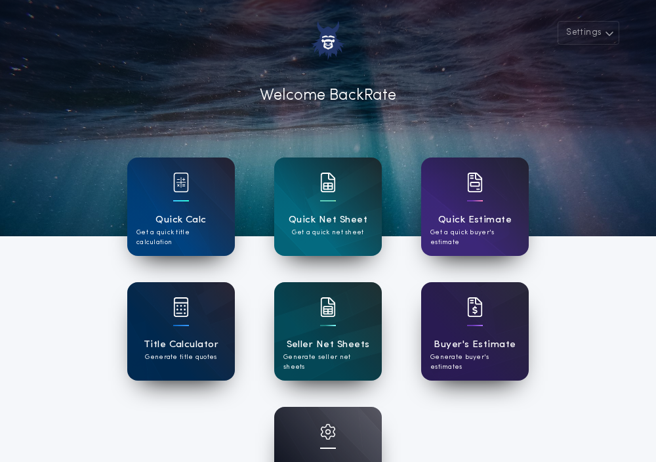
click at [133, 313] on div "Title Calculator Generate title quotes" at bounding box center [181, 331] width 108 height 98
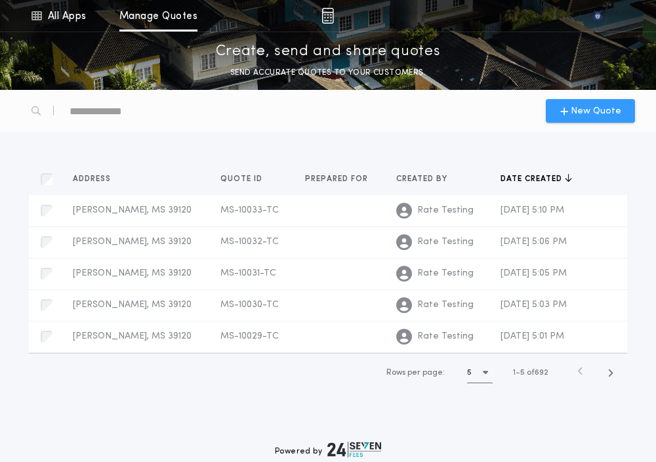
click at [596, 102] on div "New Quote" at bounding box center [590, 111] width 89 height 24
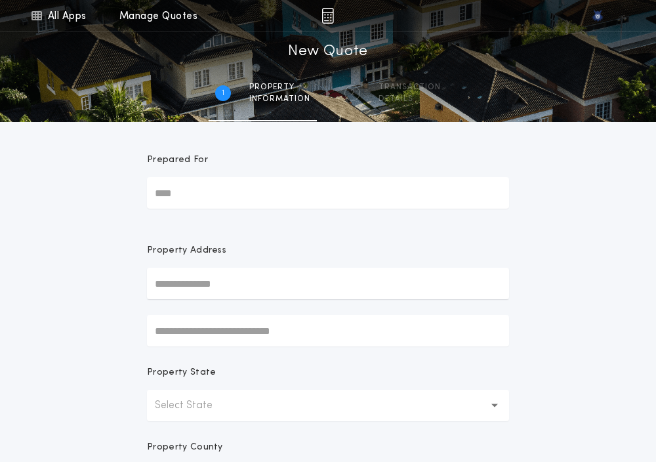
click at [201, 183] on input "Prepared For" at bounding box center [328, 192] width 362 height 31
click at [183, 403] on p "Select State" at bounding box center [194, 405] width 79 height 16
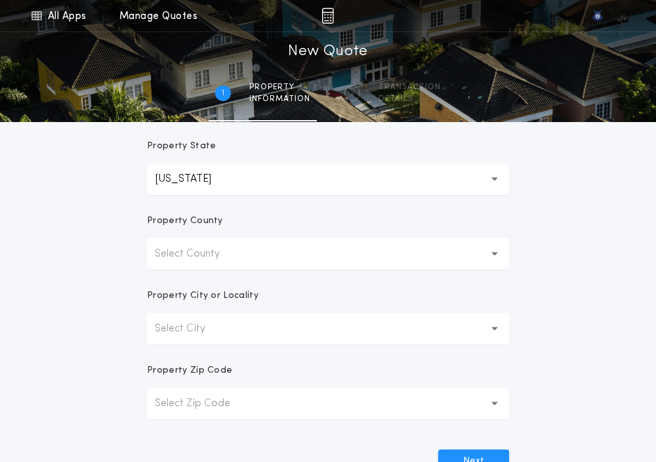
scroll to position [230, 0]
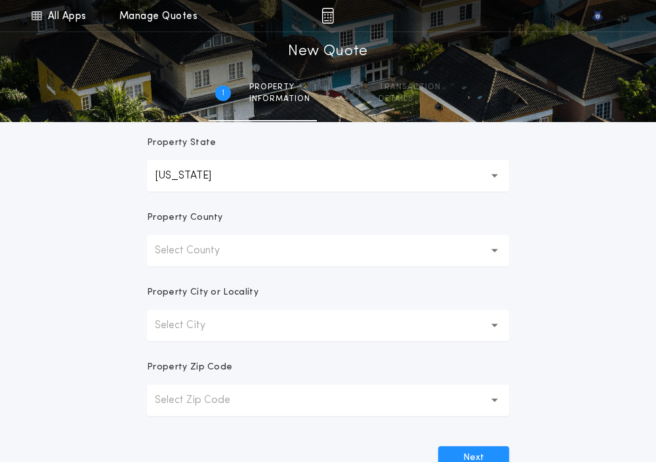
click at [165, 247] on p "Select County" at bounding box center [198, 251] width 86 height 16
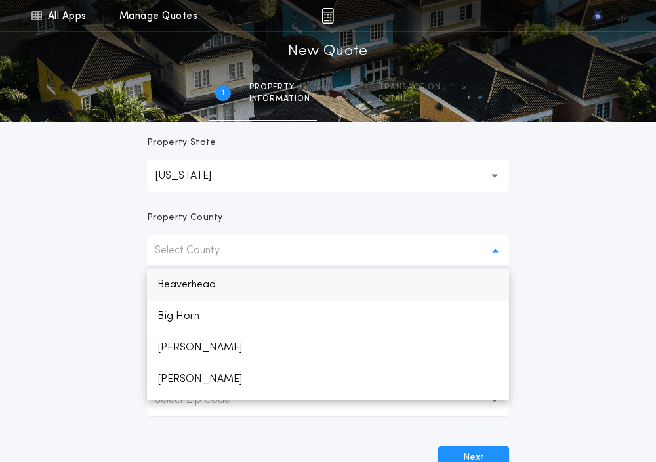
click at [171, 285] on p "Beaverhead" at bounding box center [328, 284] width 362 height 31
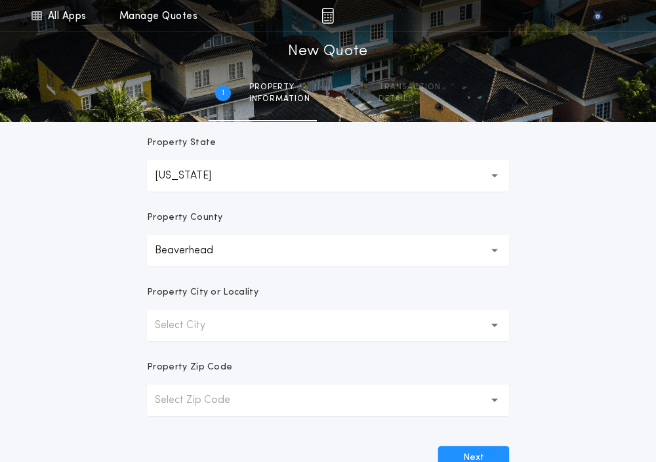
click at [173, 319] on p "Select City" at bounding box center [190, 325] width 71 height 16
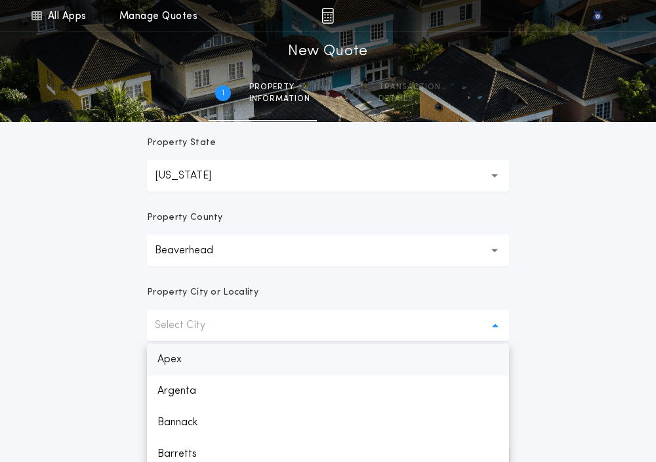
click at [172, 346] on p "Apex" at bounding box center [328, 359] width 362 height 31
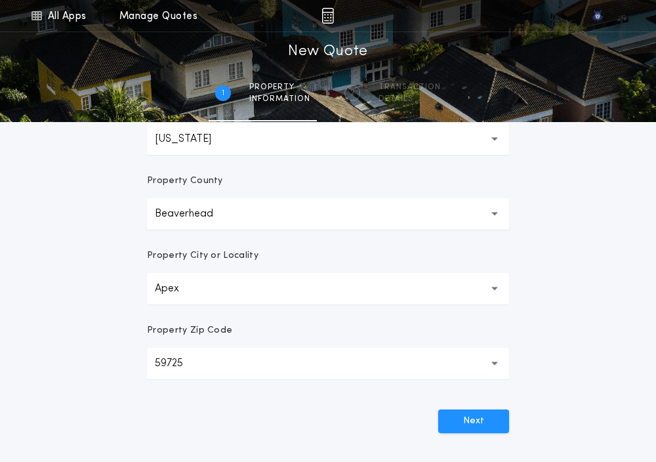
scroll to position [270, 0]
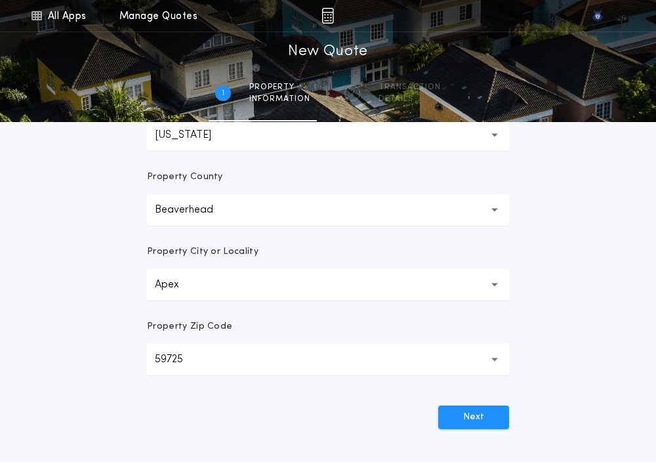
click at [430, 407] on div "Next" at bounding box center [328, 412] width 362 height 34
click at [443, 409] on button "Next" at bounding box center [473, 417] width 71 height 24
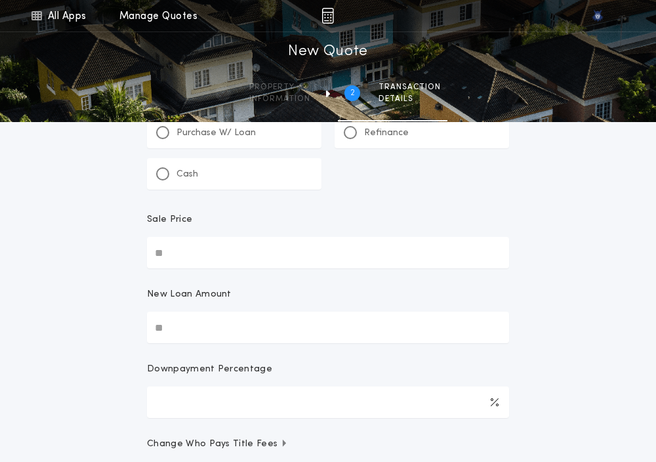
scroll to position [0, 0]
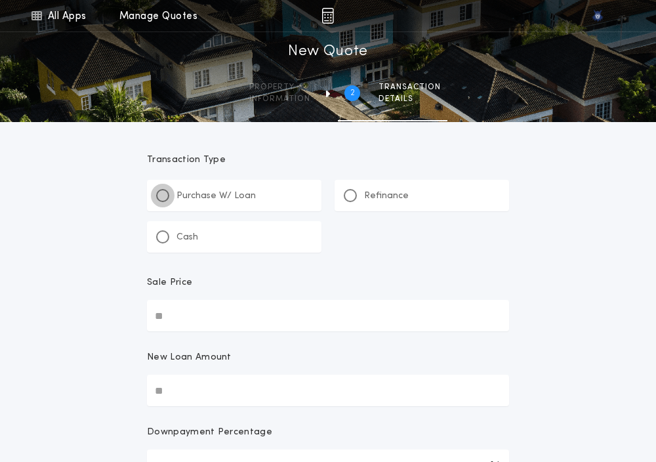
click at [167, 191] on div at bounding box center [162, 195] width 13 height 13
click at [174, 312] on input "Sale Price" at bounding box center [328, 315] width 362 height 31
paste input "text"
click at [193, 391] on input "New Loan Amount" at bounding box center [328, 389] width 362 height 31
paste input "text"
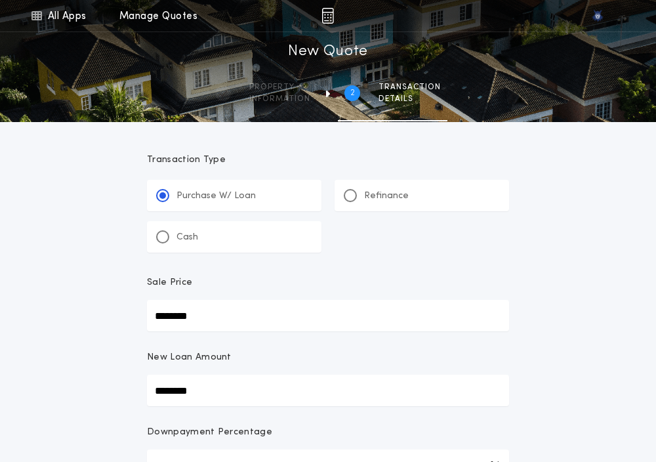
click at [92, 319] on div "**********" at bounding box center [328, 443] width 656 height 887
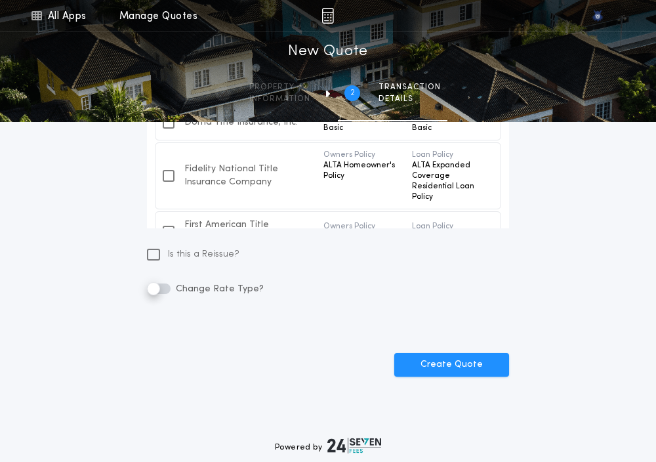
scroll to position [500, 0]
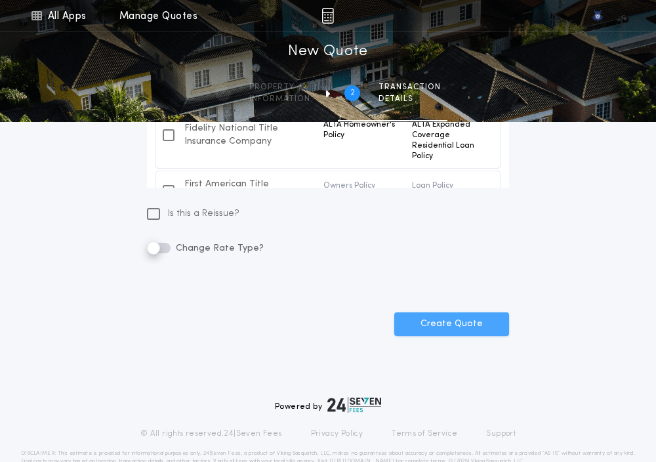
click at [429, 319] on button "Create Quote" at bounding box center [451, 324] width 115 height 24
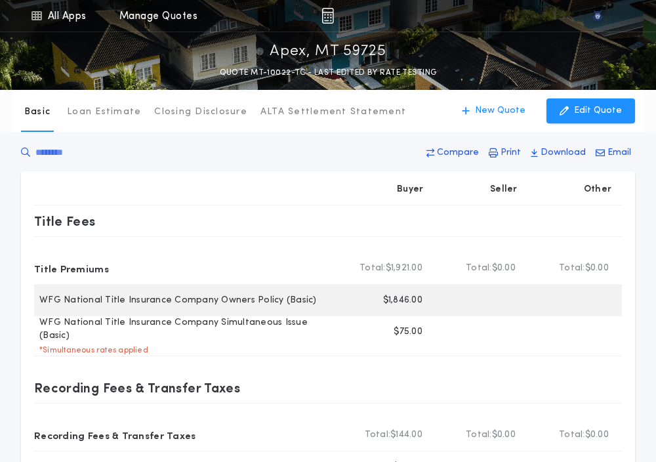
click at [397, 296] on p "$1,846.00" at bounding box center [402, 300] width 39 height 13
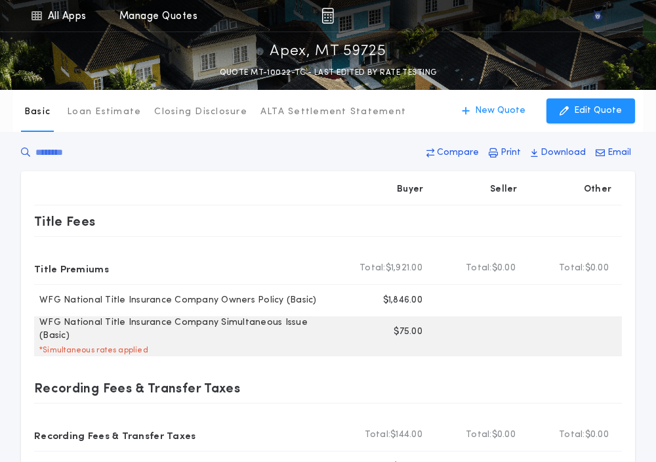
click at [409, 334] on p "$75.00" at bounding box center [407, 331] width 29 height 13
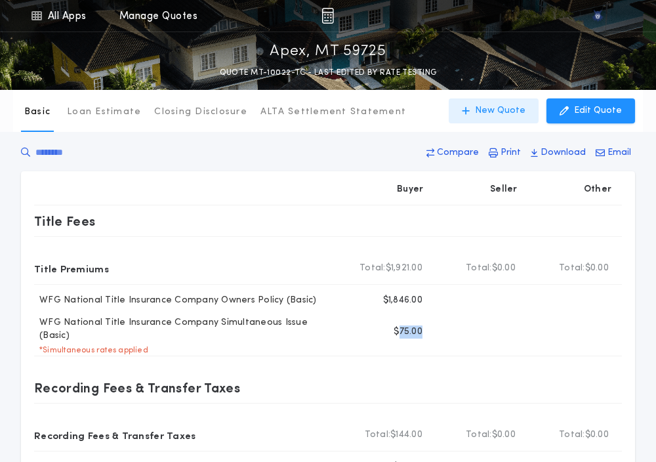
click at [525, 115] on p "New Quote" at bounding box center [500, 110] width 50 height 13
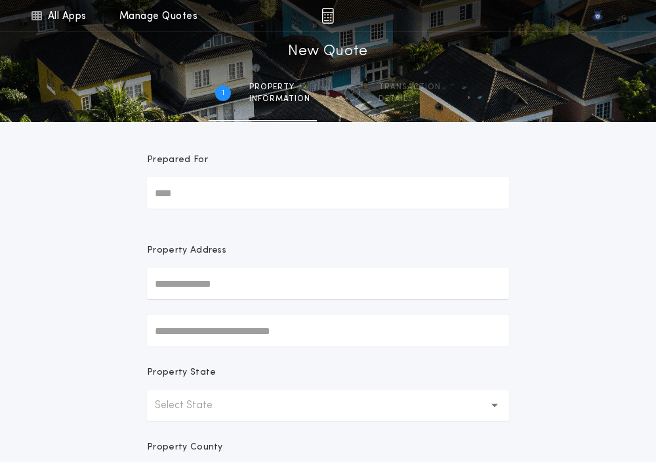
click at [196, 409] on p "Select State" at bounding box center [194, 405] width 79 height 16
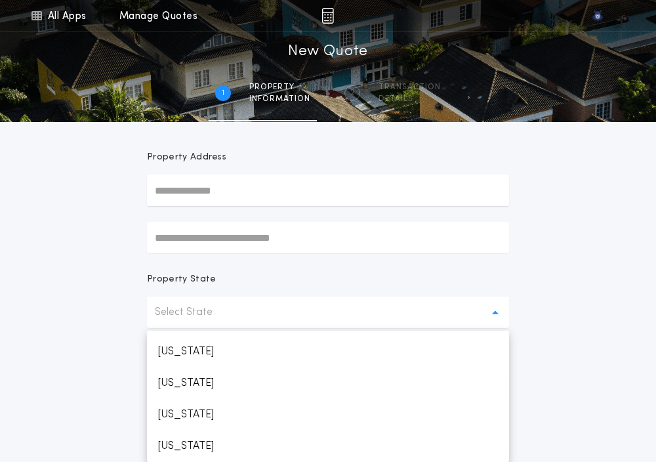
scroll to position [687, 0]
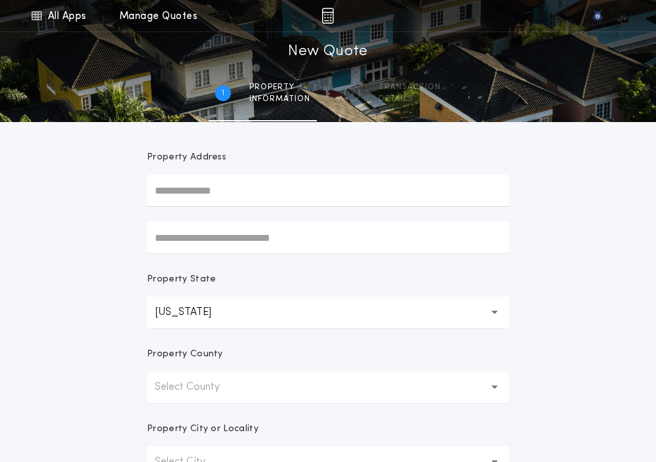
click at [199, 384] on p "Select County" at bounding box center [198, 387] width 86 height 16
click at [196, 411] on p "Beaverhead" at bounding box center [328, 420] width 362 height 31
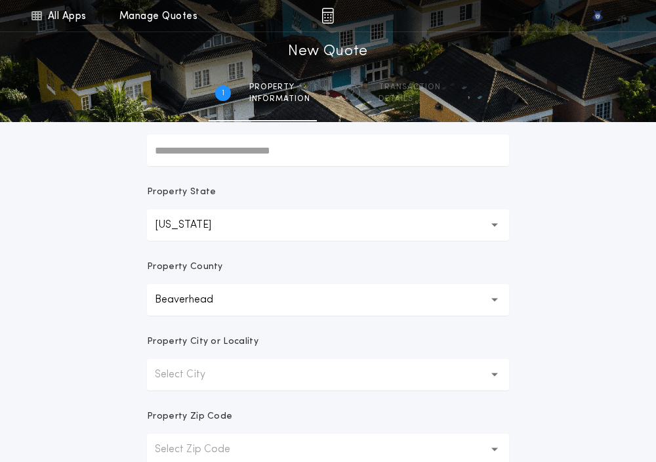
scroll to position [185, 0]
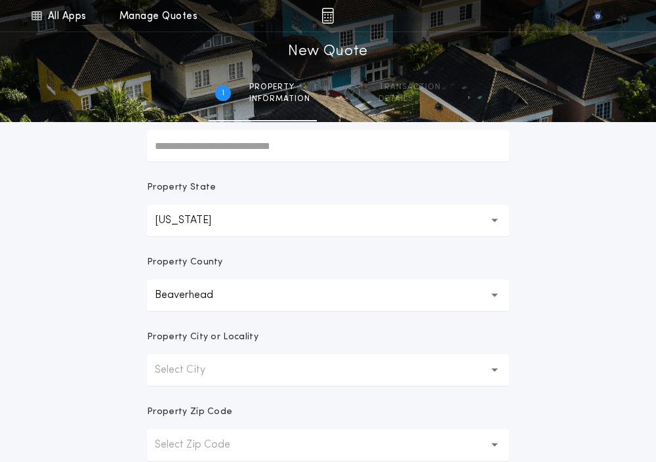
click at [194, 375] on p "Select City" at bounding box center [190, 370] width 71 height 16
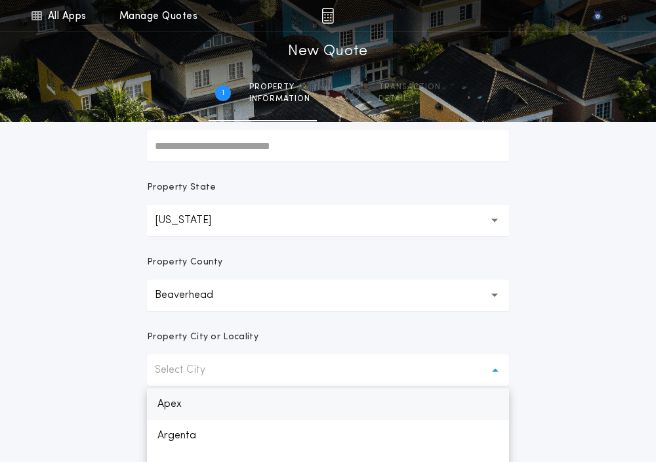
click at [186, 405] on p "Apex" at bounding box center [328, 403] width 362 height 31
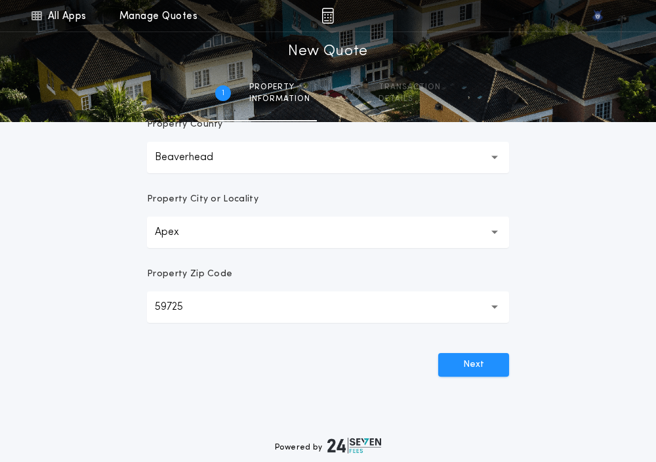
scroll to position [329, 0]
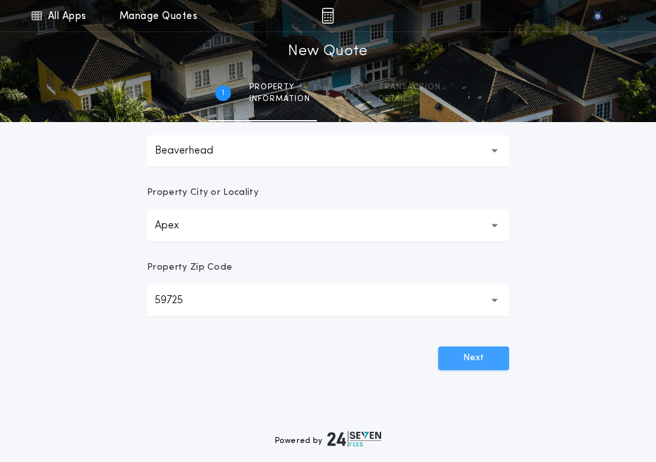
click at [498, 355] on button "Next" at bounding box center [473, 358] width 71 height 24
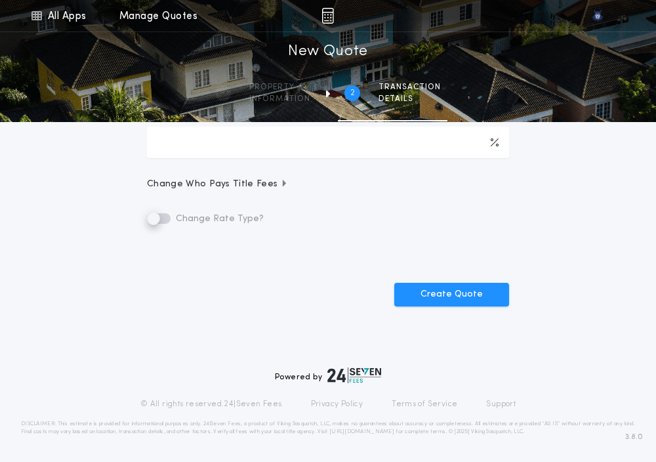
scroll to position [0, 0]
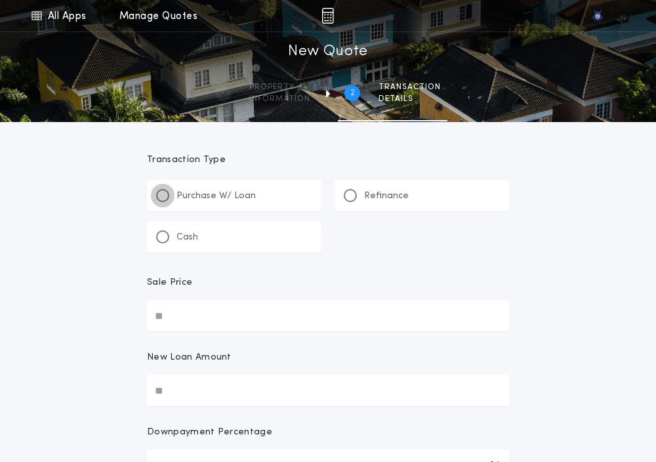
click at [163, 191] on div at bounding box center [162, 195] width 13 height 13
click at [220, 315] on input "Sale Price" at bounding box center [328, 315] width 362 height 31
paste input "text"
click at [224, 390] on input "New Loan Amount" at bounding box center [328, 389] width 362 height 31
paste input "text"
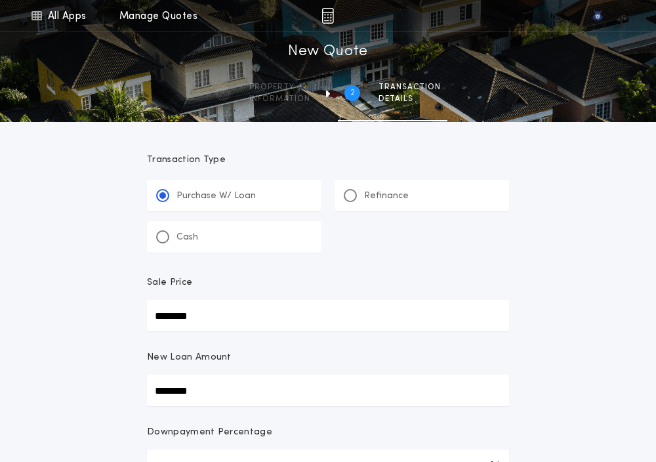
click at [119, 351] on div "**********" at bounding box center [328, 443] width 656 height 887
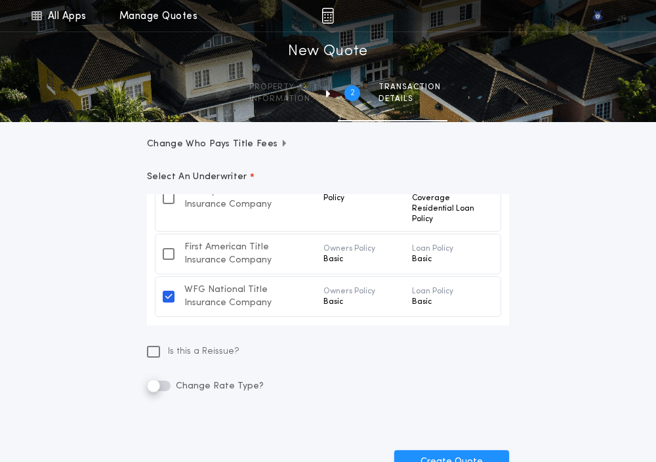
scroll to position [367, 0]
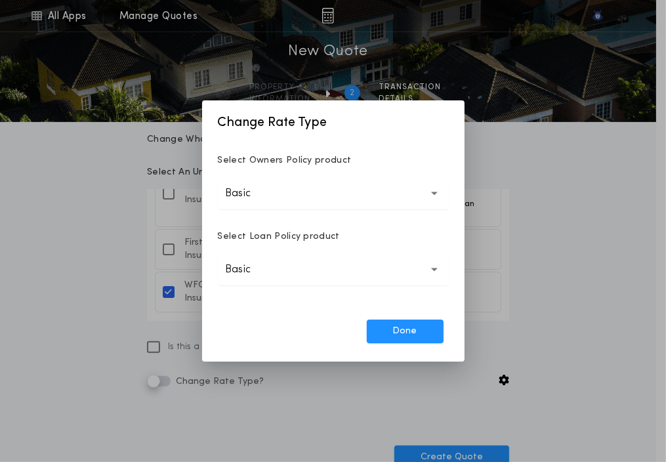
click at [293, 196] on button "Basic *****" at bounding box center [333, 193] width 231 height 31
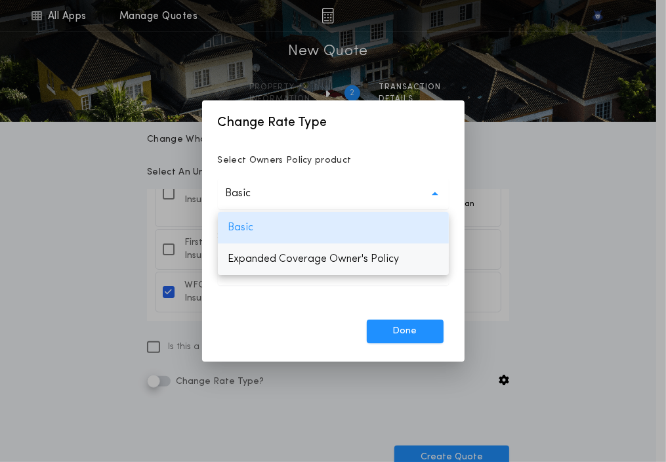
click at [281, 254] on p "Expanded Coverage Owner's Policy" at bounding box center [333, 258] width 231 height 31
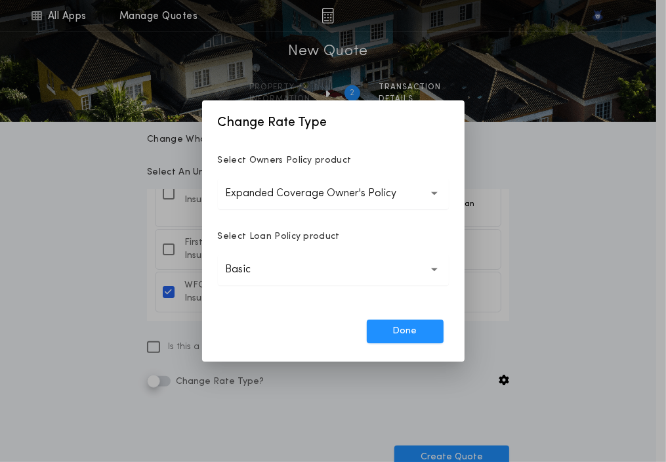
click at [281, 273] on button "Basic *****" at bounding box center [333, 269] width 231 height 31
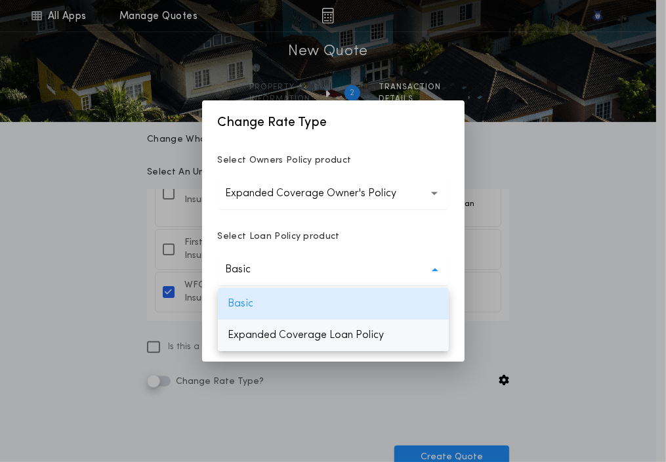
click at [275, 335] on p "Expanded Coverage Loan Policy" at bounding box center [333, 334] width 231 height 31
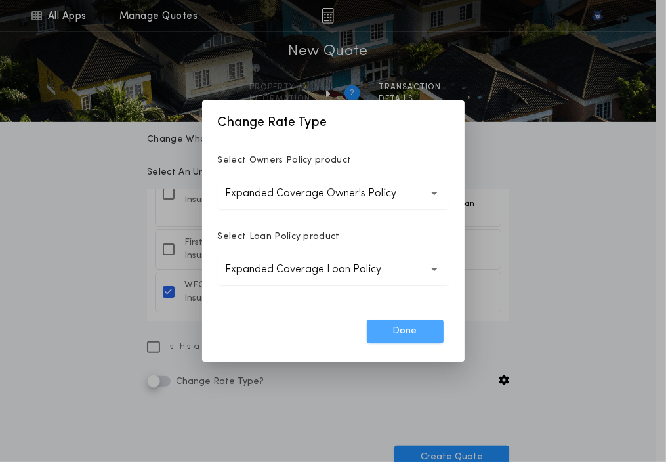
click at [390, 332] on button "Done" at bounding box center [405, 331] width 77 height 24
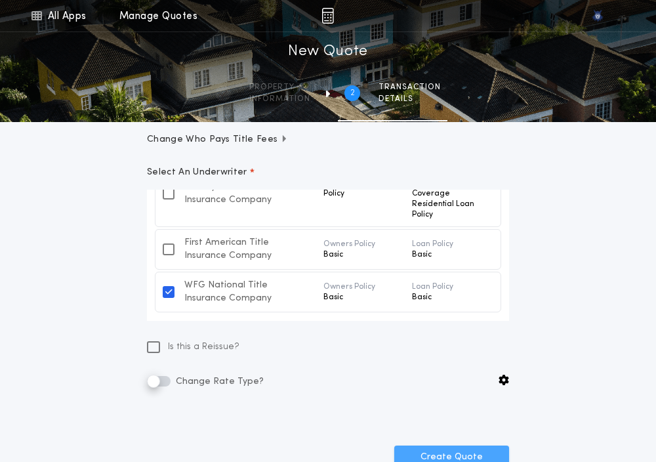
click at [423, 449] on button "Create Quote" at bounding box center [451, 457] width 115 height 24
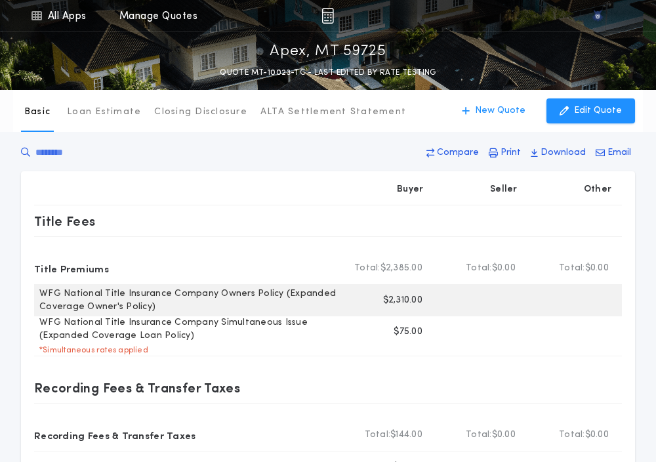
click at [399, 298] on p "$2,310.00" at bounding box center [402, 300] width 39 height 13
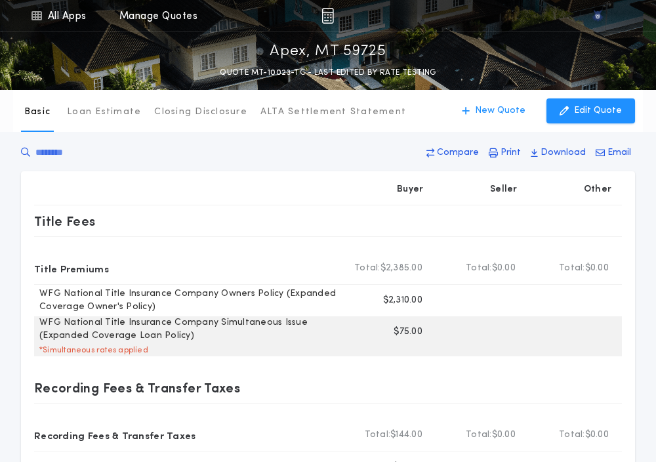
click at [403, 336] on p "$75.00" at bounding box center [407, 331] width 29 height 13
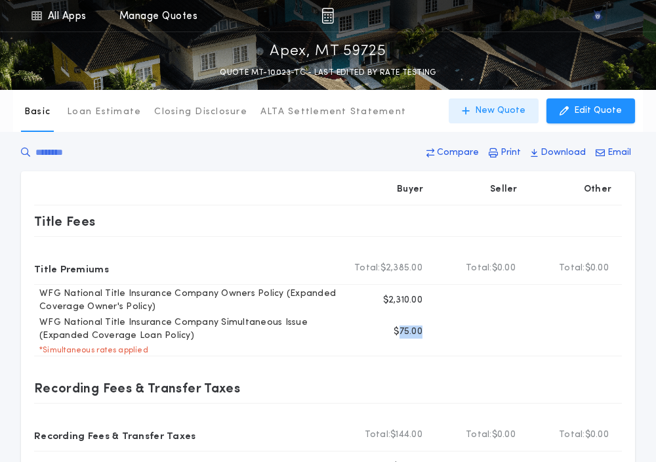
click at [479, 116] on button "New Quote" at bounding box center [494, 110] width 90 height 25
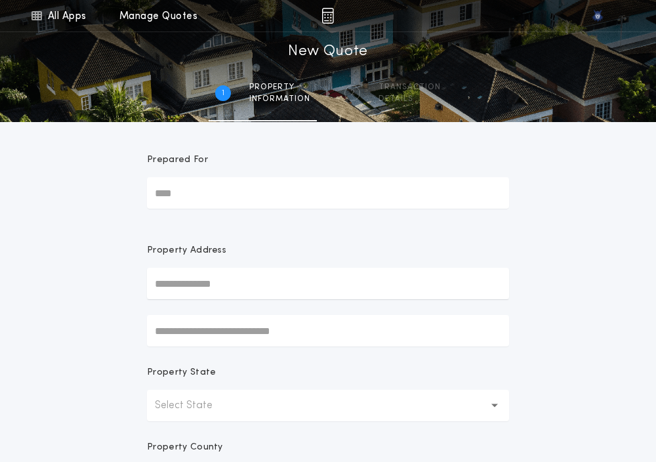
click at [215, 405] on p "Select State" at bounding box center [194, 405] width 79 height 16
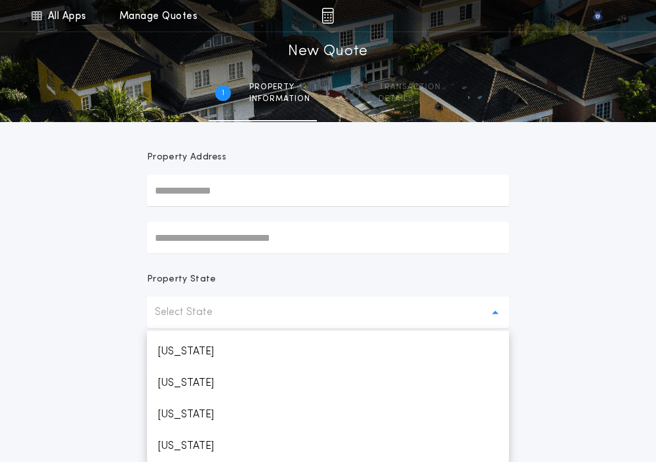
scroll to position [687, 0]
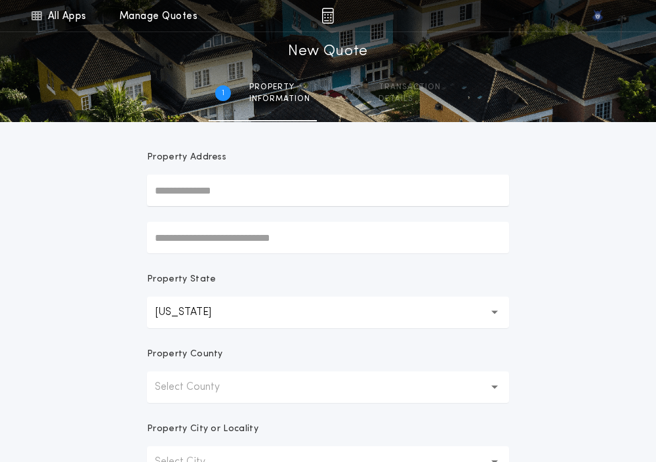
click at [220, 386] on p "Select County" at bounding box center [198, 387] width 86 height 16
click at [196, 416] on p "Beaverhead" at bounding box center [328, 420] width 362 height 31
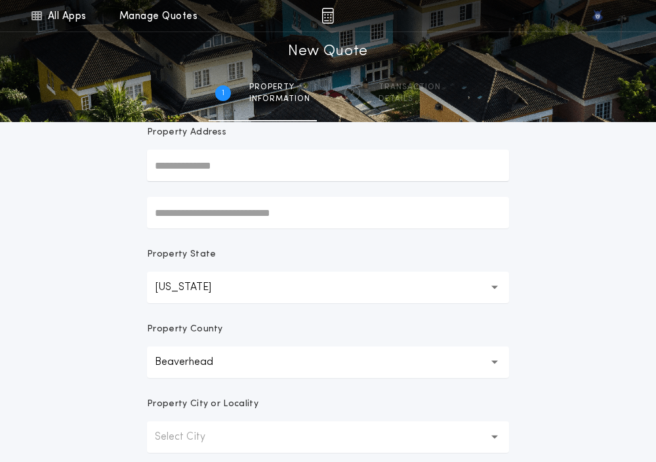
scroll to position [150, 0]
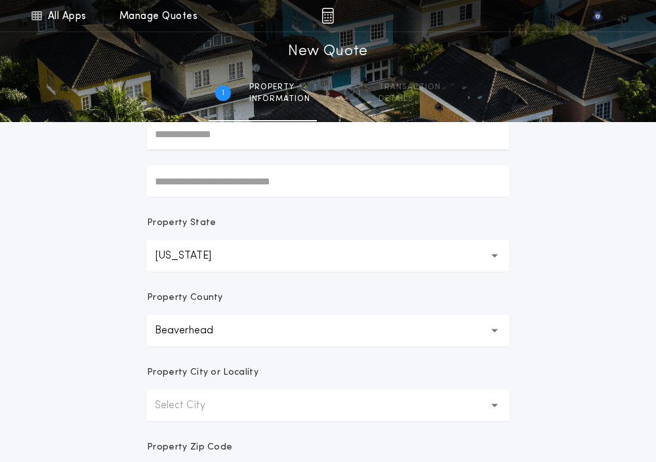
click at [196, 416] on button "Select City" at bounding box center [328, 405] width 362 height 31
click at [186, 441] on p "Apex" at bounding box center [328, 439] width 362 height 31
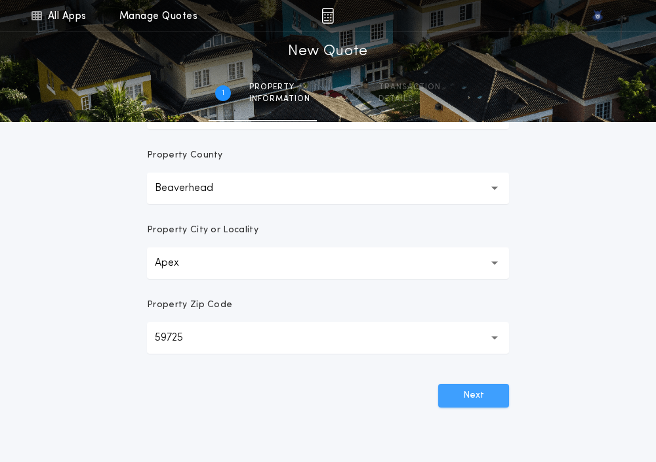
scroll to position [298, 0]
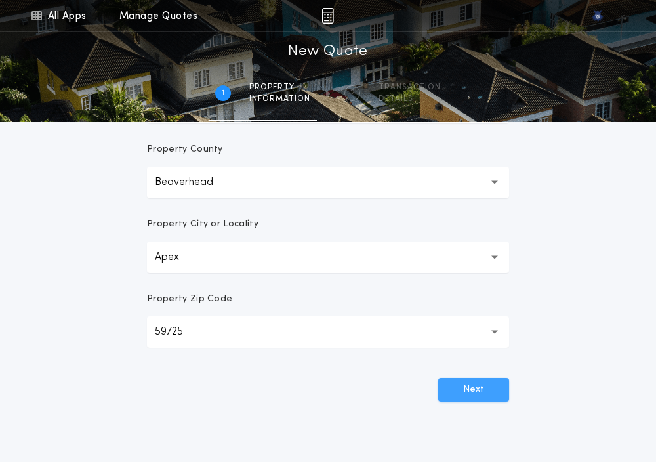
click at [471, 389] on button "Next" at bounding box center [473, 390] width 71 height 24
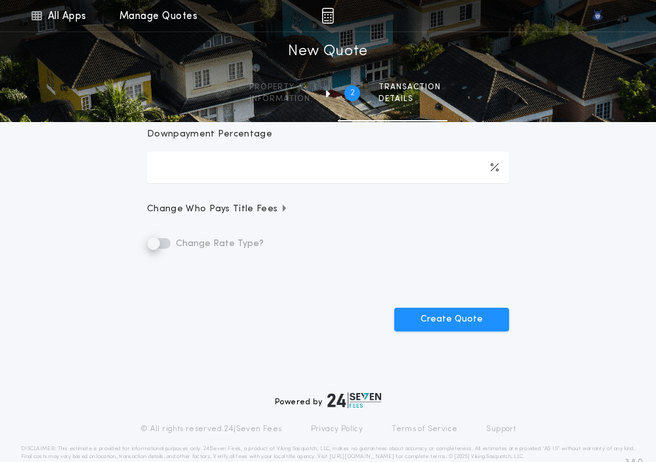
scroll to position [0, 0]
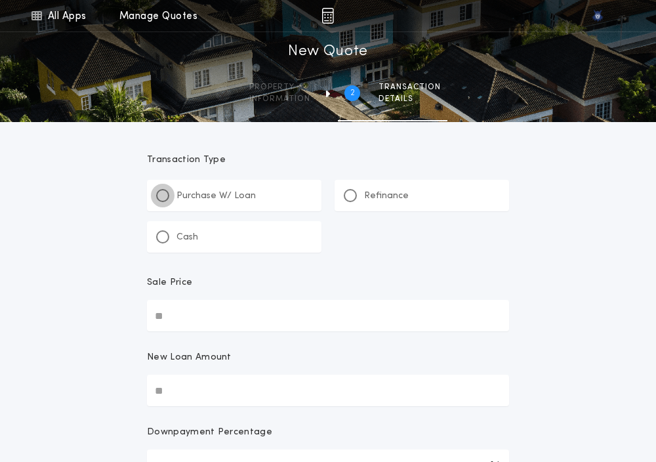
click at [168, 197] on div at bounding box center [162, 195] width 13 height 13
click at [159, 311] on input "Sale Price" at bounding box center [328, 315] width 362 height 31
paste input "text"
click at [171, 380] on input "New Loan Amount" at bounding box center [328, 389] width 362 height 31
paste input "text"
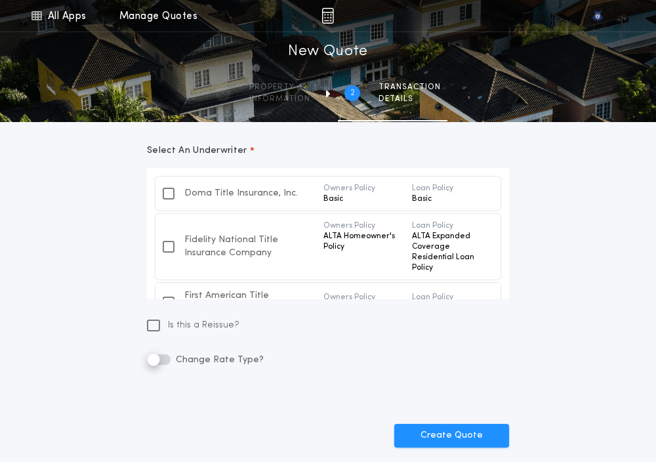
scroll to position [390, 0]
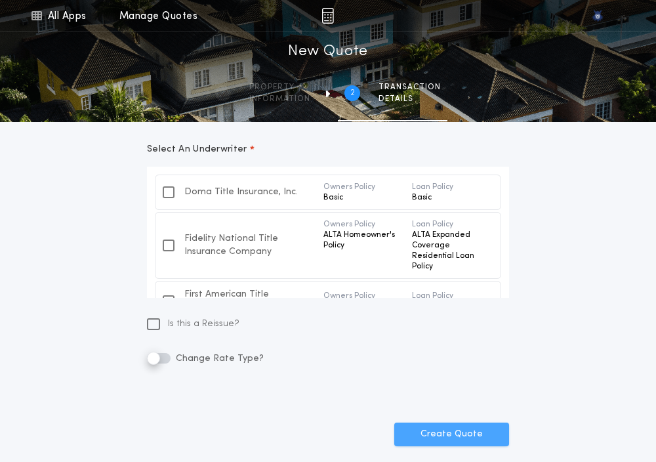
click at [440, 430] on button "Create Quote" at bounding box center [451, 434] width 115 height 24
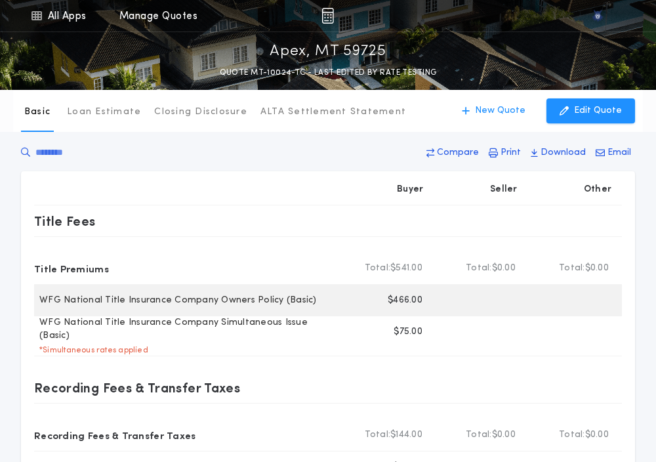
click at [393, 298] on p "$466.00" at bounding box center [405, 300] width 35 height 13
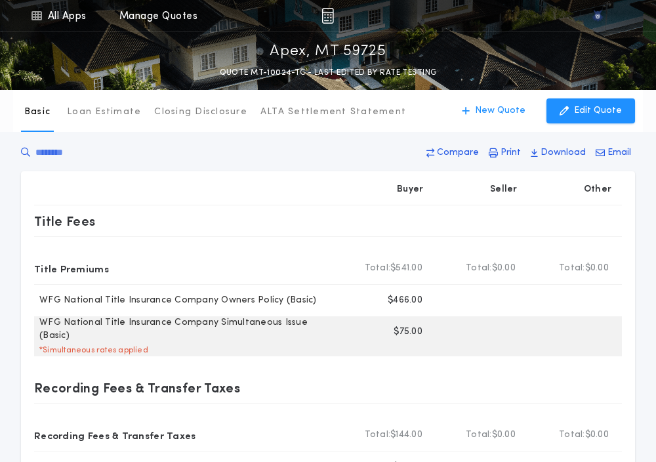
click at [403, 331] on p "$75.00" at bounding box center [407, 331] width 29 height 13
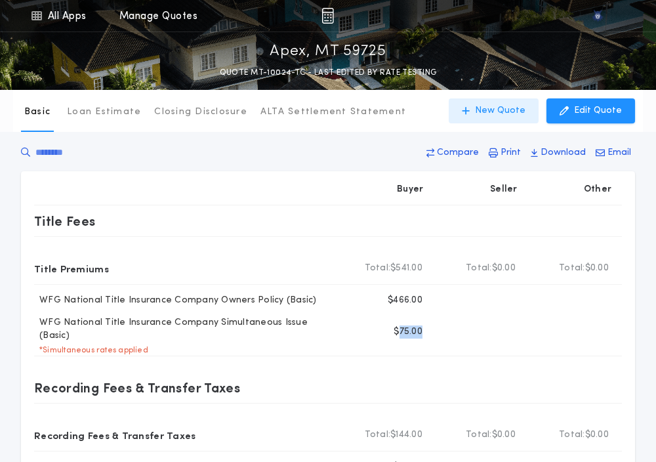
click at [503, 104] on p "New Quote" at bounding box center [500, 110] width 50 height 13
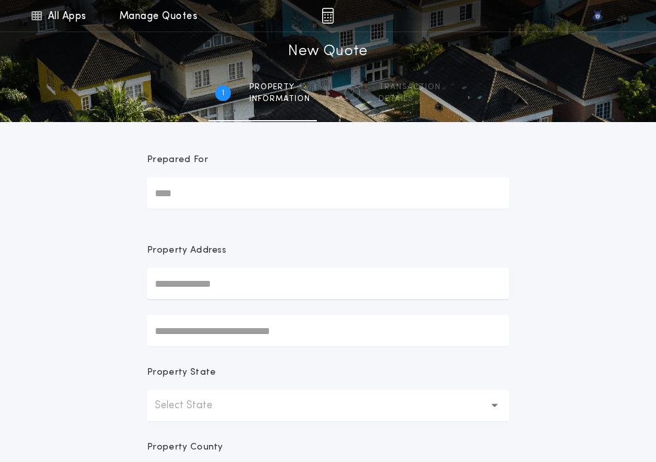
click at [210, 415] on button "Select State" at bounding box center [328, 405] width 362 height 31
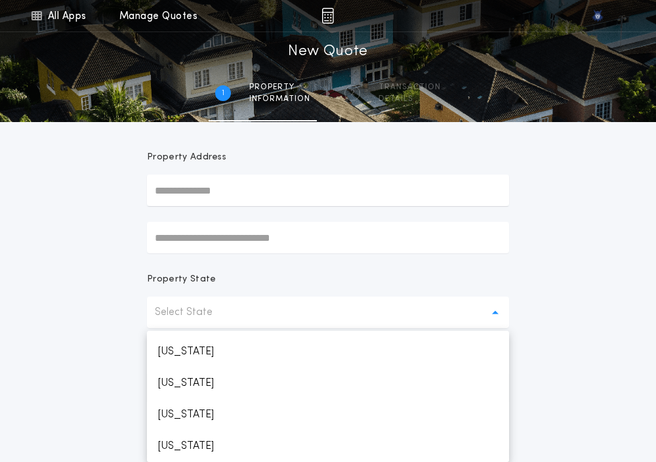
scroll to position [687, 0]
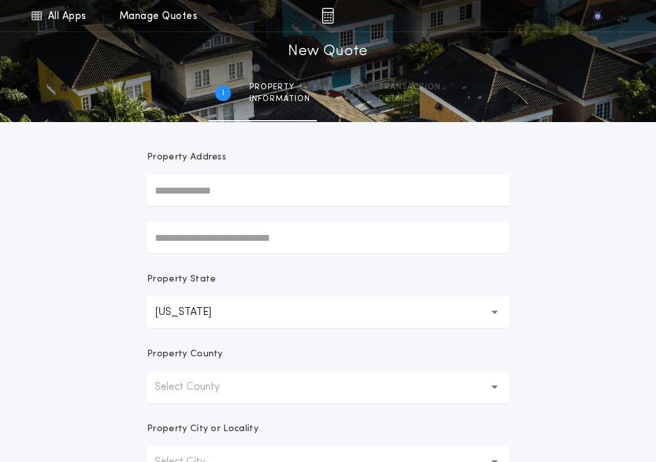
click at [200, 386] on p "Select County" at bounding box center [198, 387] width 86 height 16
click at [197, 409] on p "Beaverhead" at bounding box center [328, 420] width 362 height 31
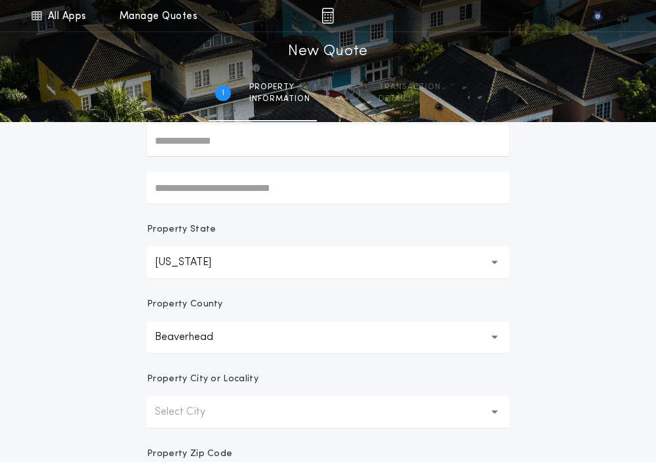
scroll to position [181, 0]
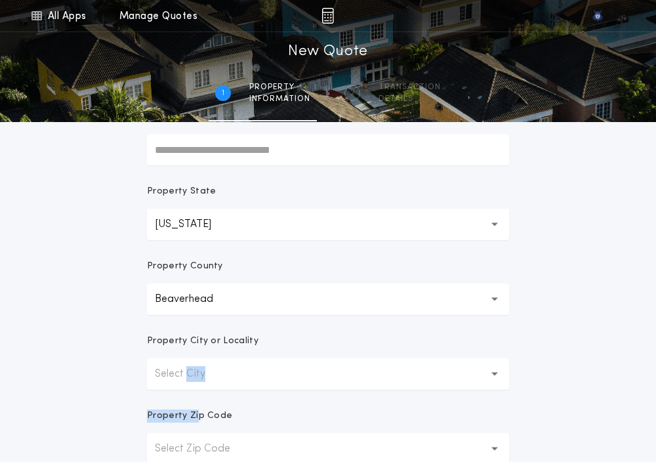
drag, startPoint x: 197, startPoint y: 409, endPoint x: 182, endPoint y: 380, distance: 32.9
click at [182, 380] on form "**********" at bounding box center [327, 229] width 393 height 577
click at [182, 380] on p "Select City" at bounding box center [190, 374] width 71 height 16
click at [179, 416] on p "Apex" at bounding box center [328, 407] width 362 height 31
click at [109, 388] on div "**********" at bounding box center [328, 194] width 656 height 750
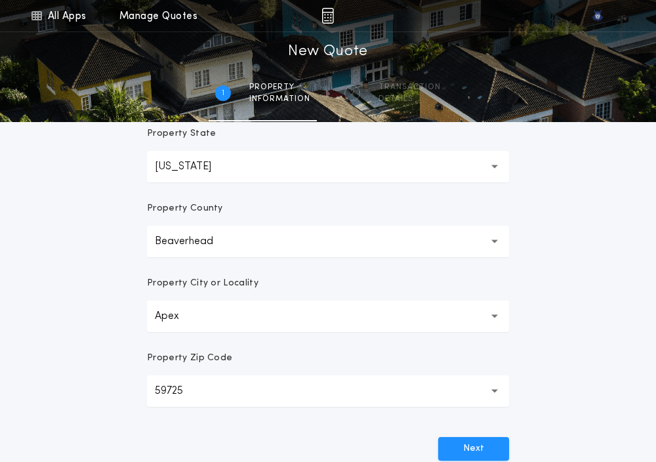
scroll to position [348, 0]
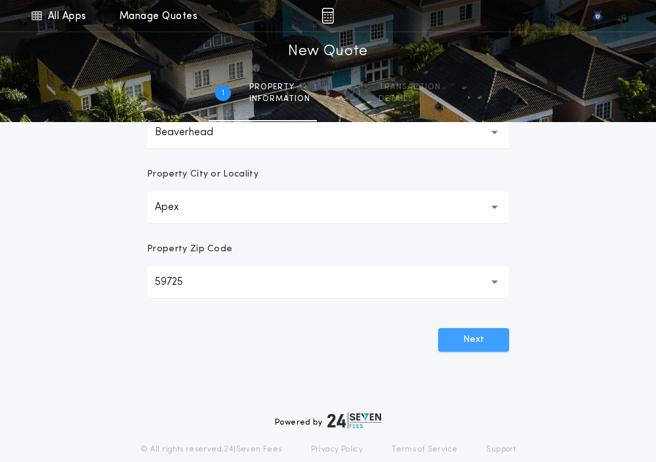
click at [456, 350] on button "Next" at bounding box center [473, 340] width 71 height 24
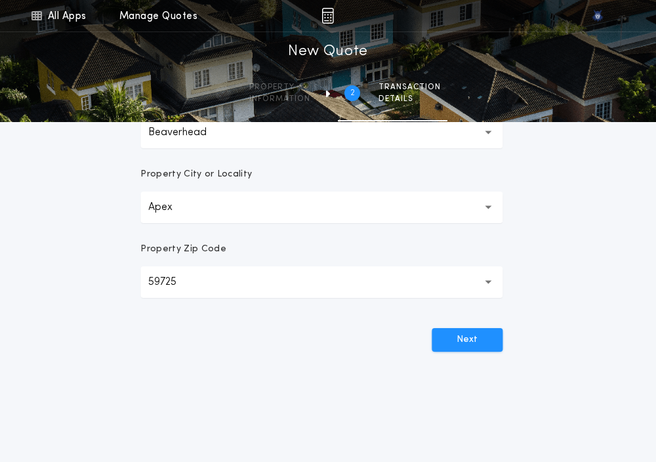
scroll to position [0, 0]
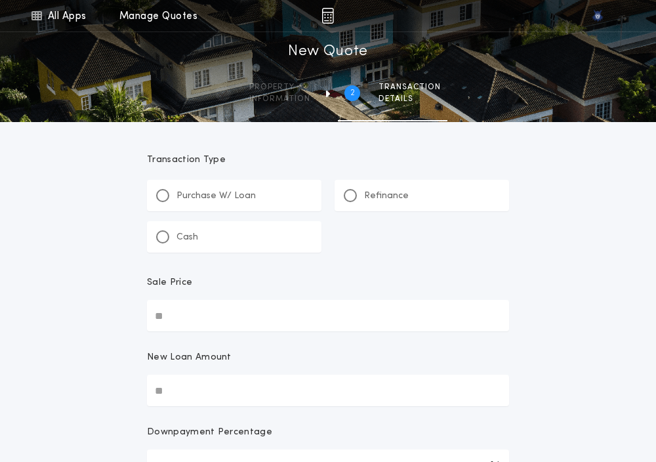
paste input "text"
click at [168, 304] on input "Sale Price" at bounding box center [328, 315] width 362 height 31
paste input "text"
click at [173, 384] on input "*******" at bounding box center [328, 389] width 362 height 31
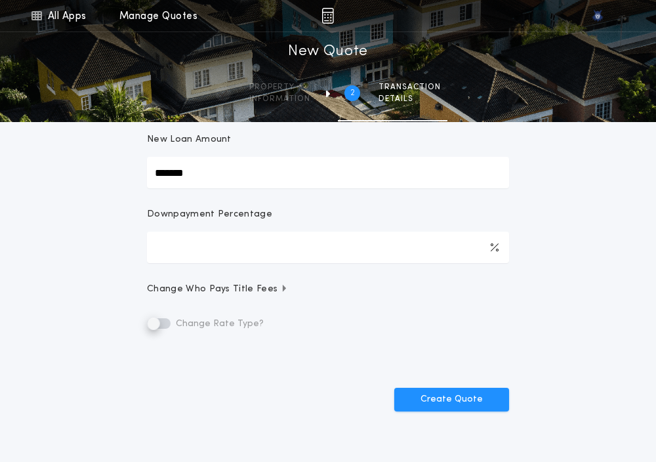
scroll to position [218, 0]
click at [444, 385] on div "Create Quote" at bounding box center [328, 393] width 362 height 34
click at [442, 394] on button "Create Quote" at bounding box center [451, 399] width 115 height 24
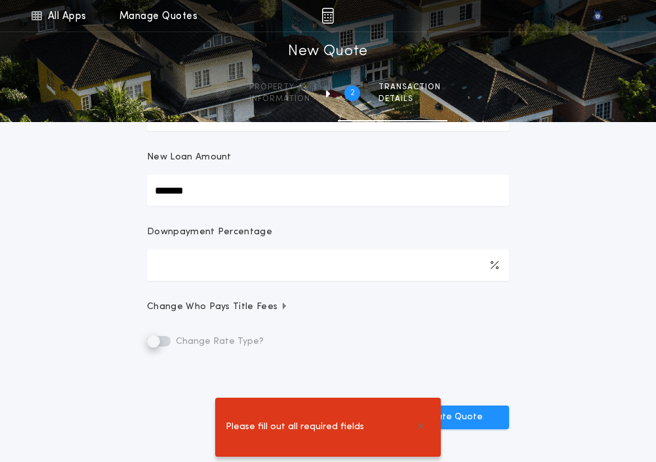
scroll to position [0, 0]
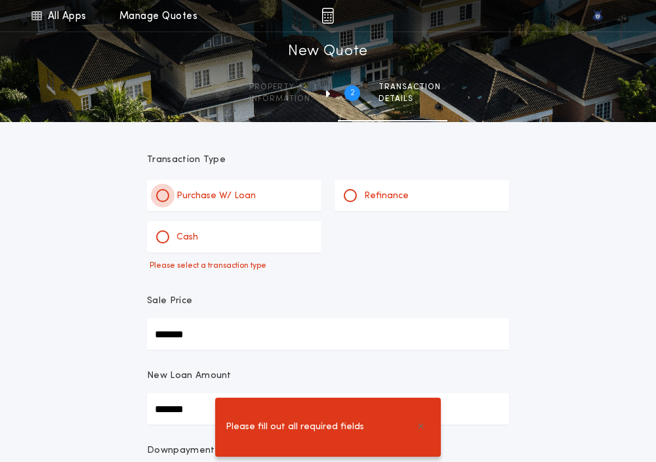
click at [163, 193] on div at bounding box center [162, 195] width 7 height 7
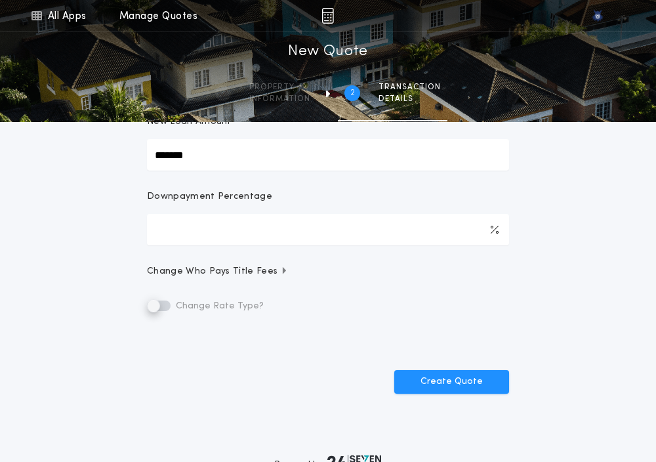
scroll to position [323, 0]
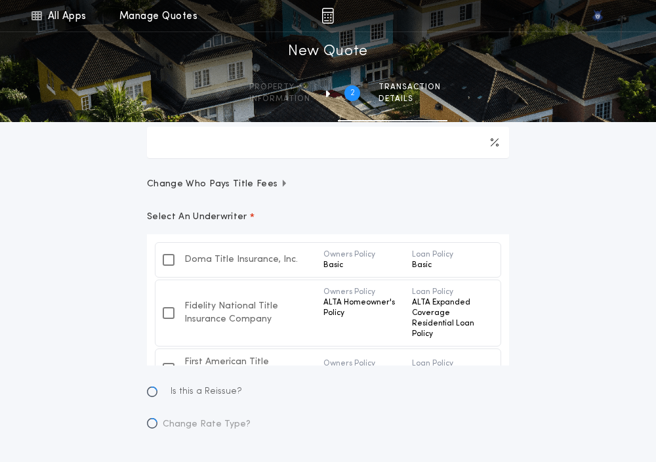
click at [437, 304] on p "ALTA Expanded Coverage Residential Loan Policy" at bounding box center [451, 318] width 78 height 42
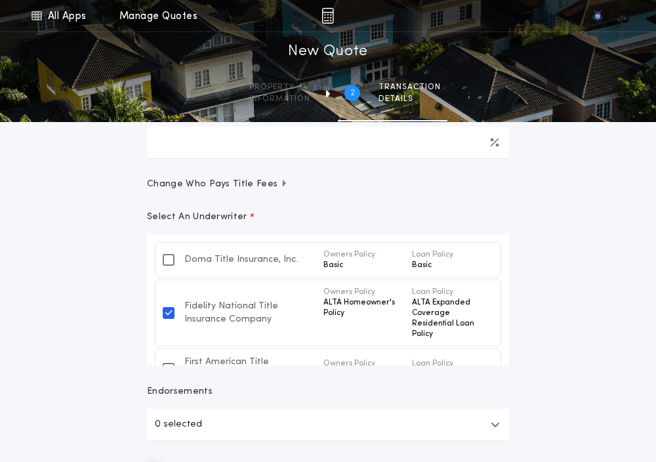
click at [171, 308] on icon at bounding box center [168, 313] width 7 height 10
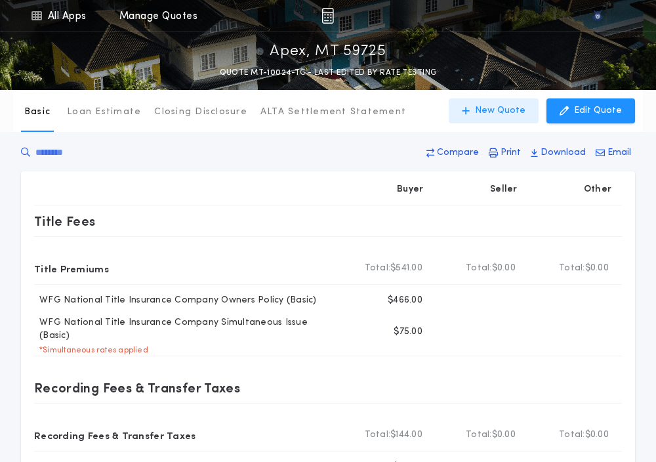
click at [486, 117] on button "New Quote" at bounding box center [494, 110] width 90 height 25
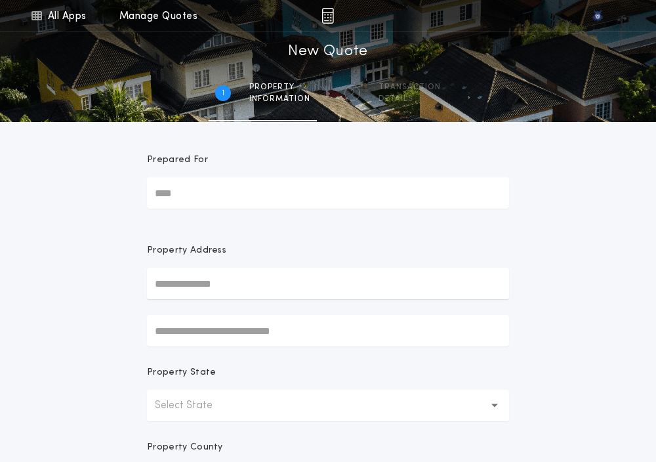
click at [180, 411] on p "Select State" at bounding box center [194, 405] width 79 height 16
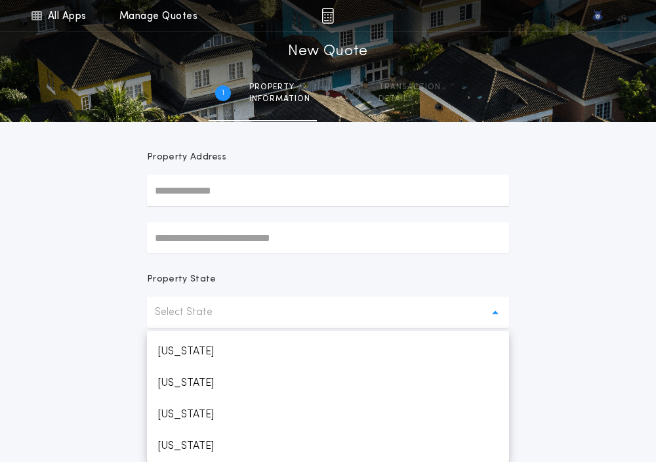
scroll to position [687, 0]
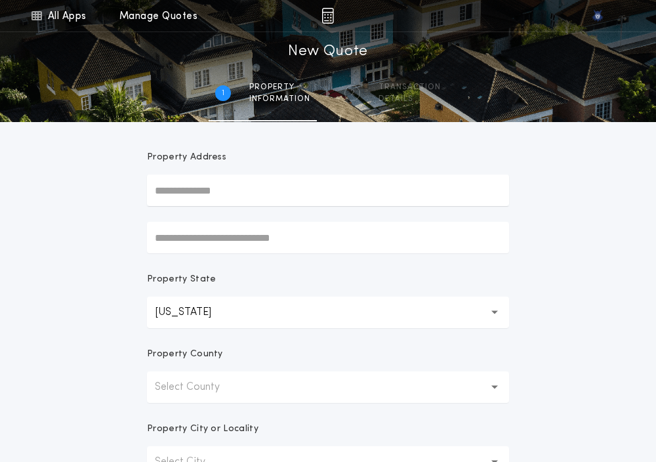
click at [189, 400] on button "Select County" at bounding box center [328, 386] width 362 height 31
click at [190, 424] on p "Beaverhead" at bounding box center [328, 420] width 362 height 31
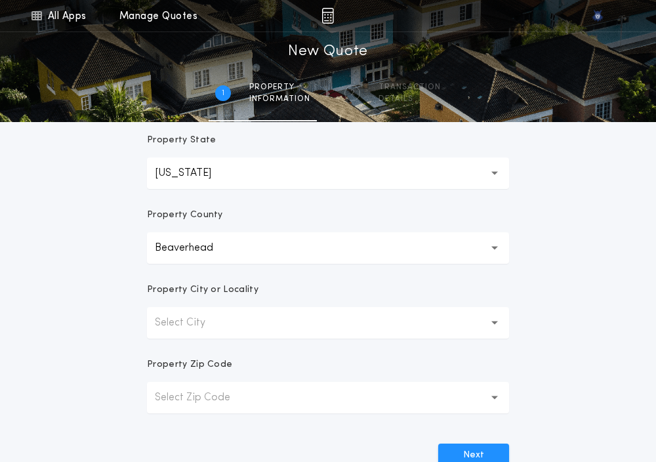
scroll to position [241, 0]
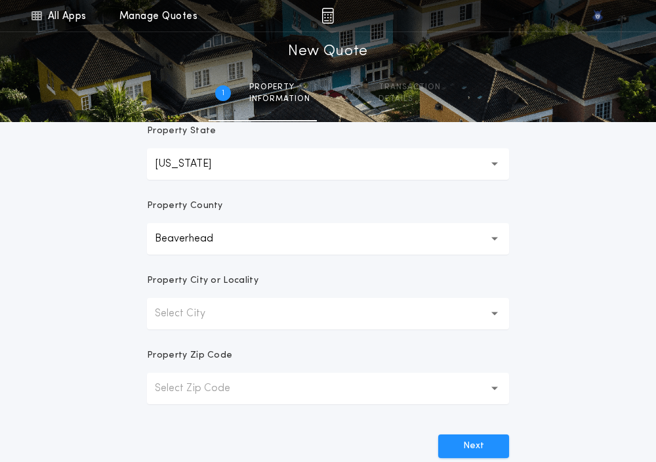
click at [220, 315] on p "Select City" at bounding box center [190, 314] width 71 height 16
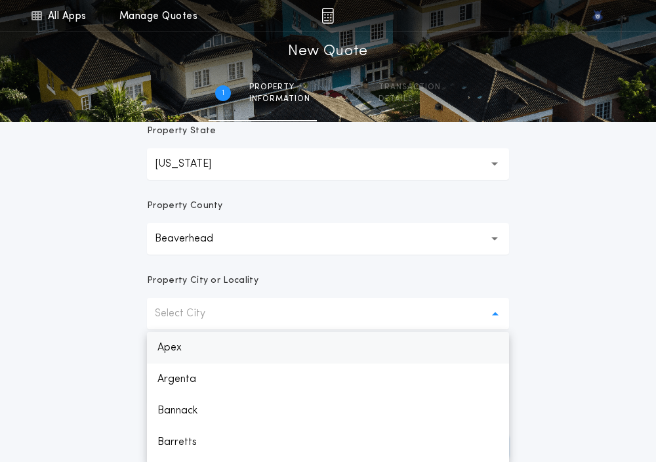
click at [212, 351] on p "Apex" at bounding box center [328, 347] width 362 height 31
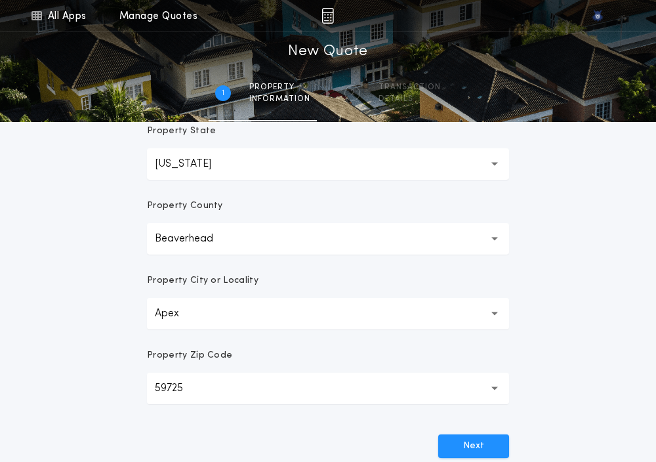
click at [209, 380] on button "59725 *****" at bounding box center [328, 387] width 362 height 31
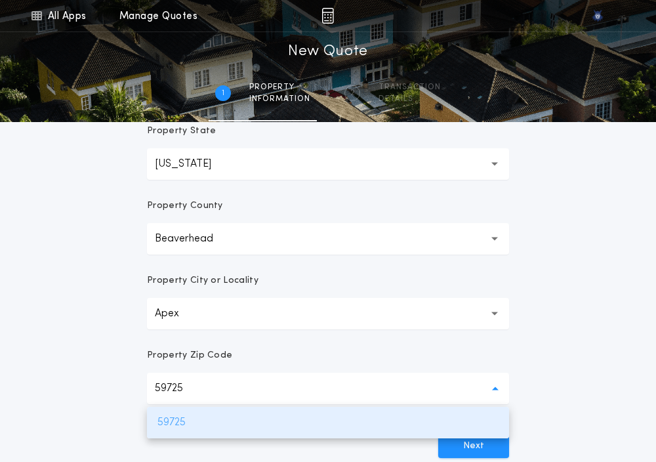
click at [205, 412] on p "59725" at bounding box center [328, 422] width 362 height 31
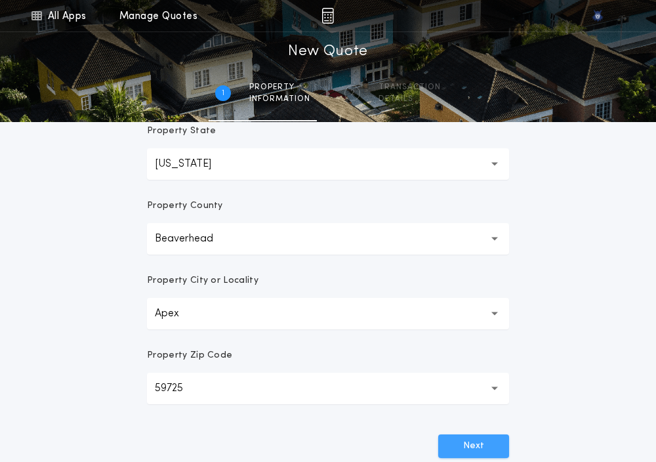
click at [475, 444] on button "Next" at bounding box center [473, 446] width 71 height 24
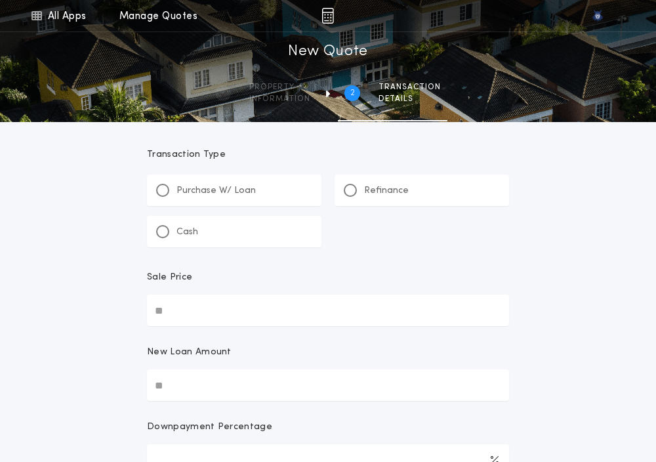
scroll to position [0, 0]
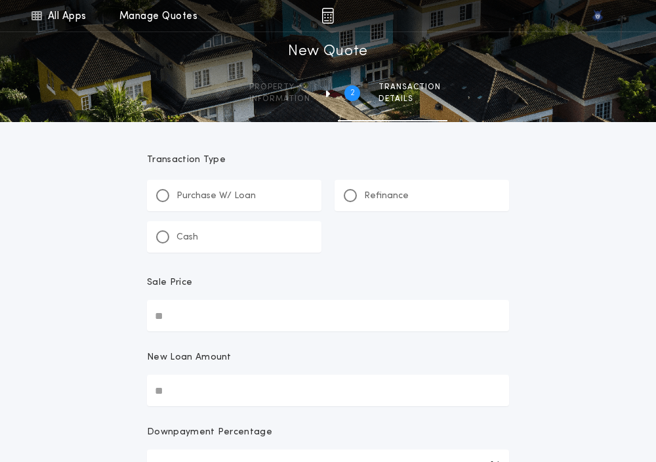
paste input "text"
click at [178, 321] on input "Sale Price" at bounding box center [328, 315] width 362 height 31
click at [171, 317] on input "*******" at bounding box center [328, 315] width 362 height 31
click at [166, 384] on input "New Loan Amount" at bounding box center [328, 389] width 362 height 31
paste input "text"
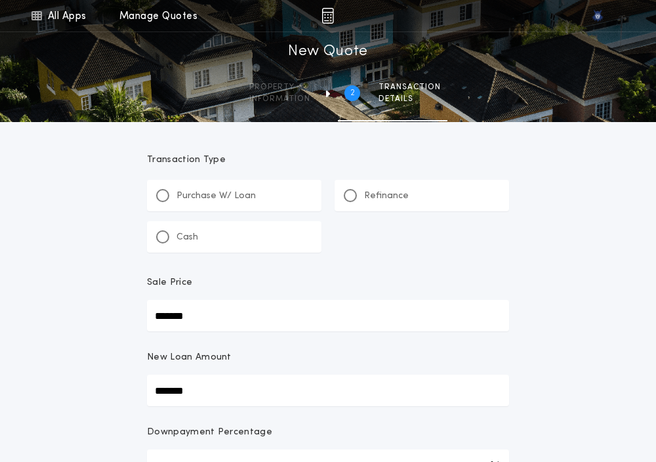
click at [87, 358] on div "All Apps Quick Calc Quick Net Sheet Quick Estimate Title Calculator Seller Net …" at bounding box center [328, 339] width 656 height 679
click at [157, 189] on div "Purchase W/ Loan" at bounding box center [206, 196] width 100 height 14
click at [75, 254] on div "**********" at bounding box center [328, 442] width 656 height 884
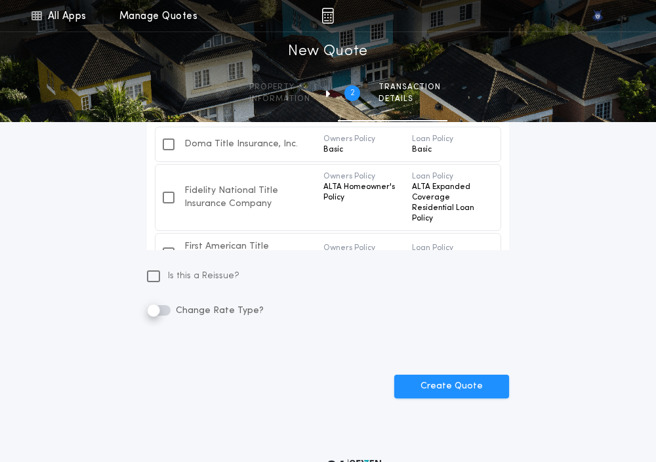
scroll to position [75, 0]
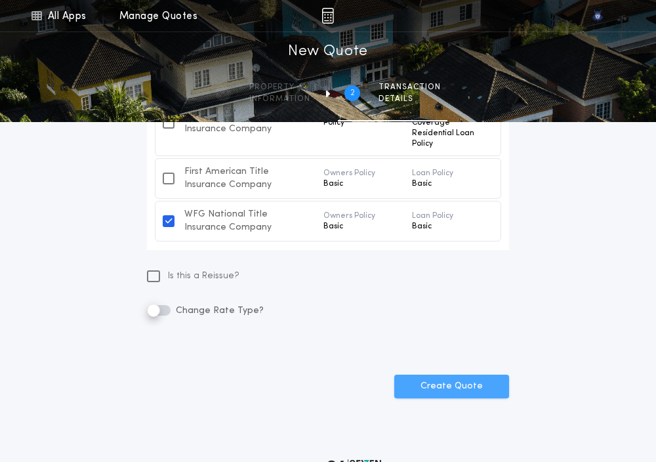
click at [433, 386] on button "Create Quote" at bounding box center [451, 386] width 115 height 24
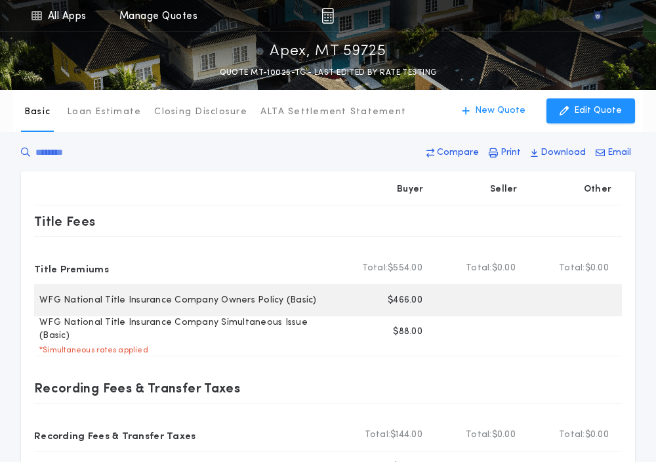
click at [405, 301] on p "$466.00" at bounding box center [405, 300] width 35 height 13
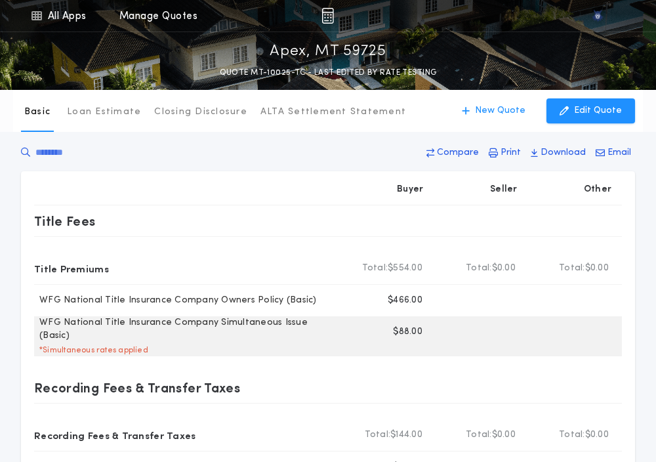
click at [409, 327] on p "$88.00" at bounding box center [408, 331] width 30 height 13
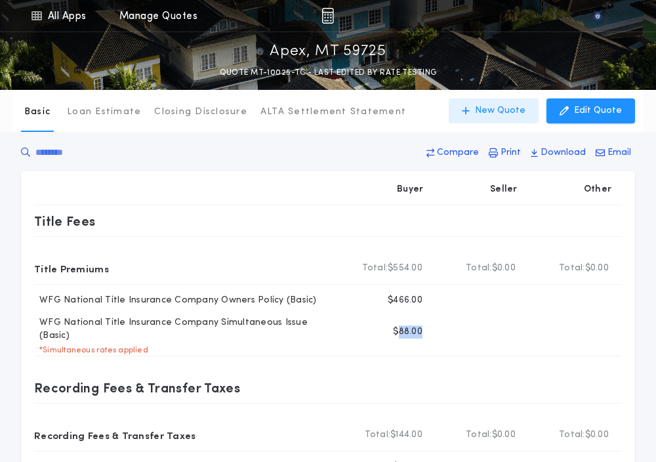
click at [481, 120] on button "New Quote" at bounding box center [494, 110] width 90 height 25
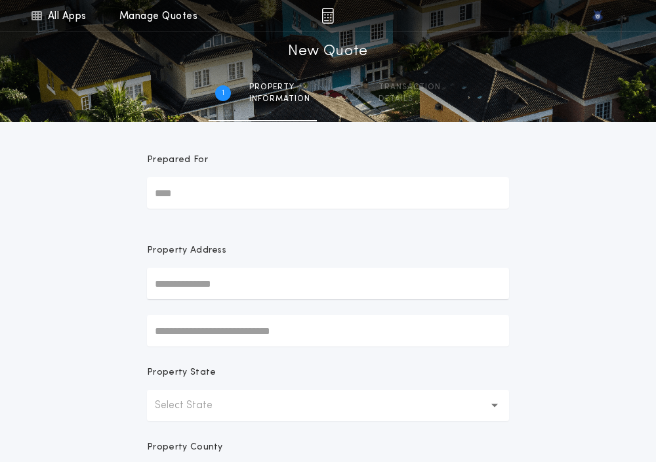
click at [184, 407] on p "Select State" at bounding box center [194, 405] width 79 height 16
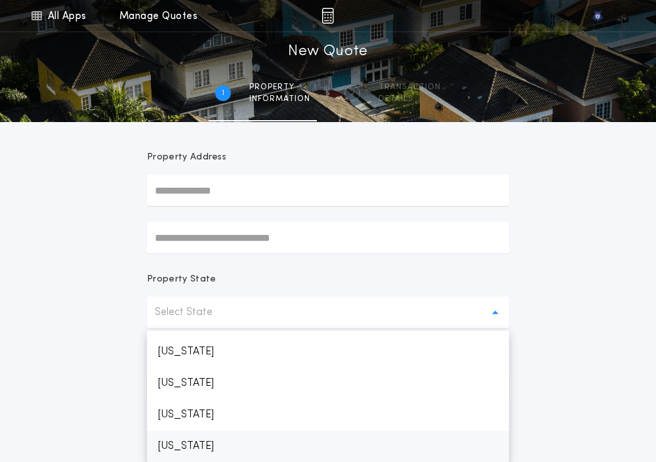
scroll to position [687, 0]
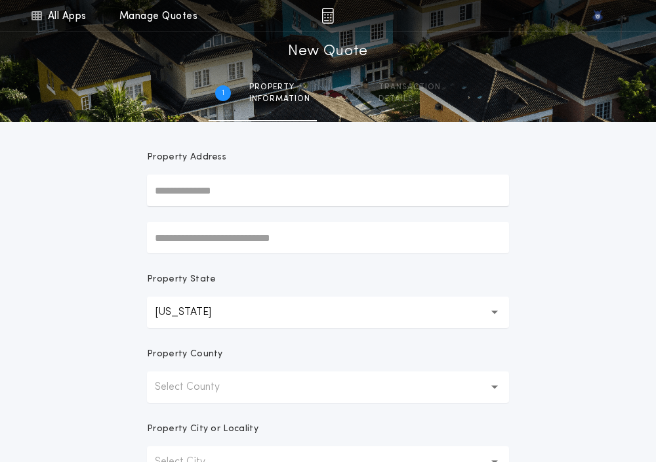
click at [178, 401] on button "Select County" at bounding box center [328, 386] width 362 height 31
click at [181, 418] on p "Beaverhead" at bounding box center [328, 420] width 362 height 31
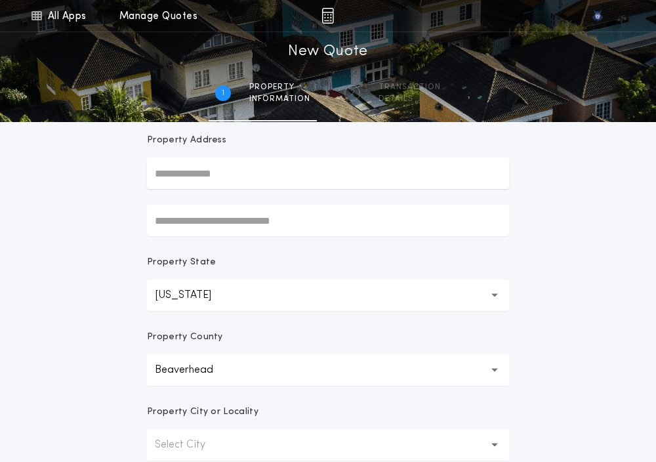
scroll to position [121, 0]
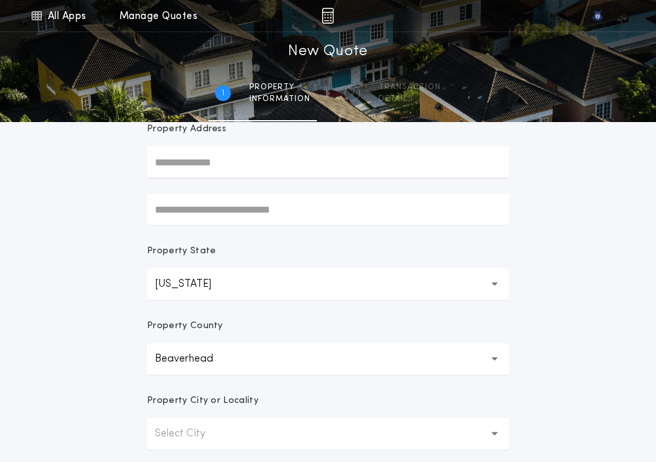
drag, startPoint x: 181, startPoint y: 418, endPoint x: 178, endPoint y: 437, distance: 19.2
click at [178, 437] on button "Select City" at bounding box center [328, 433] width 362 height 31
click at [178, 437] on p "Select City" at bounding box center [190, 434] width 71 height 16
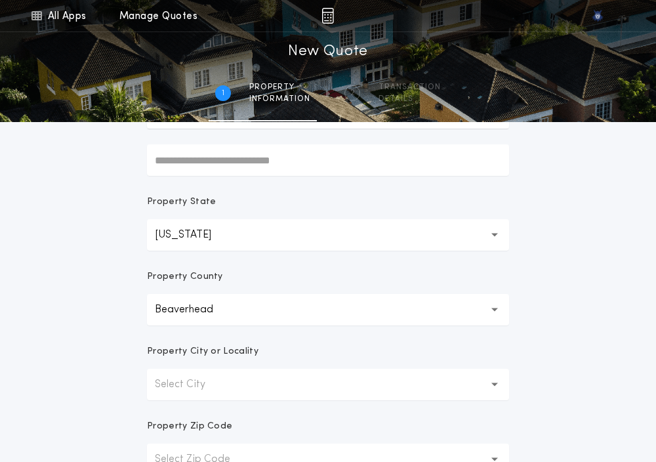
scroll to position [214, 0]
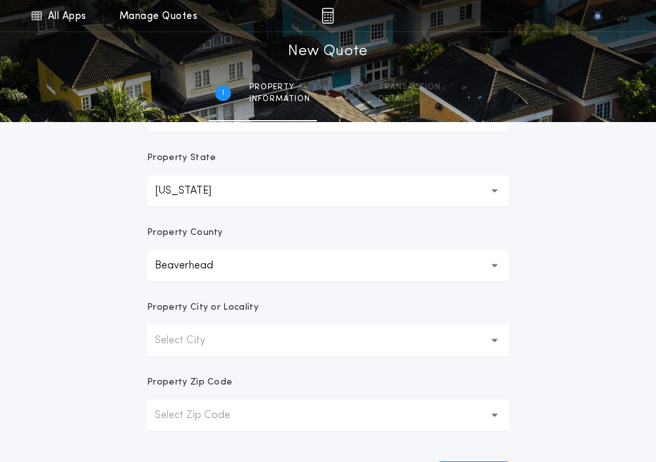
click at [193, 338] on p "Select City" at bounding box center [190, 340] width 71 height 16
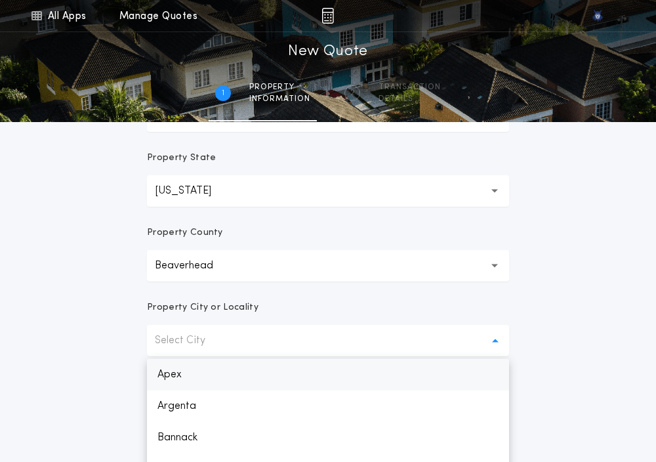
click at [190, 372] on p "Apex" at bounding box center [328, 374] width 362 height 31
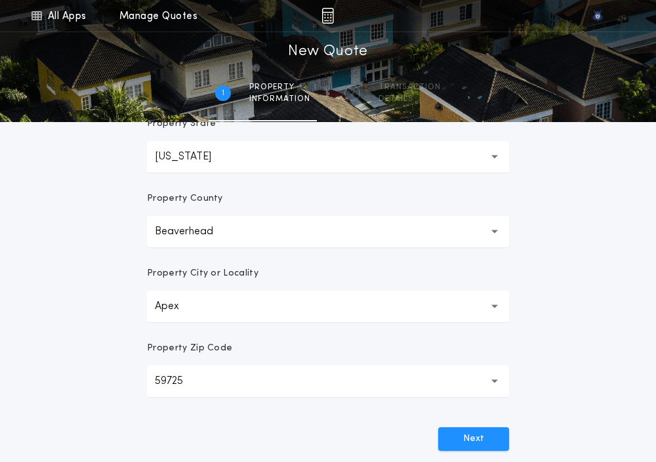
scroll to position [266, 0]
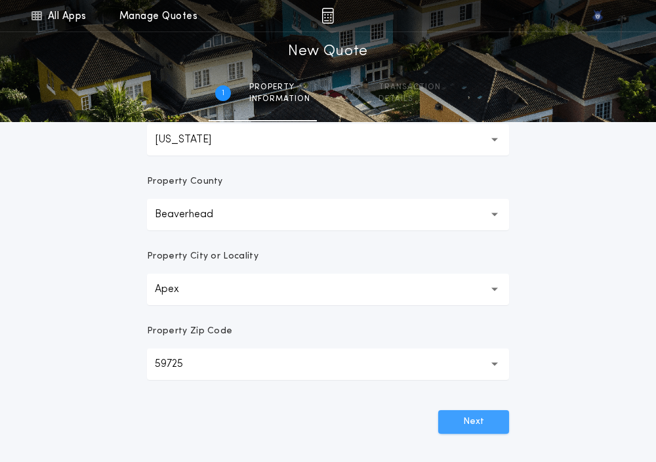
click at [457, 421] on button "Next" at bounding box center [473, 422] width 71 height 24
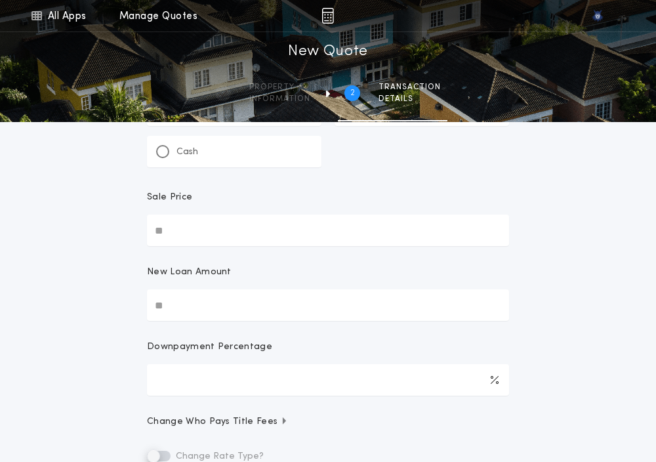
scroll to position [0, 0]
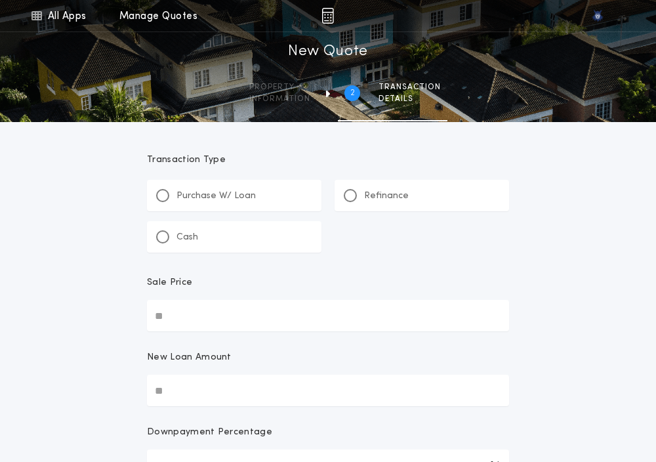
click at [160, 189] on div "Purchase W/ Loan" at bounding box center [206, 196] width 100 height 14
click at [163, 311] on input "Sale Price" at bounding box center [328, 315] width 362 height 31
click at [174, 395] on input "New Loan Amount" at bounding box center [328, 389] width 362 height 31
paste input "text"
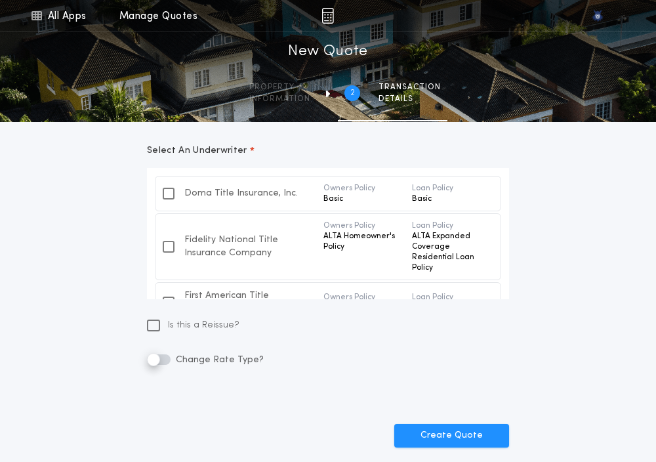
scroll to position [392, 0]
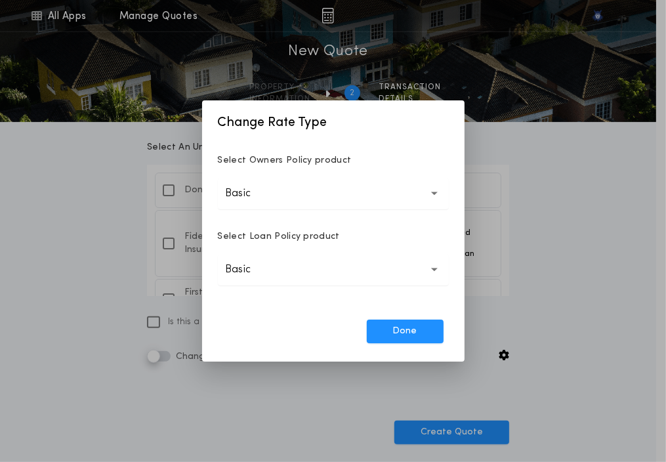
click at [261, 203] on button "Basic *****" at bounding box center [333, 193] width 231 height 31
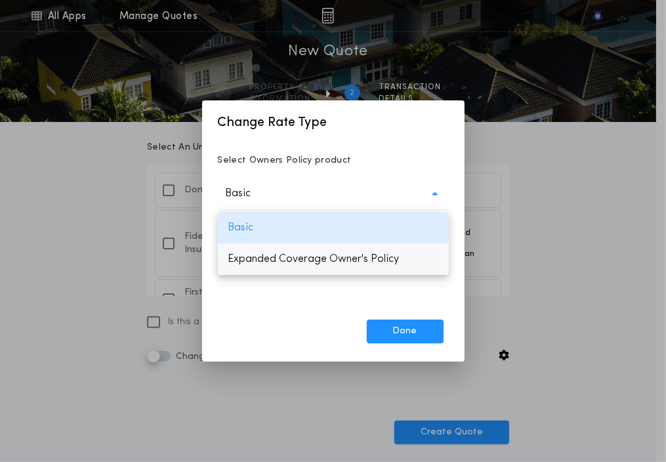
click at [270, 254] on p "Expanded Coverage Owner's Policy" at bounding box center [333, 258] width 231 height 31
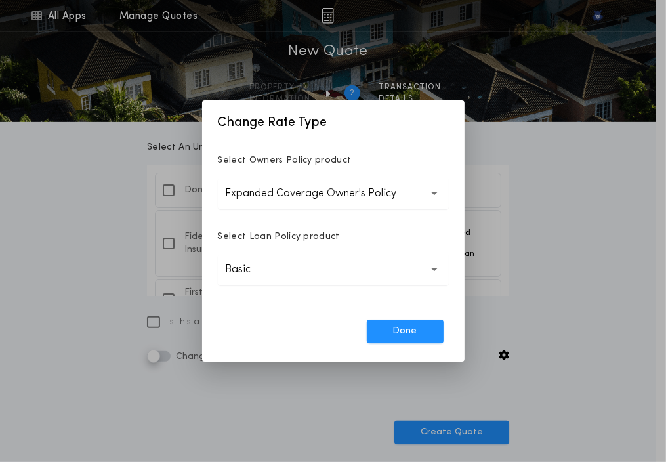
click at [269, 275] on p "Basic" at bounding box center [249, 270] width 47 height 16
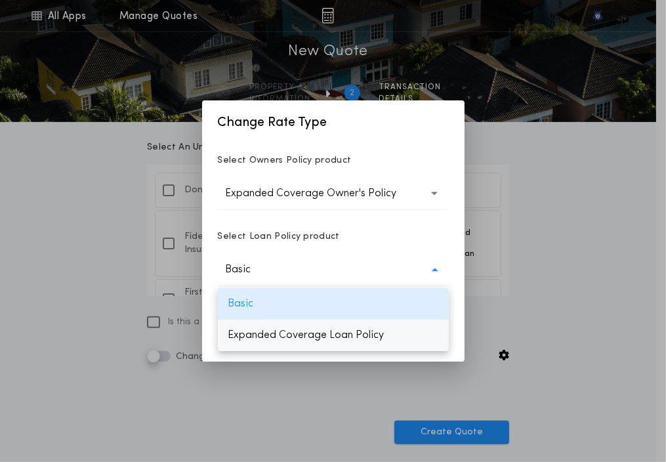
click at [271, 331] on p "Expanded Coverage Loan Policy" at bounding box center [333, 334] width 231 height 31
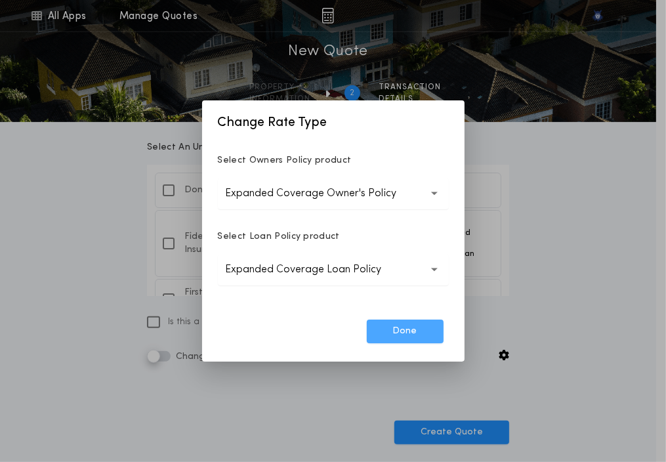
click at [380, 329] on button "Done" at bounding box center [405, 331] width 77 height 24
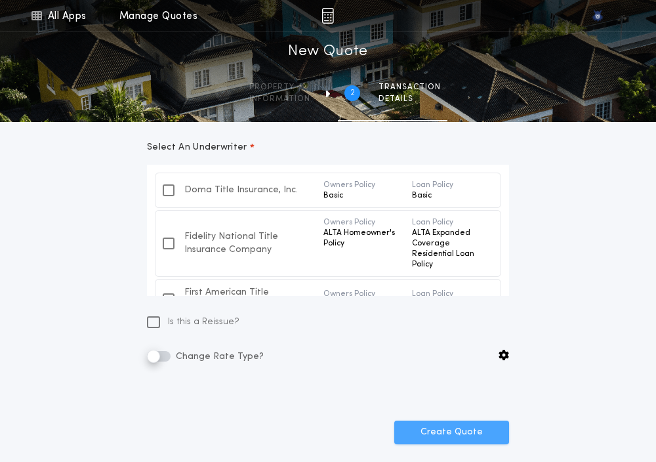
click at [445, 424] on button "Create Quote" at bounding box center [451, 432] width 115 height 24
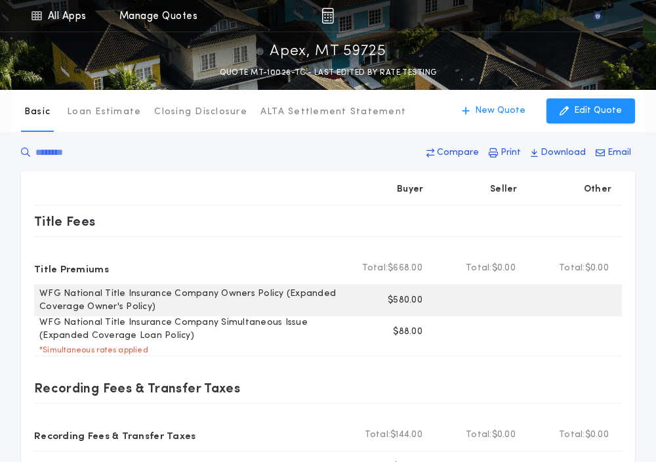
click at [399, 304] on p "$580.00" at bounding box center [405, 300] width 35 height 13
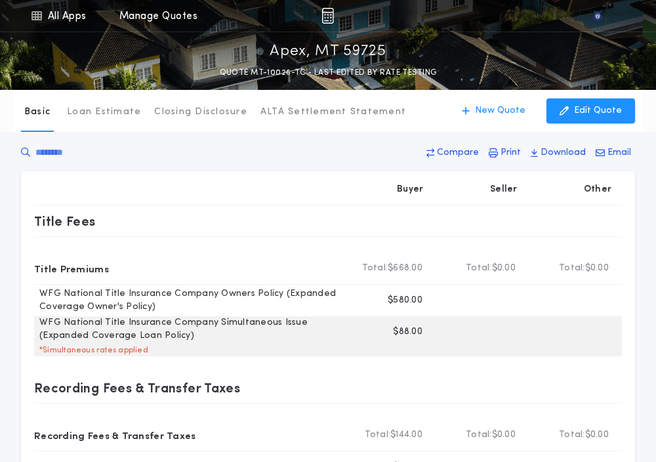
click at [404, 332] on p "$88.00" at bounding box center [408, 331] width 30 height 13
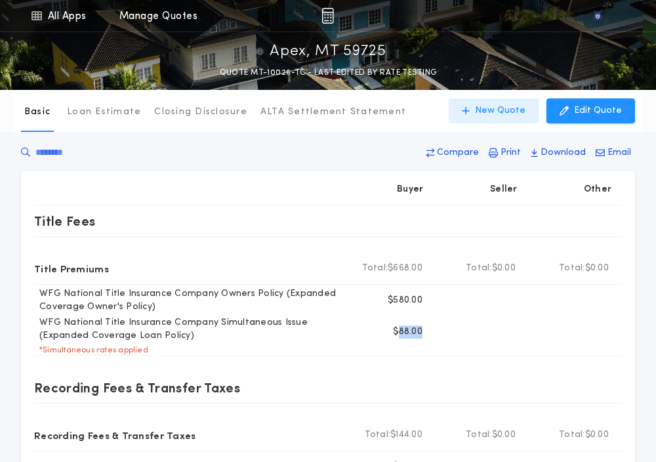
click at [509, 105] on p "New Quote" at bounding box center [500, 110] width 50 height 13
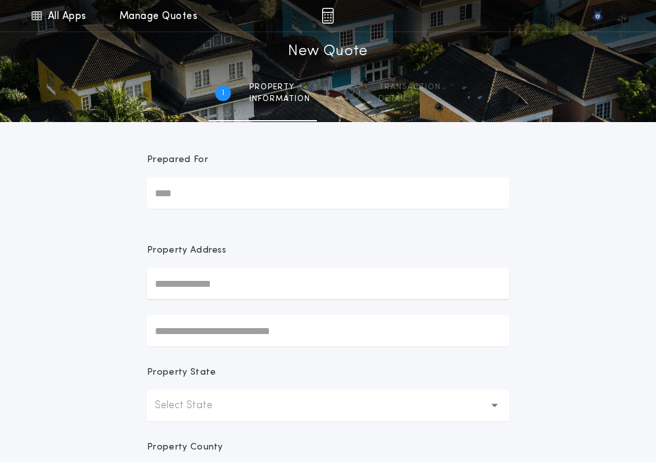
click at [217, 401] on p "Select State" at bounding box center [194, 405] width 79 height 16
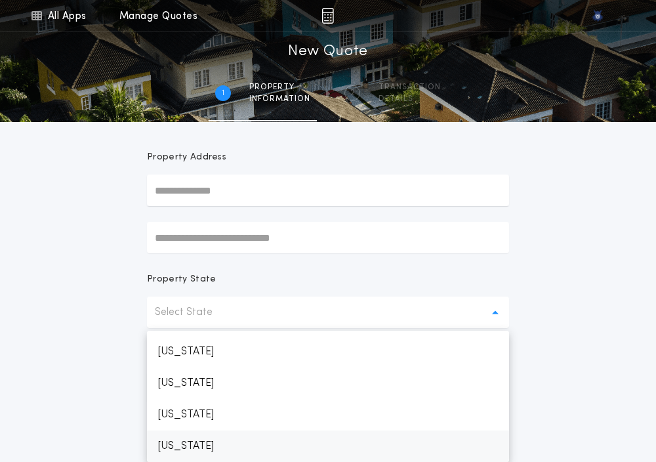
scroll to position [687, 0]
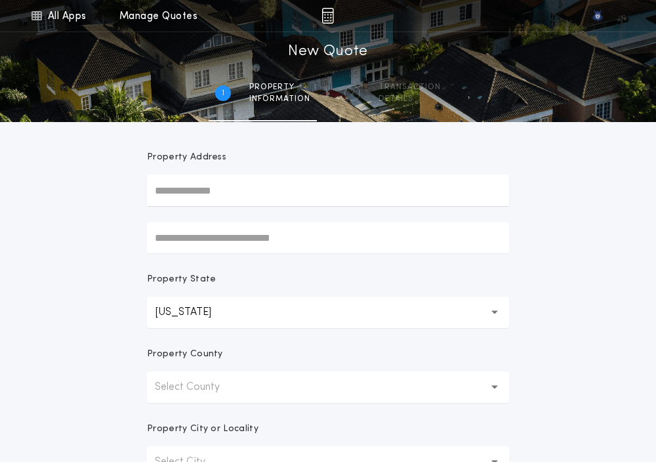
click at [185, 392] on p "Select County" at bounding box center [198, 387] width 86 height 16
click at [176, 411] on p "Beaverhead" at bounding box center [328, 420] width 362 height 31
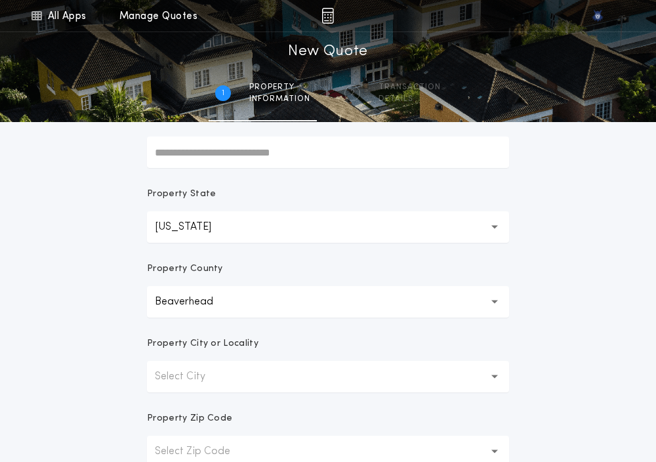
scroll to position [185, 0]
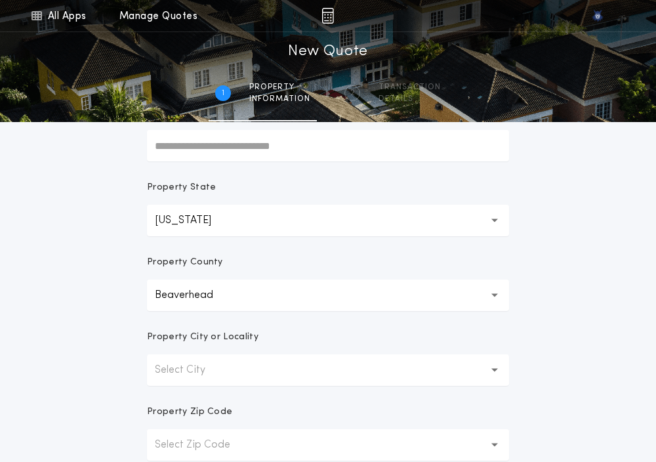
click at [169, 379] on button "Select City" at bounding box center [328, 369] width 362 height 31
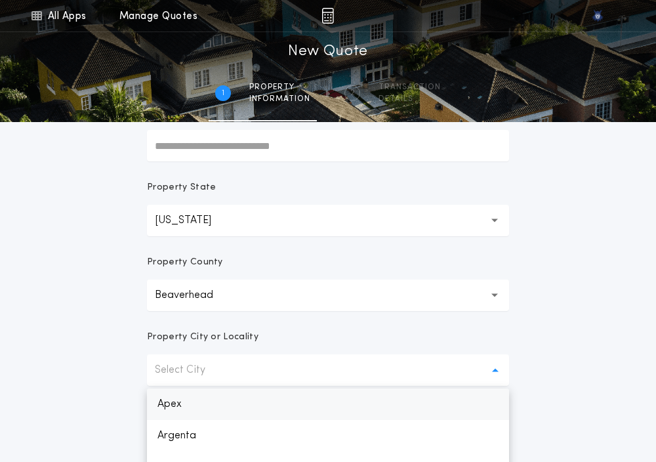
click at [167, 393] on p "Apex" at bounding box center [328, 403] width 362 height 31
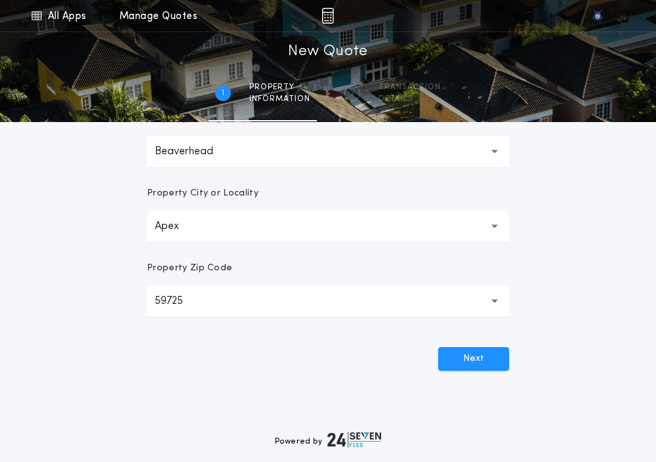
scroll to position [329, 0]
click at [507, 353] on button "Next" at bounding box center [473, 358] width 71 height 24
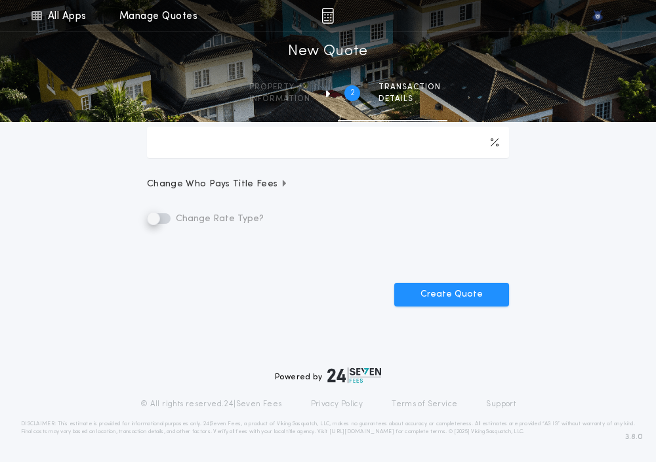
scroll to position [0, 0]
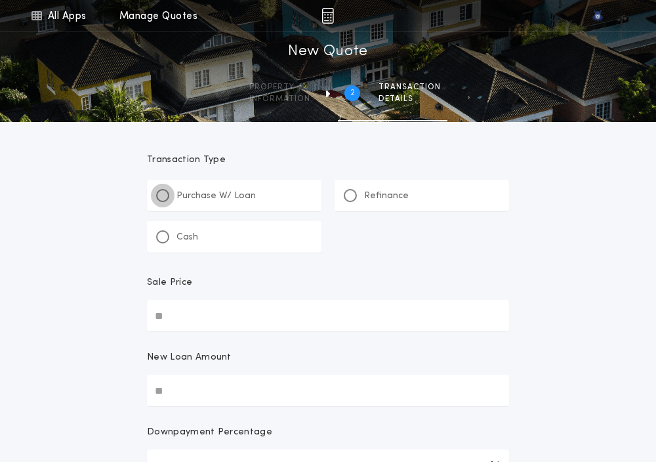
click at [163, 193] on div at bounding box center [162, 195] width 7 height 7
click at [207, 322] on input "Sale Price" at bounding box center [328, 315] width 362 height 31
paste input "text"
click at [193, 390] on input "New Loan Amount" at bounding box center [328, 389] width 362 height 31
paste input "text"
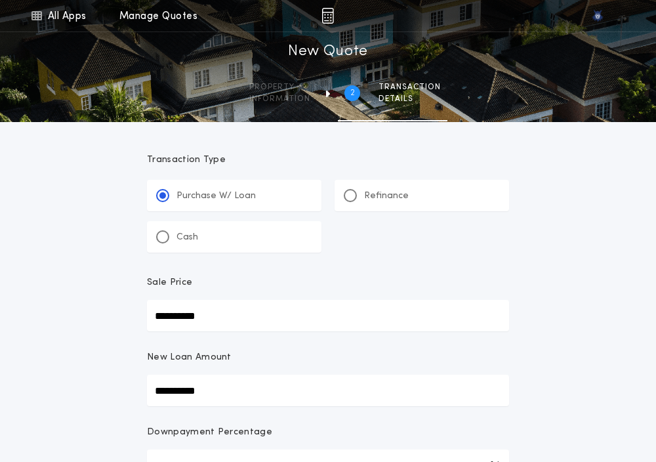
click at [84, 344] on div "**********" at bounding box center [328, 443] width 656 height 887
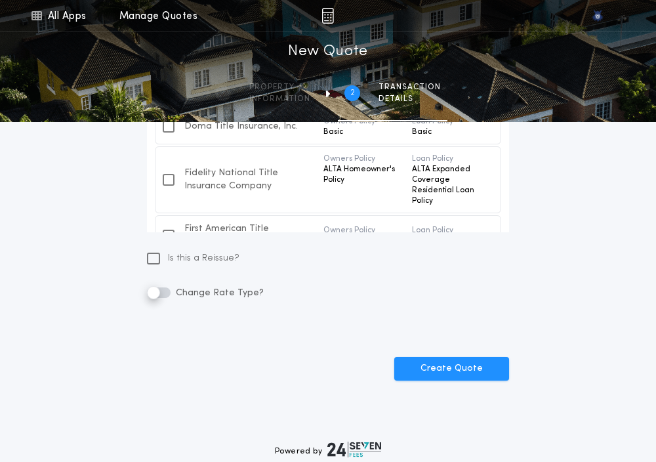
scroll to position [462, 0]
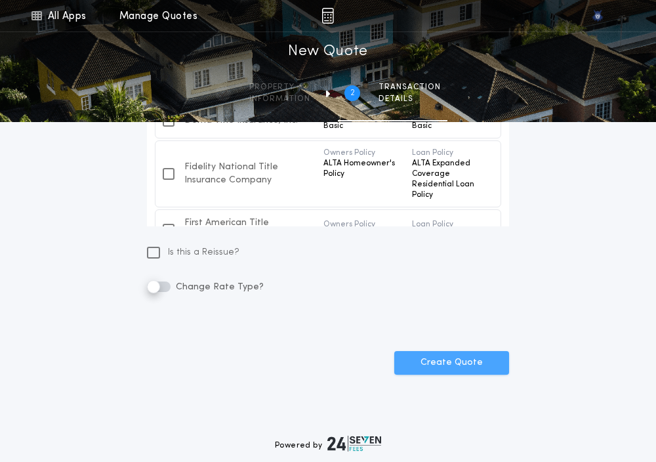
click at [415, 351] on button "Create Quote" at bounding box center [451, 363] width 115 height 24
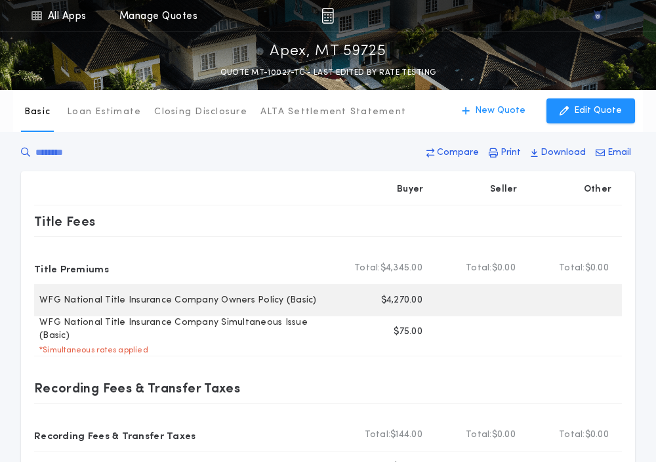
click at [399, 304] on p "$4,270.00" at bounding box center [401, 300] width 41 height 13
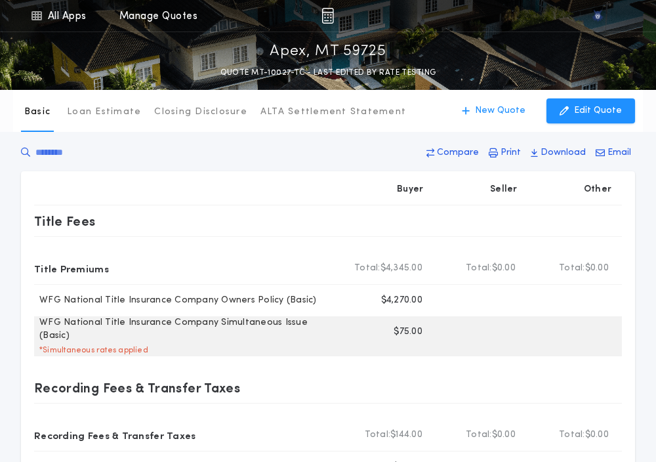
click at [406, 332] on p "$75.00" at bounding box center [407, 331] width 29 height 13
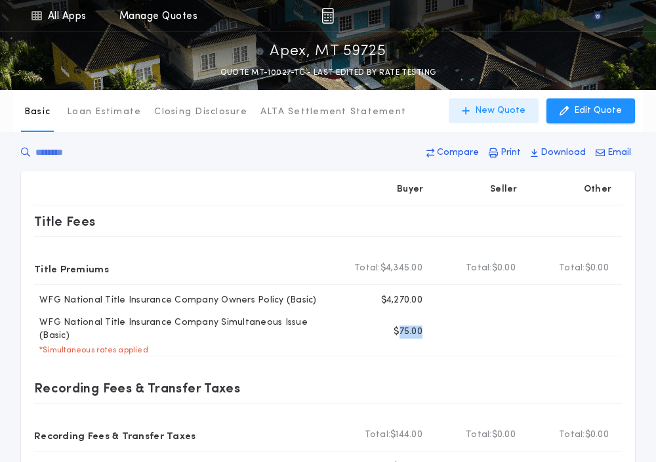
click at [501, 105] on p "New Quote" at bounding box center [500, 110] width 50 height 13
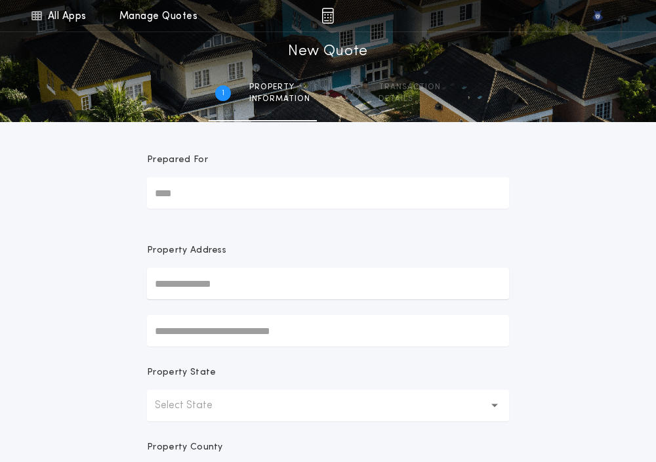
click at [184, 411] on p "Select State" at bounding box center [194, 405] width 79 height 16
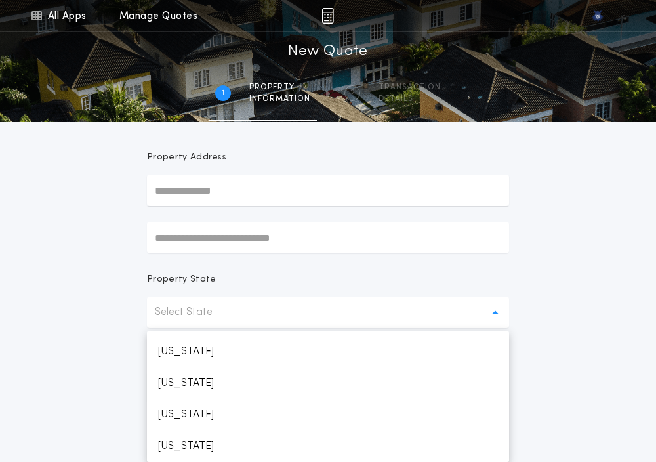
scroll to position [687, 0]
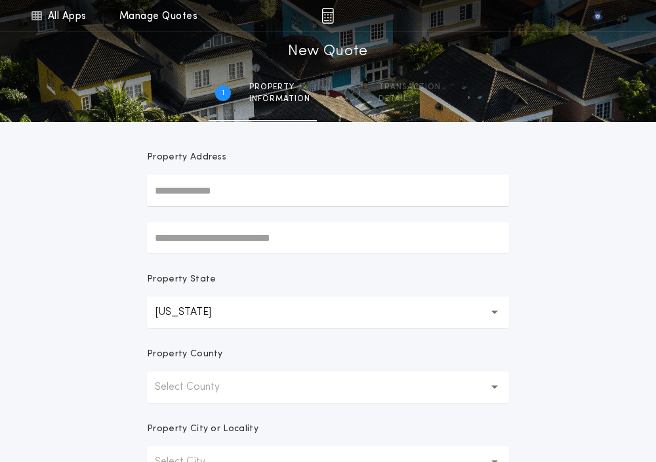
click at [176, 385] on p "Select County" at bounding box center [198, 387] width 86 height 16
click at [172, 411] on p "Beaverhead" at bounding box center [328, 420] width 362 height 31
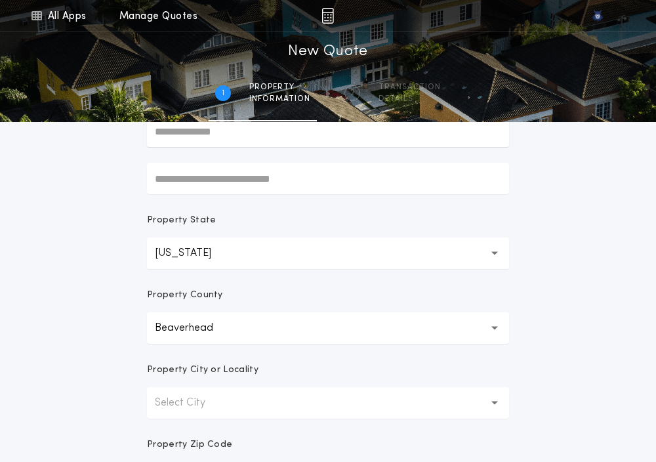
scroll to position [197, 0]
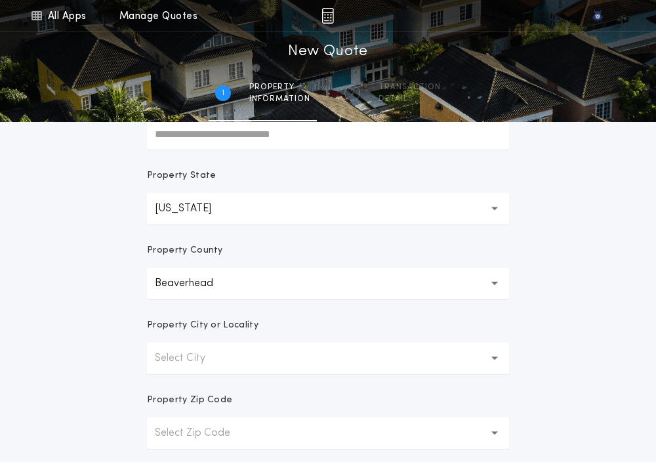
click at [176, 374] on form "**********" at bounding box center [327, 213] width 393 height 577
click at [171, 361] on p "Select City" at bounding box center [190, 358] width 71 height 16
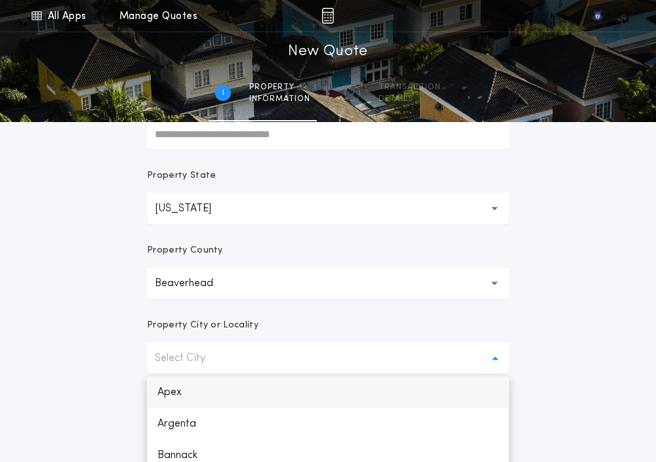
click at [165, 390] on p "Apex" at bounding box center [328, 391] width 362 height 31
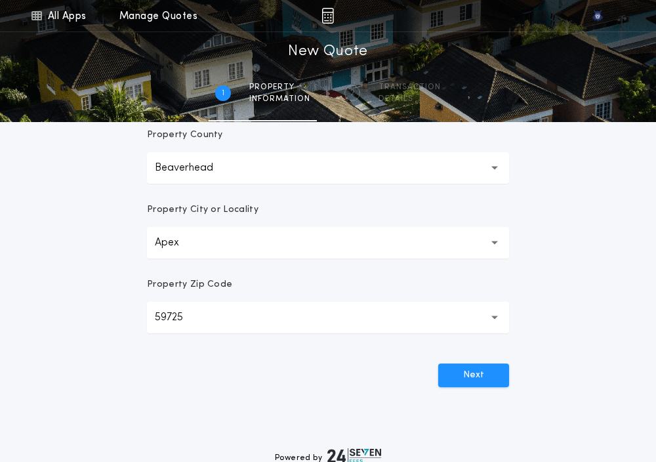
scroll to position [313, 0]
click at [509, 372] on form "**********" at bounding box center [327, 97] width 393 height 577
click at [473, 373] on button "Next" at bounding box center [473, 375] width 71 height 24
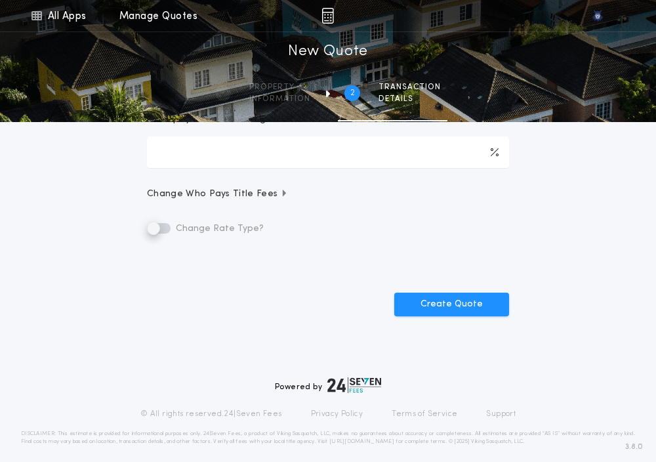
scroll to position [0, 0]
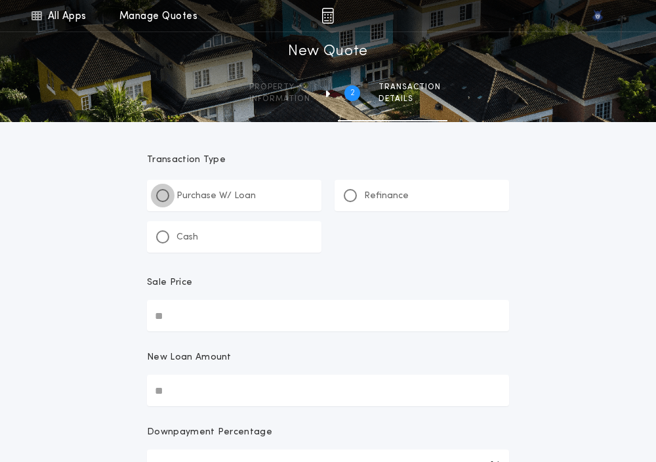
click at [165, 190] on div at bounding box center [162, 195] width 13 height 13
paste input "text"
click at [180, 317] on input "Sale Price" at bounding box center [328, 315] width 362 height 31
click at [162, 377] on input "New Loan Amount" at bounding box center [328, 389] width 362 height 31
paste input "text"
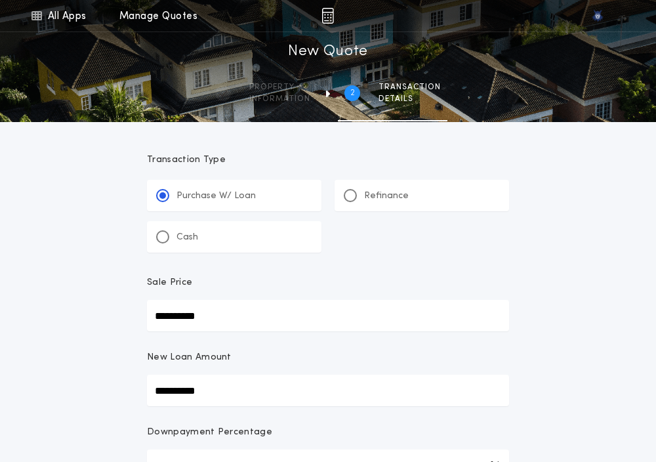
click at [106, 374] on div "**********" at bounding box center [328, 443] width 656 height 887
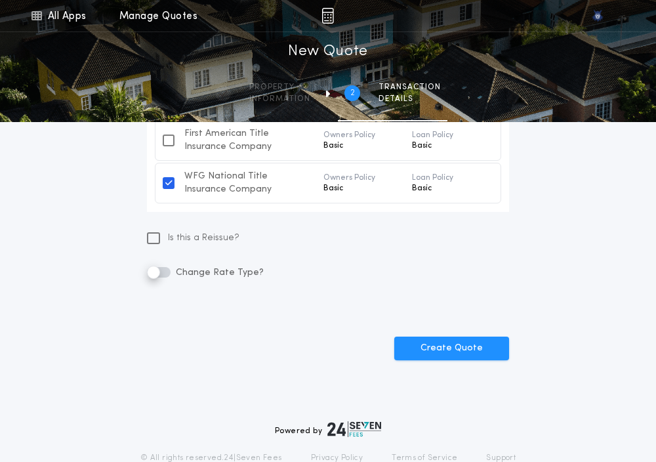
scroll to position [482, 0]
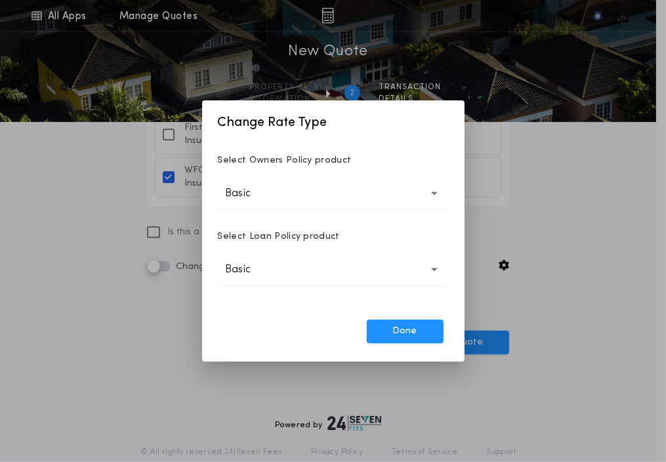
click at [252, 197] on p "Basic" at bounding box center [249, 194] width 47 height 16
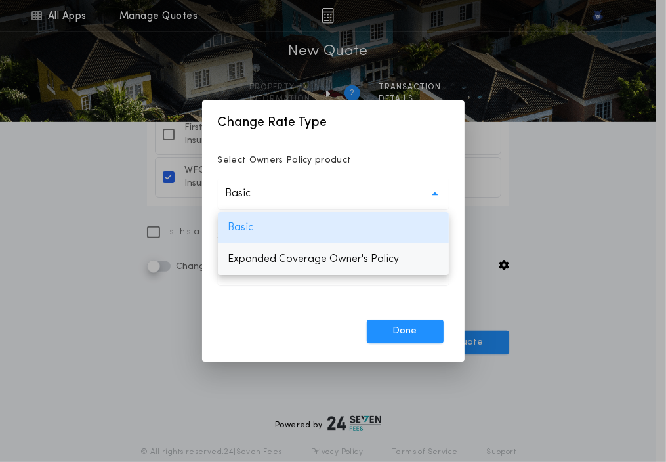
click at [270, 265] on p "Expanded Coverage Owner's Policy" at bounding box center [333, 258] width 231 height 31
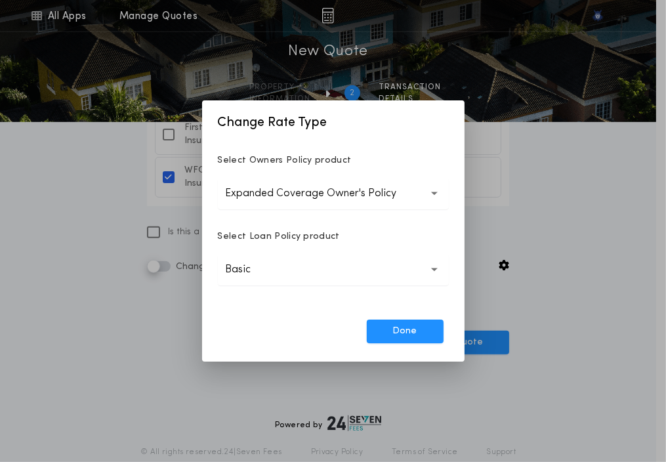
click at [270, 265] on p "Basic" at bounding box center [249, 270] width 47 height 16
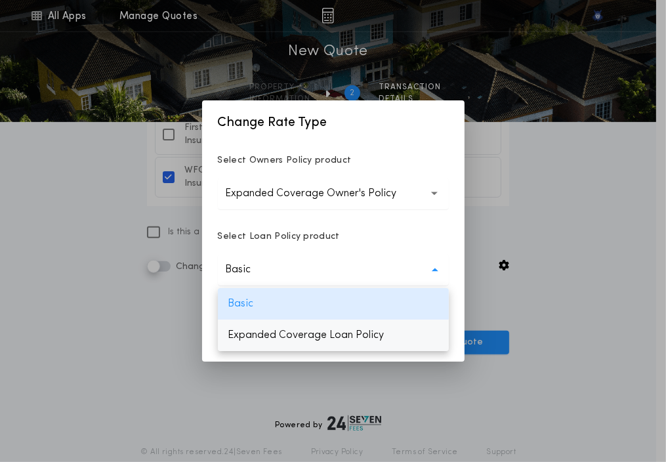
click at [266, 338] on p "Expanded Coverage Loan Policy" at bounding box center [333, 334] width 231 height 31
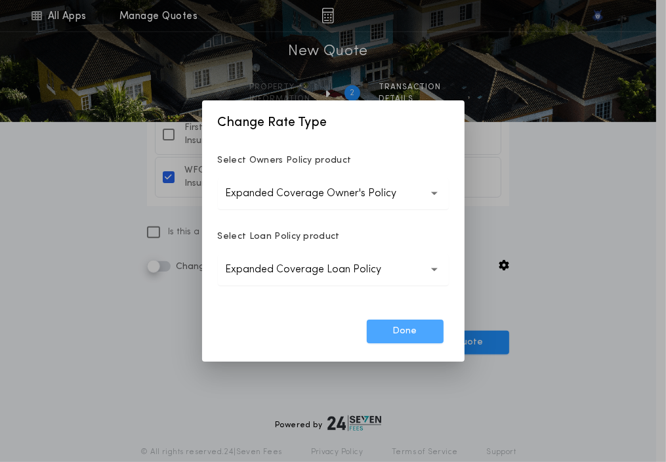
click at [372, 334] on button "Done" at bounding box center [405, 331] width 77 height 24
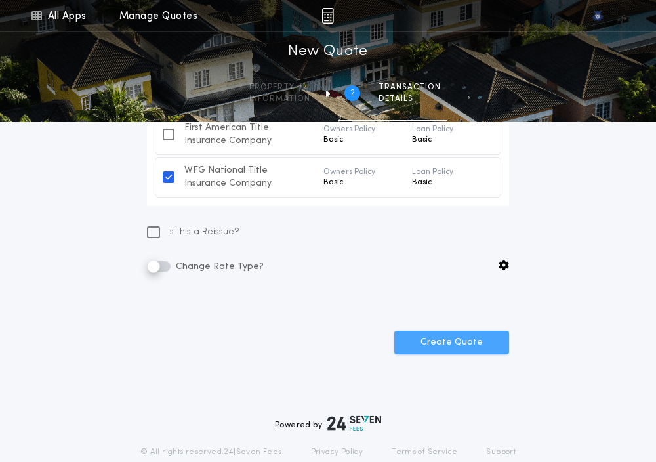
click at [418, 348] on button "Create Quote" at bounding box center [451, 343] width 115 height 24
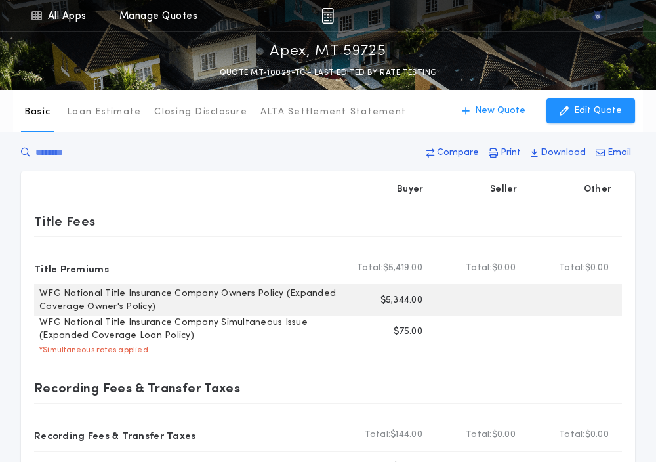
click at [397, 303] on p "$5,344.00" at bounding box center [401, 300] width 42 height 13
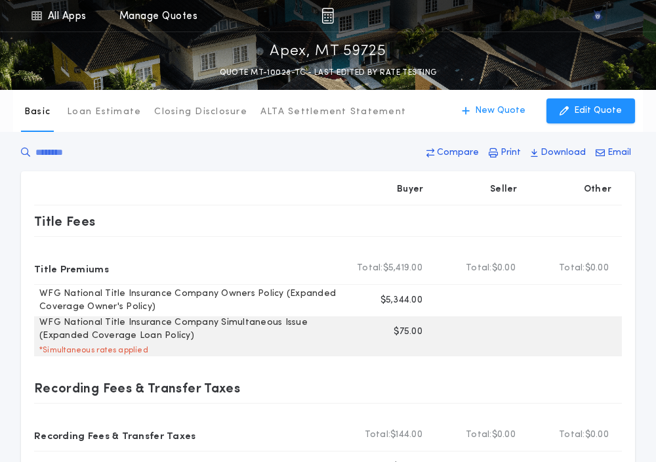
click at [403, 329] on p "$75.00" at bounding box center [407, 331] width 29 height 13
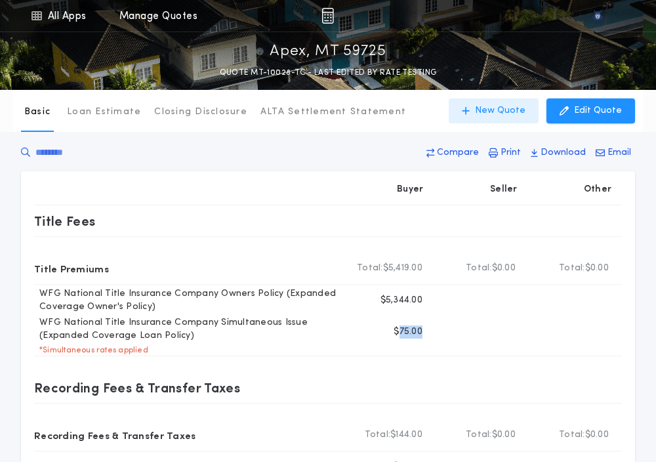
click at [490, 111] on p "New Quote" at bounding box center [500, 110] width 50 height 13
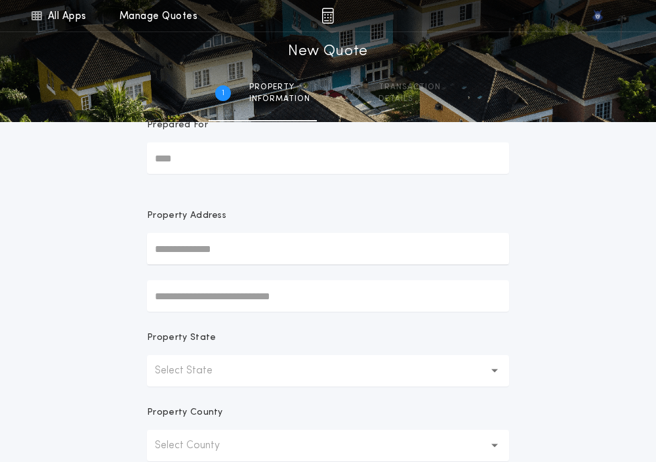
scroll to position [36, 0]
click at [189, 364] on p "Select State" at bounding box center [194, 369] width 79 height 16
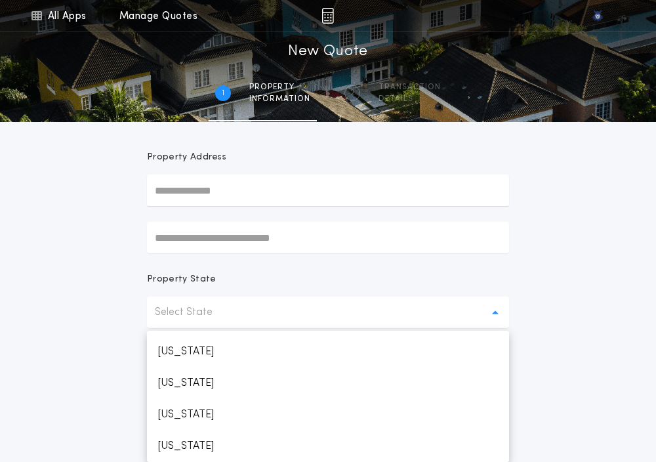
scroll to position [687, 0]
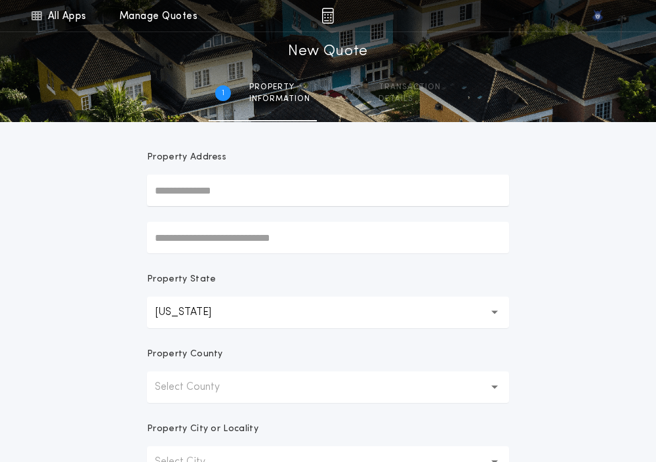
click at [184, 384] on p "Select County" at bounding box center [198, 387] width 86 height 16
click at [184, 423] on p "Beaverhead" at bounding box center [328, 420] width 362 height 31
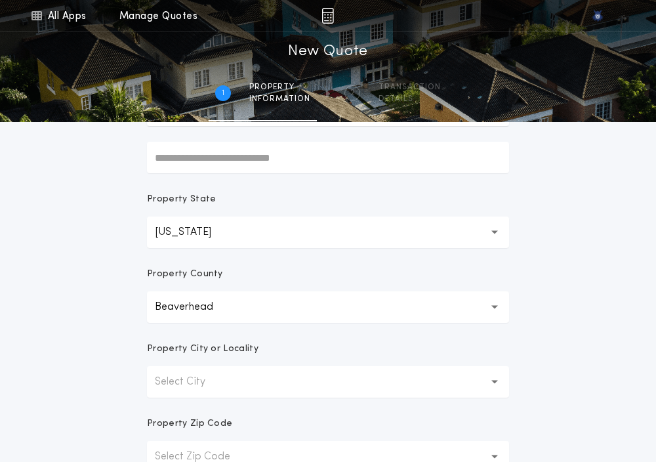
scroll to position [176, 0]
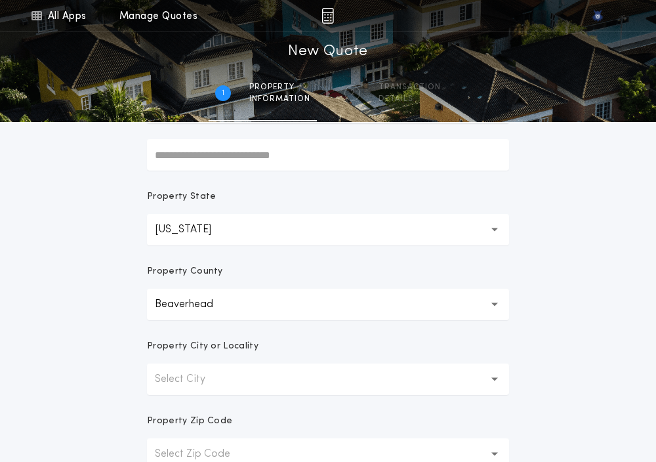
click at [173, 378] on p "Select City" at bounding box center [190, 379] width 71 height 16
click at [173, 407] on p "Apex" at bounding box center [328, 412] width 362 height 31
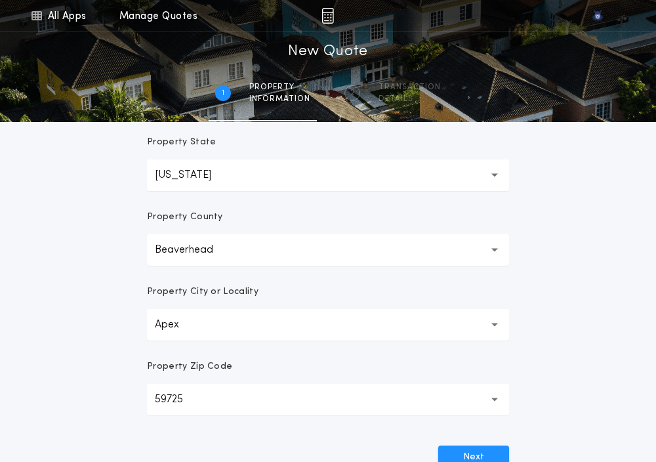
scroll to position [239, 0]
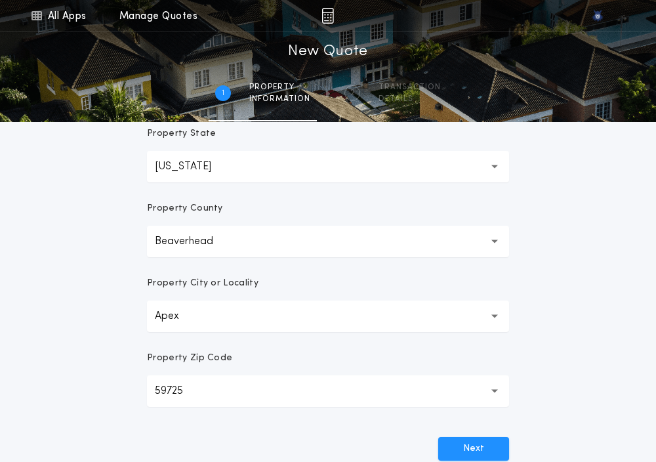
click at [92, 418] on div "**********" at bounding box center [328, 136] width 656 height 750
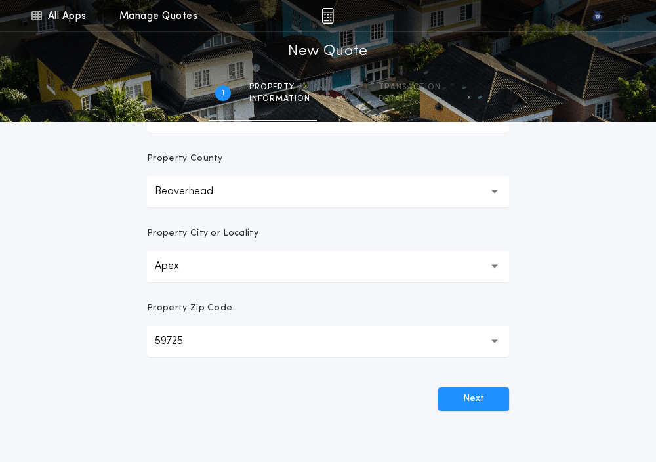
scroll to position [291, 0]
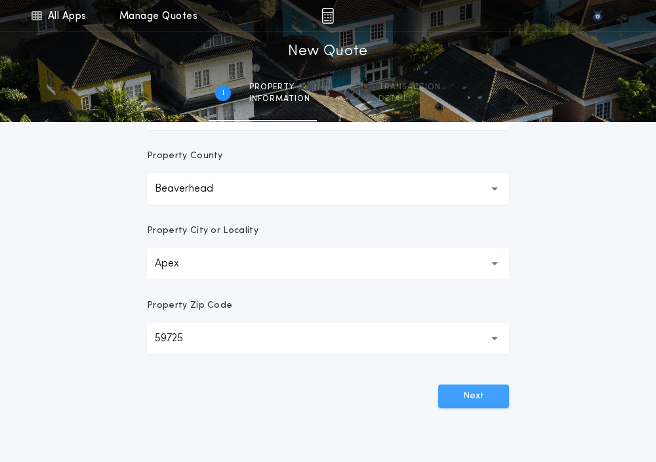
click at [483, 403] on button "Next" at bounding box center [473, 396] width 71 height 24
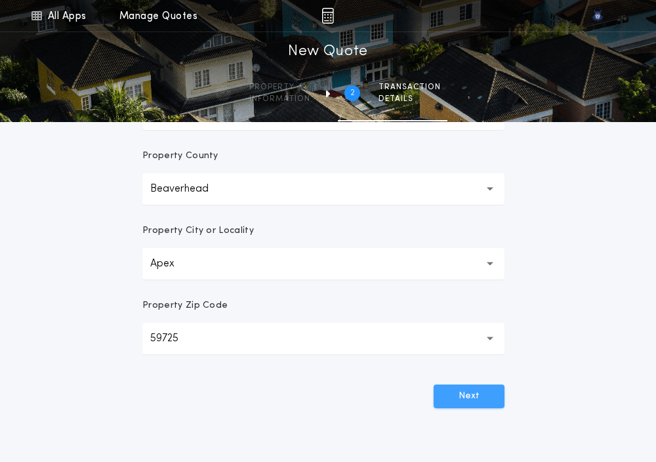
scroll to position [0, 0]
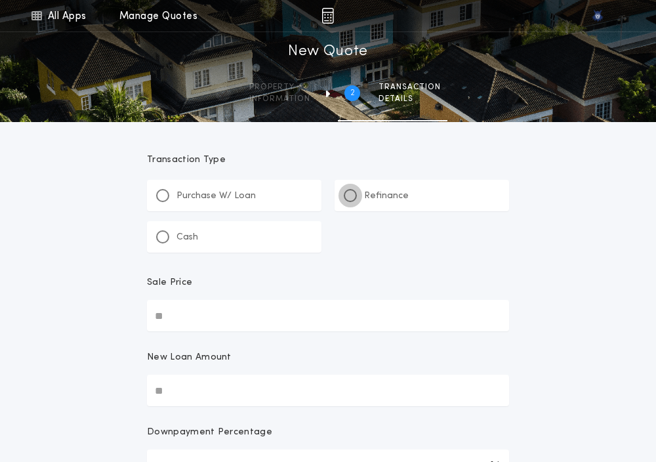
click at [345, 195] on div at bounding box center [350, 195] width 13 height 13
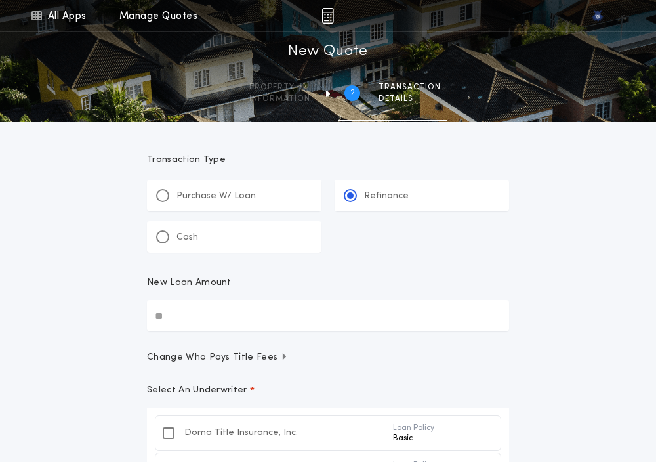
click at [189, 323] on input "New Loan Amount" at bounding box center [328, 315] width 362 height 31
paste input "text"
click at [139, 355] on form "Transaction Type ********* Purchase W/ Loan Refinance Cash New Loan Amount ****…" at bounding box center [327, 388] width 393 height 532
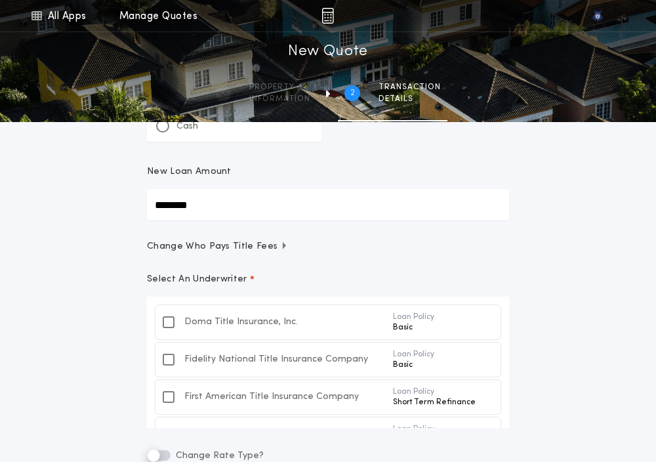
scroll to position [111, 0]
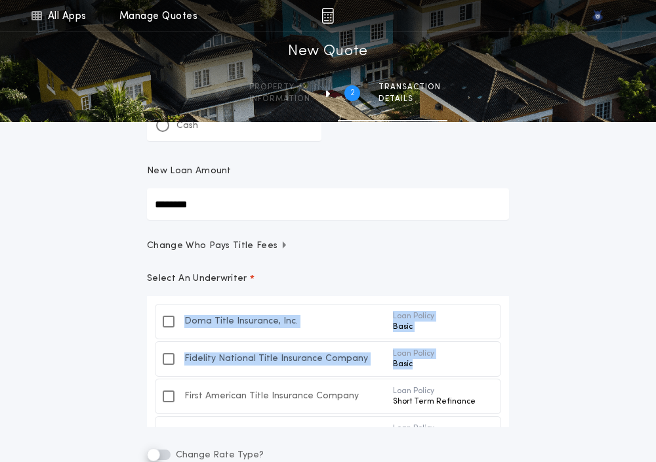
drag, startPoint x: 126, startPoint y: 380, endPoint x: 100, endPoint y: 330, distance: 56.0
click at [100, 330] on div "All Apps Quick Calc Quick Net Sheet Quick Estimate Title Calculator Seller Net …" at bounding box center [328, 241] width 656 height 704
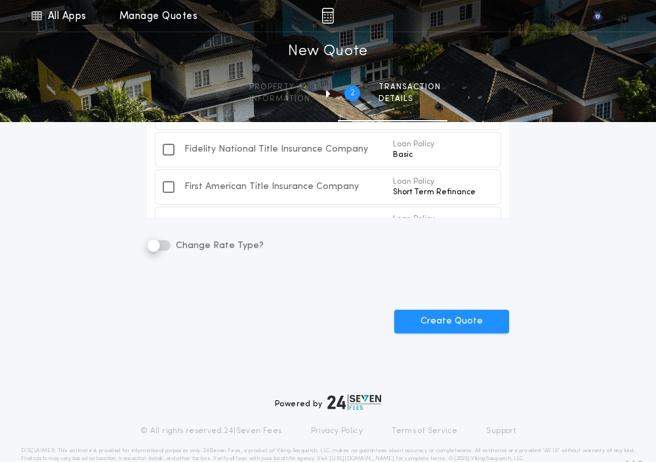
scroll to position [348, 0]
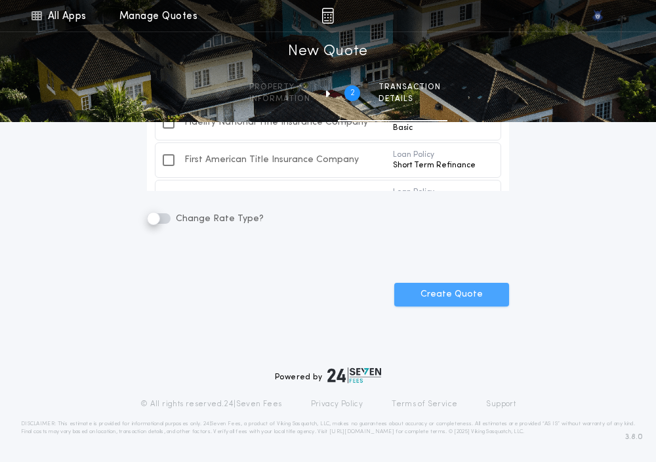
click at [453, 298] on button "Create Quote" at bounding box center [451, 295] width 115 height 24
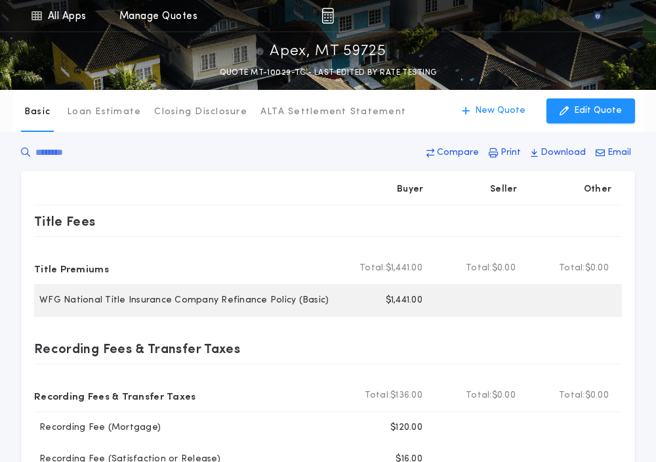
click at [399, 296] on p "$1,441.00" at bounding box center [404, 300] width 37 height 13
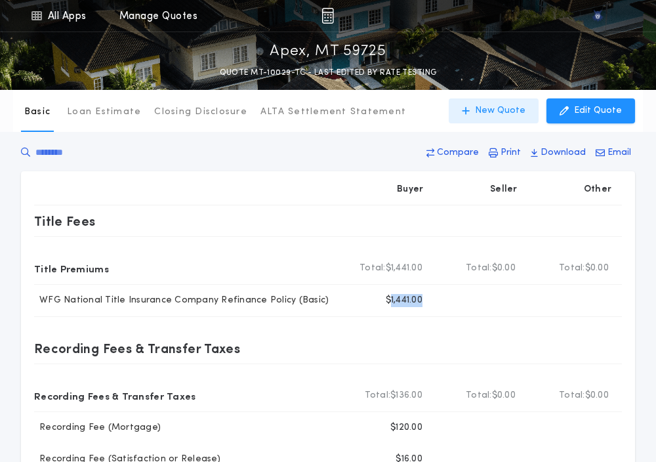
click at [504, 104] on p "New Quote" at bounding box center [500, 110] width 50 height 13
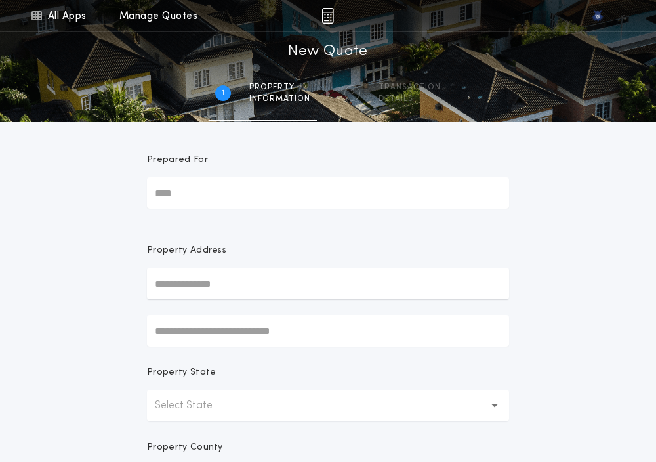
click at [181, 404] on p "Select State" at bounding box center [194, 405] width 79 height 16
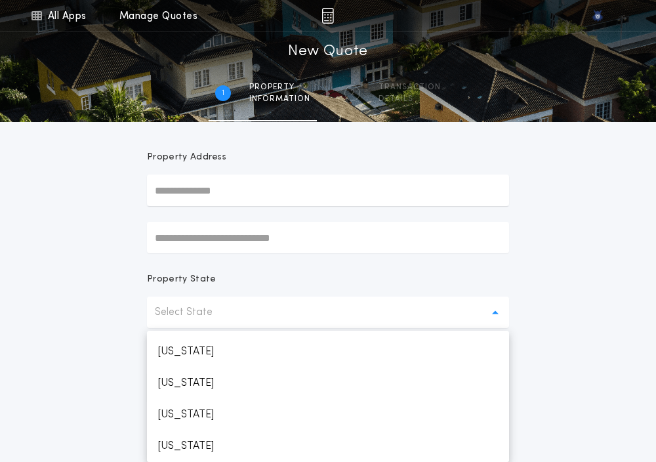
scroll to position [687, 0]
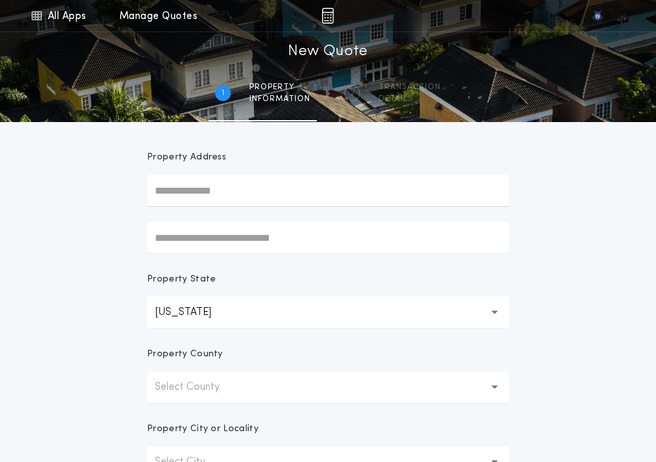
click at [185, 379] on p "Select County" at bounding box center [198, 387] width 86 height 16
click at [183, 418] on p "Beaverhead" at bounding box center [328, 420] width 362 height 31
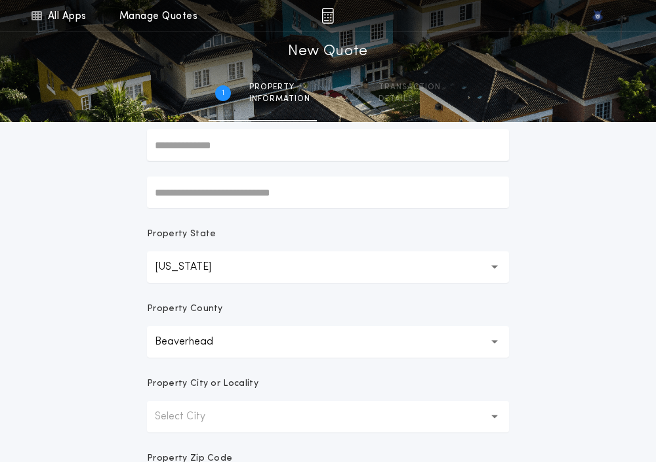
scroll to position [151, 0]
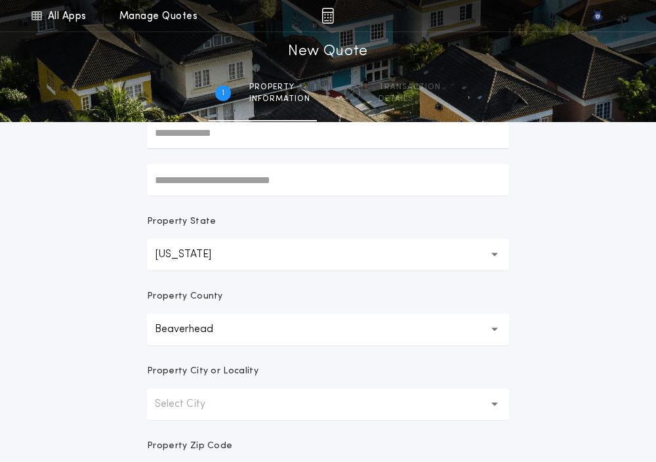
click at [183, 418] on button "Select City" at bounding box center [328, 403] width 362 height 31
click at [178, 442] on p "Apex" at bounding box center [328, 437] width 362 height 31
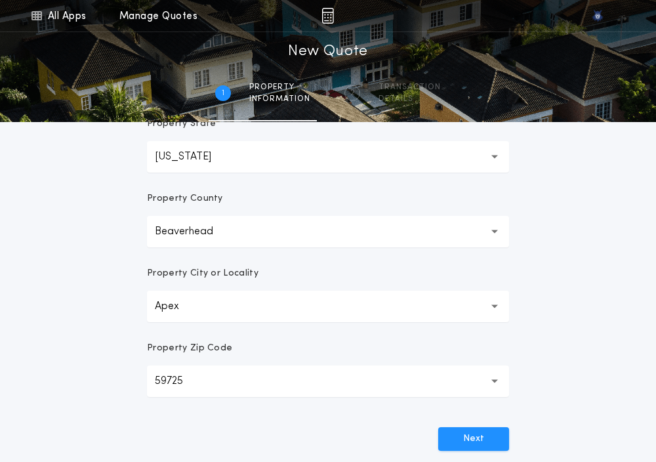
scroll to position [249, 0]
click at [437, 433] on div "Next" at bounding box center [328, 433] width 362 height 34
click at [464, 433] on button "Next" at bounding box center [473, 438] width 71 height 24
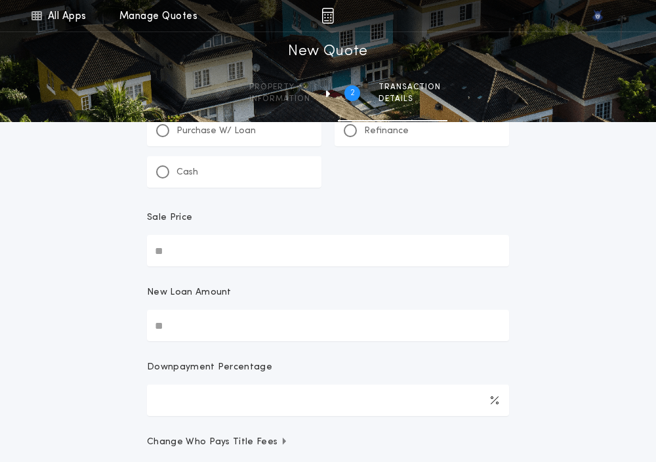
scroll to position [0, 0]
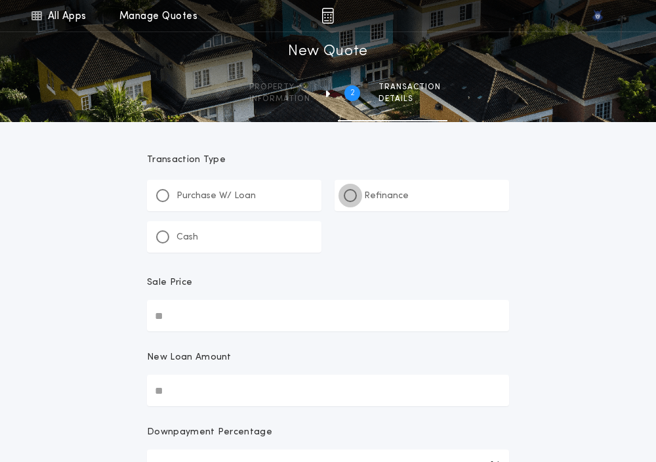
click at [350, 195] on div at bounding box center [350, 195] width 7 height 7
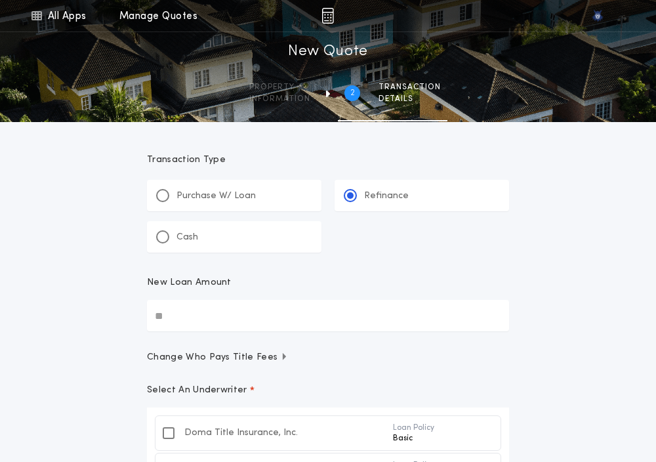
paste input "text"
click at [183, 319] on input "********" at bounding box center [328, 315] width 362 height 31
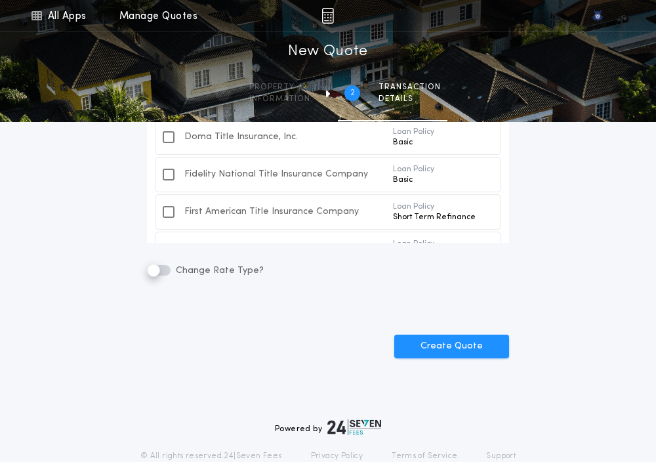
scroll to position [299, 0]
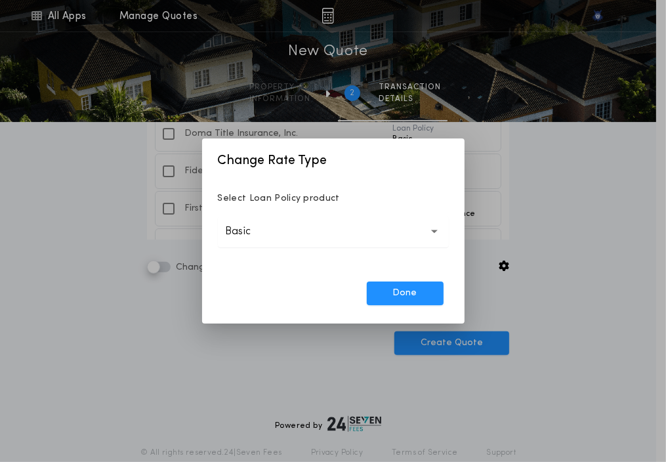
click at [380, 237] on button "Basic *****" at bounding box center [333, 231] width 231 height 31
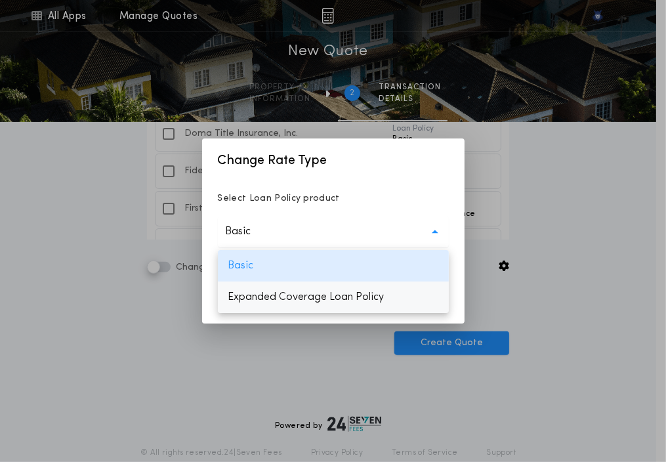
click at [299, 291] on p "Expanded Coverage Loan Policy" at bounding box center [333, 296] width 231 height 31
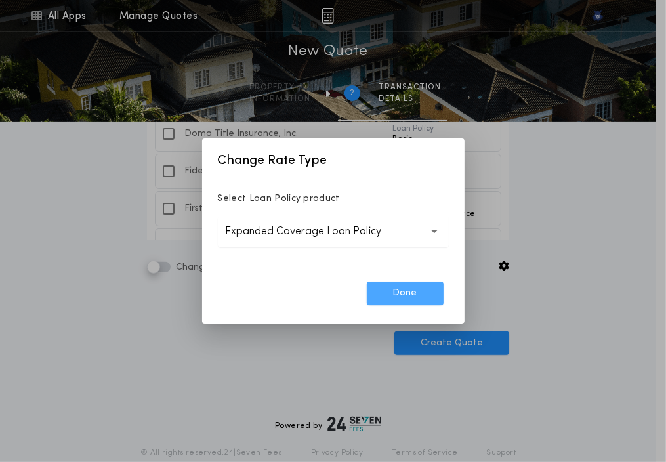
click at [396, 303] on button "Done" at bounding box center [405, 293] width 77 height 24
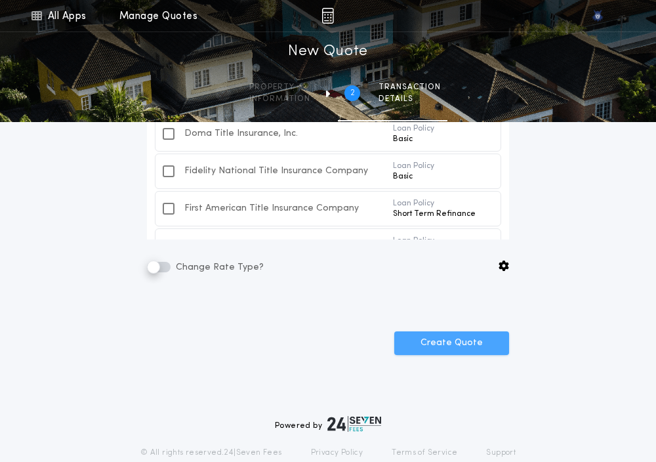
click at [420, 350] on button "Create Quote" at bounding box center [451, 343] width 115 height 24
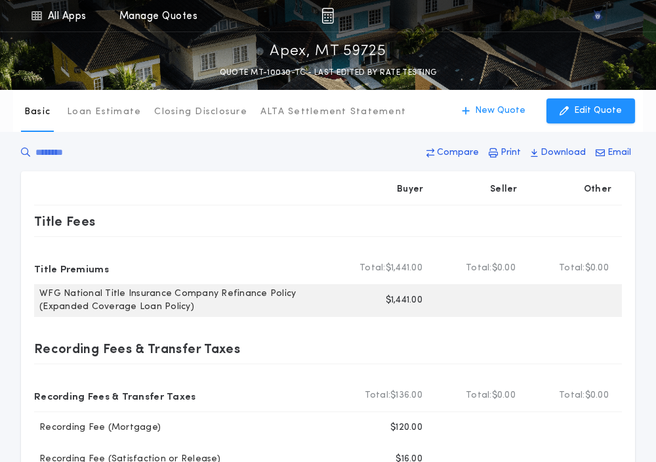
click at [404, 304] on p "$1,441.00" at bounding box center [404, 300] width 37 height 13
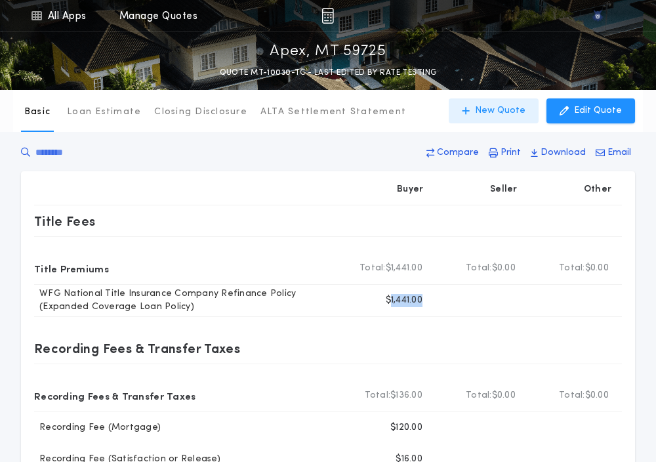
click at [489, 117] on button "New Quote" at bounding box center [494, 110] width 90 height 25
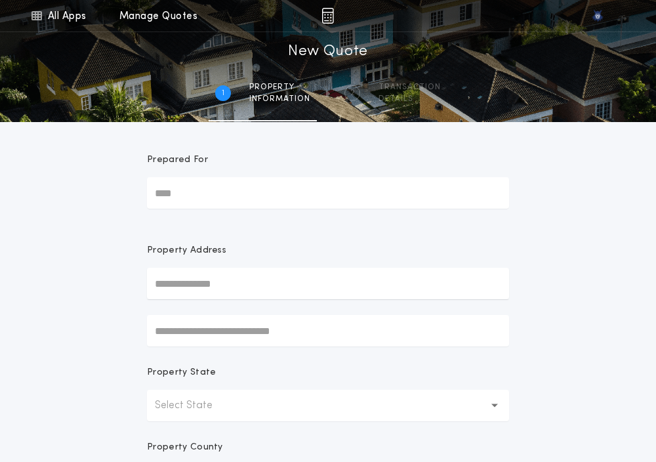
click at [336, 392] on button "Select State" at bounding box center [328, 405] width 362 height 31
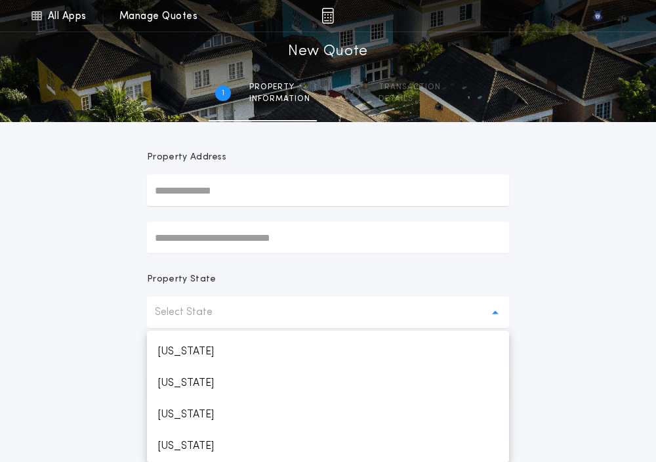
scroll to position [687, 0]
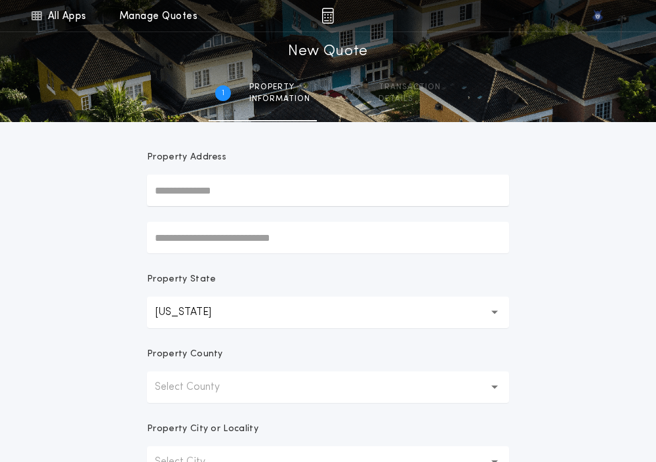
click at [336, 392] on button "Select County" at bounding box center [328, 386] width 362 height 31
click at [226, 414] on p "Beaverhead" at bounding box center [328, 420] width 362 height 31
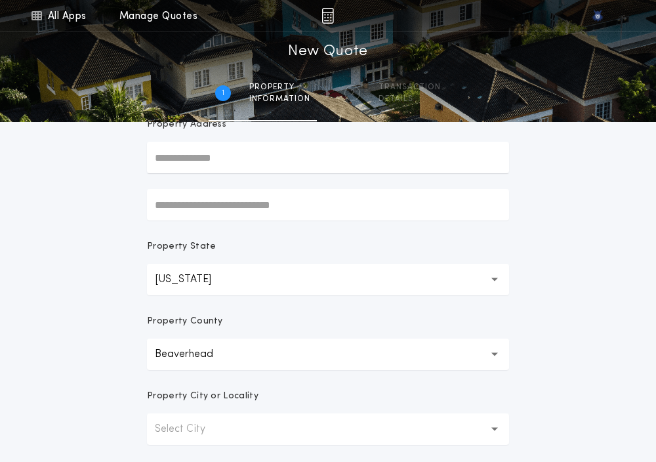
scroll to position [151, 0]
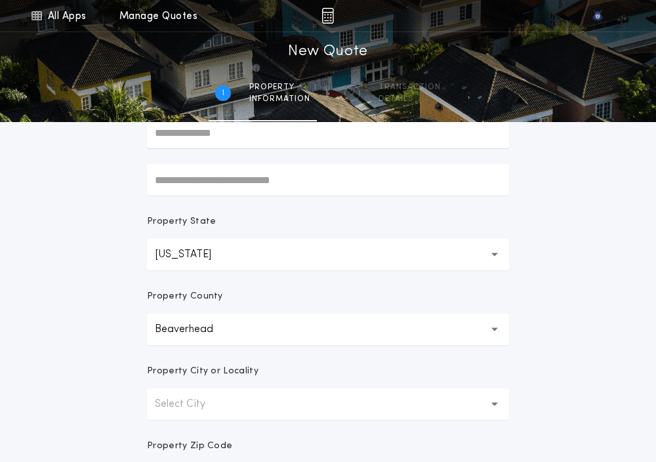
click at [226, 414] on button "Select City" at bounding box center [328, 403] width 362 height 31
click at [211, 436] on p "Apex" at bounding box center [328, 437] width 362 height 31
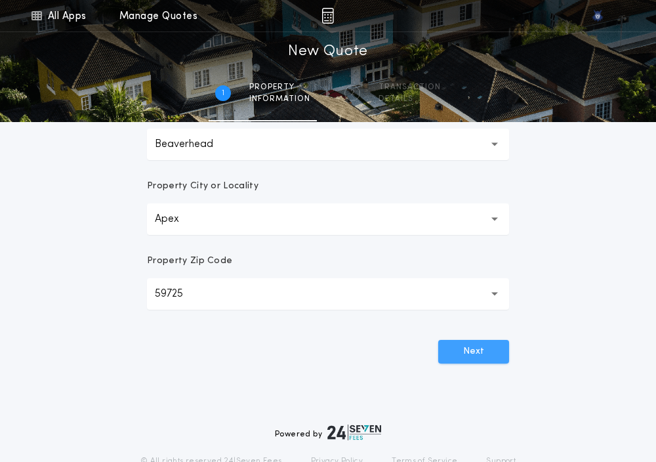
scroll to position [350, 0]
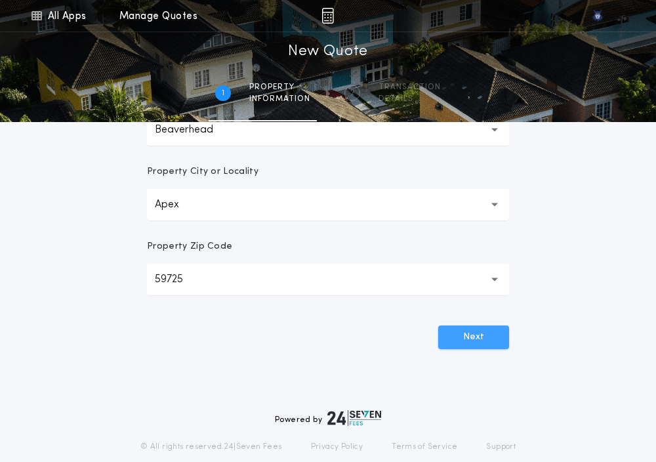
click at [472, 340] on button "Next" at bounding box center [473, 337] width 71 height 24
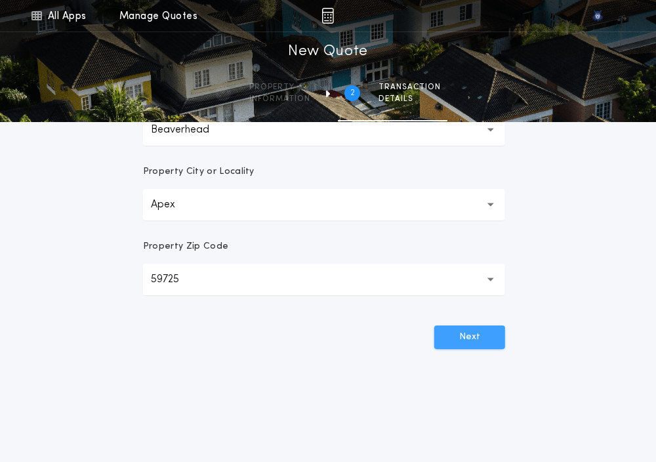
scroll to position [0, 0]
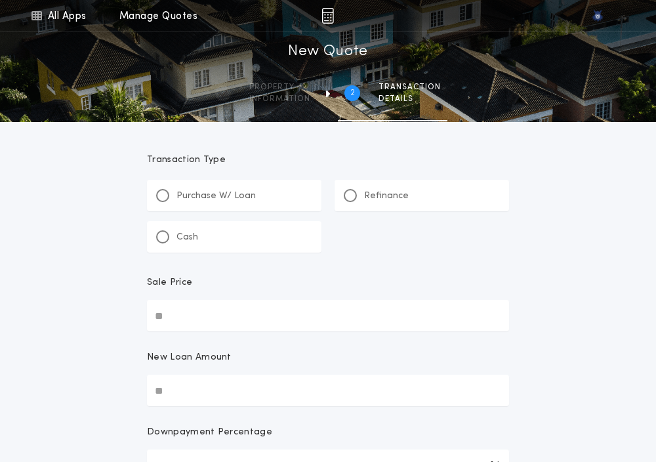
click at [171, 242] on div "Cash" at bounding box center [177, 237] width 42 height 14
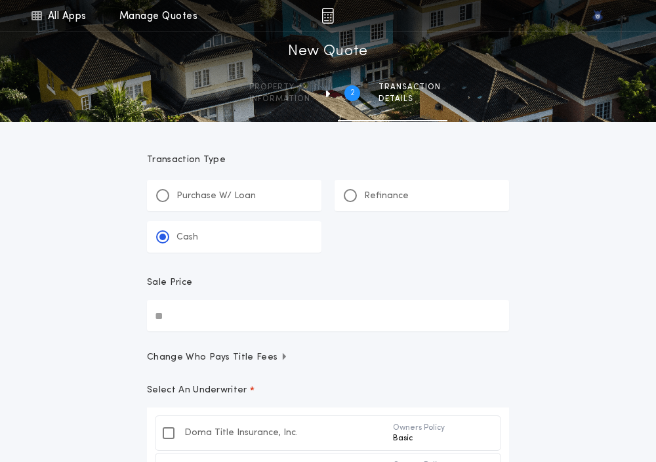
click at [200, 309] on input "Sale Price" at bounding box center [328, 315] width 362 height 31
paste input "text"
click at [71, 350] on div "All Apps Quick Calc Quick Net Sheet Quick Estimate Title Calculator Seller Net …" at bounding box center [328, 368] width 656 height 737
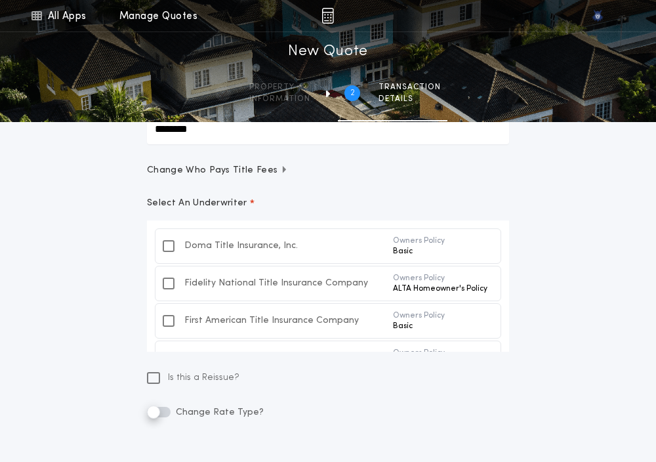
scroll to position [197, 0]
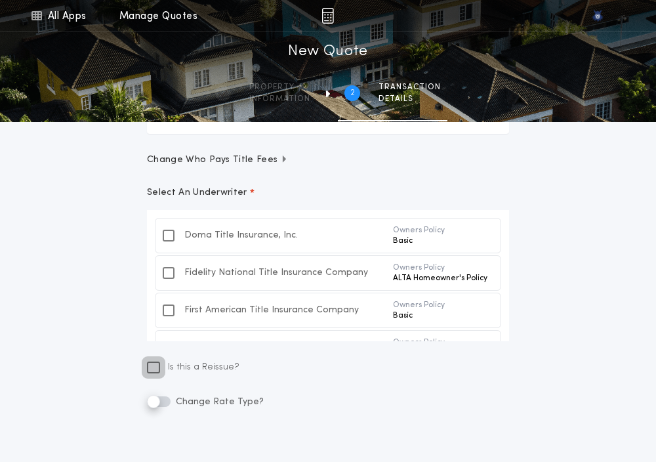
click at [157, 362] on icon at bounding box center [153, 367] width 9 height 10
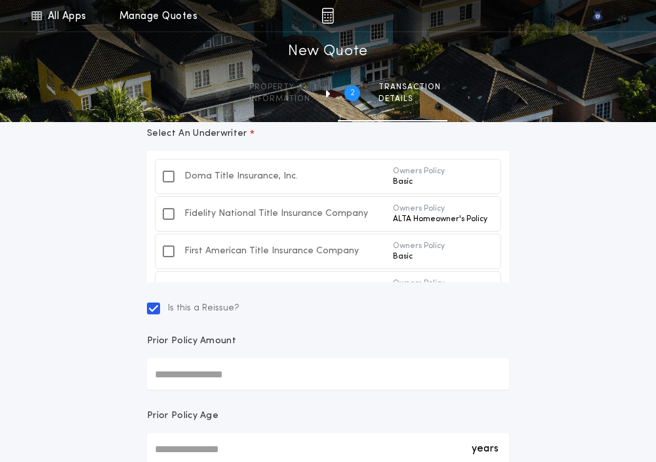
scroll to position [275, 0]
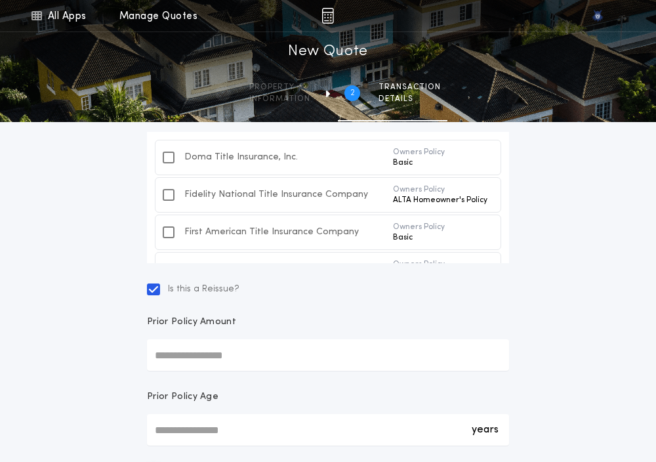
click at [175, 364] on input "Prior Policy Amount" at bounding box center [328, 354] width 362 height 31
paste input "text"
click at [171, 435] on div "years *" at bounding box center [328, 429] width 362 height 31
click at [171, 435] on input "*" at bounding box center [328, 429] width 362 height 31
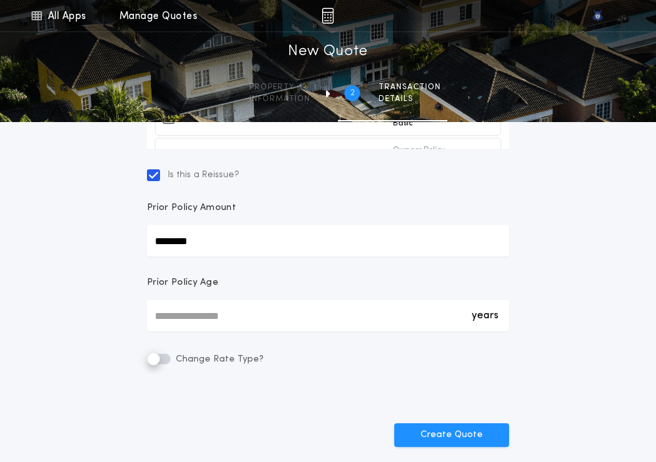
scroll to position [411, 0]
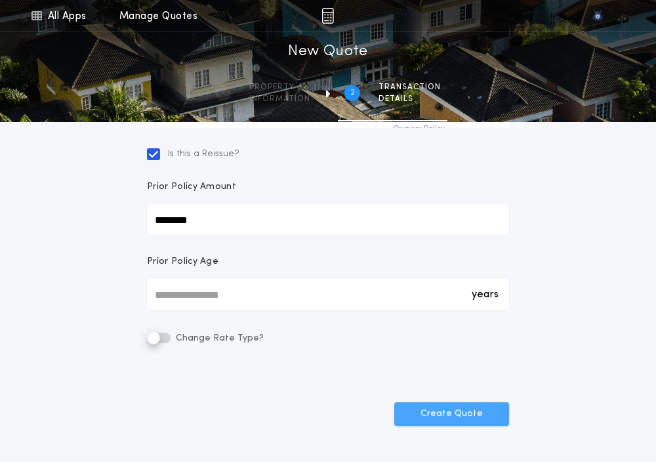
click at [450, 409] on button "Create Quote" at bounding box center [451, 414] width 115 height 24
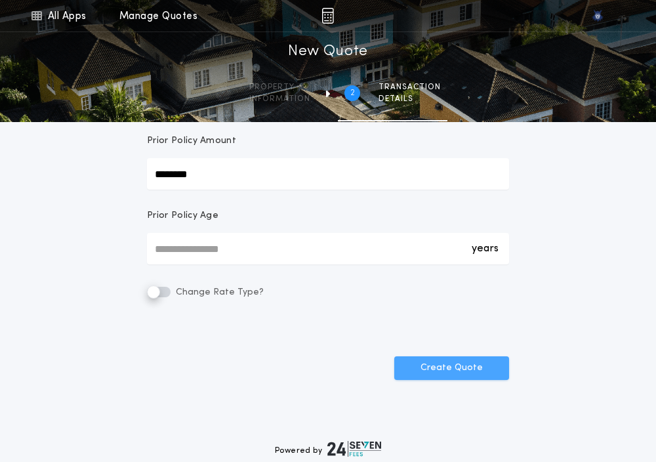
scroll to position [465, 0]
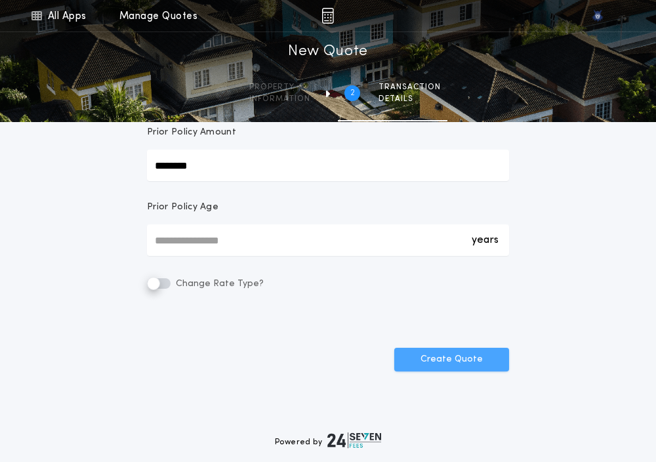
click at [427, 368] on button "Create Quote" at bounding box center [451, 360] width 115 height 24
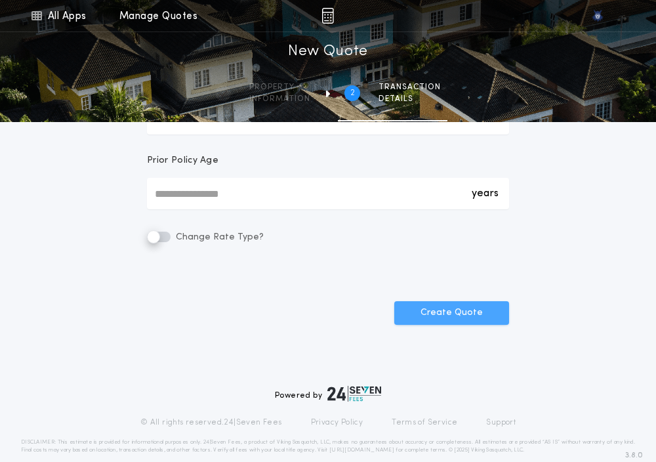
scroll to position [530, 0]
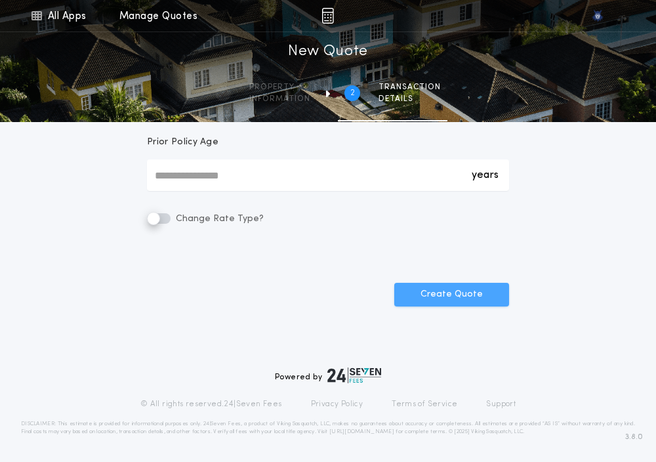
click at [427, 302] on button "Create Quote" at bounding box center [451, 295] width 115 height 24
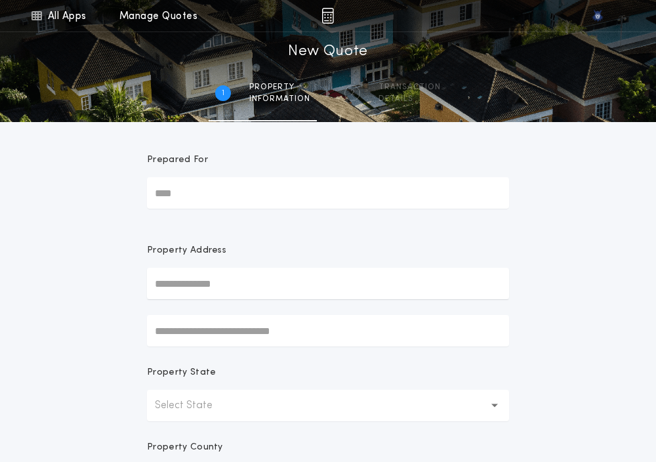
click at [189, 412] on p "Select State" at bounding box center [194, 405] width 79 height 16
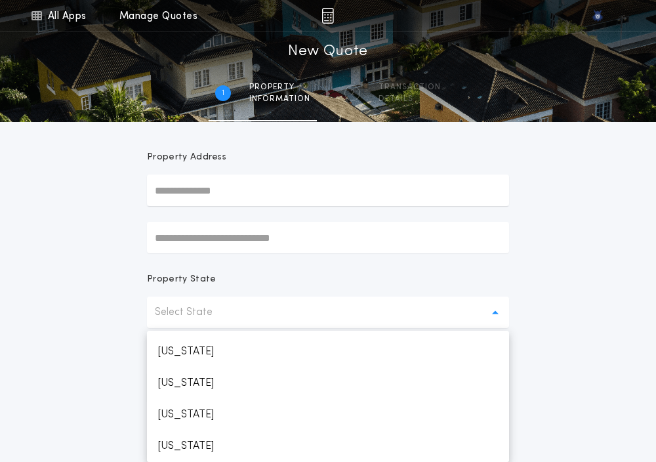
scroll to position [687, 0]
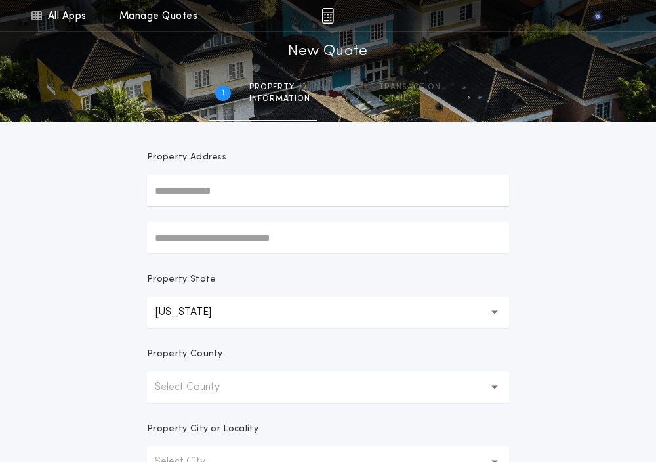
click at [180, 398] on button "Select County" at bounding box center [328, 386] width 362 height 31
click at [178, 416] on p "Beaverhead" at bounding box center [328, 420] width 362 height 31
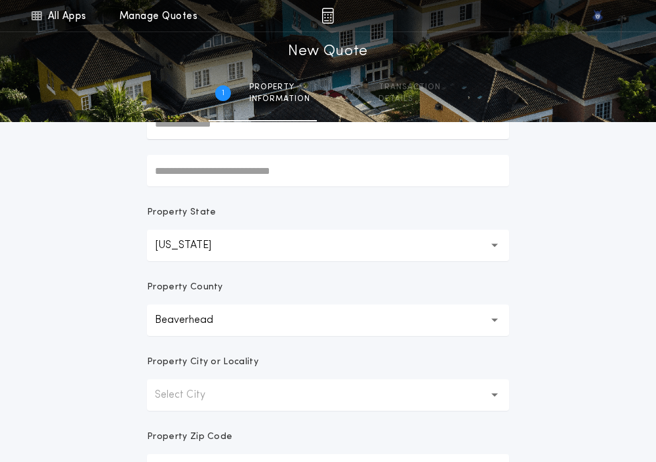
scroll to position [160, 0]
click at [178, 416] on form "**********" at bounding box center [327, 250] width 393 height 577
click at [172, 407] on button "Select City" at bounding box center [328, 394] width 362 height 31
click at [172, 440] on p "Apex" at bounding box center [328, 428] width 362 height 31
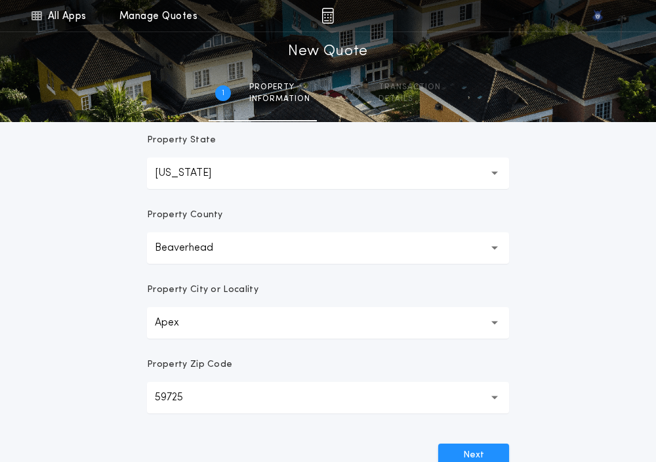
scroll to position [257, 0]
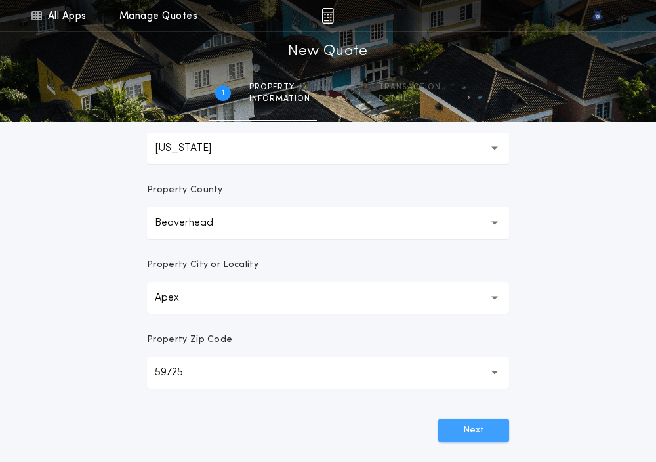
click at [441, 420] on button "Next" at bounding box center [473, 430] width 71 height 24
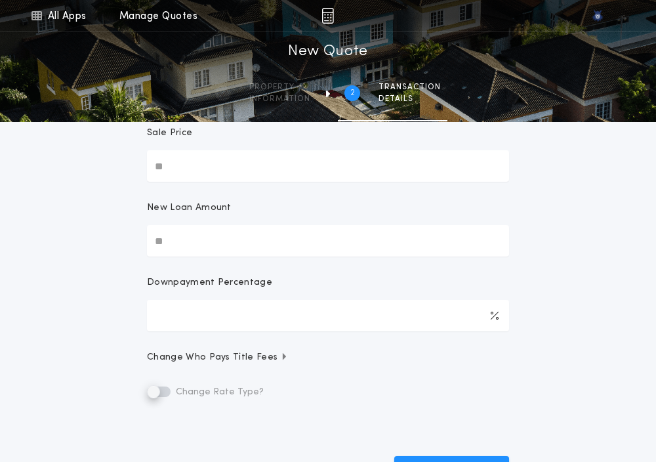
scroll to position [0, 0]
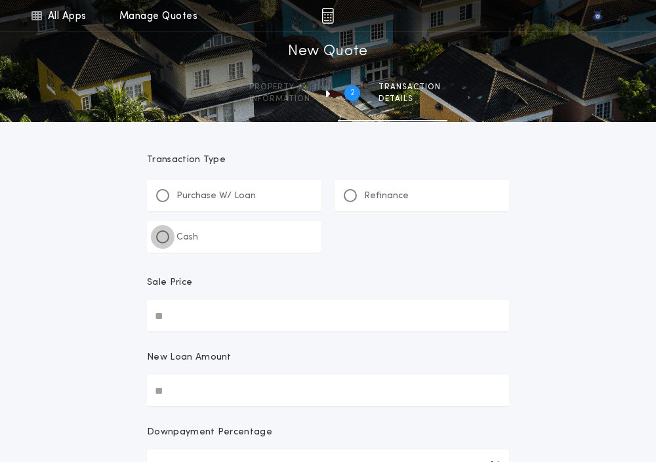
click at [161, 240] on div at bounding box center [162, 236] width 13 height 13
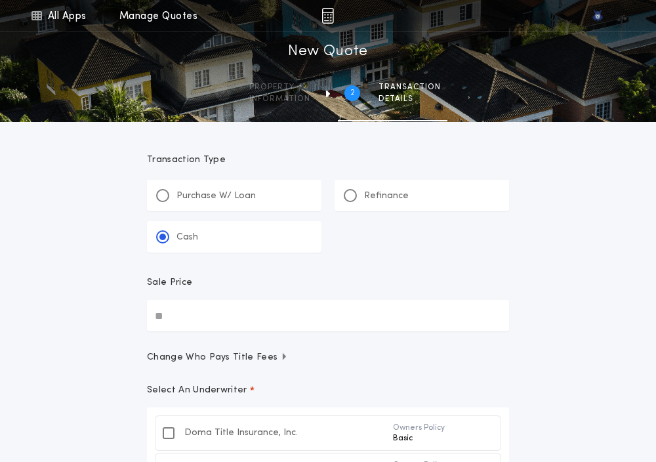
click at [169, 307] on input "Sale Price" at bounding box center [328, 315] width 362 height 31
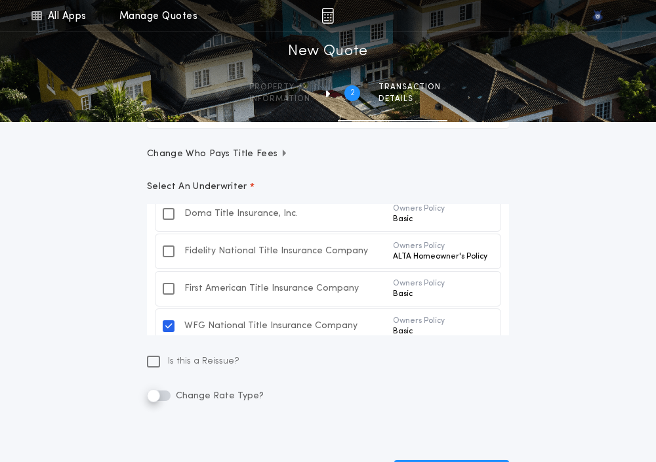
scroll to position [21, 0]
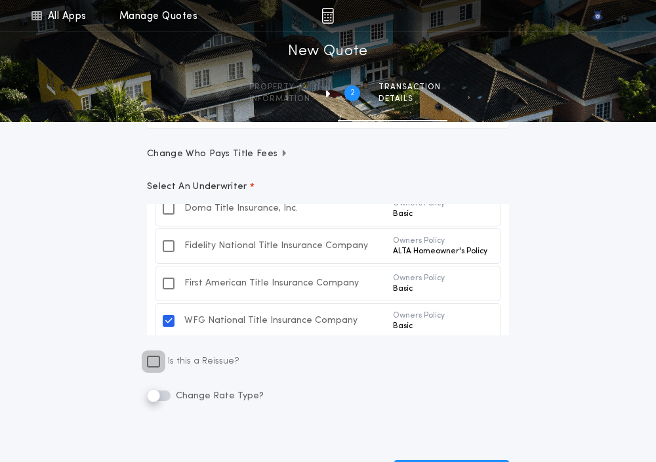
type input "********"
click at [153, 363] on icon at bounding box center [153, 361] width 9 height 10
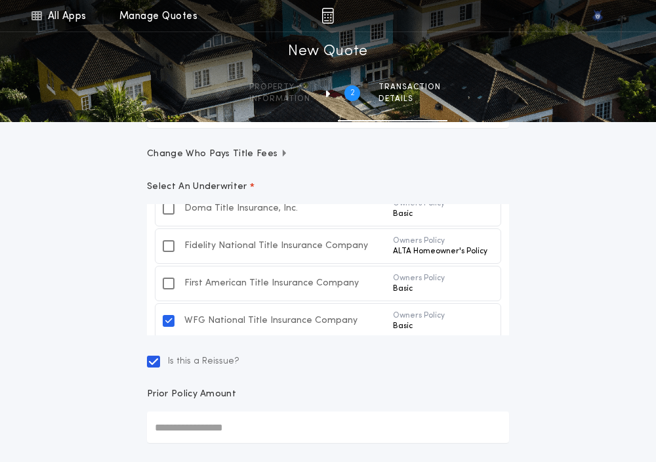
click at [176, 418] on input "Prior Policy Amount" at bounding box center [328, 426] width 362 height 31
paste input "text"
type input "********"
click at [118, 414] on div "All Apps Quick Calc Quick Net Sheet Quick Estimate Title Calculator Seller Net …" at bounding box center [328, 240] width 656 height 887
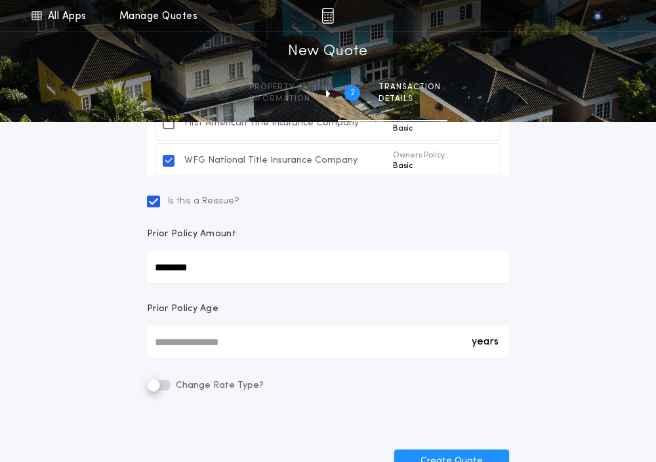
scroll to position [364, 0]
click at [168, 345] on div "years *" at bounding box center [328, 340] width 362 height 31
click at [168, 345] on input "*" at bounding box center [328, 340] width 362 height 31
type input "*"
click at [413, 450] on button "Create Quote" at bounding box center [451, 461] width 115 height 24
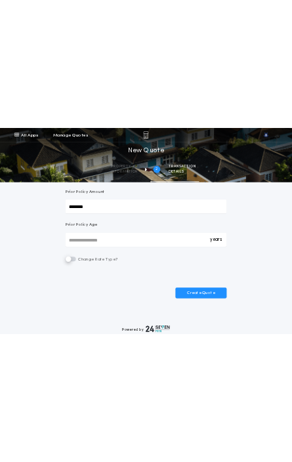
scroll to position [435, 0]
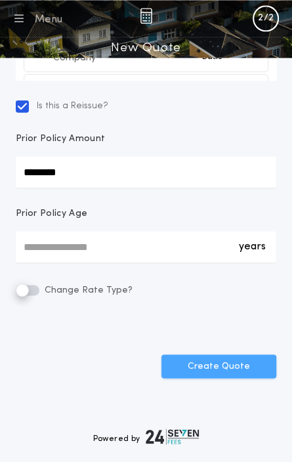
click at [221, 372] on button "Create Quote" at bounding box center [218, 366] width 115 height 24
click at [207, 363] on button "Create Quote" at bounding box center [218, 366] width 115 height 24
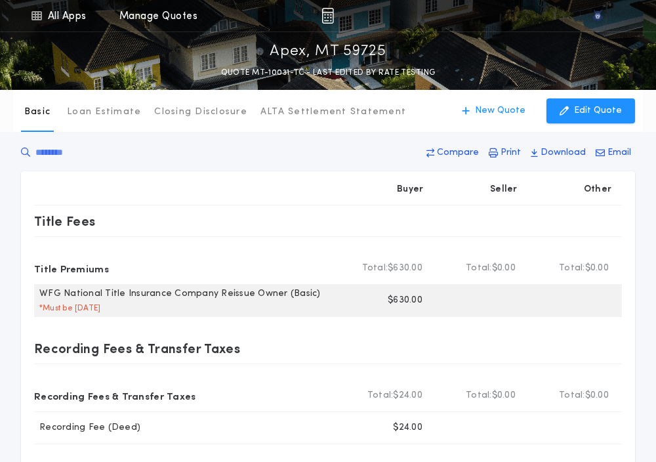
click at [399, 298] on p "$630.00" at bounding box center [405, 300] width 35 height 13
copy p "630.00"
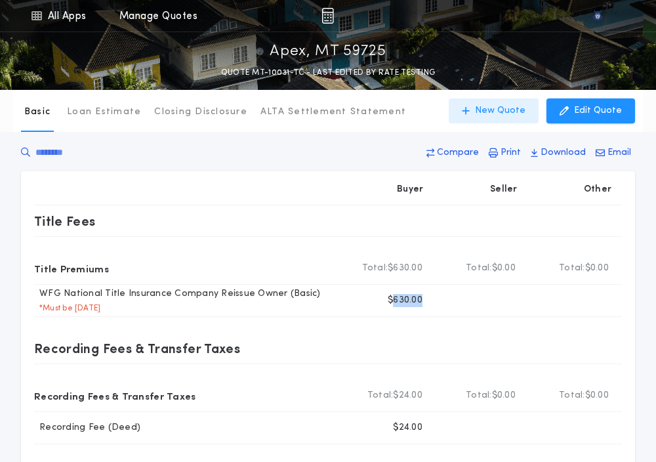
click at [496, 119] on button "New Quote" at bounding box center [494, 110] width 90 height 25
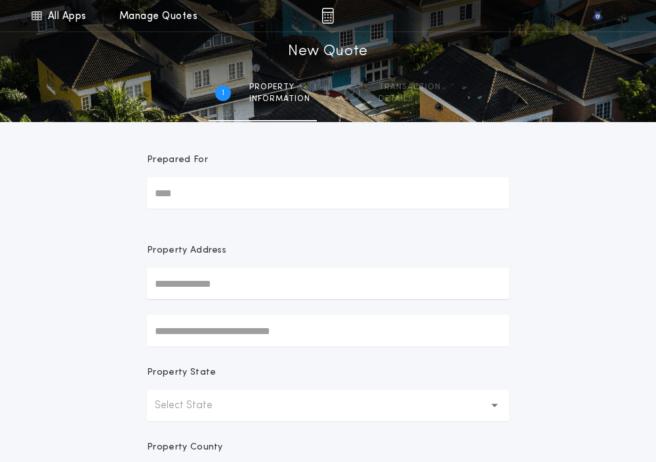
click at [190, 407] on p "Select State" at bounding box center [194, 405] width 79 height 16
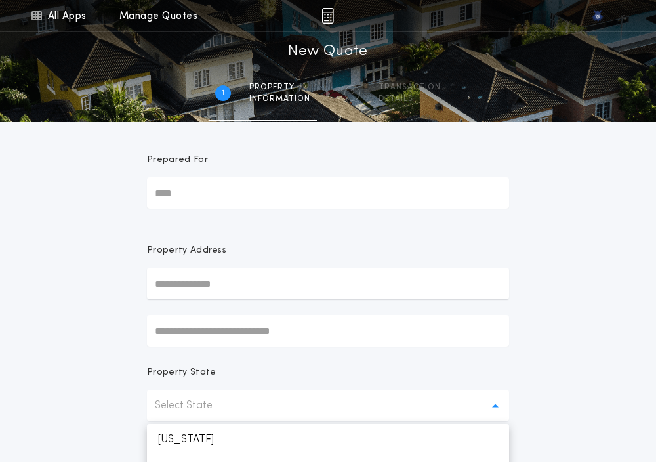
scroll to position [93, 0]
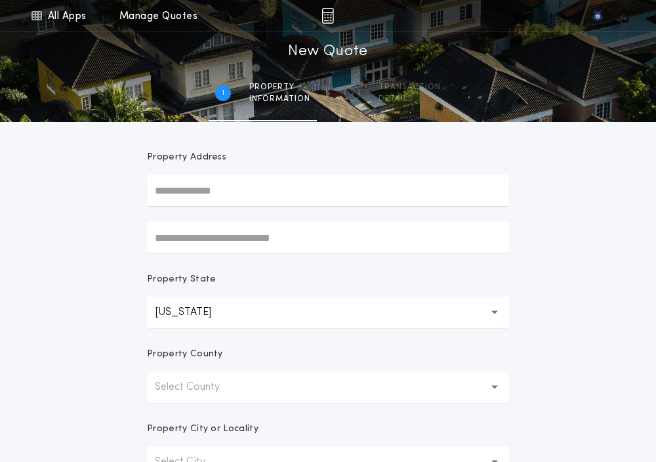
click at [181, 393] on p "Select County" at bounding box center [198, 387] width 86 height 16
click at [181, 407] on p "Beaverhead" at bounding box center [328, 420] width 362 height 31
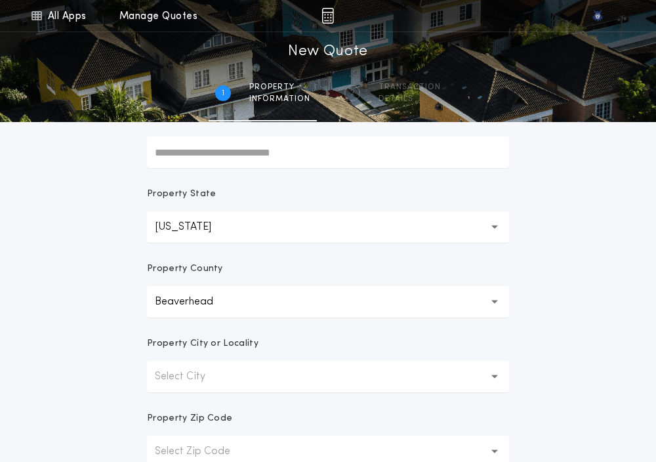
scroll to position [180, 0]
click at [167, 380] on p "Select City" at bounding box center [190, 375] width 71 height 16
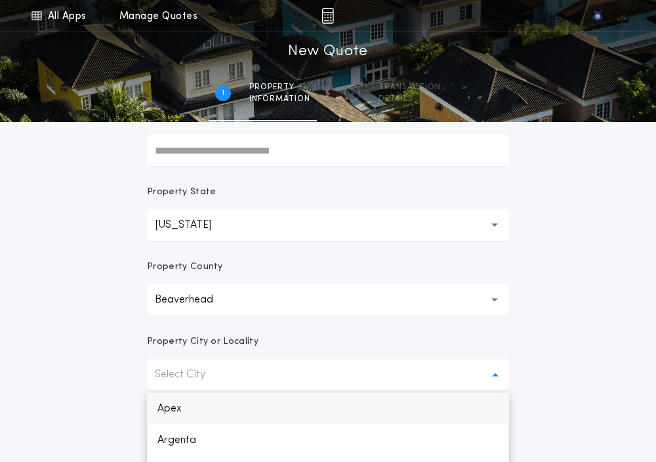
click at [169, 418] on p "Apex" at bounding box center [328, 408] width 362 height 31
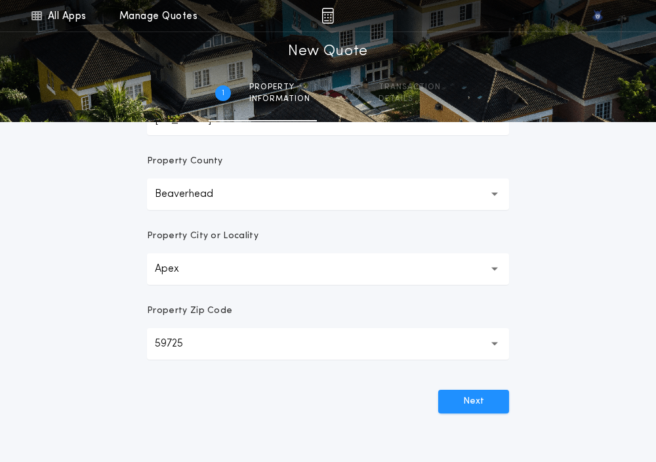
scroll to position [290, 0]
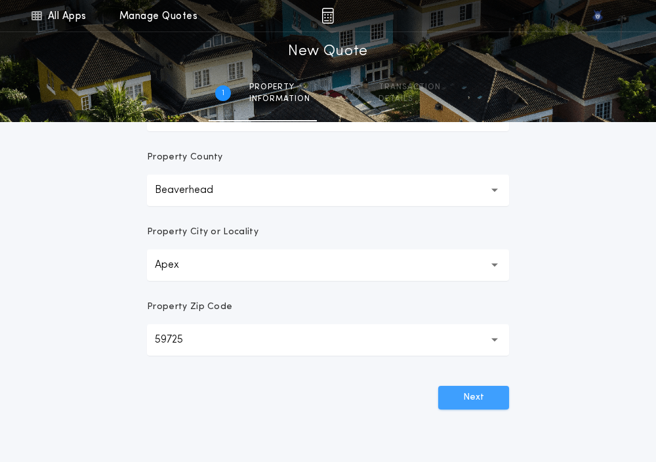
click at [480, 400] on button "Next" at bounding box center [473, 398] width 71 height 24
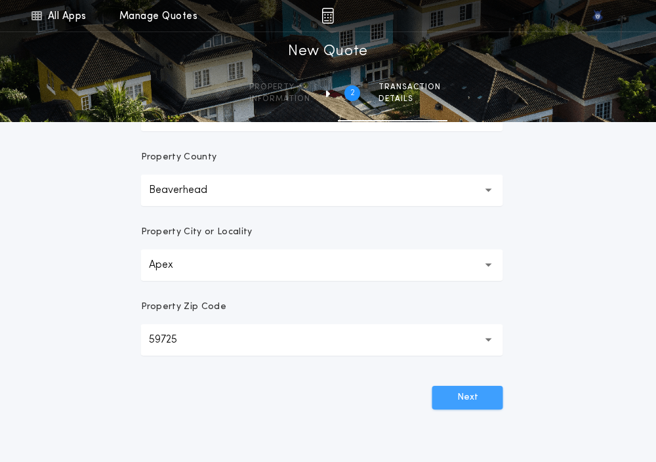
scroll to position [0, 0]
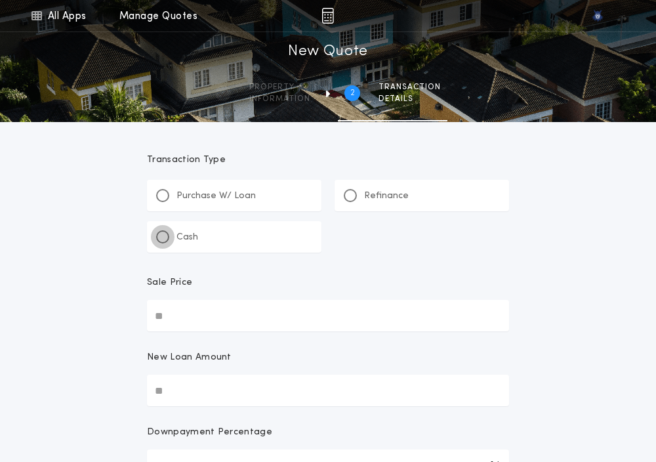
click at [158, 238] on div at bounding box center [162, 236] width 13 height 13
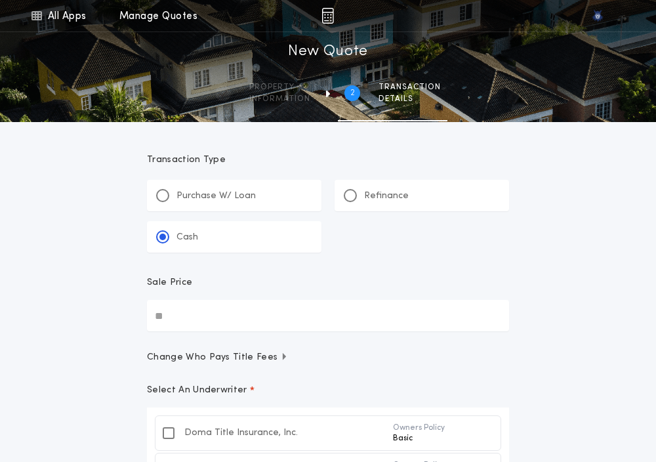
click at [199, 325] on input "Sale Price" at bounding box center [328, 315] width 362 height 31
paste input "text"
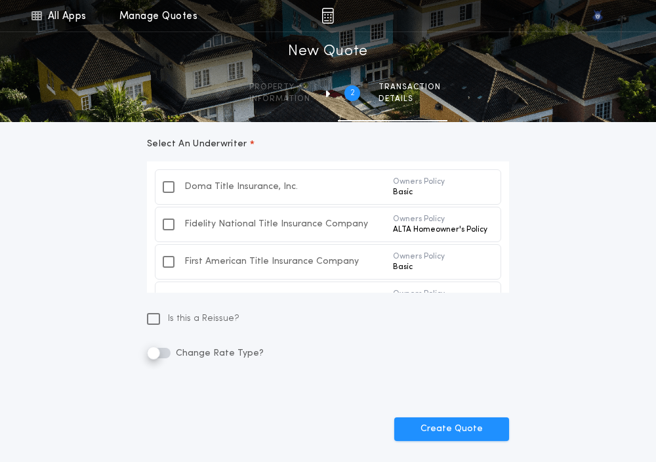
scroll to position [249, 0]
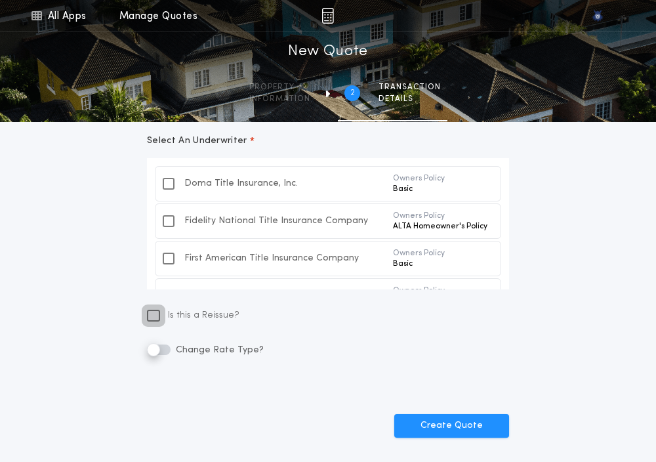
type input "********"
click at [152, 319] on icon at bounding box center [153, 315] width 9 height 10
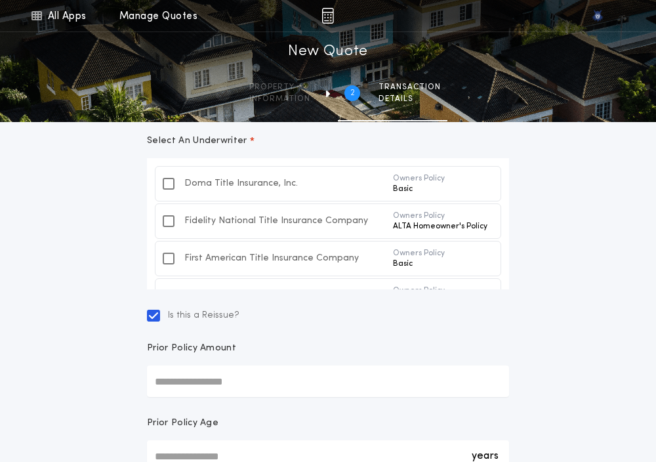
click at [188, 376] on input "Prior Policy Amount" at bounding box center [328, 380] width 362 height 31
paste input "text"
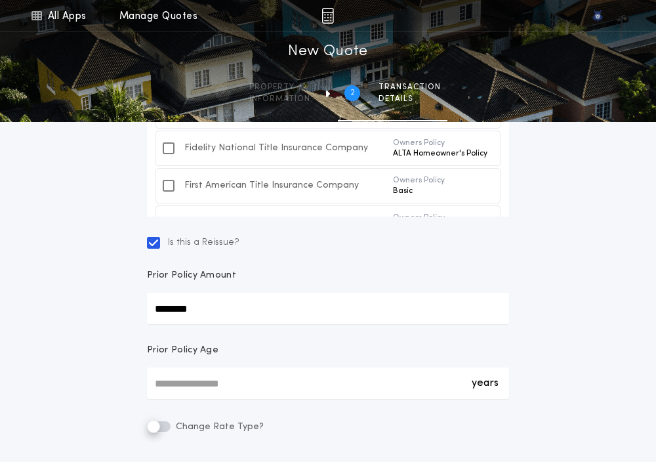
scroll to position [323, 0]
type input "********"
click at [171, 386] on div "years *" at bounding box center [328, 382] width 362 height 31
click at [171, 386] on input "*" at bounding box center [328, 382] width 362 height 31
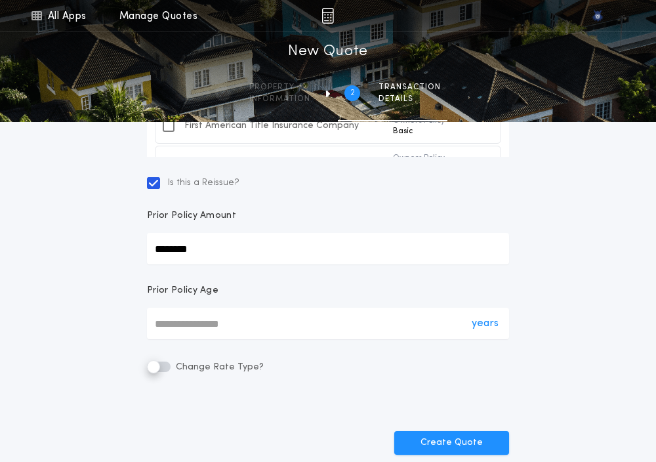
scroll to position [382, 0]
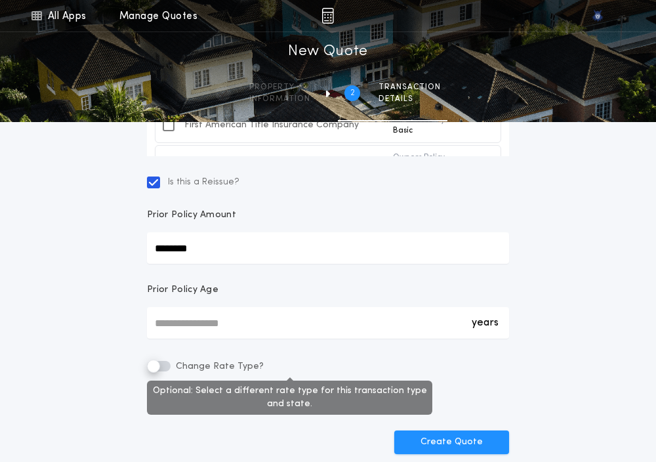
type input "*"
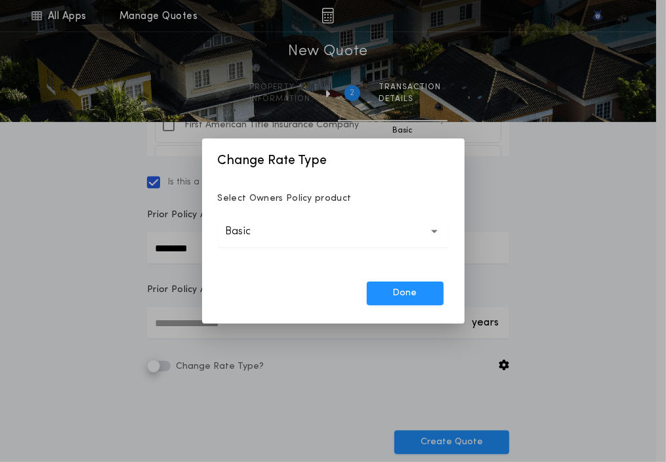
click at [254, 233] on p "Basic" at bounding box center [249, 232] width 47 height 16
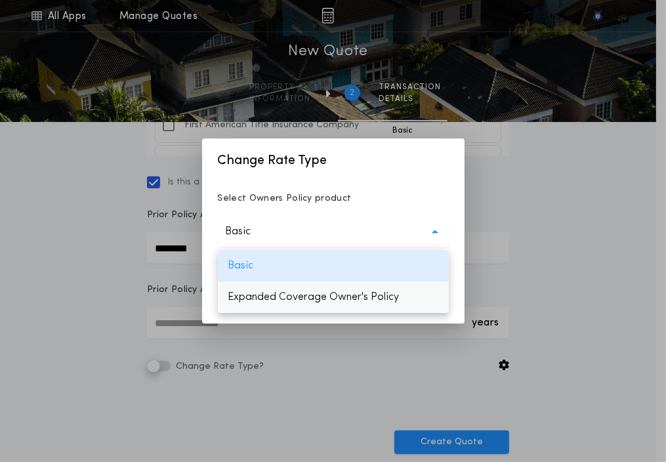
click at [266, 287] on p "Expanded Coverage Owner's Policy" at bounding box center [333, 296] width 231 height 31
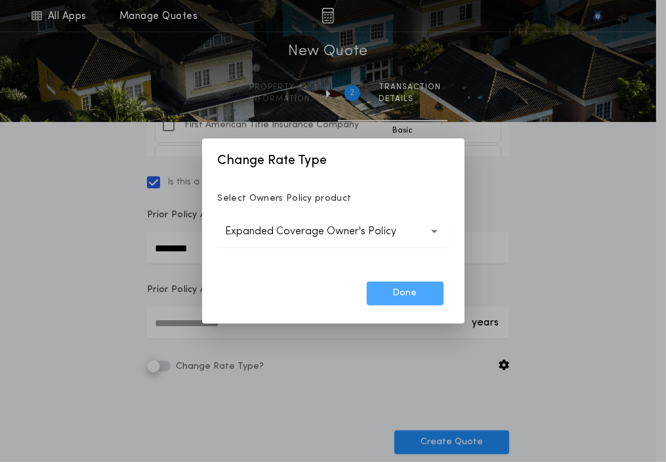
click at [396, 286] on button "Done" at bounding box center [405, 293] width 77 height 24
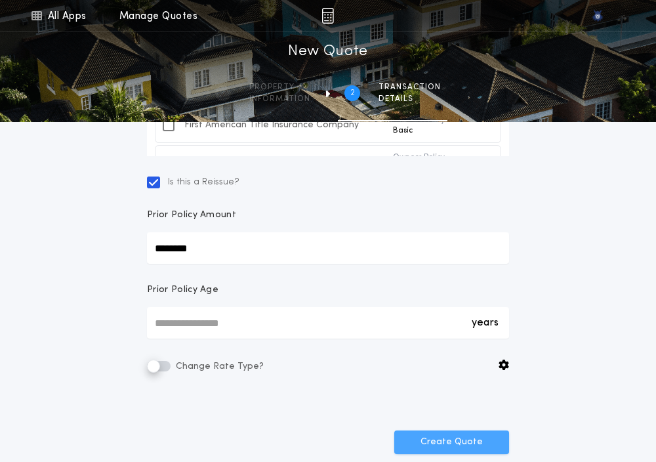
click at [416, 433] on button "Create Quote" at bounding box center [451, 442] width 115 height 24
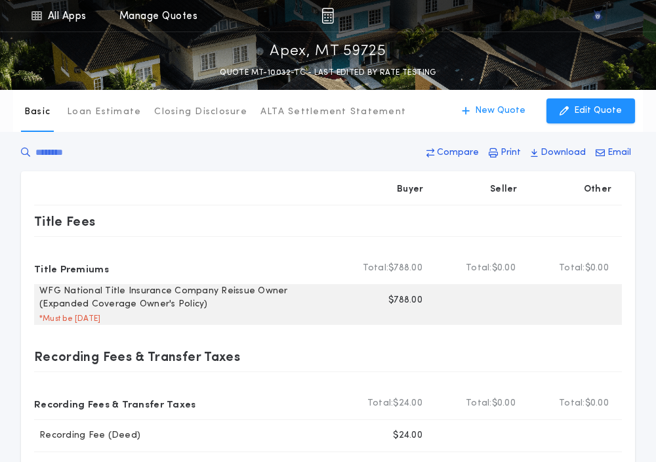
click at [403, 301] on p "$788.00" at bounding box center [405, 300] width 34 height 13
copy p "788.00"
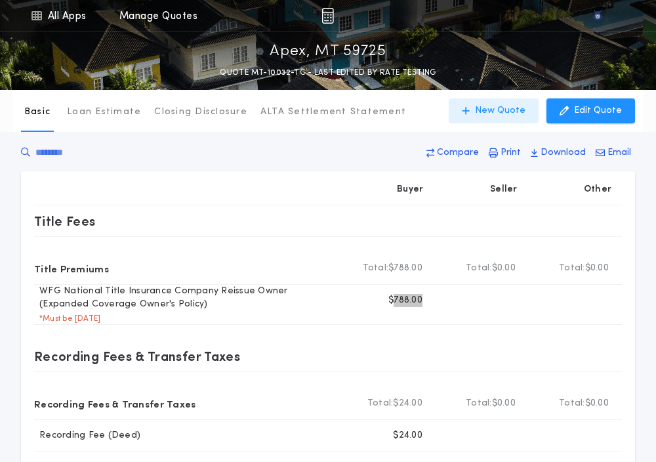
click at [500, 117] on p "New Quote" at bounding box center [500, 110] width 50 height 13
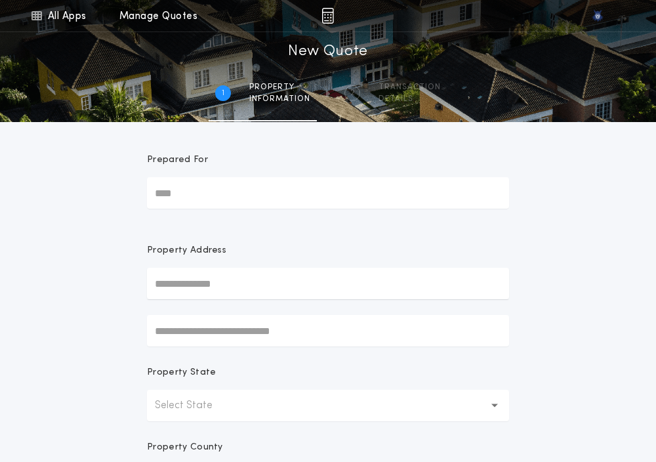
click at [165, 403] on p "Select State" at bounding box center [194, 405] width 79 height 16
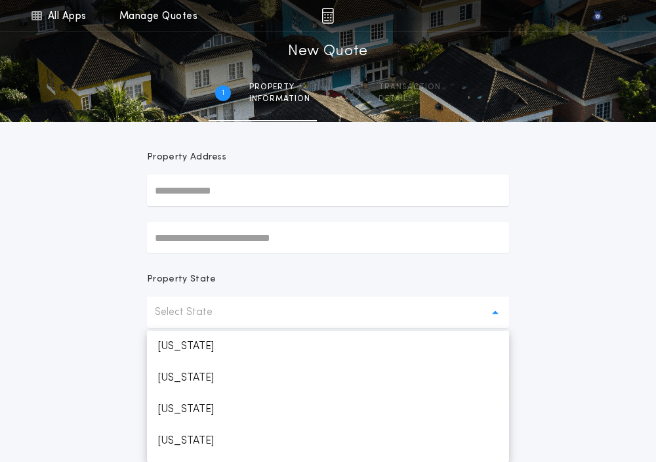
scroll to position [687, 0]
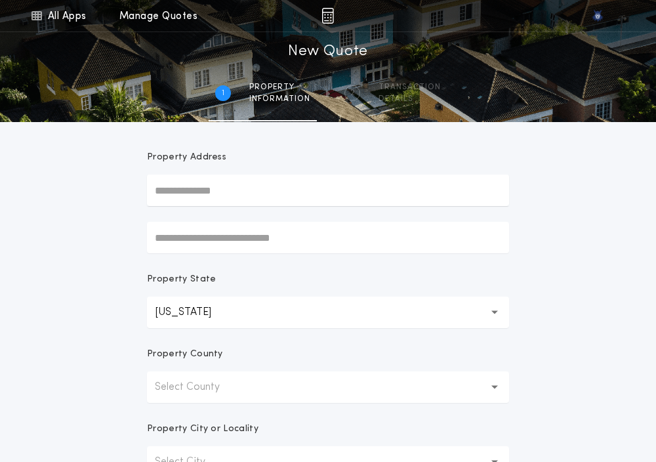
click at [197, 387] on p "Select County" at bounding box center [198, 387] width 86 height 16
click at [194, 417] on p "Beaverhead" at bounding box center [328, 420] width 362 height 31
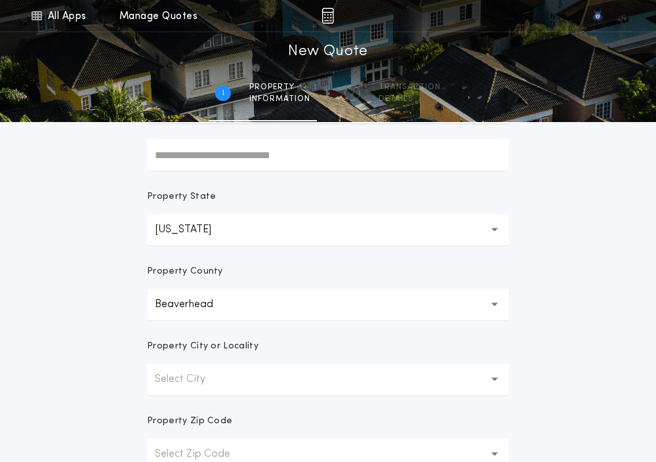
scroll to position [176, 0]
click at [175, 375] on p "Select City" at bounding box center [190, 379] width 71 height 16
click at [177, 413] on p "Apex" at bounding box center [328, 412] width 362 height 31
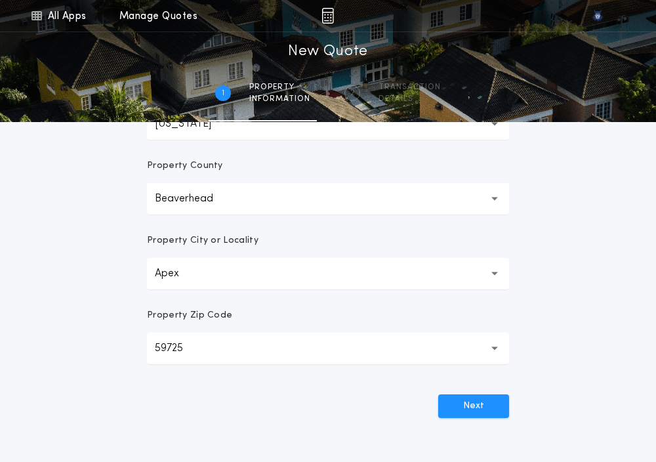
scroll to position [293, 0]
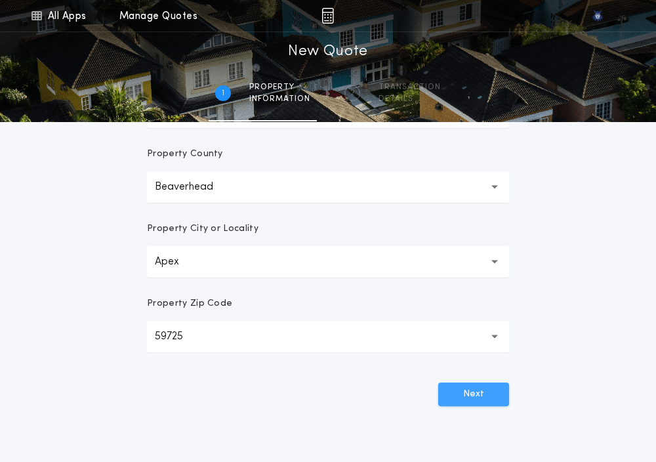
click at [467, 393] on button "Next" at bounding box center [473, 394] width 71 height 24
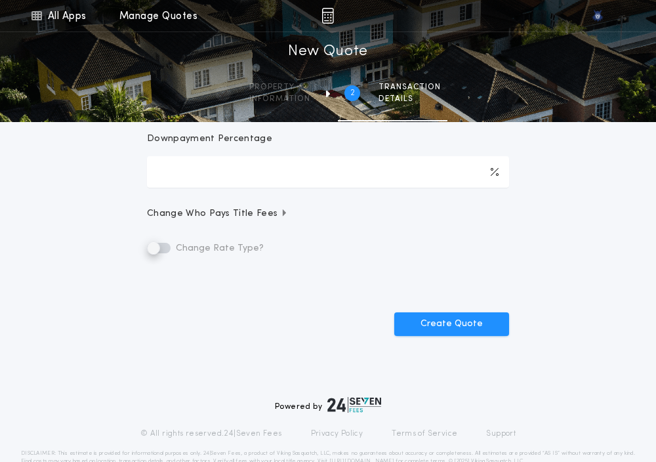
scroll to position [0, 0]
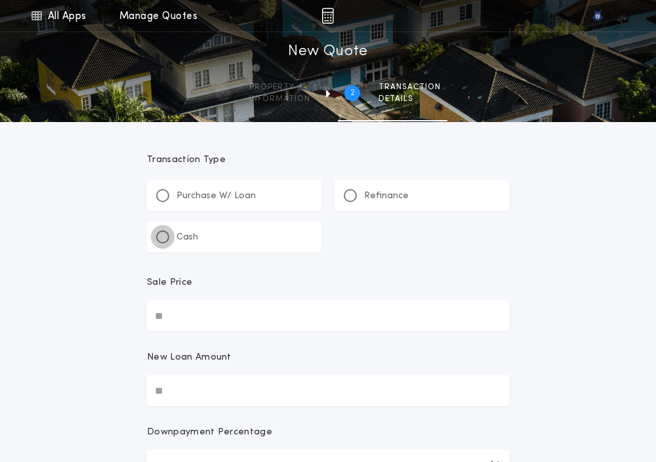
click at [161, 234] on div at bounding box center [162, 236] width 7 height 7
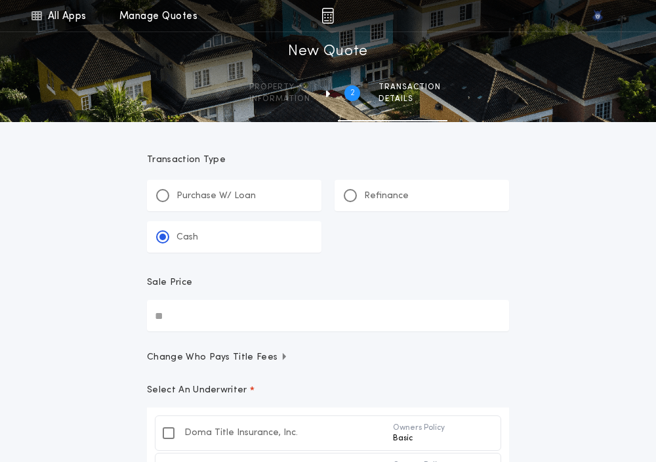
click at [189, 322] on input "Sale Price" at bounding box center [328, 315] width 362 height 31
paste input "text"
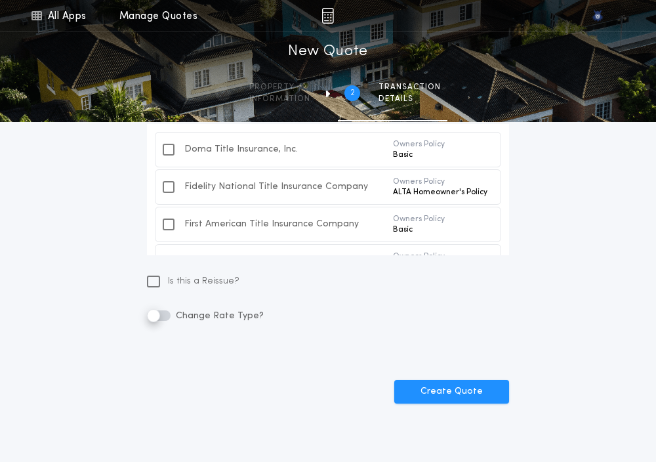
scroll to position [330, 0]
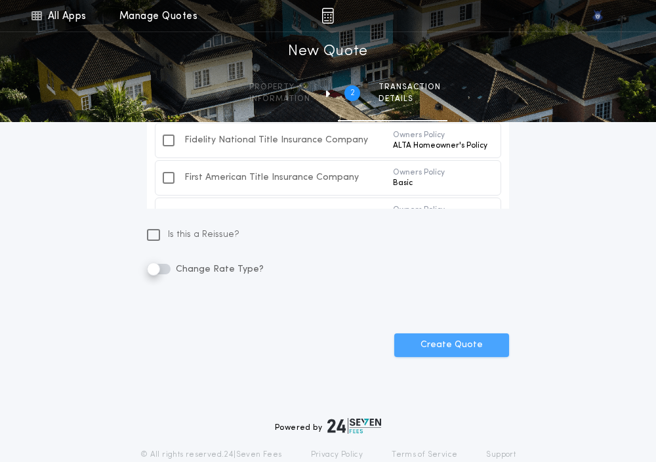
type input "********"
click at [426, 338] on button "Create Quote" at bounding box center [451, 345] width 115 height 24
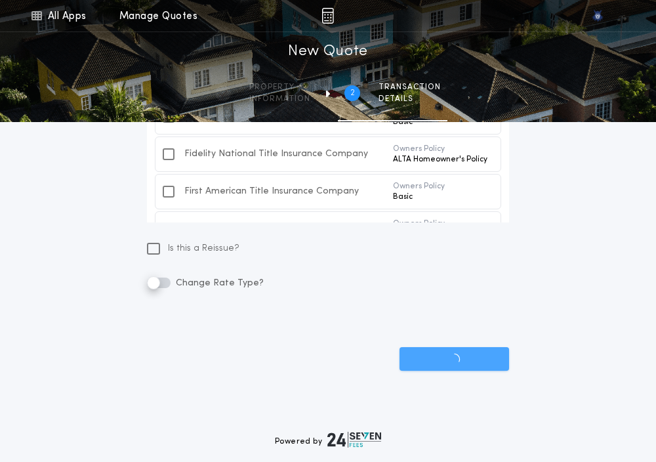
scroll to position [312, 0]
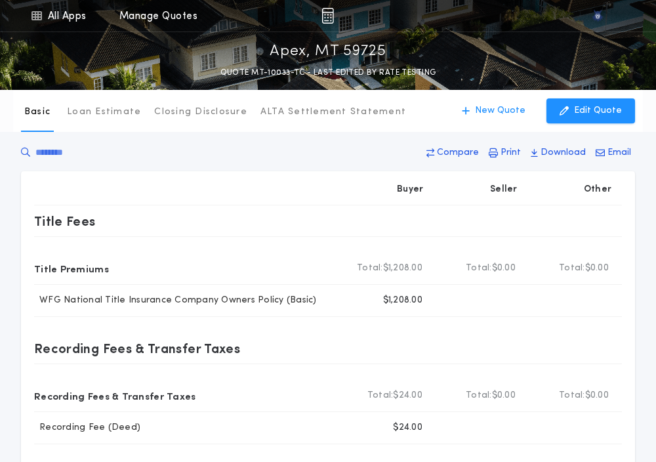
click at [483, 123] on div "Basic Loan Estimate Closing Disclosure ALTA Settlement Statement Basic New Quot…" at bounding box center [328, 111] width 630 height 42
click at [494, 111] on p "New Quote" at bounding box center [500, 110] width 50 height 13
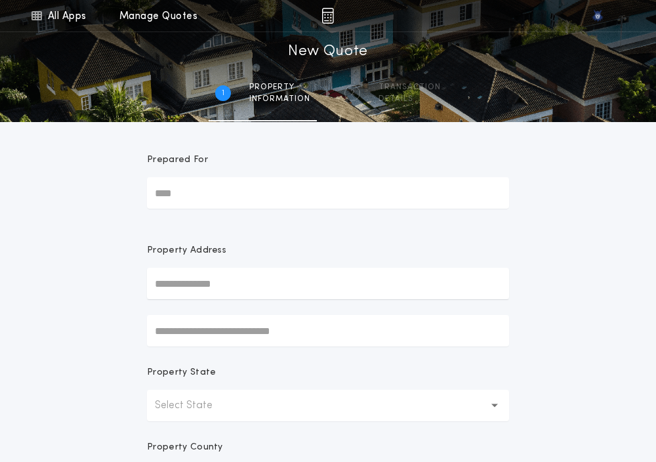
click at [188, 398] on p "Select State" at bounding box center [194, 405] width 79 height 16
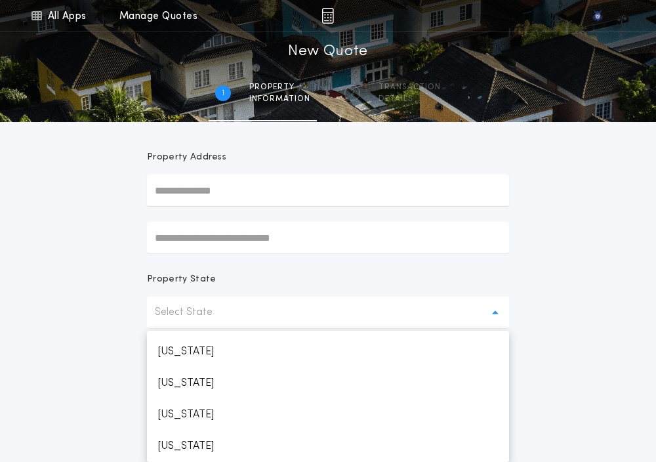
scroll to position [687, 0]
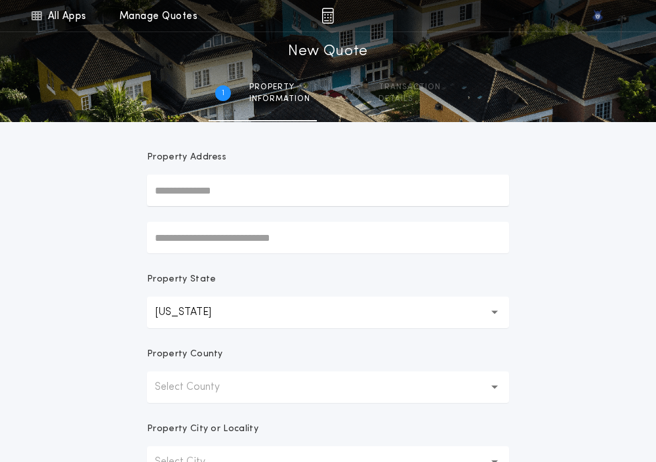
click at [188, 398] on button "Select County" at bounding box center [328, 386] width 362 height 31
click at [184, 412] on p "Beaverhead" at bounding box center [328, 420] width 362 height 31
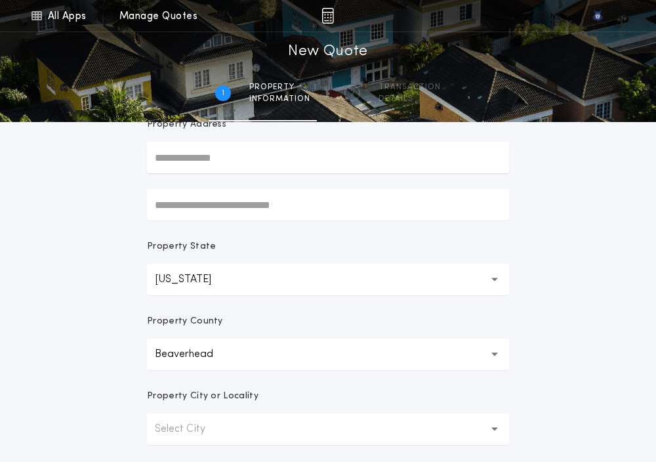
scroll to position [129, 0]
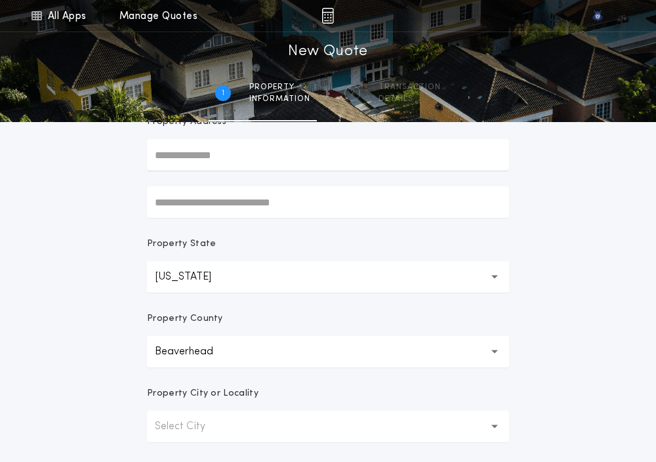
click at [189, 416] on button "Select City" at bounding box center [328, 426] width 362 height 31
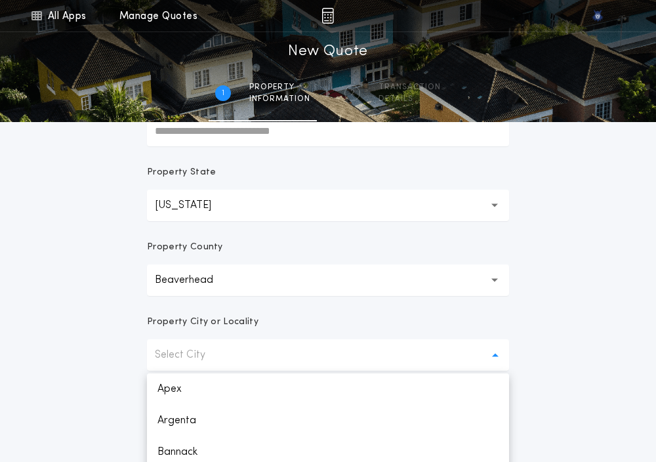
scroll to position [215, 0]
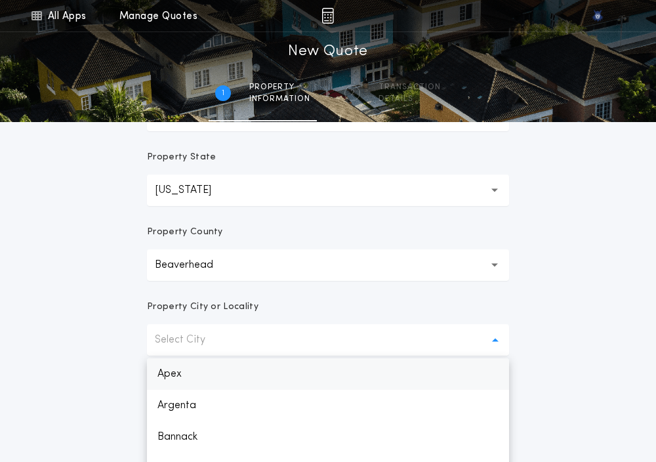
click at [177, 367] on p "Apex" at bounding box center [328, 373] width 362 height 31
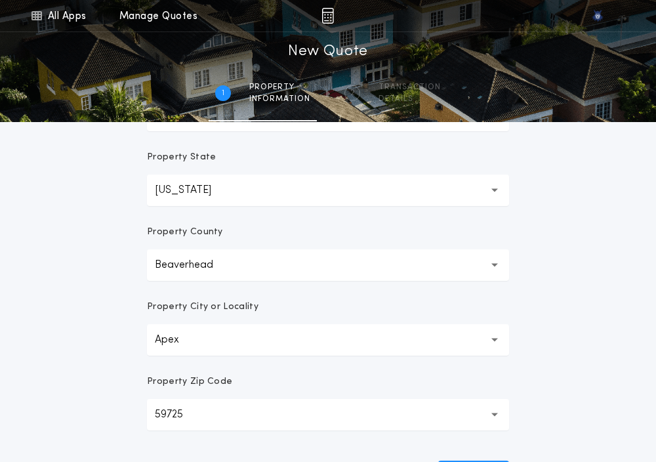
click at [185, 390] on div "Property Zip Code" at bounding box center [328, 387] width 362 height 24
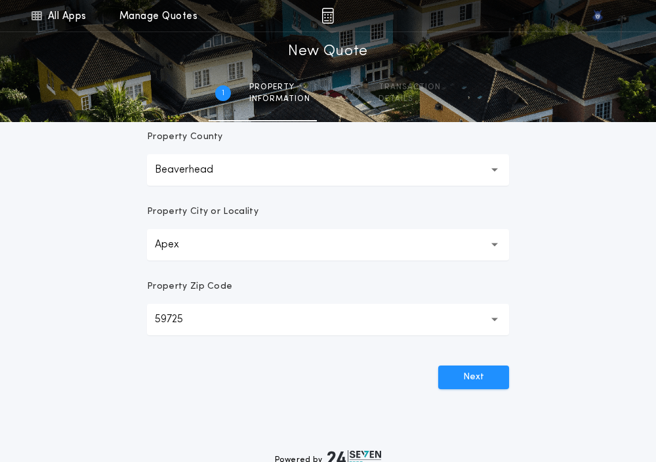
scroll to position [311, 0]
click at [454, 364] on div "Next" at bounding box center [328, 371] width 362 height 34
click at [453, 369] on button "Next" at bounding box center [473, 377] width 71 height 24
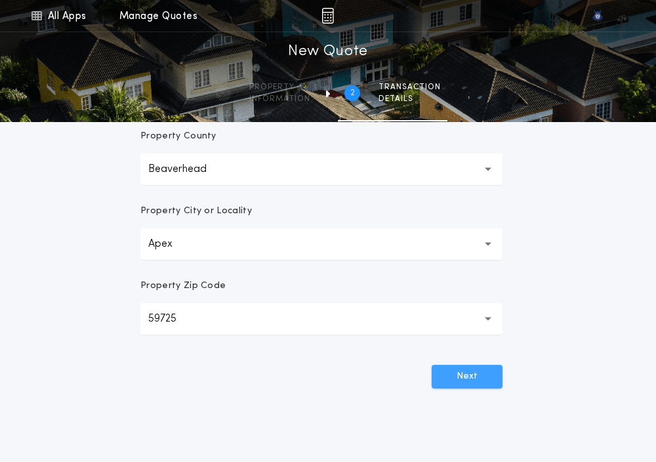
scroll to position [0, 0]
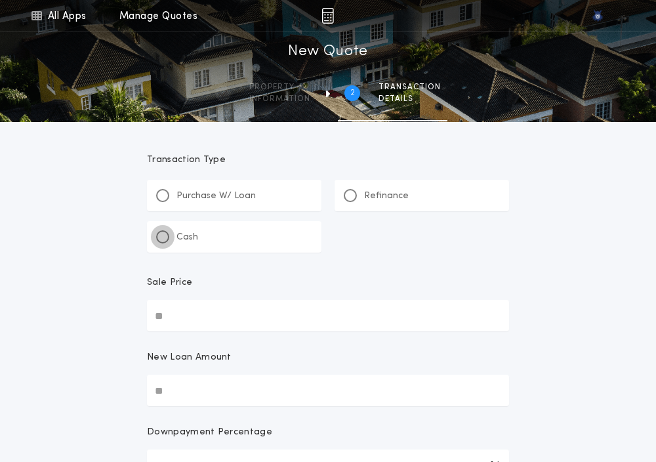
click at [169, 235] on div at bounding box center [162, 236] width 13 height 13
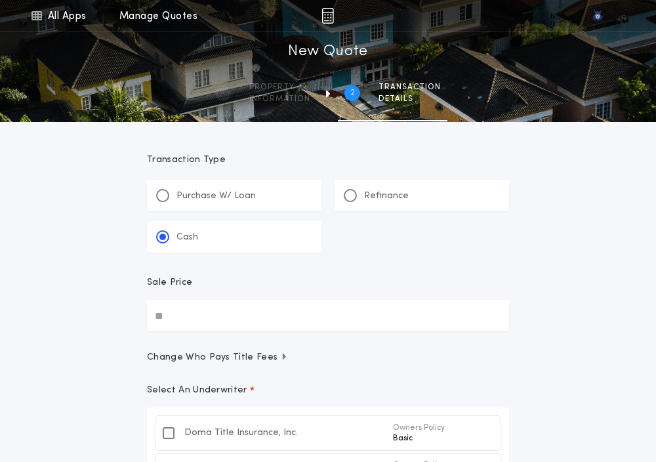
click at [169, 300] on input "Sale Price" at bounding box center [328, 315] width 362 height 31
paste input "text"
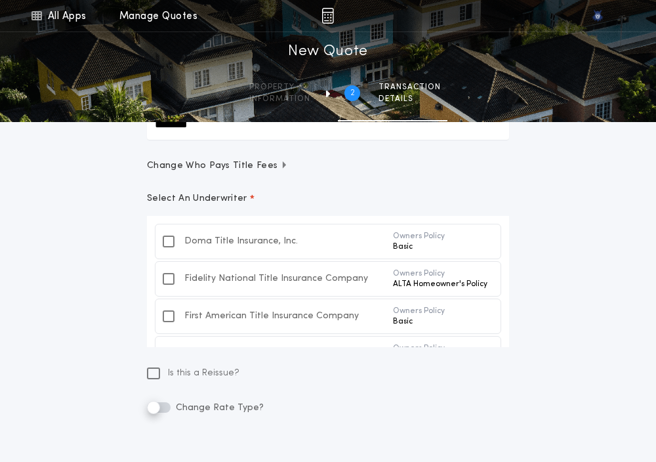
scroll to position [203, 0]
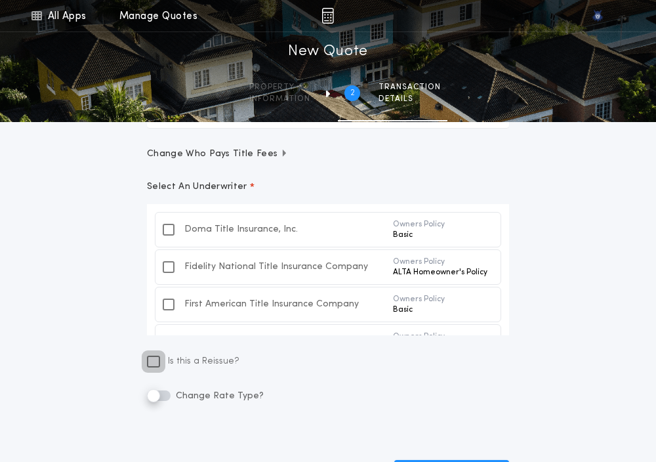
type input "********"
click at [157, 355] on div at bounding box center [153, 361] width 10 height 12
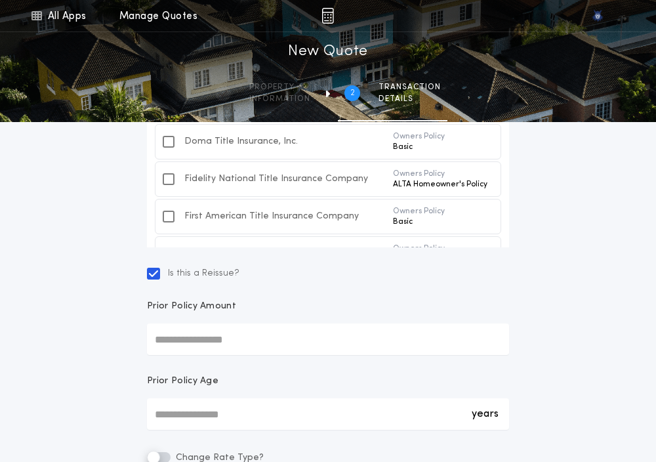
scroll to position [304, 0]
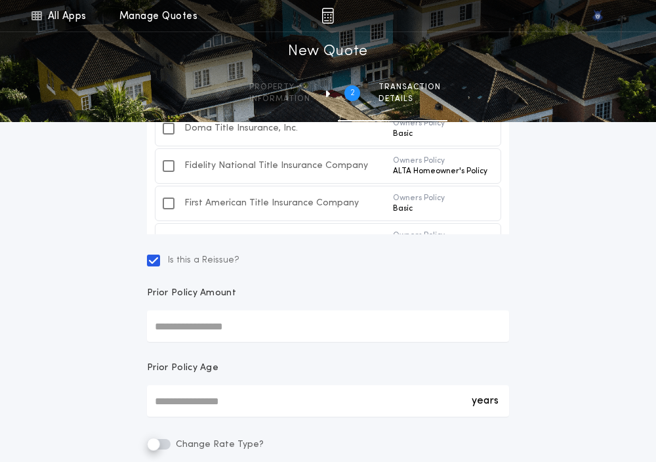
click at [171, 336] on input "Prior Policy Amount" at bounding box center [328, 325] width 362 height 31
paste input "text"
type input "********"
click at [171, 401] on div "years *" at bounding box center [328, 400] width 362 height 31
click at [171, 401] on input "*" at bounding box center [328, 400] width 362 height 31
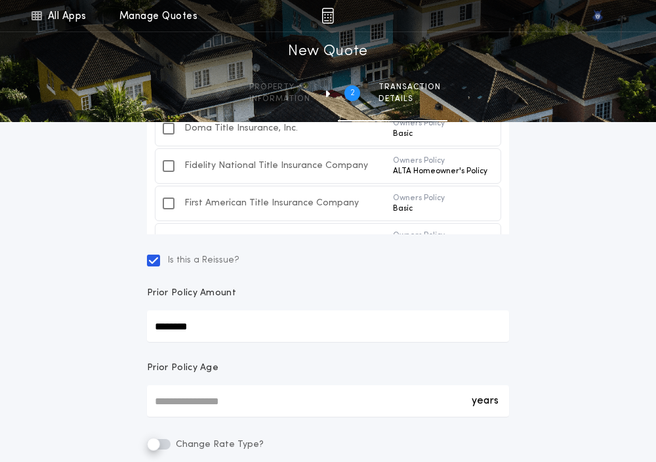
type input "*"
click at [31, 369] on div "All Apps Quick Calc Quick Net Sheet Quick Estimate Title Calculator Seller Net …" at bounding box center [328, 139] width 656 height 887
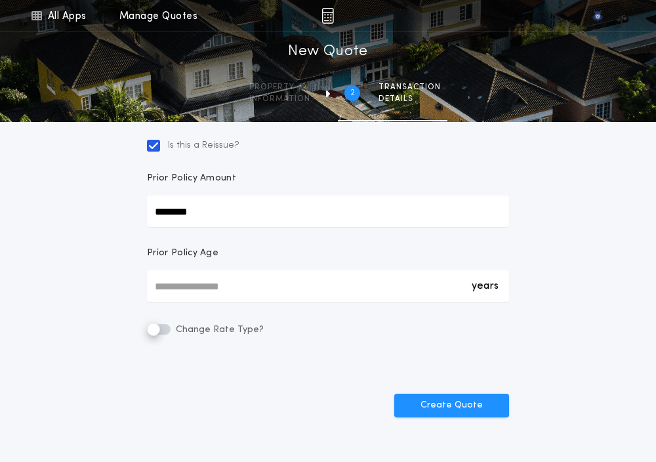
scroll to position [420, 0]
click at [429, 406] on button "Create Quote" at bounding box center [451, 405] width 115 height 24
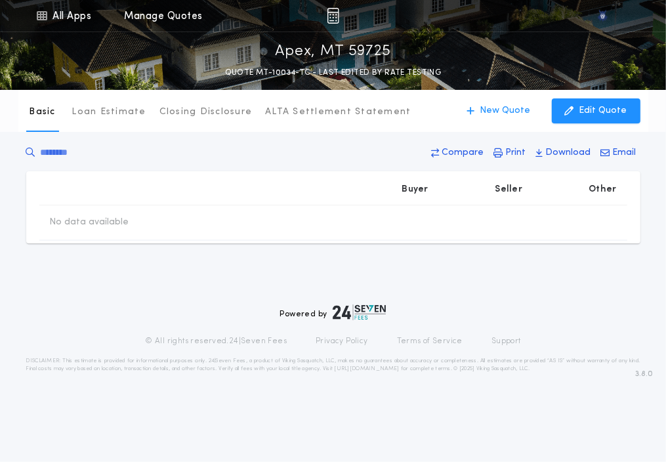
type input "********"
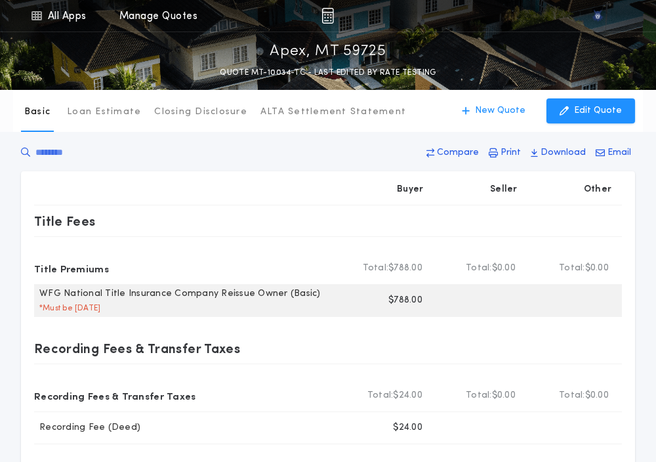
click at [397, 299] on p "$788.00" at bounding box center [405, 300] width 34 height 13
copy p "788.00"
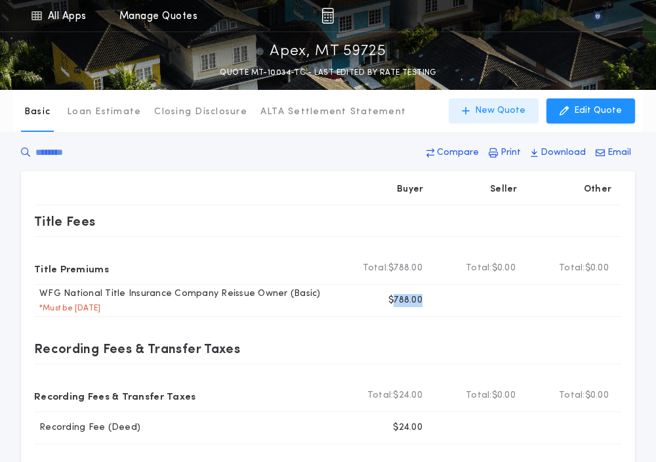
click at [500, 104] on button "New Quote" at bounding box center [494, 110] width 90 height 25
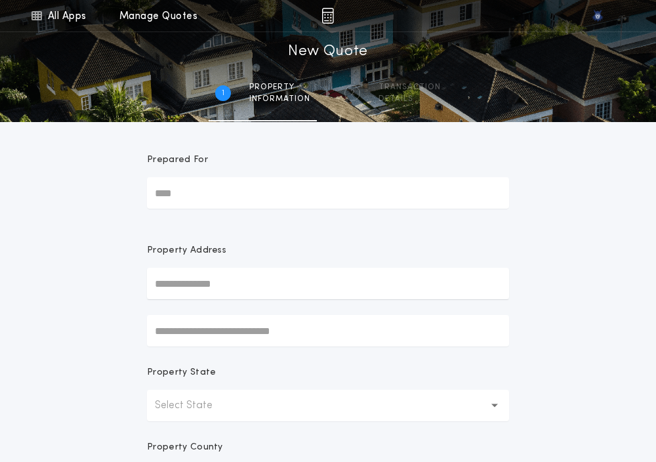
click at [222, 412] on p "Select State" at bounding box center [194, 405] width 79 height 16
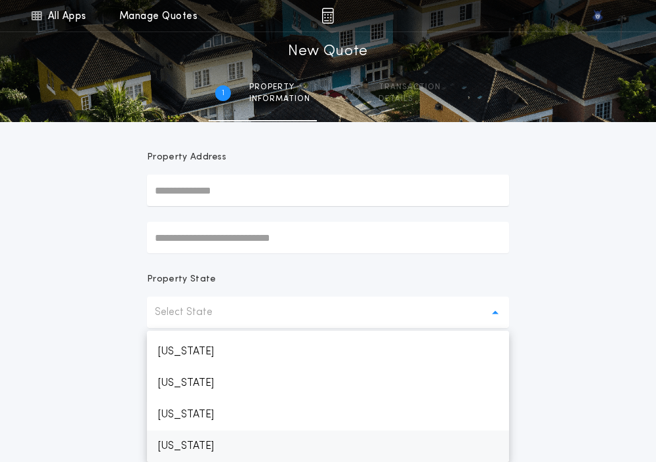
scroll to position [687, 0]
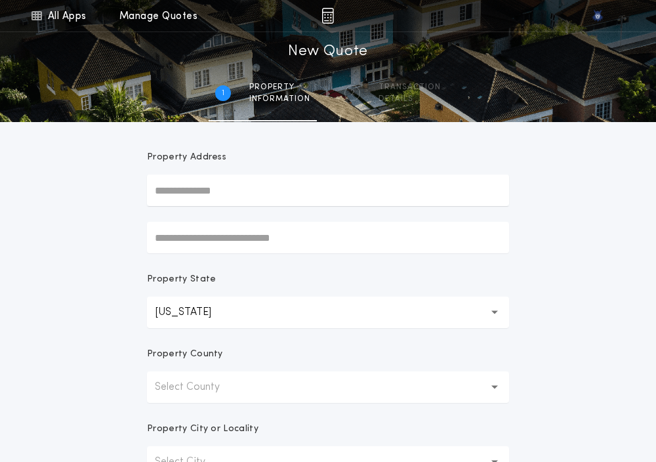
click at [198, 395] on button "Select County" at bounding box center [328, 386] width 362 height 31
click at [189, 421] on p "Beaverhead" at bounding box center [328, 420] width 362 height 31
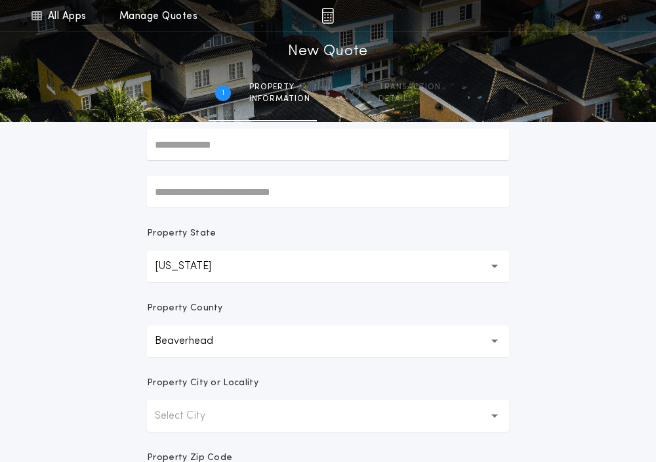
scroll to position [171, 0]
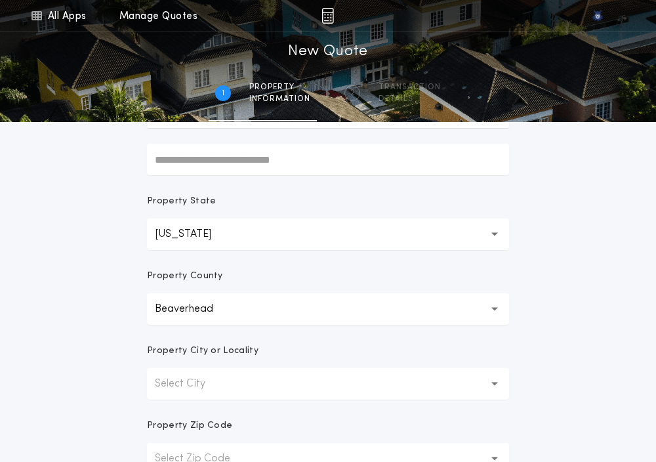
click at [189, 421] on p "Property Zip Code" at bounding box center [189, 425] width 85 height 13
click at [182, 398] on button "Select City" at bounding box center [328, 383] width 362 height 31
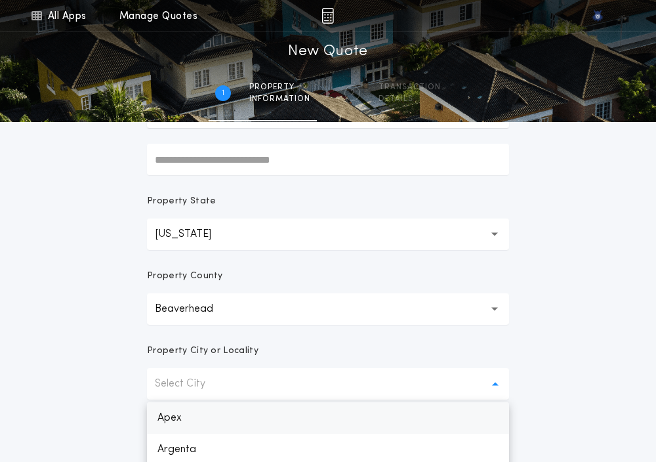
click at [178, 418] on p "Apex" at bounding box center [328, 417] width 362 height 31
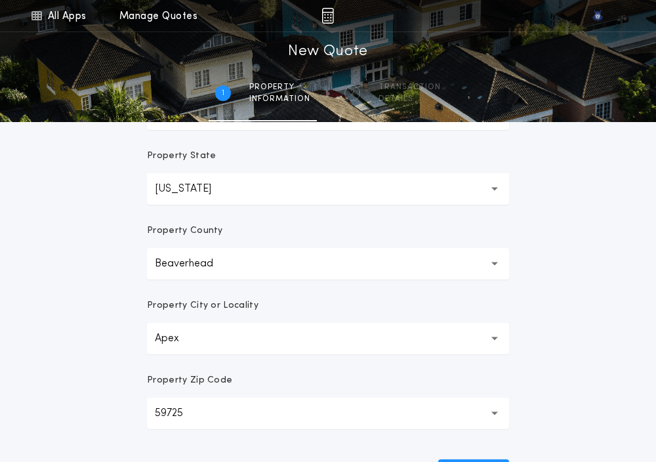
scroll to position [240, 0]
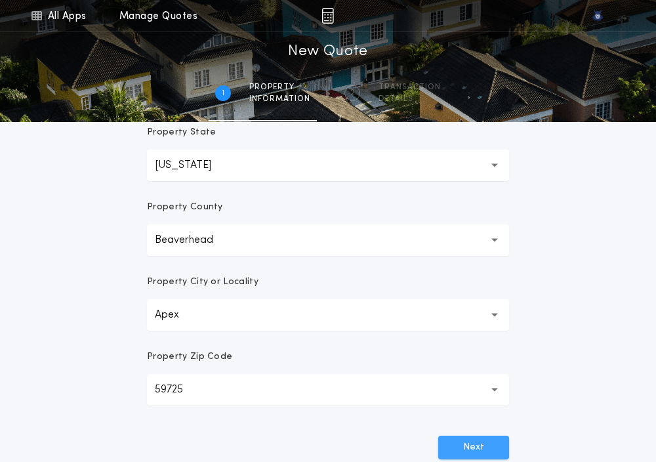
click at [458, 448] on button "Next" at bounding box center [473, 447] width 71 height 24
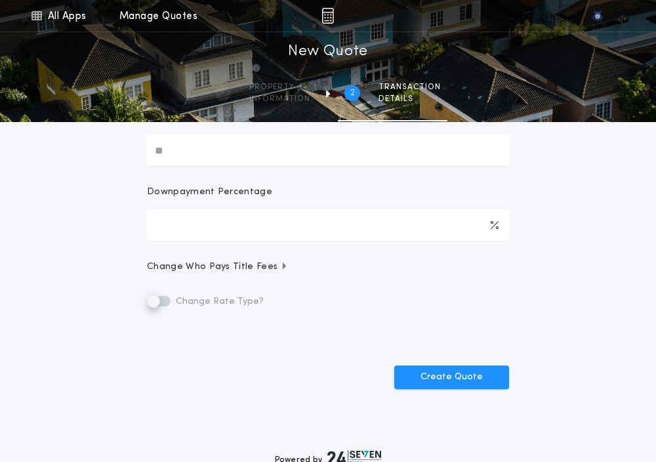
scroll to position [0, 0]
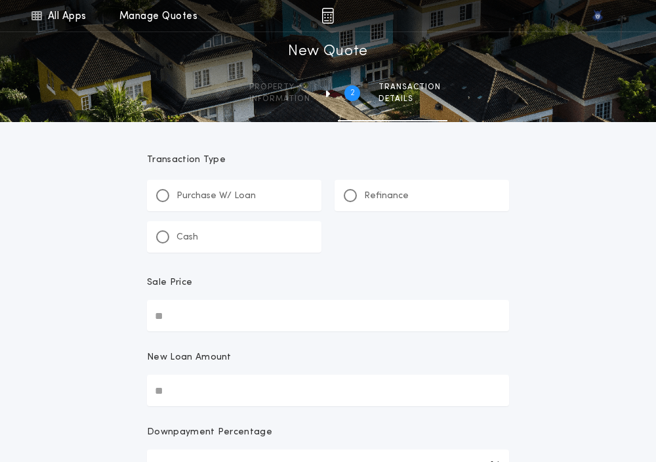
click at [173, 304] on input "Sale Price" at bounding box center [328, 315] width 362 height 31
paste input "text"
type input "********"
click at [165, 233] on div at bounding box center [162, 236] width 13 height 13
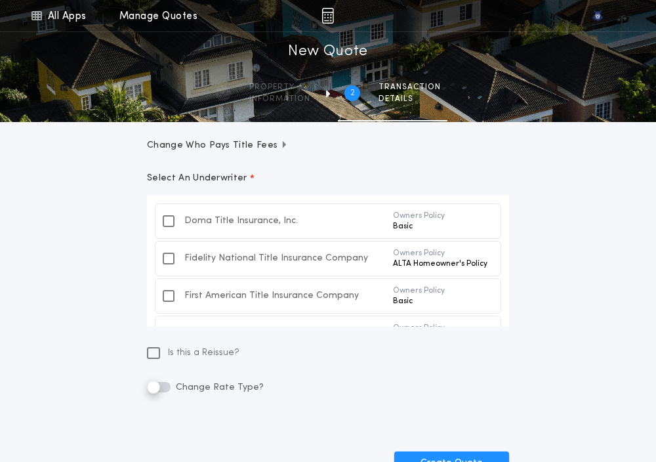
scroll to position [223, 0]
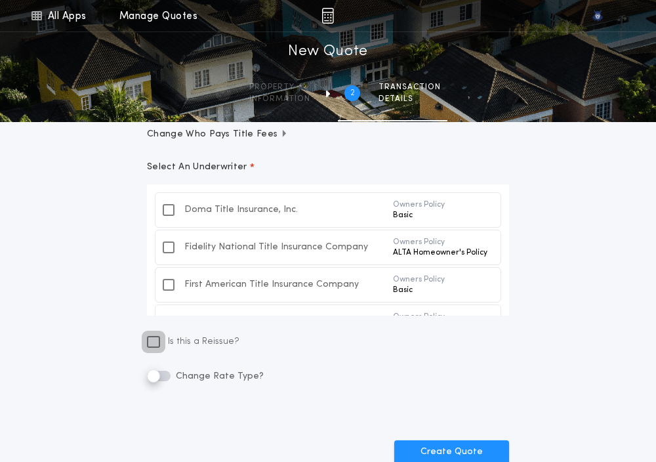
click at [150, 344] on icon at bounding box center [153, 341] width 9 height 10
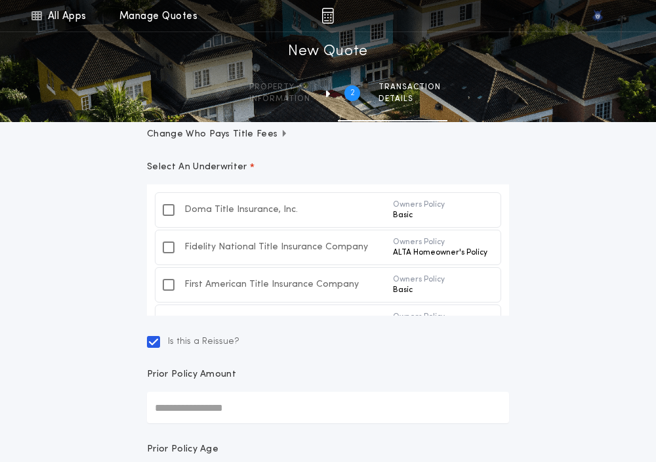
paste input "text"
click at [201, 414] on input "********" at bounding box center [328, 407] width 362 height 31
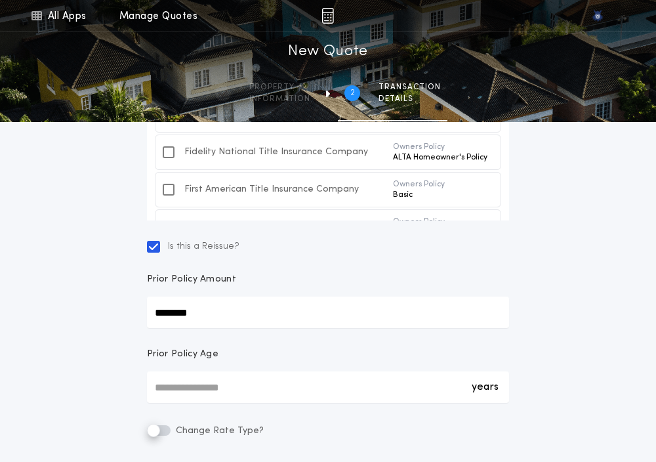
scroll to position [370, 0]
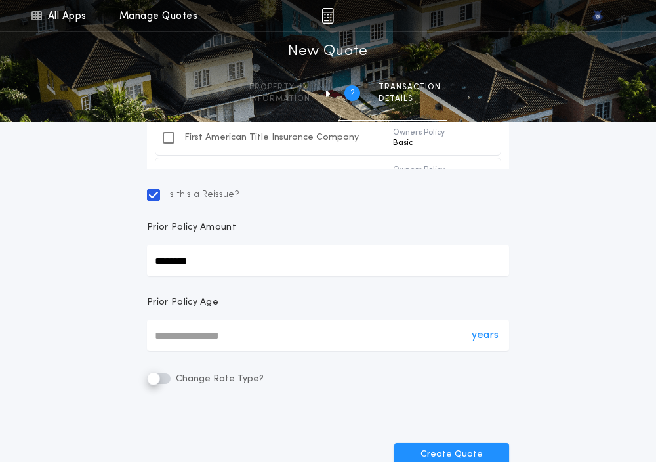
type input "********"
click at [160, 334] on div "years *" at bounding box center [328, 334] width 362 height 31
click at [160, 334] on input "*" at bounding box center [328, 334] width 362 height 31
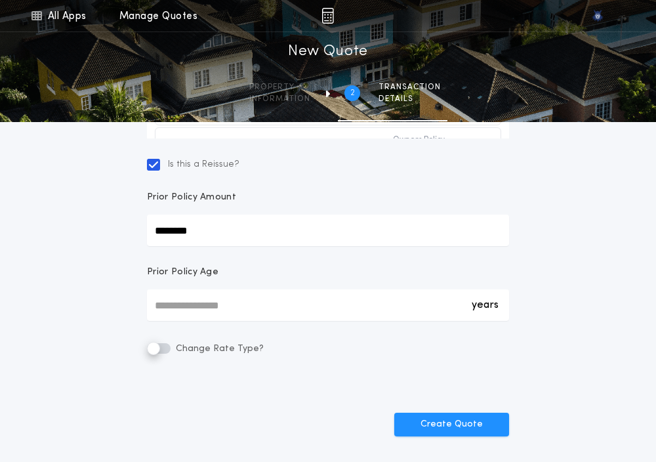
scroll to position [409, 0]
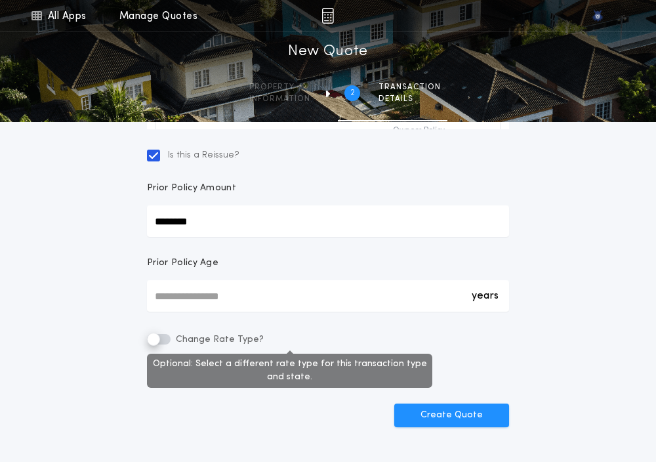
type input "*"
click at [166, 342] on label "Change Rate Type?" at bounding box center [205, 339] width 117 height 16
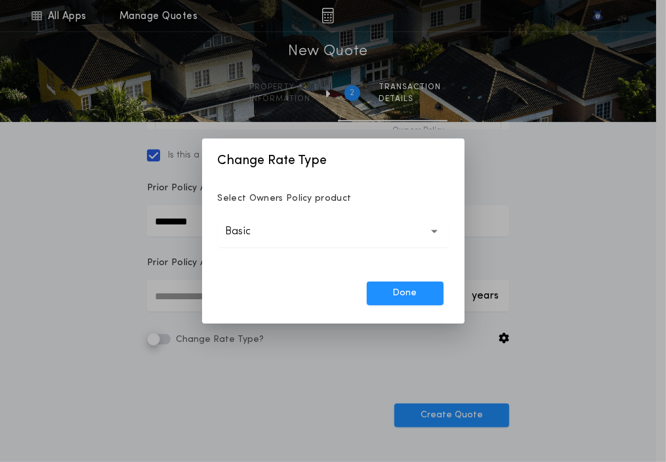
click at [325, 235] on button "Basic *****" at bounding box center [333, 231] width 231 height 31
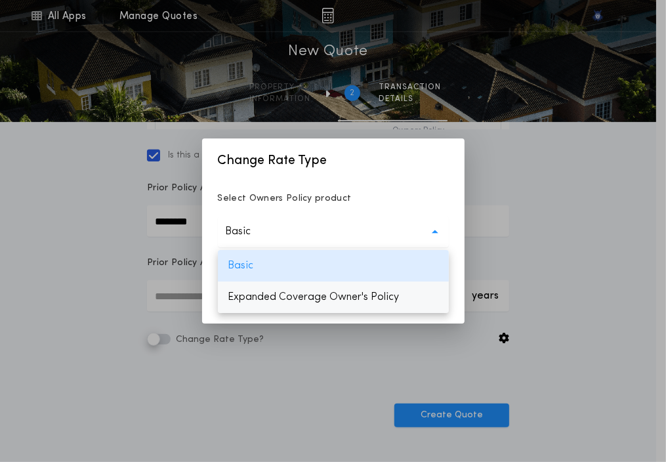
click at [323, 301] on p "Expanded Coverage Owner's Policy" at bounding box center [333, 296] width 231 height 31
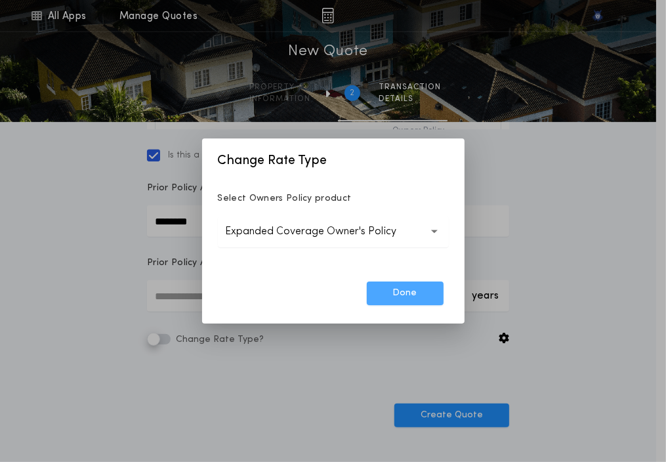
click at [387, 298] on button "Done" at bounding box center [405, 293] width 77 height 24
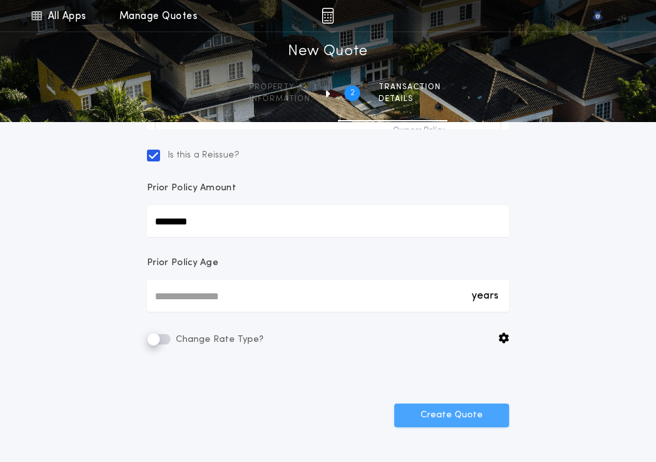
click at [420, 416] on button "Create Quote" at bounding box center [451, 415] width 115 height 24
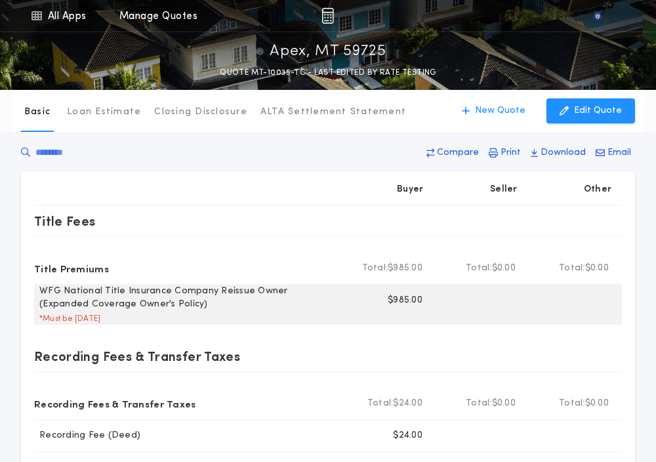
click at [397, 302] on p "$985.00" at bounding box center [405, 300] width 35 height 13
copy p "985.00"
click at [398, 285] on div "Buyer $985.00" at bounding box center [386, 300] width 93 height 31
